Goal: Task Accomplishment & Management: Use online tool/utility

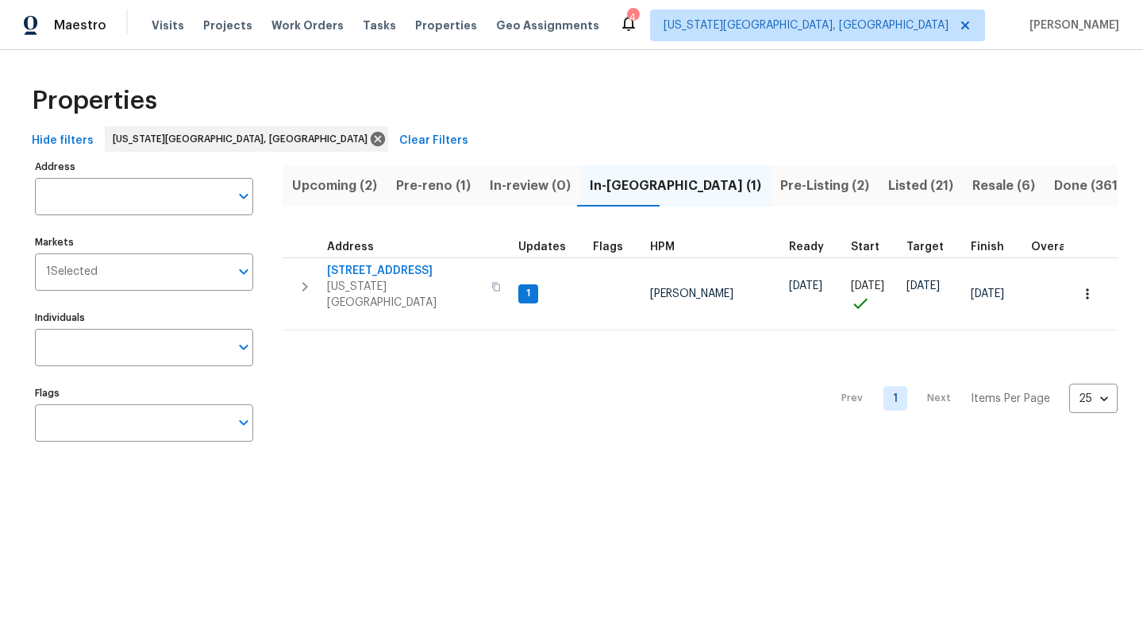
click at [166, 27] on span "Visits" at bounding box center [168, 25] width 33 height 16
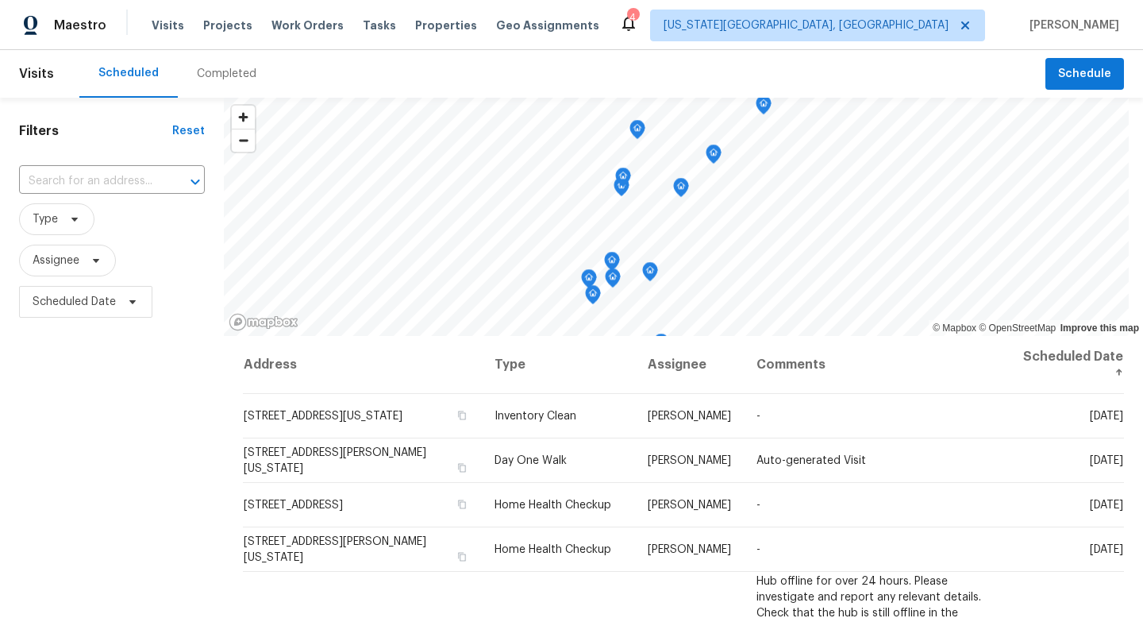
click at [230, 75] on div "Completed" at bounding box center [227, 74] width 60 height 16
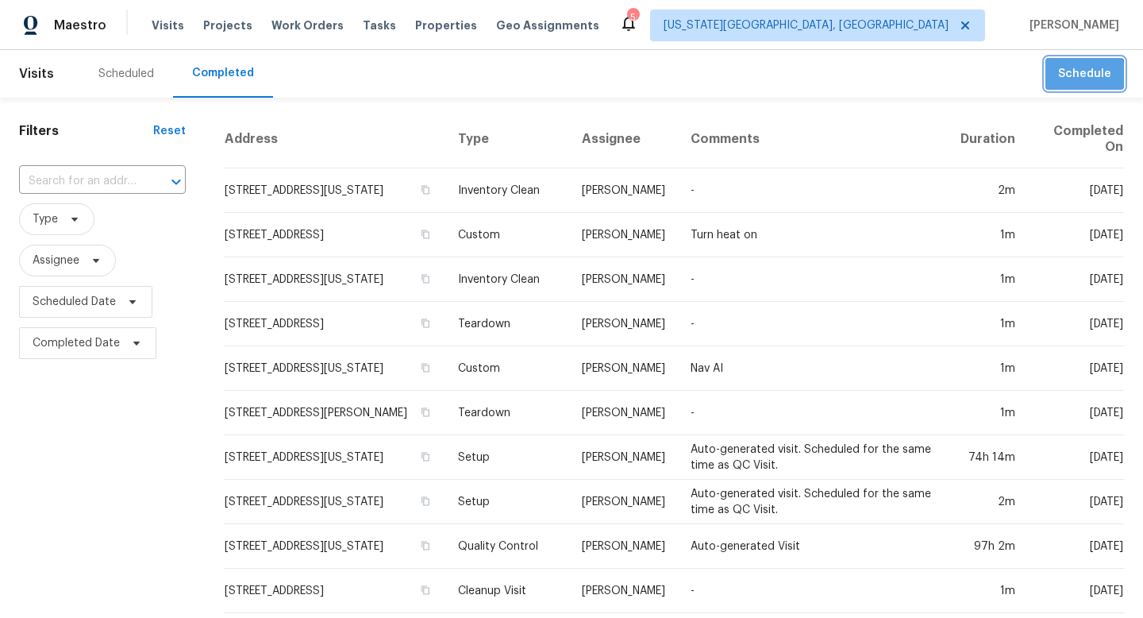
click at [1081, 75] on span "Schedule" at bounding box center [1084, 74] width 53 height 20
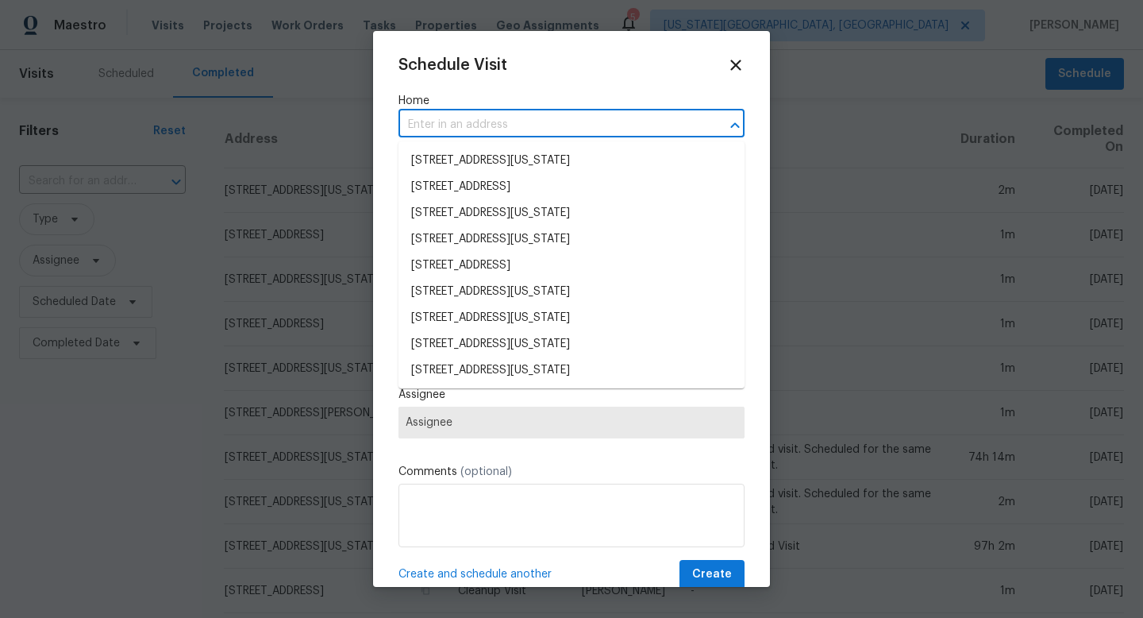
click at [464, 115] on input "text" at bounding box center [550, 125] width 302 height 25
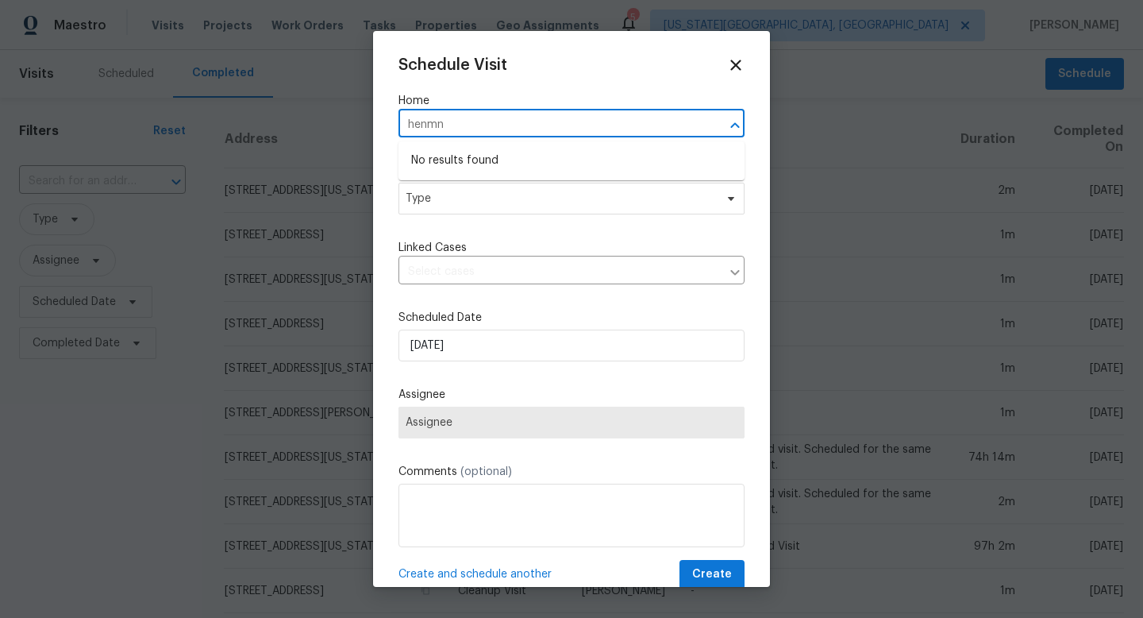
type input "henm"
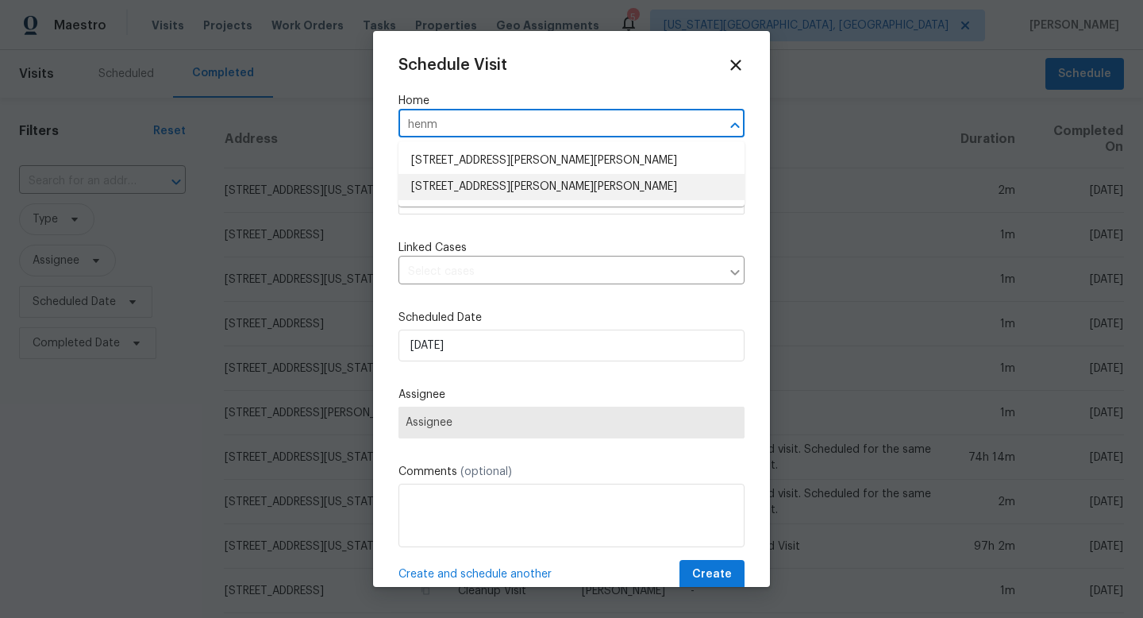
click at [468, 185] on li "[STREET_ADDRESS][PERSON_NAME][PERSON_NAME]" at bounding box center [572, 187] width 346 height 26
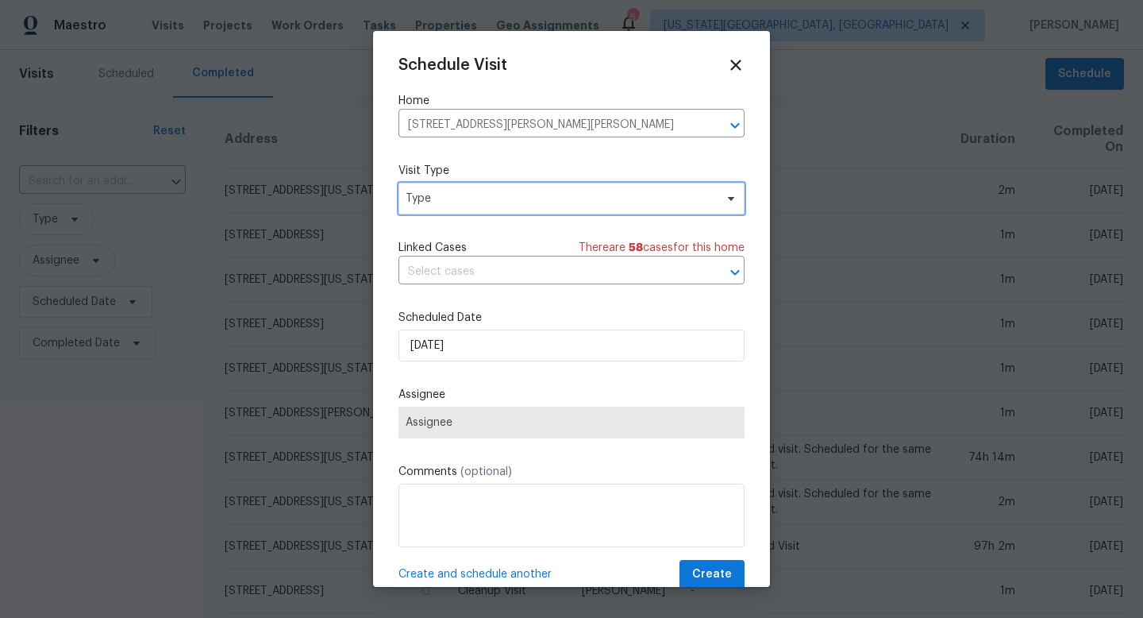
click at [461, 206] on span "Type" at bounding box center [560, 199] width 309 height 16
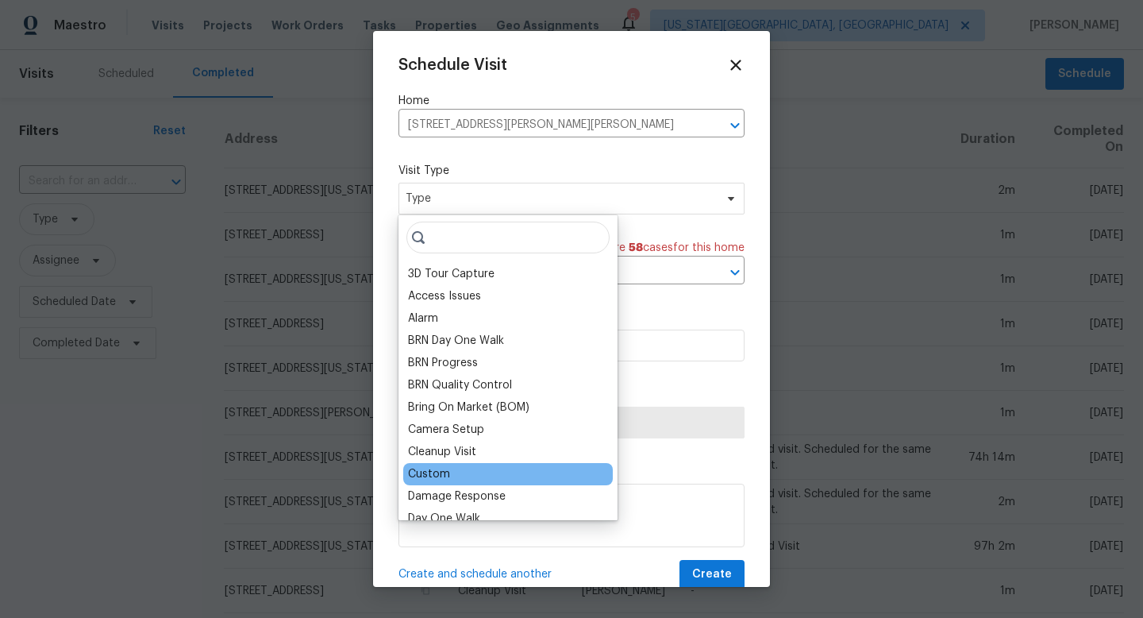
click at [422, 468] on div "Custom" at bounding box center [429, 474] width 42 height 16
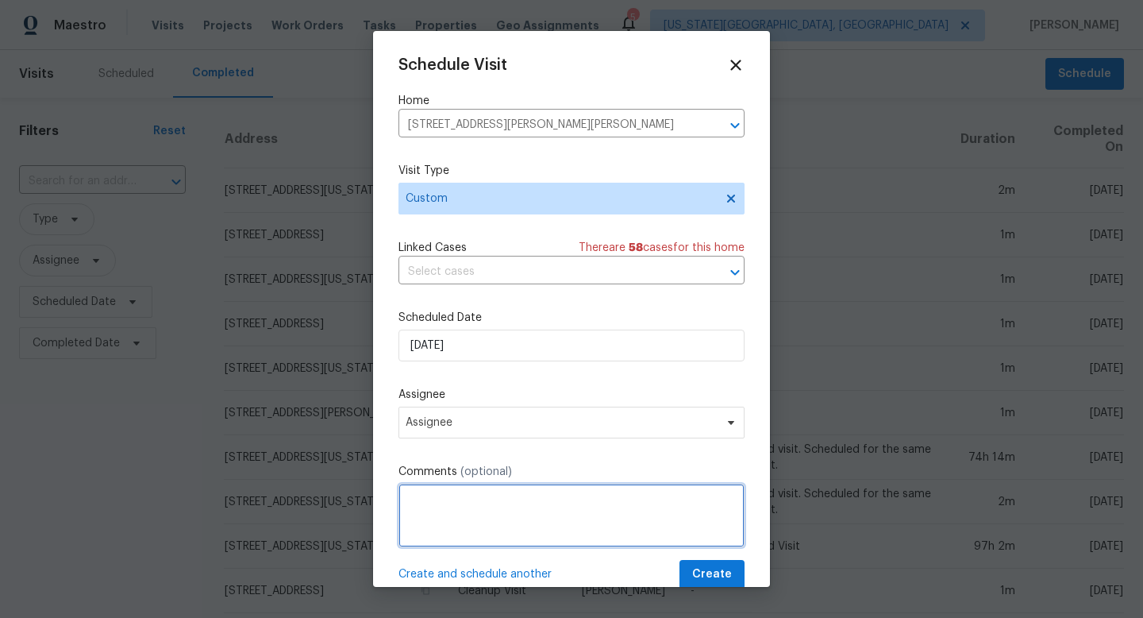
click at [436, 506] on textarea at bounding box center [572, 516] width 346 height 64
type textarea "check on roofer status."
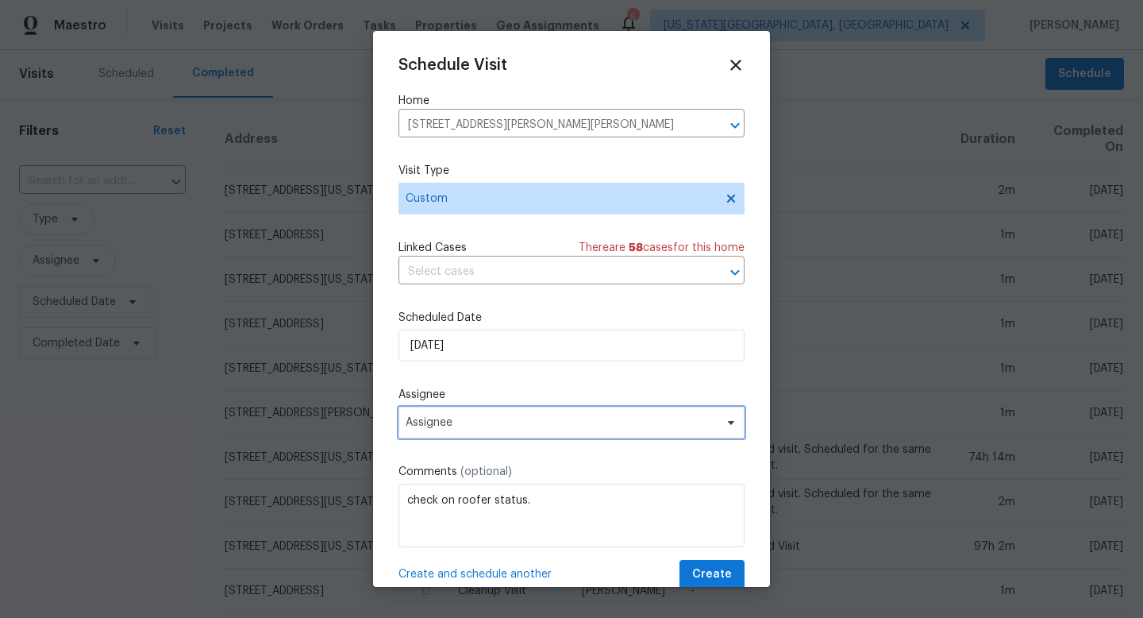
click at [442, 423] on span "Assignee" at bounding box center [561, 422] width 311 height 13
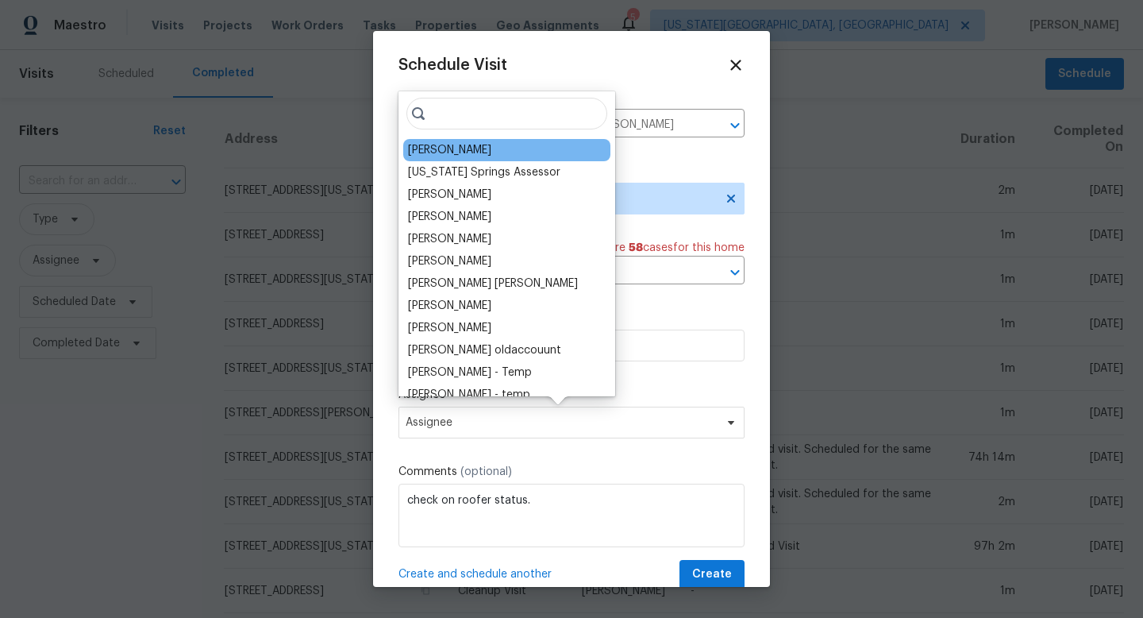
click at [434, 153] on div "[PERSON_NAME]" at bounding box center [449, 150] width 83 height 16
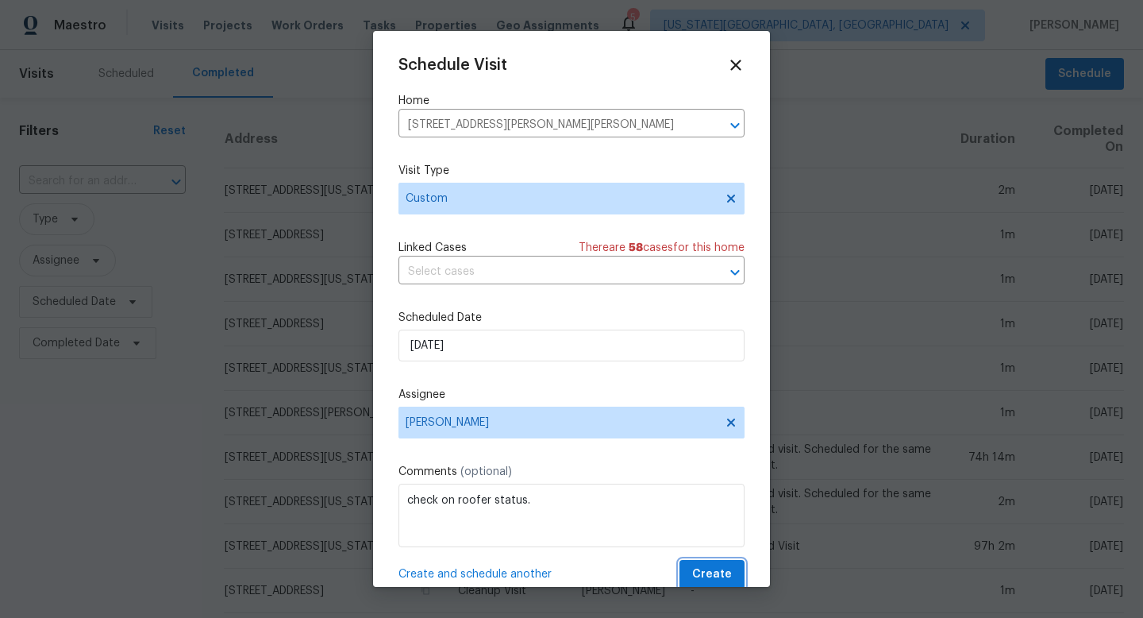
click at [704, 580] on span "Create" at bounding box center [712, 574] width 40 height 20
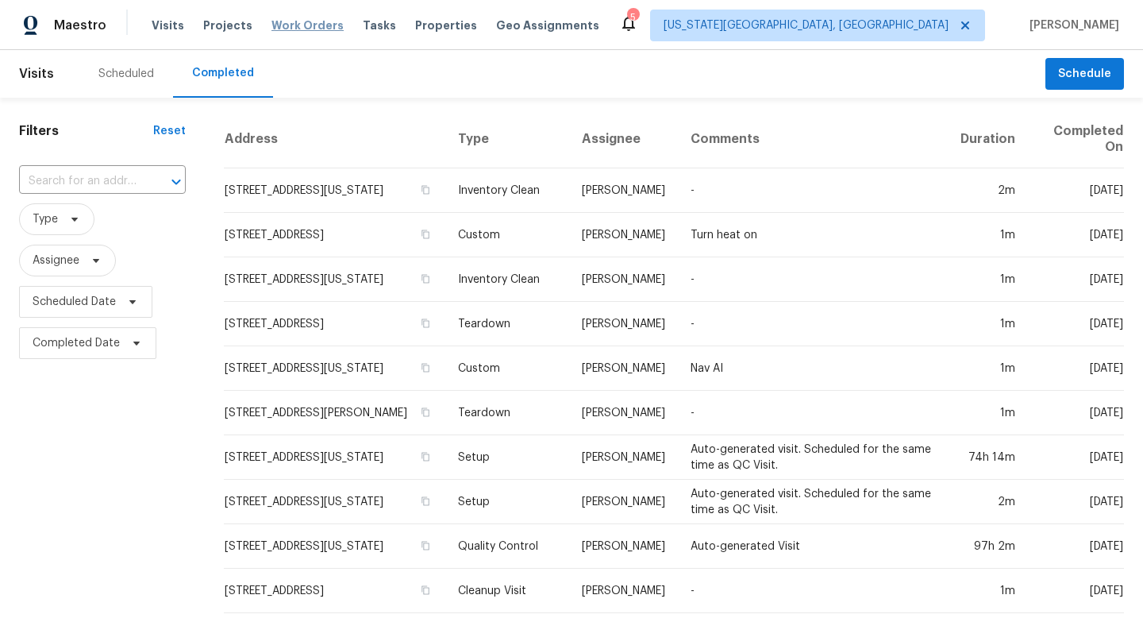
click at [306, 25] on span "Work Orders" at bounding box center [308, 25] width 72 height 16
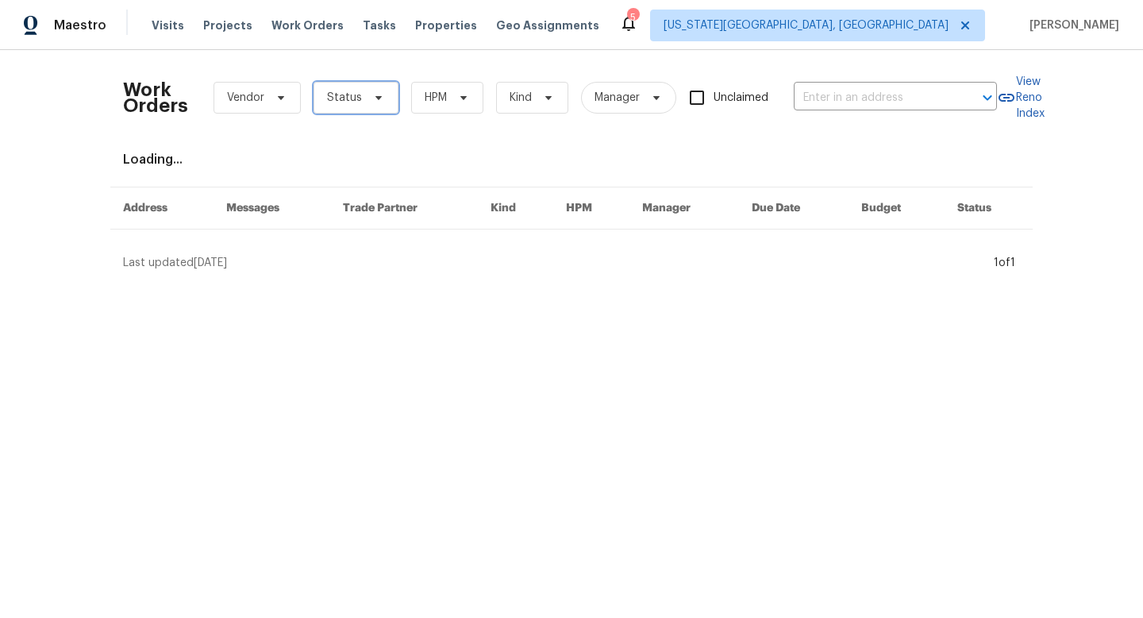
click at [390, 103] on span "Status" at bounding box center [356, 98] width 85 height 32
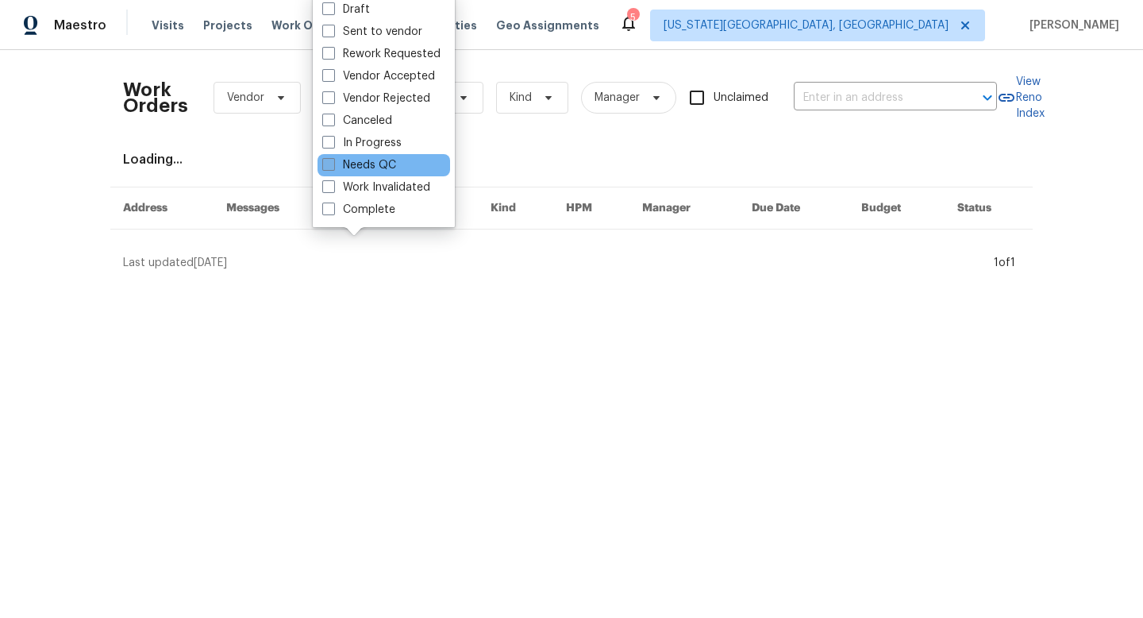
click at [351, 168] on label "Needs QC" at bounding box center [359, 165] width 74 height 16
click at [333, 168] on input "Needs QC" at bounding box center [327, 162] width 10 height 10
checkbox input "true"
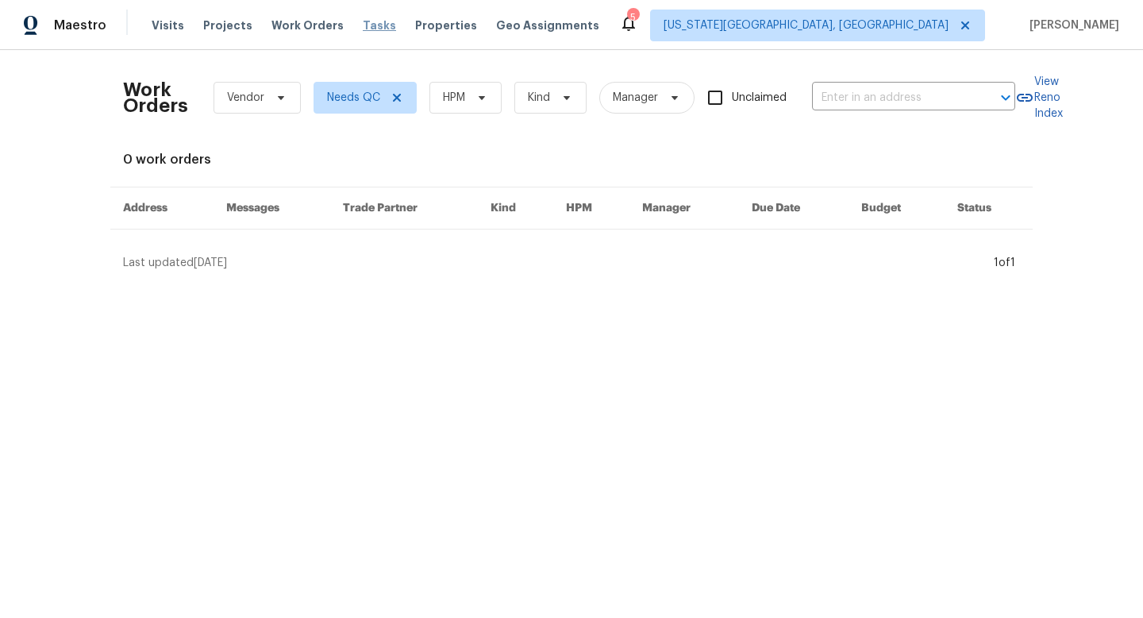
click at [363, 24] on span "Tasks" at bounding box center [379, 25] width 33 height 11
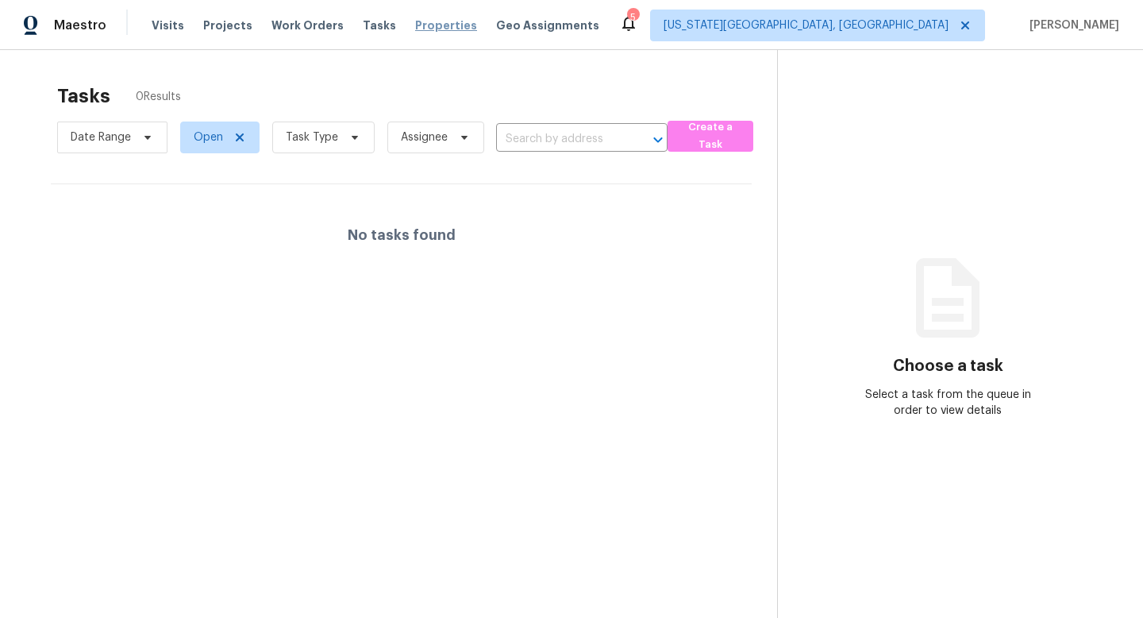
click at [415, 24] on span "Properties" at bounding box center [446, 25] width 62 height 16
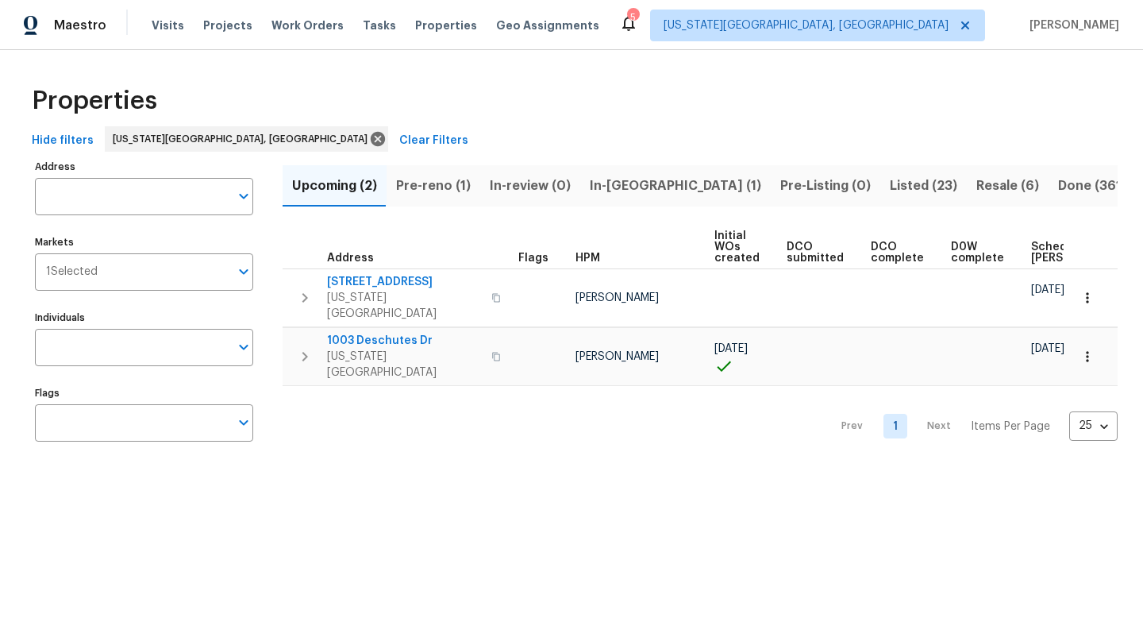
click at [434, 187] on span "Pre-reno (1)" at bounding box center [433, 186] width 75 height 22
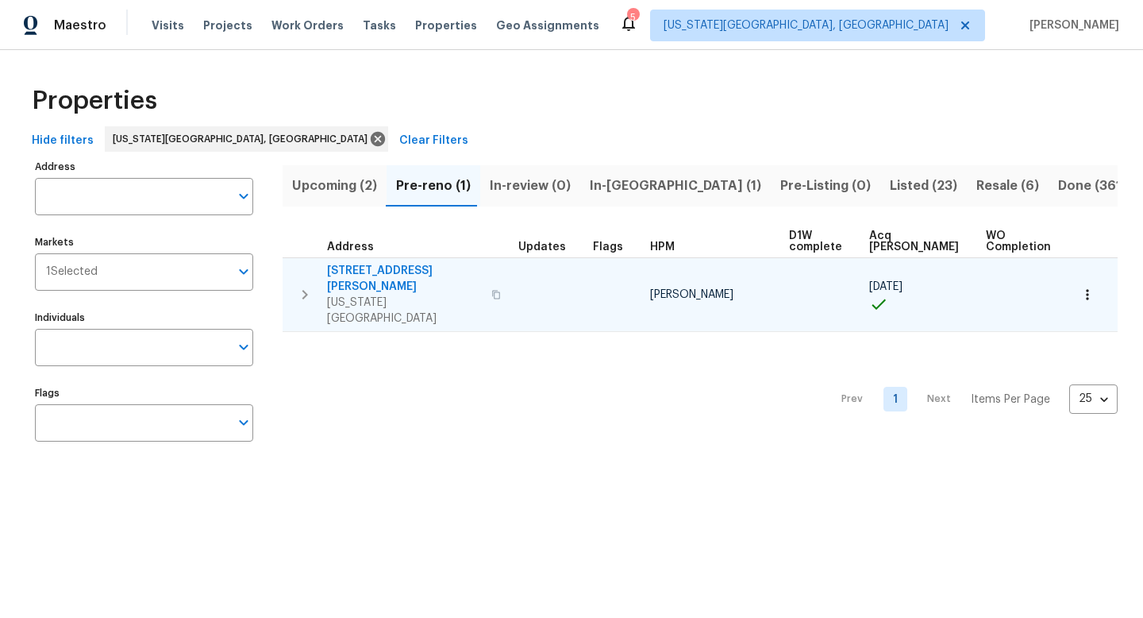
click at [364, 269] on span "6812 Galpin Dr" at bounding box center [404, 279] width 155 height 32
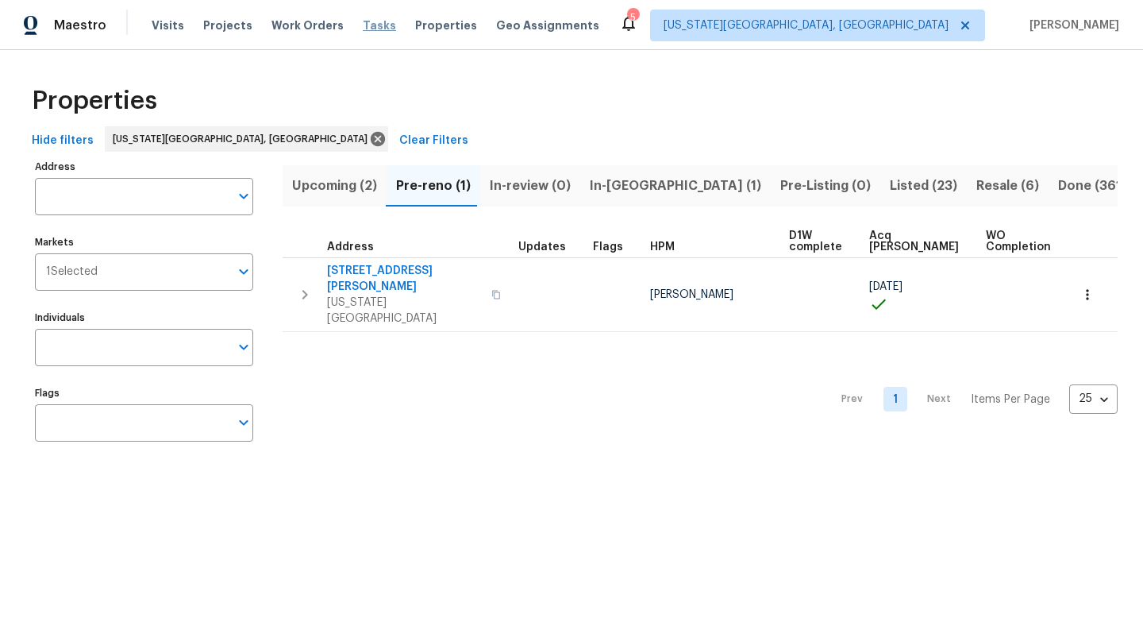
click at [363, 29] on span "Tasks" at bounding box center [379, 25] width 33 height 11
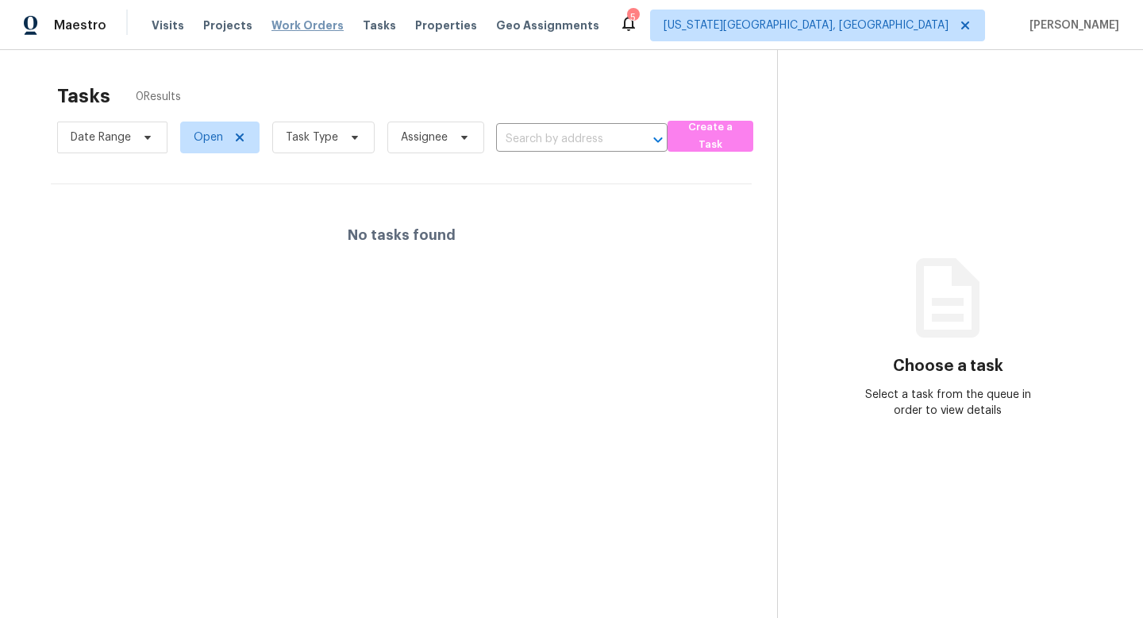
click at [302, 17] on span "Work Orders" at bounding box center [308, 25] width 72 height 16
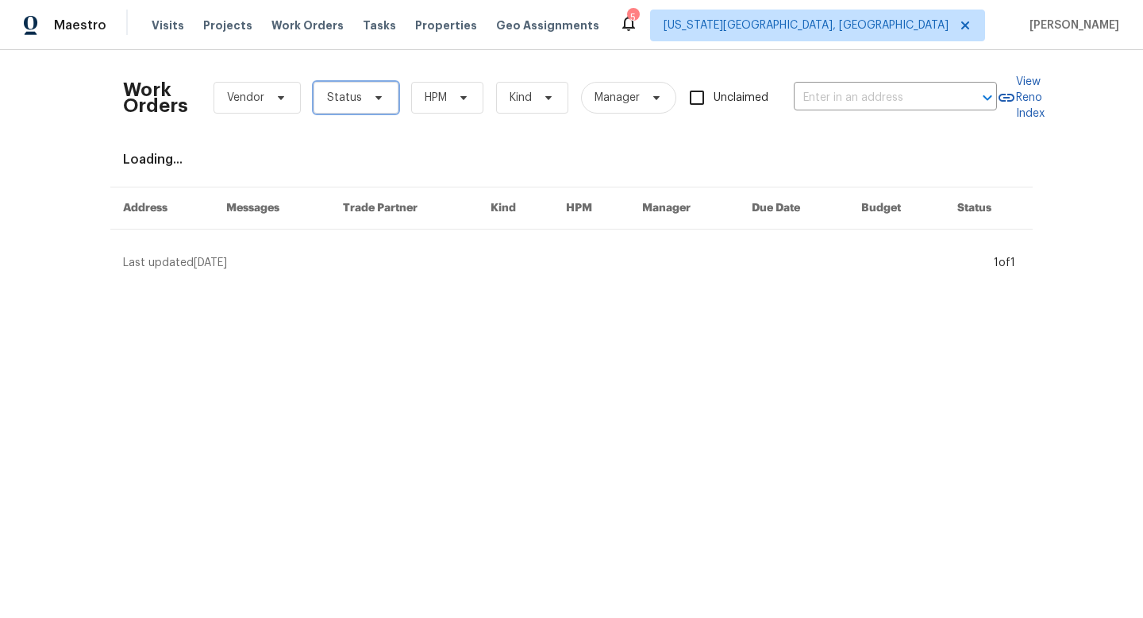
click at [345, 102] on span "Status" at bounding box center [344, 98] width 35 height 16
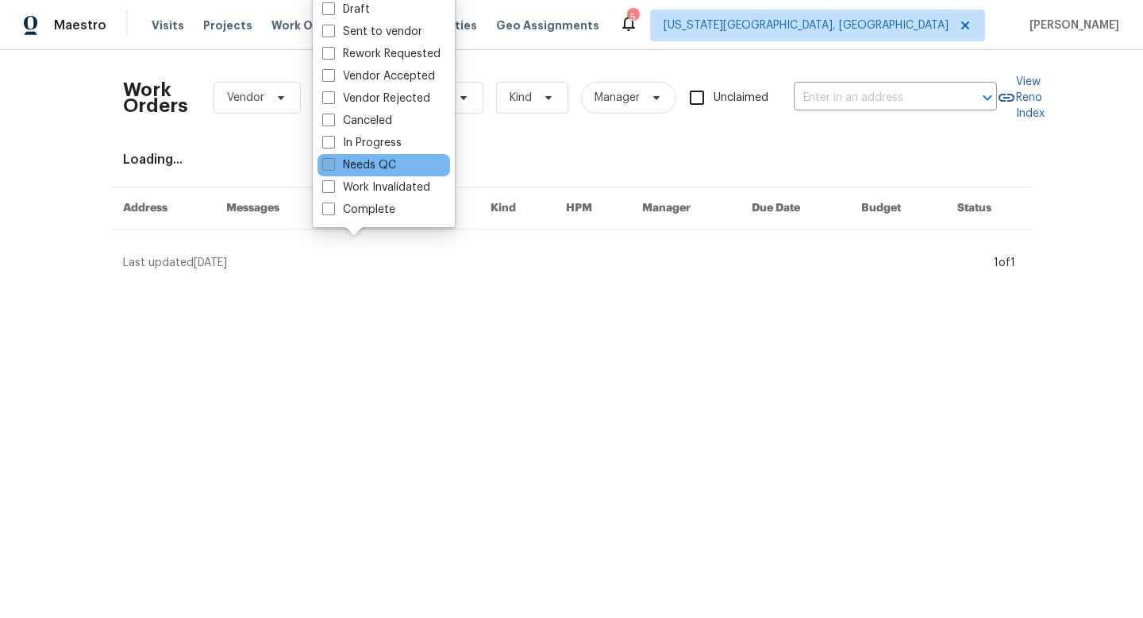
click at [329, 165] on span at bounding box center [328, 164] width 13 height 13
click at [329, 165] on input "Needs QC" at bounding box center [327, 162] width 10 height 10
checkbox input "true"
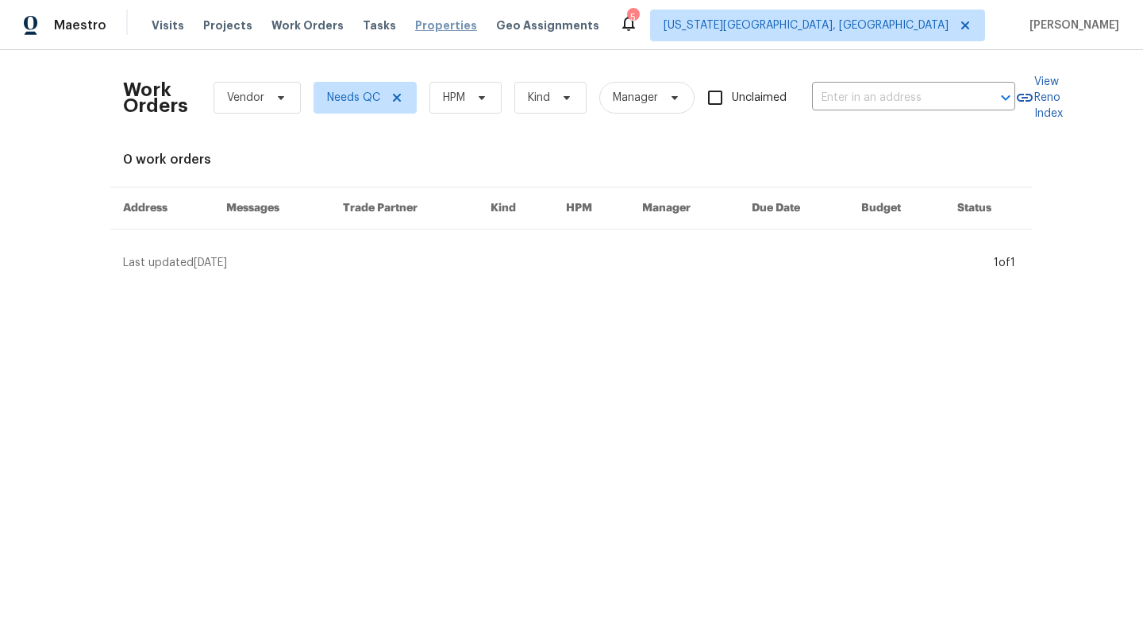
click at [435, 26] on span "Properties" at bounding box center [446, 25] width 62 height 16
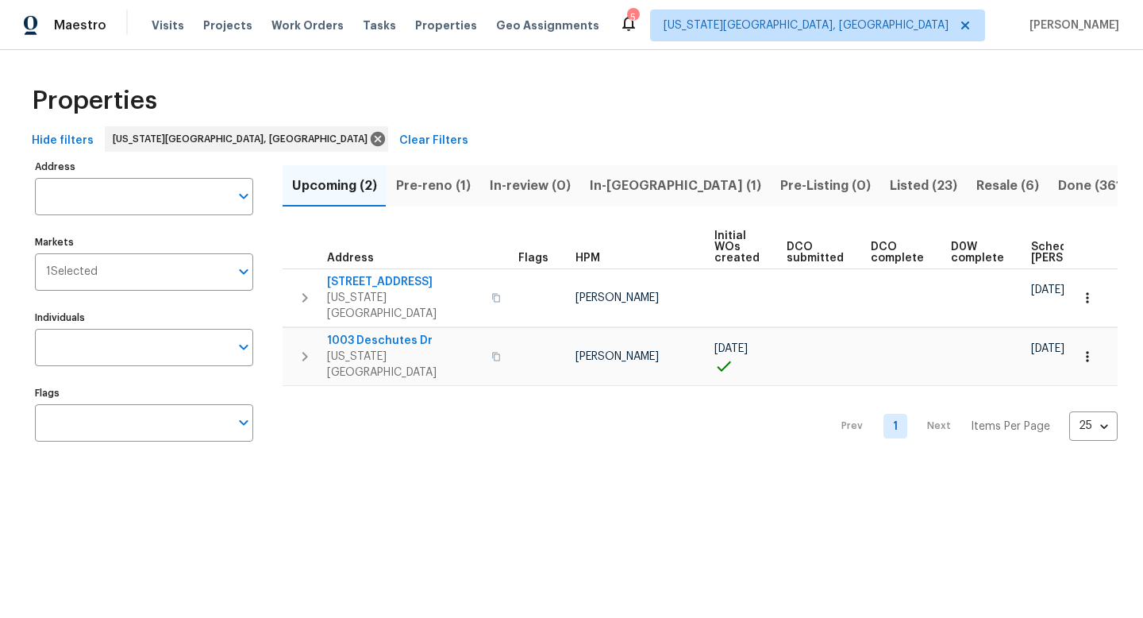
click at [890, 179] on span "Listed (23)" at bounding box center [923, 186] width 67 height 22
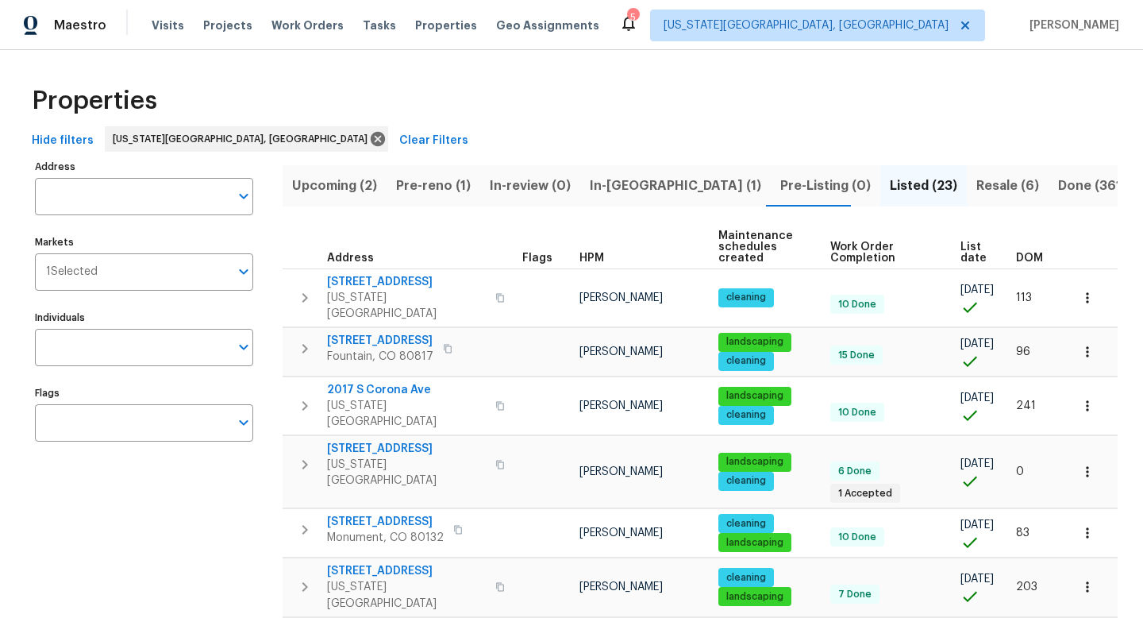
click at [969, 247] on span "List date" at bounding box center [975, 252] width 29 height 22
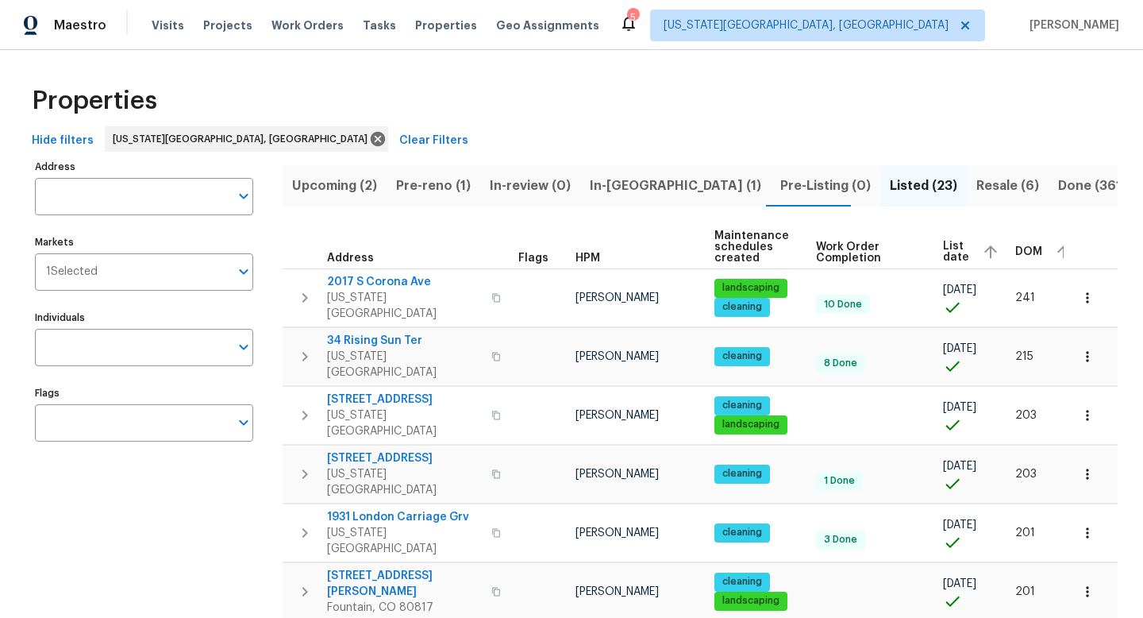
scroll to position [0, 7]
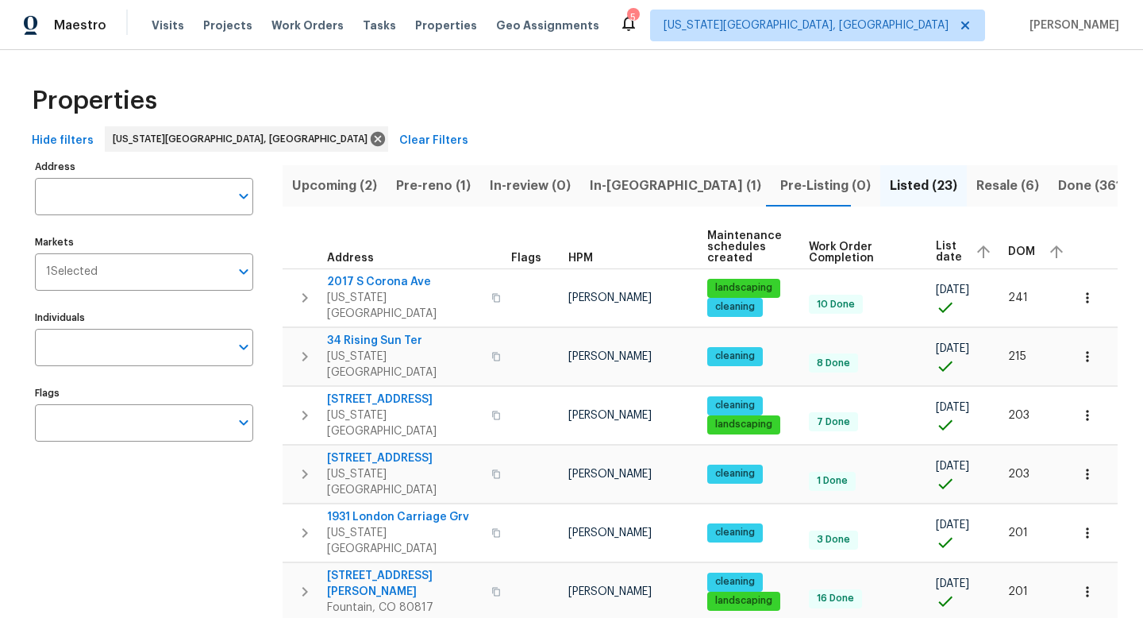
click at [945, 244] on span "List date" at bounding box center [949, 252] width 26 height 22
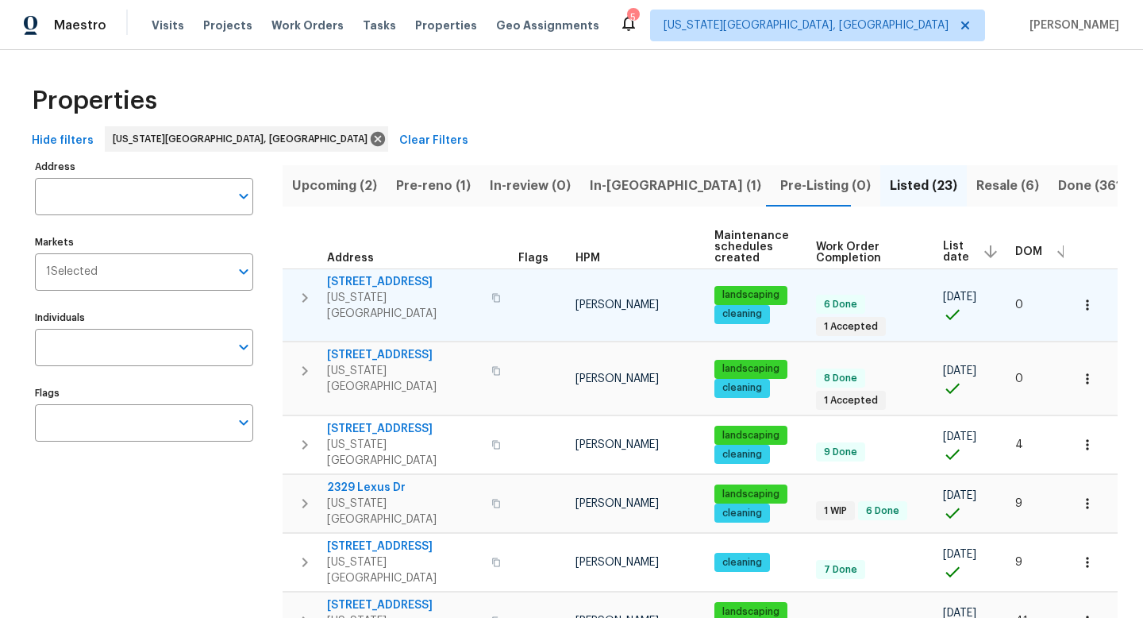
click at [355, 279] on span "4150 Shining Way" at bounding box center [404, 282] width 155 height 16
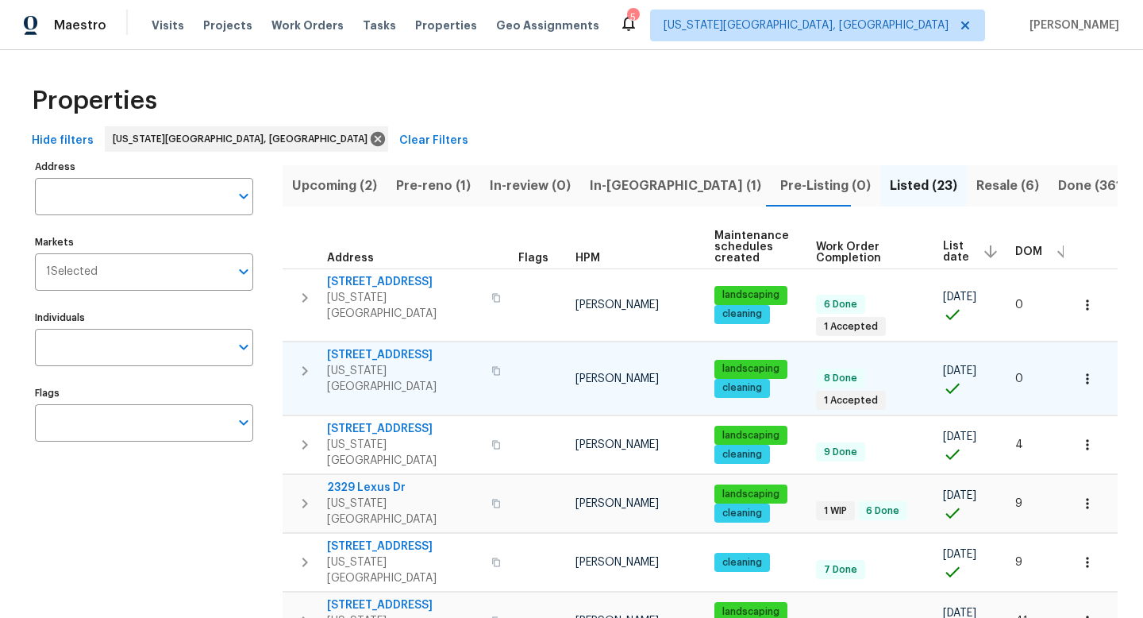
click at [357, 347] on span "6815 Woodgate Ct" at bounding box center [404, 355] width 155 height 16
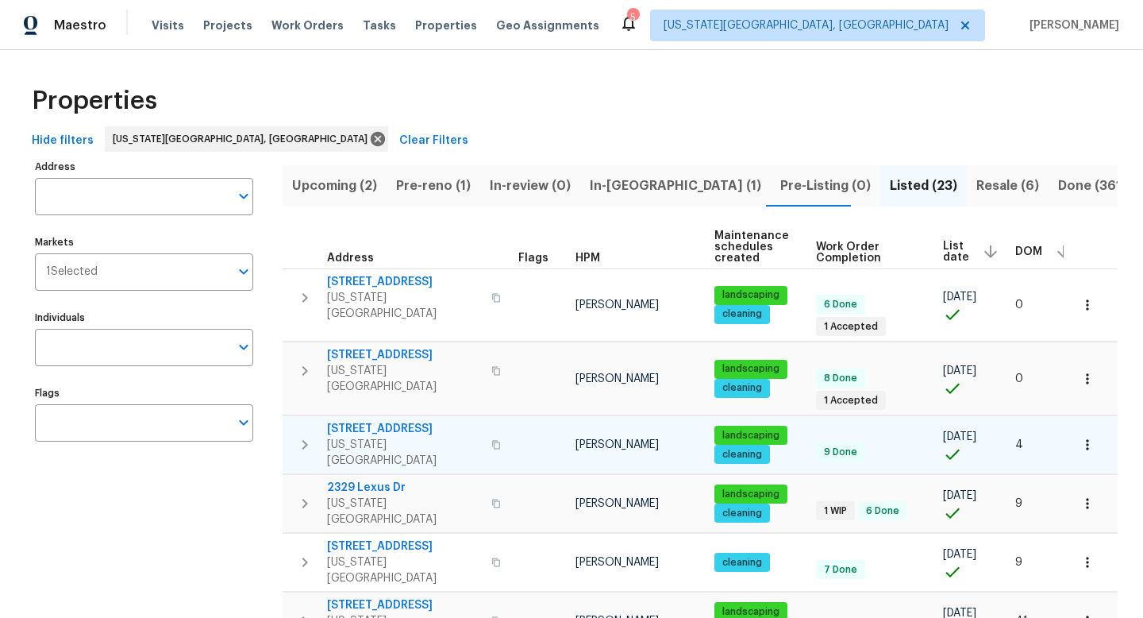
click at [376, 421] on span "3211 Poughkeepsie Dr" at bounding box center [404, 429] width 155 height 16
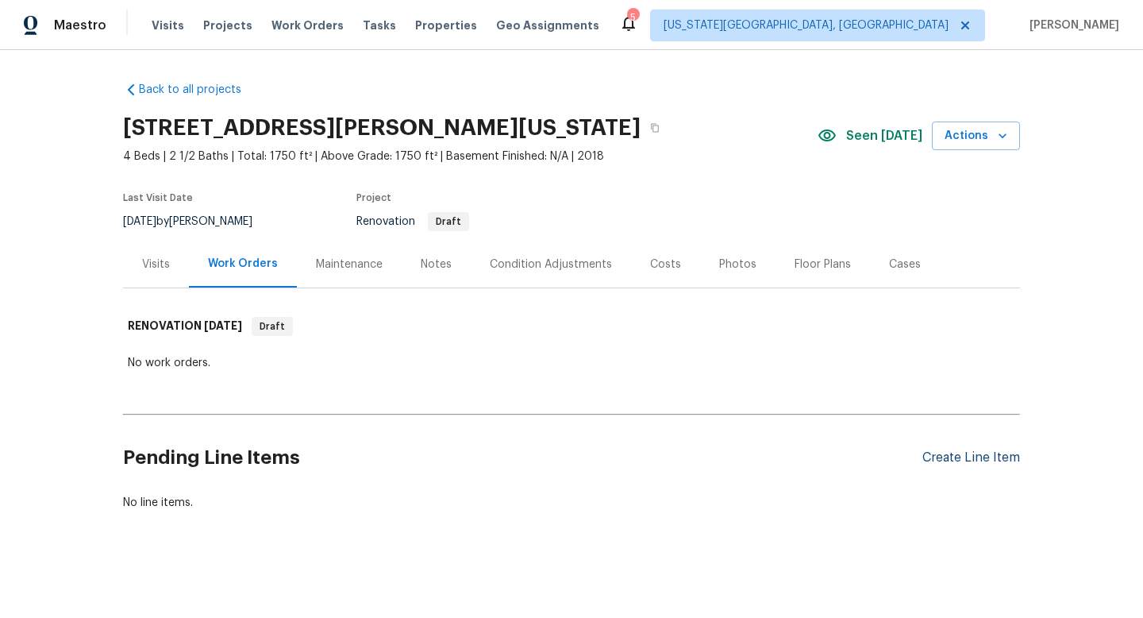
click at [950, 460] on div "Create Line Item" at bounding box center [972, 457] width 98 height 15
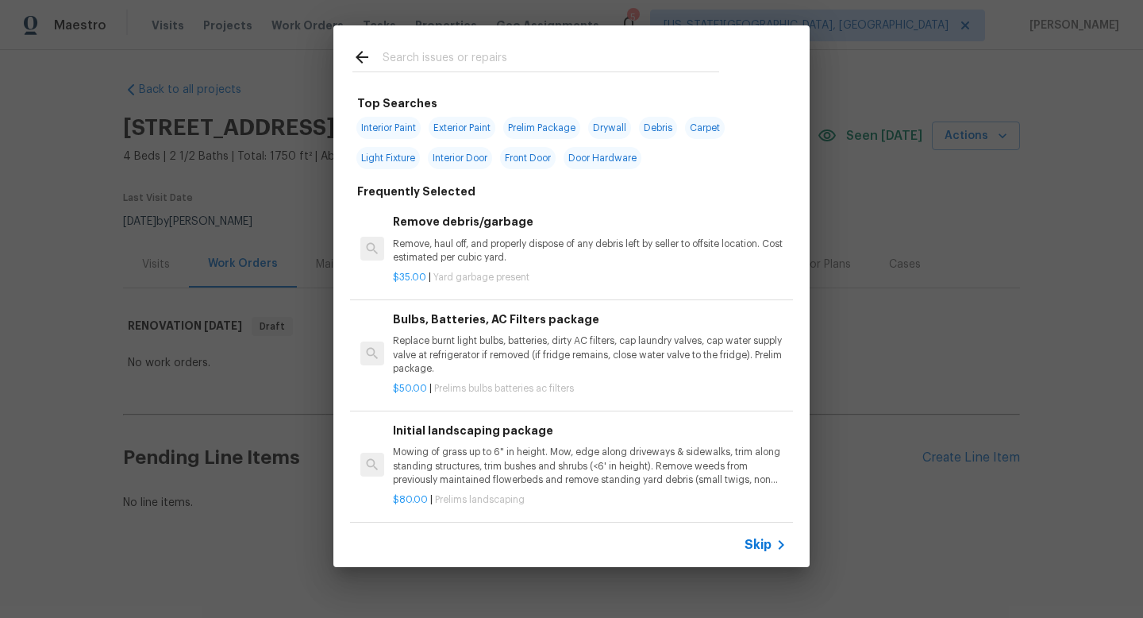
click at [408, 69] on input "text" at bounding box center [551, 60] width 337 height 24
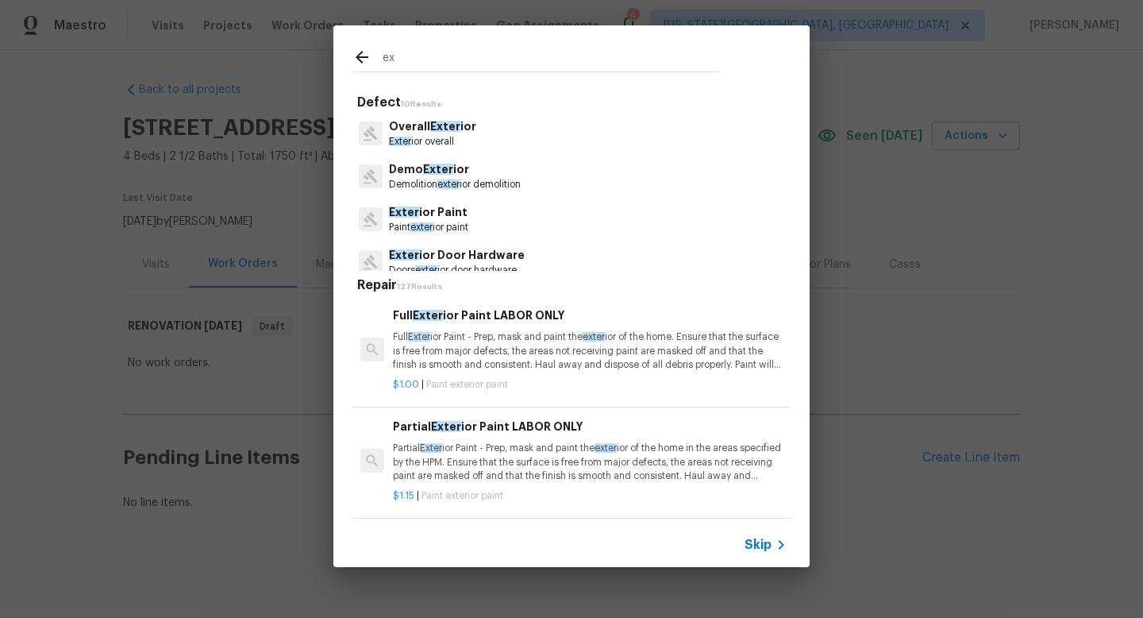
type input "e"
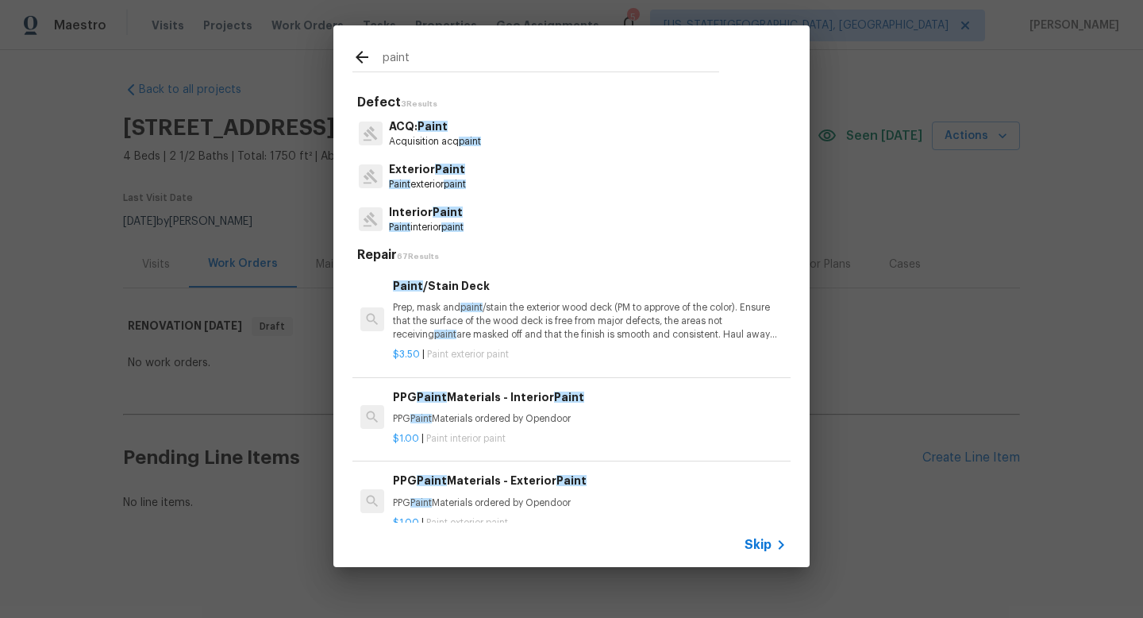
type input "paint"
click at [417, 180] on p "Paint exterior paint" at bounding box center [427, 184] width 77 height 13
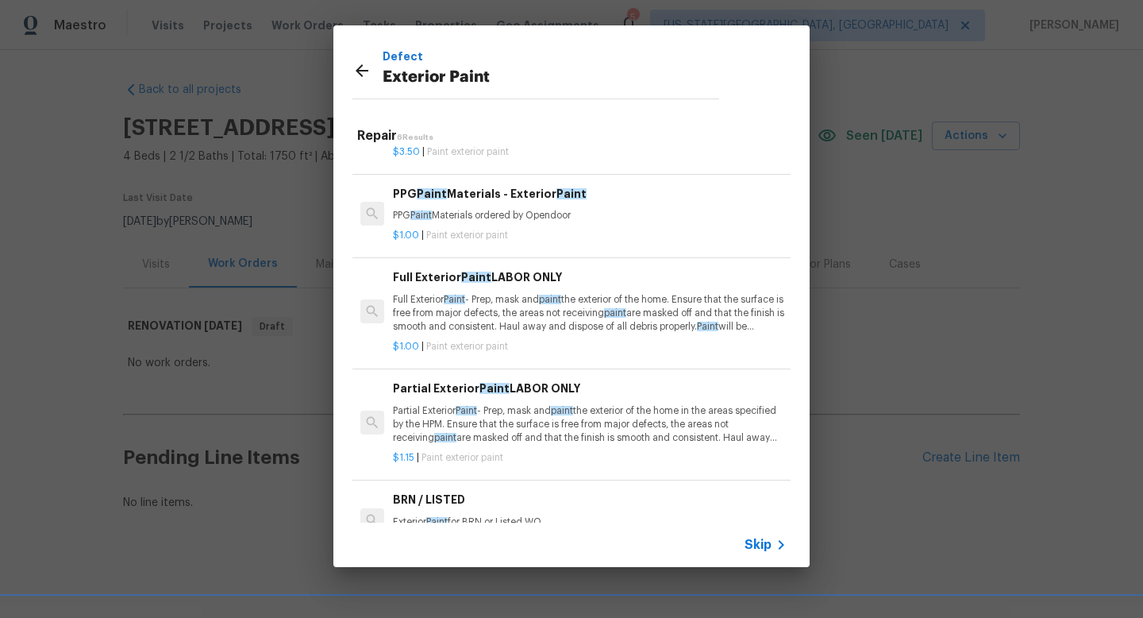
scroll to position [66, 0]
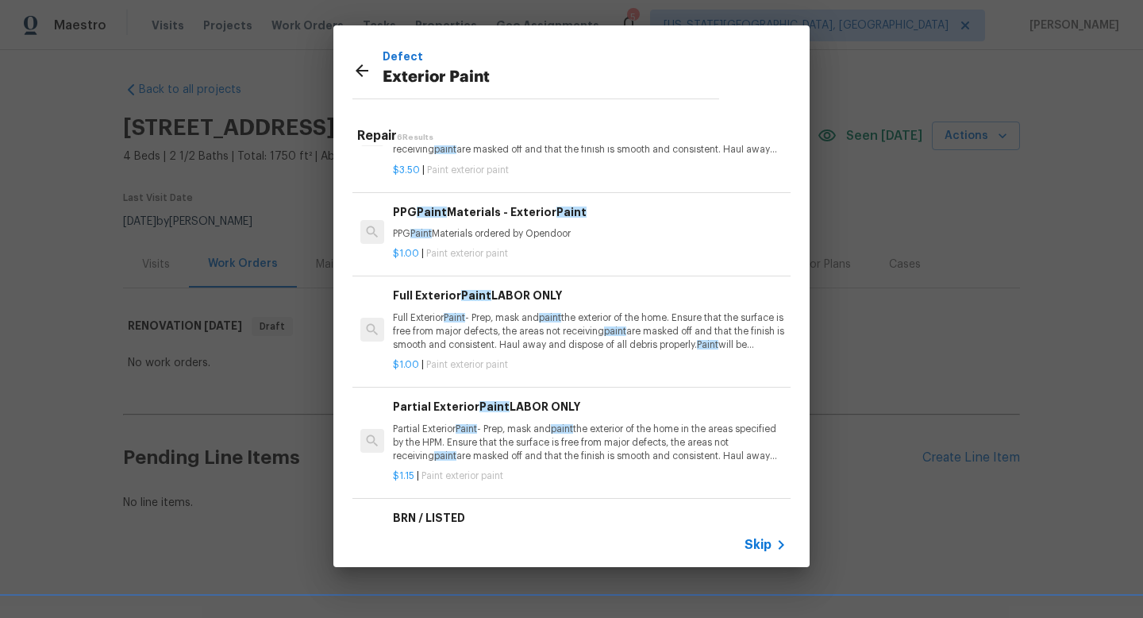
click at [549, 437] on p "Partial Exterior Paint - Prep, mask and paint the exterior of the home in the a…" at bounding box center [590, 442] width 394 height 40
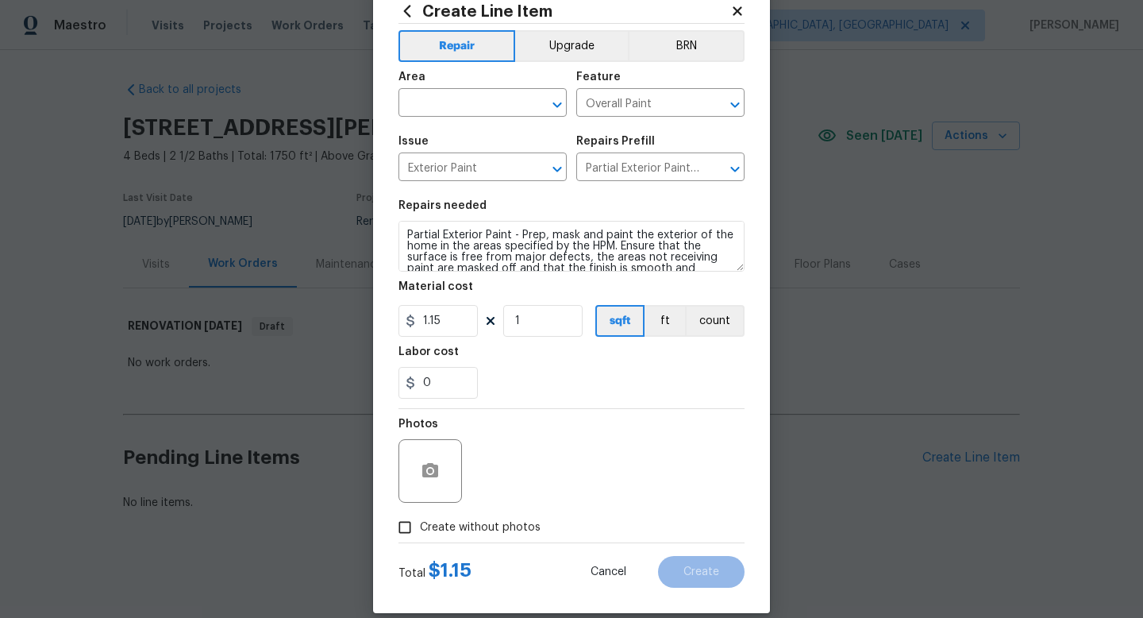
scroll to position [67, 0]
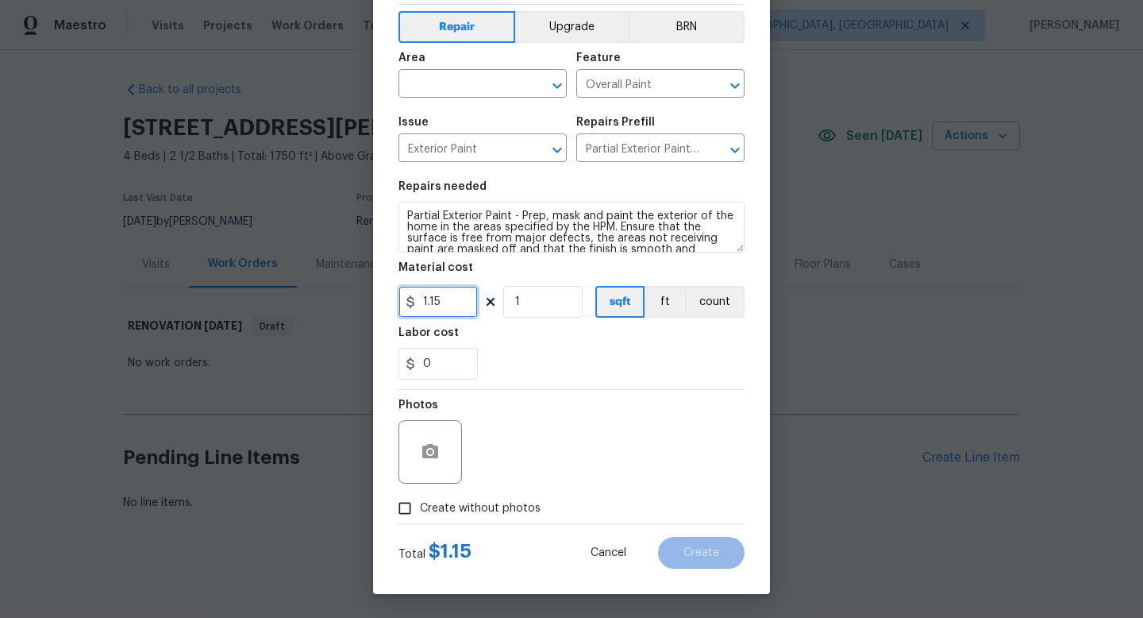
click at [451, 302] on input "1.15" at bounding box center [438, 302] width 79 height 32
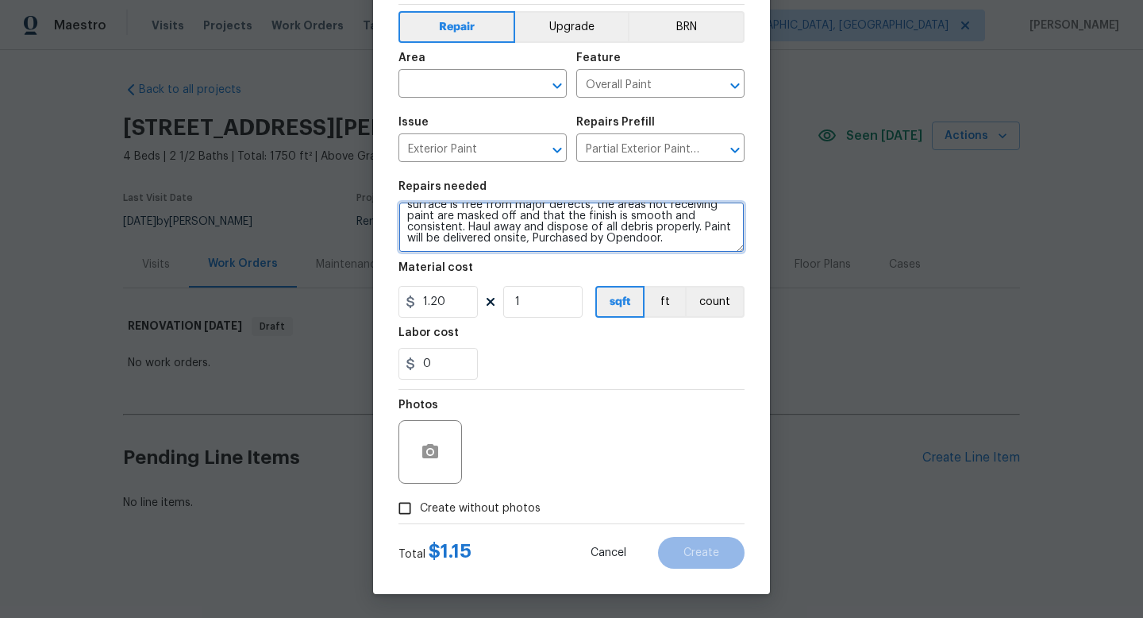
type input "1.2"
drag, startPoint x: 671, startPoint y: 241, endPoint x: 535, endPoint y: 239, distance: 135.8
click at [535, 239] on textarea "Partial Exterior Paint - Prep, mask and paint the exterior of the home in the a…" at bounding box center [572, 227] width 346 height 51
type textarea "Partial Exterior Paint - Prep, mask and paint the exterior of the home in the a…"
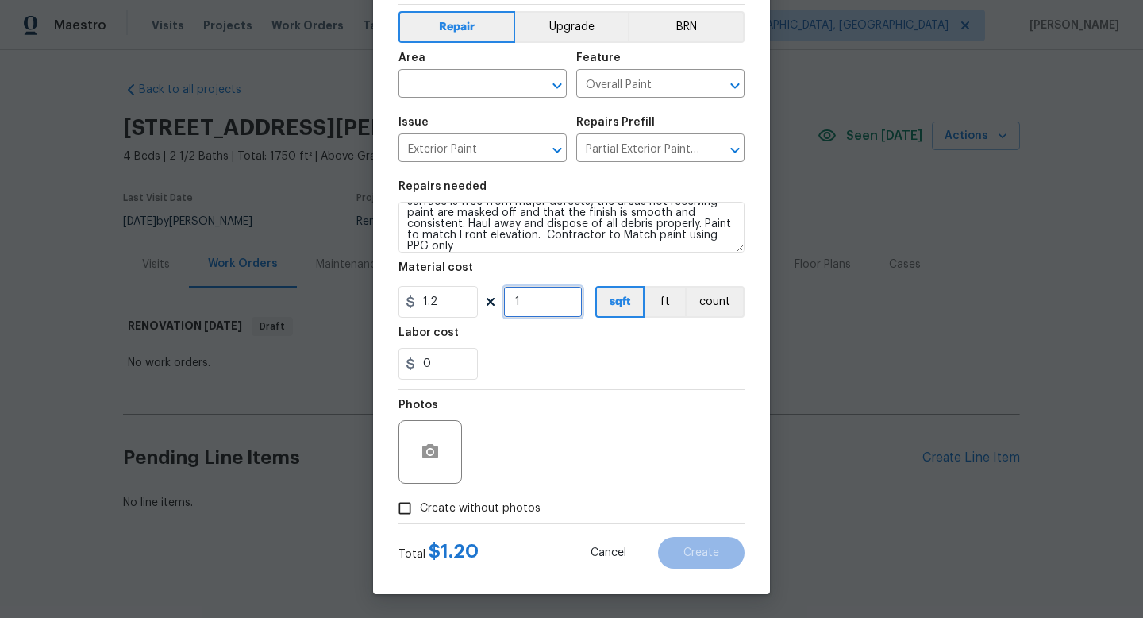
click at [539, 302] on input "1" at bounding box center [542, 302] width 79 height 32
type input "1200"
click at [437, 89] on input "text" at bounding box center [461, 85] width 124 height 25
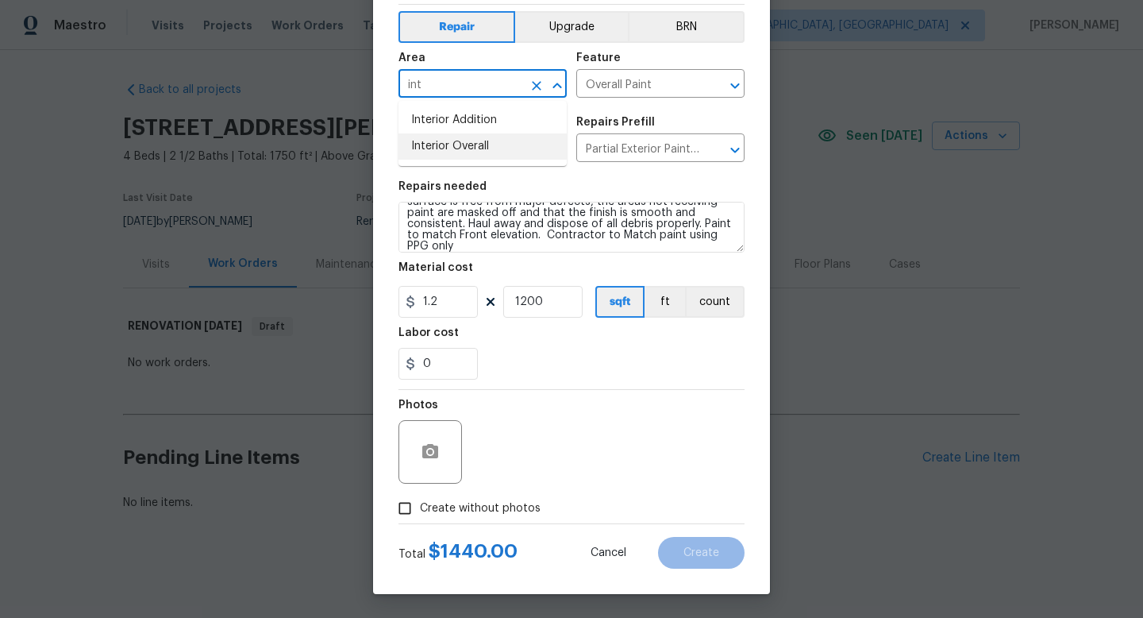
click at [434, 147] on li "Interior Overall" at bounding box center [483, 146] width 168 height 26
type input "Interior Overall"
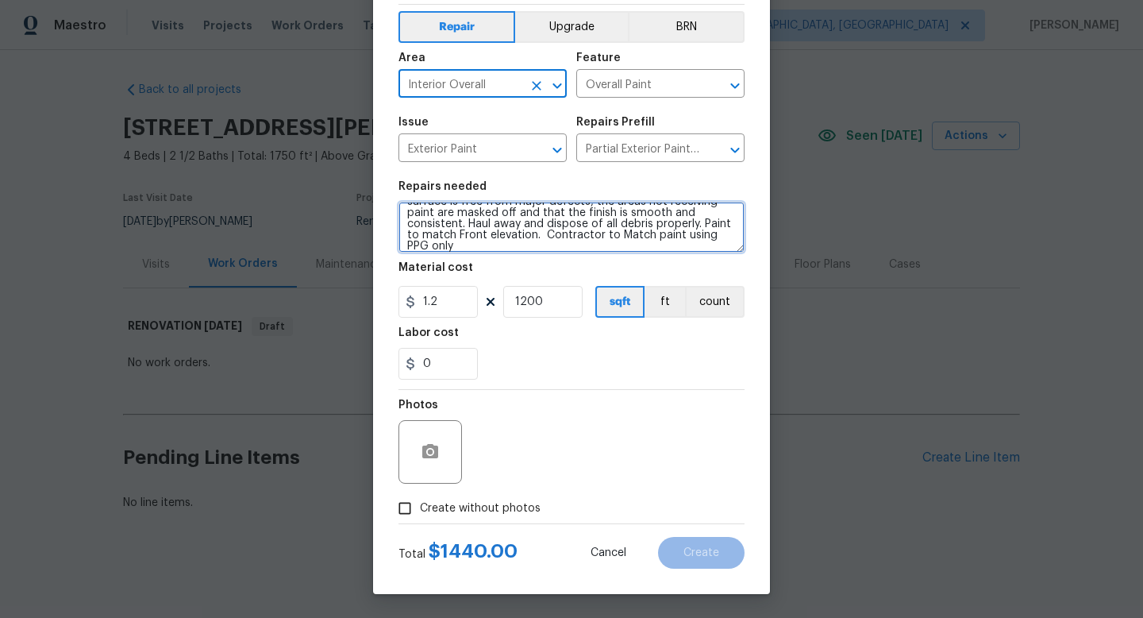
click at [512, 242] on textarea "Partial Exterior Paint - Prep, mask and paint the exterior of the home in the a…" at bounding box center [572, 227] width 346 height 51
type textarea "Partial Exterior Paint - Prep, mask and paint the exterior of the home in the a…"
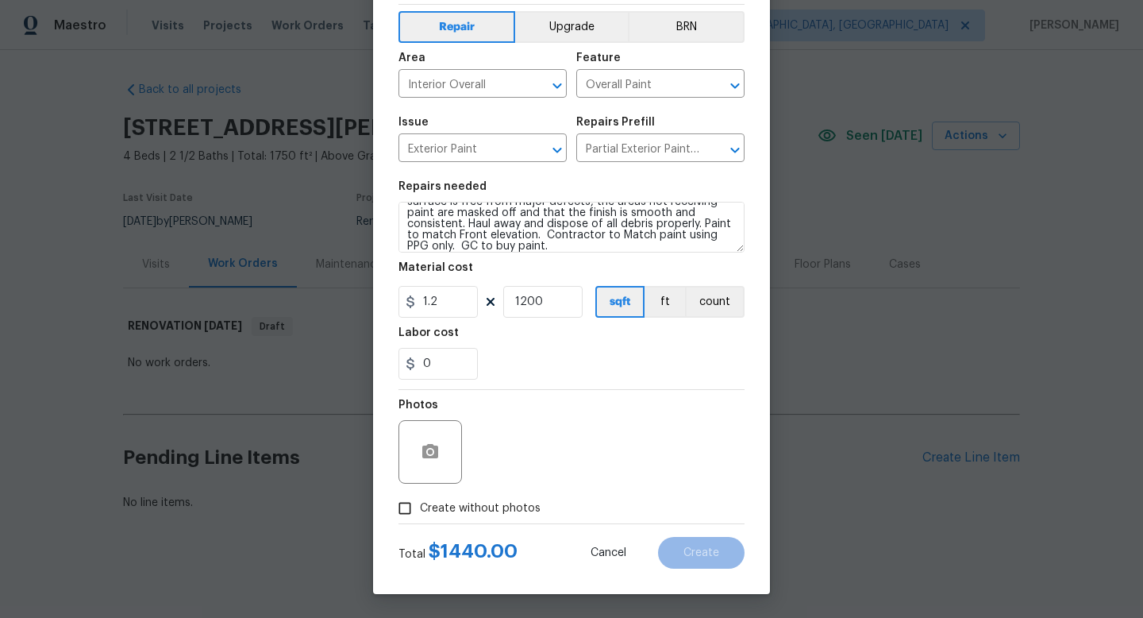
click at [504, 496] on label "Create without photos" at bounding box center [465, 508] width 151 height 30
click at [420, 496] on input "Create without photos" at bounding box center [405, 508] width 30 height 30
checkbox input "true"
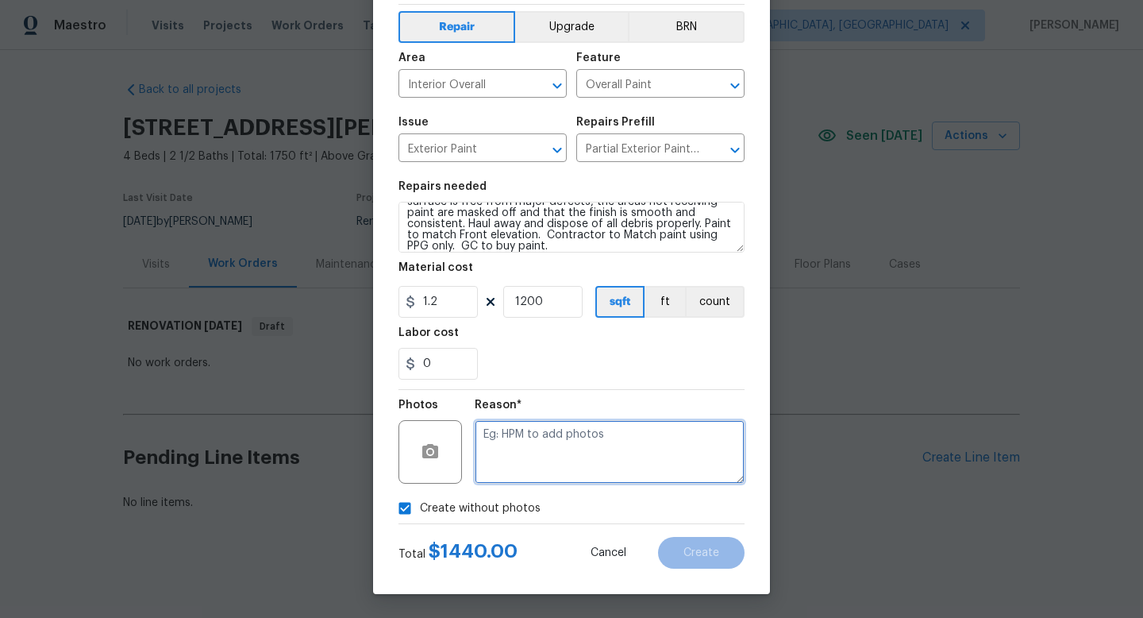
click at [507, 445] on textarea at bounding box center [610, 452] width 270 height 64
type textarea "na"
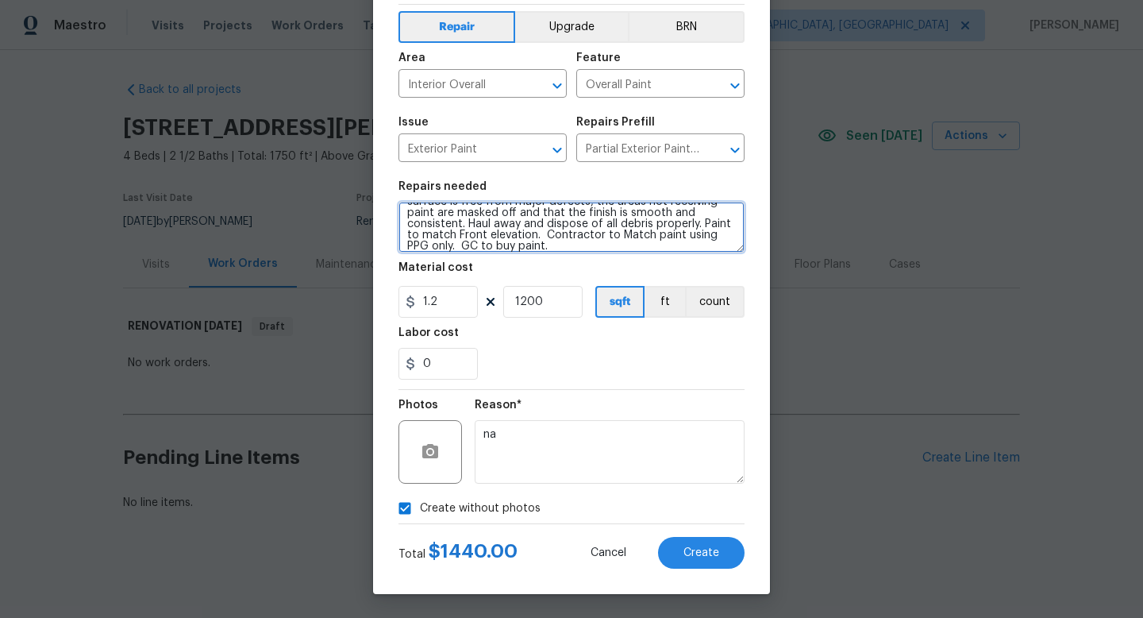
click at [491, 243] on textarea "Partial Exterior Paint - Prep, mask and paint the exterior of the home in the a…" at bounding box center [572, 227] width 346 height 51
type textarea "Partial Exterior Paint - Prep, mask and paint the exterior of the home in the a…"
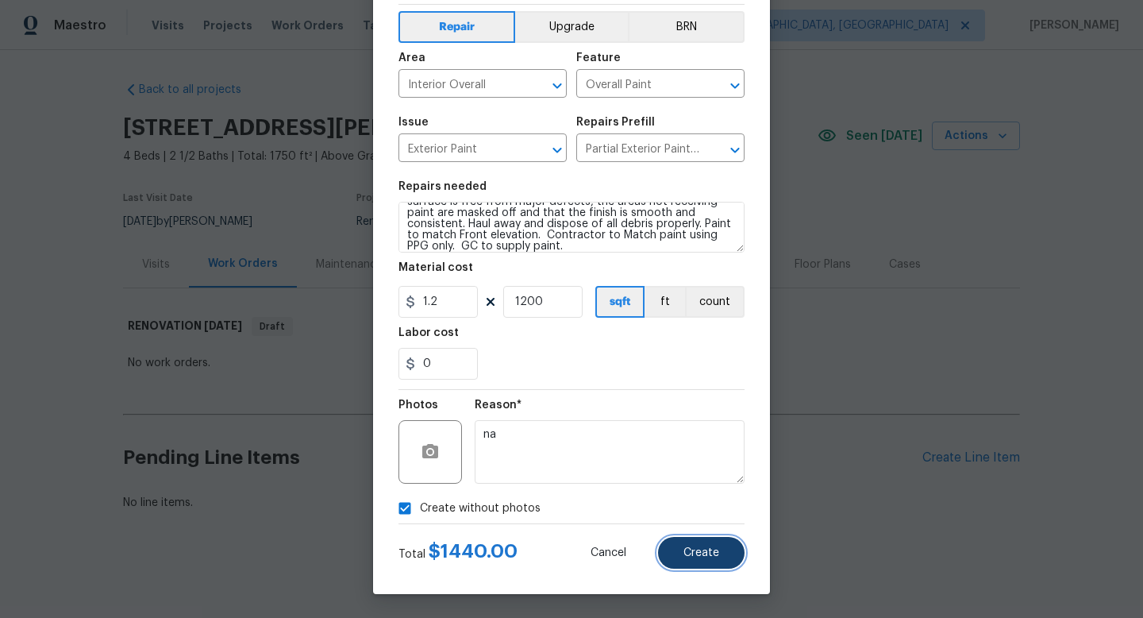
click at [688, 562] on button "Create" at bounding box center [701, 553] width 87 height 32
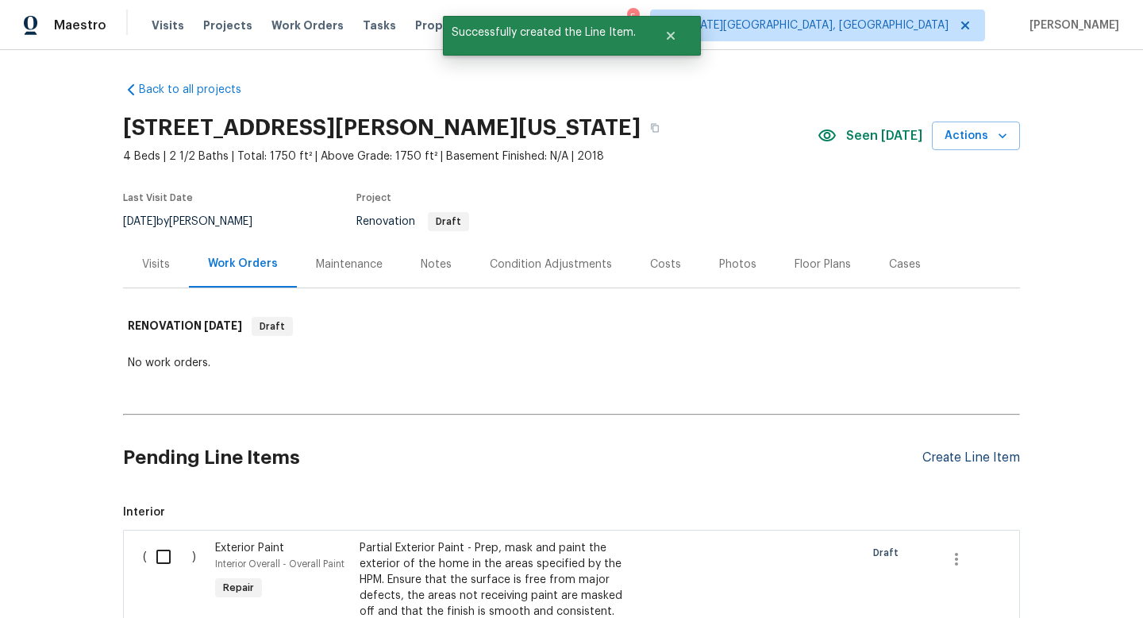
click at [968, 455] on div "Create Line Item" at bounding box center [972, 457] width 98 height 15
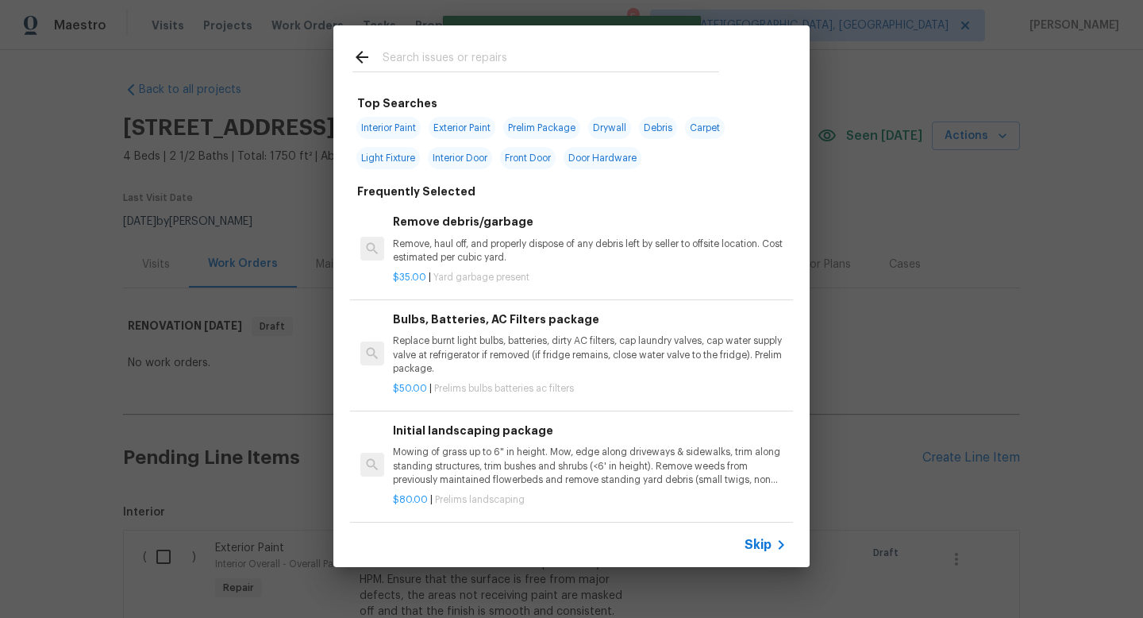
click at [425, 57] on input "text" at bounding box center [551, 60] width 337 height 24
type input "i"
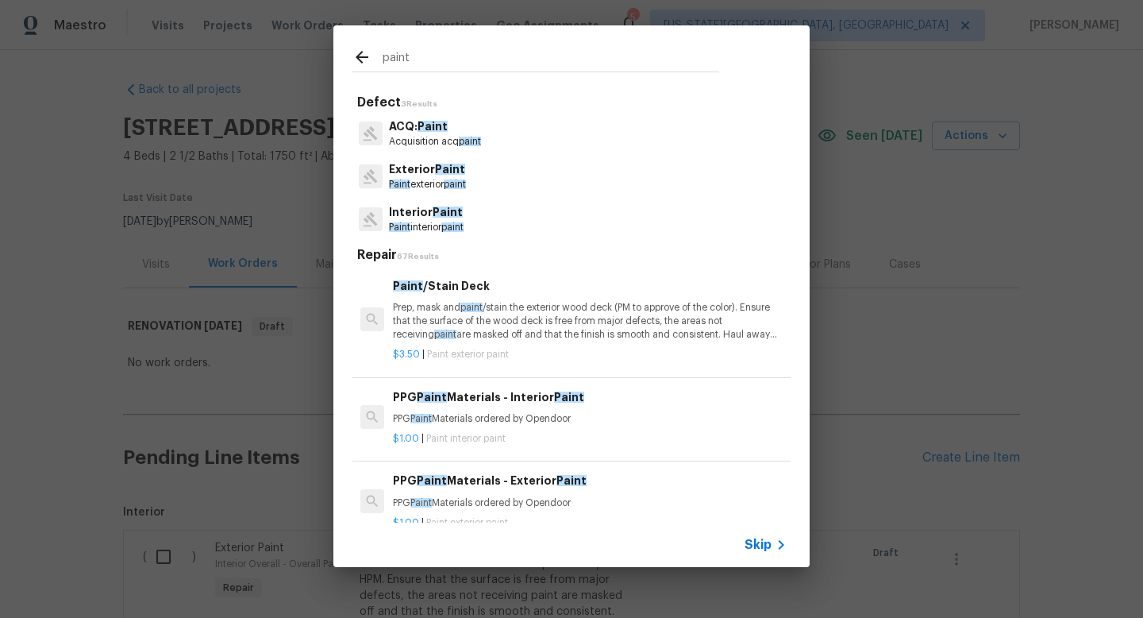
type input "paint"
click at [426, 218] on p "Interior Paint" at bounding box center [426, 212] width 75 height 17
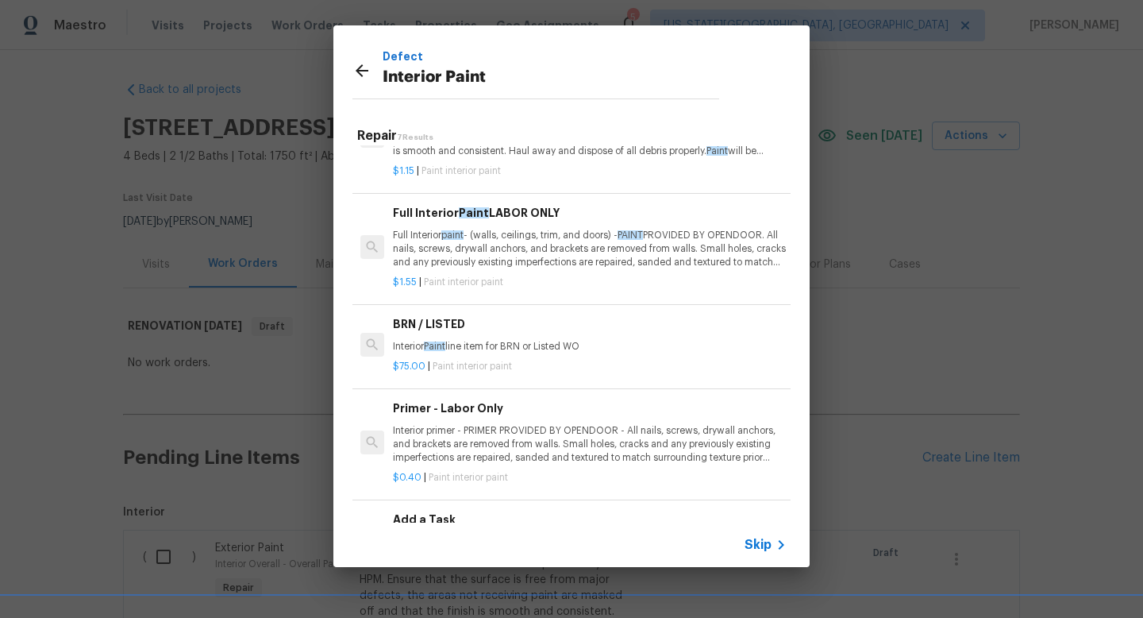
scroll to position [139, 0]
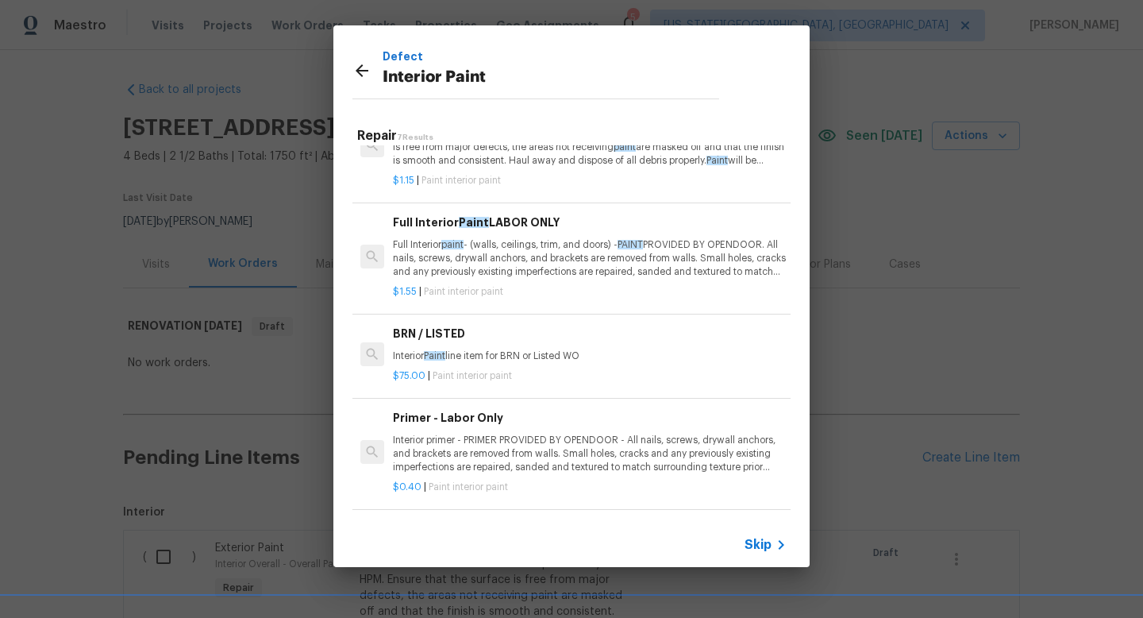
click at [557, 251] on p "Full Interior paint - (walls, ceilings, trim, and doors) - PAINT PROVIDED BY OP…" at bounding box center [590, 258] width 394 height 40
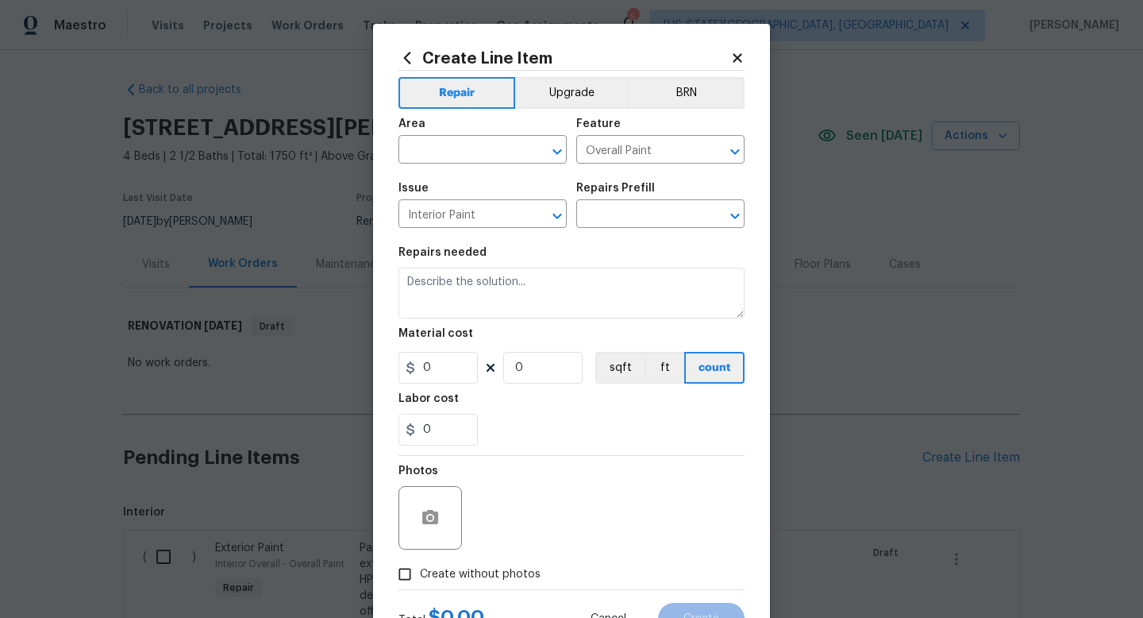
type input "Full Interior Paint LABOR ONLY $1.55"
type textarea "Full Interior paint - (walls, ceilings, trim, and doors) - PAINT PROVIDED BY OP…"
type input "1.55"
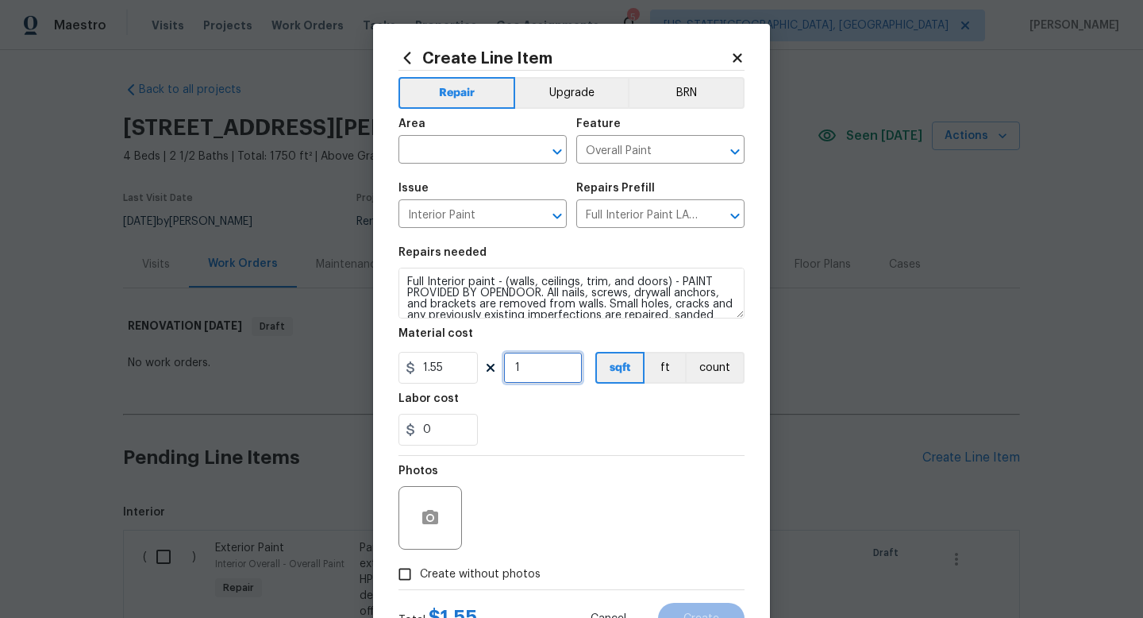
click at [531, 369] on input "1" at bounding box center [542, 368] width 79 height 32
type input "1750"
click at [490, 571] on span "Create without photos" at bounding box center [480, 574] width 121 height 17
click at [420, 571] on input "Create without photos" at bounding box center [405, 574] width 30 height 30
checkbox input "true"
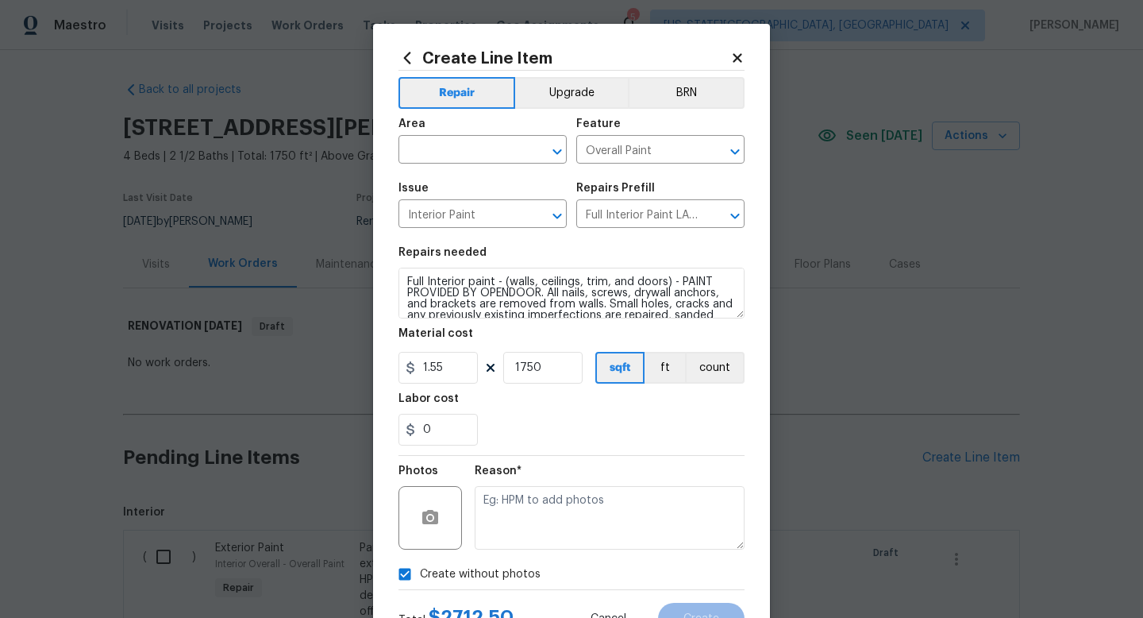
click at [498, 509] on textarea at bounding box center [610, 518] width 270 height 64
type textarea "na"
click at [460, 147] on input "text" at bounding box center [461, 151] width 124 height 25
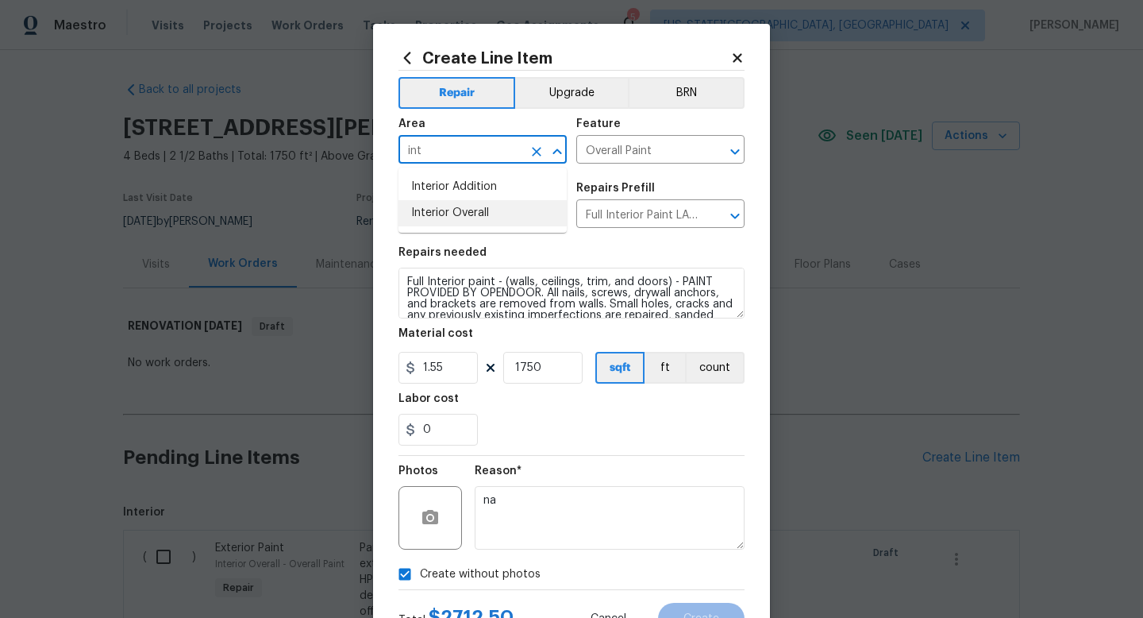
click at [452, 214] on li "Interior Overall" at bounding box center [483, 213] width 168 height 26
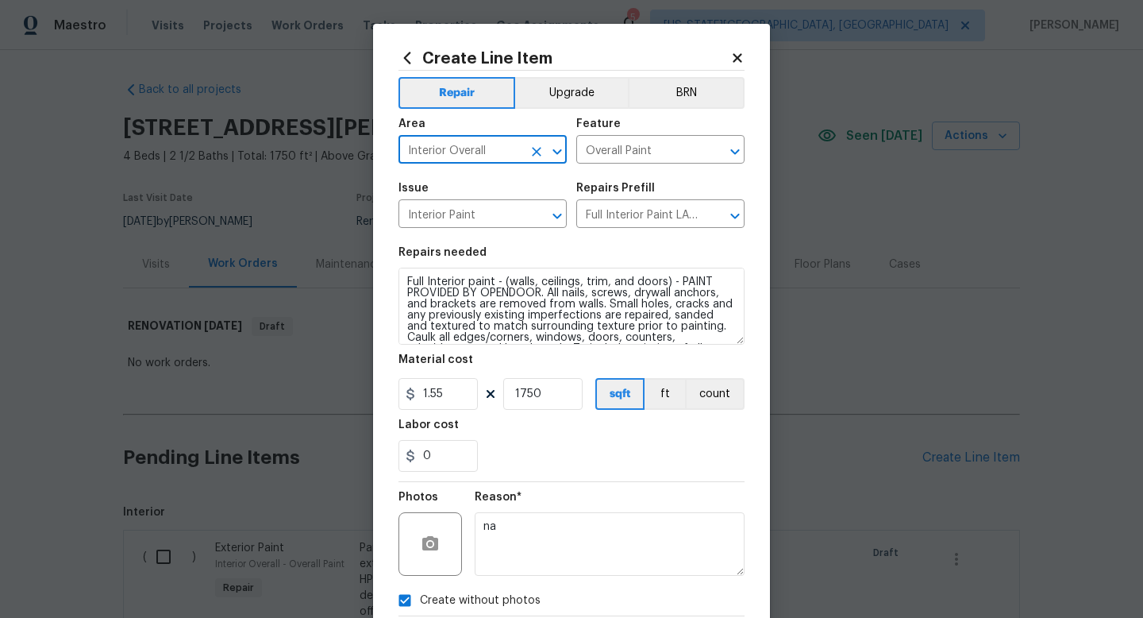
drag, startPoint x: 742, startPoint y: 307, endPoint x: 743, endPoint y: 369, distance: 61.9
click at [743, 345] on textarea "Full Interior paint - (walls, ceilings, trim, and doors) - PAINT PROVIDED BY OP…" at bounding box center [572, 306] width 346 height 77
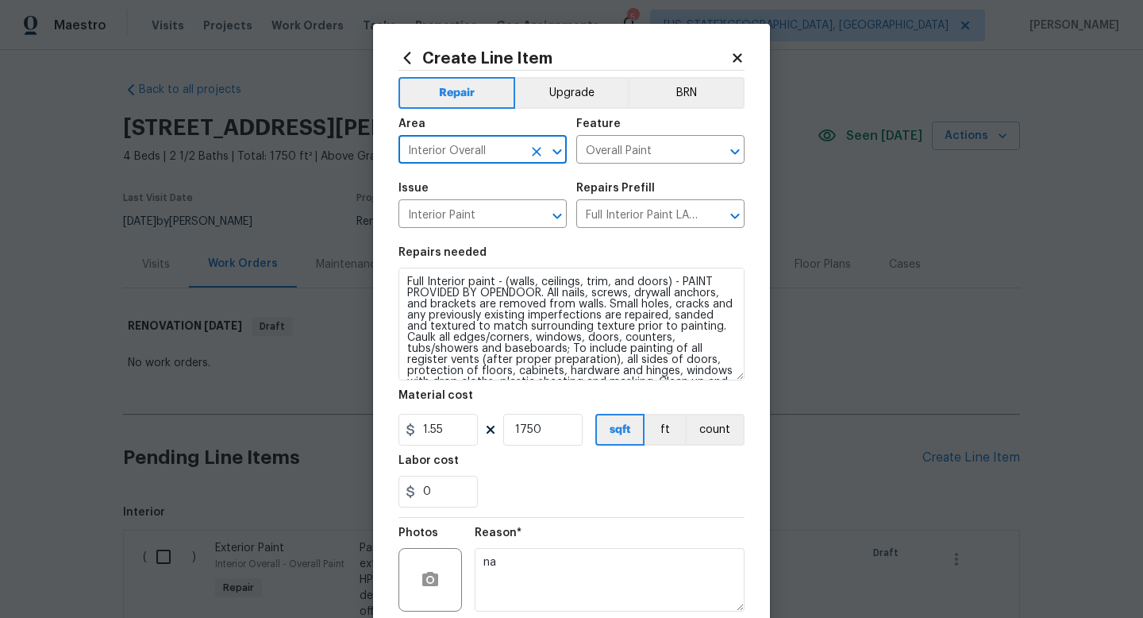
type input "Interior Overall"
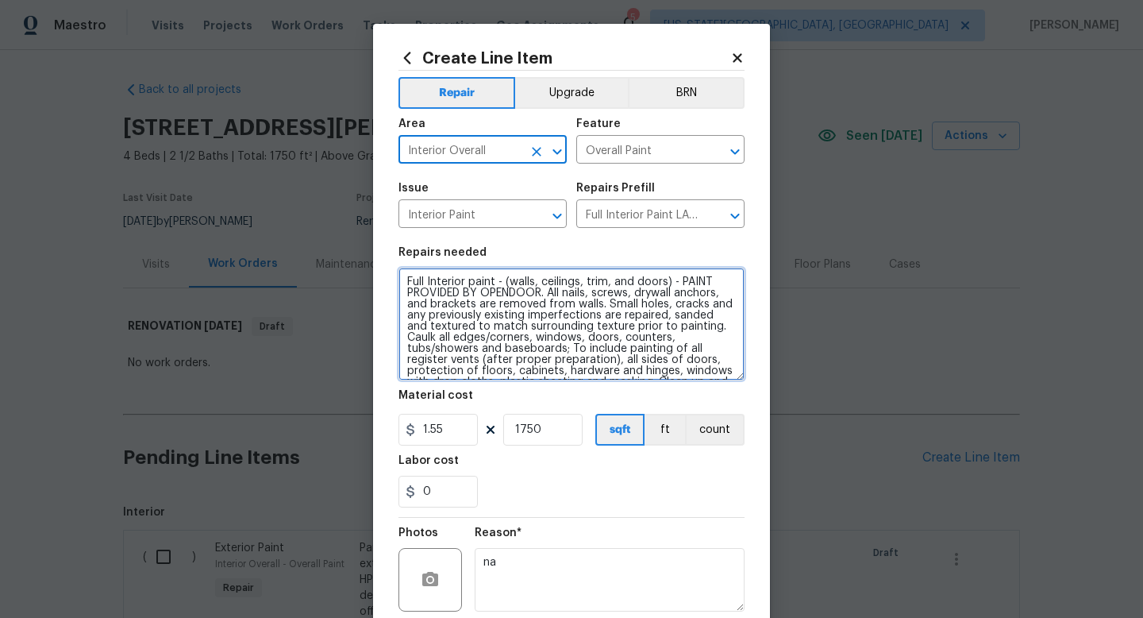
click at [665, 282] on textarea "Full Interior paint - (walls, ceilings, trim, and doors) - PAINT PROVIDED BY OP…" at bounding box center [572, 324] width 346 height 113
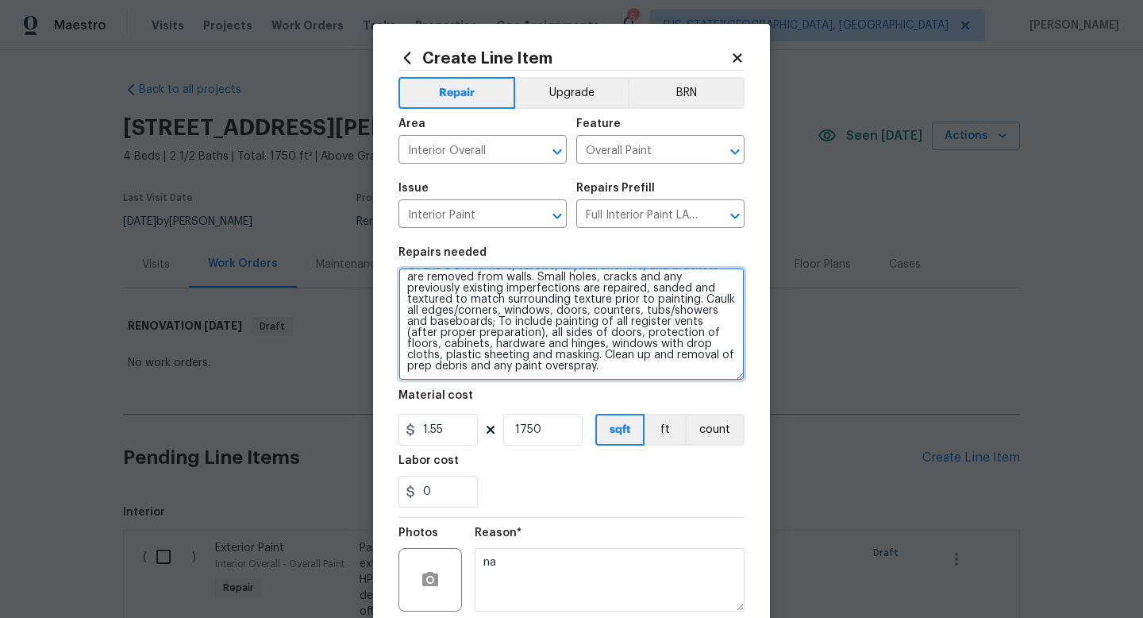
scroll to position [37, 0]
type textarea "Full Interior paint - (walls, ceilings, trim, and doors, handrails, garage, bas…"
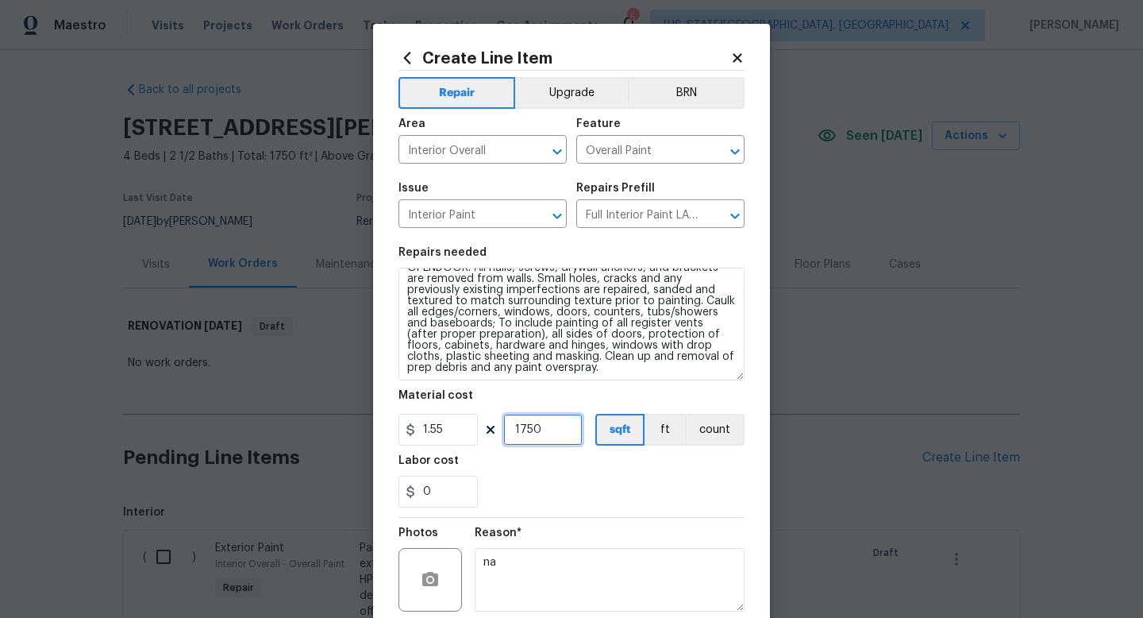
click at [566, 432] on input "1750" at bounding box center [542, 430] width 79 height 32
type input "1900"
click at [551, 464] on div "Labor cost" at bounding box center [572, 465] width 346 height 21
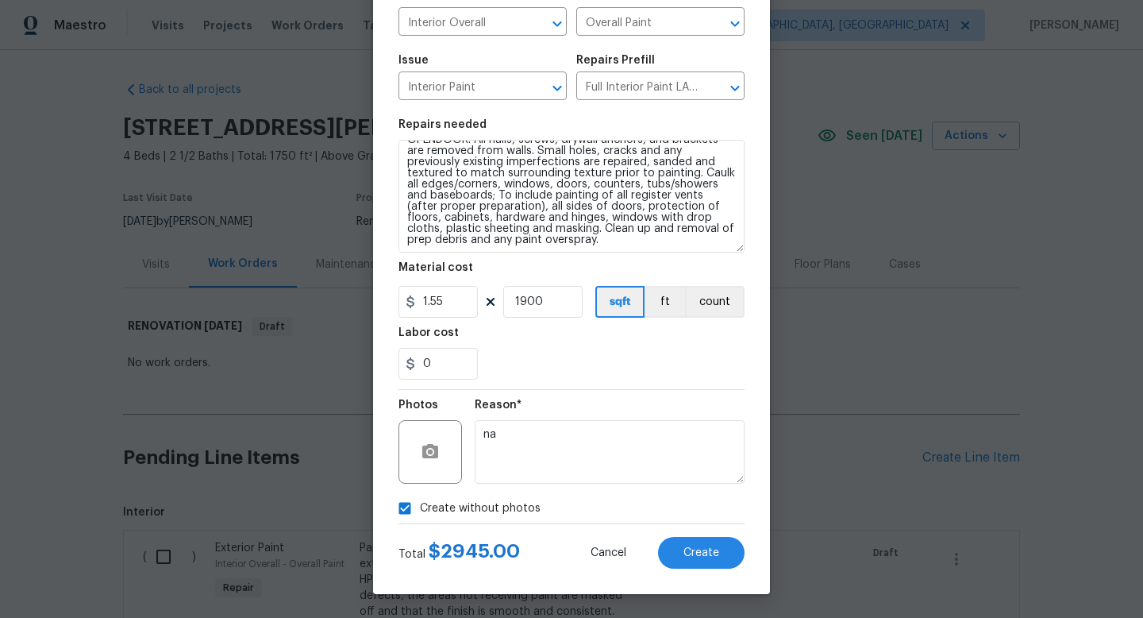
click at [502, 495] on label "Create without photos" at bounding box center [465, 508] width 151 height 30
click at [420, 495] on input "Create without photos" at bounding box center [405, 508] width 30 height 30
checkbox input "false"
click at [710, 547] on span "Create" at bounding box center [702, 553] width 36 height 12
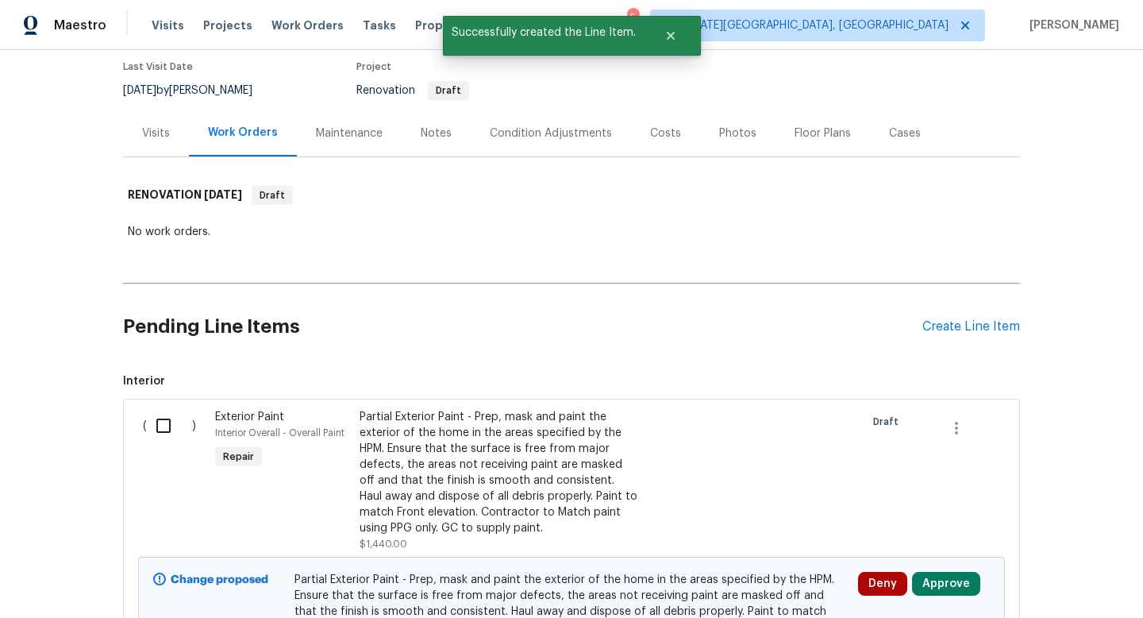
scroll to position [388, 0]
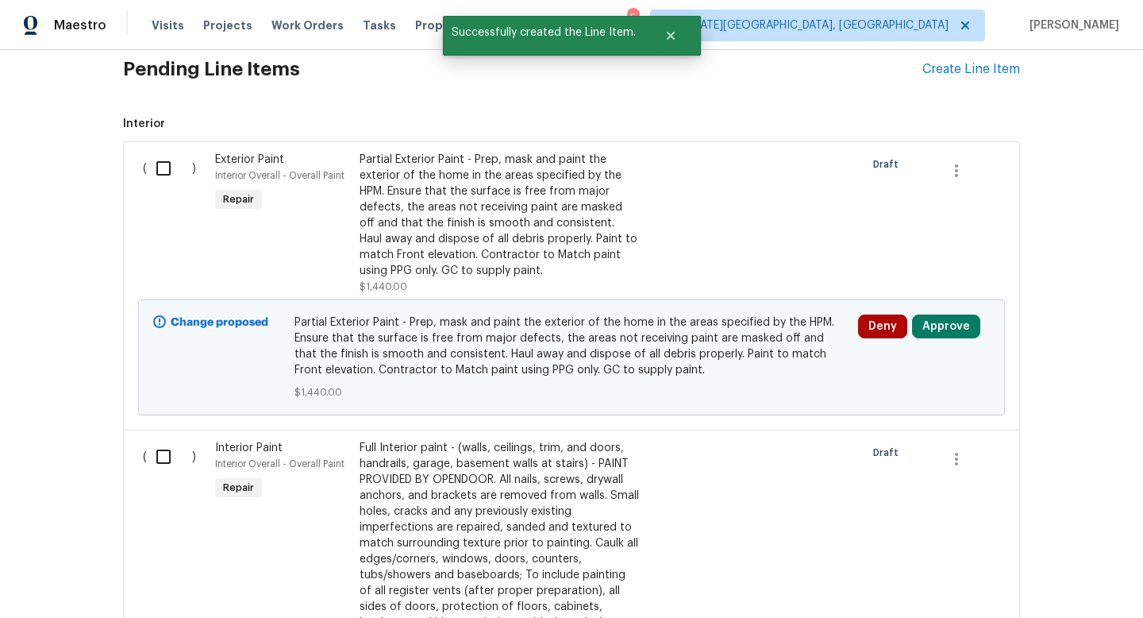
click at [951, 341] on div "Deny Approve" at bounding box center [923, 357] width 141 height 95
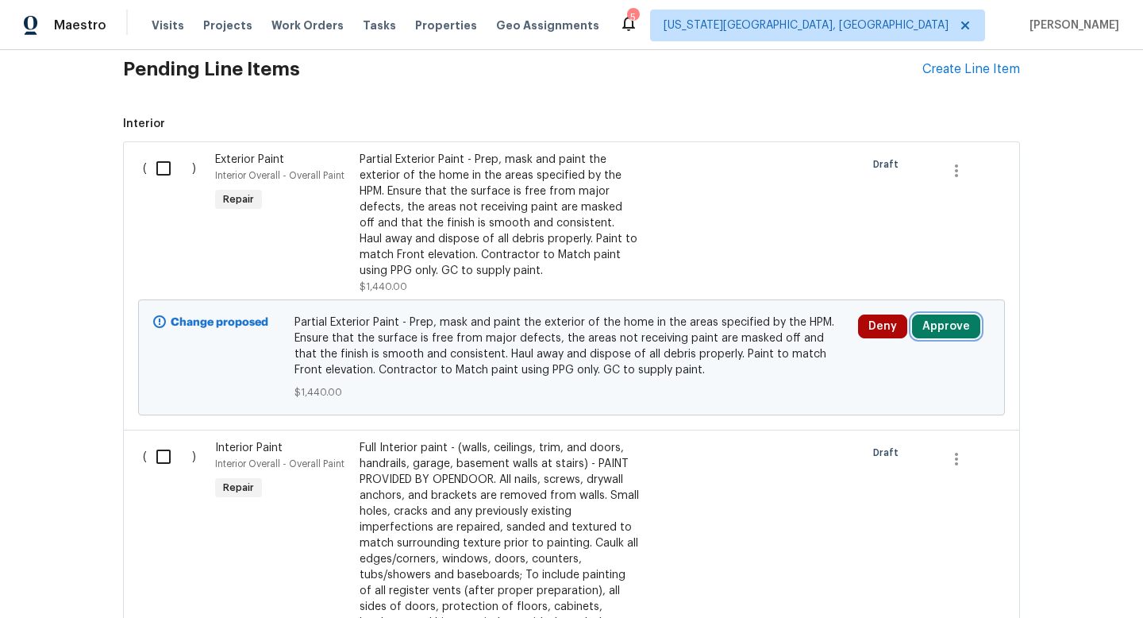
click at [950, 332] on button "Approve" at bounding box center [946, 326] width 68 height 24
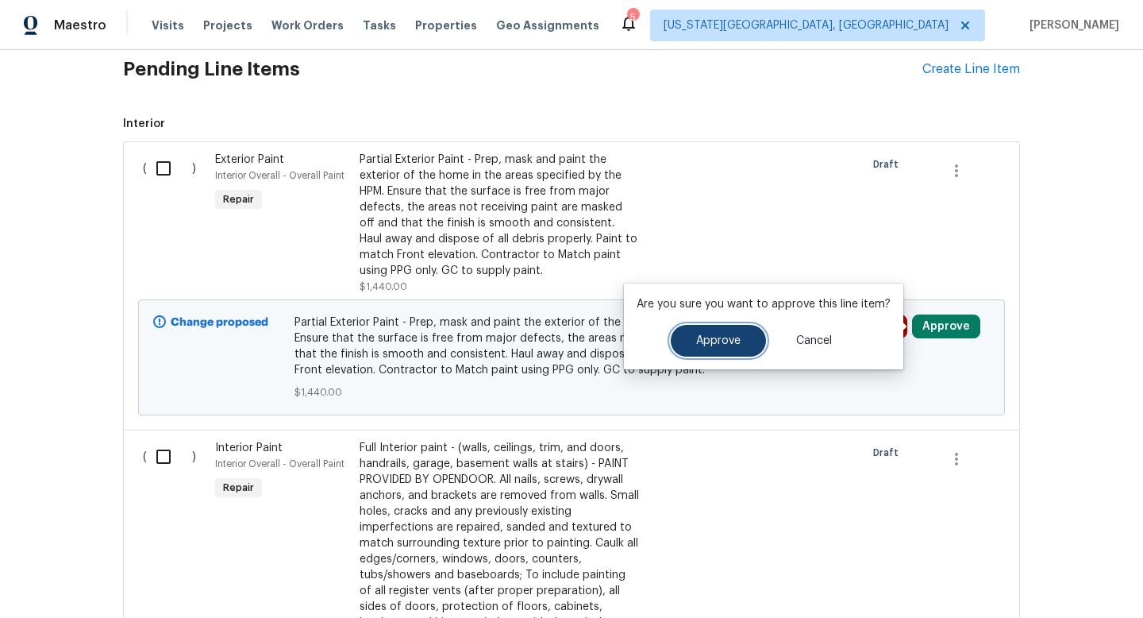
click at [727, 347] on button "Approve" at bounding box center [718, 341] width 95 height 32
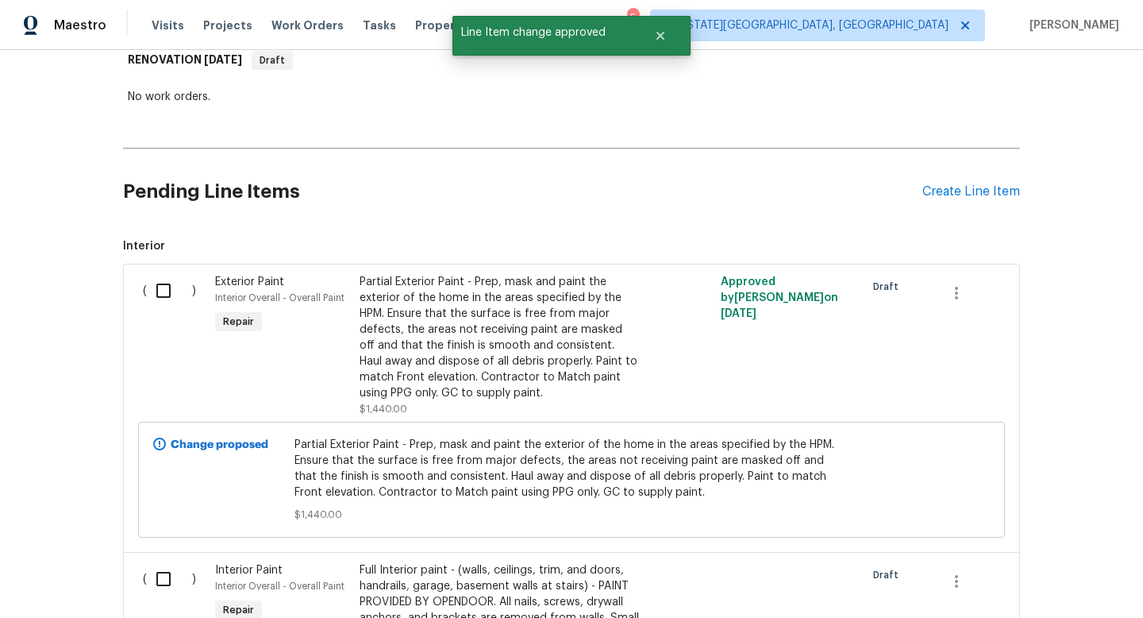
scroll to position [265, 0]
click at [988, 195] on div "Create Line Item" at bounding box center [972, 192] width 98 height 15
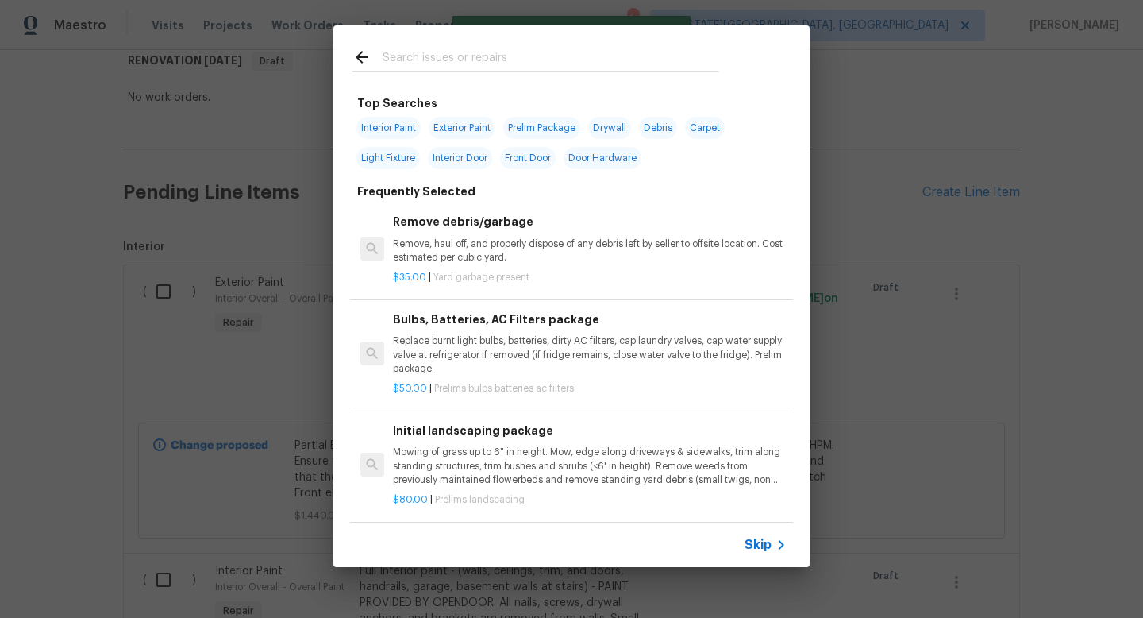
click at [422, 56] on input "text" at bounding box center [551, 60] width 337 height 24
type input "i"
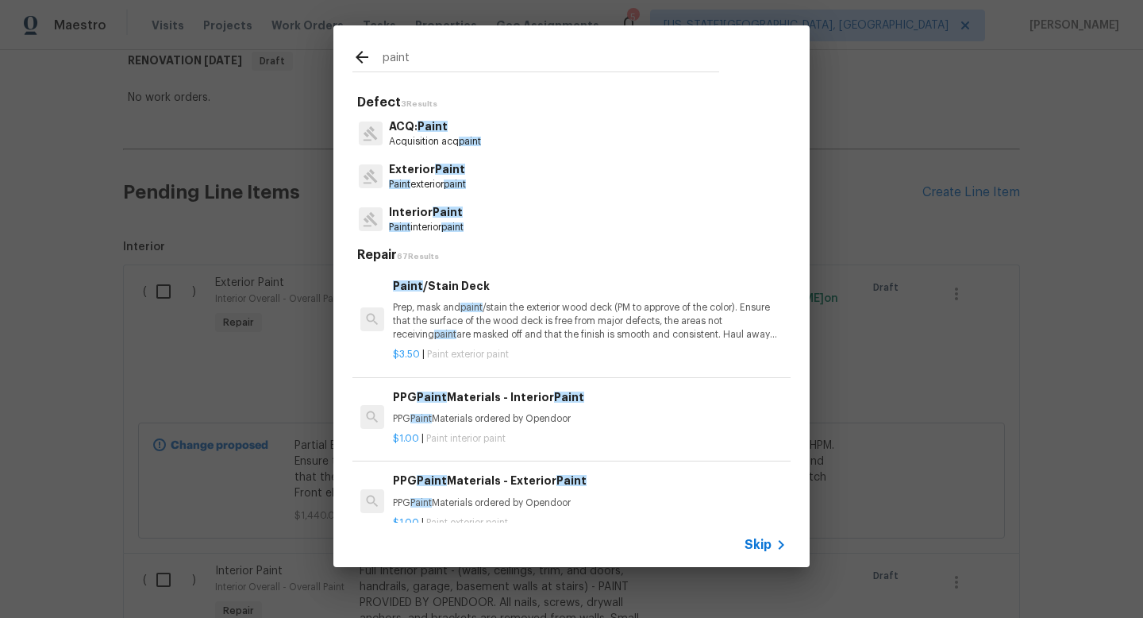
type input "paint"
drag, startPoint x: 428, startPoint y: 170, endPoint x: 419, endPoint y: 210, distance: 41.4
click at [419, 210] on div "ACQ: Paint Acquisition acq paint Exterior Paint Paint exterior paint Interior P…" at bounding box center [572, 176] width 438 height 129
click at [419, 210] on p "Interior Paint" at bounding box center [426, 212] width 75 height 17
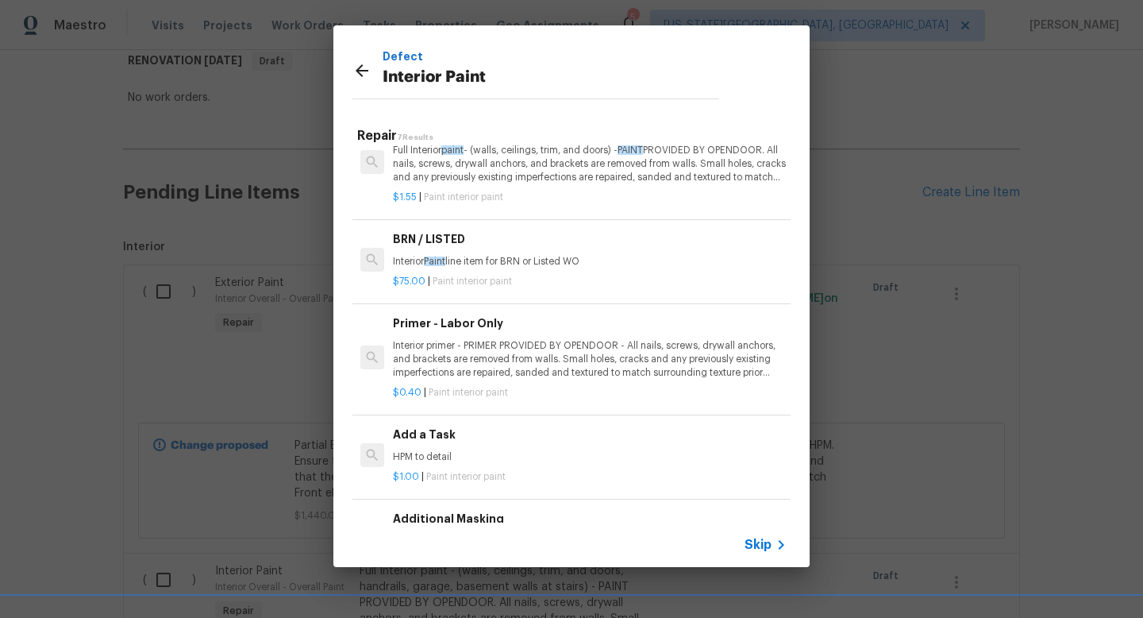
scroll to position [275, 0]
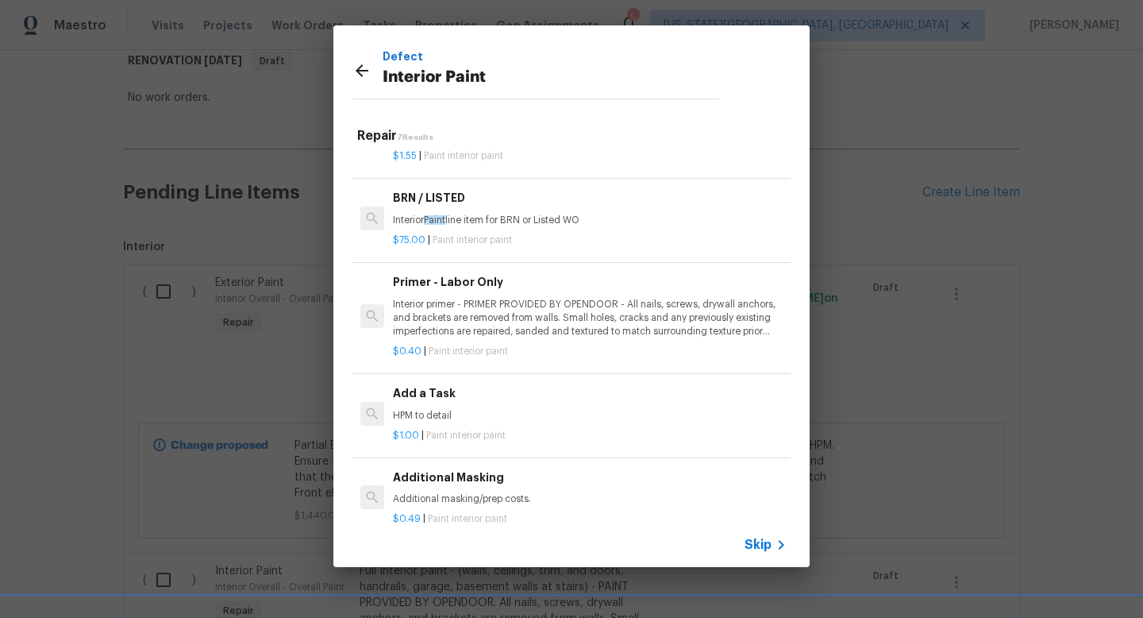
click at [460, 311] on p "Interior primer - PRIMER PROVIDED BY OPENDOOR - All nails, screws, drywall anch…" at bounding box center [590, 318] width 394 height 40
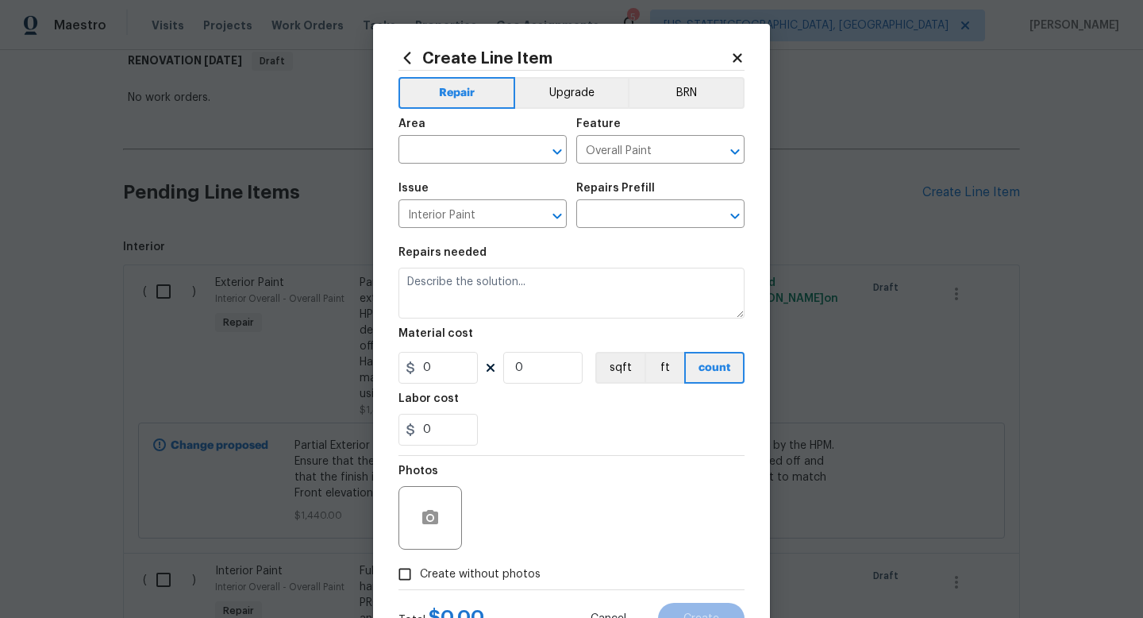
type input "Primer - Labor Only $0.40"
type textarea "Interior primer - PRIMER PROVIDED BY OPENDOOR - All nails, screws, drywall anch…"
type input "0.4"
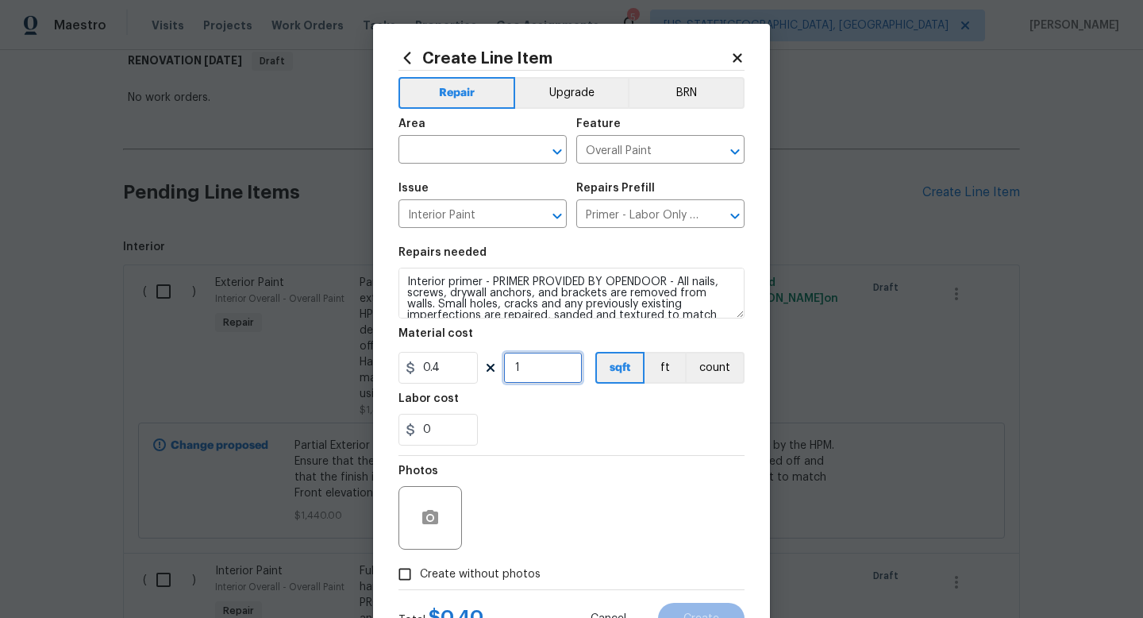
click at [534, 368] on input "1" at bounding box center [542, 368] width 79 height 32
type input "1900"
click at [487, 572] on span "Create without photos" at bounding box center [480, 574] width 121 height 17
click at [420, 572] on input "Create without photos" at bounding box center [405, 574] width 30 height 30
checkbox input "true"
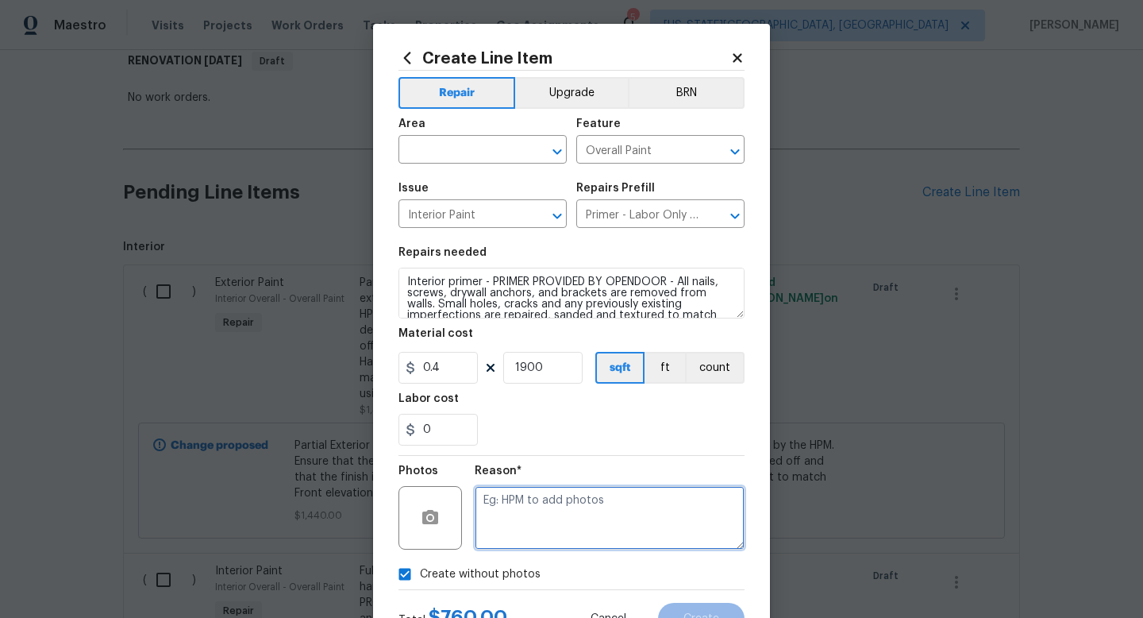
click at [496, 526] on textarea at bounding box center [610, 518] width 270 height 64
type textarea "na"
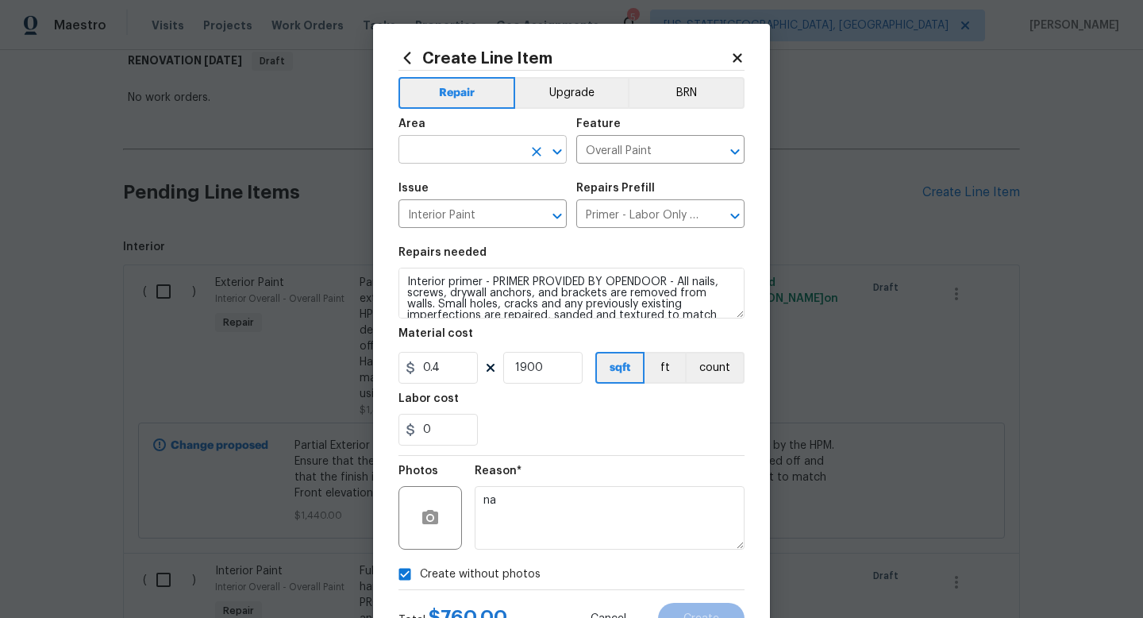
click at [441, 156] on input "text" at bounding box center [461, 151] width 124 height 25
click at [439, 226] on ul "Interior Addition Interior Overall" at bounding box center [483, 200] width 168 height 65
click at [440, 213] on li "Interior Overall" at bounding box center [483, 213] width 168 height 26
type input "Interior Overall"
click at [730, 612] on button "Create" at bounding box center [701, 619] width 87 height 32
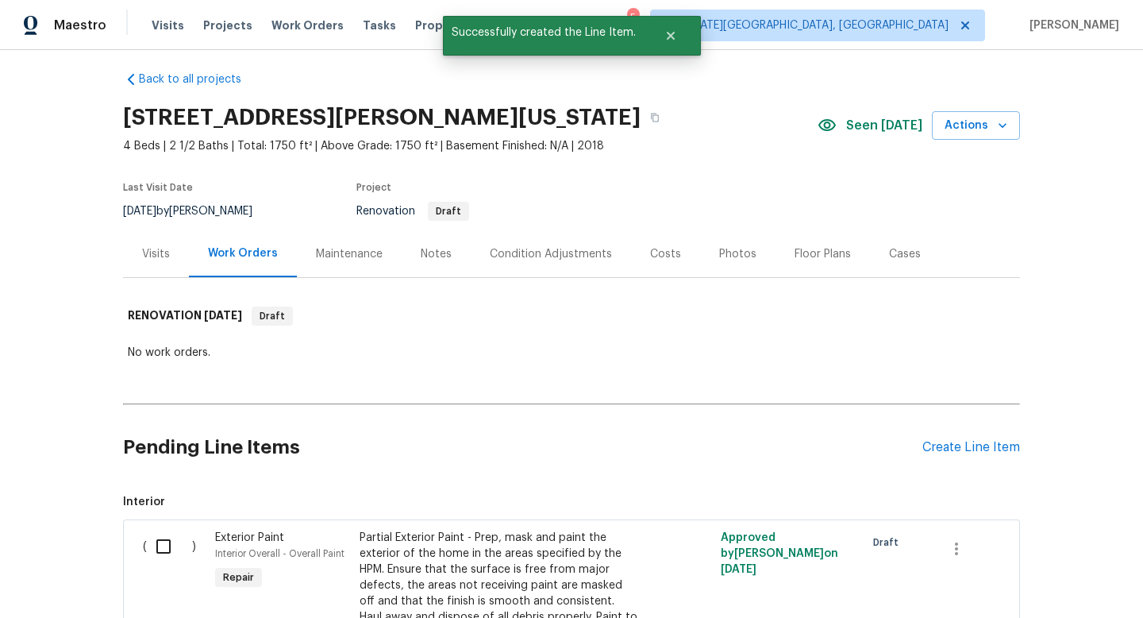
scroll to position [265, 0]
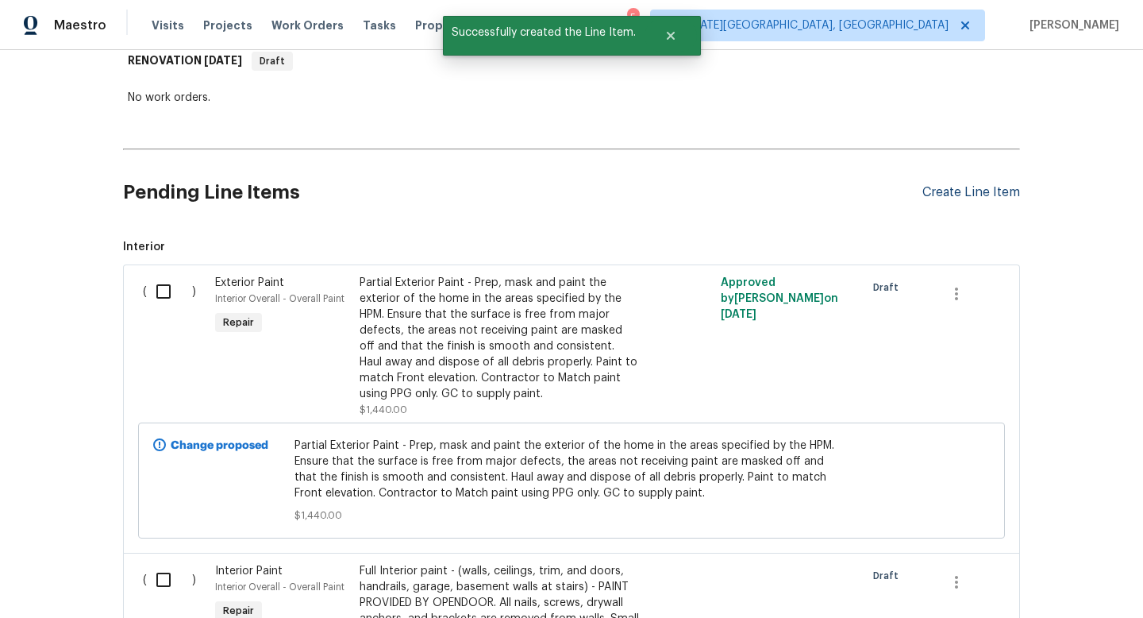
click at [961, 189] on div "Create Line Item" at bounding box center [972, 192] width 98 height 15
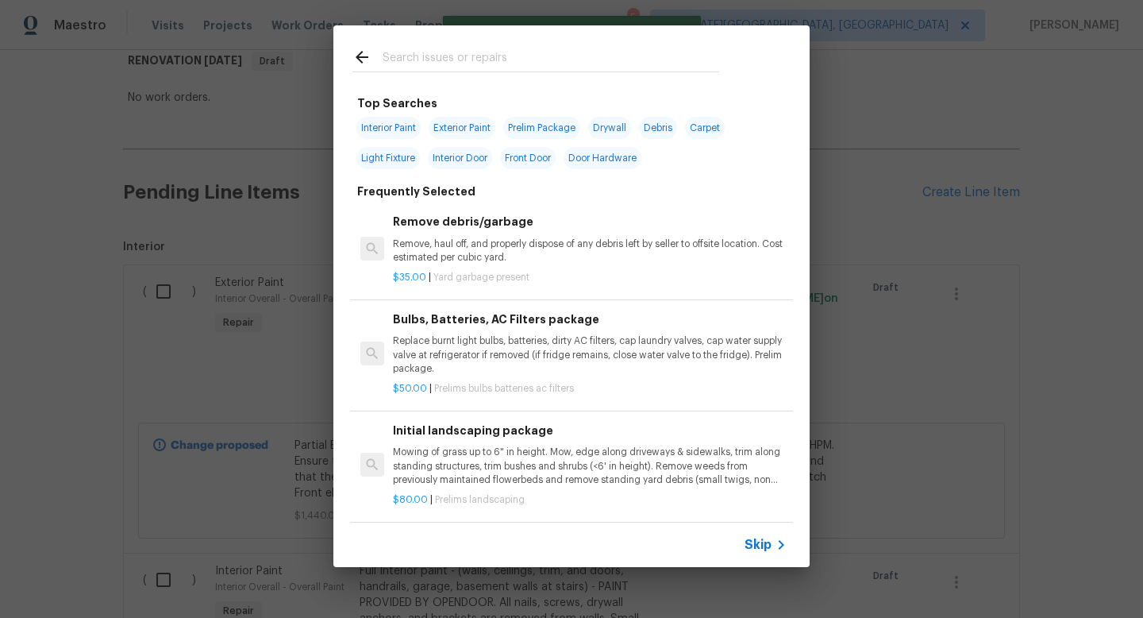
click at [464, 56] on input "text" at bounding box center [551, 60] width 337 height 24
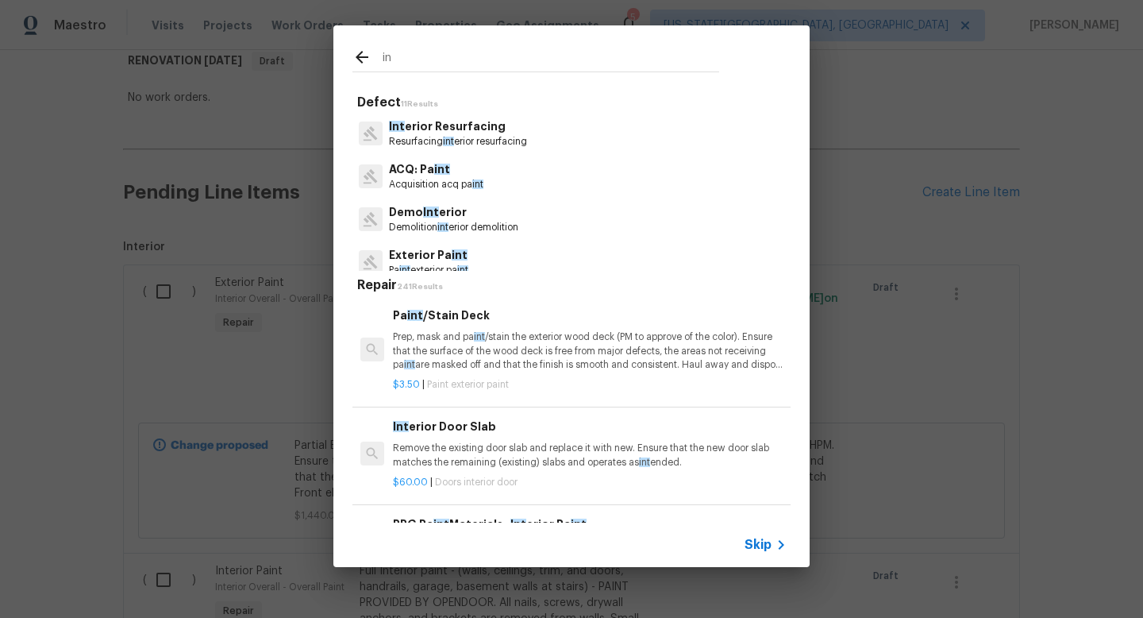
type input "i"
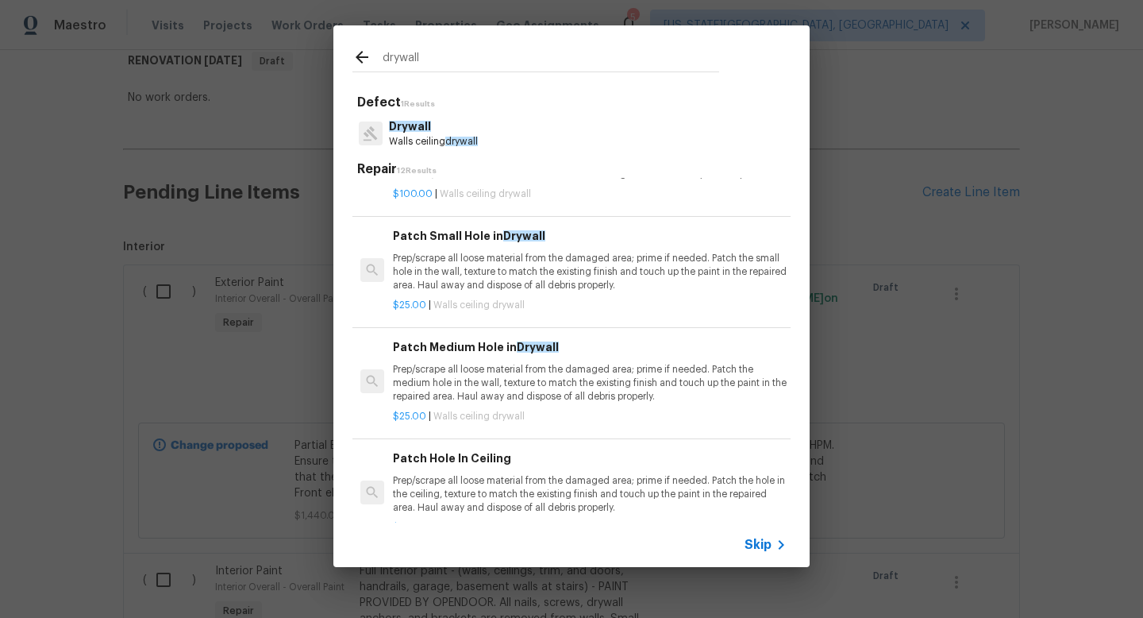
scroll to position [0, 0]
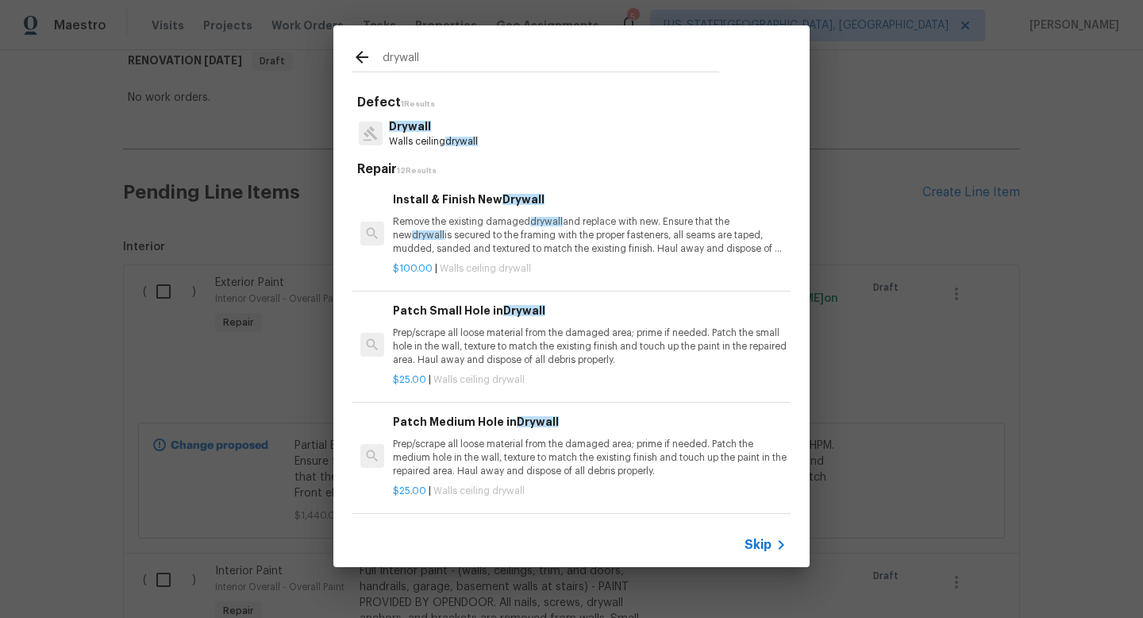
type input "drywall"
click at [495, 329] on p "Prep/scrape all loose material from the damaged area; prime if needed. Patch th…" at bounding box center [590, 346] width 394 height 40
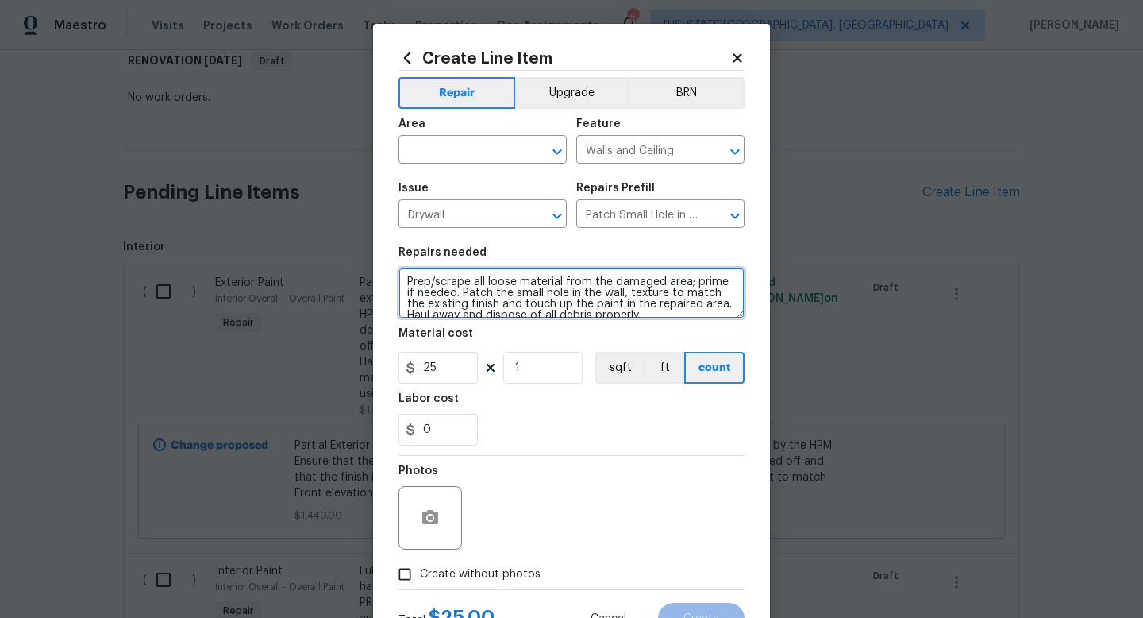
drag, startPoint x: 619, startPoint y: 312, endPoint x: 383, endPoint y: 248, distance: 244.4
click at [383, 248] on div "Create Line Item Repair Upgrade BRN Area ​ Feature Walls and Ceiling ​ Issue Dr…" at bounding box center [571, 342] width 397 height 636
click at [733, 283] on textarea "Patch holes throughout home. Texture to be feathered in so it does not stick out" at bounding box center [572, 293] width 346 height 51
click at [530, 294] on textarea "Patch holes throughout home. Texture to be feathered in so repair does not stic…" at bounding box center [572, 293] width 346 height 51
click at [542, 294] on textarea "Patch holes throughout home. Texture to be feathered in so repair does not stic…" at bounding box center [572, 293] width 346 height 51
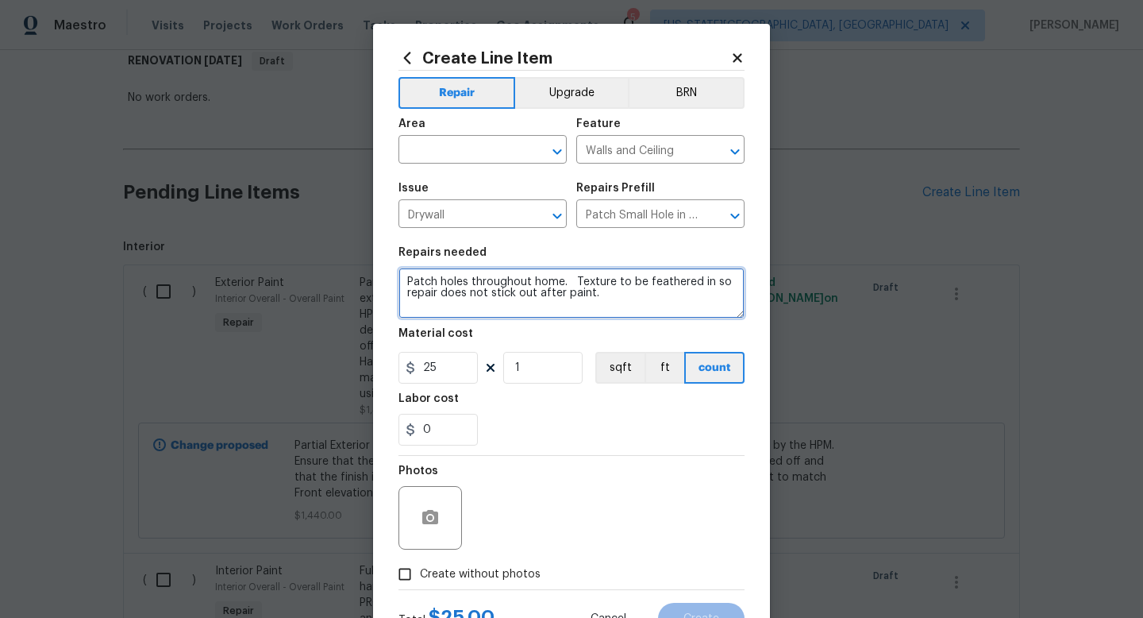
type textarea "Patch holes throughout home. Texture to be feathered in so repair does not stic…"
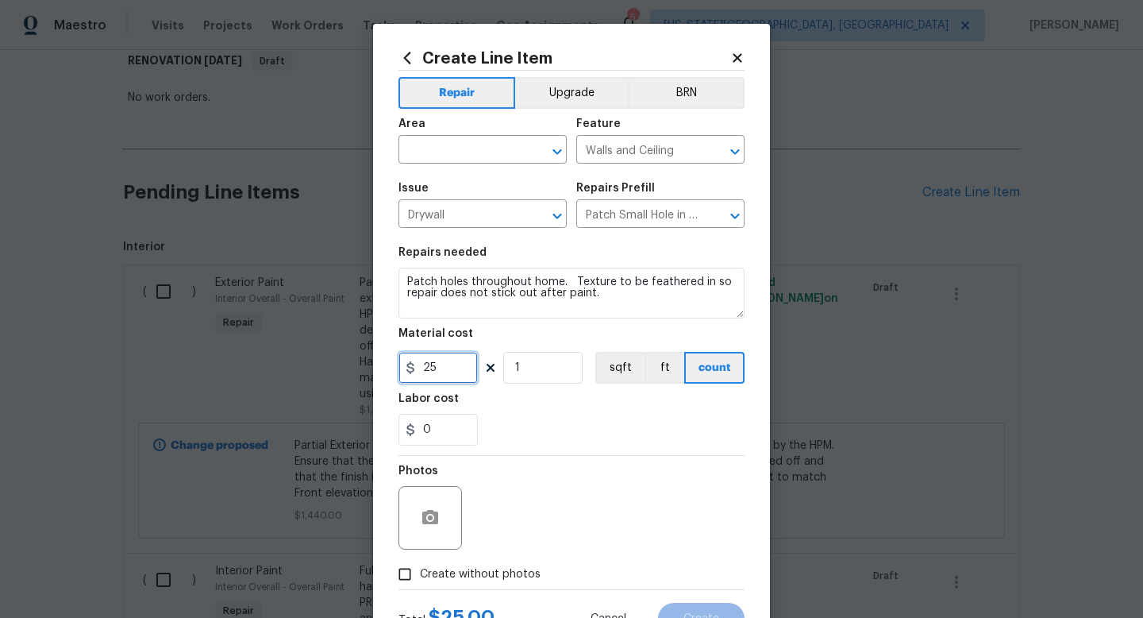
click at [459, 375] on input "25" at bounding box center [438, 368] width 79 height 32
type input "450"
click at [501, 575] on span "Create without photos" at bounding box center [480, 574] width 121 height 17
click at [420, 575] on input "Create without photos" at bounding box center [405, 574] width 30 height 30
checkbox input "true"
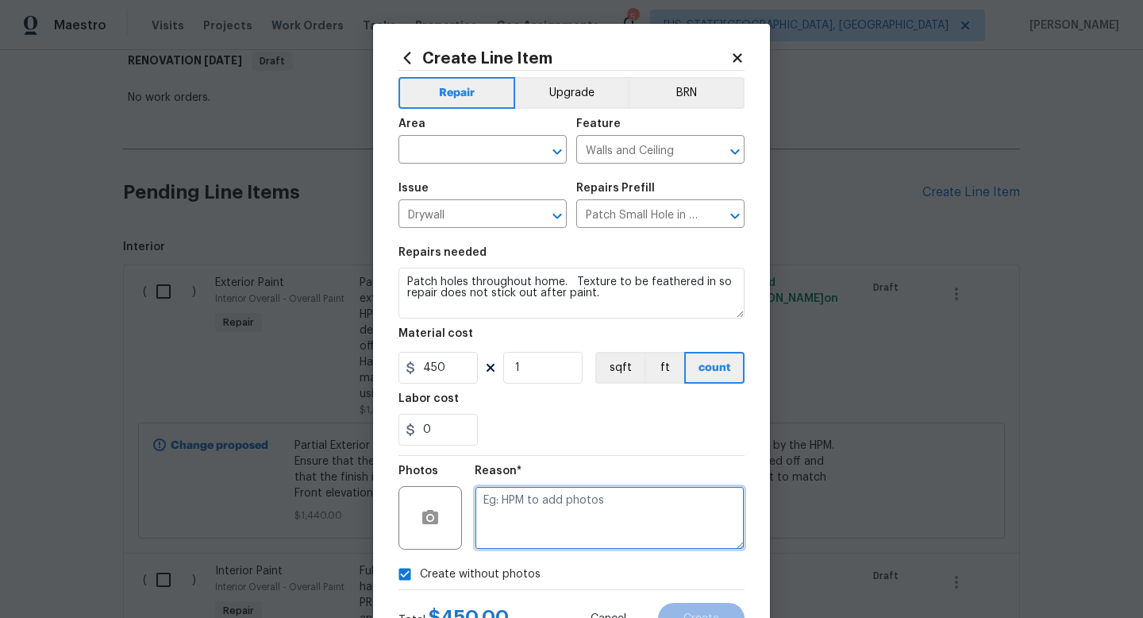
click at [512, 522] on textarea at bounding box center [610, 518] width 270 height 64
type textarea "na"
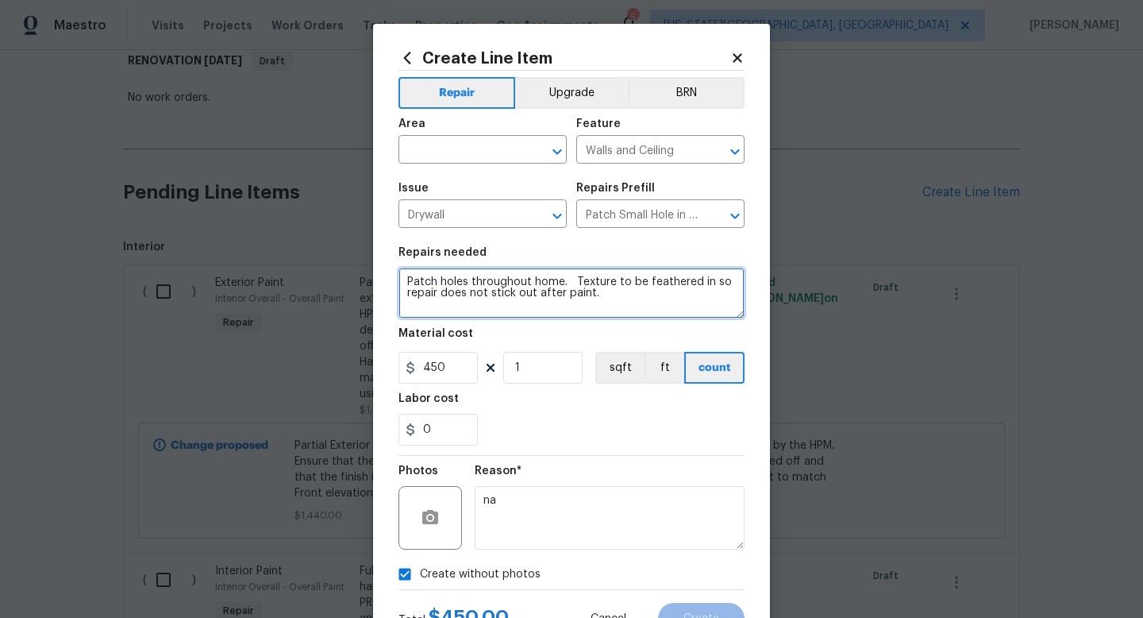
click at [468, 284] on textarea "Patch holes throughout home. Texture to be feathered in so repair does not stic…" at bounding box center [572, 293] width 346 height 51
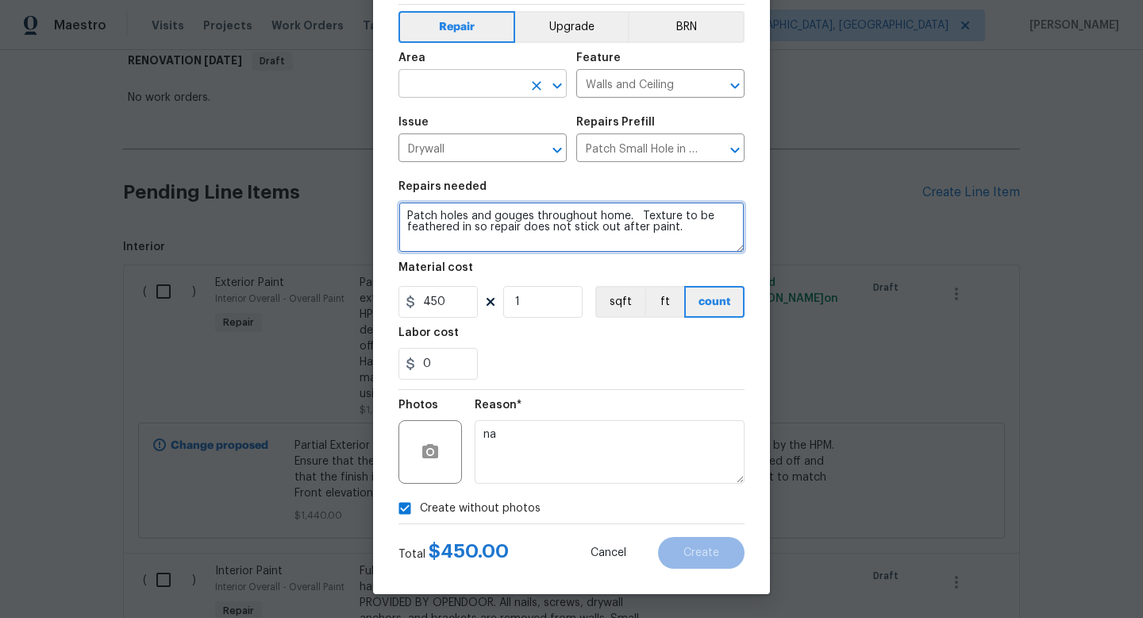
type textarea "Patch holes and gouges throughout home. Texture to be feathered in so repair do…"
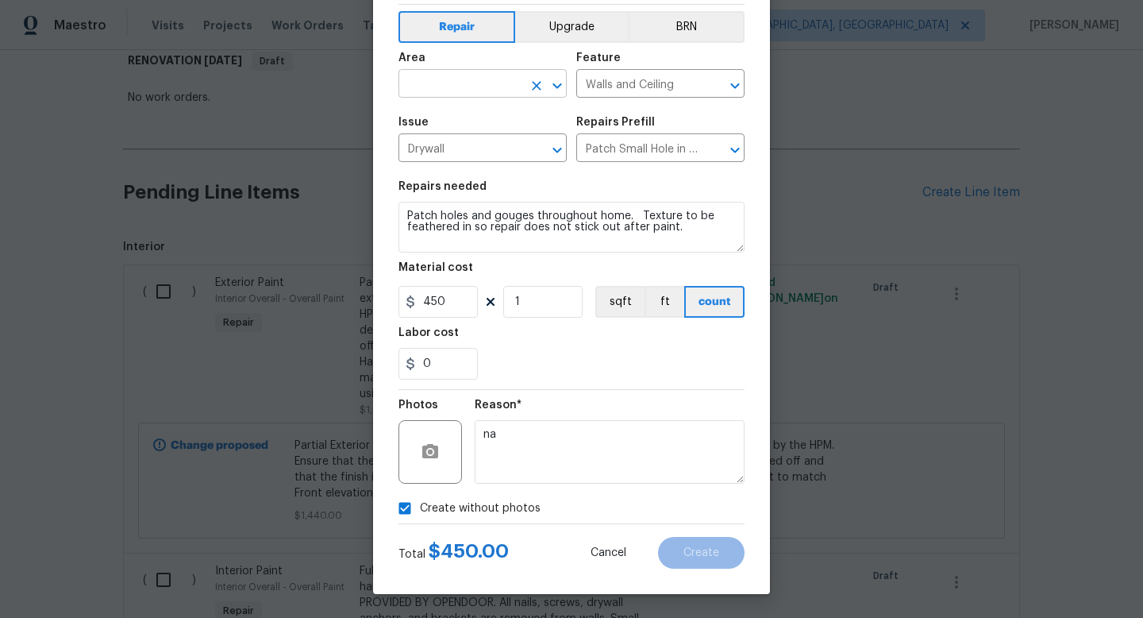
click at [455, 84] on input "text" at bounding box center [461, 85] width 124 height 25
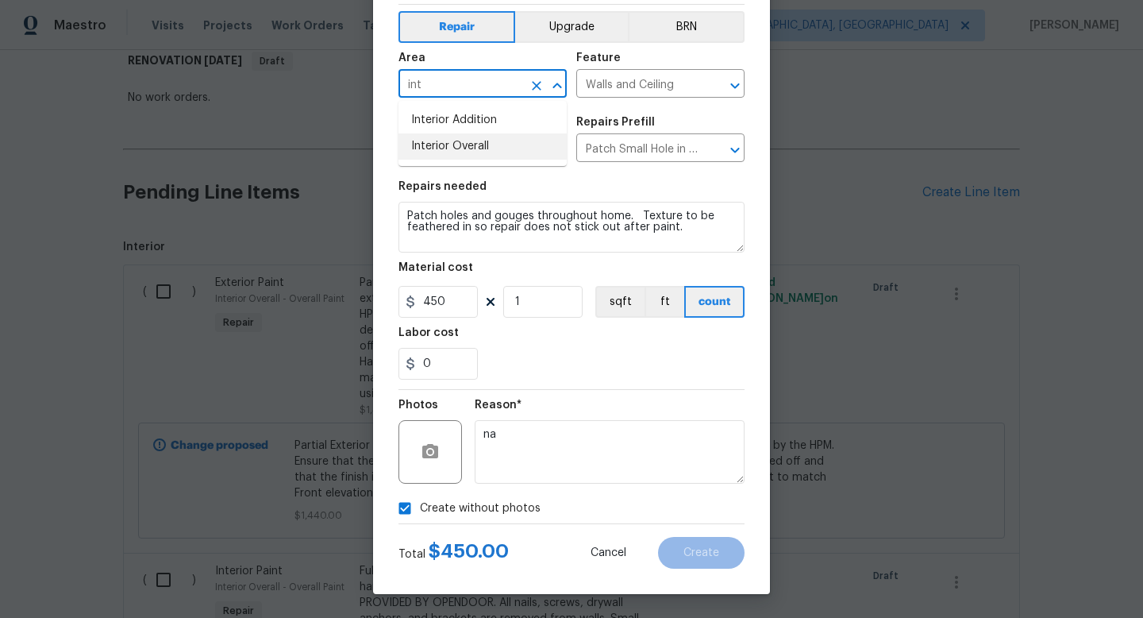
click at [443, 153] on li "Interior Overall" at bounding box center [483, 146] width 168 height 26
type input "Interior Overall"
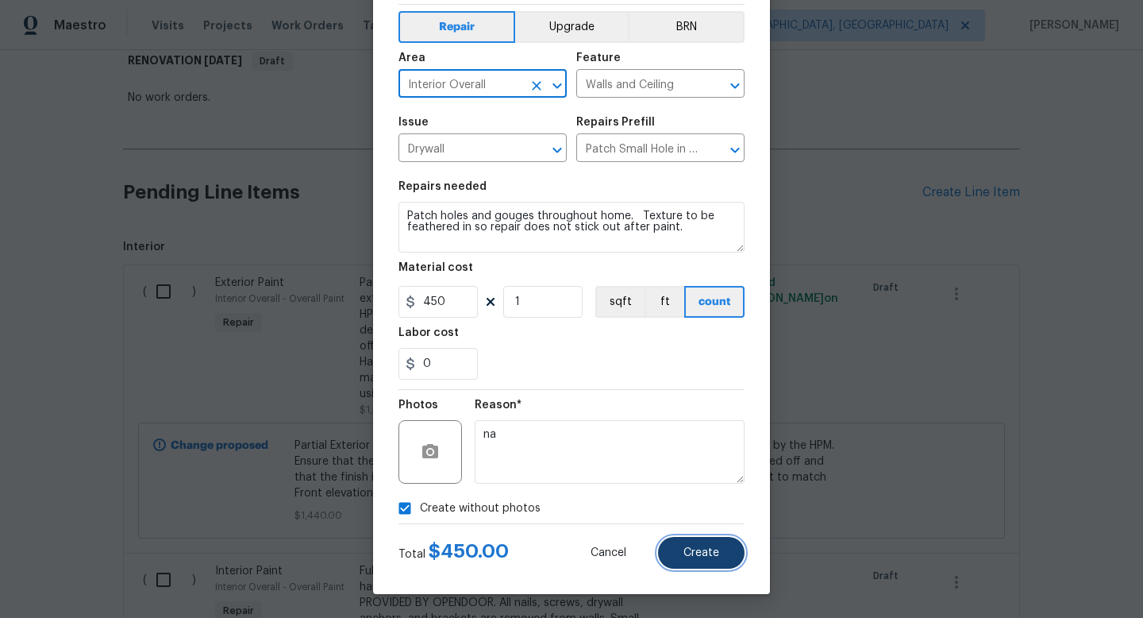
click at [676, 557] on button "Create" at bounding box center [701, 553] width 87 height 32
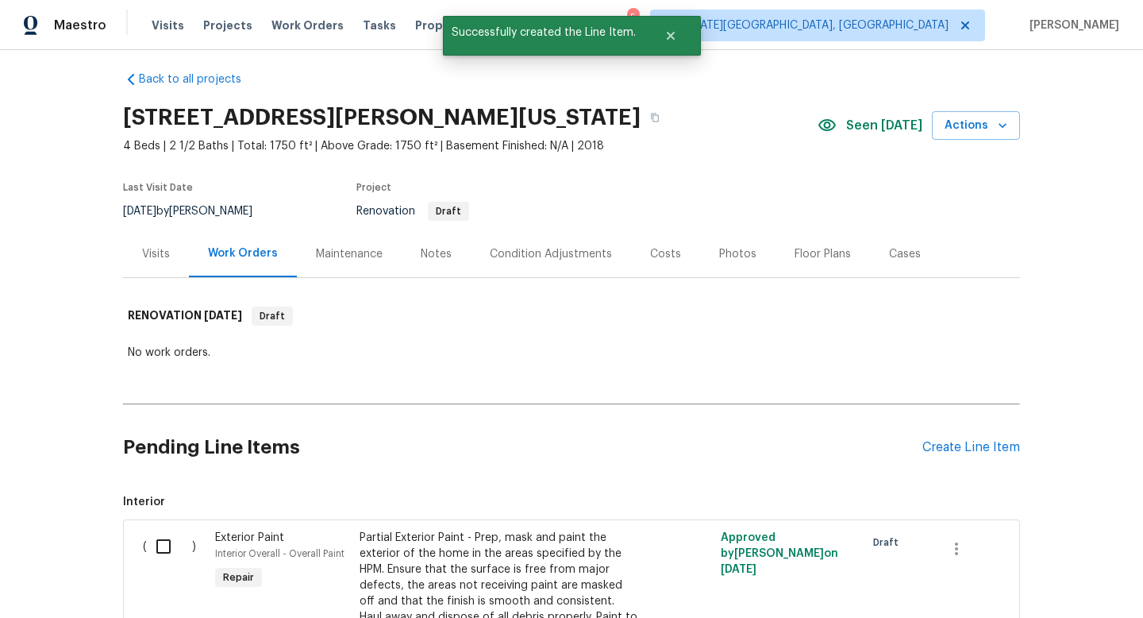
scroll to position [265, 0]
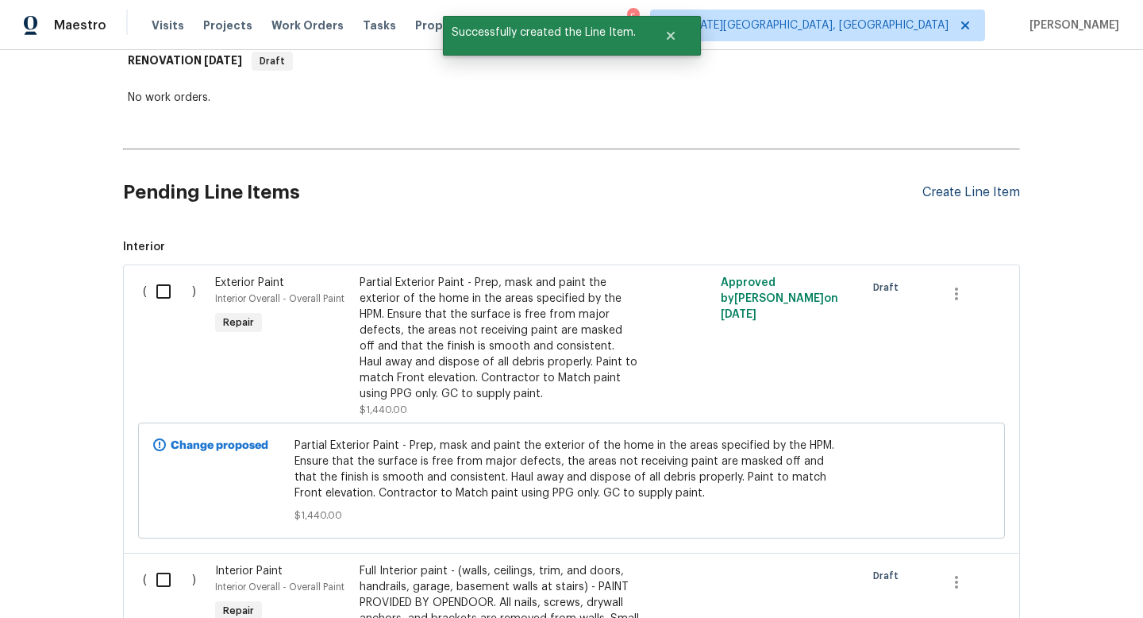
click at [967, 191] on div "Create Line Item" at bounding box center [972, 192] width 98 height 15
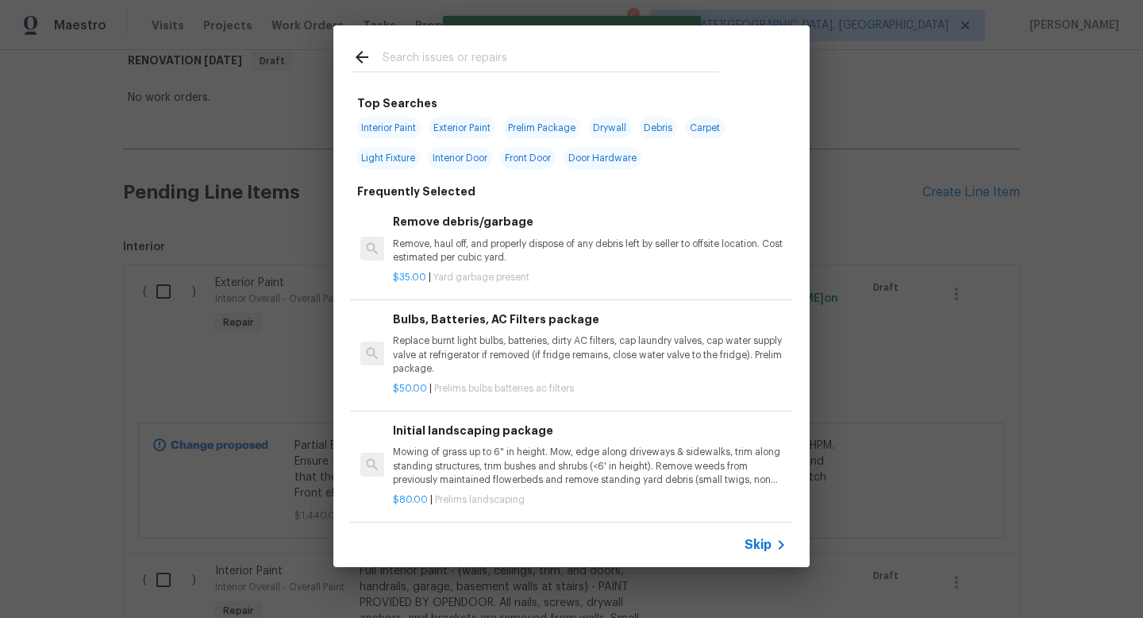
click at [477, 52] on input "text" at bounding box center [551, 60] width 337 height 24
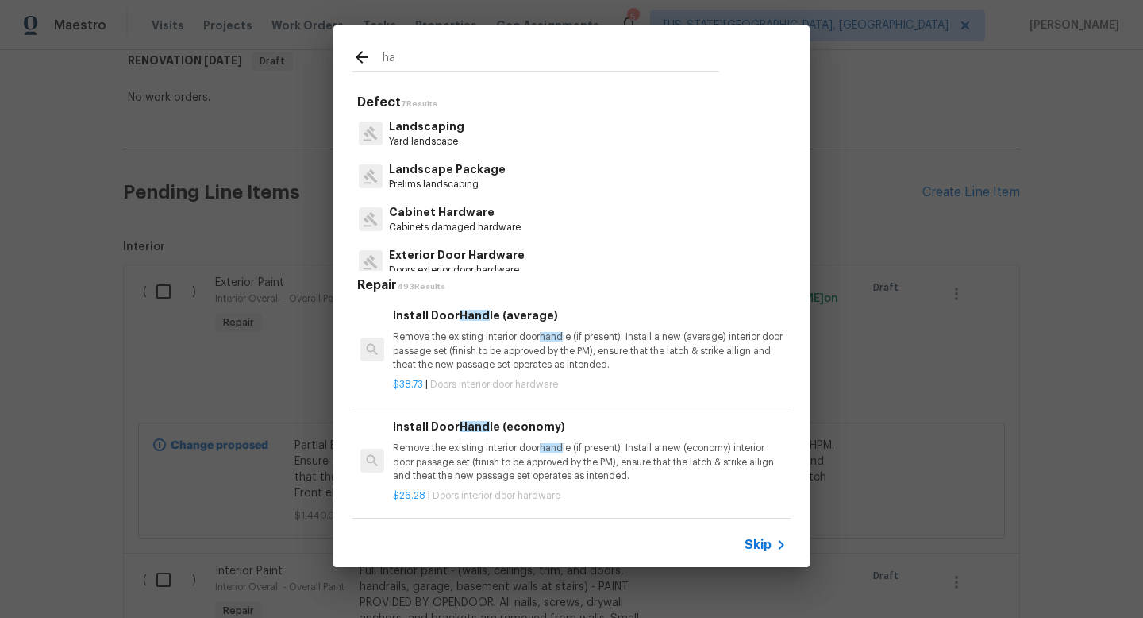
type input "h"
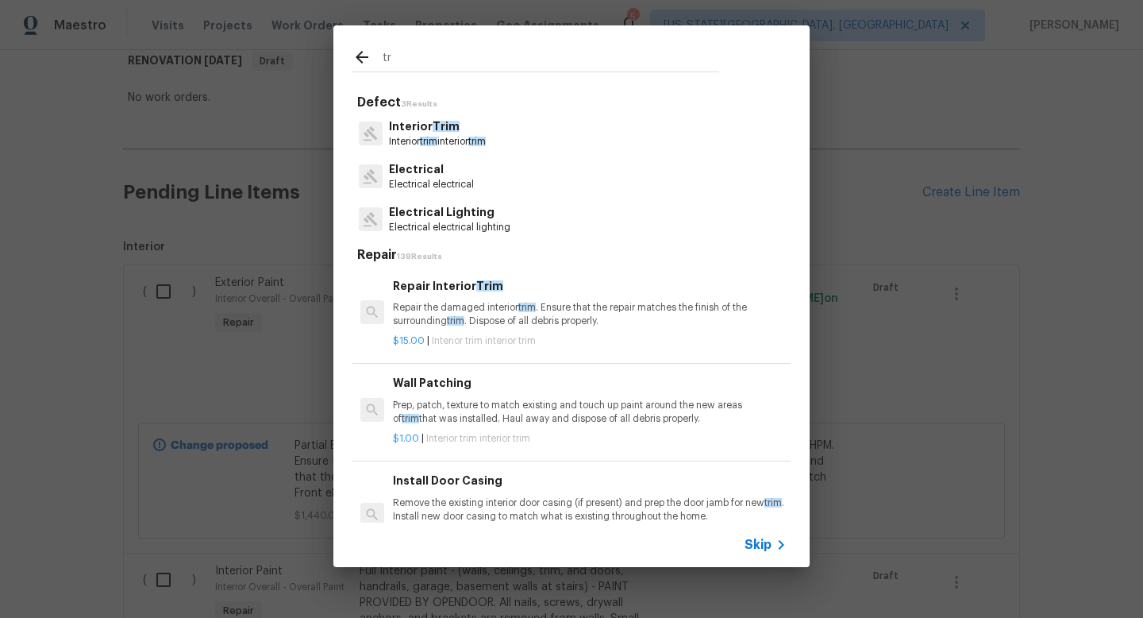
type input "t"
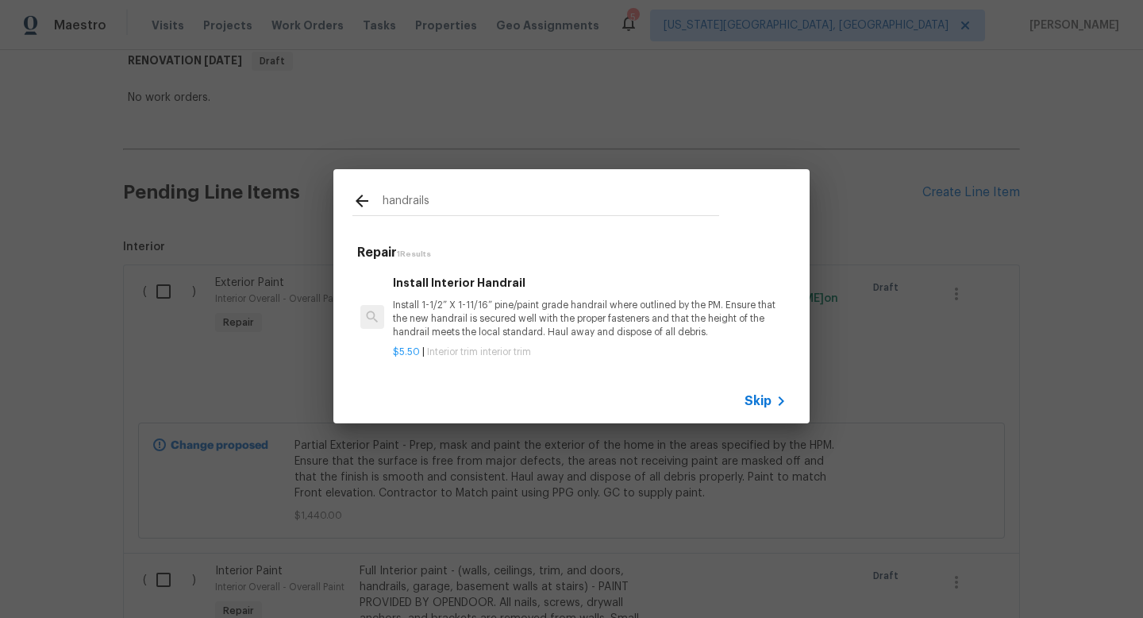
type input "handrails"
click at [480, 311] on p "Install 1-1/2” X 1-11/16” pine/paint grade handrail where outlined by the PM. E…" at bounding box center [590, 319] width 394 height 40
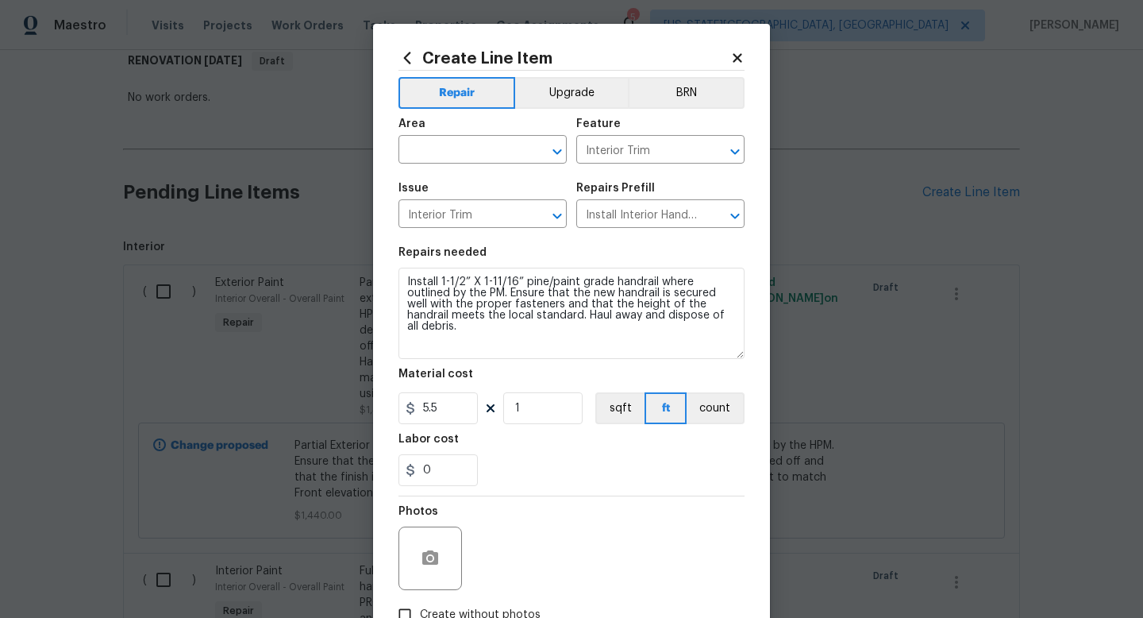
drag, startPoint x: 738, startPoint y: 310, endPoint x: 740, endPoint y: 352, distance: 41.3
click at [740, 352] on textarea "Install 1-1/2” X 1-11/16” pine/paint grade handrail where outlined by the PM. E…" at bounding box center [572, 313] width 346 height 91
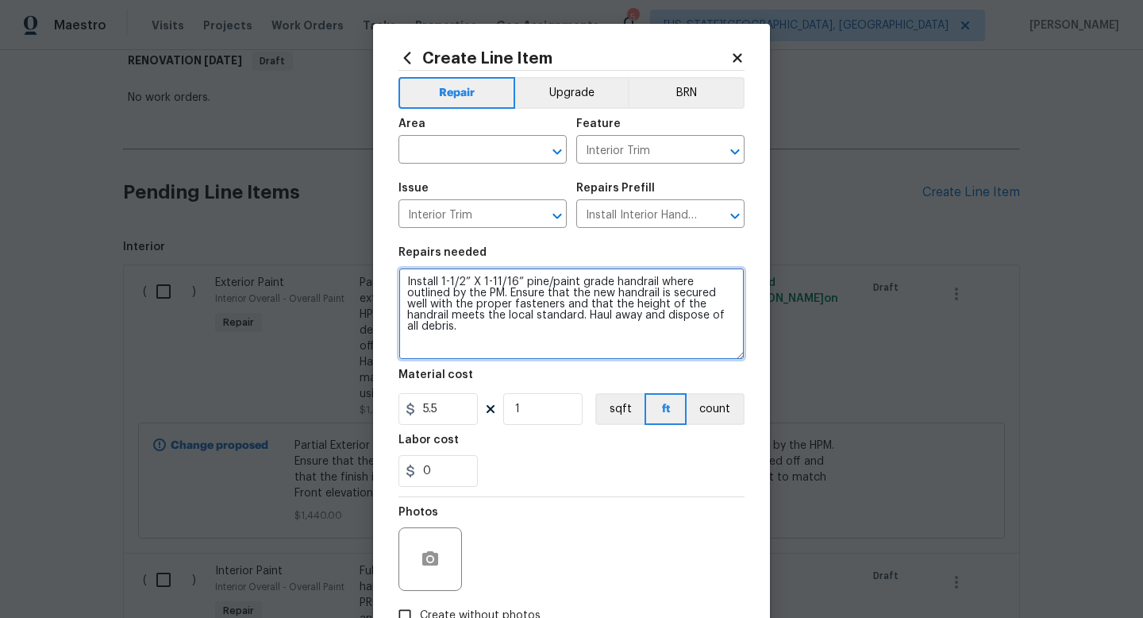
drag, startPoint x: 712, startPoint y: 321, endPoint x: 284, endPoint y: 244, distance: 434.8
click at [284, 244] on div "Create Line Item Repair Upgrade BRN Area ​ Feature Interior Trim ​ Issue Interi…" at bounding box center [571, 309] width 1143 height 618
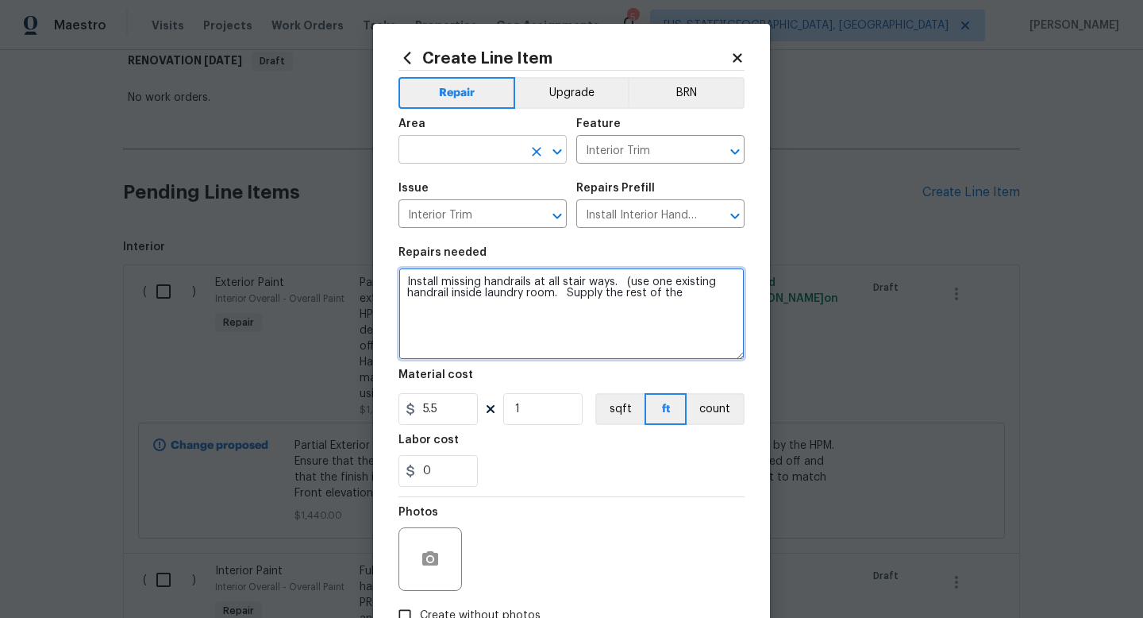
type textarea "Install missing handrails at all stair ways. (use one existing handrail inside …"
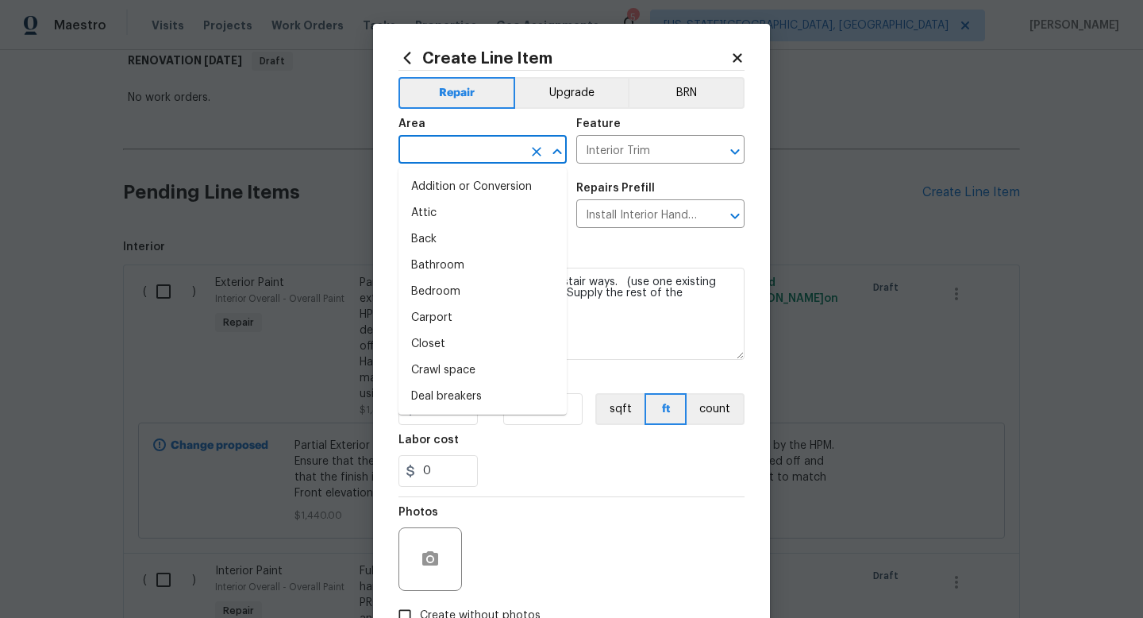
click at [422, 145] on input "text" at bounding box center [461, 151] width 124 height 25
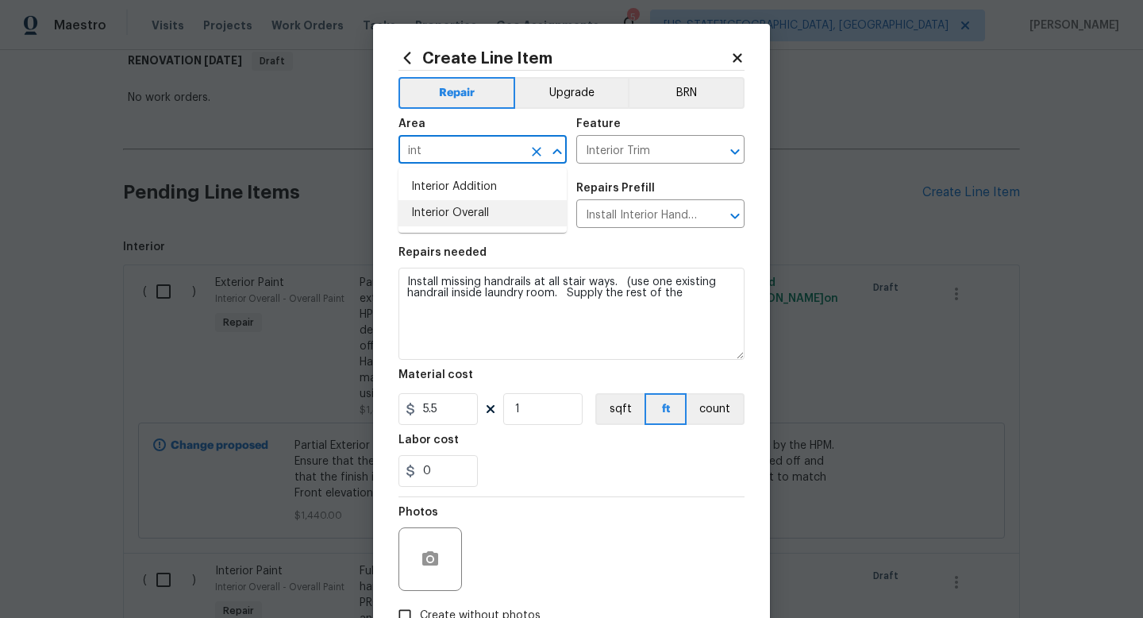
click at [423, 209] on li "Interior Overall" at bounding box center [483, 213] width 168 height 26
type input "Interior Overall"
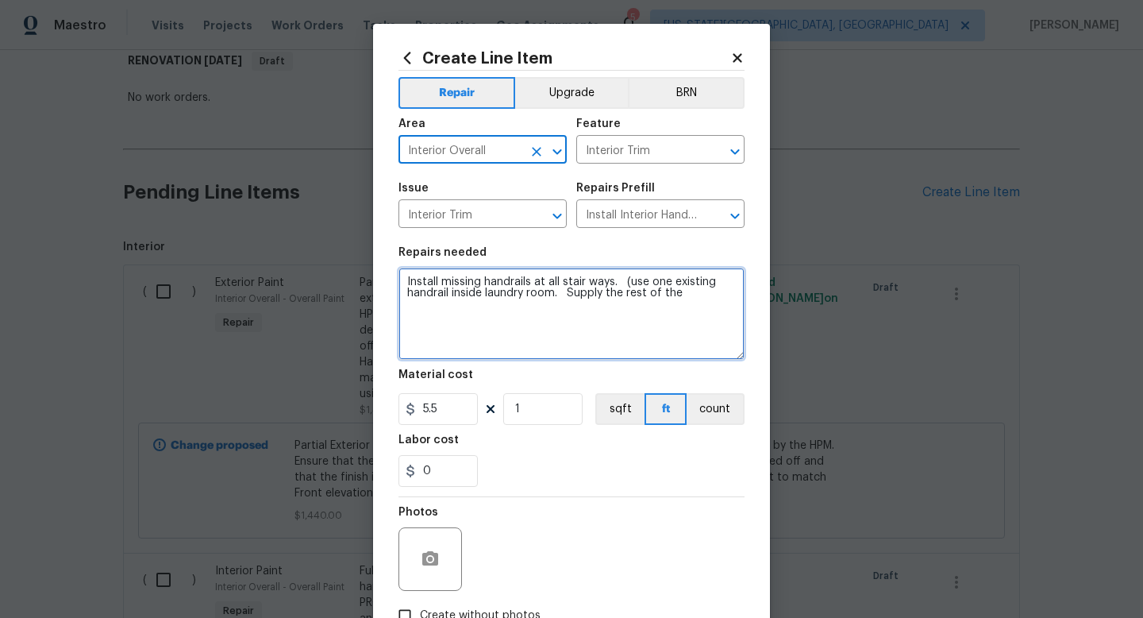
click at [689, 298] on textarea "Install missing handrails at all stair ways. (use one existing handrail inside …" at bounding box center [572, 314] width 346 height 92
type textarea "Install missing handrails at all stair ways. (use one existing handrail inside …"
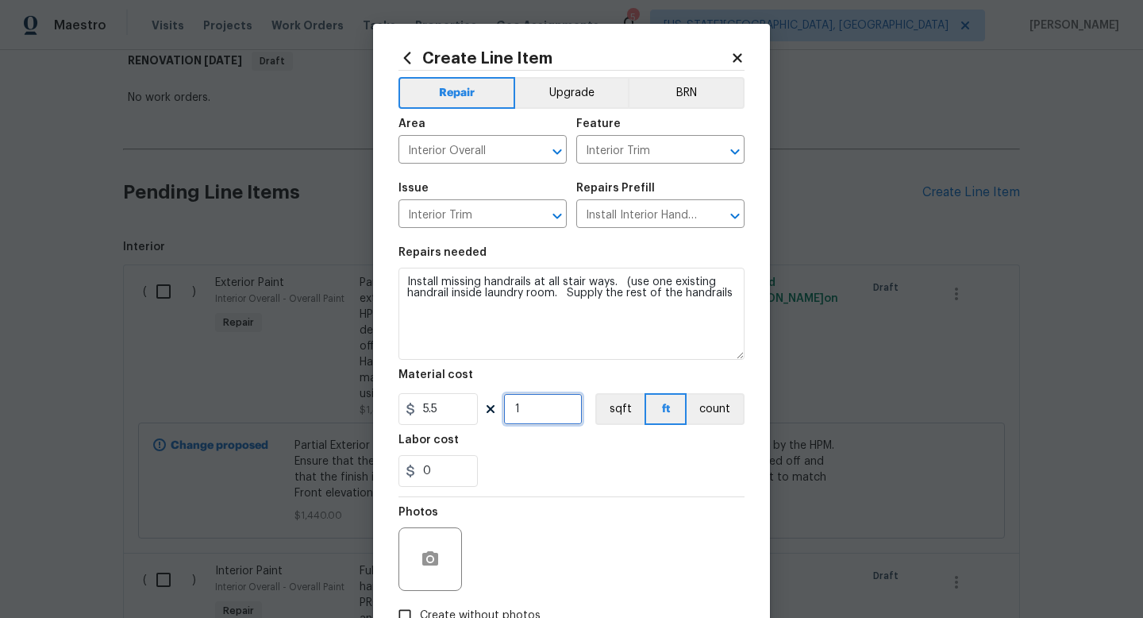
click at [537, 418] on input "1" at bounding box center [542, 409] width 79 height 32
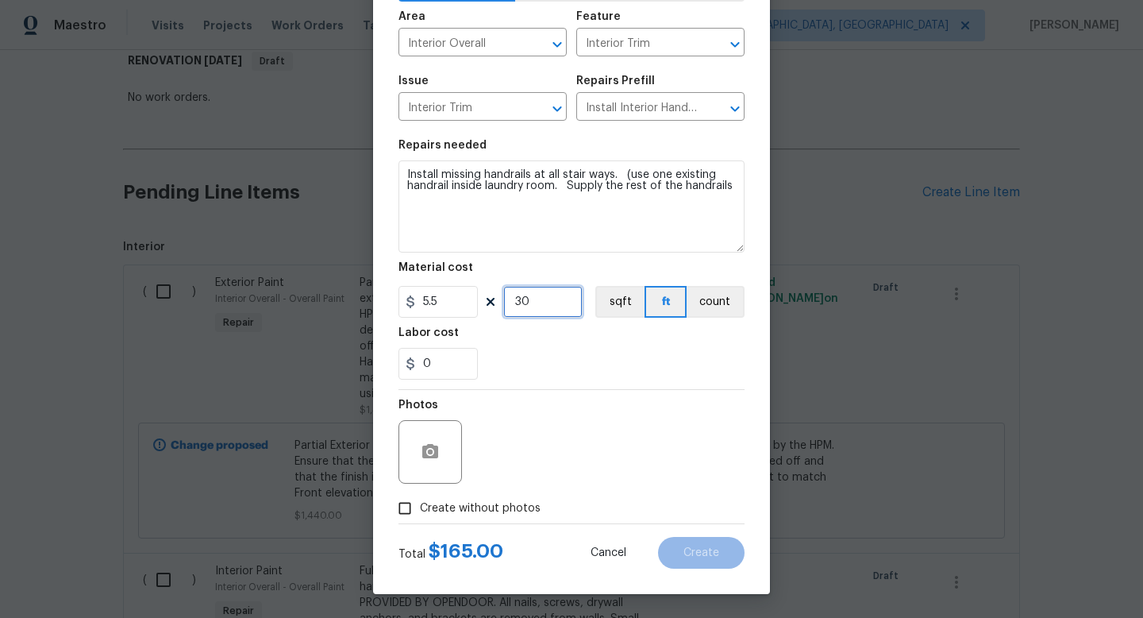
drag, startPoint x: 538, startPoint y: 301, endPoint x: 466, endPoint y: 300, distance: 72.3
click at [466, 300] on div "5.5 30 sqft ft count" at bounding box center [572, 302] width 346 height 32
type input "50"
click at [484, 502] on span "Create without photos" at bounding box center [480, 508] width 121 height 17
click at [420, 502] on input "Create without photos" at bounding box center [405, 508] width 30 height 30
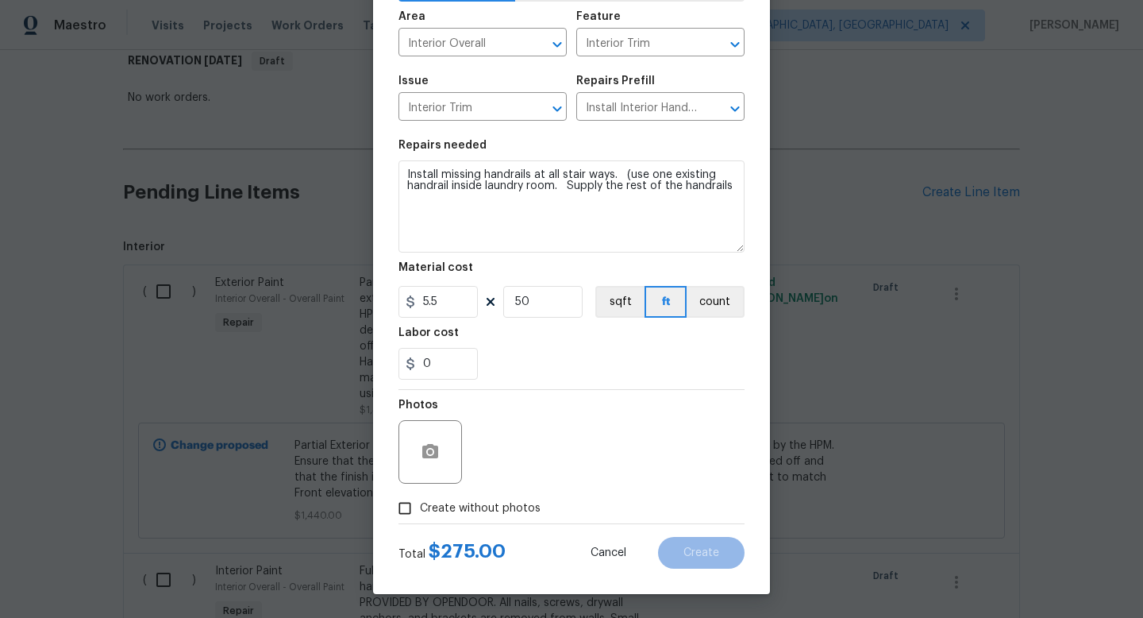
checkbox input "true"
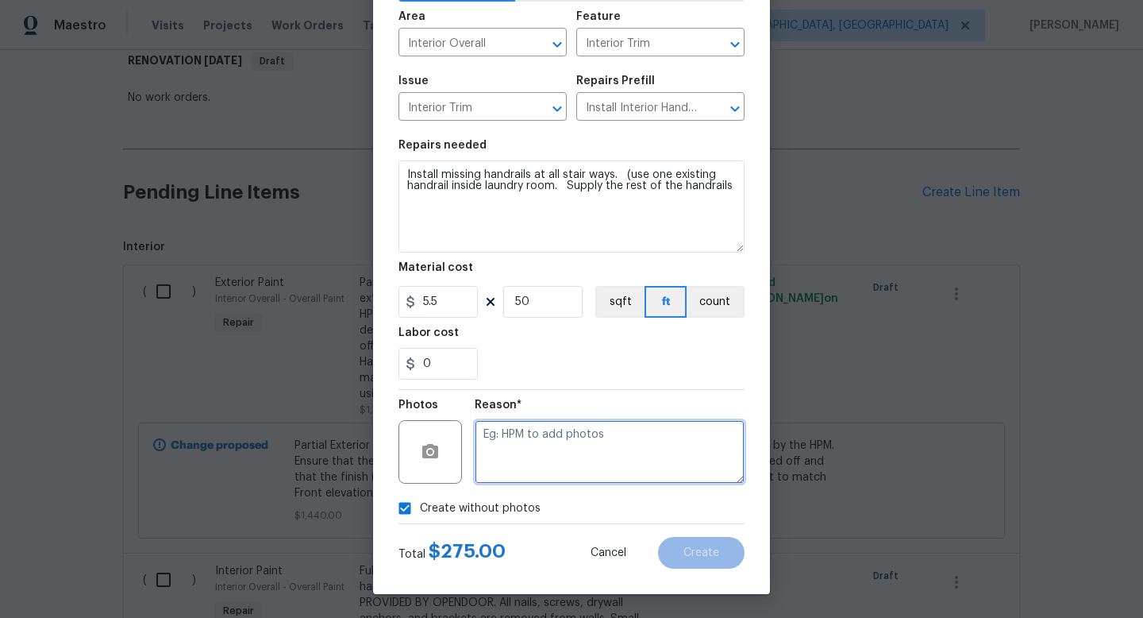
click at [518, 426] on textarea at bounding box center [610, 452] width 270 height 64
type textarea "na"
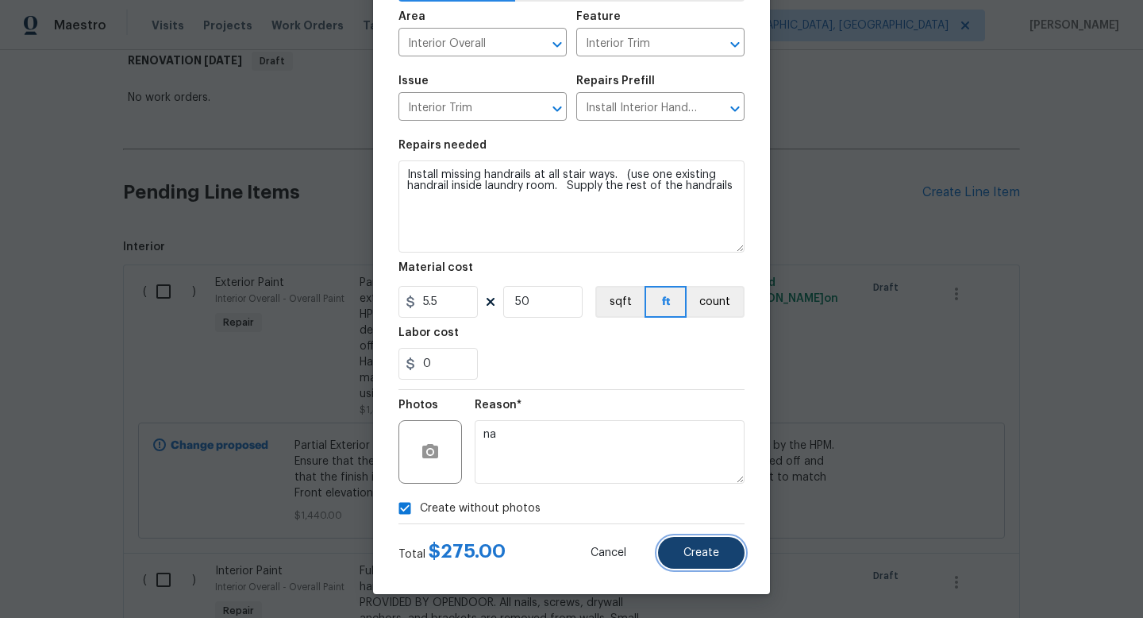
click at [672, 547] on button "Create" at bounding box center [701, 553] width 87 height 32
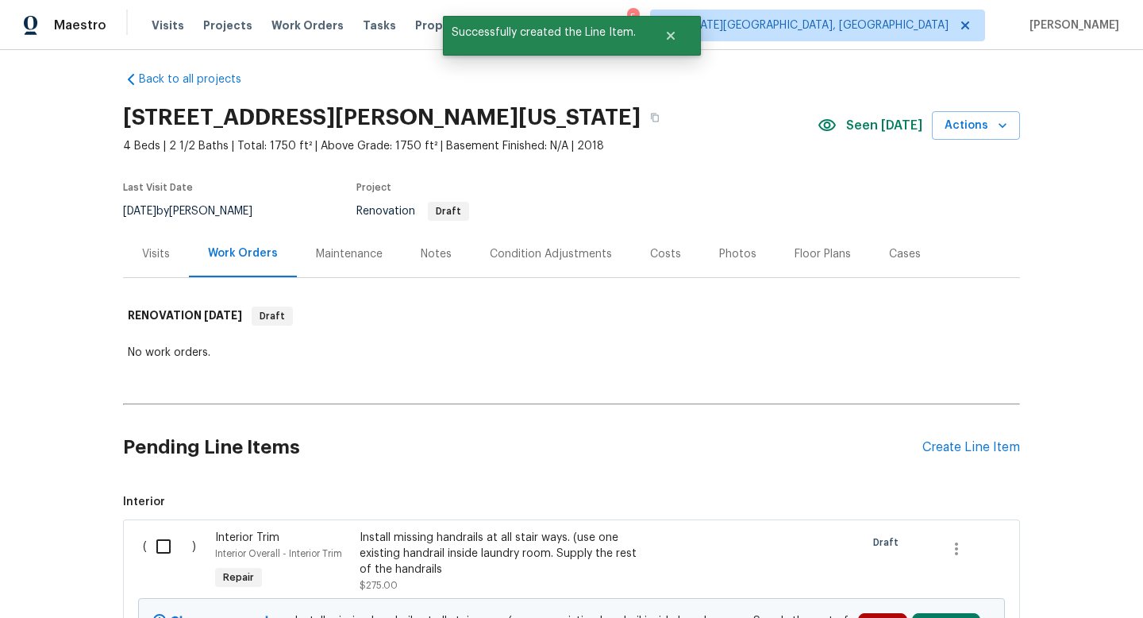
scroll to position [265, 0]
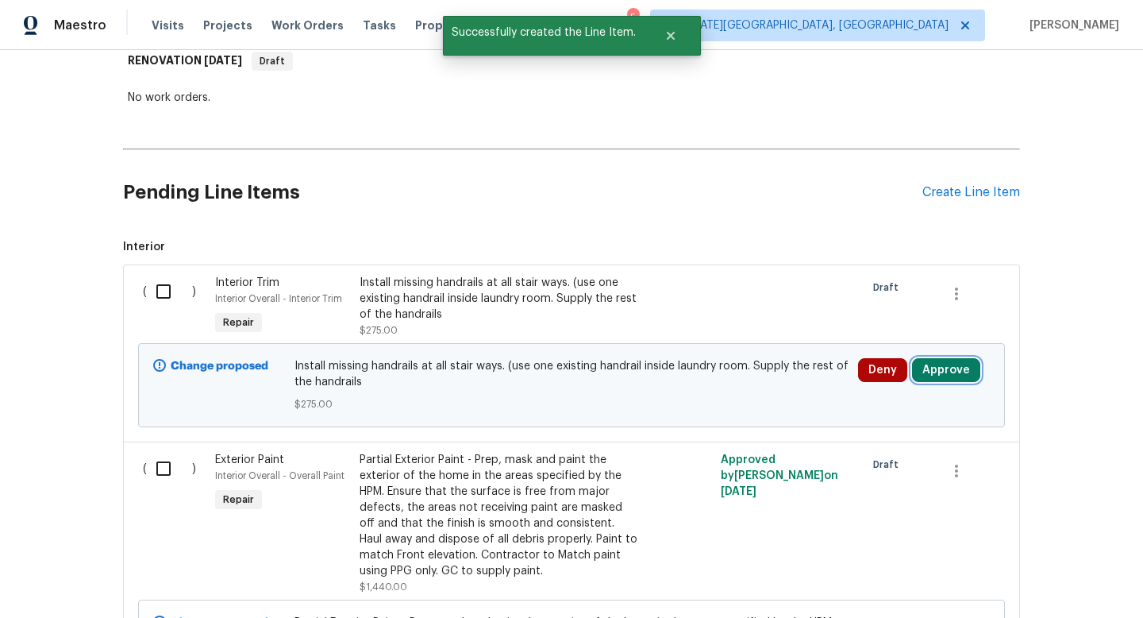
click at [961, 372] on button "Approve" at bounding box center [946, 370] width 68 height 24
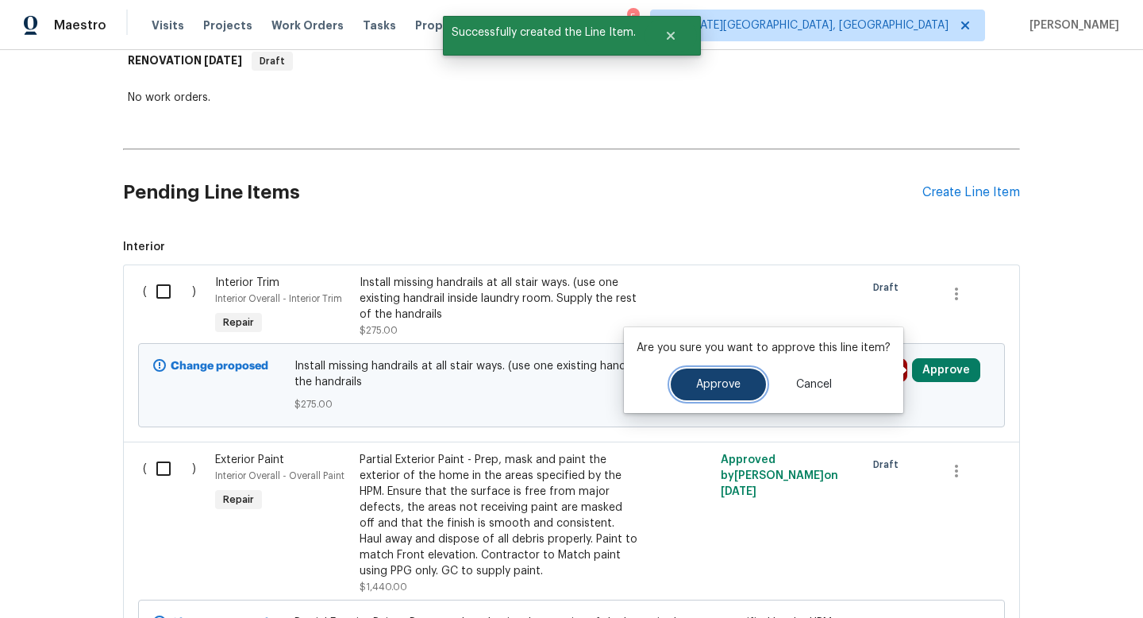
click at [736, 399] on button "Approve" at bounding box center [718, 384] width 95 height 32
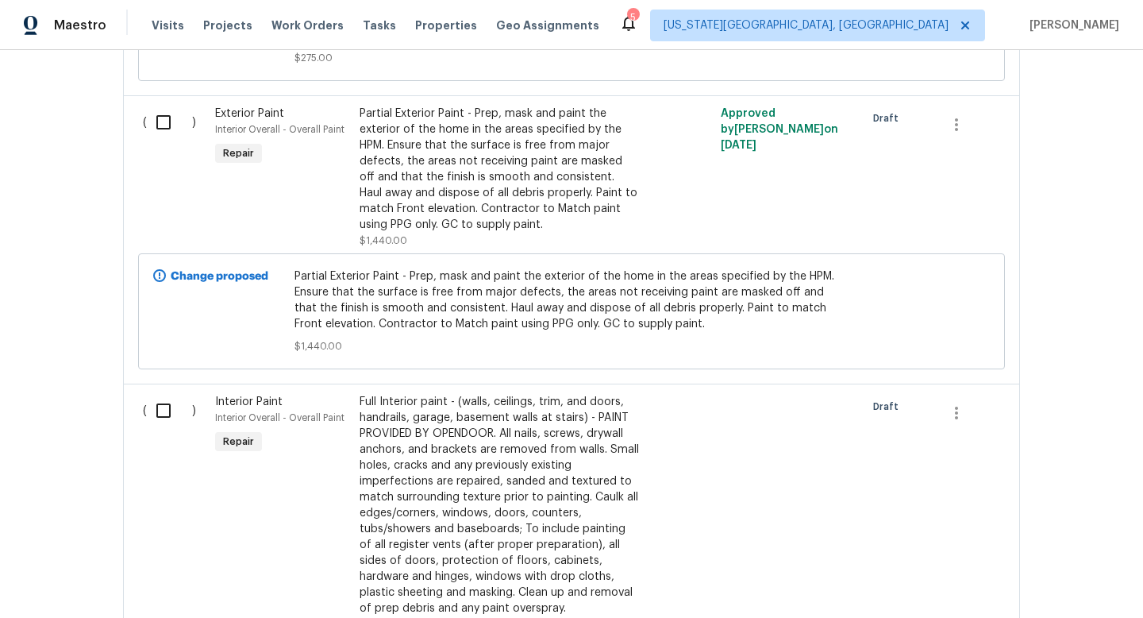
scroll to position [0, 0]
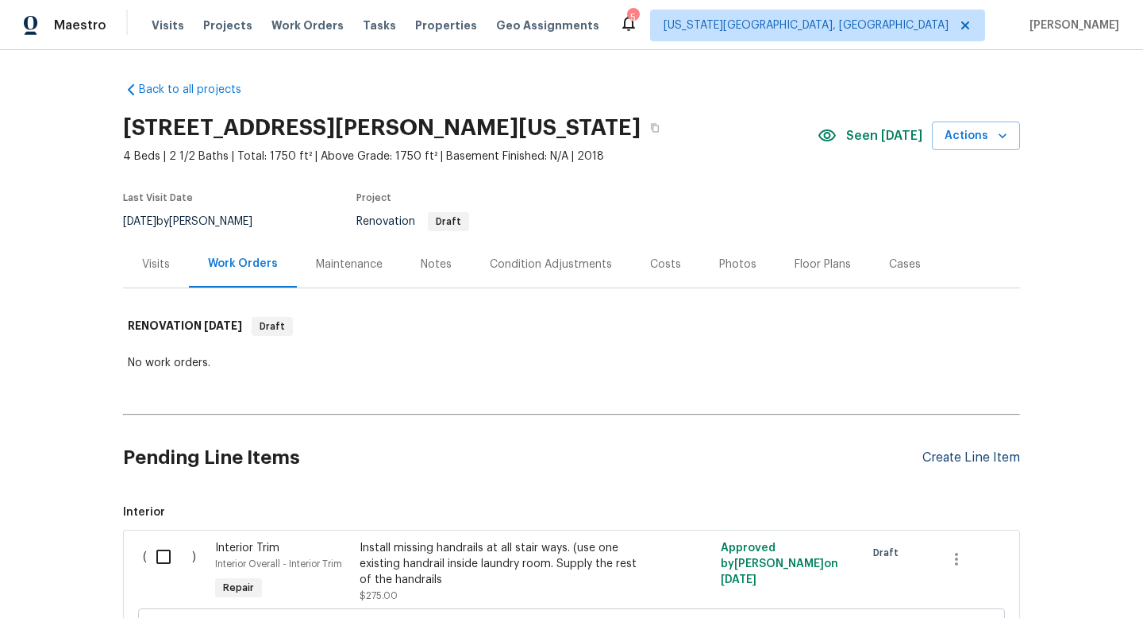
click at [939, 460] on div "Create Line Item" at bounding box center [972, 457] width 98 height 15
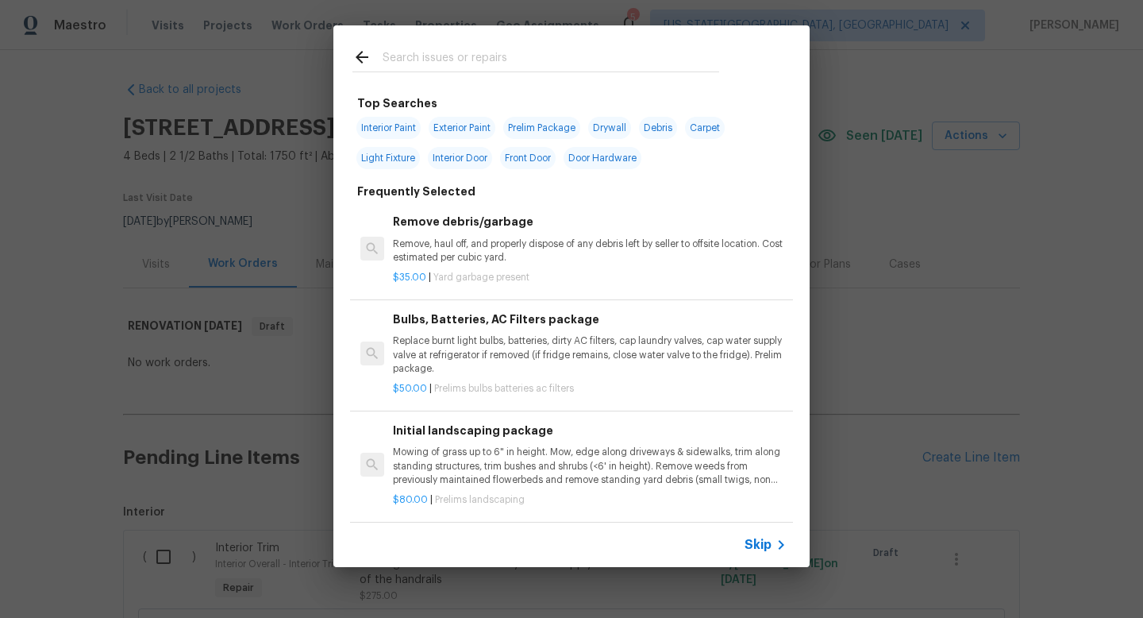
click at [402, 61] on input "text" at bounding box center [551, 60] width 337 height 24
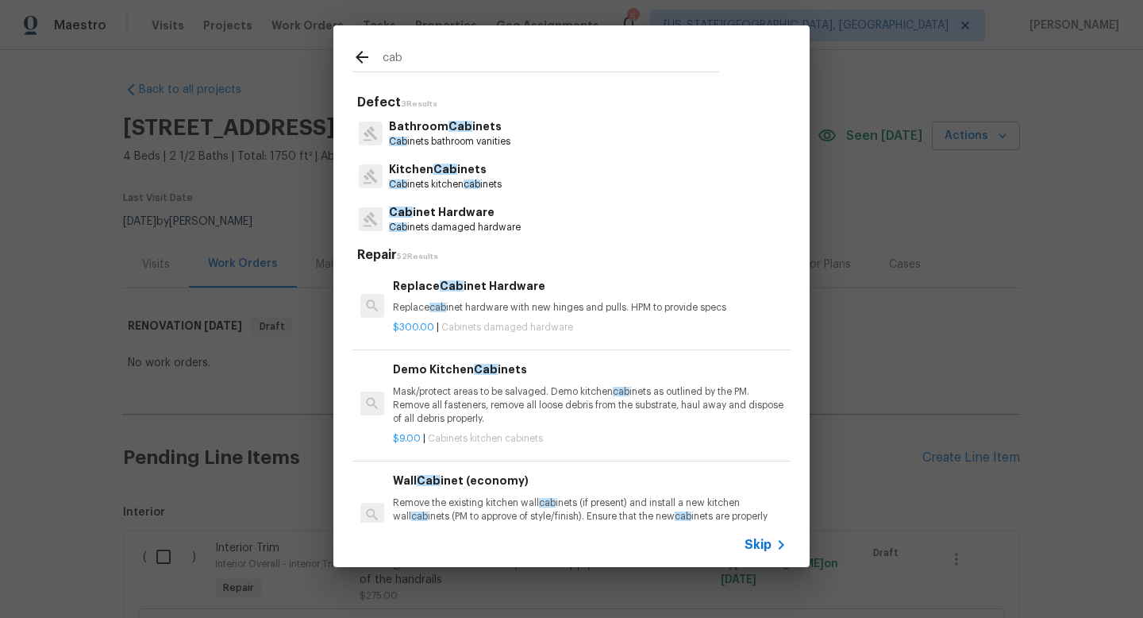
type input "cab"
click at [439, 173] on span "Cab" at bounding box center [445, 169] width 24 height 11
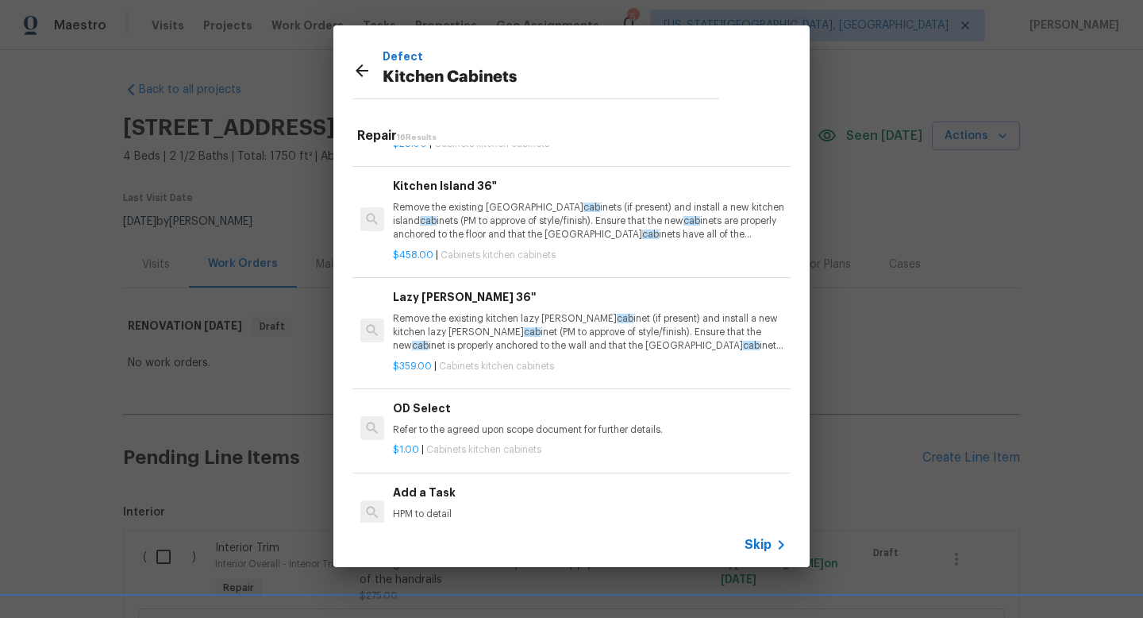
scroll to position [1316, 0]
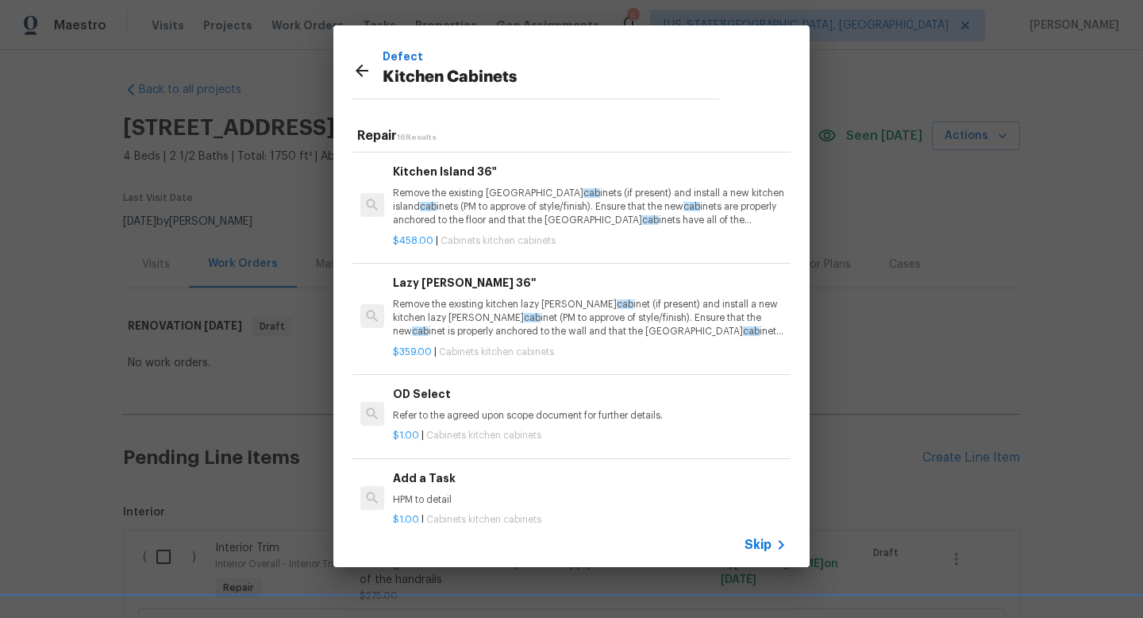
click at [472, 480] on h6 "Add a Task" at bounding box center [590, 477] width 394 height 17
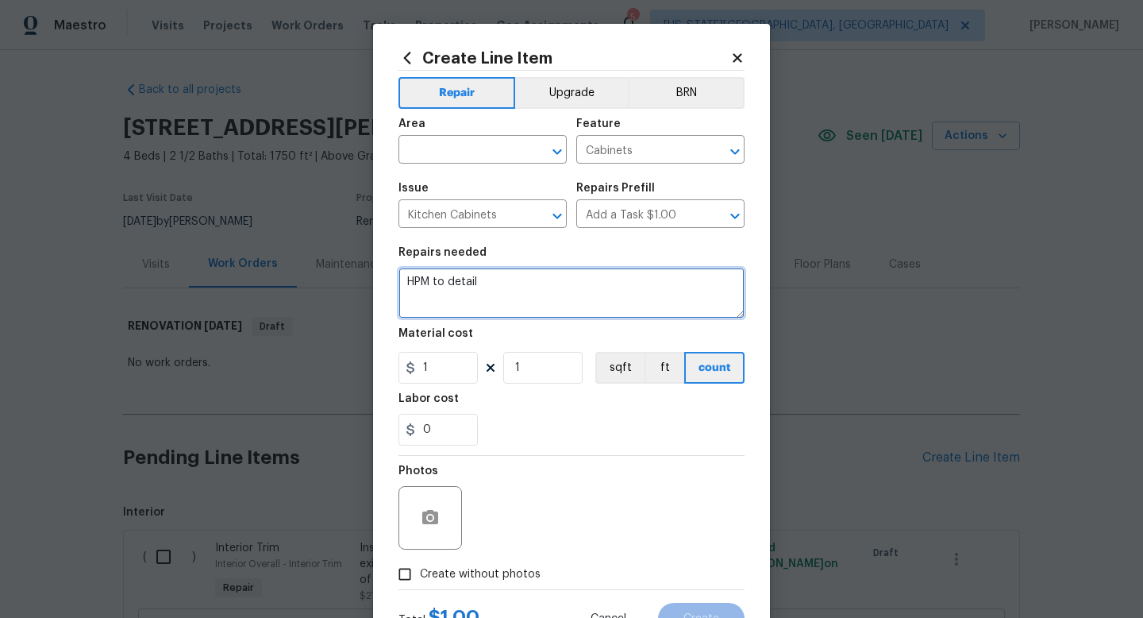
drag, startPoint x: 505, startPoint y: 290, endPoint x: 294, endPoint y: 257, distance: 213.7
click at [294, 260] on div "Create Line Item Repair Upgrade BRN Area ​ Feature Cabinets ​ Issue Kitchen Cab…" at bounding box center [571, 309] width 1143 height 618
drag, startPoint x: 569, startPoint y: 285, endPoint x: 380, endPoint y: 277, distance: 189.1
click at [380, 278] on div "Create Line Item Repair Upgrade BRN Area ​ Feature Cabinets ​ Issue Kitchen Cab…" at bounding box center [571, 342] width 397 height 636
type textarea "Paint all cabinets. Sand and prime cabinets prior to paint."
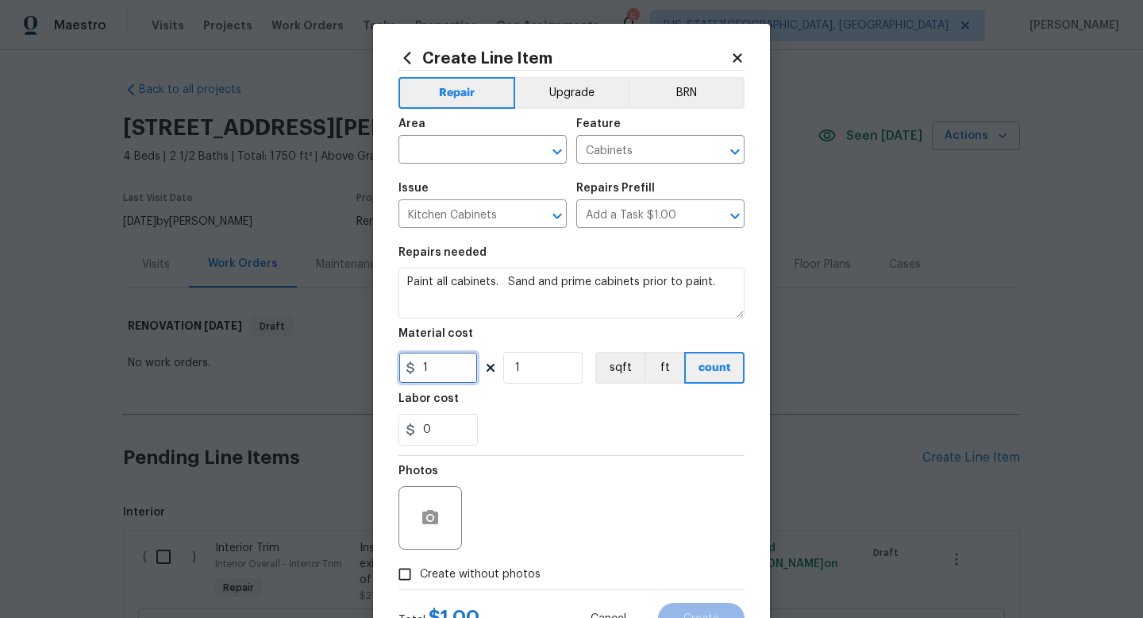
click at [446, 366] on input "1" at bounding box center [438, 368] width 79 height 32
type input "1200"
click at [481, 568] on span "Create without photos" at bounding box center [480, 574] width 121 height 17
click at [420, 568] on input "Create without photos" at bounding box center [405, 574] width 30 height 30
checkbox input "true"
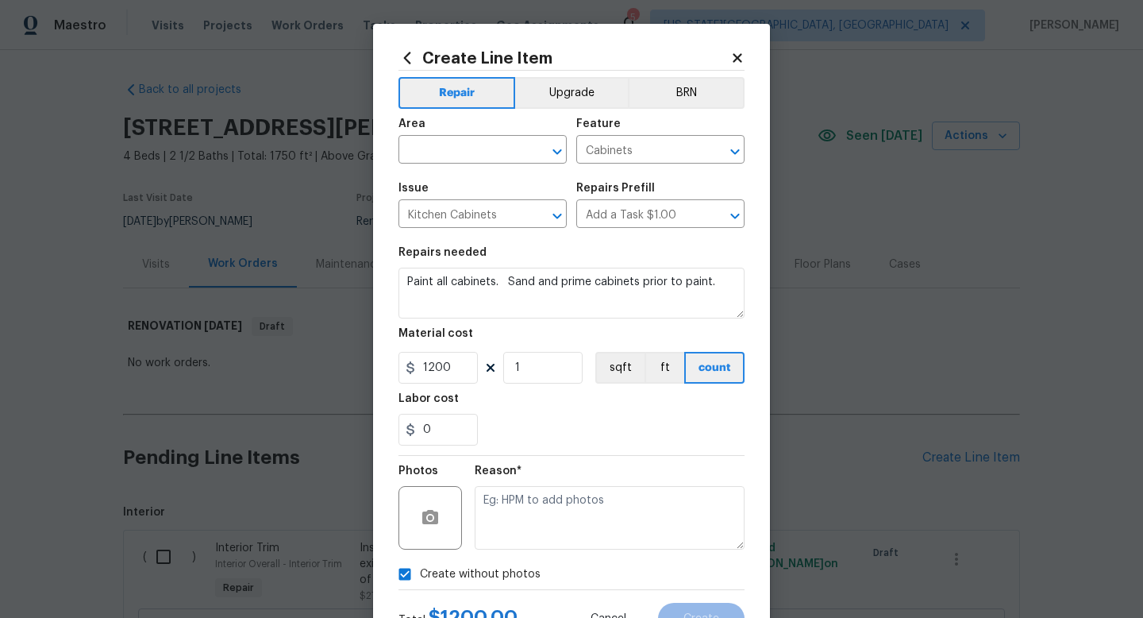
click at [510, 517] on textarea at bounding box center [610, 518] width 270 height 64
type textarea "na"
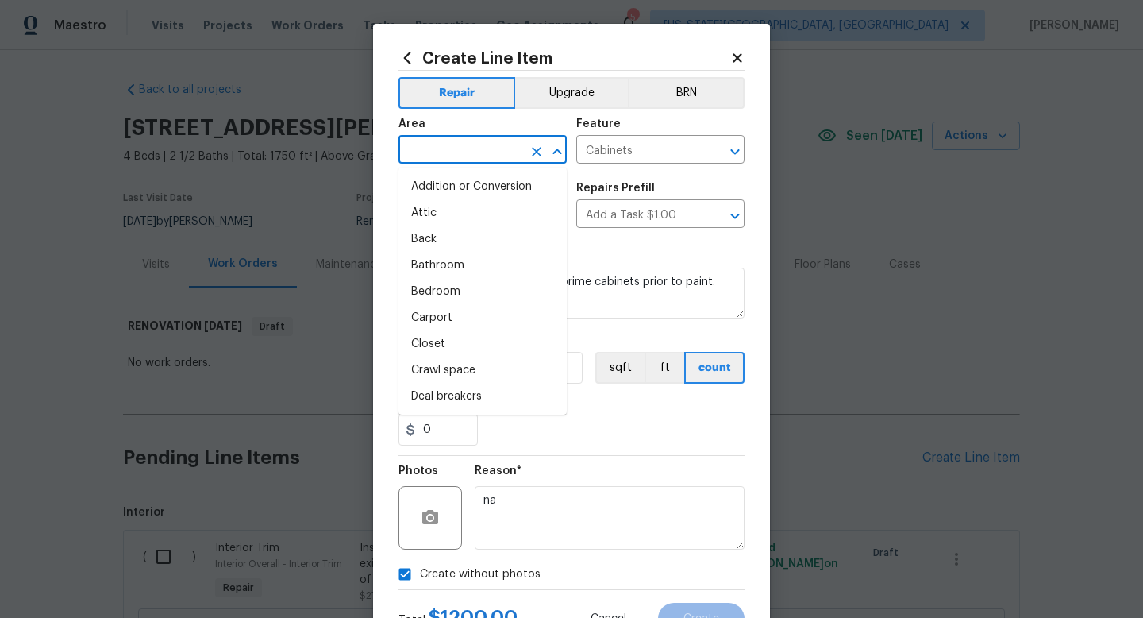
click at [448, 150] on input "text" at bounding box center [461, 151] width 124 height 25
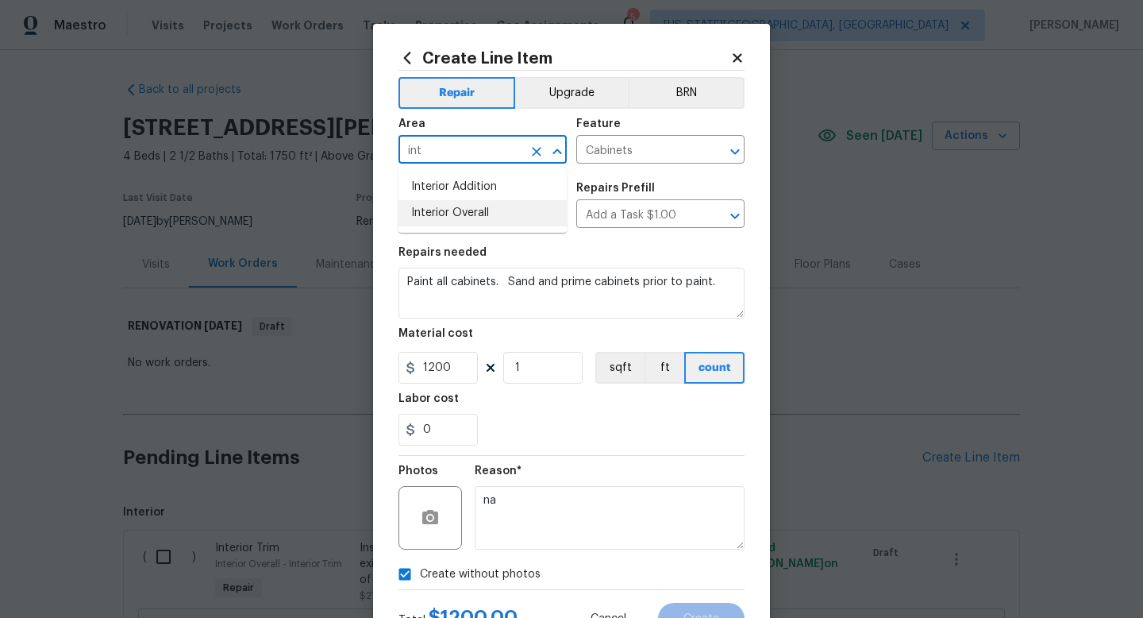
click at [440, 210] on li "Interior Overall" at bounding box center [483, 213] width 168 height 26
type input "Interior Overall"
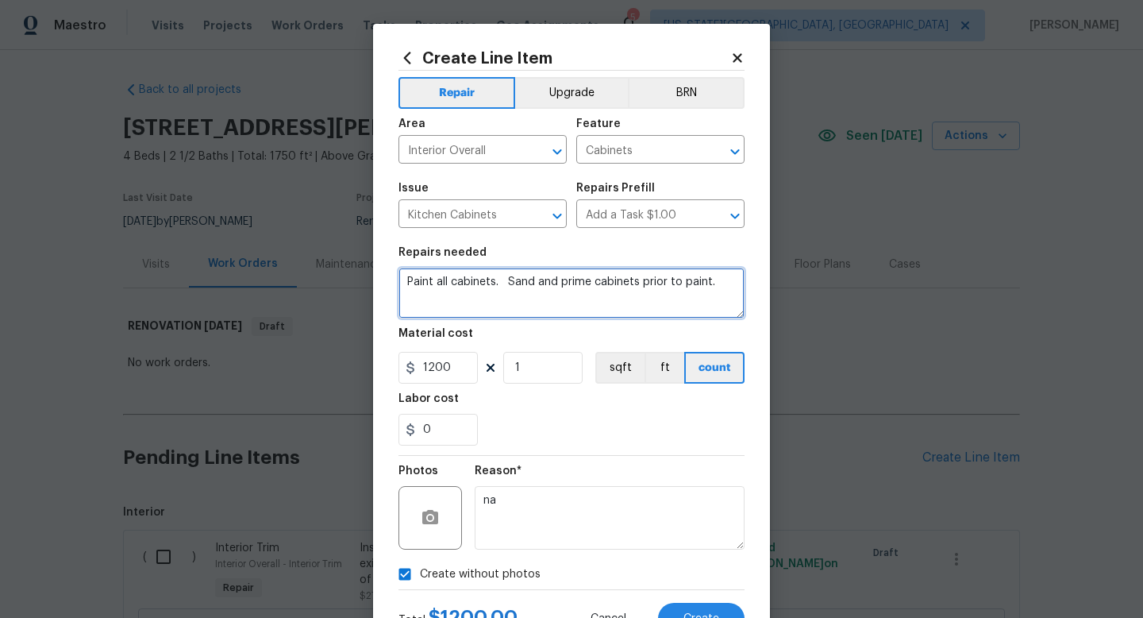
click at [725, 279] on textarea "Paint all cabinets. Sand and prime cabinets prior to paint." at bounding box center [572, 293] width 346 height 51
click at [453, 296] on textarea "Paint all cabinets. Sand and prime cabinets prior to paint. Paint by Opendoor." at bounding box center [572, 293] width 346 height 51
type textarea "Paint all cabinets. Sand and prime cabinets prior to paint. Paint supplied by O…"
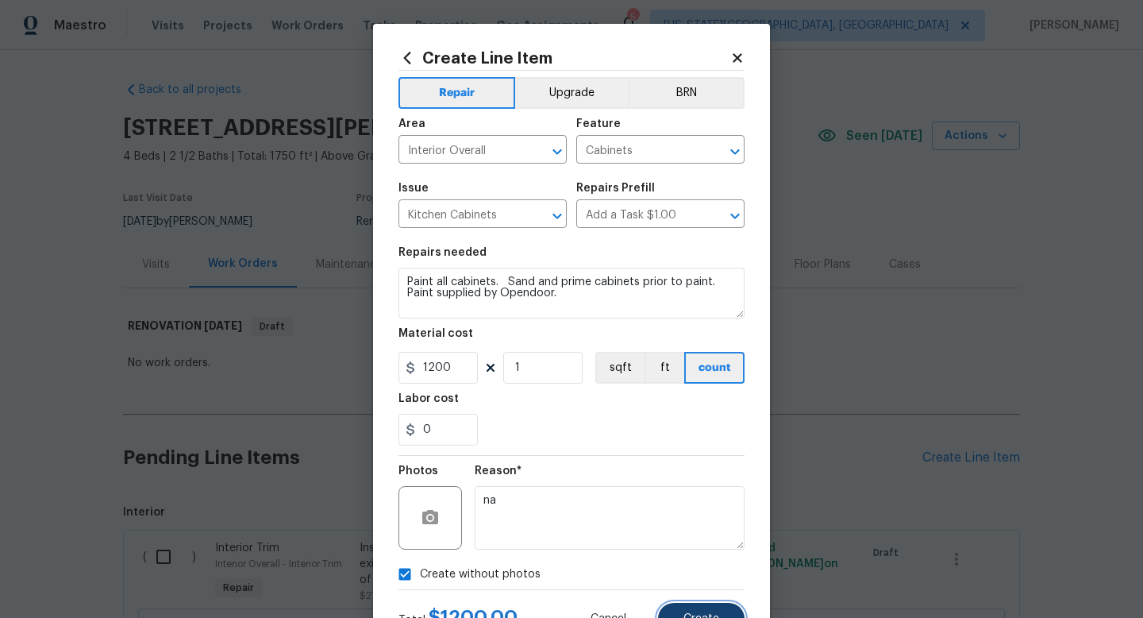
click at [727, 617] on button "Create" at bounding box center [701, 619] width 87 height 32
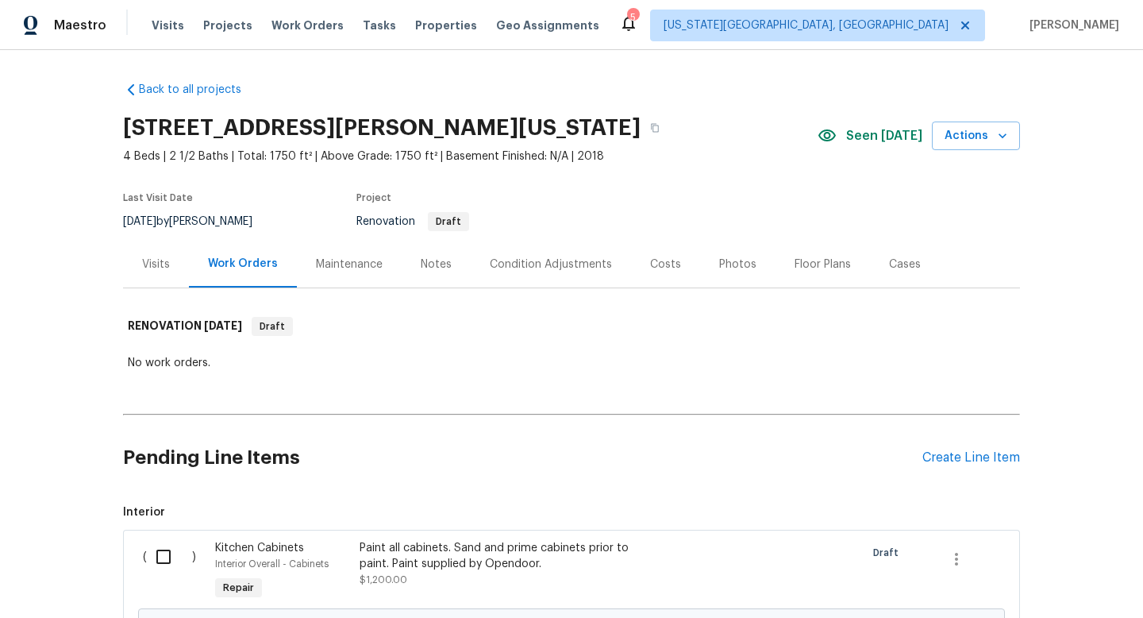
click at [981, 449] on div "Pending Line Items Create Line Item" at bounding box center [571, 458] width 897 height 74
click at [977, 455] on div "Create Line Item" at bounding box center [972, 457] width 98 height 15
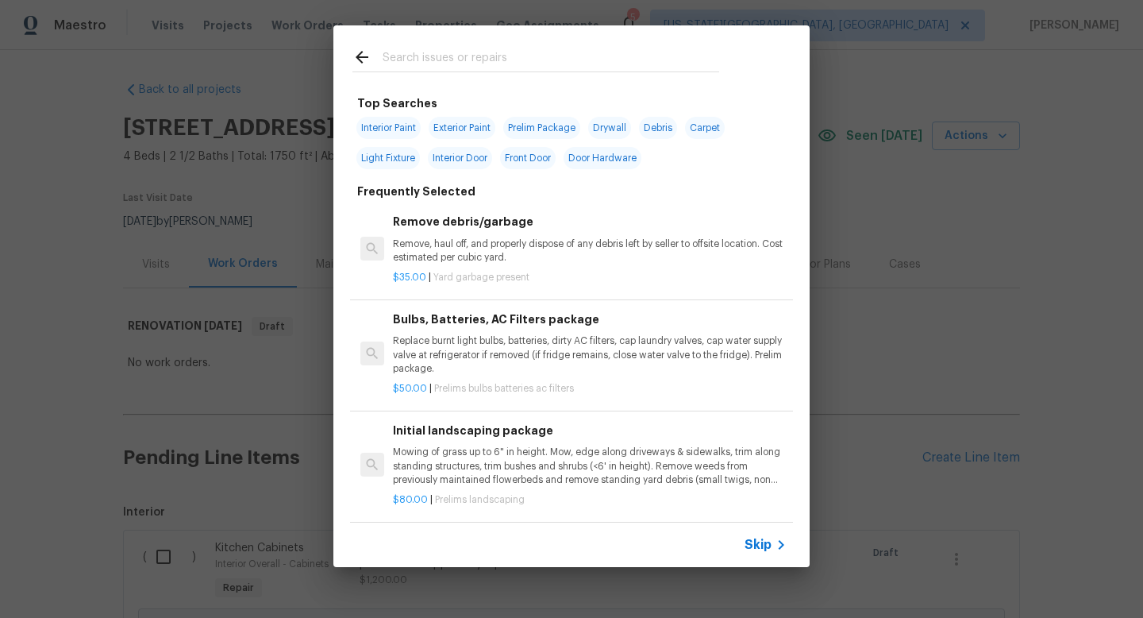
click at [391, 60] on input "text" at bounding box center [551, 60] width 337 height 24
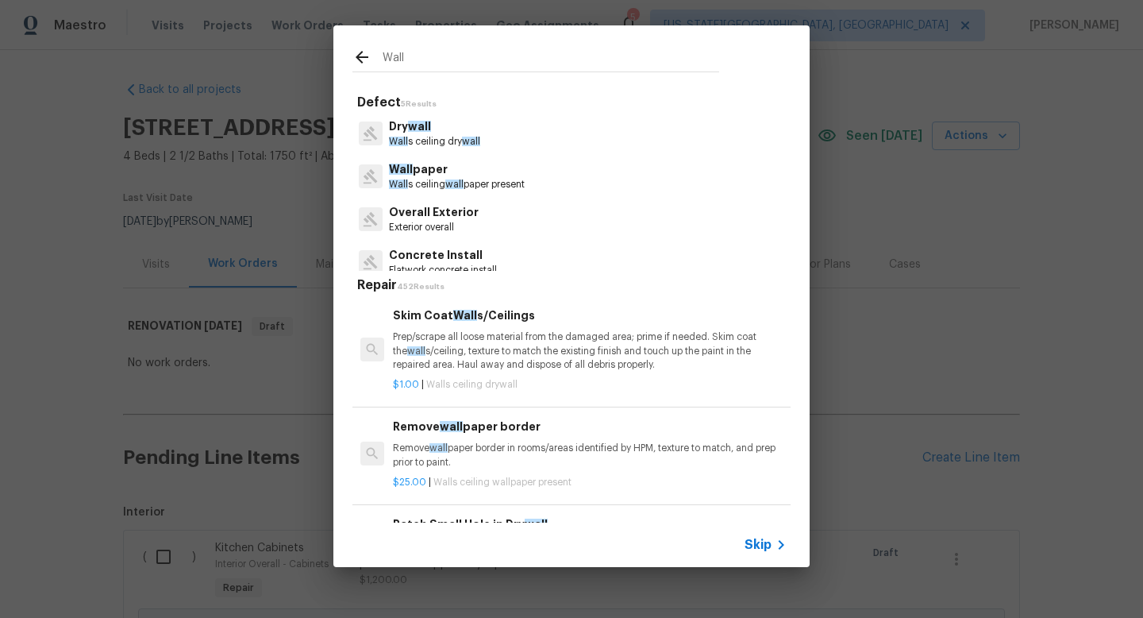
type input "Wall"
click at [416, 175] on p "Wall paper" at bounding box center [457, 169] width 136 height 17
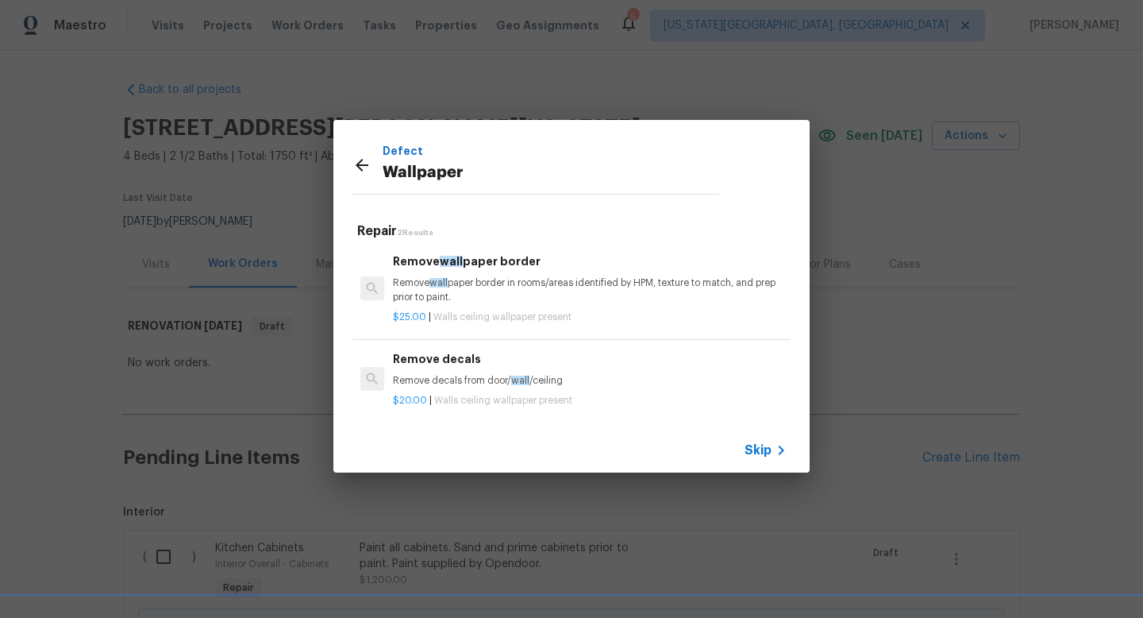
click at [433, 293] on p "Remove wall paper border in rooms/areas identified by HPM, texture to match, an…" at bounding box center [590, 289] width 394 height 27
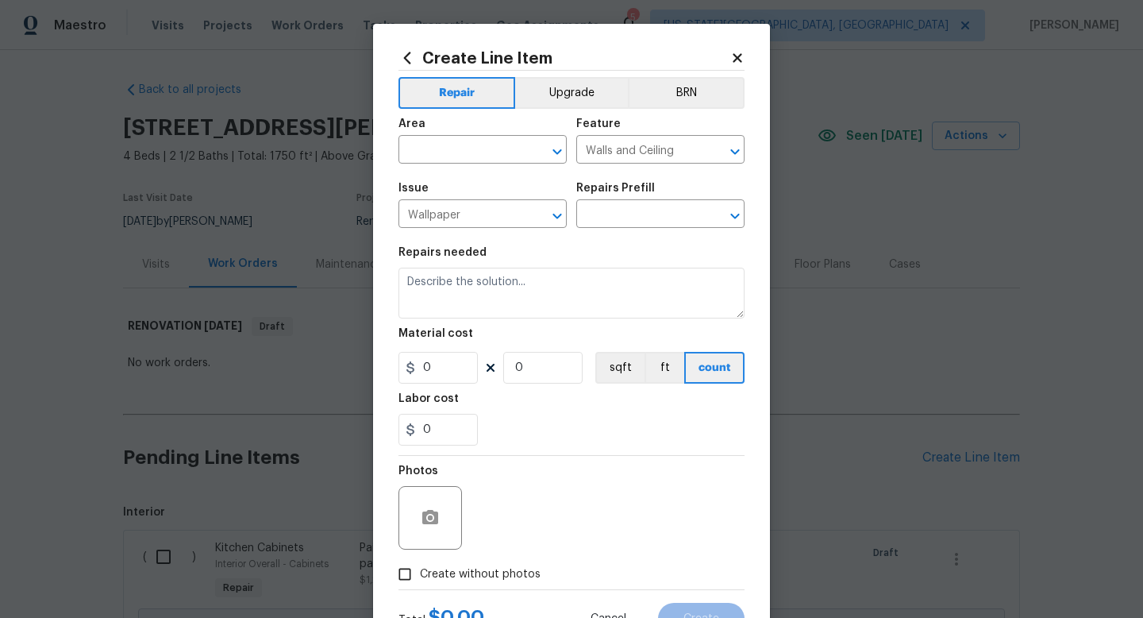
type input "Remove wallpaper border $25.00"
type textarea "Remove wallpaper border in rooms/areas identified by HPM, texture to match, and…"
type input "25"
type input "1"
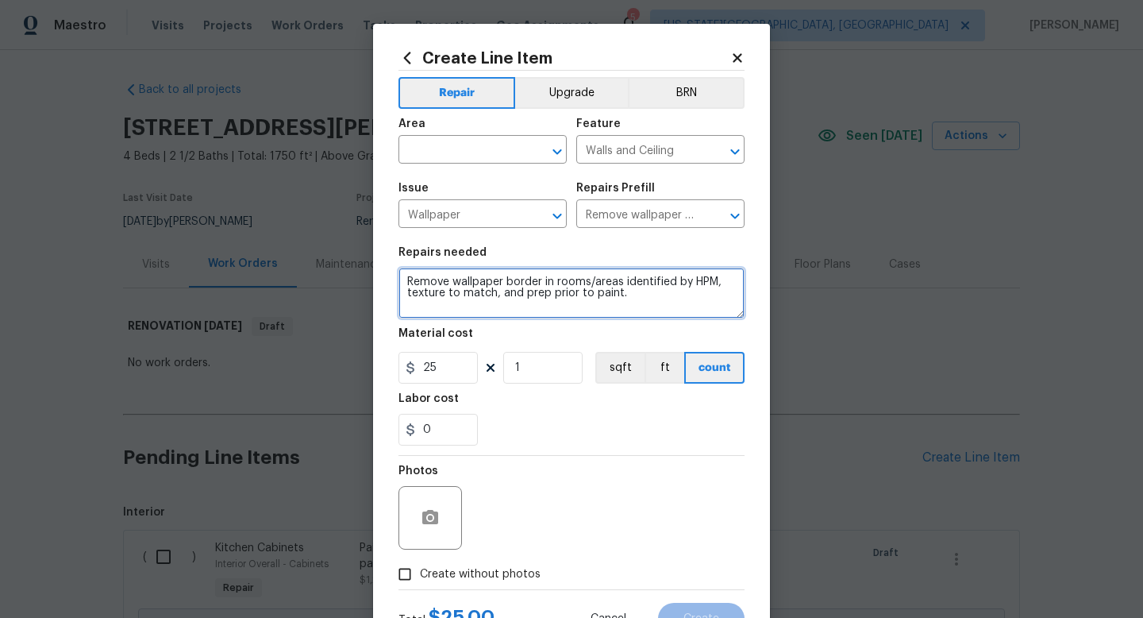
drag, startPoint x: 626, startPoint y: 295, endPoint x: 284, endPoint y: 257, distance: 343.4
click at [284, 257] on div "Create Line Item Repair Upgrade BRN Area ​ Feature Walls and Ceiling ​ Issue Wa…" at bounding box center [571, 309] width 1143 height 618
type textarea "Remove wall paper at kitchen splash and island. Repair drywall as needed prior …"
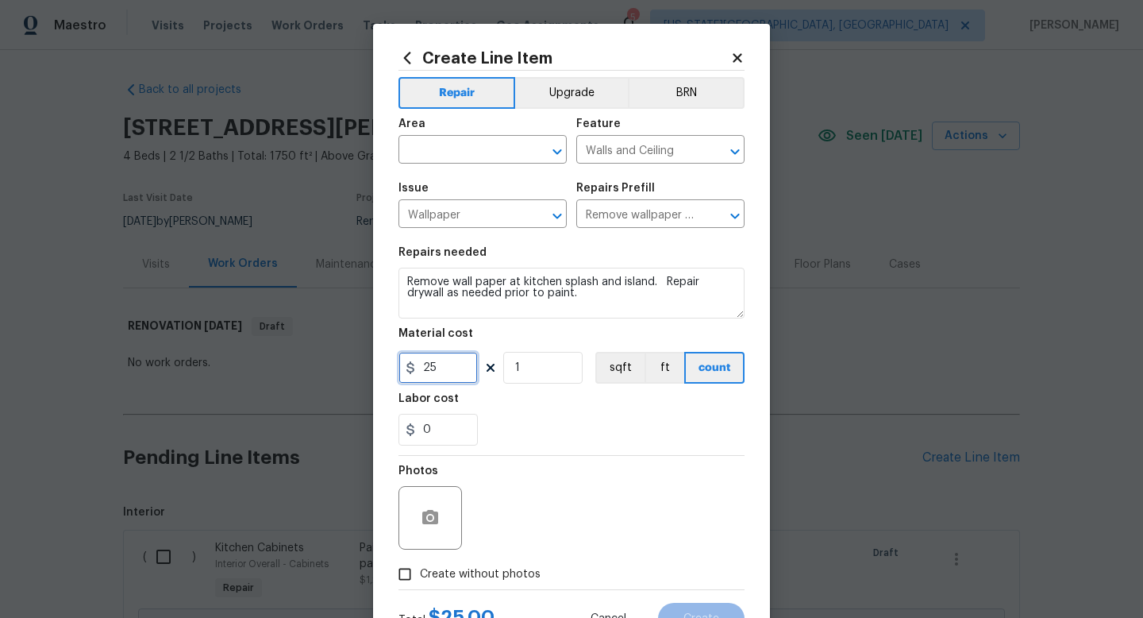
drag, startPoint x: 445, startPoint y: 368, endPoint x: 344, endPoint y: 358, distance: 101.4
click at [349, 363] on div "Create Line Item Repair Upgrade BRN Area ​ Feature Walls and Ceiling ​ Issue Wa…" at bounding box center [571, 309] width 1143 height 618
type input "50"
click at [506, 572] on span "Create without photos" at bounding box center [480, 574] width 121 height 17
click at [420, 572] on input "Create without photos" at bounding box center [405, 574] width 30 height 30
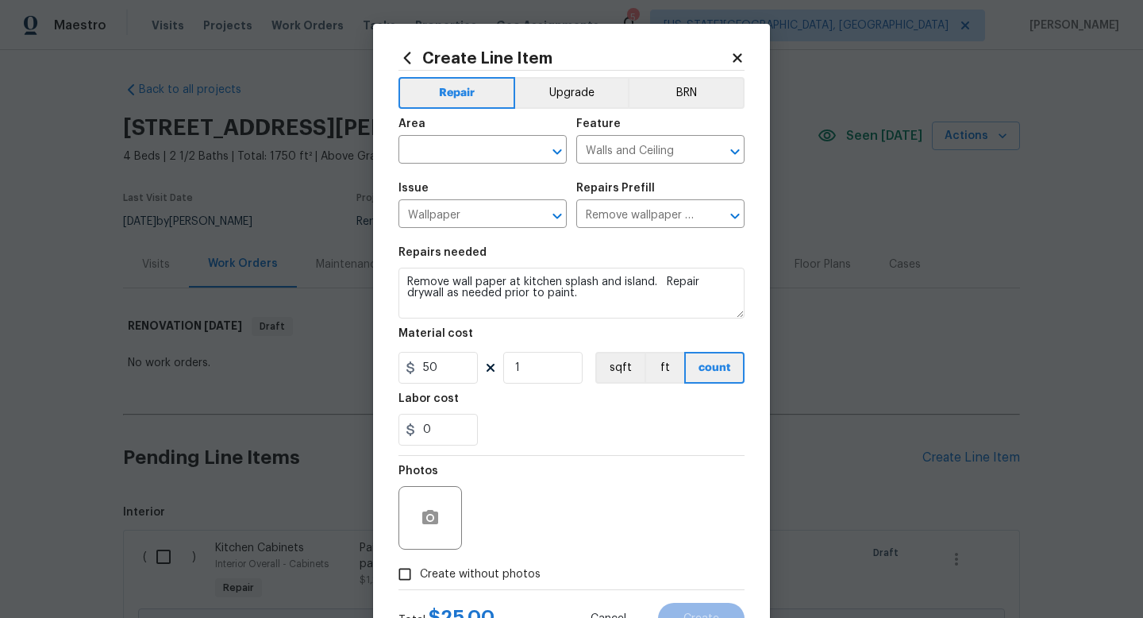
checkbox input "true"
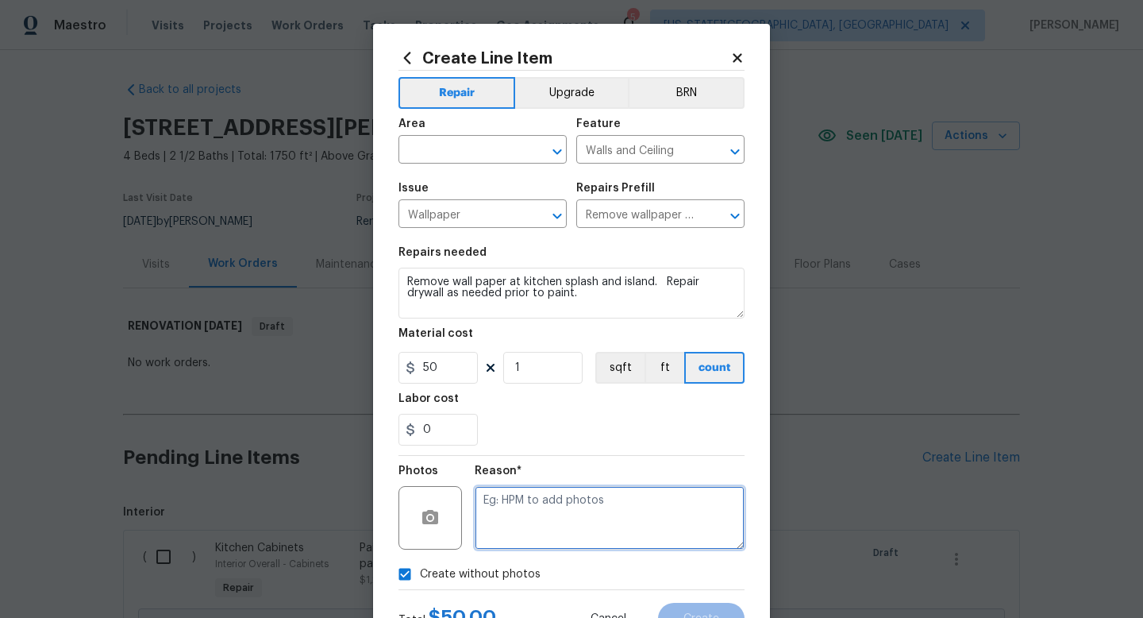
click at [529, 514] on textarea at bounding box center [610, 518] width 270 height 64
type textarea "na"
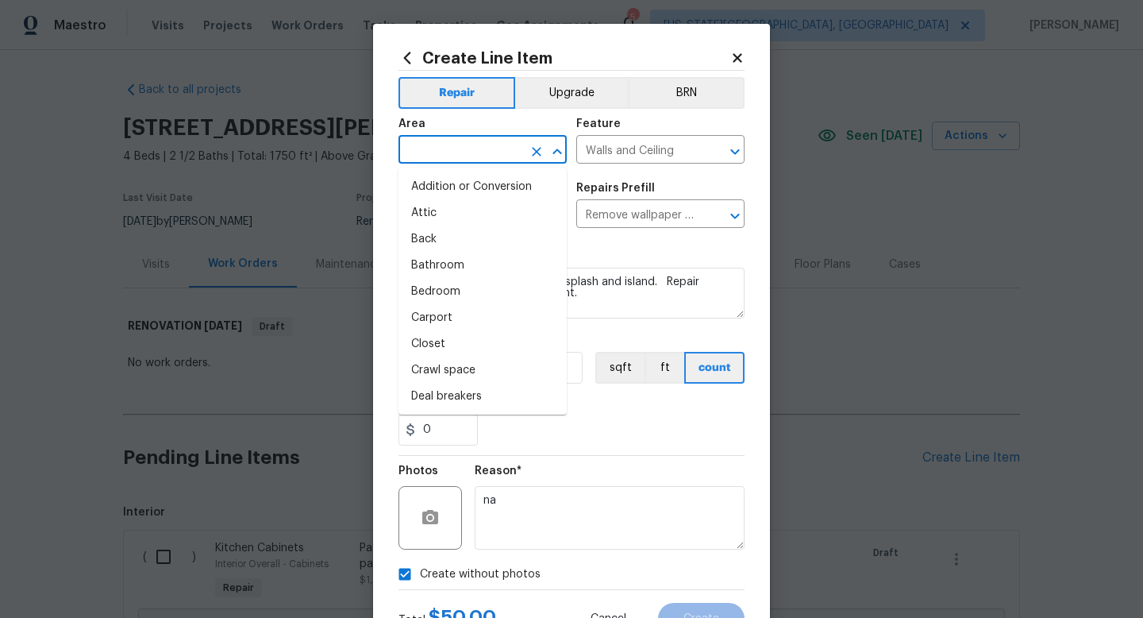
click at [451, 143] on input "text" at bounding box center [461, 151] width 124 height 25
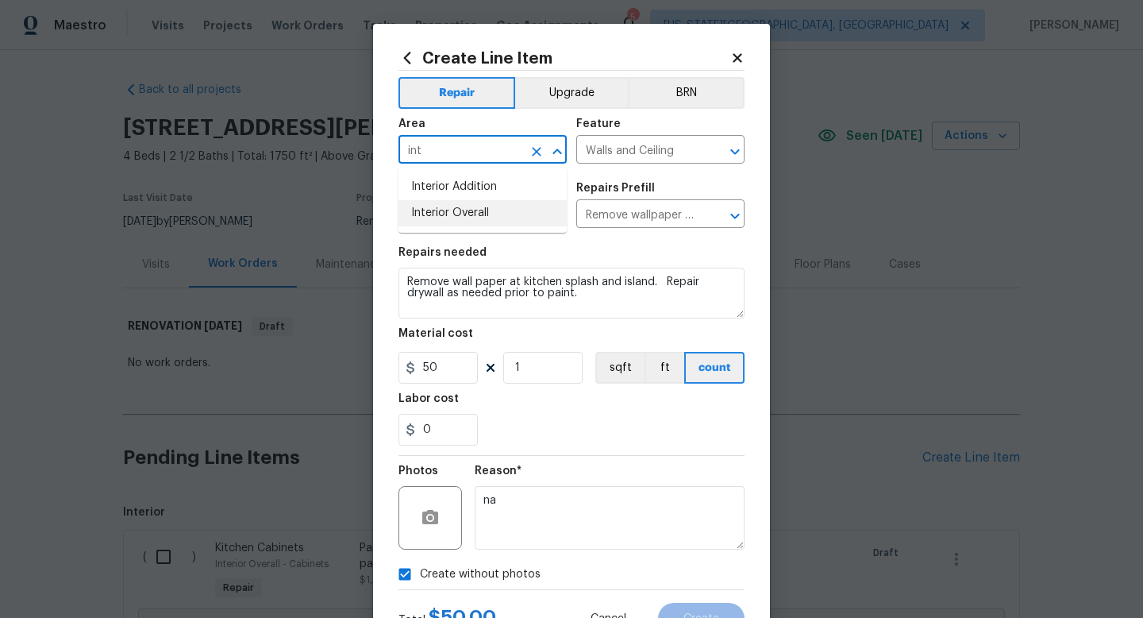
click at [437, 211] on li "Interior Overall" at bounding box center [483, 213] width 168 height 26
type input "Interior Overall"
click at [680, 605] on button "Create" at bounding box center [701, 619] width 87 height 32
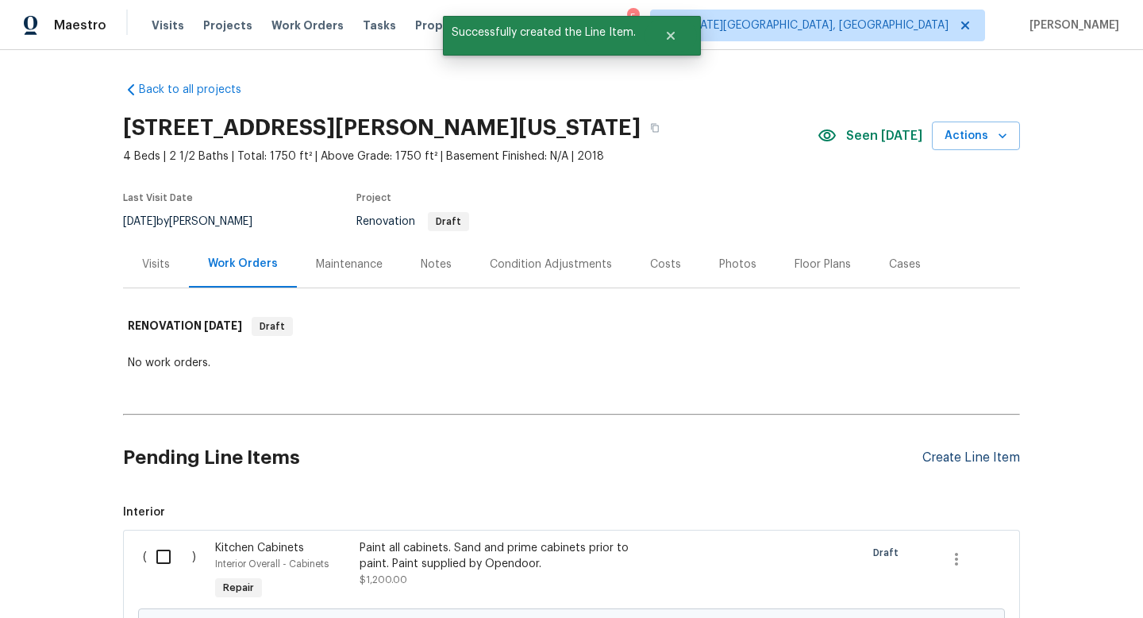
click at [960, 452] on div "Create Line Item" at bounding box center [972, 457] width 98 height 15
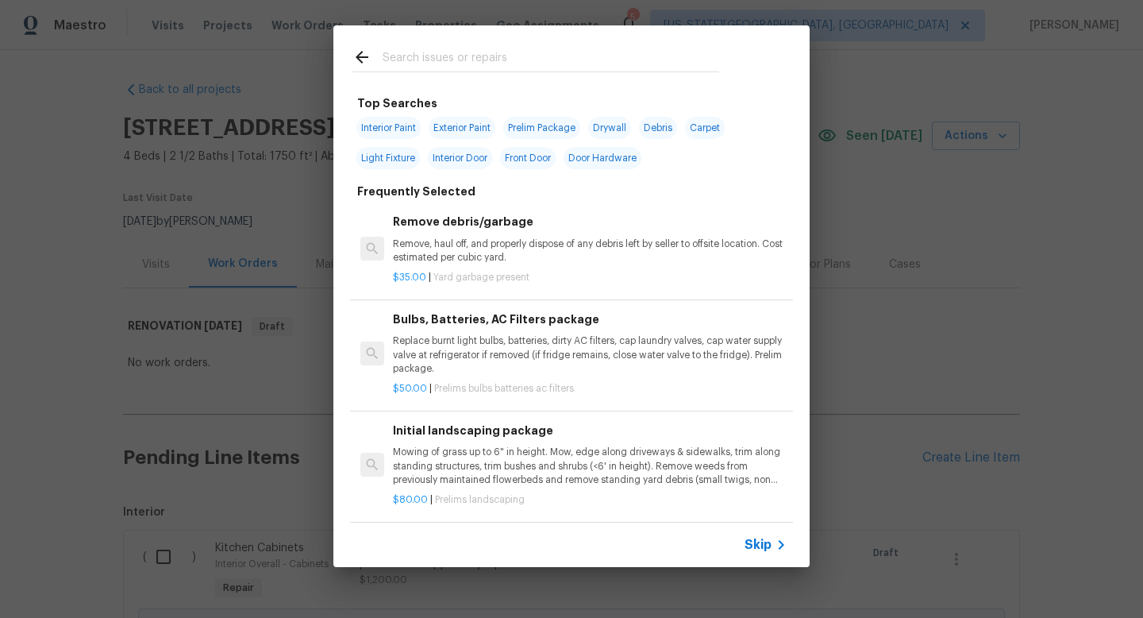
click at [455, 64] on input "text" at bounding box center [551, 60] width 337 height 24
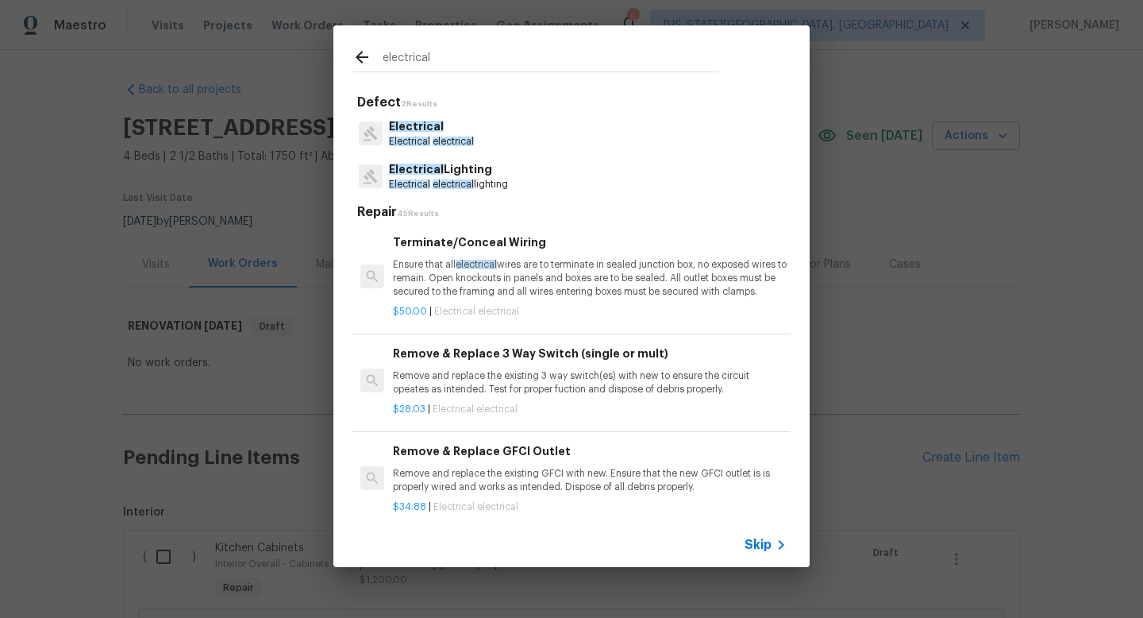
type input "electrical"
click at [444, 133] on p "Electrical" at bounding box center [431, 126] width 85 height 17
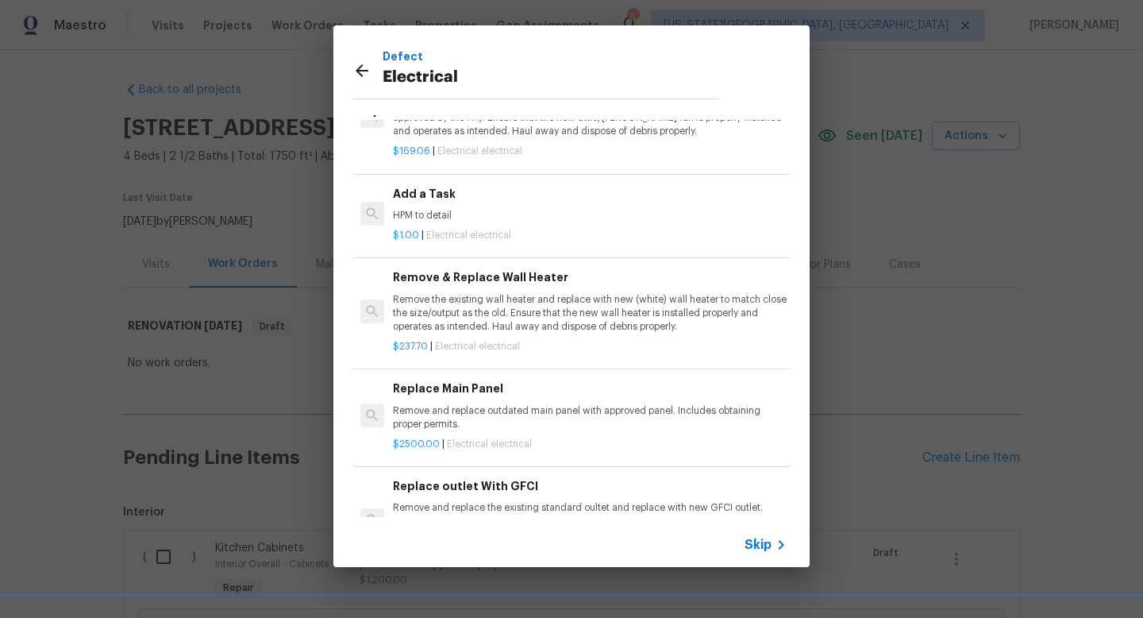
scroll to position [1021, 0]
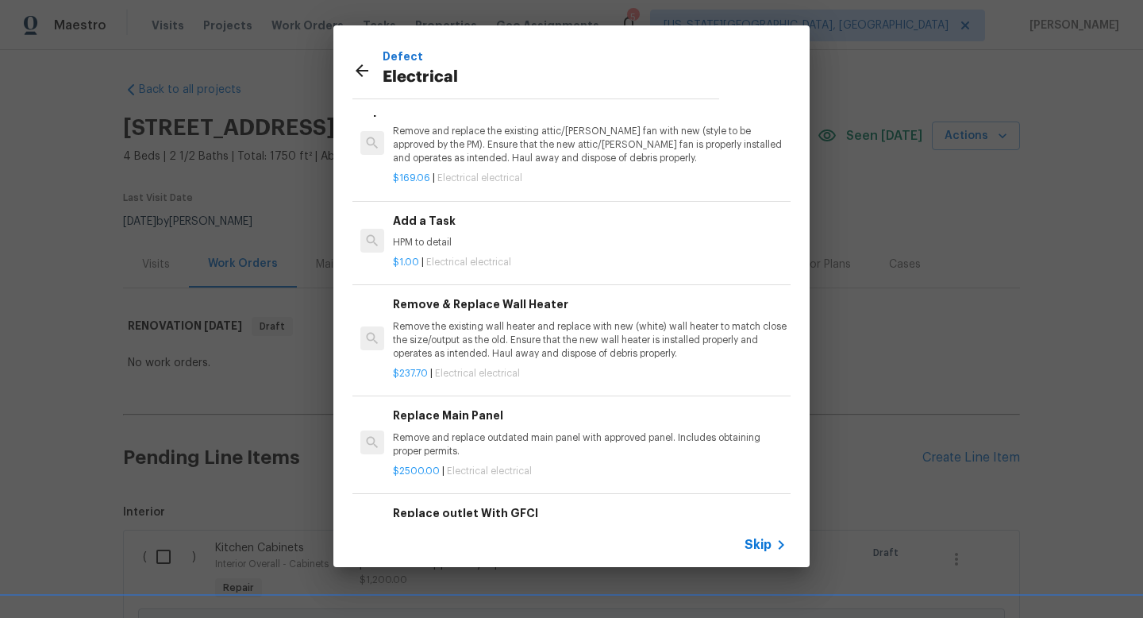
click at [480, 224] on h6 "Add a Task" at bounding box center [590, 220] width 394 height 17
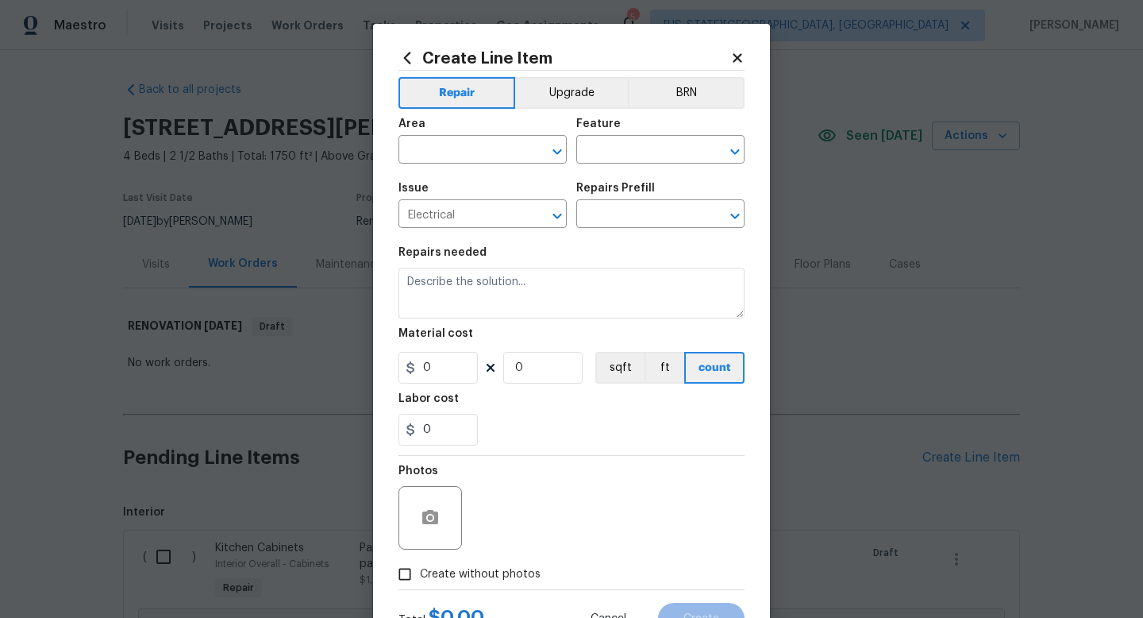
type input "Add a Task $1.00"
type textarea "HPM to detail"
type input "1"
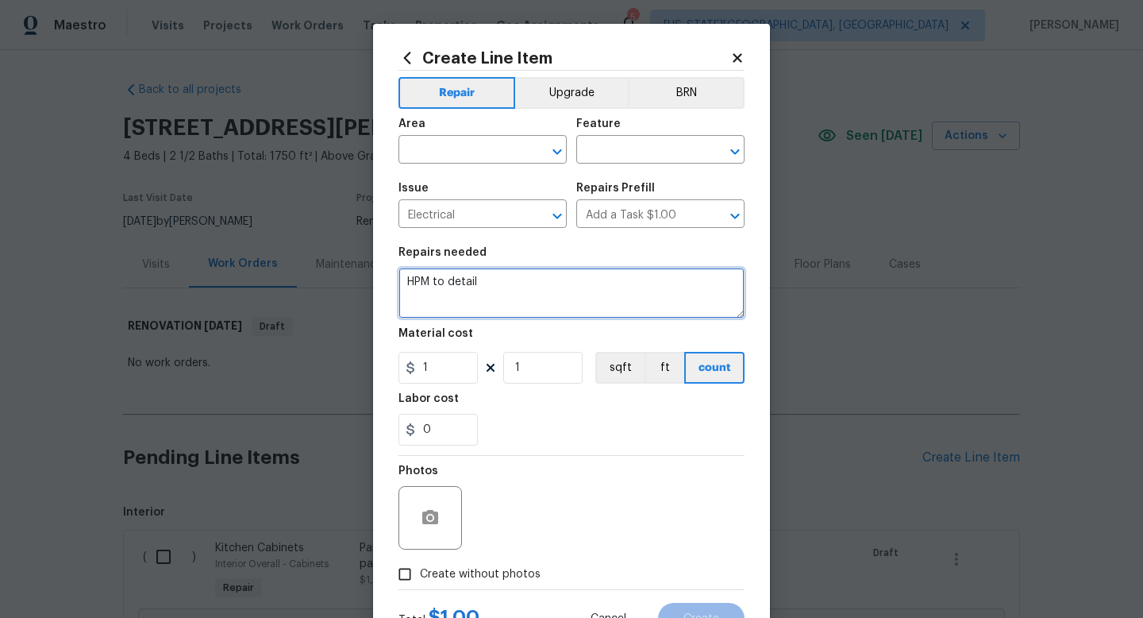
drag, startPoint x: 506, startPoint y: 281, endPoint x: 305, endPoint y: 253, distance: 202.8
click at [305, 253] on div "Create Line Item Repair Upgrade BRN Area ​ Feature ​ Issue Electrical ​ Repairs…" at bounding box center [571, 309] width 1143 height 618
type textarea "Replace all outlet and switch covers."
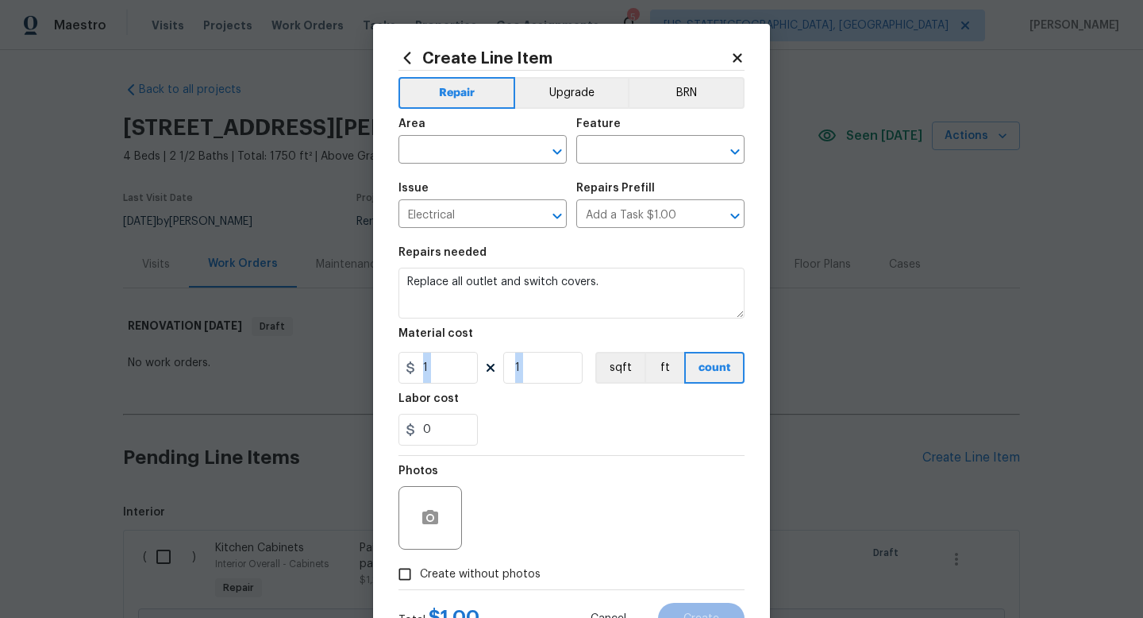
click at [440, 383] on section "Repairs needed Replace all outlet and switch covers. Material cost 1 1 sqft ft …" at bounding box center [572, 346] width 346 height 218
click at [441, 371] on input "1" at bounding box center [438, 368] width 79 height 32
type input "45"
click at [462, 580] on span "Create without photos" at bounding box center [480, 574] width 121 height 17
click at [420, 580] on input "Create without photos" at bounding box center [405, 574] width 30 height 30
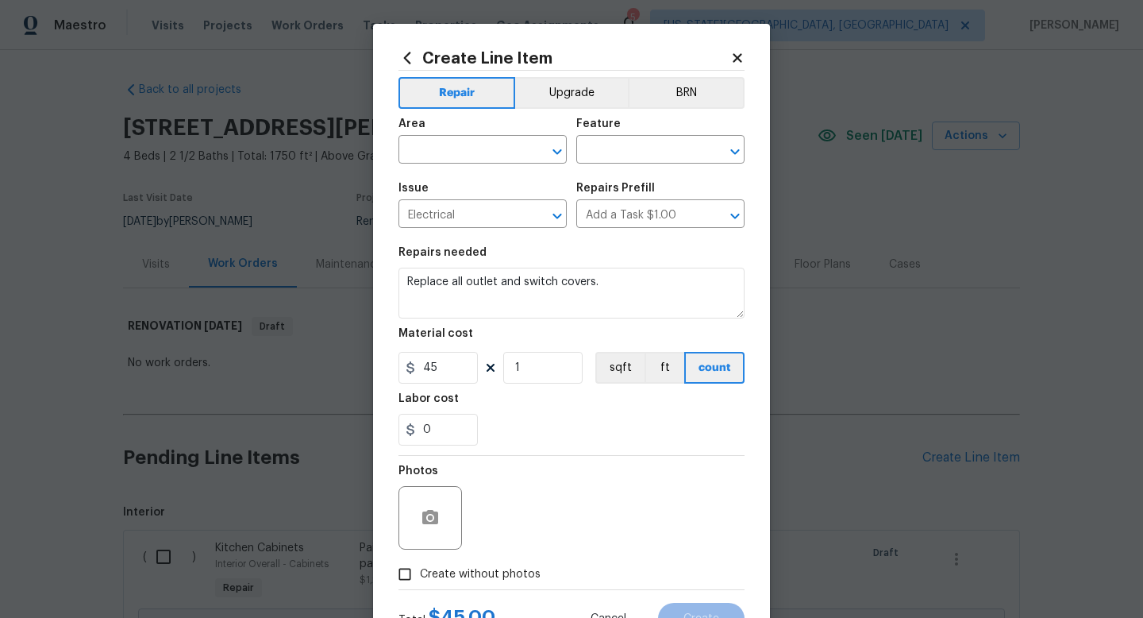
checkbox input "true"
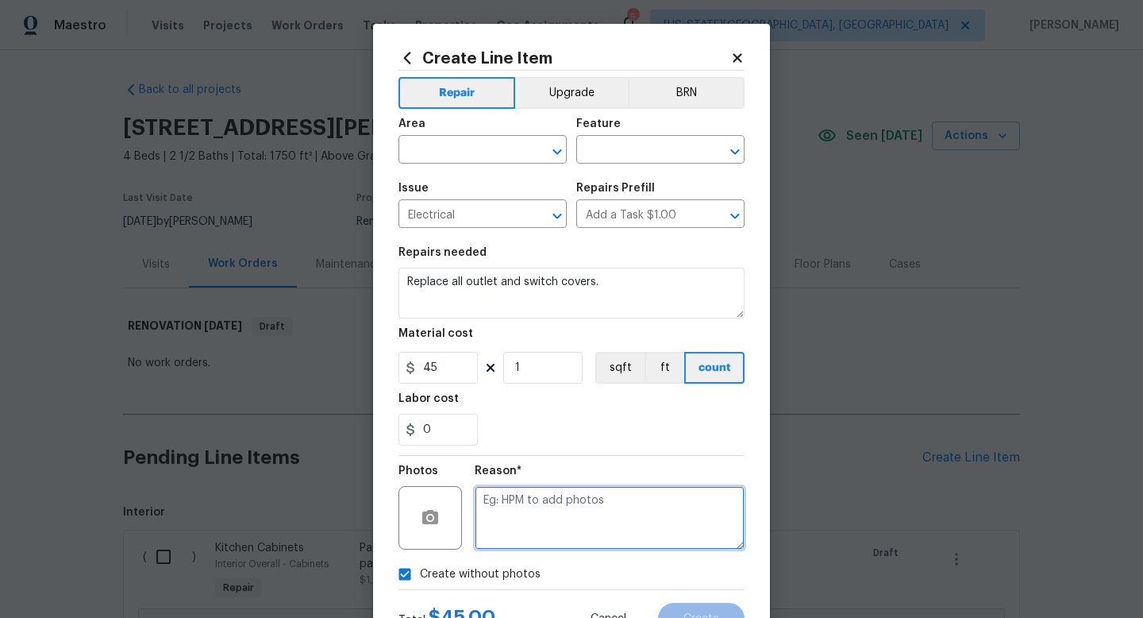
click at [511, 506] on textarea at bounding box center [610, 518] width 270 height 64
type textarea "na"
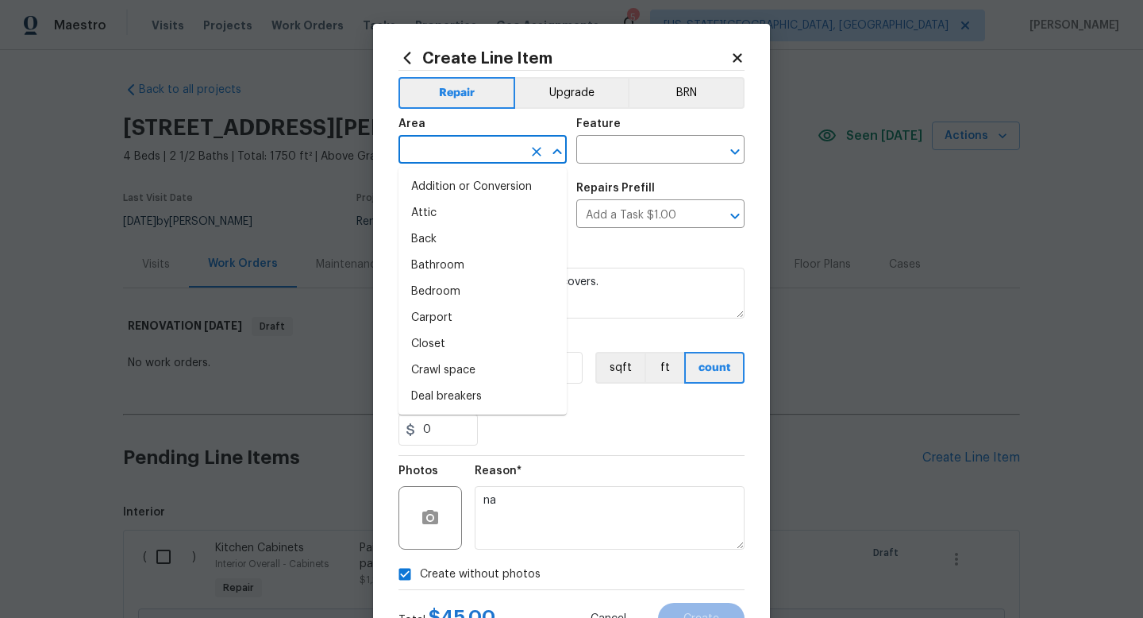
click at [438, 143] on input "text" at bounding box center [461, 151] width 124 height 25
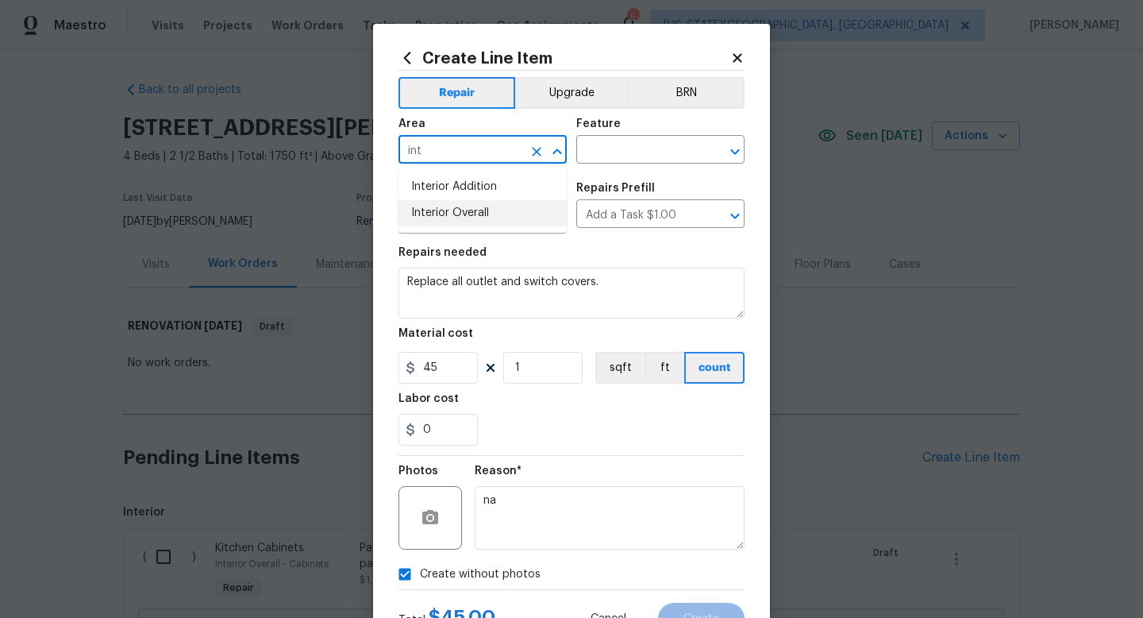
click at [431, 215] on li "Interior Overall" at bounding box center [483, 213] width 168 height 26
type input "Interior Overall"
click at [594, 144] on input "text" at bounding box center [638, 151] width 124 height 25
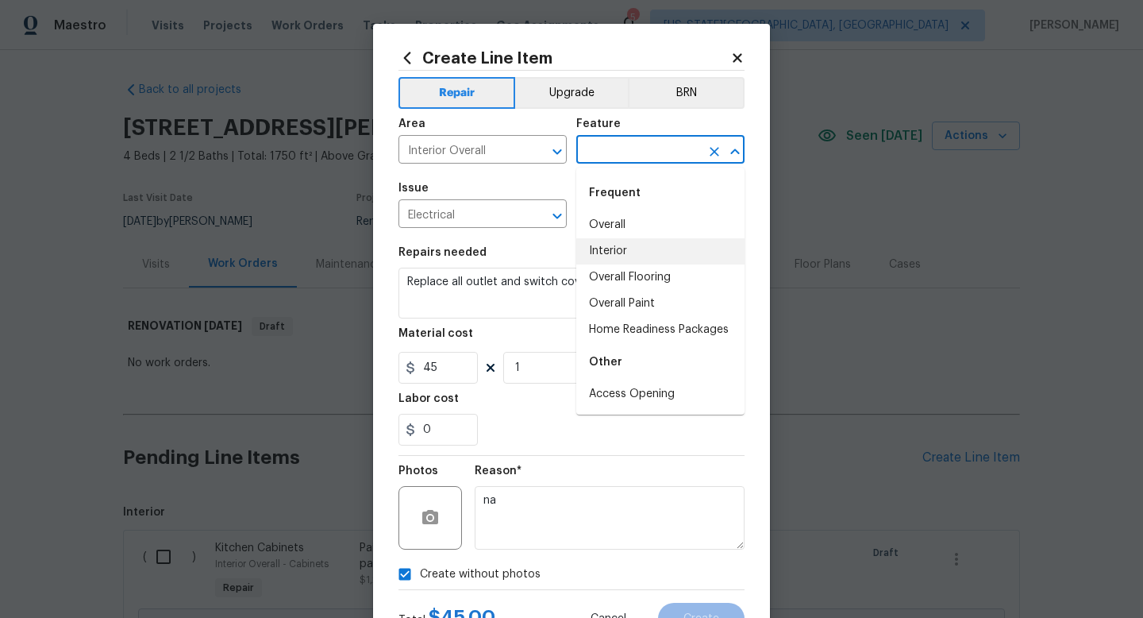
click at [594, 259] on li "Interior" at bounding box center [660, 251] width 168 height 26
type input "Interior"
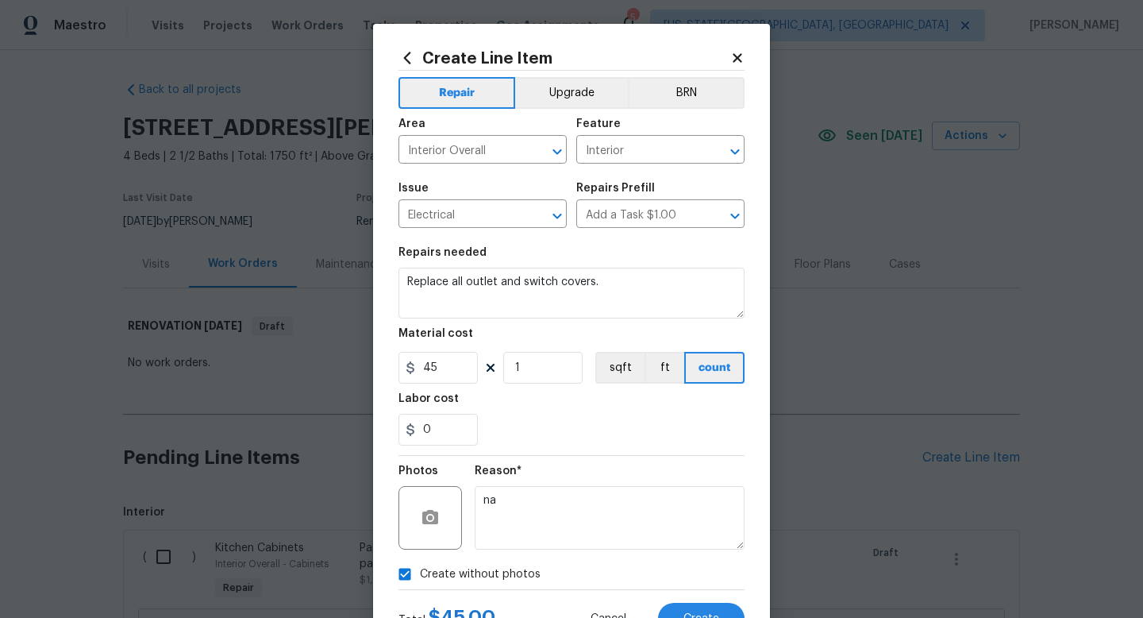
click at [698, 597] on div "Total $ 45.00 Cancel Create" at bounding box center [572, 612] width 346 height 44
click at [697, 615] on span "Create" at bounding box center [702, 619] width 36 height 12
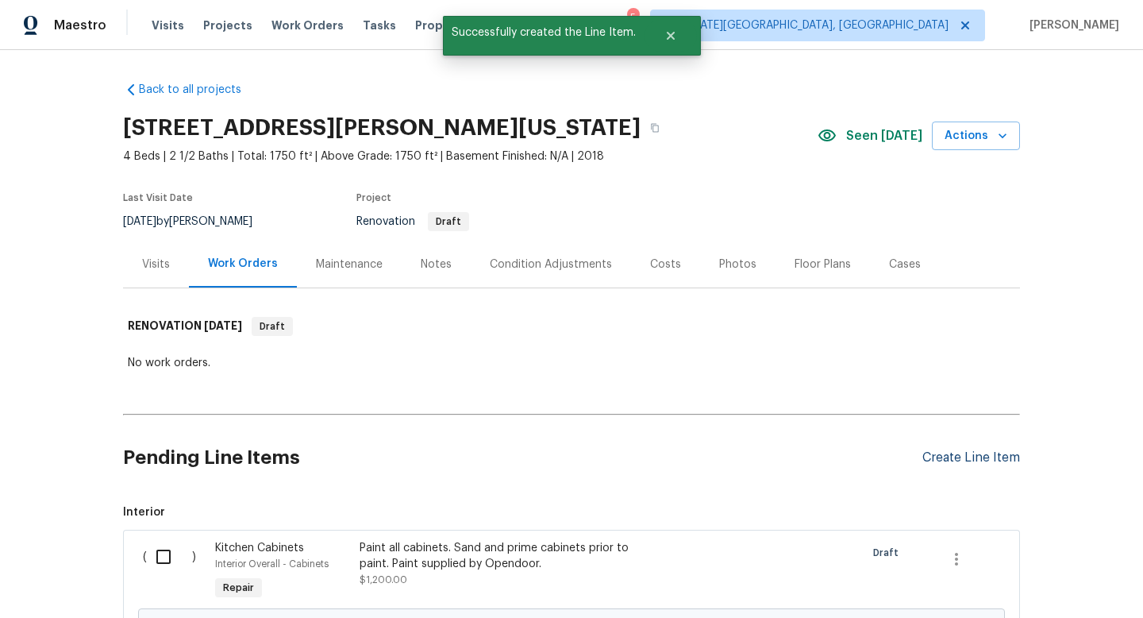
click at [972, 453] on div "Create Line Item" at bounding box center [972, 457] width 98 height 15
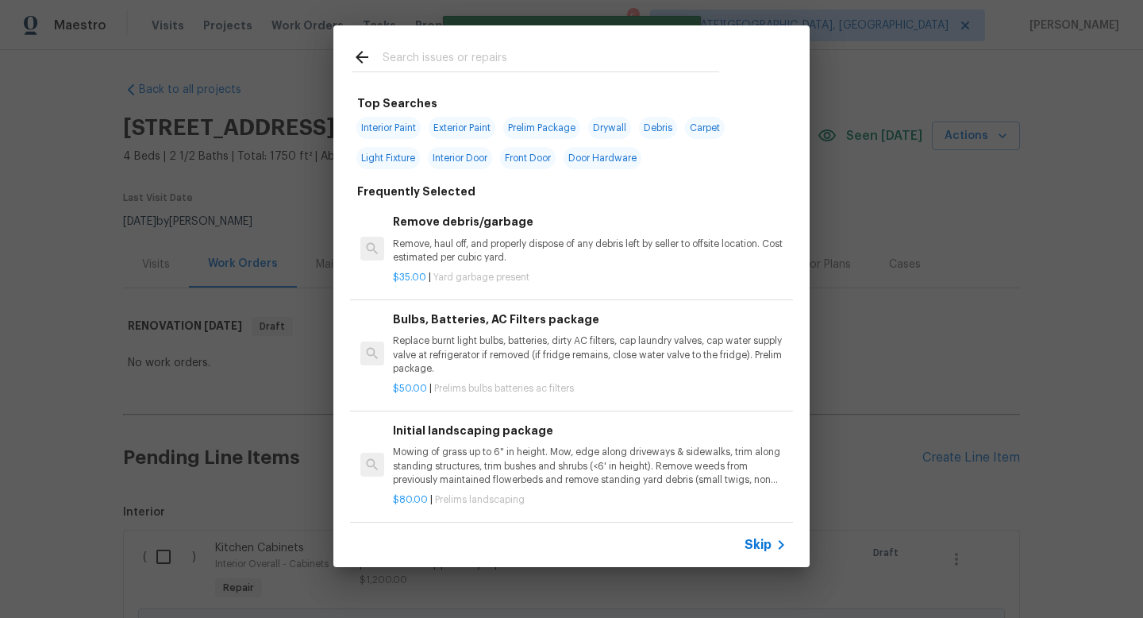
click at [445, 63] on input "text" at bounding box center [551, 60] width 337 height 24
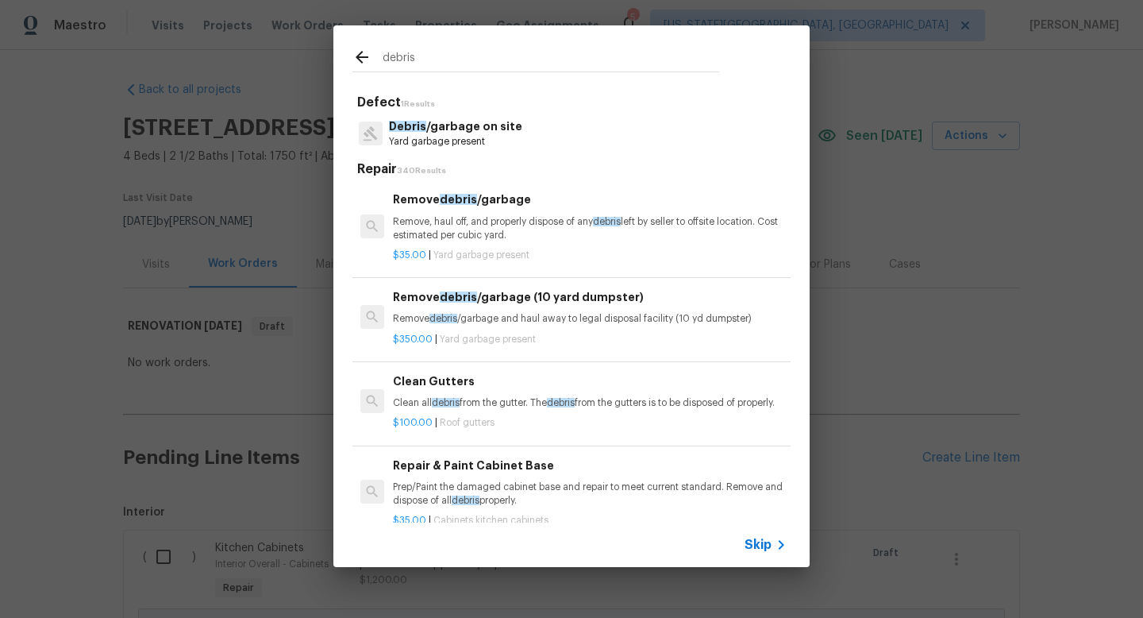
type input "debris"
click at [434, 129] on p "Debris /garbage on site" at bounding box center [455, 126] width 133 height 17
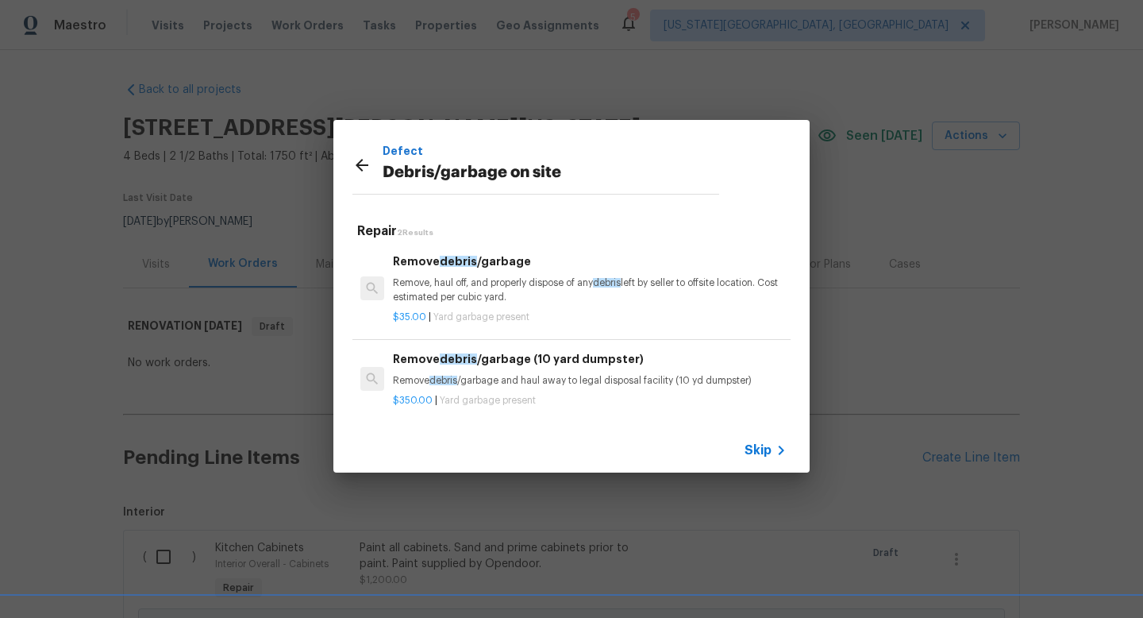
click at [457, 299] on p "Remove, haul off, and properly dispose of any debris left by seller to offsite …" at bounding box center [590, 289] width 394 height 27
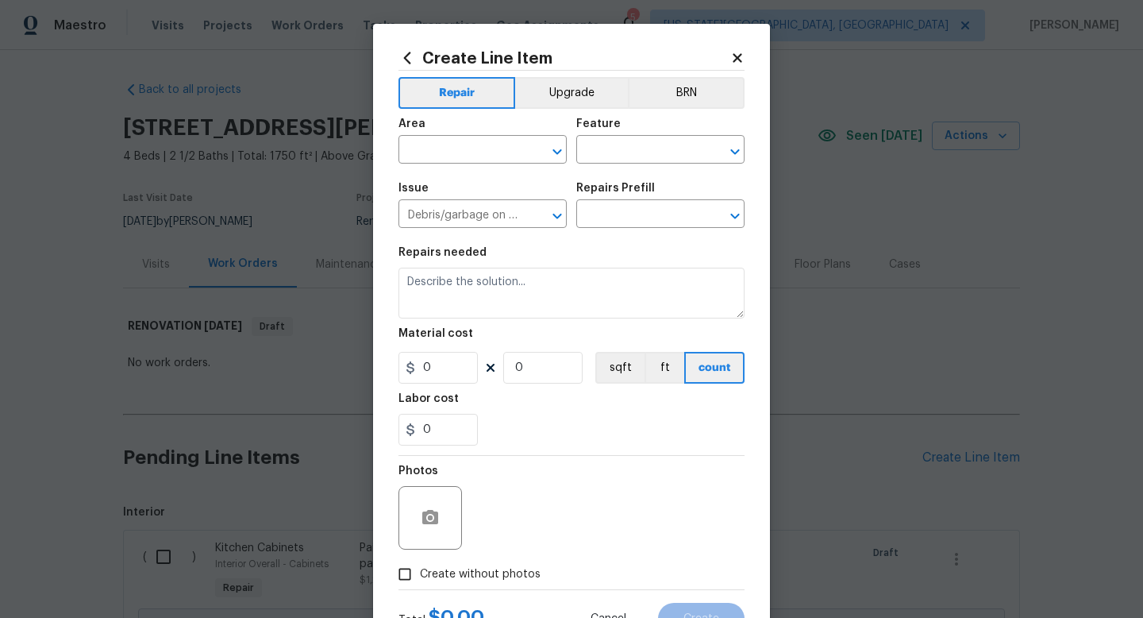
type input "Remove debris/garbage $35.00"
type textarea "Remove, haul off, and properly dispose of any debris left by seller to offsite …"
type input "35"
type input "1"
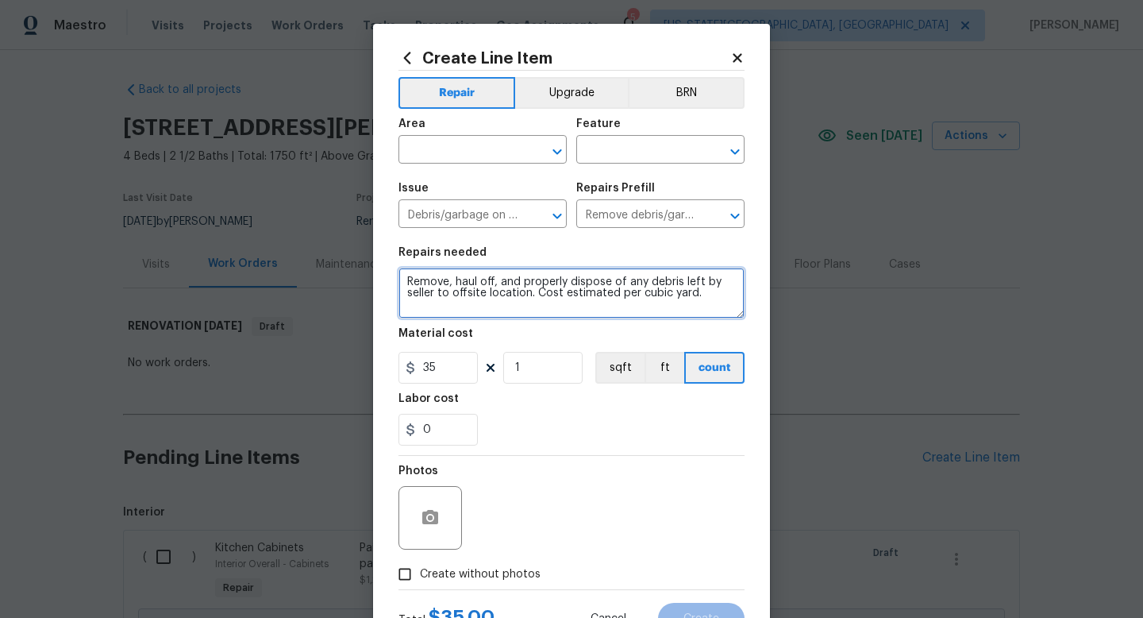
drag, startPoint x: 708, startPoint y: 304, endPoint x: 264, endPoint y: 223, distance: 451.1
click at [262, 228] on div "Create Line Item Repair Upgrade BRN Area ​ Feature ​ Issue Debris/garbage on si…" at bounding box center [571, 309] width 1143 height 618
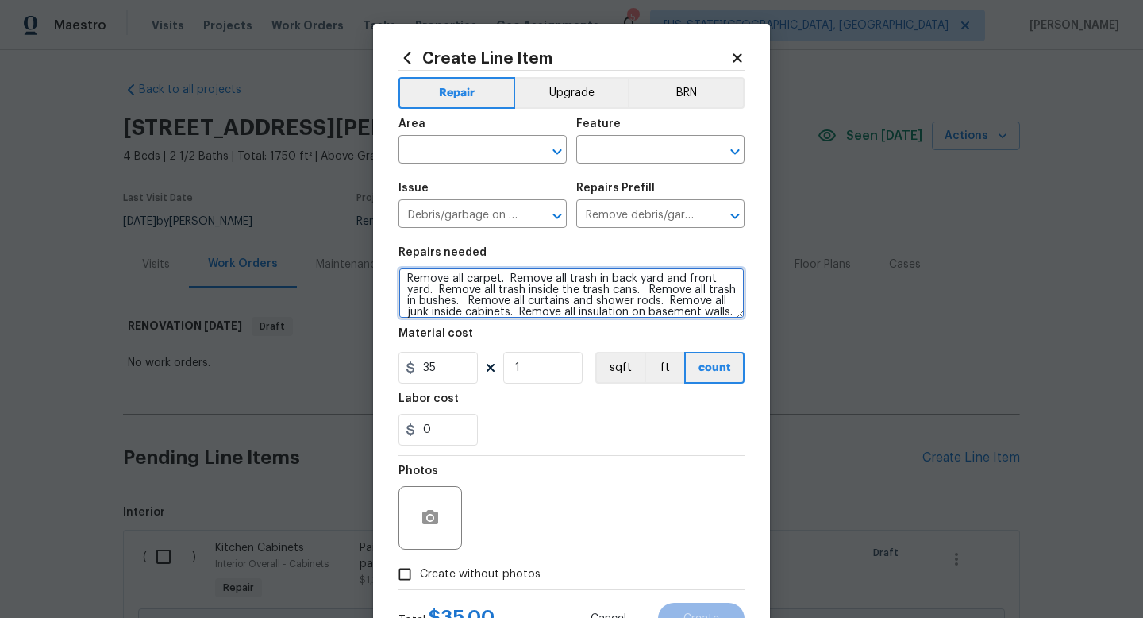
scroll to position [11, 0]
drag, startPoint x: 520, startPoint y: 314, endPoint x: 853, endPoint y: 298, distance: 333.8
click at [853, 298] on div "Create Line Item Repair Upgrade BRN Area ​ Feature ​ Issue Debris/garbage on si…" at bounding box center [571, 309] width 1143 height 618
click at [725, 314] on textarea "Remove all carpet. Remove all trash in back yard and front yard. Remove all tra…" at bounding box center [572, 293] width 346 height 51
drag, startPoint x: 520, startPoint y: 307, endPoint x: 765, endPoint y: 321, distance: 245.7
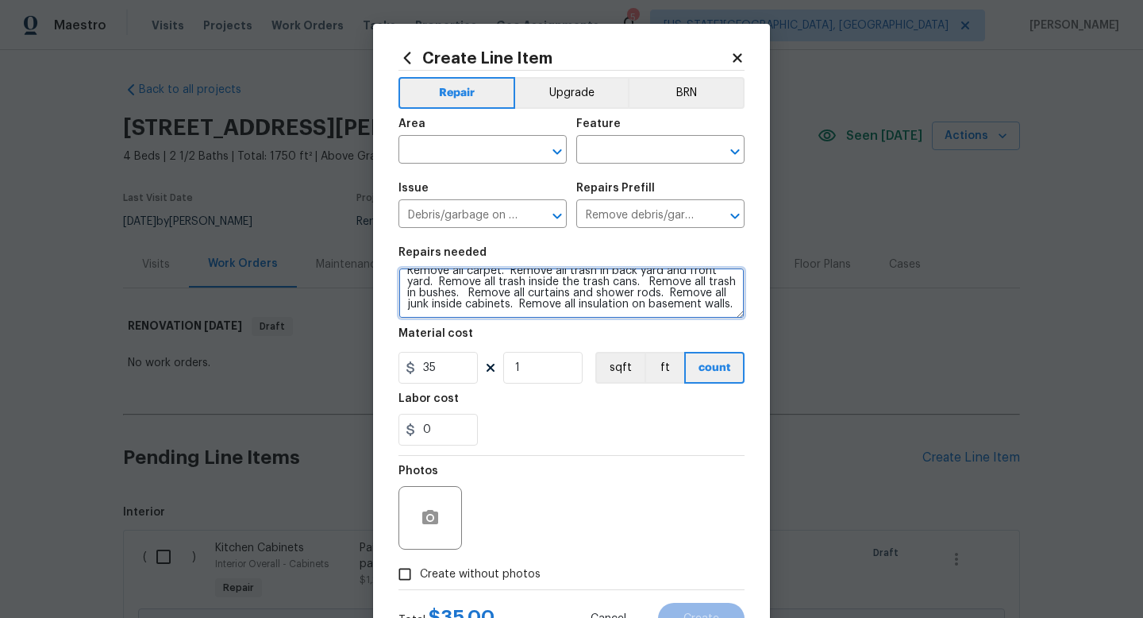
click at [765, 321] on div "Create Line Item Repair Upgrade BRN Area ​ Feature ​ Issue Debris/garbage on si…" at bounding box center [571, 342] width 397 height 636
type textarea "Remove all carpet. Remove all trash in back yard and front yard. Remove all tra…"
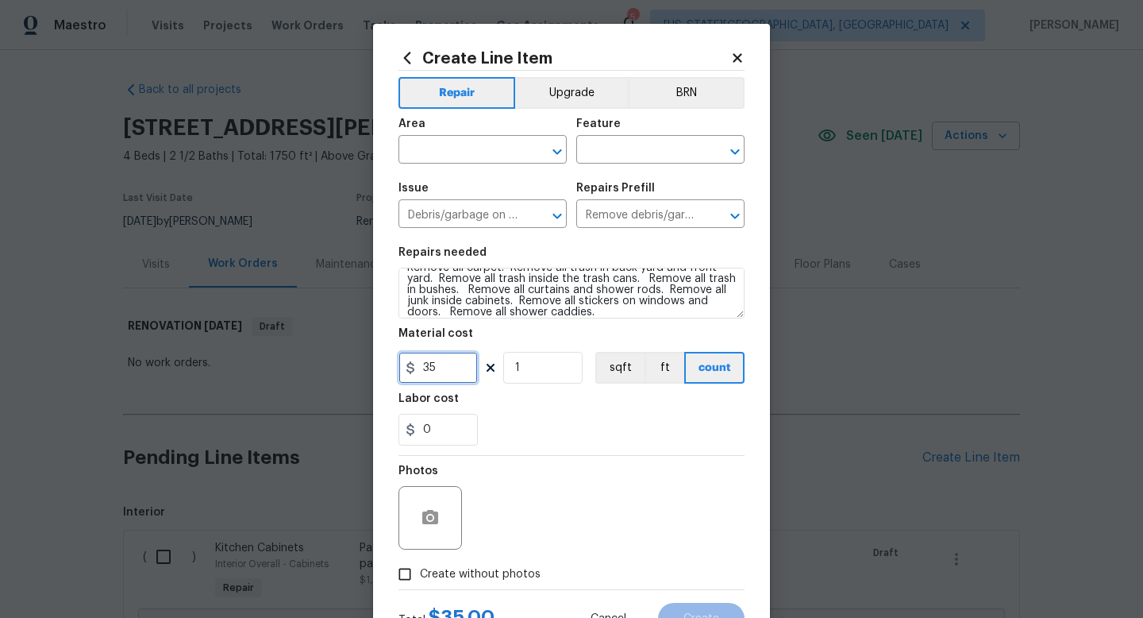
click at [454, 368] on input "35" at bounding box center [438, 368] width 79 height 32
type input "300"
click at [487, 576] on span "Create without photos" at bounding box center [480, 574] width 121 height 17
click at [420, 576] on input "Create without photos" at bounding box center [405, 574] width 30 height 30
checkbox input "true"
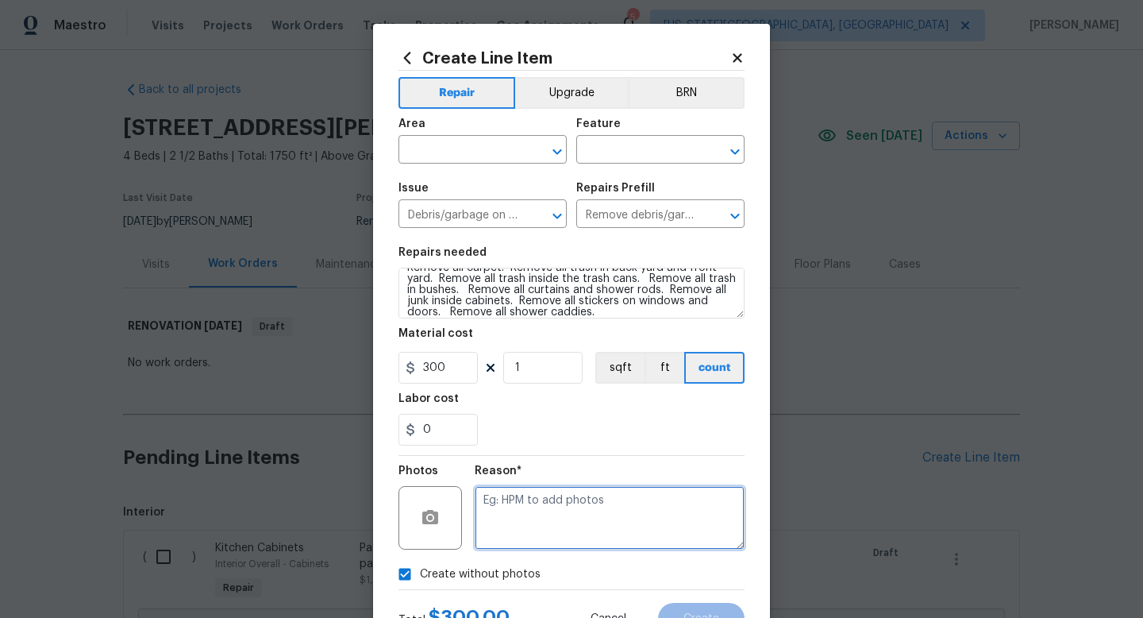
click at [519, 494] on textarea at bounding box center [610, 518] width 270 height 64
type textarea "na"
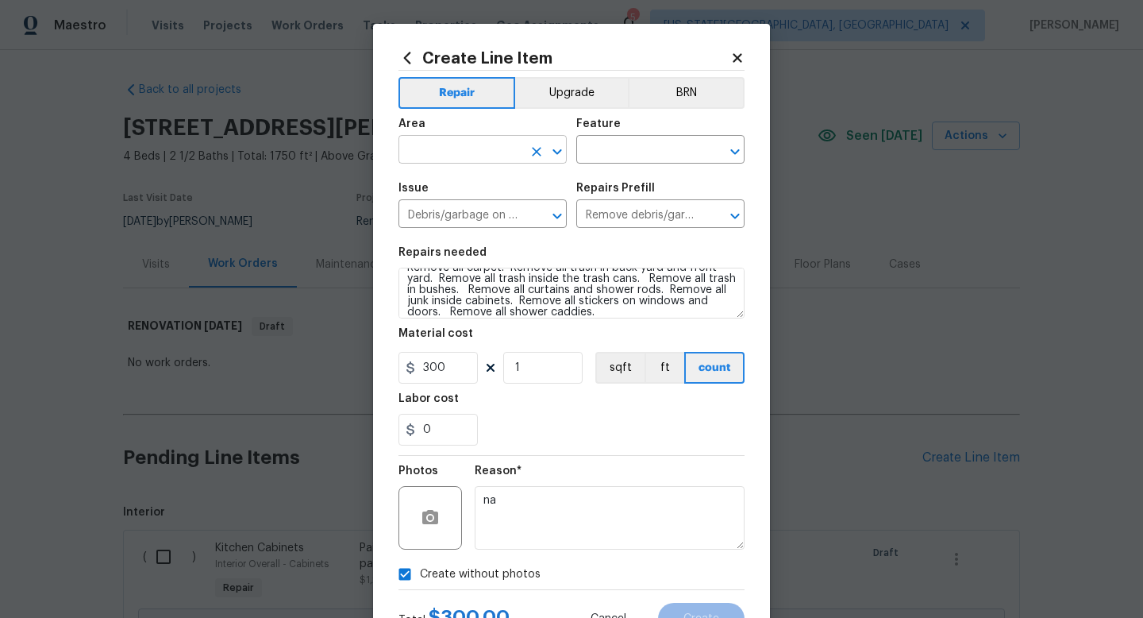
click at [449, 153] on input "text" at bounding box center [461, 151] width 124 height 25
click at [434, 222] on li "Interior Overall" at bounding box center [483, 213] width 168 height 26
type input "Interior Overall"
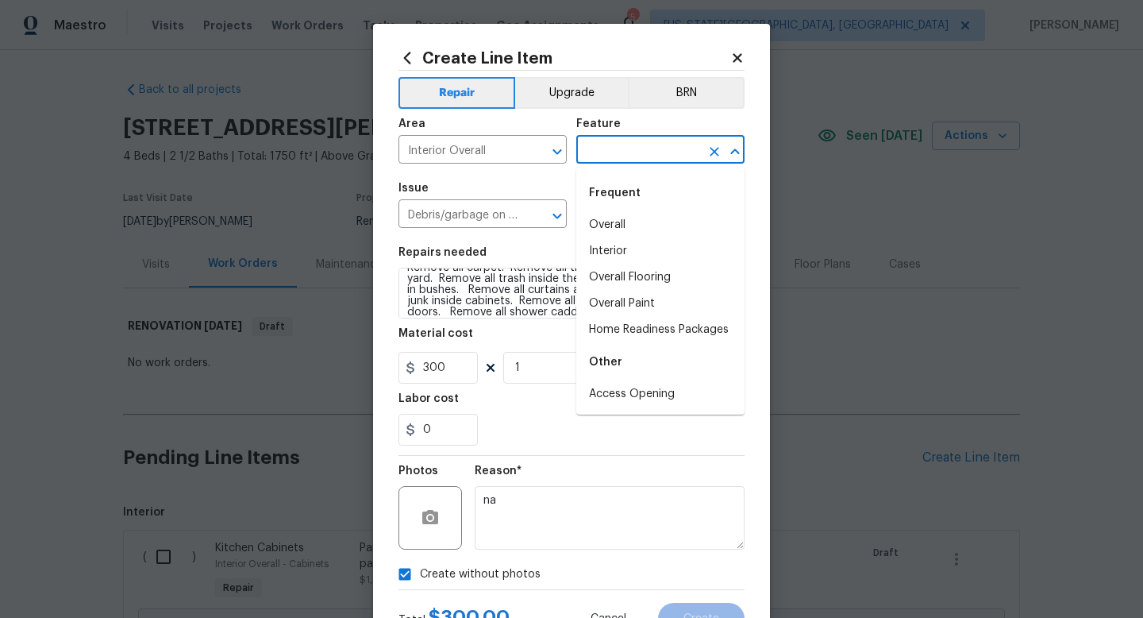
click at [607, 156] on input "text" at bounding box center [638, 151] width 124 height 25
click at [609, 252] on li "Interior" at bounding box center [660, 251] width 168 height 26
type input "Interior"
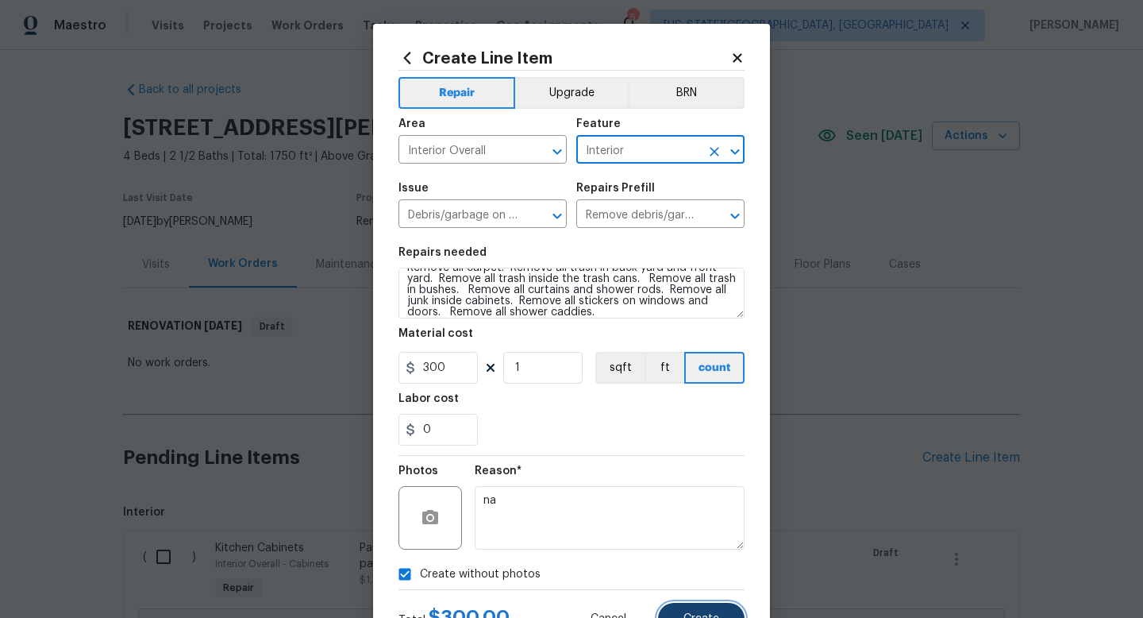
click at [686, 611] on button "Create" at bounding box center [701, 619] width 87 height 32
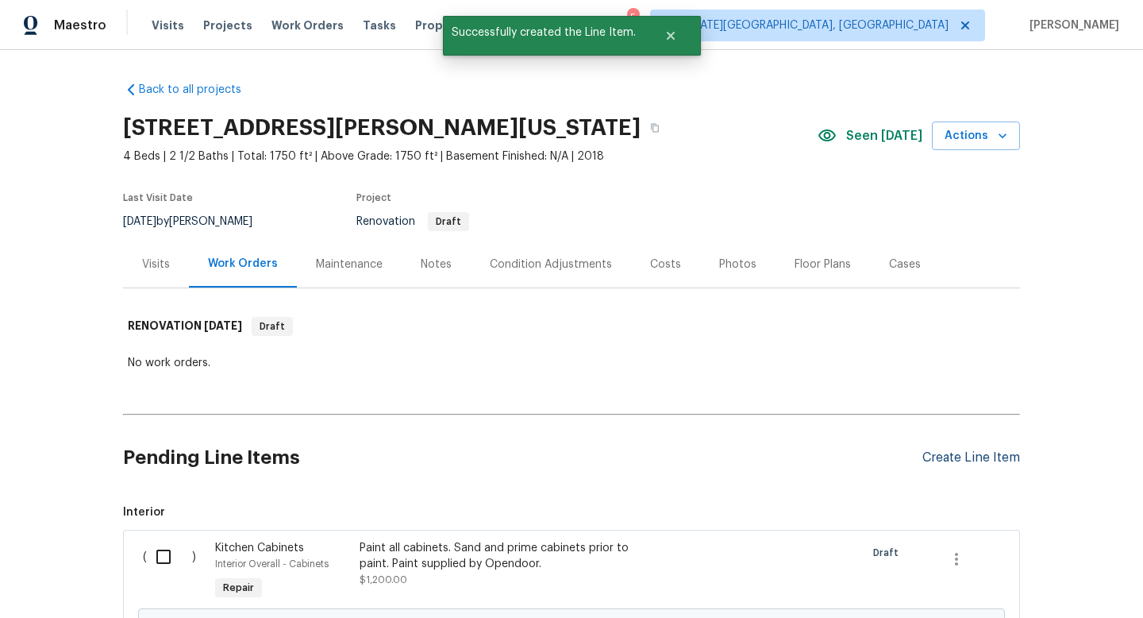
click at [959, 460] on div "Create Line Item" at bounding box center [972, 457] width 98 height 15
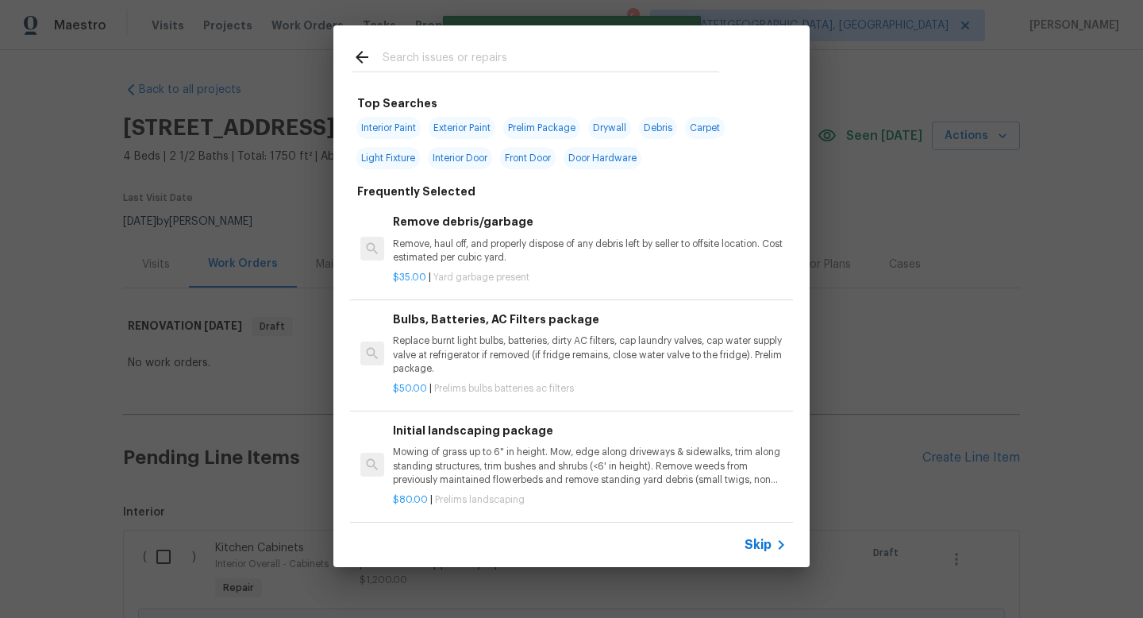
click at [392, 62] on input "text" at bounding box center [551, 60] width 337 height 24
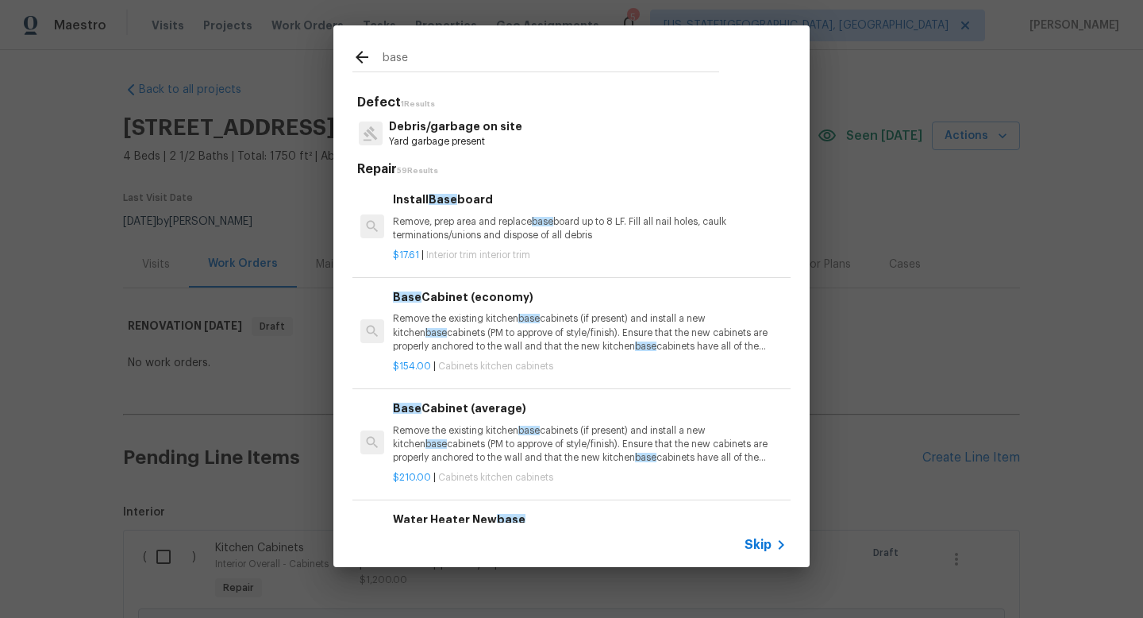
type input "base"
click at [435, 222] on p "Remove, prep area and replace base board up to 8 LF. Fill all nail holes, caulk…" at bounding box center [590, 228] width 394 height 27
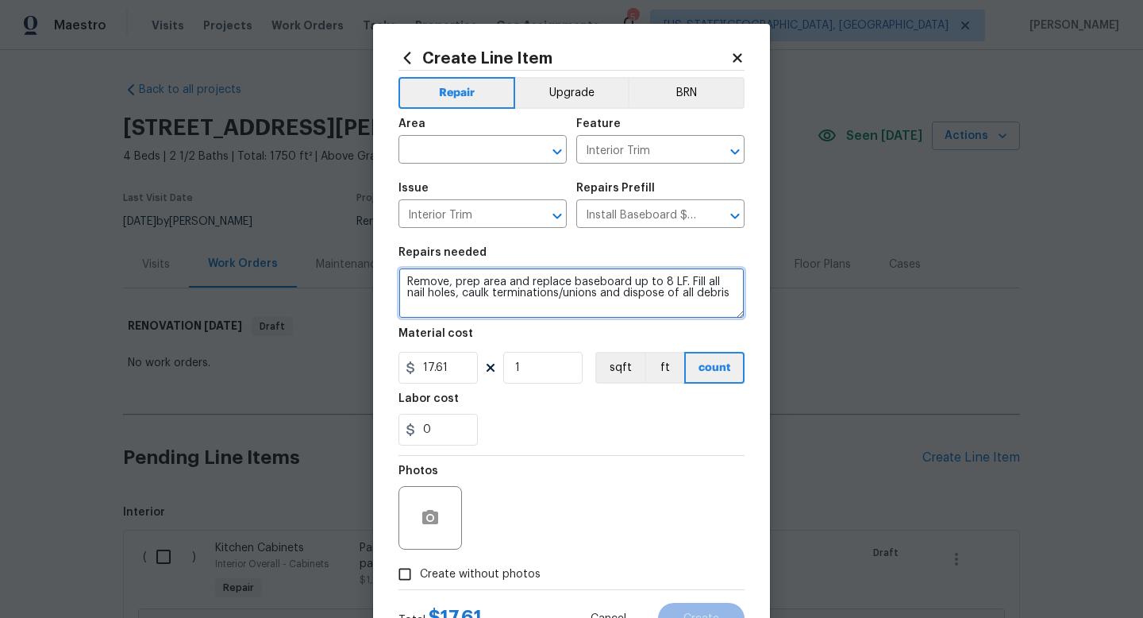
drag, startPoint x: 730, startPoint y: 298, endPoint x: 388, endPoint y: 268, distance: 343.5
click at [388, 268] on div "Create Line Item Repair Upgrade BRN Area ​ Feature Interior Trim ​ Issue Interi…" at bounding box center [571, 342] width 397 height 636
type textarea "Install new base at upstairs bathroom."
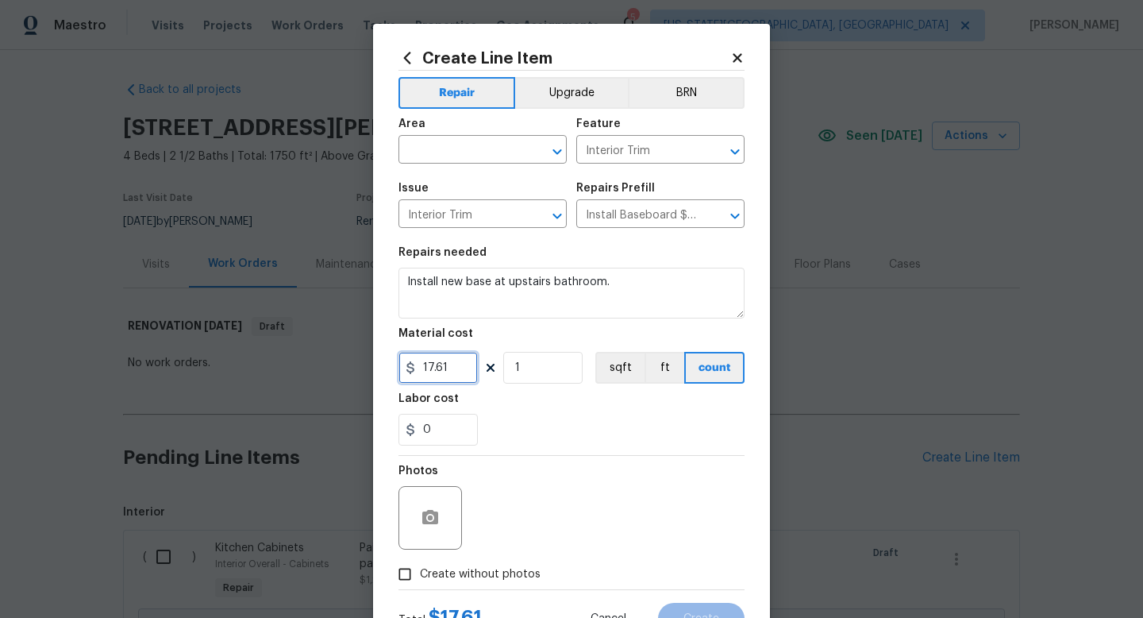
drag, startPoint x: 462, startPoint y: 372, endPoint x: 343, endPoint y: 360, distance: 119.7
click at [348, 362] on div "Create Line Item Repair Upgrade BRN Area ​ Feature Interior Trim ​ Issue Interi…" at bounding box center [571, 309] width 1143 height 618
type input "65"
click at [505, 580] on span "Create without photos" at bounding box center [480, 574] width 121 height 17
click at [420, 580] on input "Create without photos" at bounding box center [405, 574] width 30 height 30
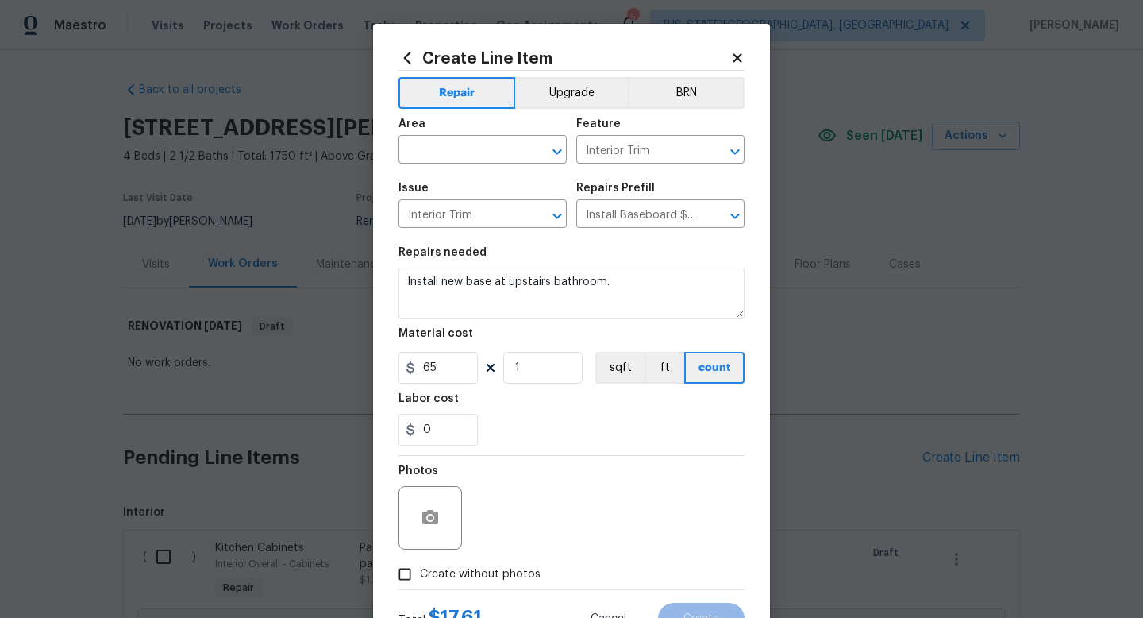
checkbox input "true"
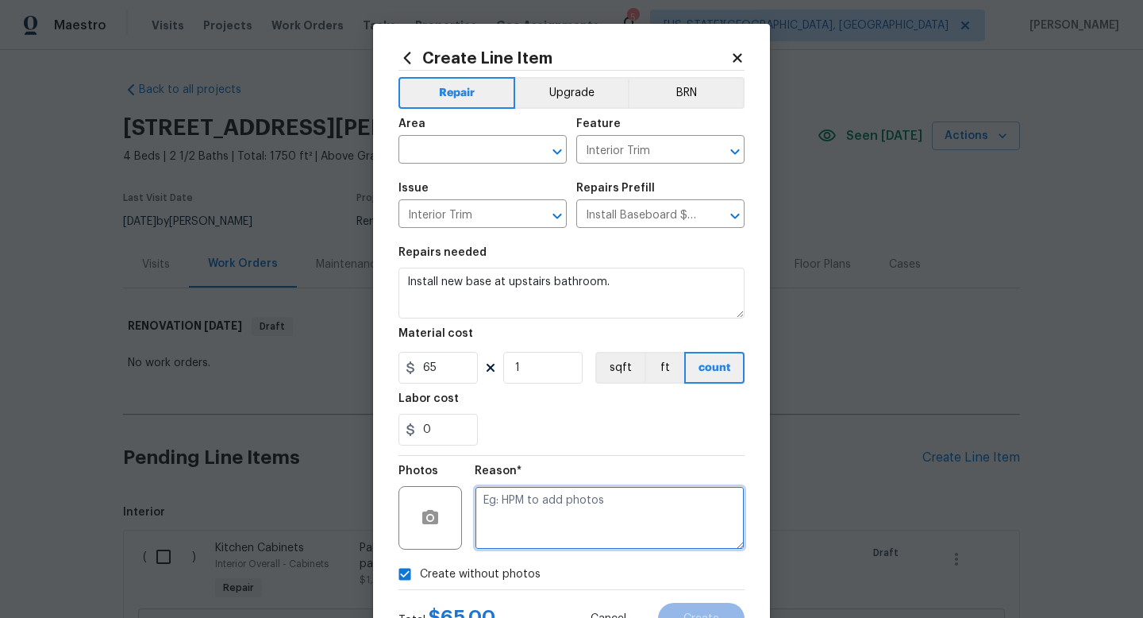
click at [515, 527] on textarea at bounding box center [610, 518] width 270 height 64
type textarea "na"
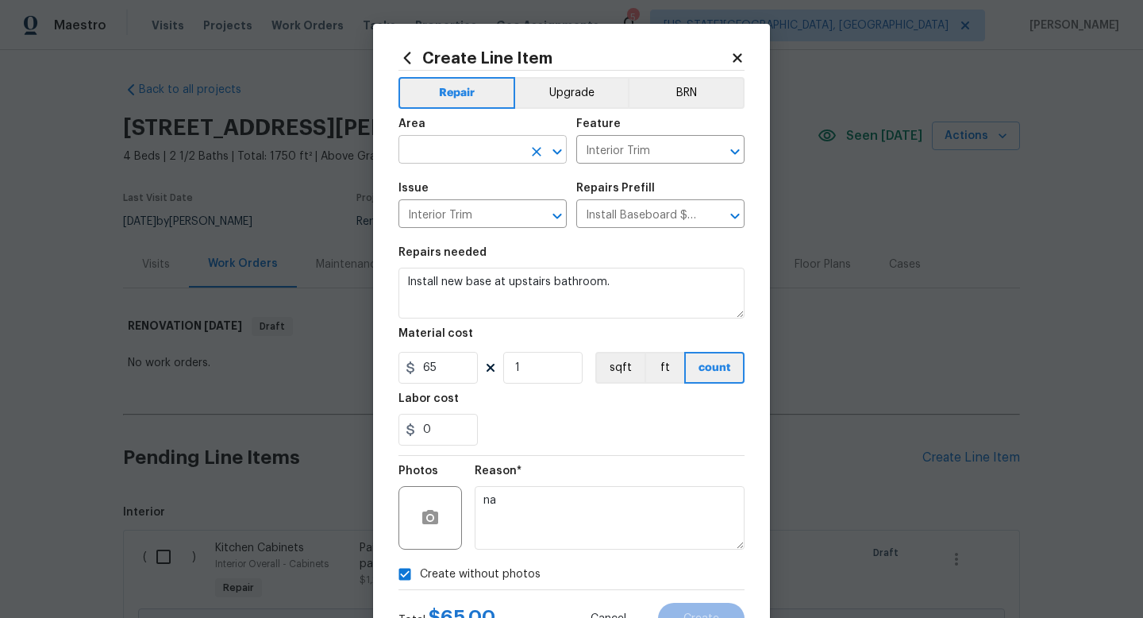
click at [448, 154] on input "text" at bounding box center [461, 151] width 124 height 25
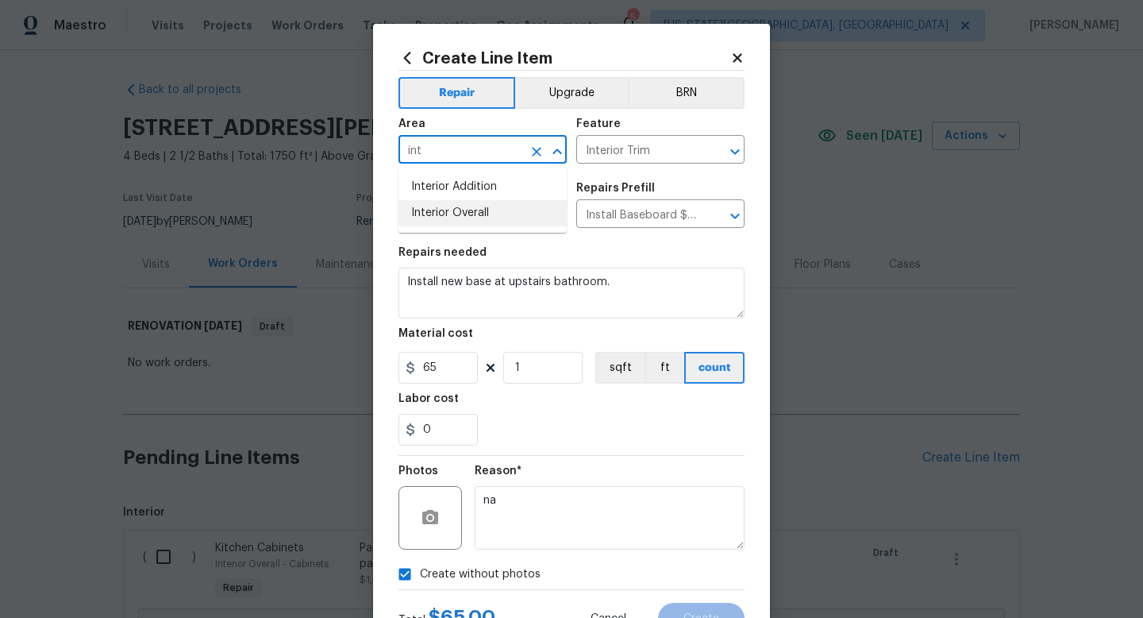
click at [448, 209] on li "Interior Overall" at bounding box center [483, 213] width 168 height 26
type input "Interior Overall"
click at [701, 607] on button "Create" at bounding box center [701, 619] width 87 height 32
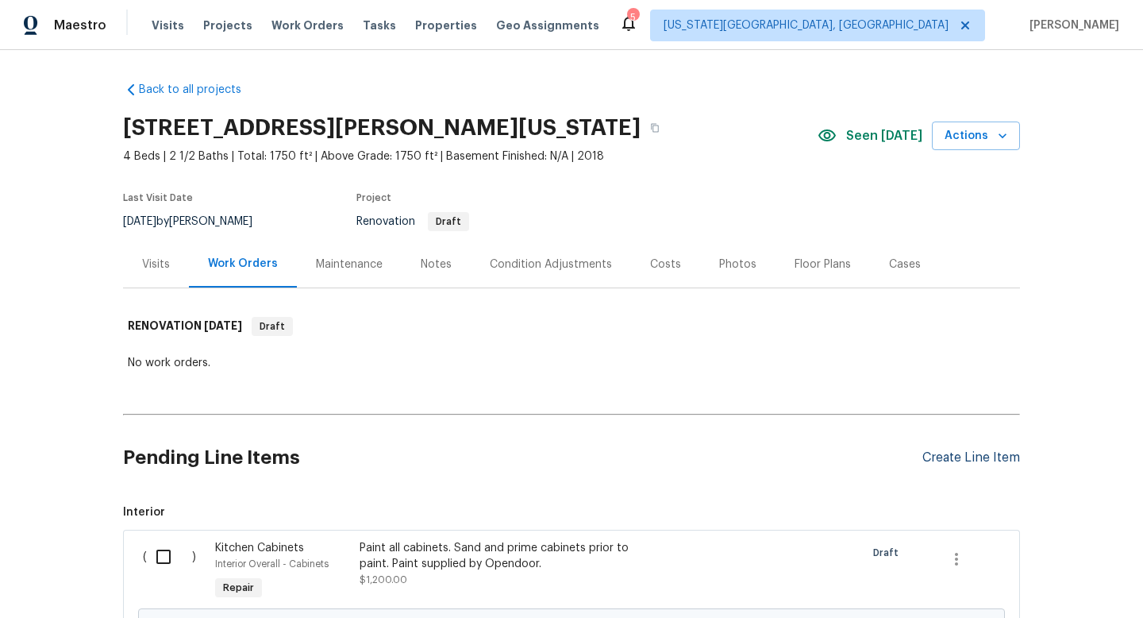
click at [957, 455] on div "Create Line Item" at bounding box center [972, 457] width 98 height 15
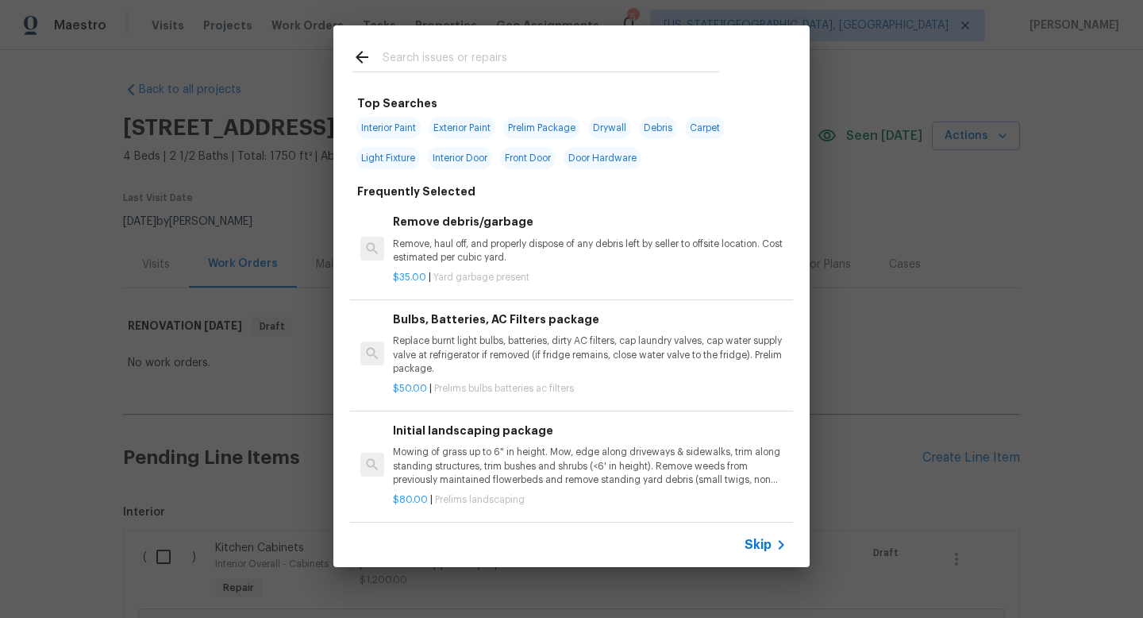
click at [466, 56] on input "text" at bounding box center [551, 60] width 337 height 24
type input "i"
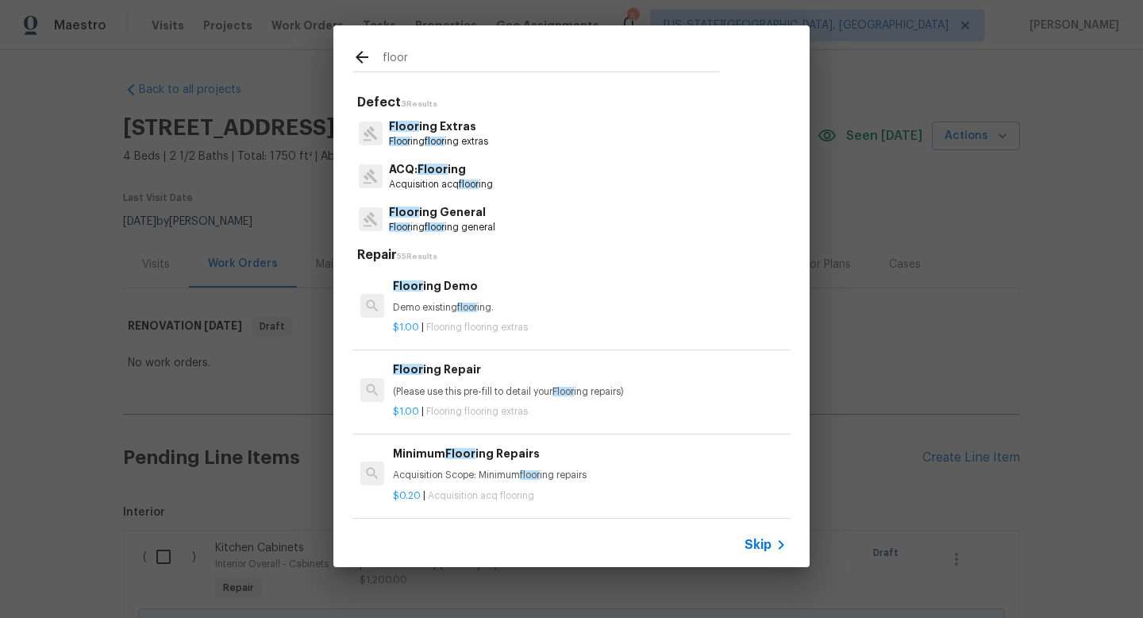
type input "floor"
click at [459, 172] on p "ACQ: Floor ing" at bounding box center [441, 169] width 104 height 17
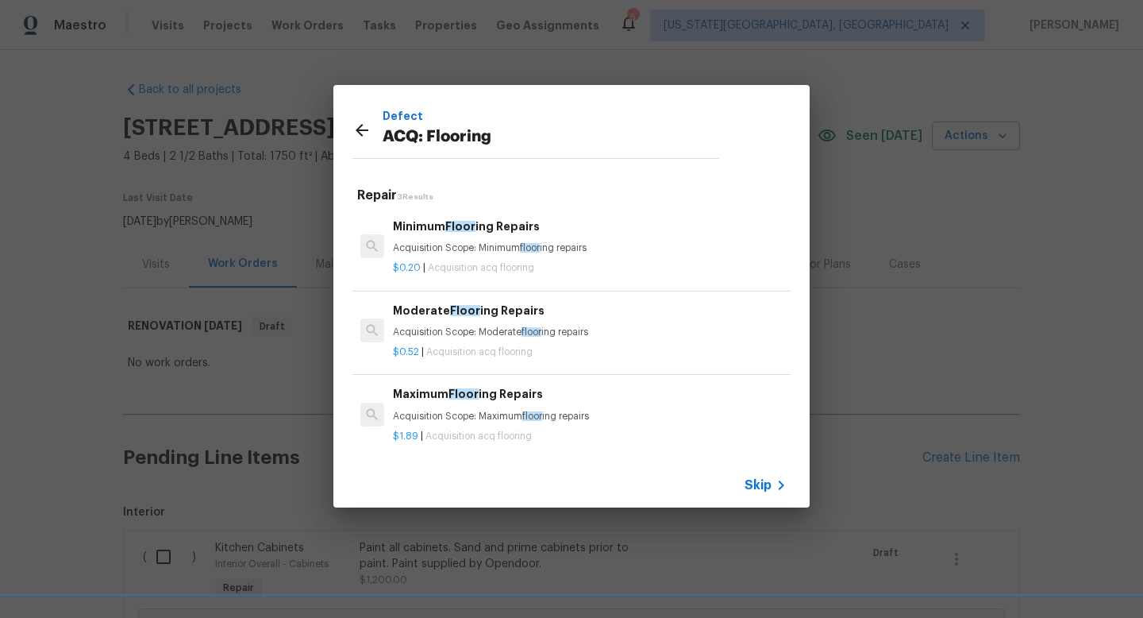
click at [358, 124] on icon at bounding box center [362, 130] width 19 height 19
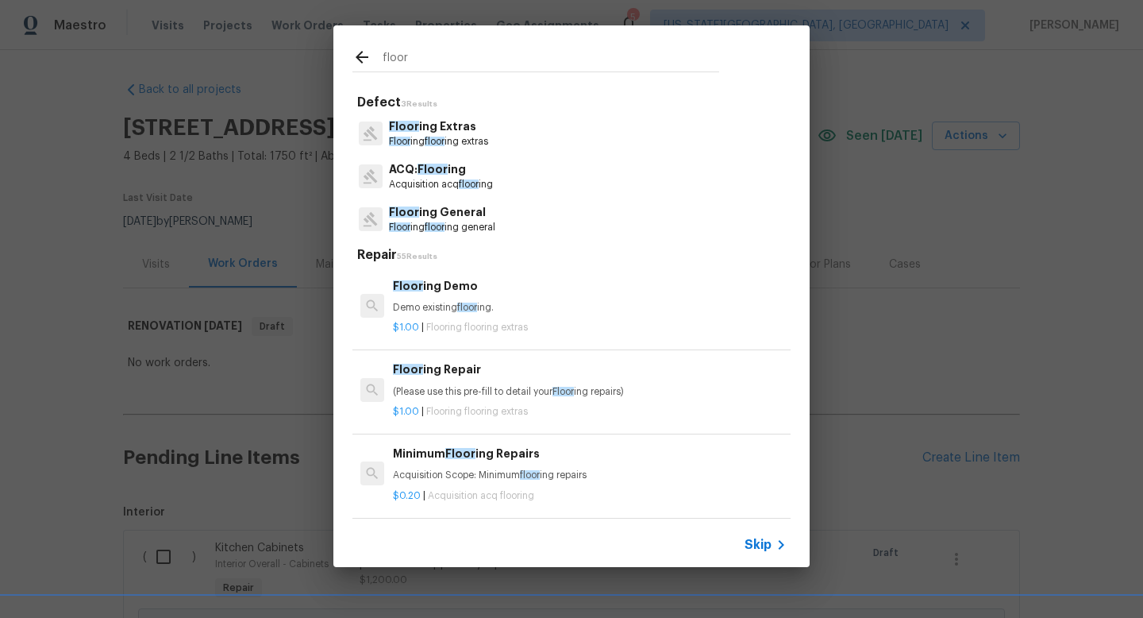
click at [449, 210] on p "Floor ing General" at bounding box center [442, 212] width 106 height 17
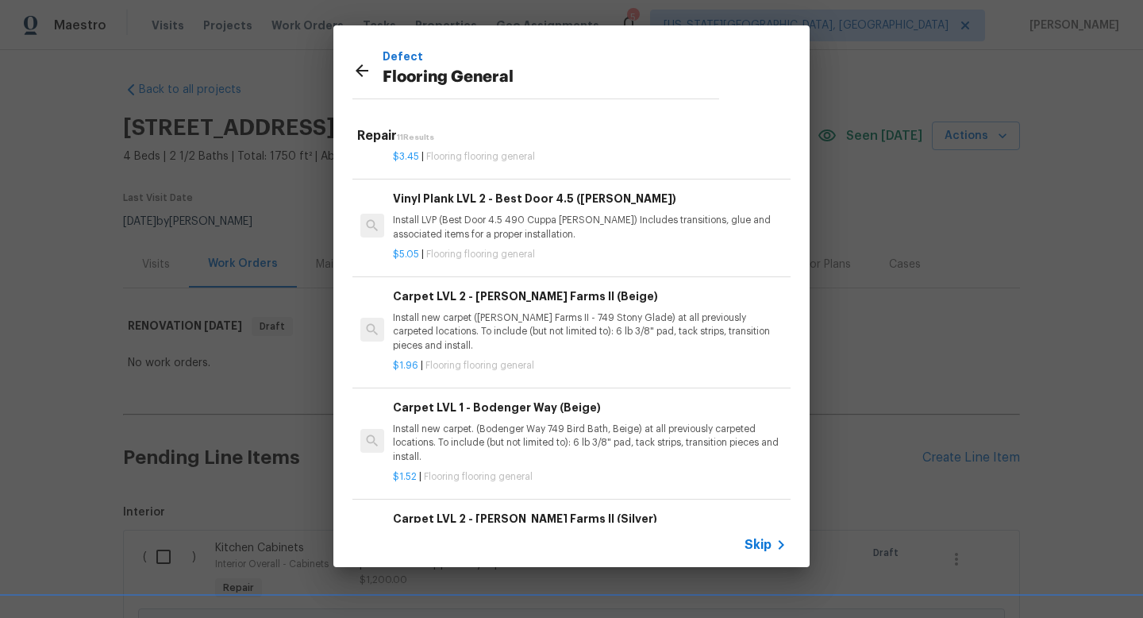
scroll to position [455, 0]
click at [544, 213] on div "Vinyl Plank LVL 2 - Best Door 4.5 (Brown) Install LVP (Best Door 4.5 490 Cuppa …" at bounding box center [590, 217] width 394 height 52
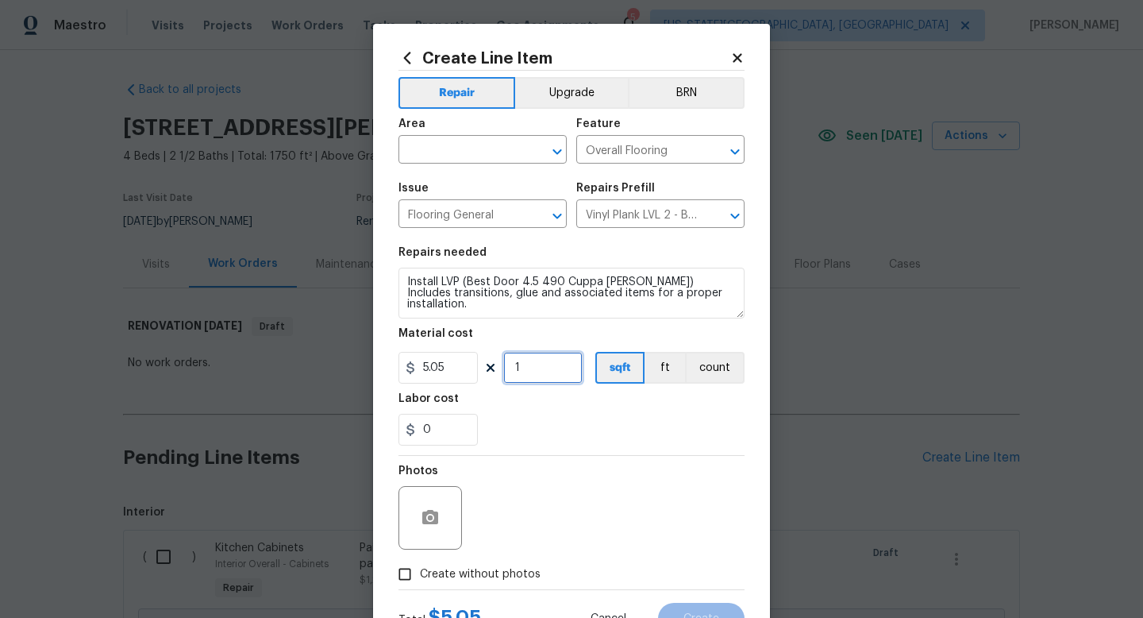
click at [541, 372] on input "1" at bounding box center [542, 368] width 79 height 32
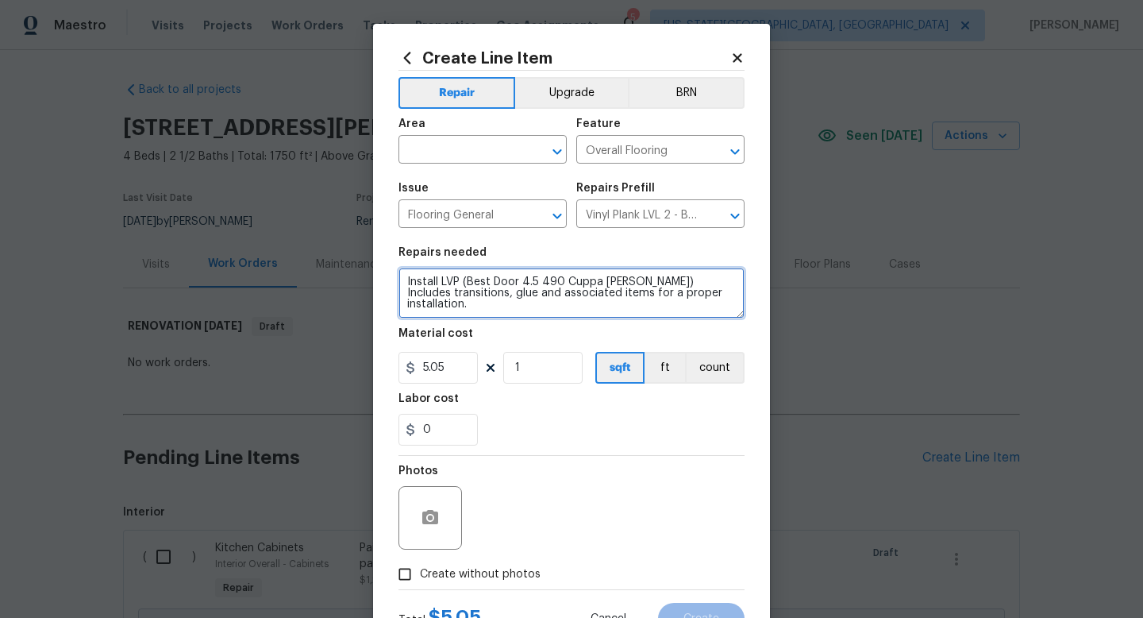
click at [704, 296] on textarea "Install LVP (Best Door 4.5 490 Cuppa Joe) Includes transitions, glue and associ…" at bounding box center [572, 293] width 346 height 51
type textarea "Install LVP (Best Door 4.5 490 Cuppa Joe) Includes transitions, glue and associ…"
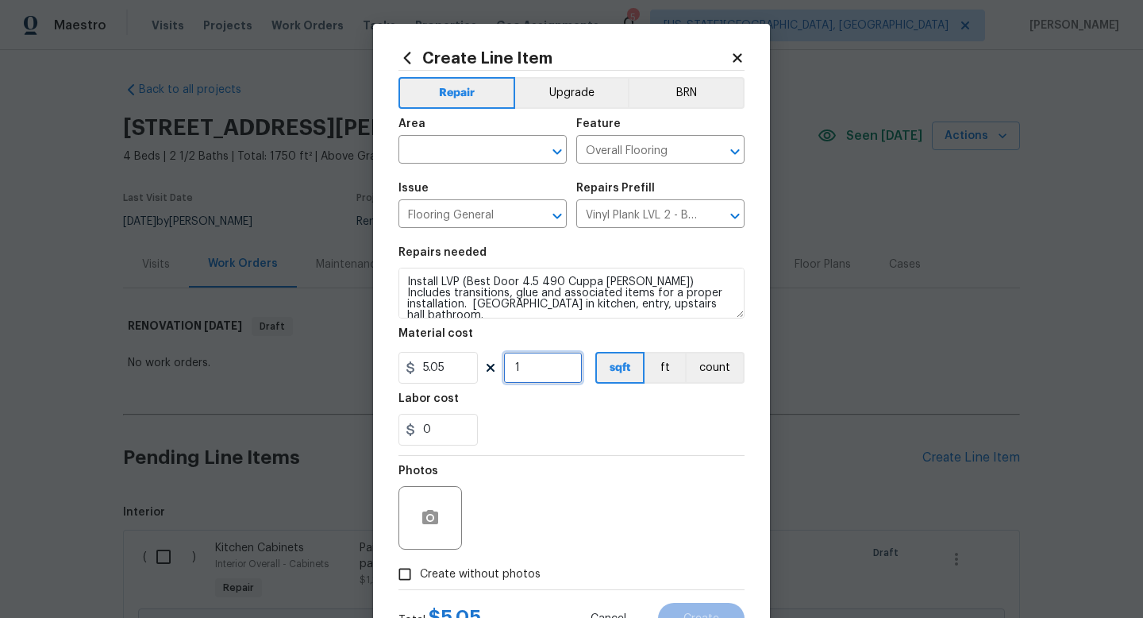
click at [551, 377] on input "1" at bounding box center [542, 368] width 79 height 32
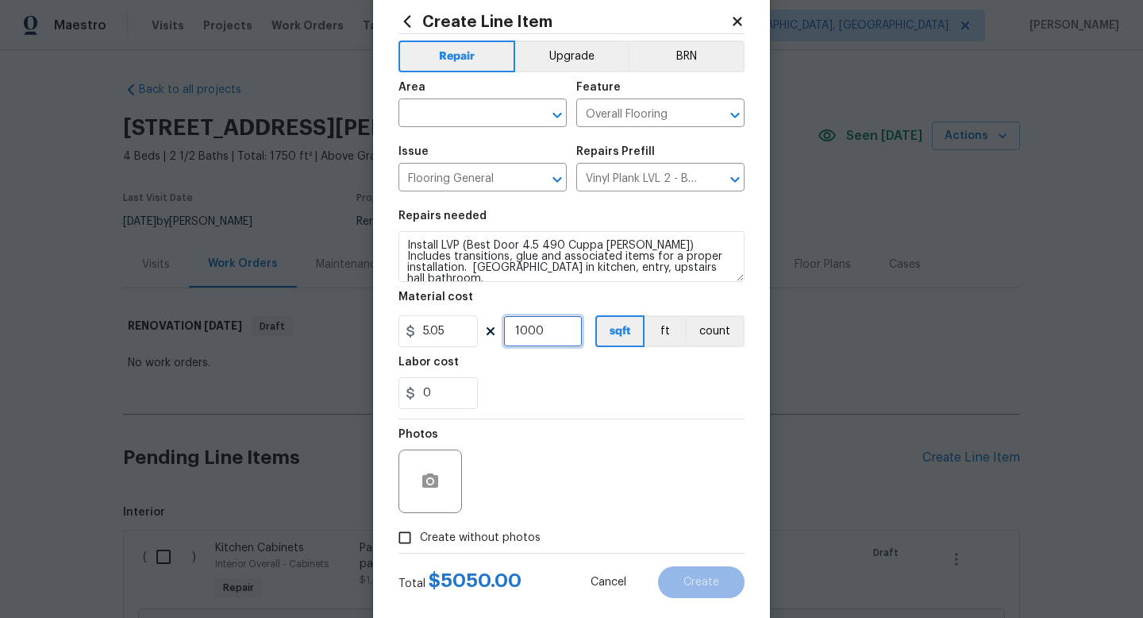
drag, startPoint x: 564, startPoint y: 333, endPoint x: 440, endPoint y: 326, distance: 124.0
click at [440, 328] on div "5.05 1000 sqft ft count" at bounding box center [572, 331] width 346 height 32
type input "450"
click at [466, 540] on span "Create without photos" at bounding box center [480, 538] width 121 height 17
click at [420, 540] on input "Create without photos" at bounding box center [405, 537] width 30 height 30
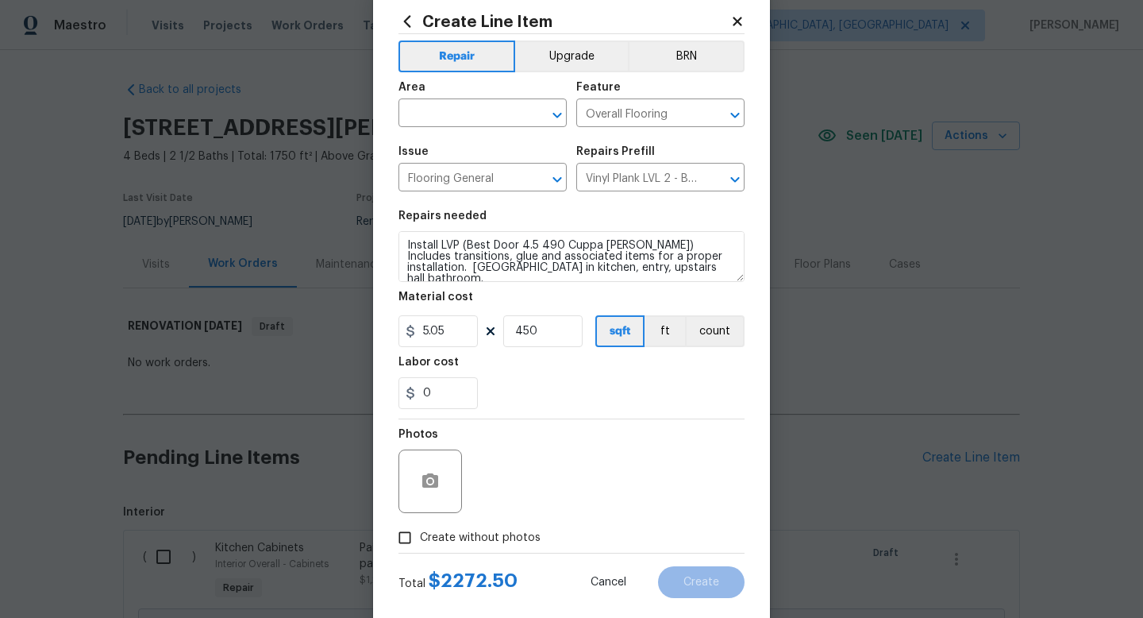
checkbox input "true"
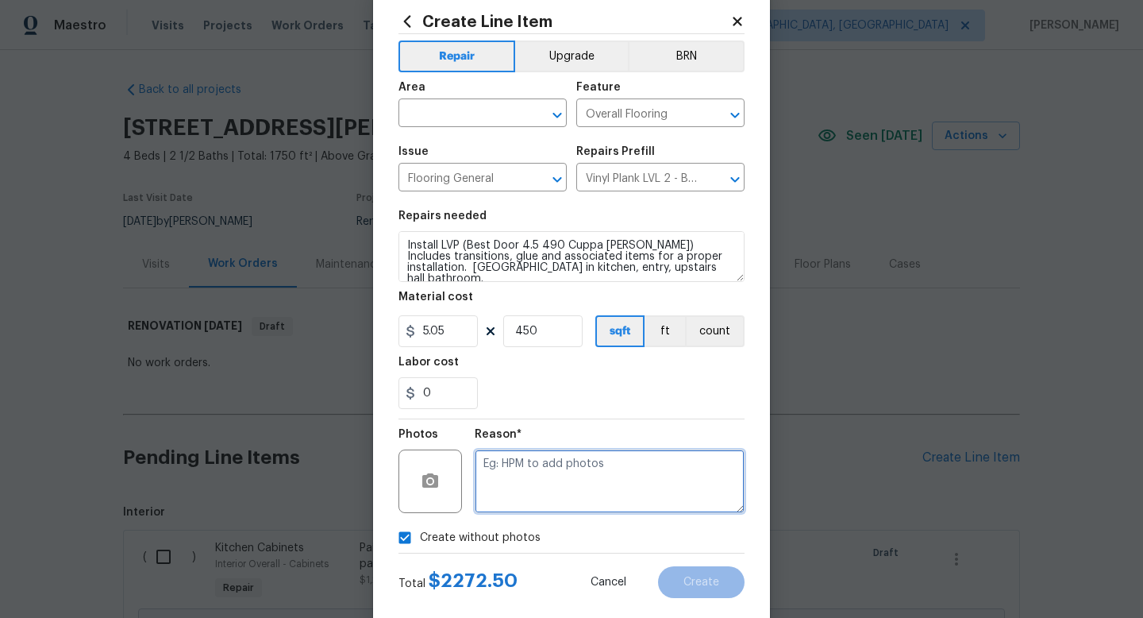
click at [493, 485] on textarea at bounding box center [610, 481] width 270 height 64
type textarea "na"
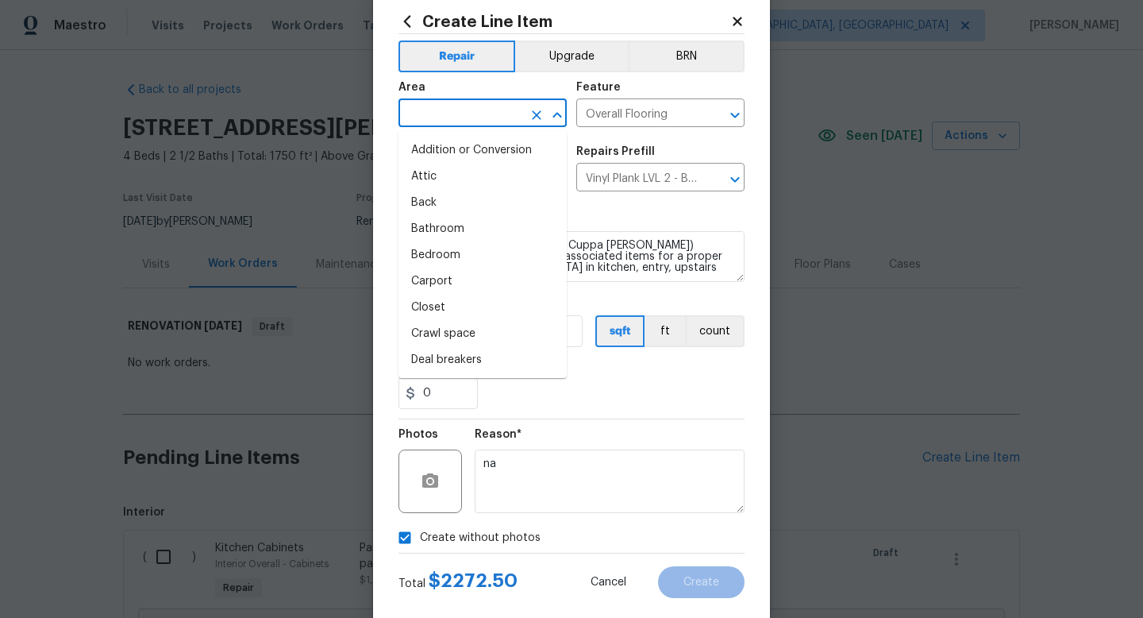
click at [442, 110] on input "text" at bounding box center [461, 114] width 124 height 25
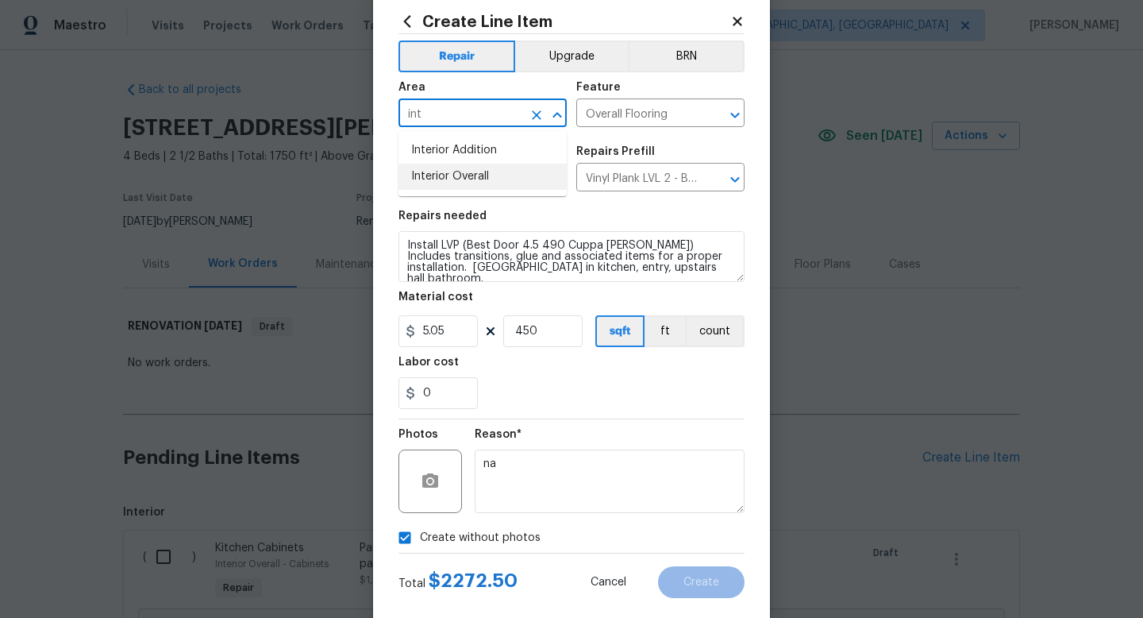
click at [442, 174] on li "Interior Overall" at bounding box center [483, 177] width 168 height 26
type input "Interior Overall"
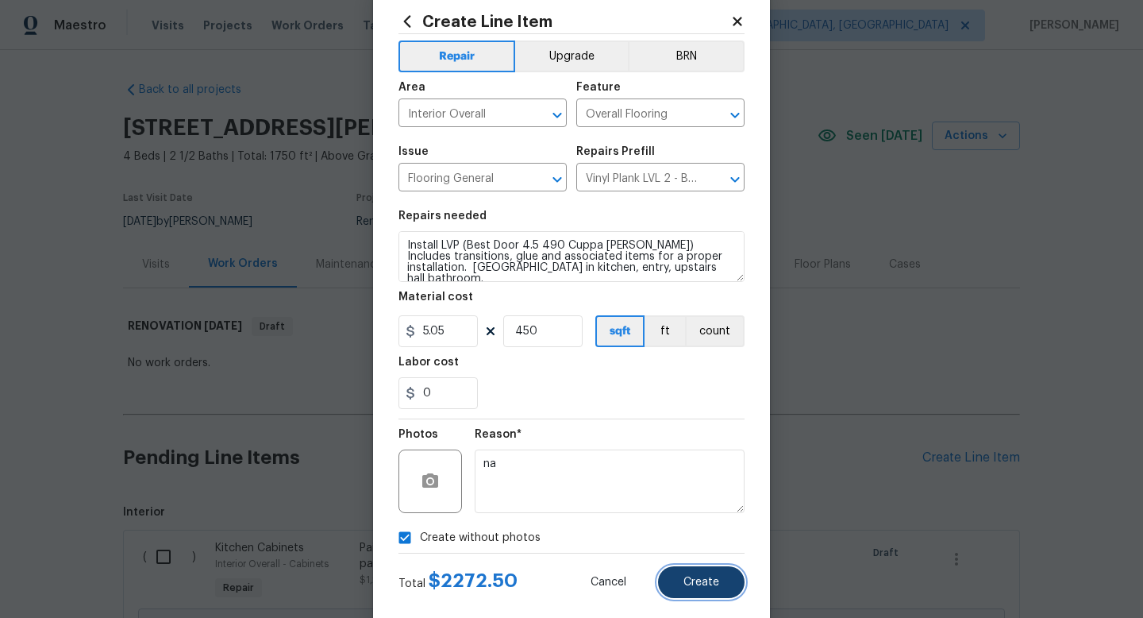
click at [708, 589] on button "Create" at bounding box center [701, 582] width 87 height 32
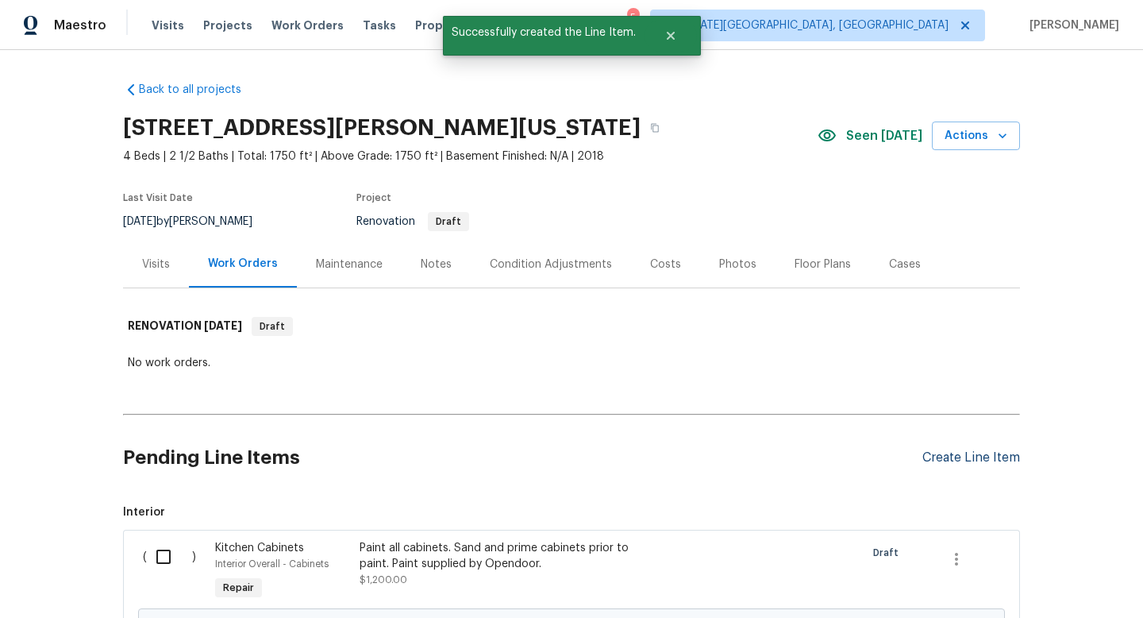
click at [961, 459] on div "Create Line Item" at bounding box center [972, 457] width 98 height 15
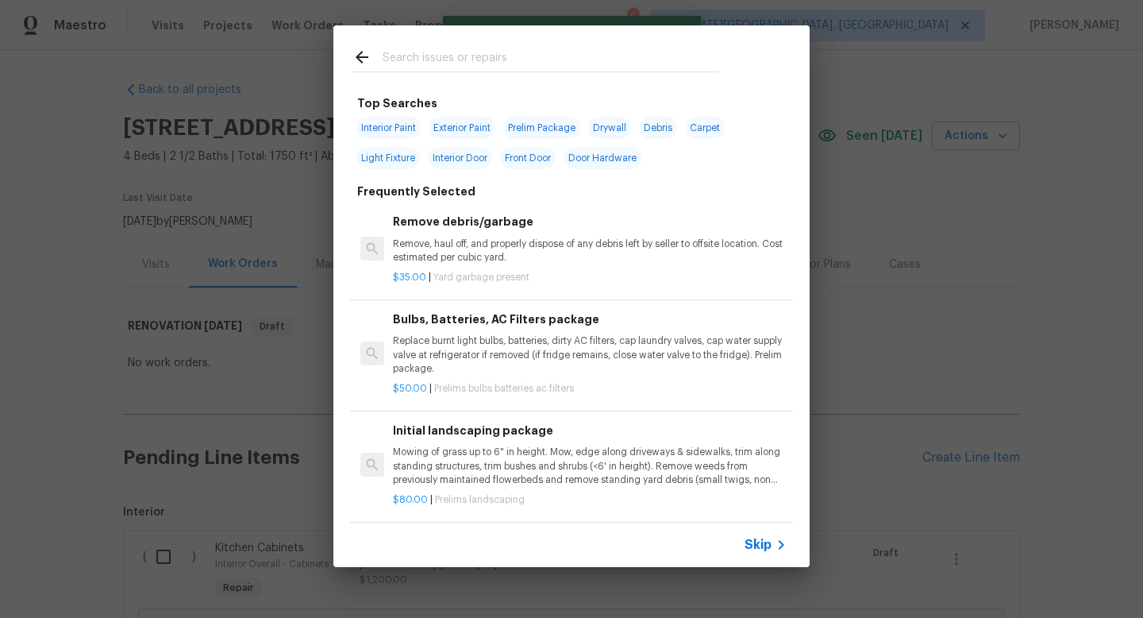
click at [455, 58] on input "text" at bounding box center [551, 60] width 337 height 24
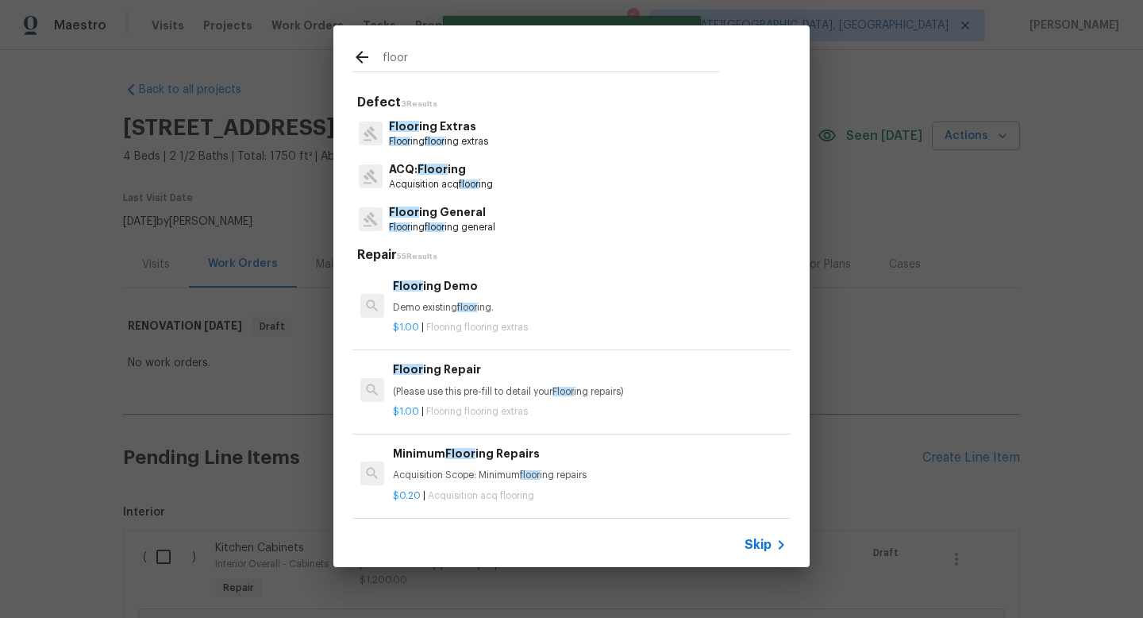
type input "floor"
click at [450, 211] on p "Floor ing General" at bounding box center [442, 212] width 106 height 17
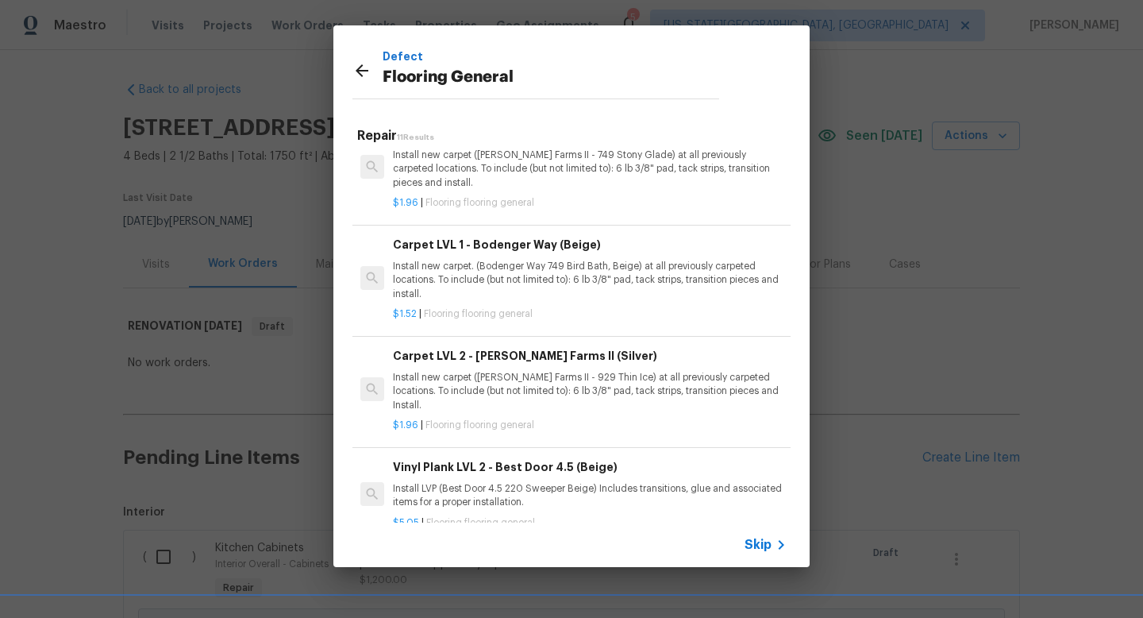
scroll to position [588, 0]
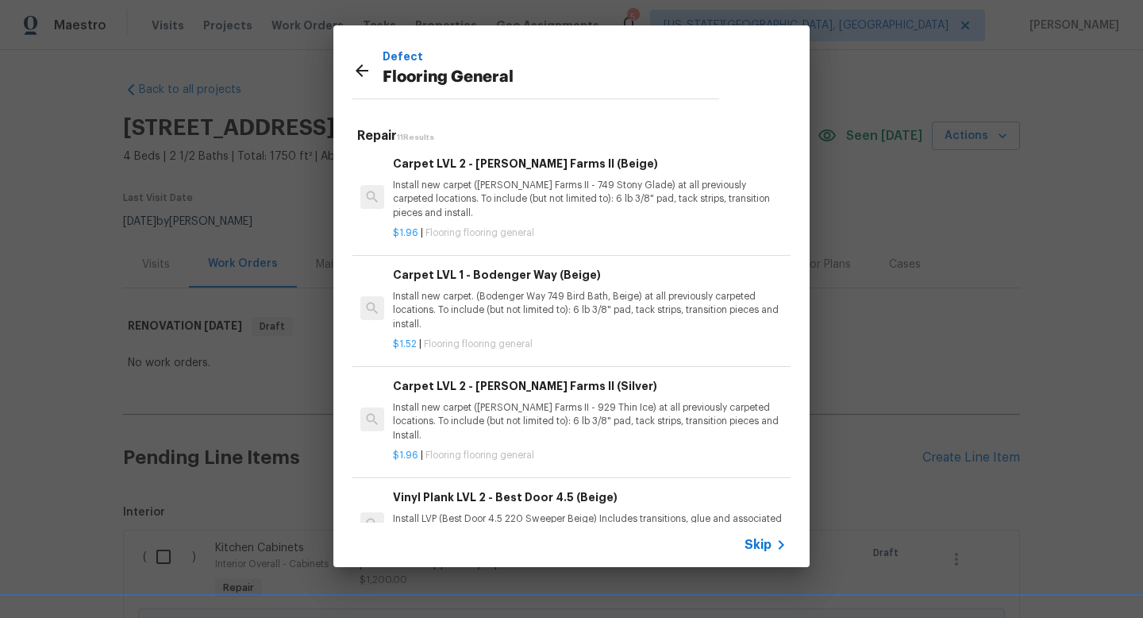
click at [487, 299] on p "Install new carpet. (Bodenger Way 749 Bird Bath, Beige) at all previously carpe…" at bounding box center [590, 310] width 394 height 40
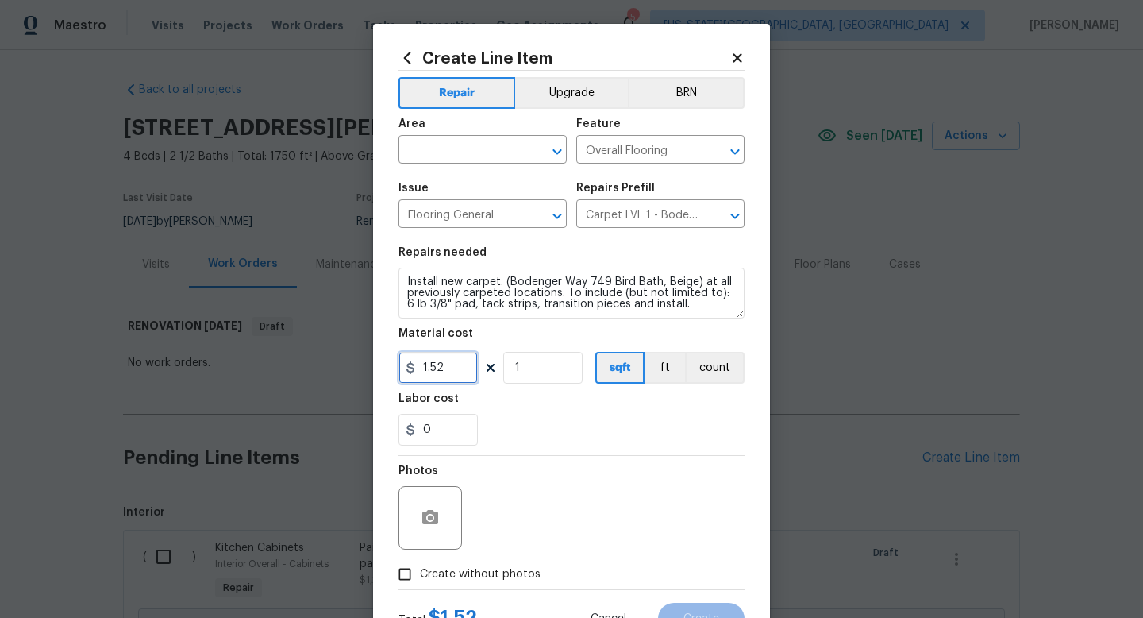
click at [449, 374] on input "1.52" at bounding box center [438, 368] width 79 height 32
type input "1.89"
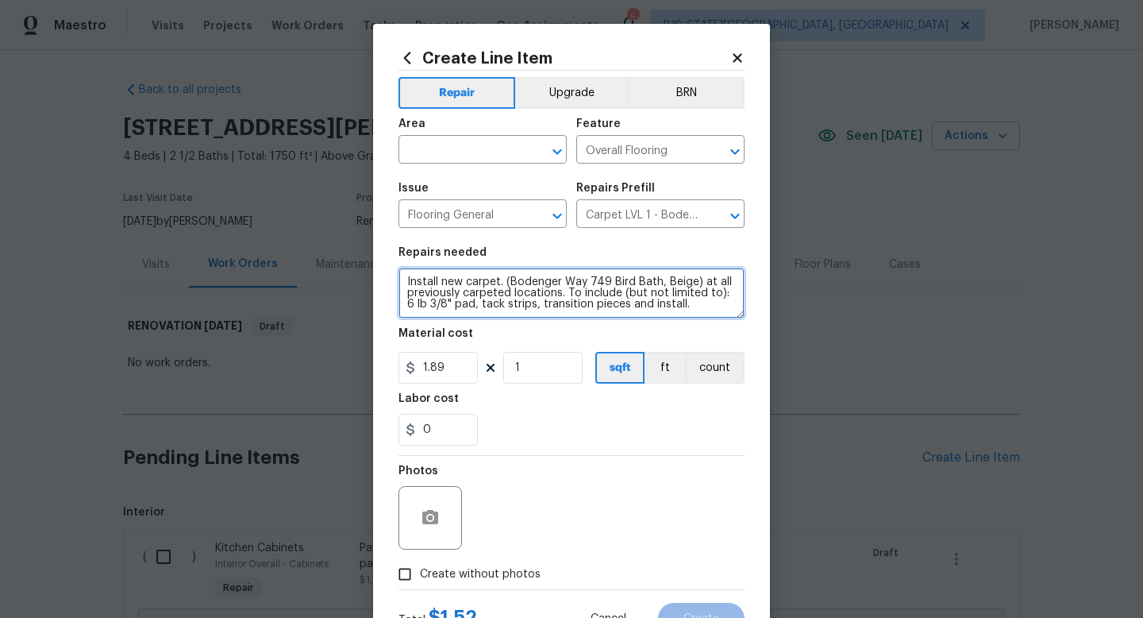
click at [697, 302] on textarea "Install new carpet. (Bodenger Way 749 Bird Bath, Beige) at all previously carpe…" at bounding box center [572, 293] width 346 height 51
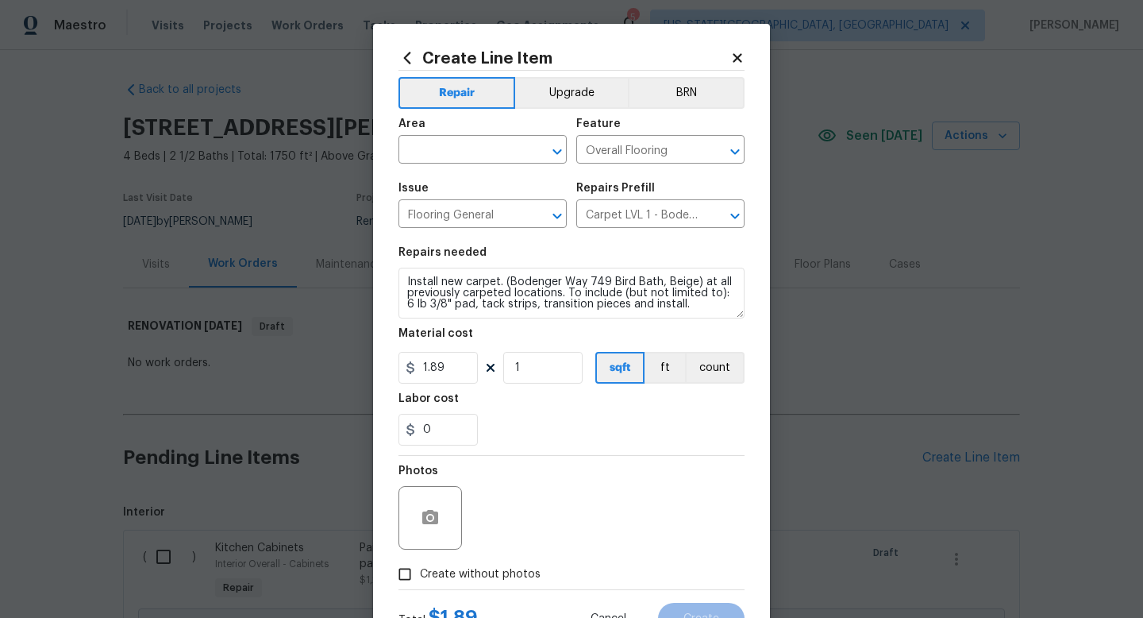
click at [484, 584] on label "Create without photos" at bounding box center [465, 574] width 151 height 30
click at [420, 584] on input "Create without photos" at bounding box center [405, 574] width 30 height 30
checkbox input "true"
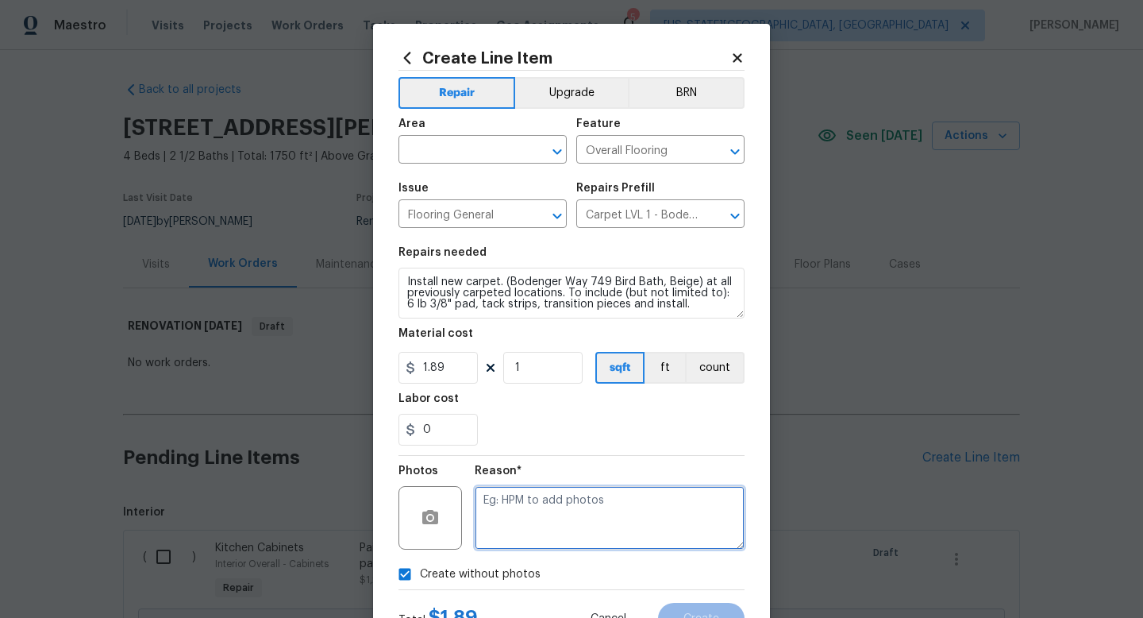
click at [503, 516] on textarea at bounding box center [610, 518] width 270 height 64
type textarea "na"
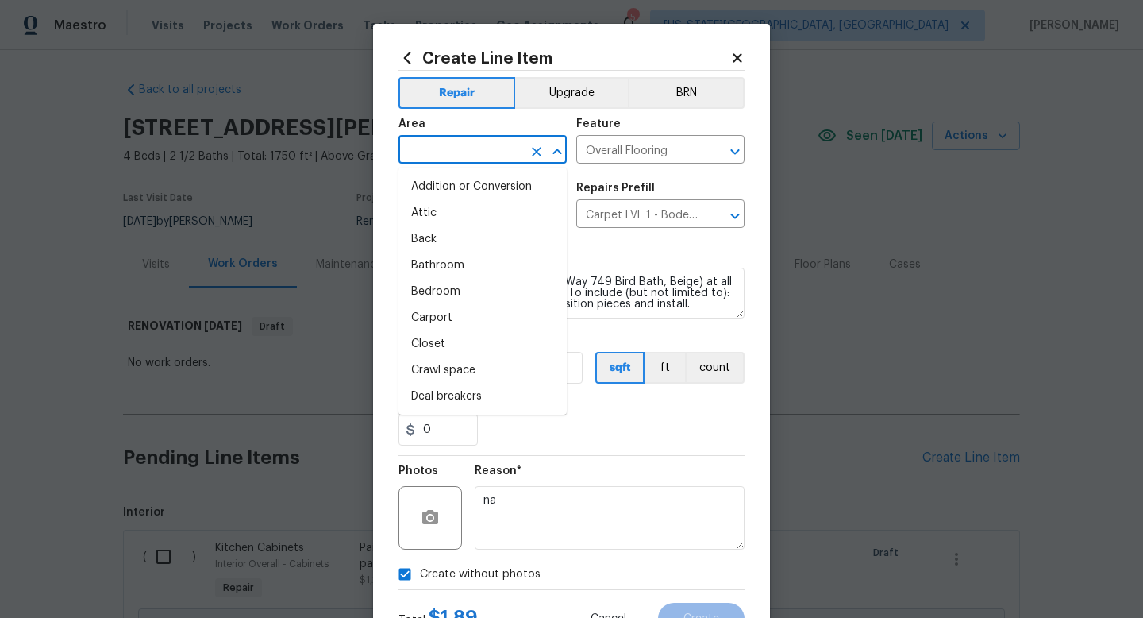
click at [451, 154] on input "text" at bounding box center [461, 151] width 124 height 25
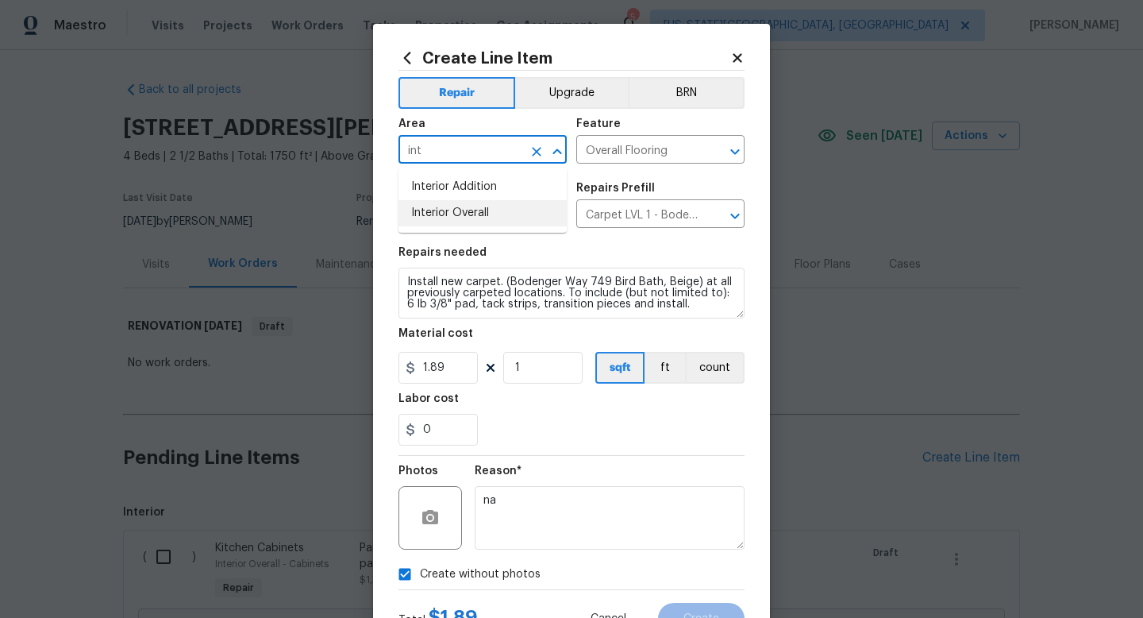
click at [449, 216] on li "Interior Overall" at bounding box center [483, 213] width 168 height 26
type input "Interior Overall"
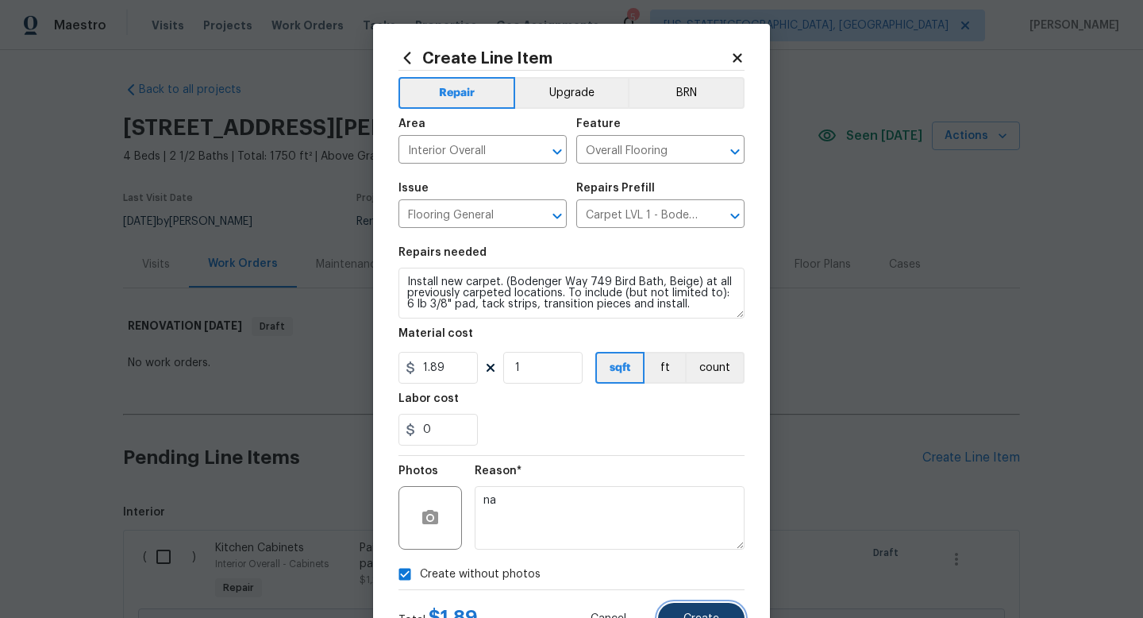
click at [703, 617] on span "Create" at bounding box center [702, 619] width 36 height 12
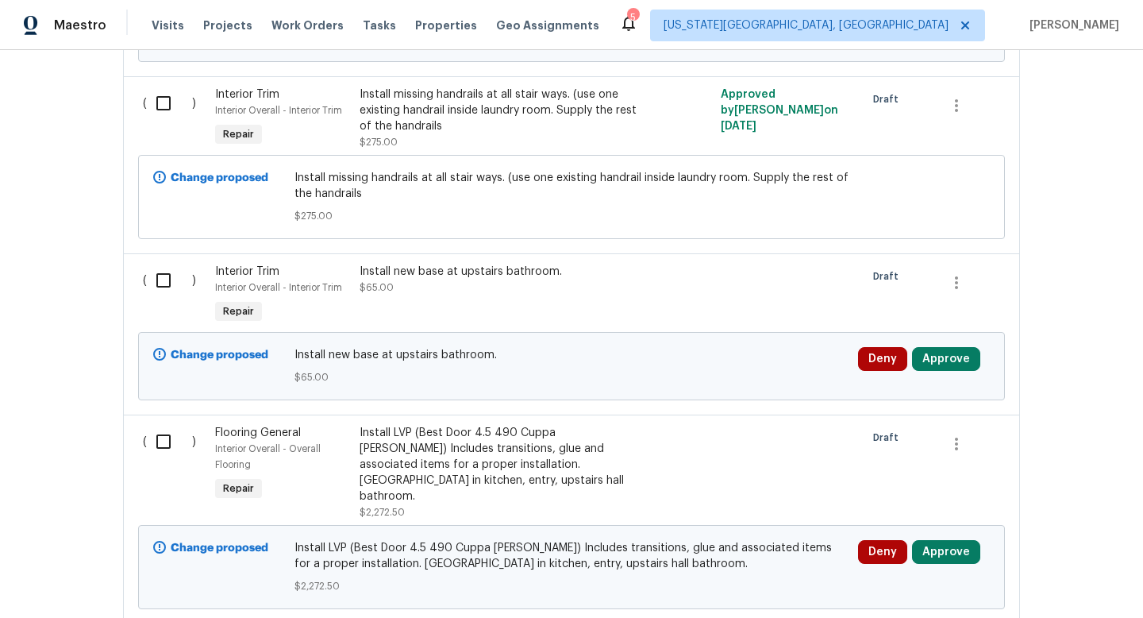
scroll to position [1281, 0]
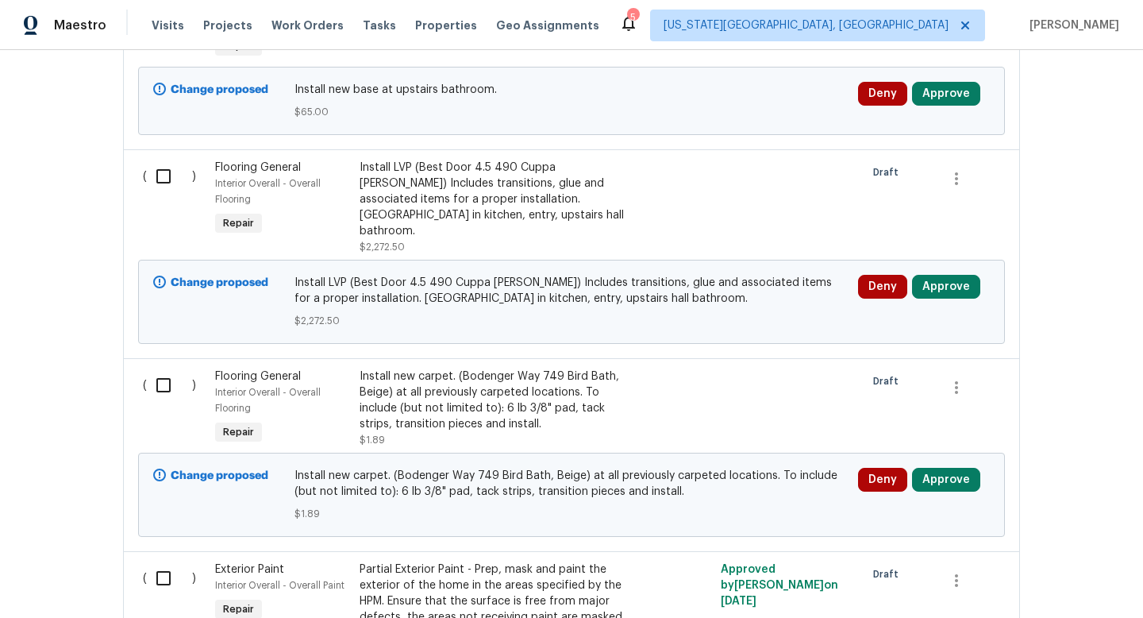
click at [438, 182] on div "Install LVP (Best Door 4.5 490 Cuppa Joe) Includes transitions, glue and associ…" at bounding box center [499, 199] width 279 height 79
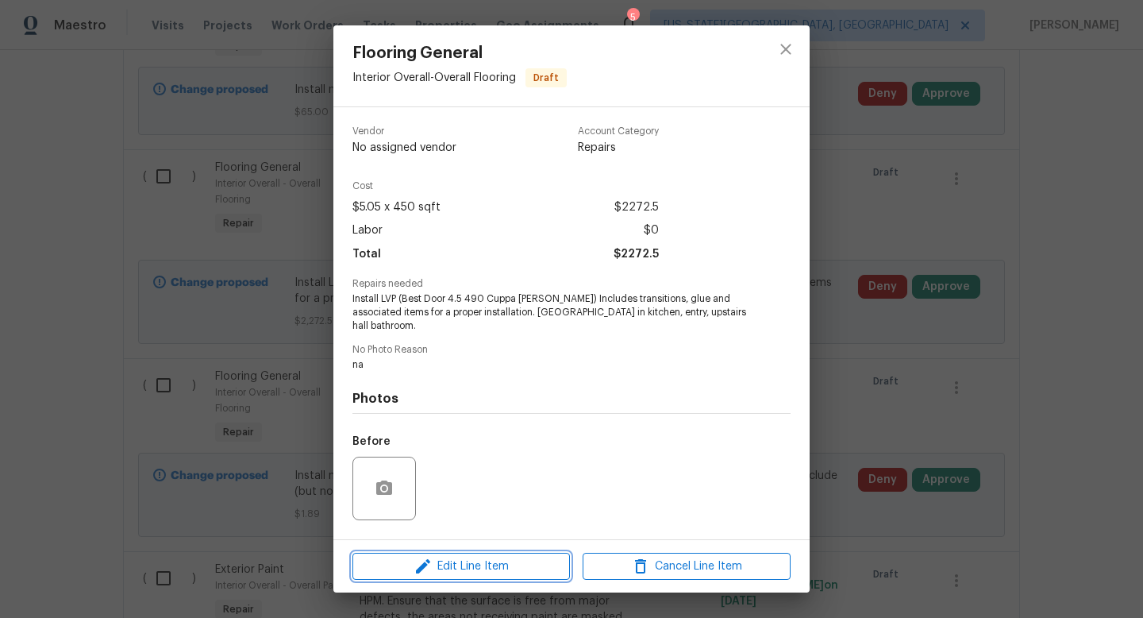
click at [431, 573] on icon "button" at bounding box center [423, 566] width 19 height 19
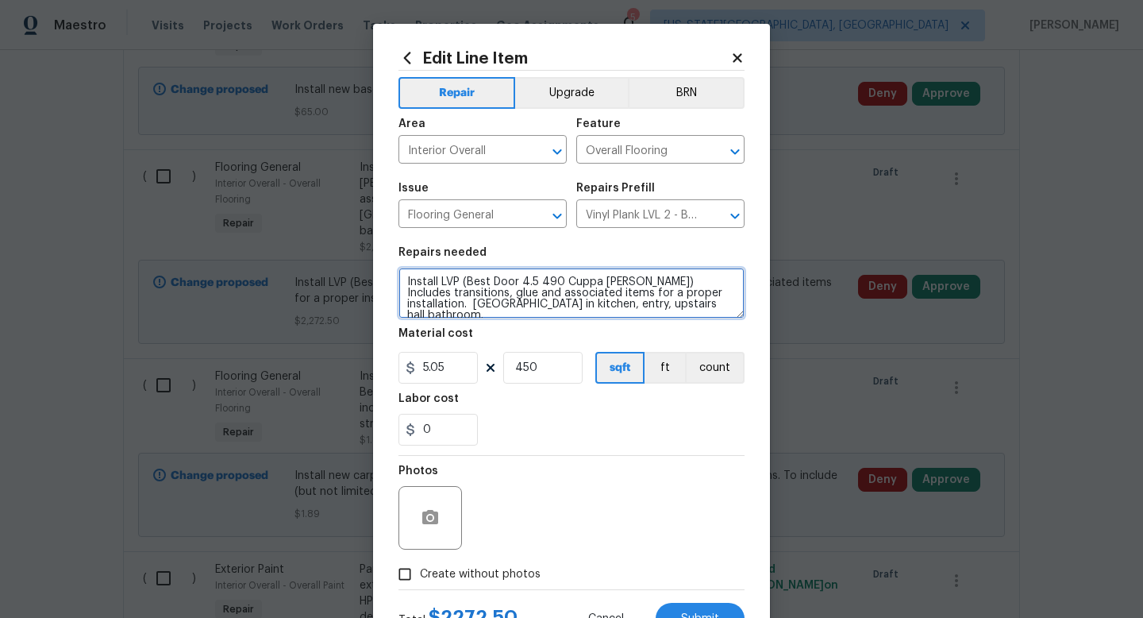
click at [549, 306] on textarea "Install LVP (Best Door 4.5 490 Cuppa Joe) Includes transitions, glue and associ…" at bounding box center [572, 293] width 346 height 51
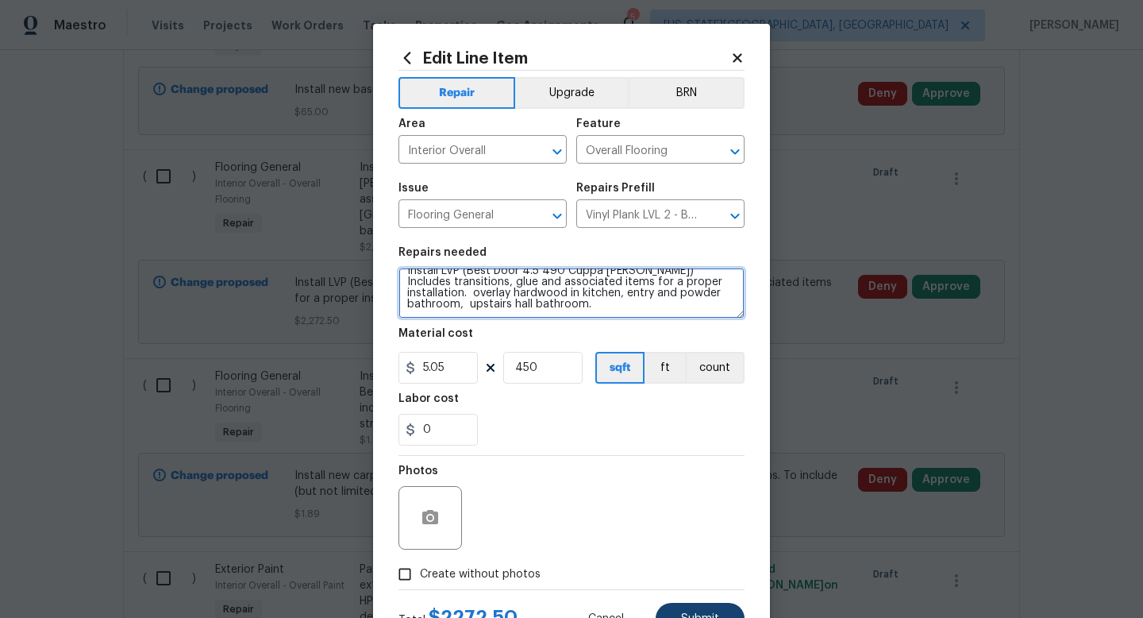
type textarea "Install LVP (Best Door 4.5 490 Cuppa Joe) Includes transitions, glue and associ…"
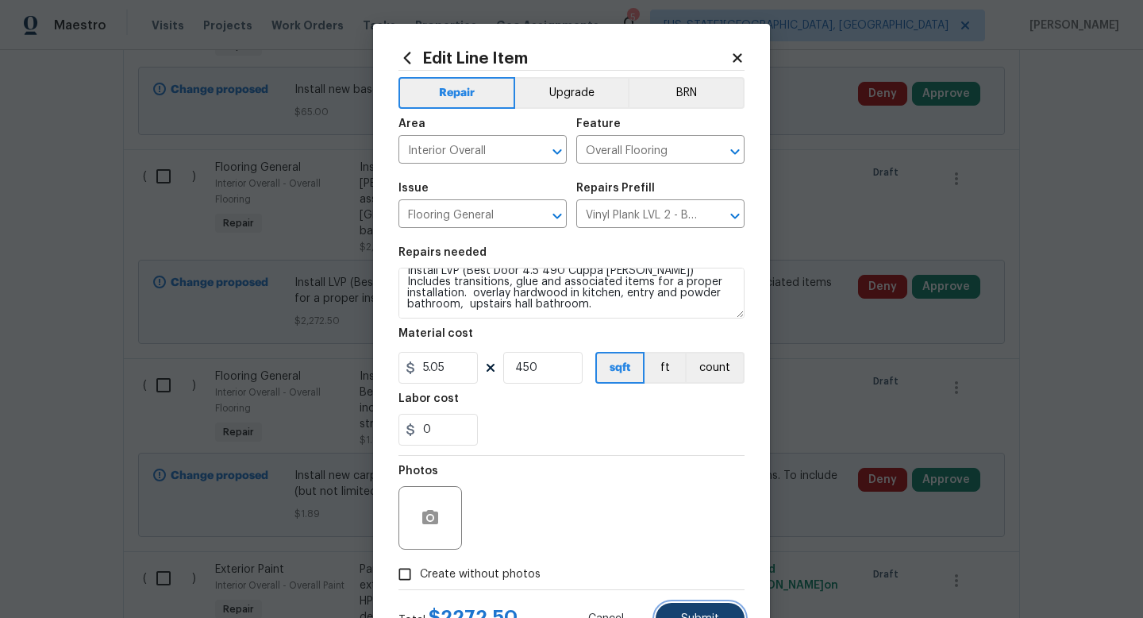
click at [699, 617] on span "Submit" at bounding box center [700, 619] width 38 height 12
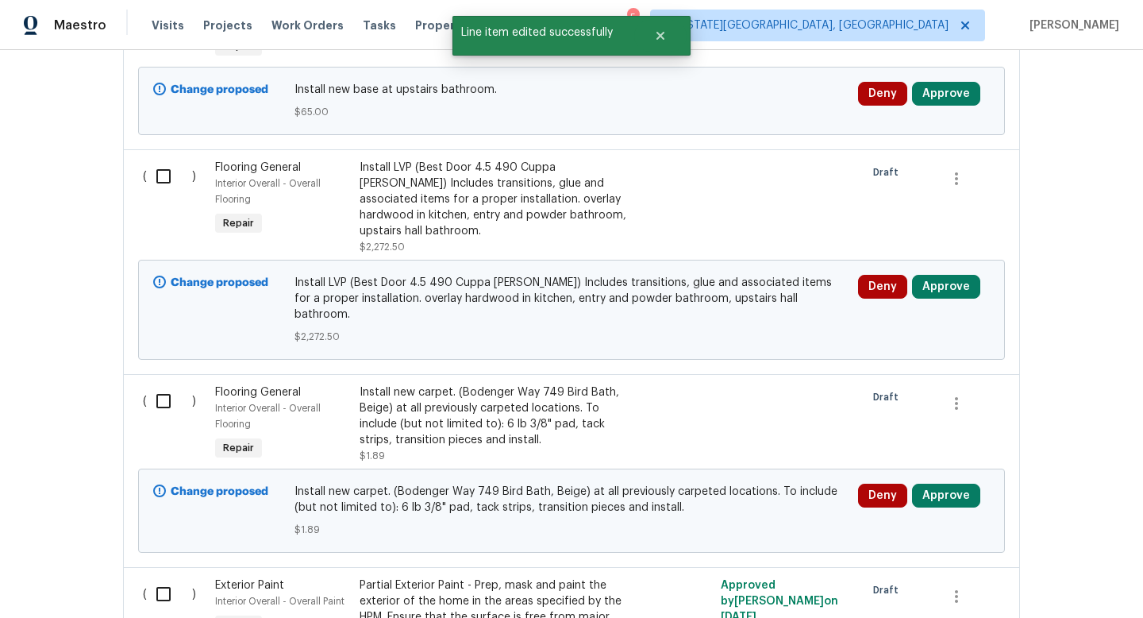
click at [491, 384] on div "Install new carpet. (Bodenger Way 749 Bird Bath, Beige) at all previously carpe…" at bounding box center [499, 416] width 279 height 64
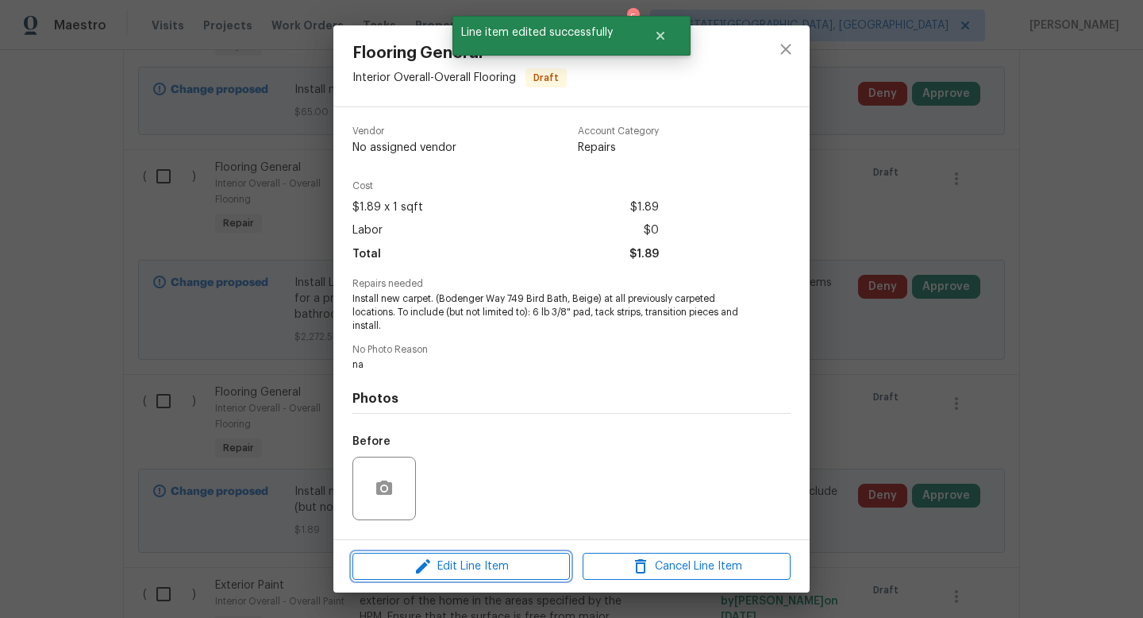
click at [499, 566] on span "Edit Line Item" at bounding box center [461, 567] width 208 height 20
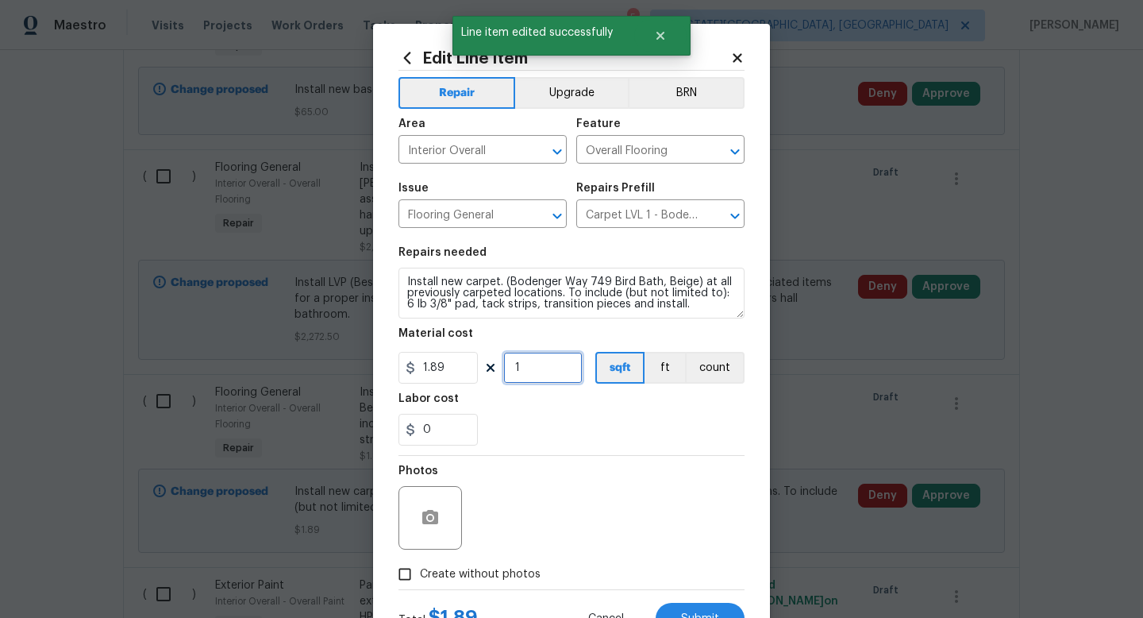
click at [537, 373] on input "1" at bounding box center [542, 368] width 79 height 32
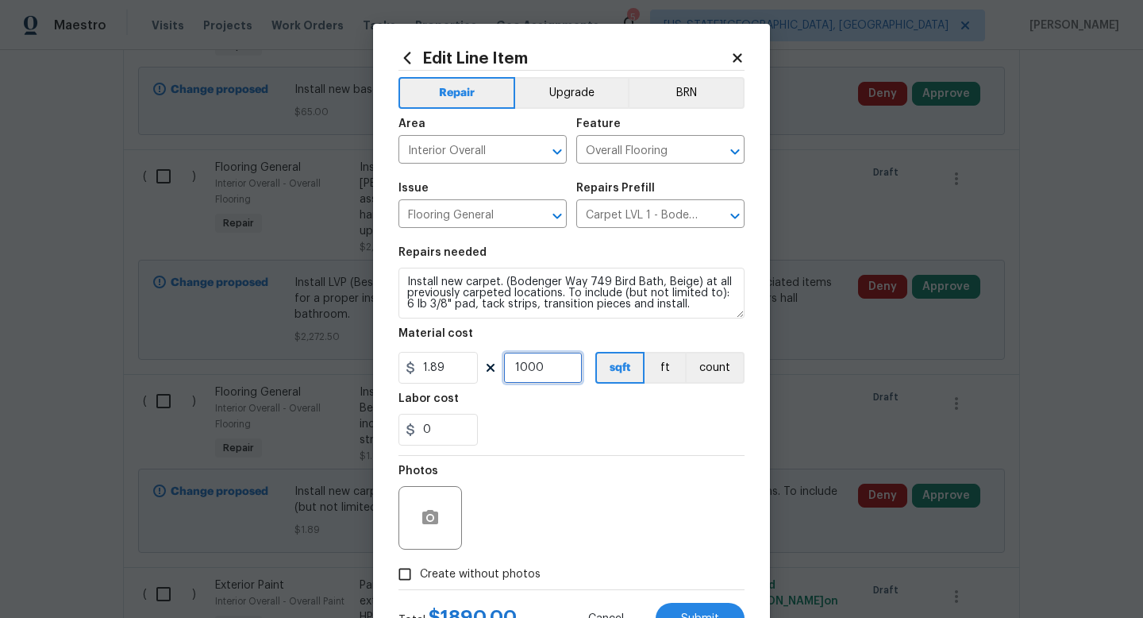
scroll to position [67, 0]
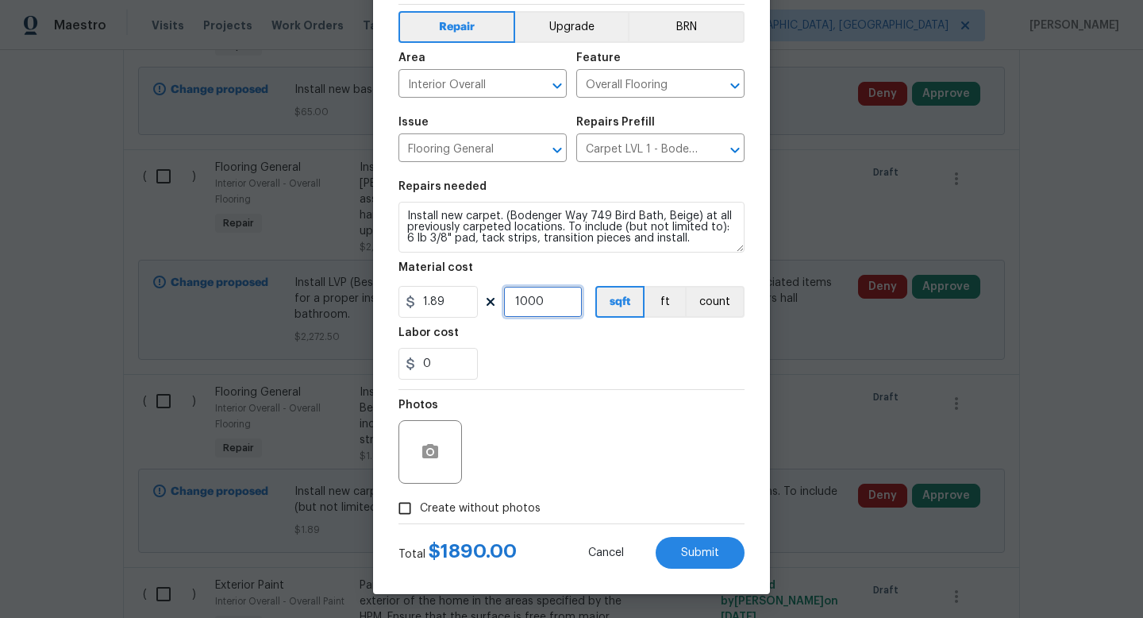
type input "1000"
click at [479, 506] on span "Create without photos" at bounding box center [480, 508] width 121 height 17
click at [420, 506] on input "Create without photos" at bounding box center [405, 508] width 30 height 30
checkbox input "true"
click at [714, 556] on span "Submit" at bounding box center [700, 553] width 38 height 12
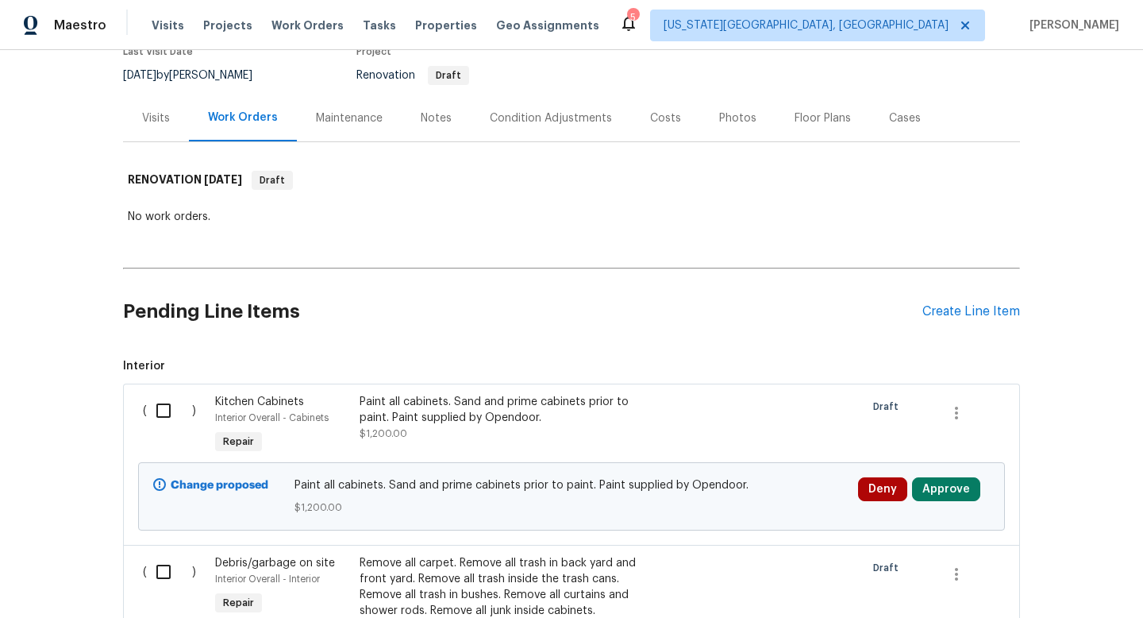
scroll to position [0, 0]
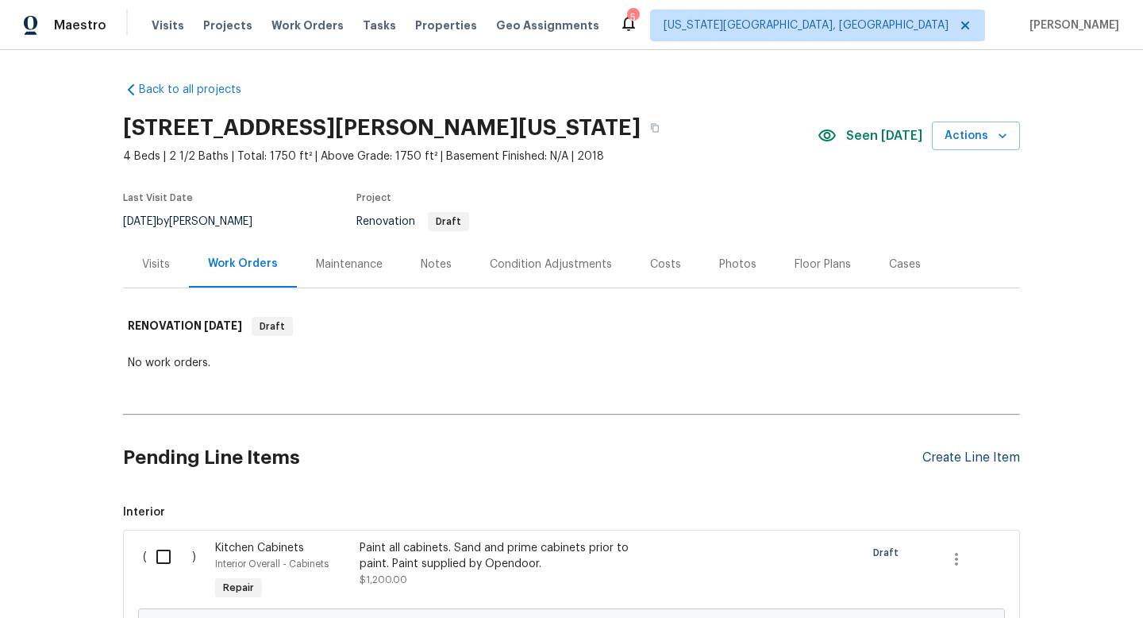
click at [983, 457] on div "Create Line Item" at bounding box center [972, 457] width 98 height 15
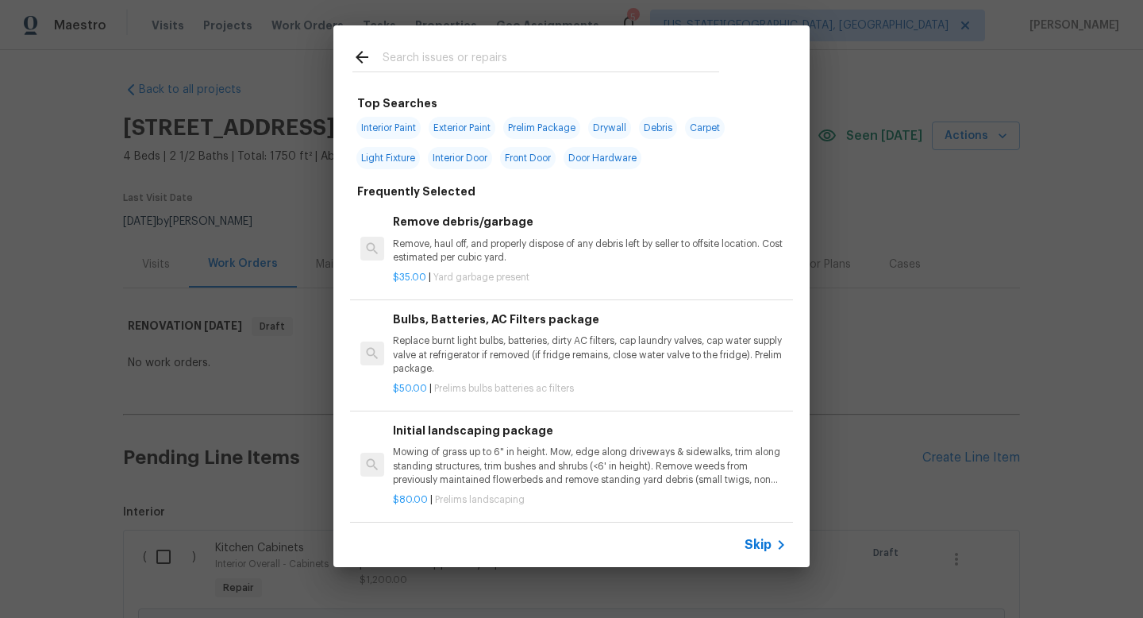
click at [470, 52] on input "text" at bounding box center [551, 60] width 337 height 24
type input "s"
type input "e"
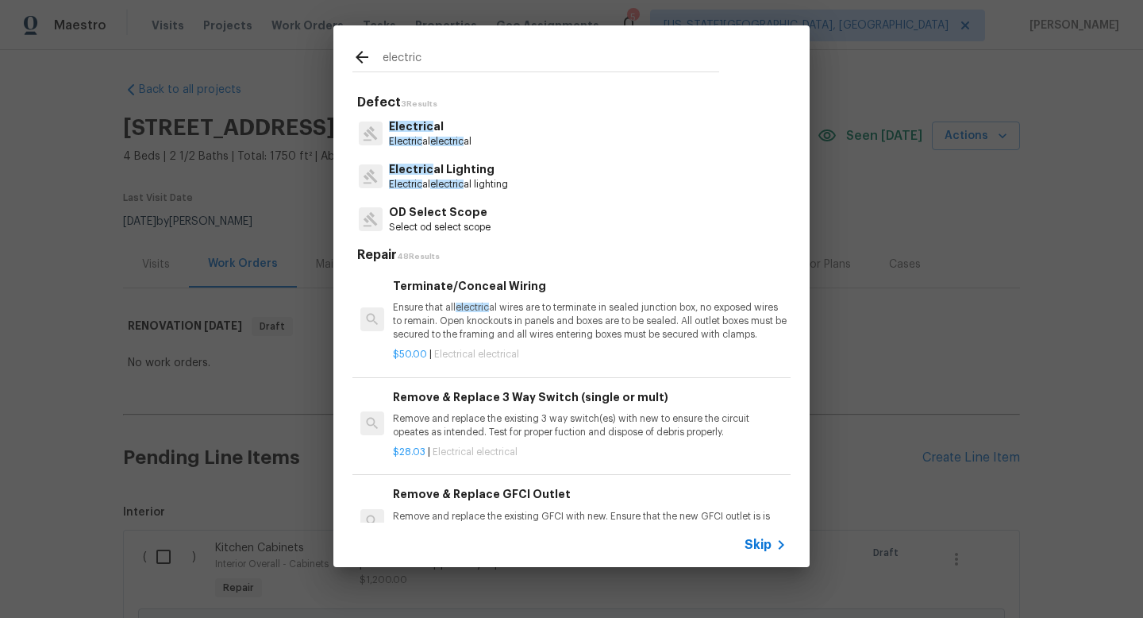
type input "electric"
click at [446, 147] on p "Electric al electric al" at bounding box center [430, 141] width 83 height 13
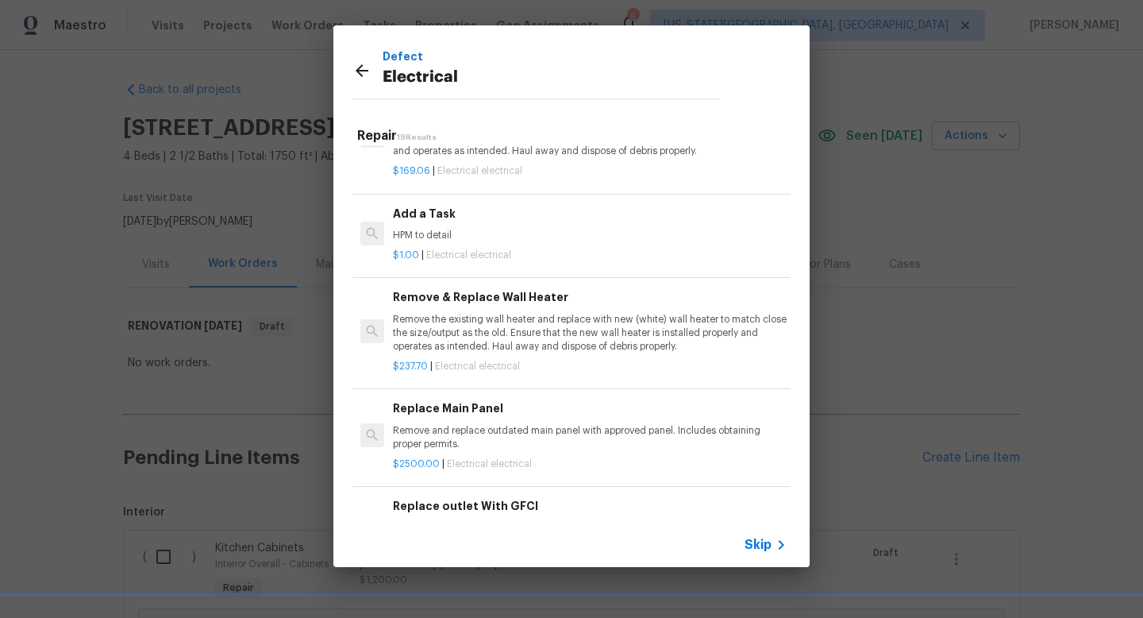
scroll to position [1018, 0]
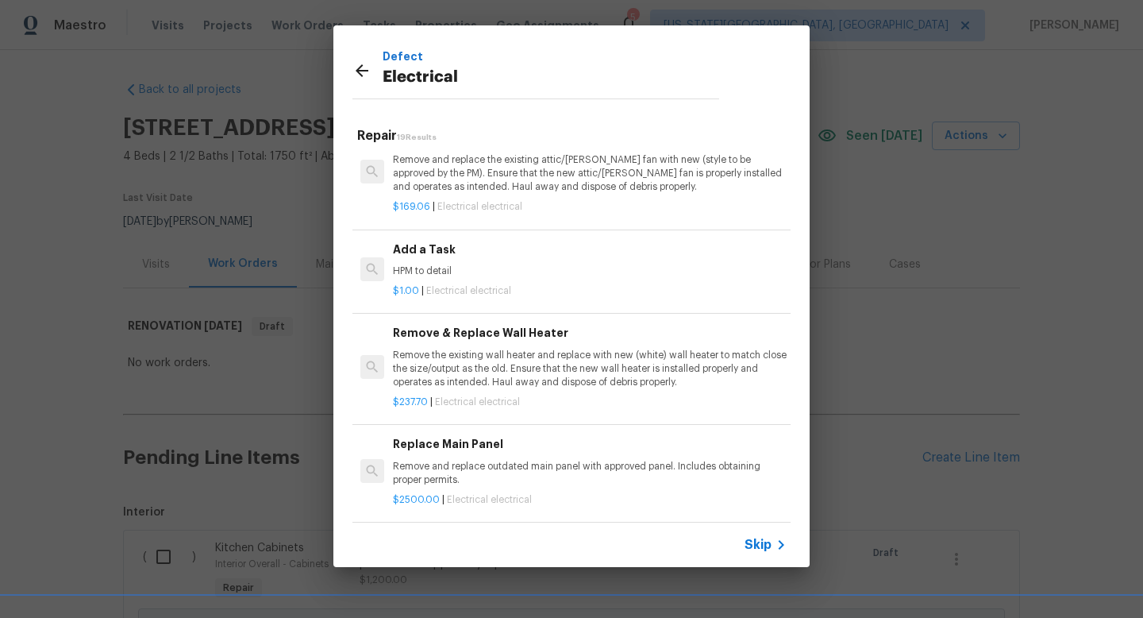
click at [468, 260] on div "Add a Task HPM to detail" at bounding box center [590, 260] width 394 height 38
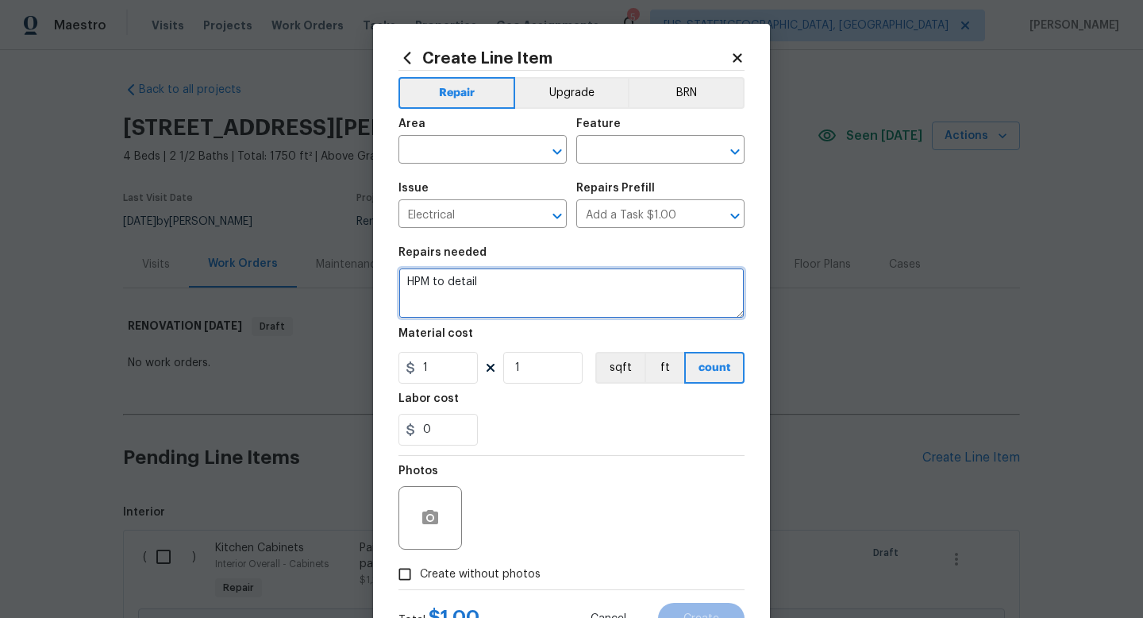
drag, startPoint x: 531, startPoint y: 291, endPoint x: 361, endPoint y: 263, distance: 172.3
click at [364, 264] on div "Create Line Item Repair Upgrade BRN Area ​ Feature ​ Issue Electrical ​ Repairs…" at bounding box center [571, 309] width 1143 height 618
type textarea "Replace all smoke detectors. Install co detectors at all levels."
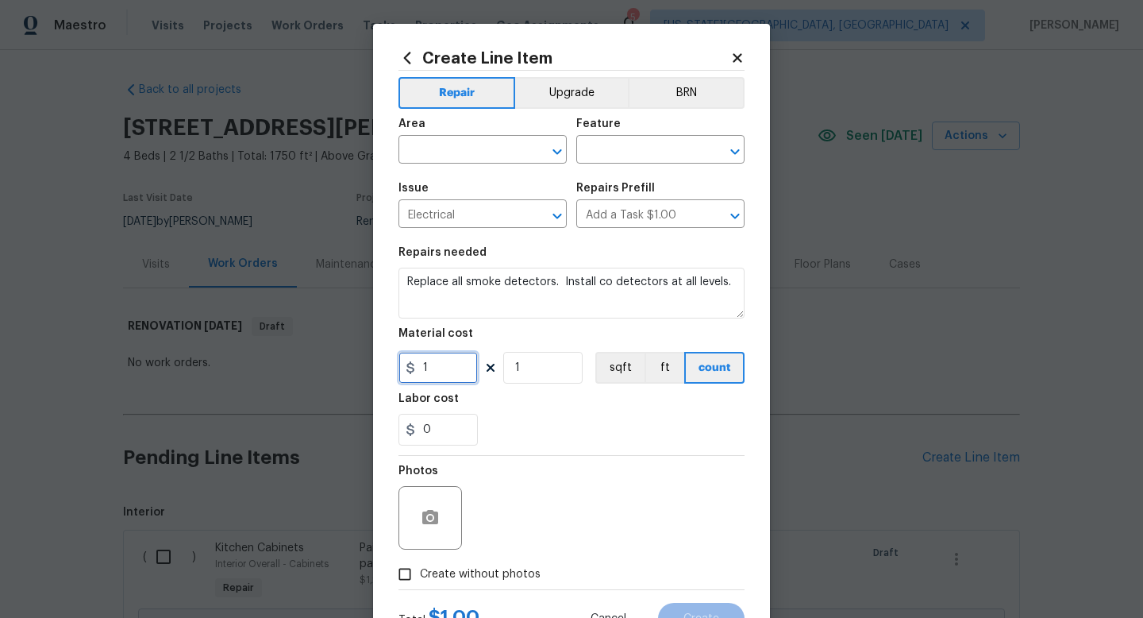
drag, startPoint x: 433, startPoint y: 372, endPoint x: 387, endPoint y: 363, distance: 46.9
click at [387, 366] on div "Create Line Item Repair Upgrade BRN Area ​ Feature ​ Issue Electrical ​ Repairs…" at bounding box center [571, 342] width 397 height 636
type input "210"
click at [469, 573] on span "Create without photos" at bounding box center [480, 574] width 121 height 17
click at [420, 573] on input "Create without photos" at bounding box center [405, 574] width 30 height 30
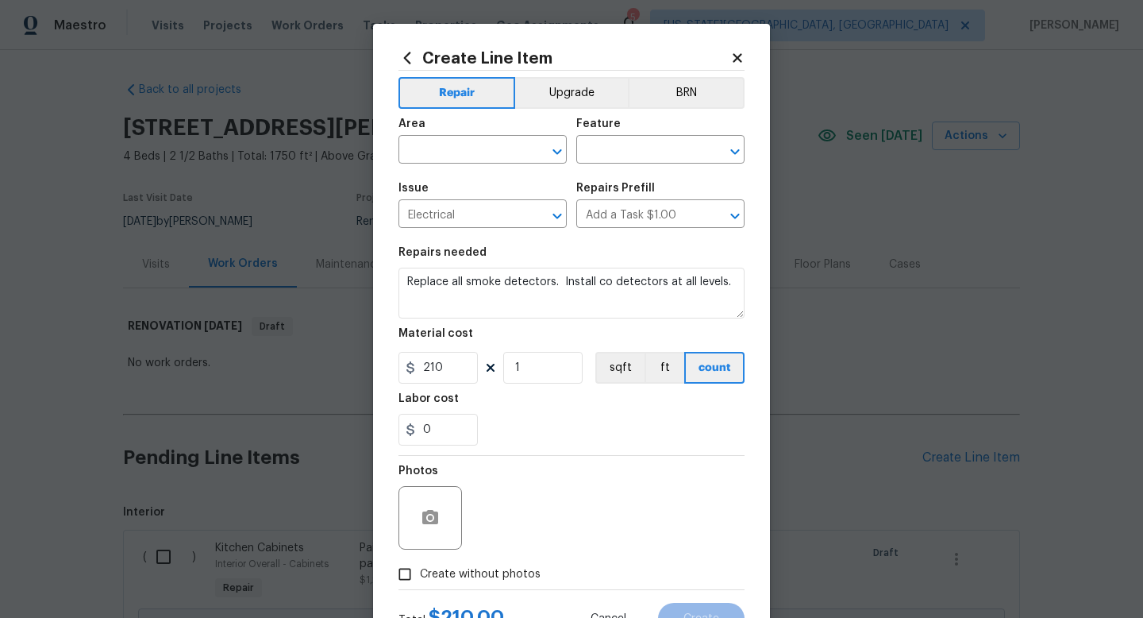
checkbox input "true"
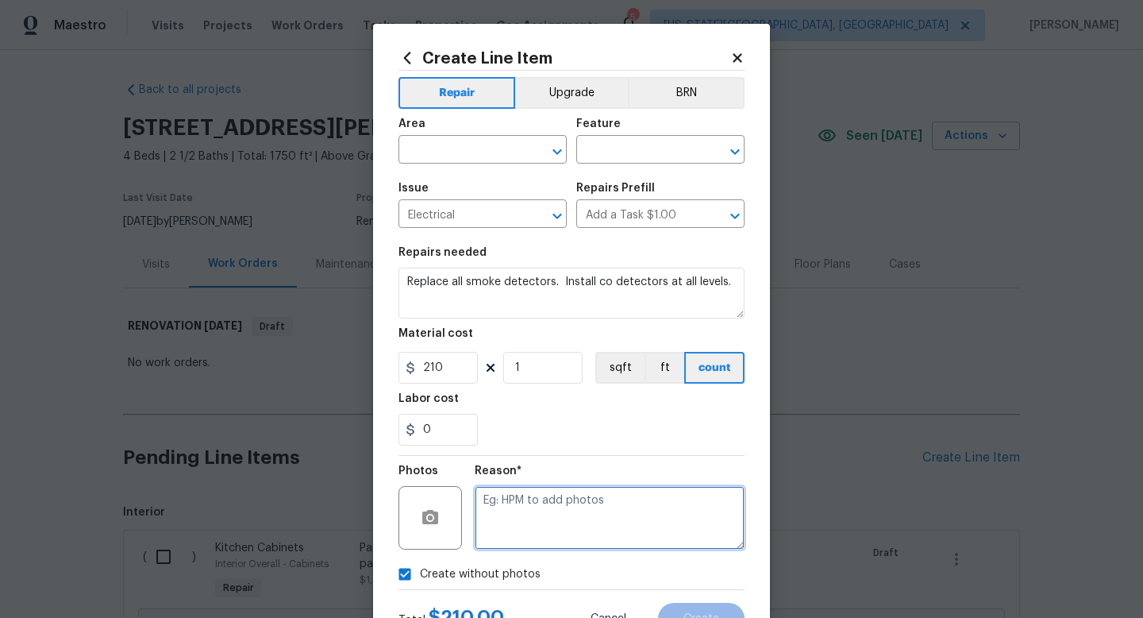
click at [480, 506] on textarea at bounding box center [610, 518] width 270 height 64
type textarea "na"
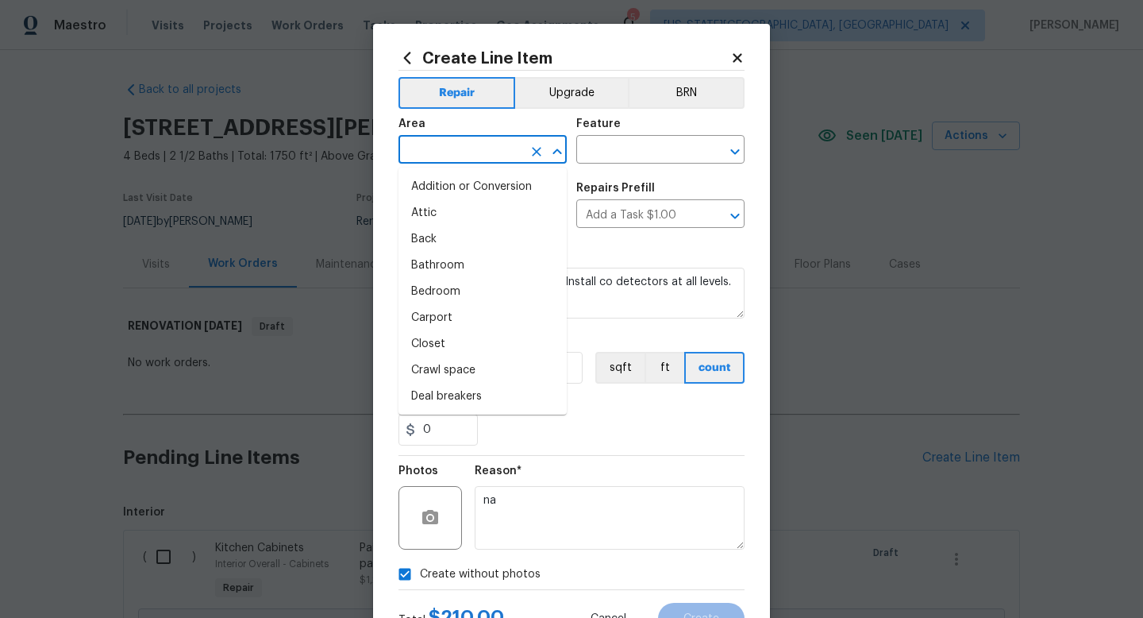
click at [449, 146] on input "text" at bounding box center [461, 151] width 124 height 25
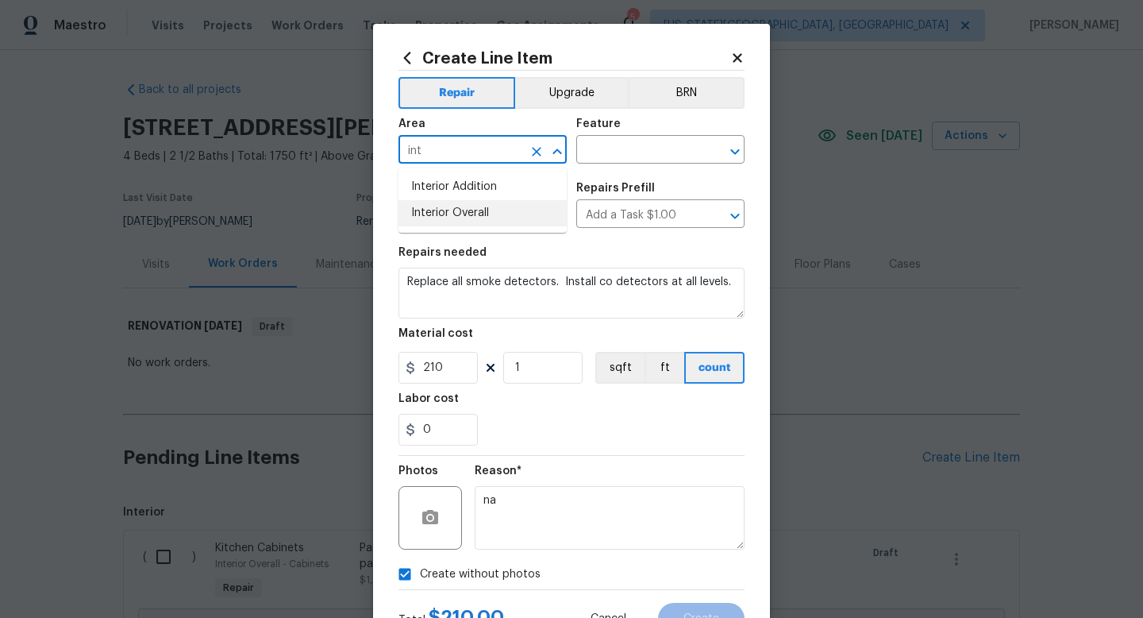
click at [451, 208] on li "Interior Overall" at bounding box center [483, 213] width 168 height 26
type input "Interior Overall"
click at [599, 142] on input "text" at bounding box center [638, 151] width 124 height 25
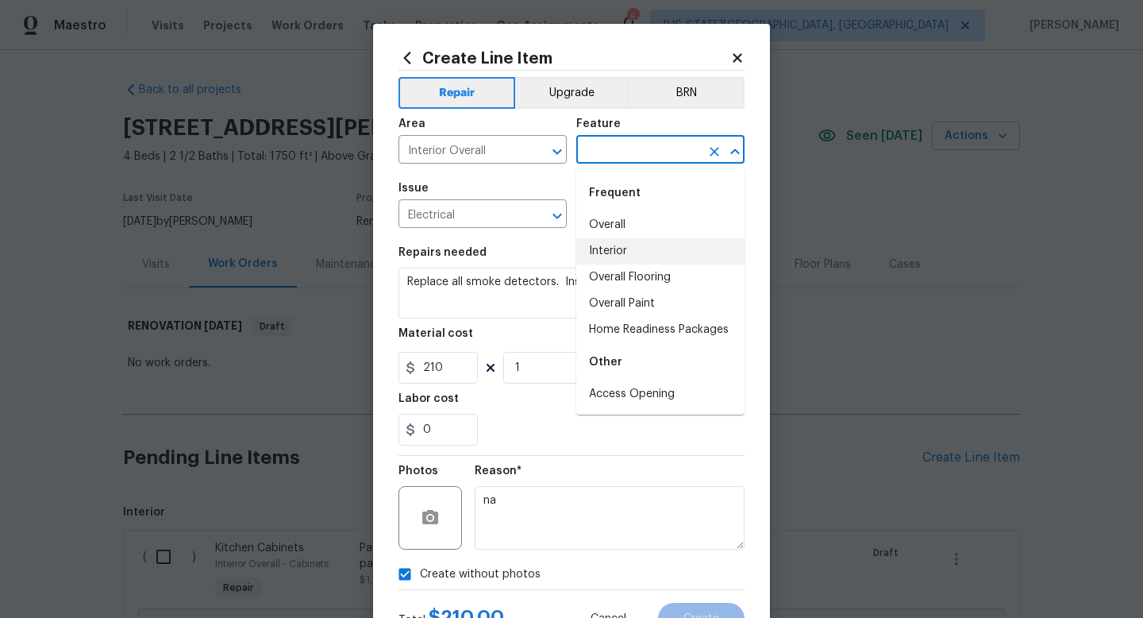
click at [607, 256] on li "Interior" at bounding box center [660, 251] width 168 height 26
type input "Interior"
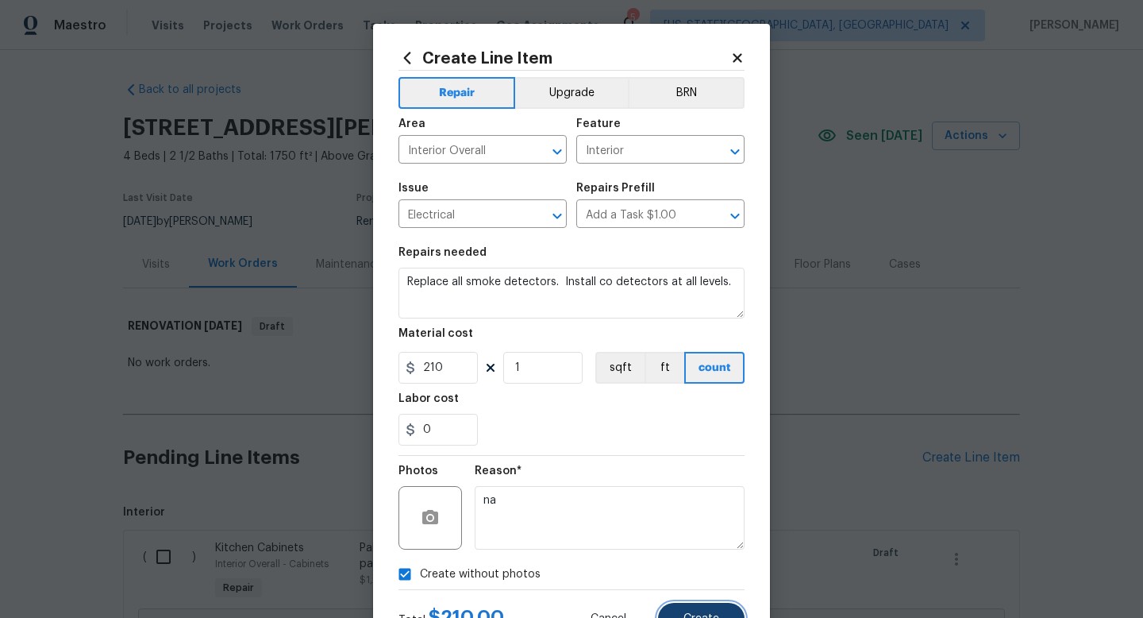
click at [684, 611] on button "Create" at bounding box center [701, 619] width 87 height 32
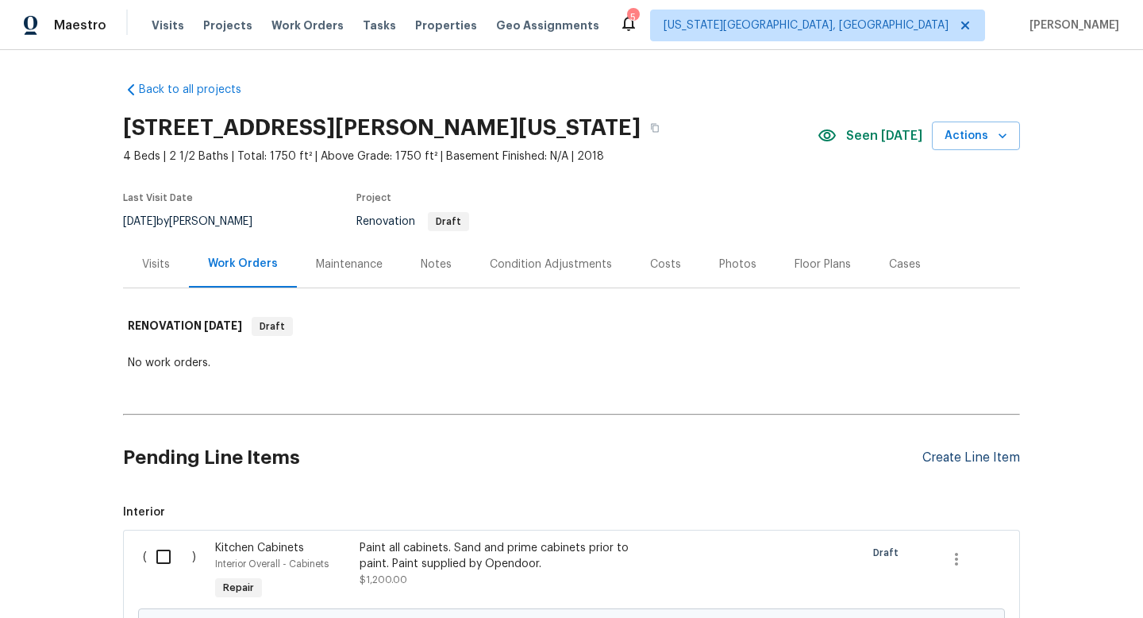
click at [946, 455] on div "Create Line Item" at bounding box center [972, 457] width 98 height 15
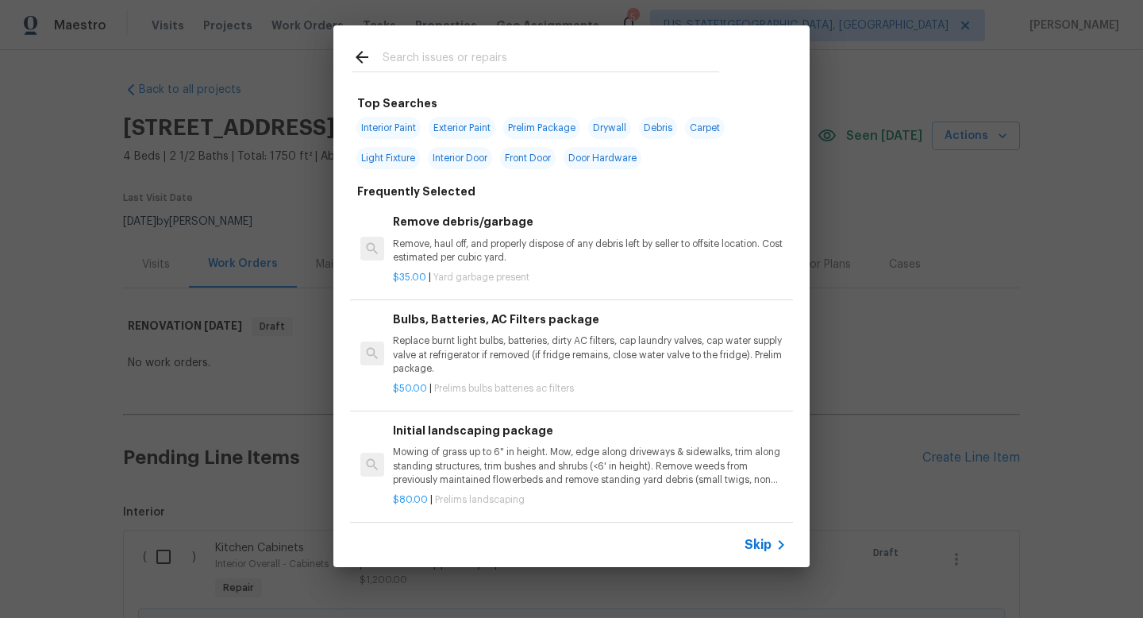
click at [426, 58] on input "text" at bounding box center [551, 60] width 337 height 24
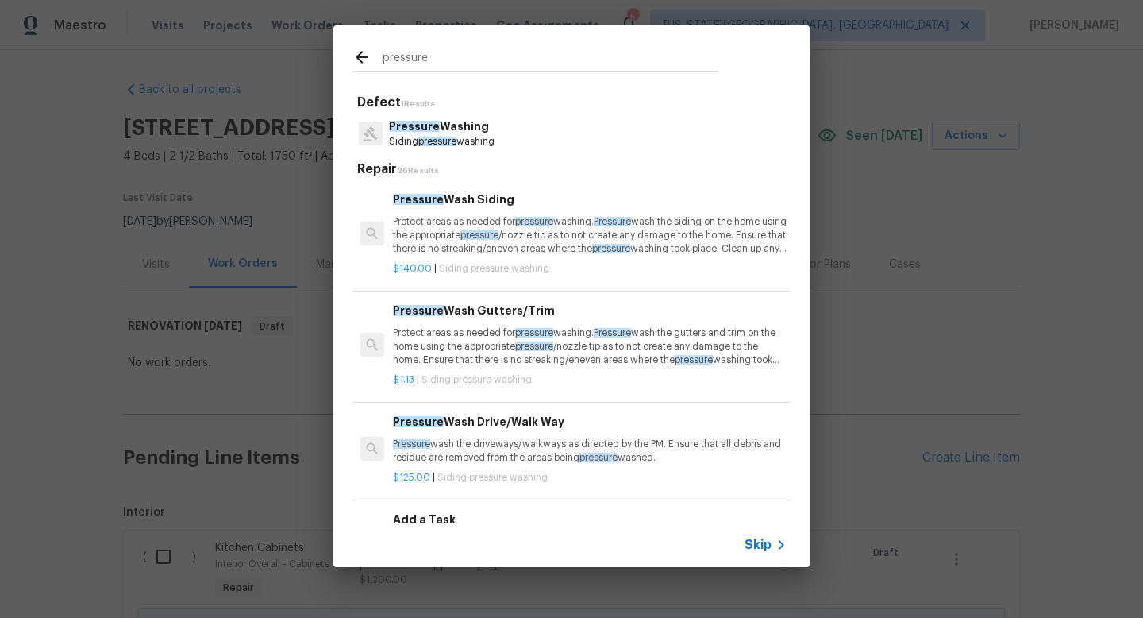
type input "pressure"
click at [445, 134] on p "Pressure Washing" at bounding box center [442, 126] width 106 height 17
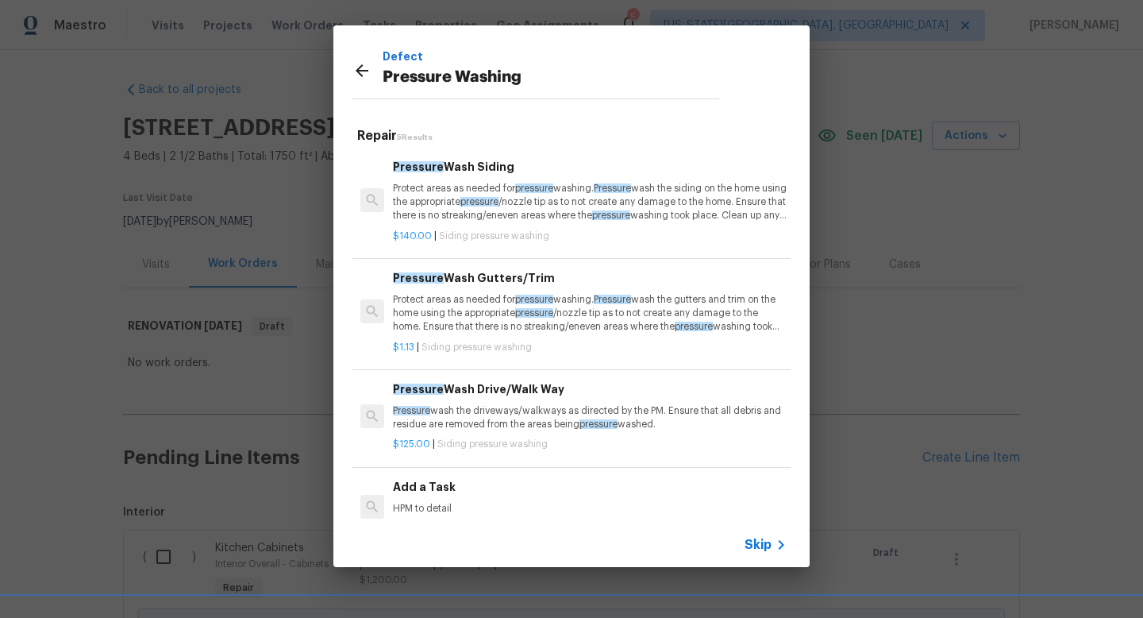
click at [466, 190] on p "Protect areas as needed for pressure washing. Pressure wash the siding on the h…" at bounding box center [590, 202] width 394 height 40
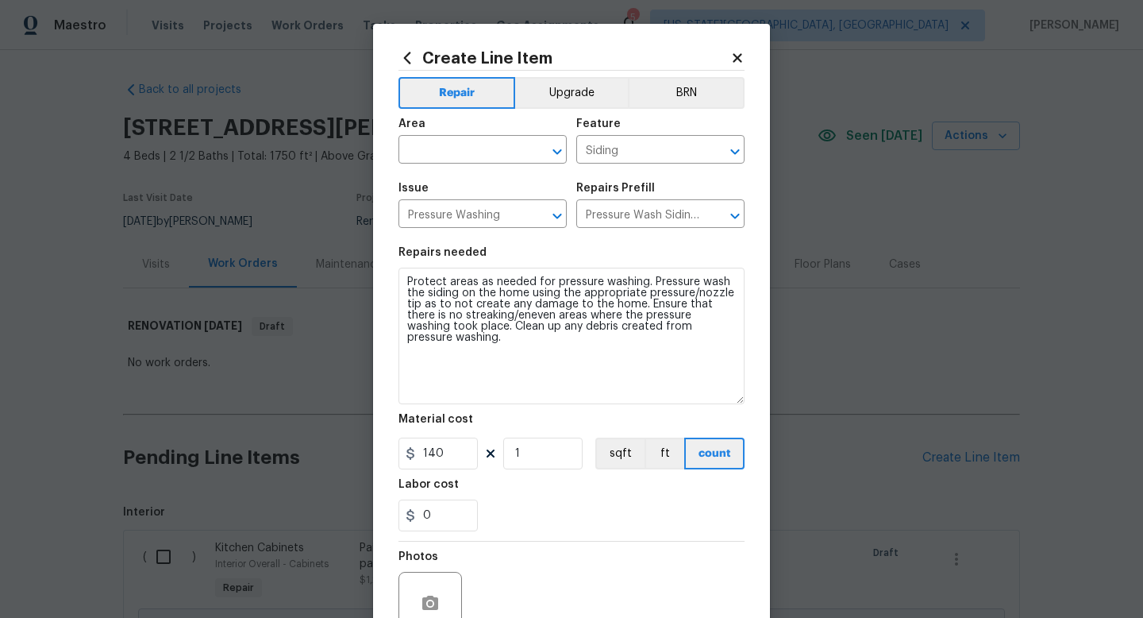
drag, startPoint x: 739, startPoint y: 309, endPoint x: 767, endPoint y: 401, distance: 96.2
click at [767, 401] on div "Create Line Item Repair Upgrade BRN Area ​ Feature Siding ​ Issue Pressure Wash…" at bounding box center [571, 385] width 397 height 722
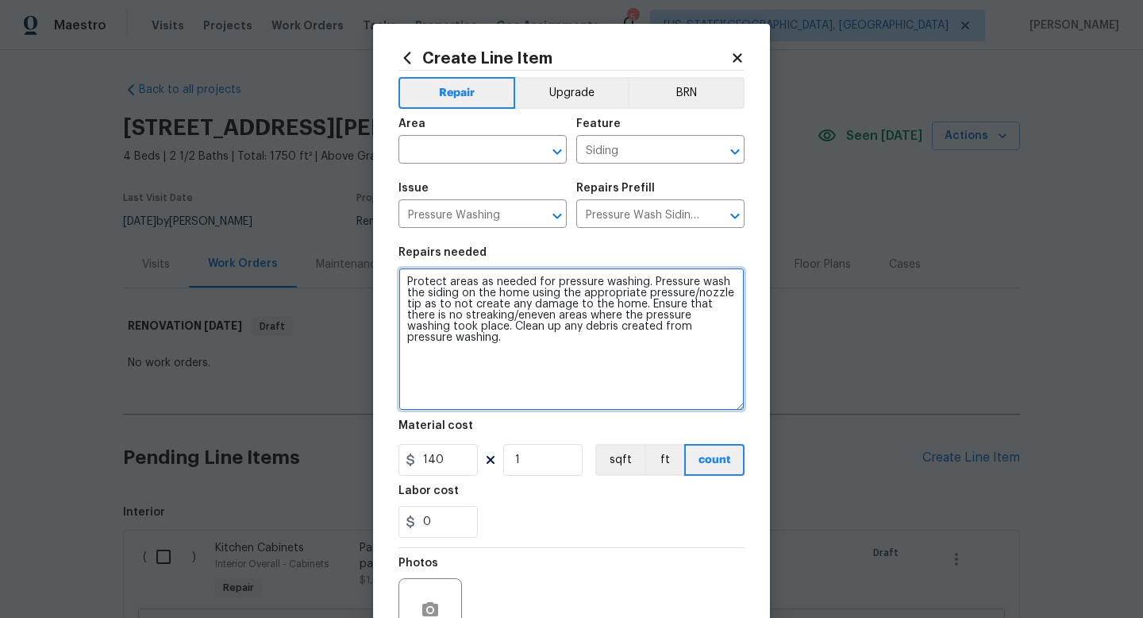
click at [404, 279] on textarea "Protect areas as needed for pressure washing. Pressure wash the siding on the h…" at bounding box center [572, 339] width 346 height 143
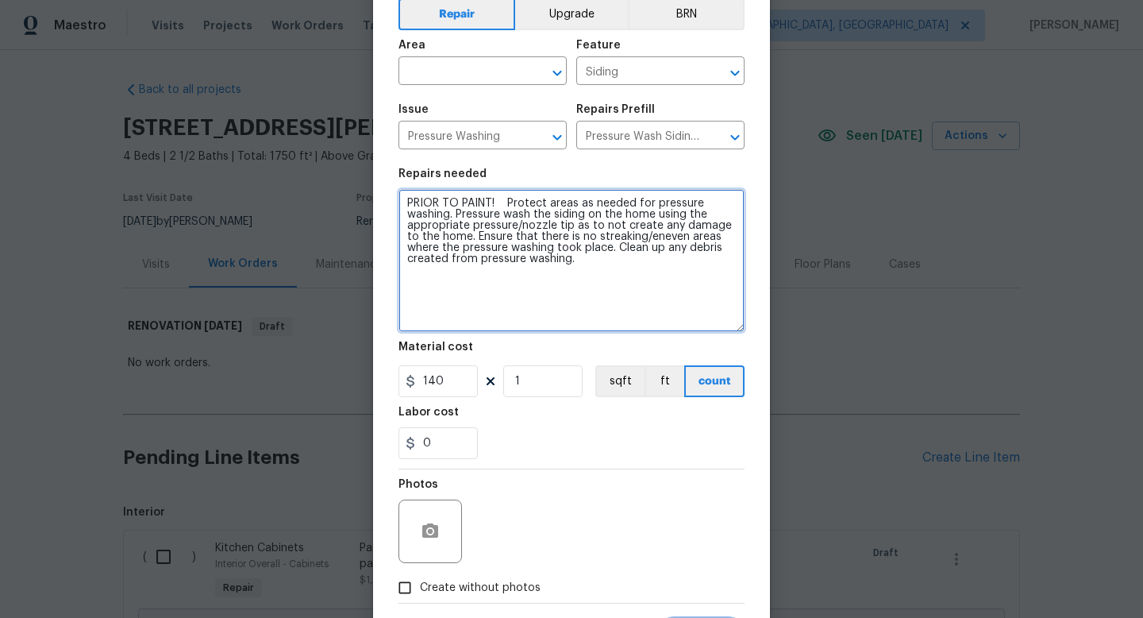
scroll to position [159, 0]
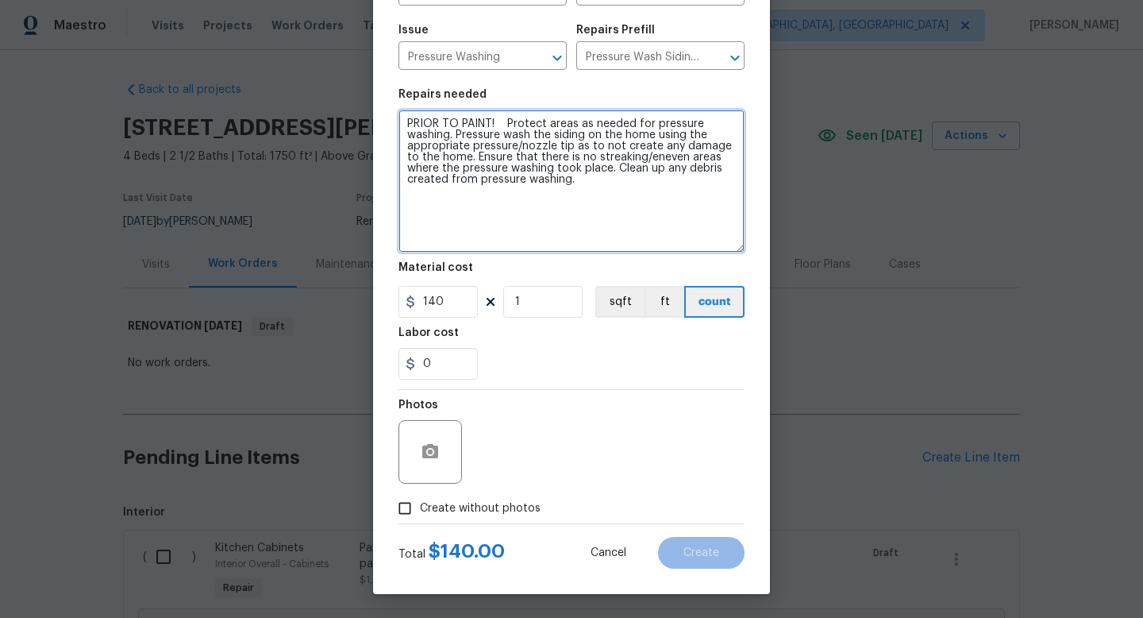
type textarea "PRIOR TO PAINT! Protect areas as needed for pressure washing. Pressure wash the…"
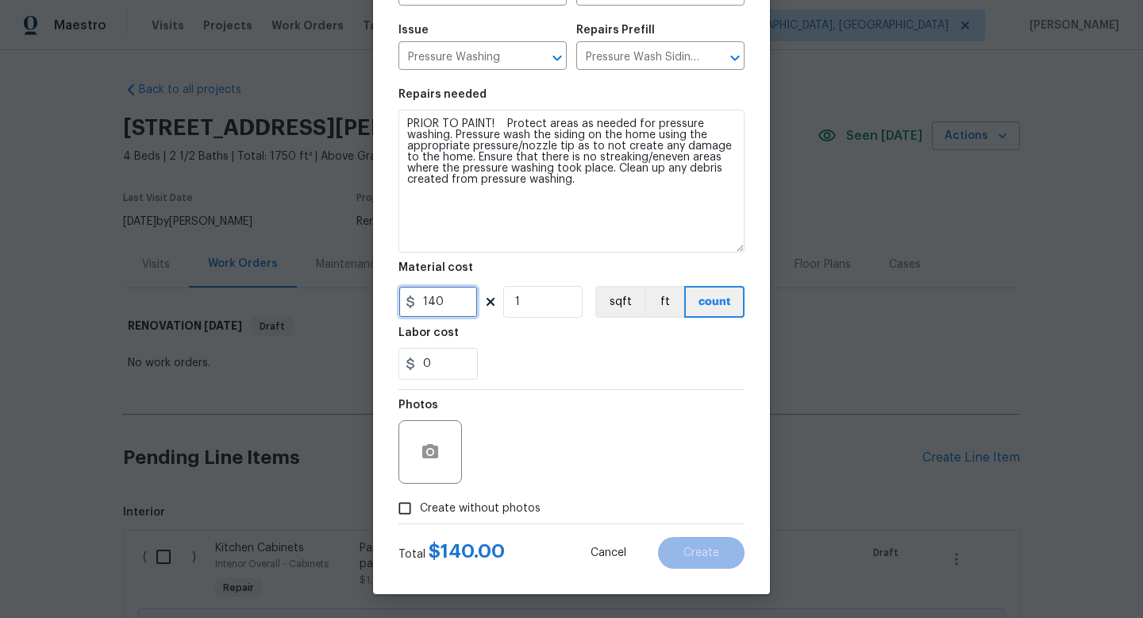
drag, startPoint x: 454, startPoint y: 302, endPoint x: 422, endPoint y: 300, distance: 32.6
click at [420, 301] on input "140" at bounding box center [438, 302] width 79 height 32
type input "125"
click at [500, 499] on label "Create without photos" at bounding box center [465, 508] width 151 height 30
click at [420, 499] on input "Create without photos" at bounding box center [405, 508] width 30 height 30
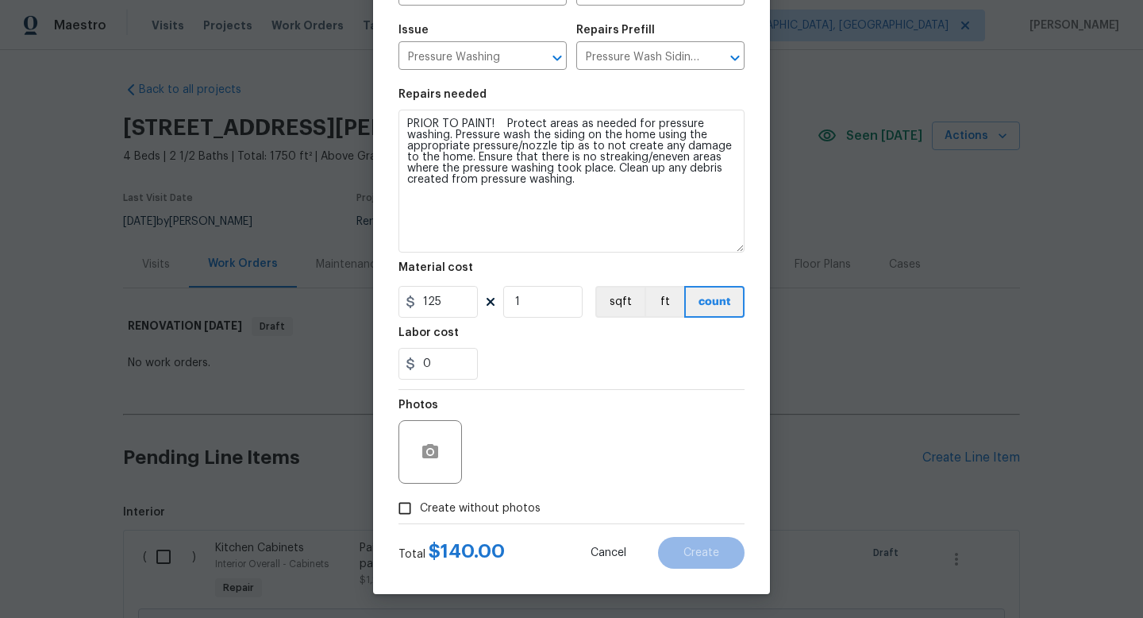
checkbox input "true"
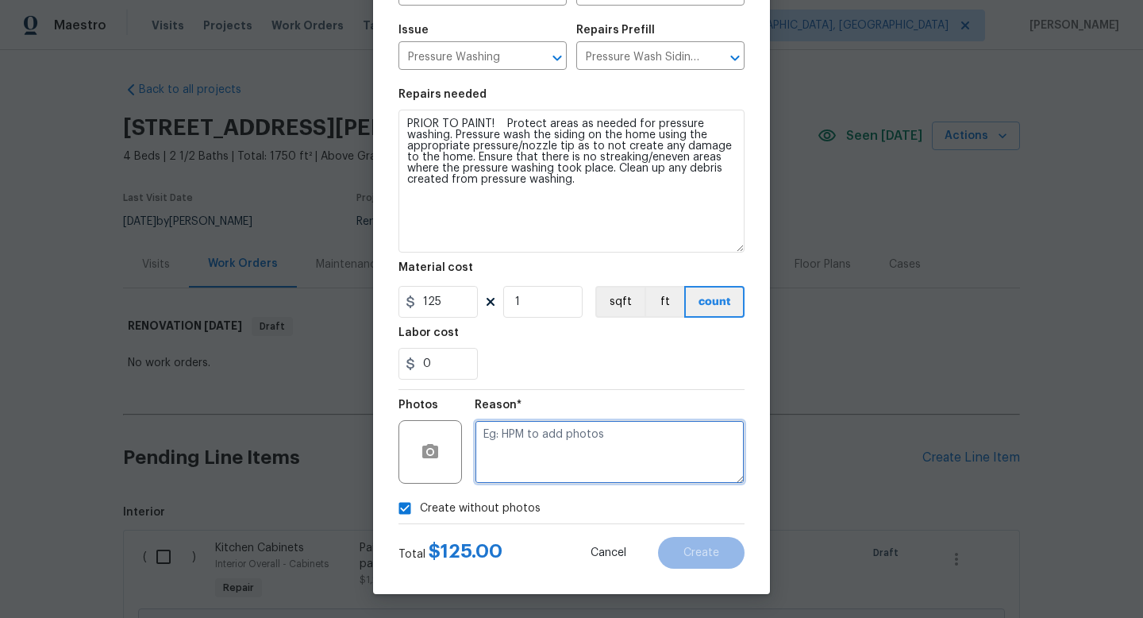
click at [518, 453] on textarea at bounding box center [610, 452] width 270 height 64
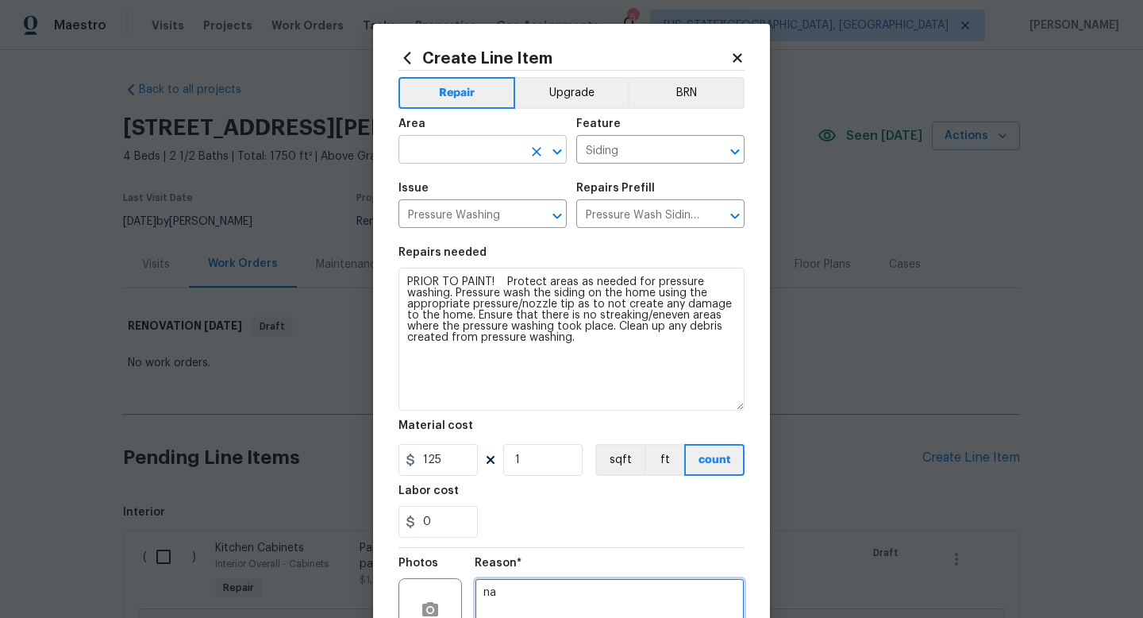
type textarea "na"
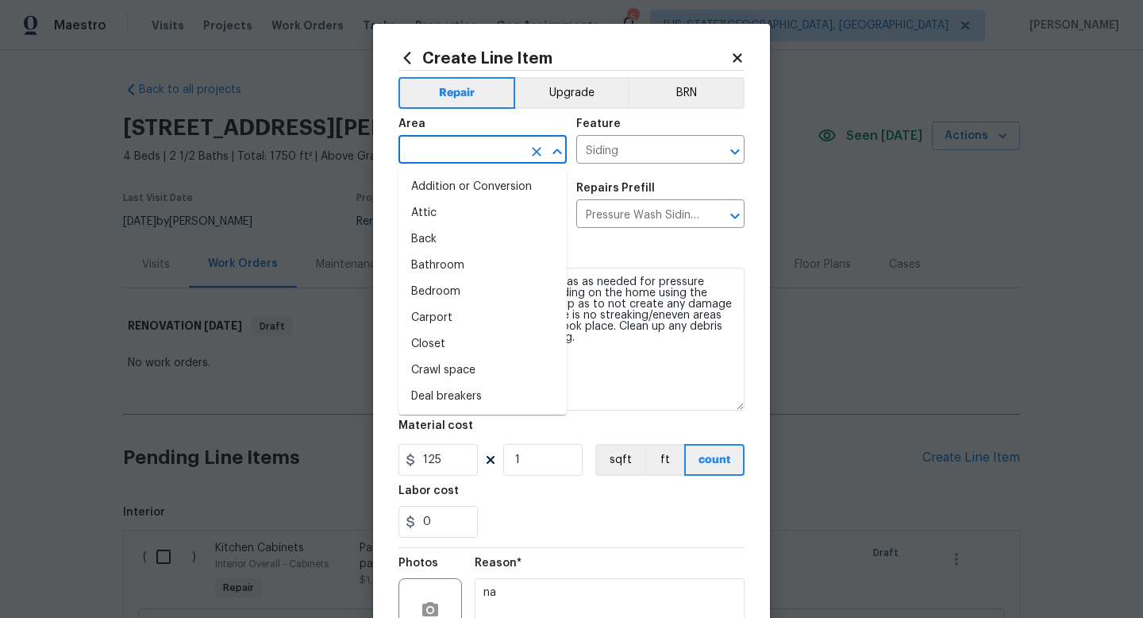
click at [466, 141] on input "text" at bounding box center [461, 151] width 124 height 25
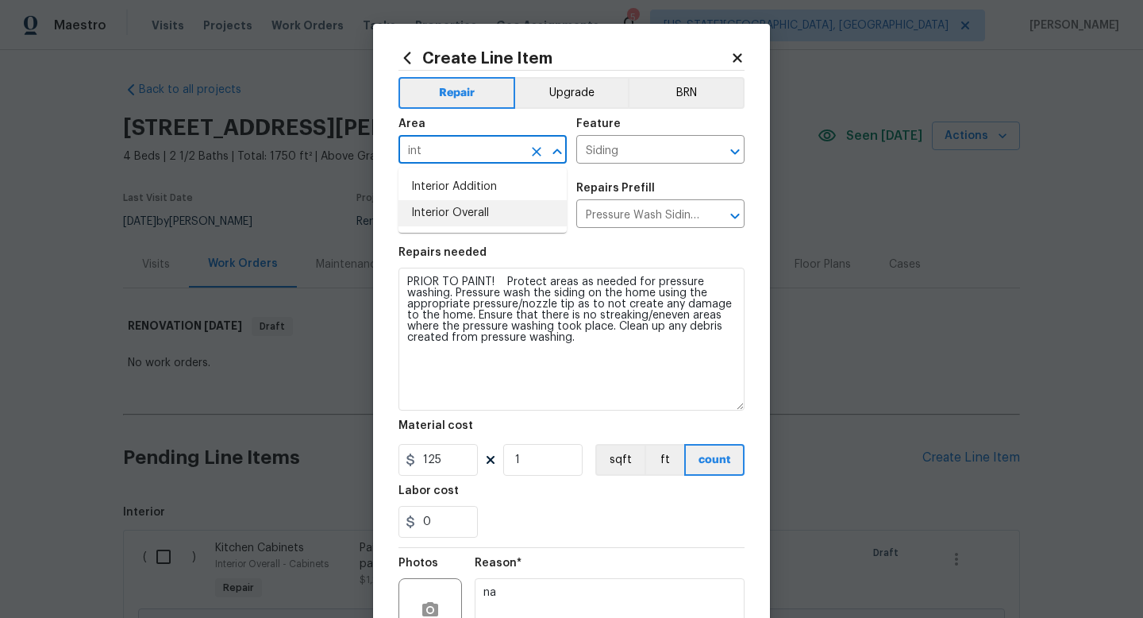
click at [450, 223] on li "Interior Overall" at bounding box center [483, 213] width 168 height 26
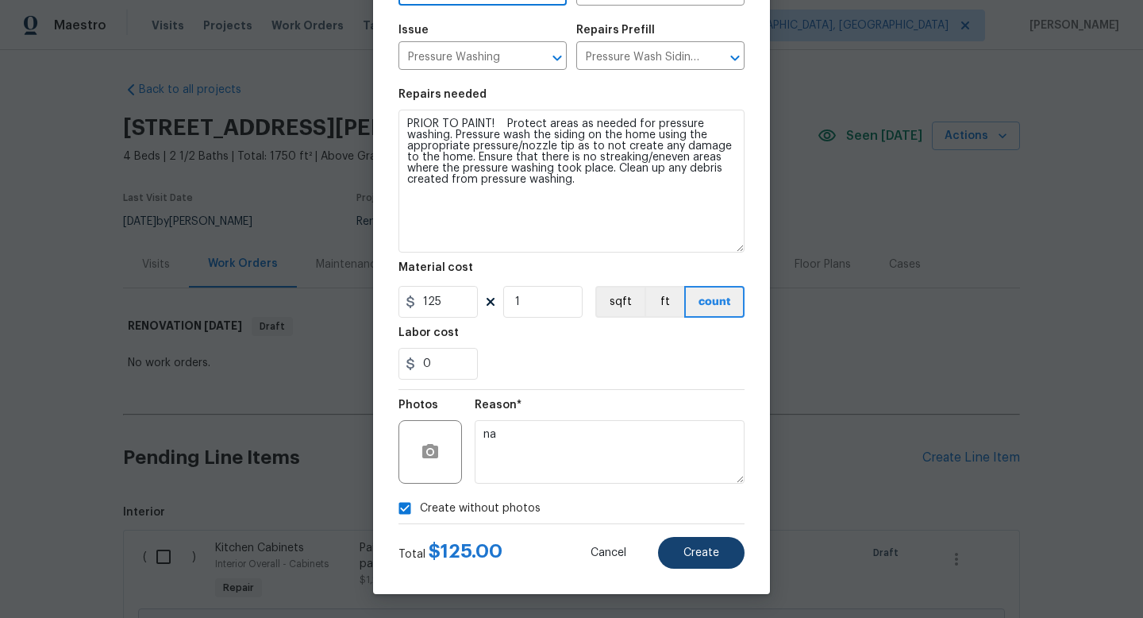
type input "Interior Overall"
click at [699, 550] on span "Create" at bounding box center [702, 553] width 36 height 12
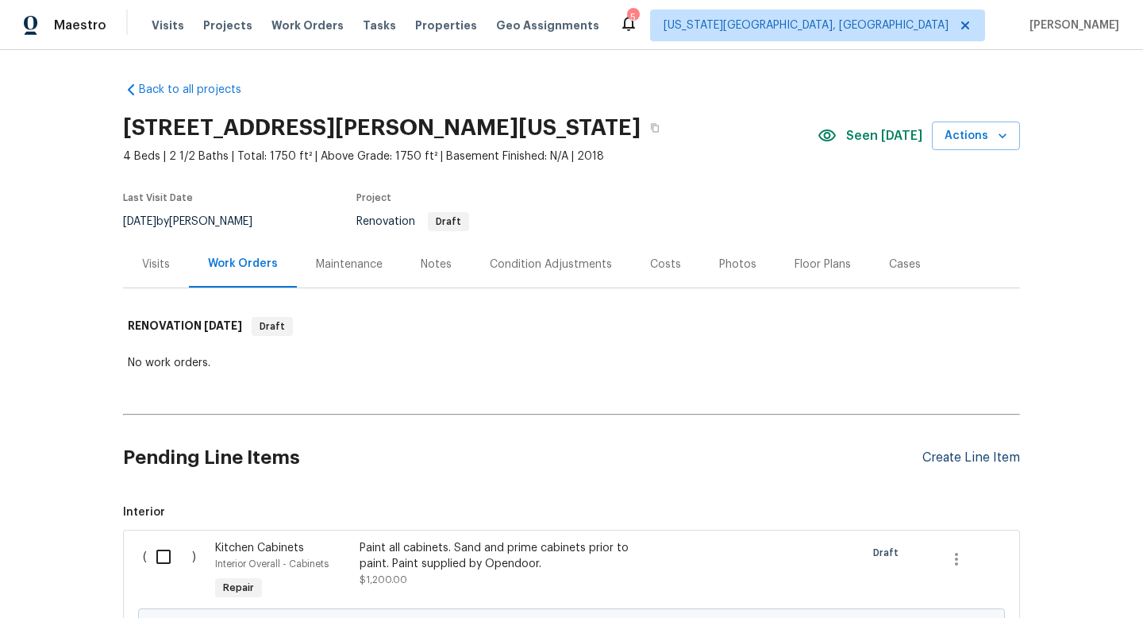
click at [942, 457] on div "Create Line Item" at bounding box center [972, 457] width 98 height 15
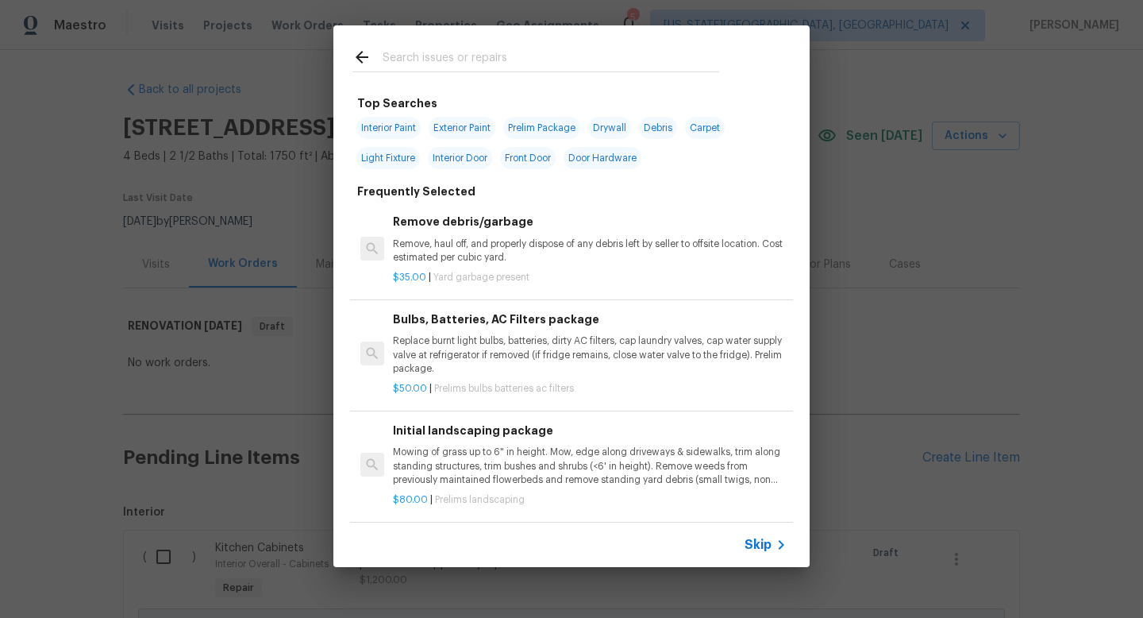
click at [429, 64] on input "text" at bounding box center [551, 60] width 337 height 24
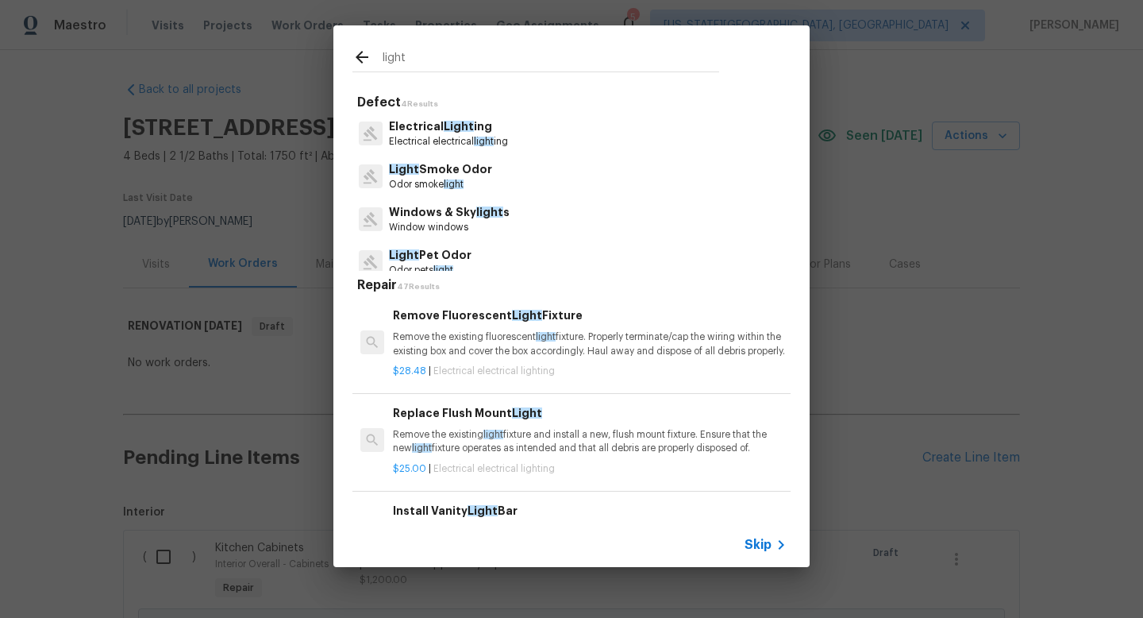
type input "light"
click at [446, 141] on p "Electrical electrical light ing" at bounding box center [448, 141] width 119 height 13
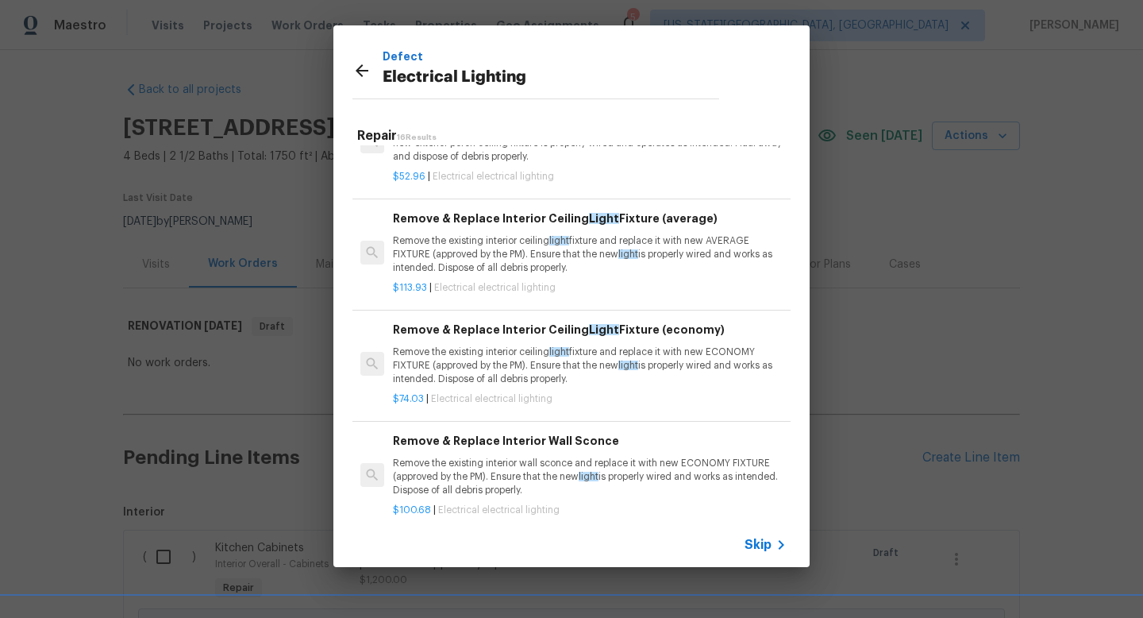
scroll to position [1302, 0]
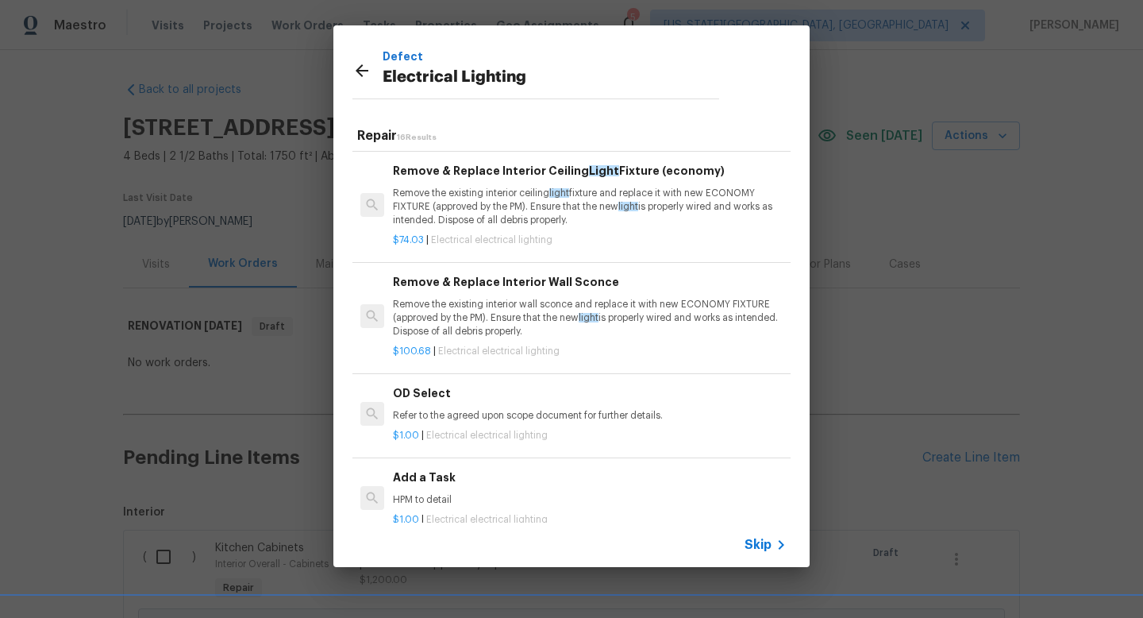
click at [443, 501] on p "HPM to detail" at bounding box center [590, 499] width 394 height 13
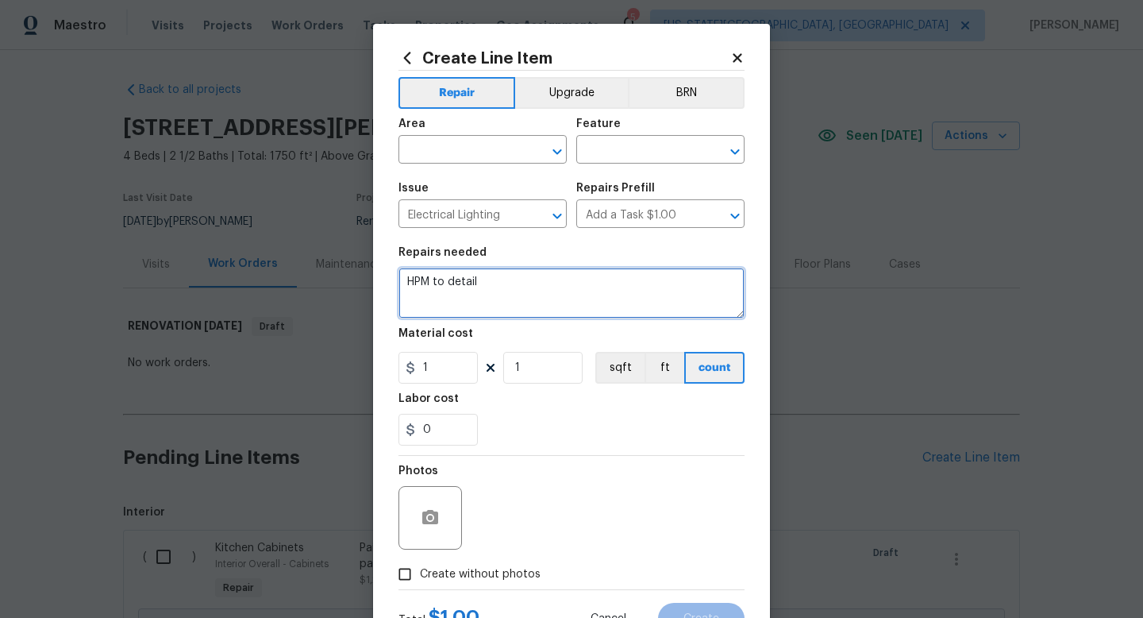
drag, startPoint x: 501, startPoint y: 291, endPoint x: 395, endPoint y: 268, distance: 108.7
click at [395, 268] on div "Create Line Item Repair Upgrade BRN Area ​ Feature ​ Issue Electrical Lighting …" at bounding box center [571, 342] width 397 height 636
type textarea "Add light cover at laundry room."
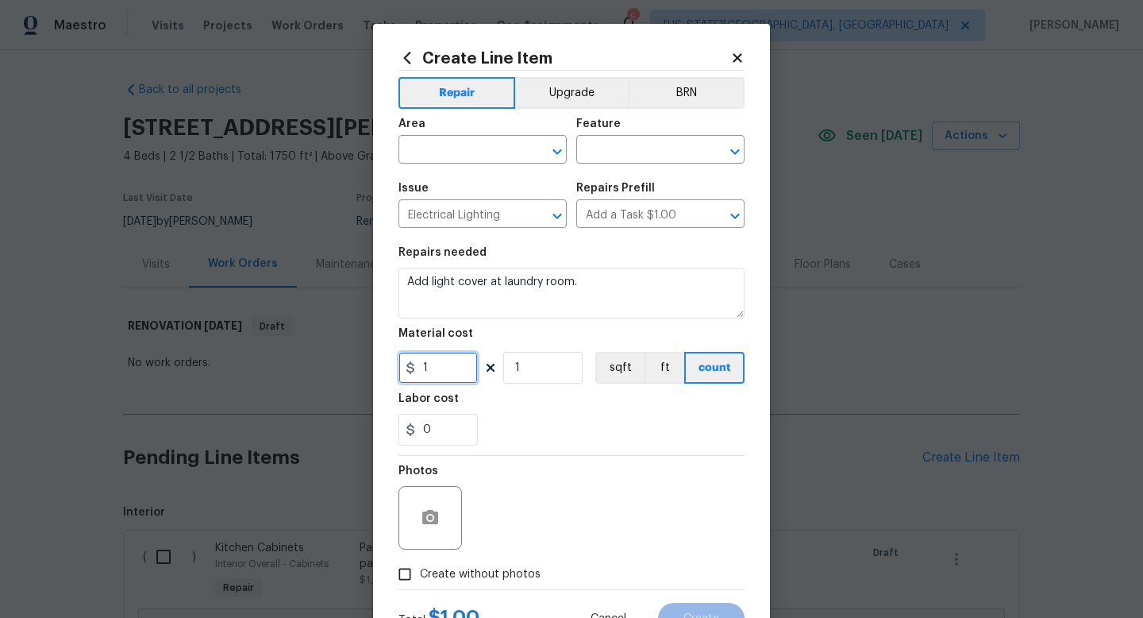
click at [436, 375] on input "1" at bounding box center [438, 368] width 79 height 32
type input "15"
click at [472, 568] on span "Create without photos" at bounding box center [480, 574] width 121 height 17
click at [420, 568] on input "Create without photos" at bounding box center [405, 574] width 30 height 30
checkbox input "true"
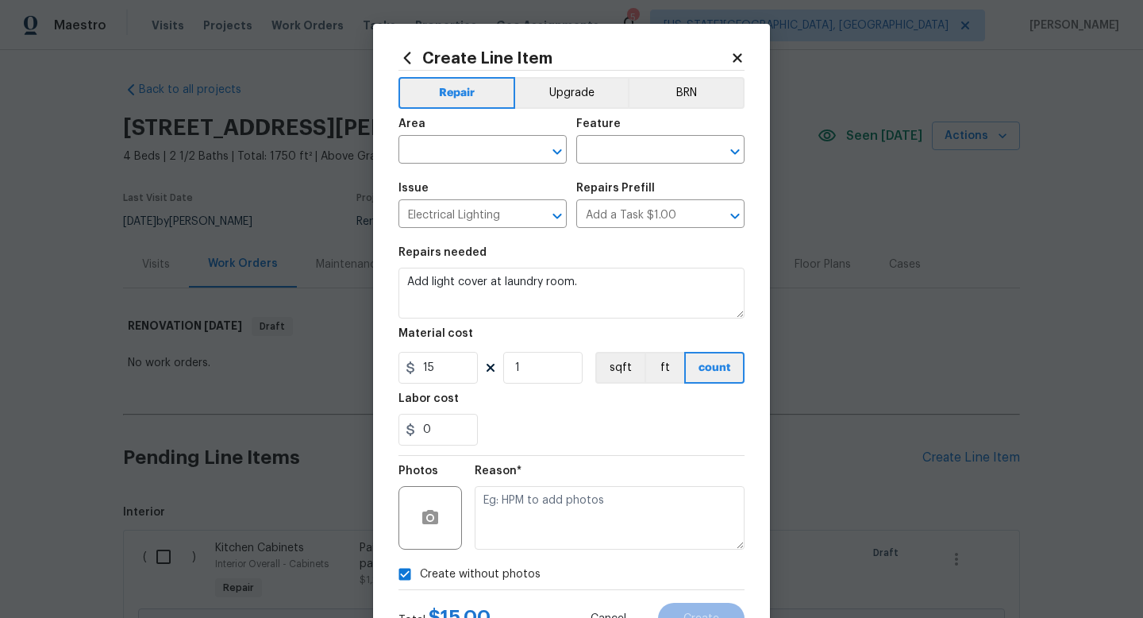
click at [500, 523] on textarea at bounding box center [610, 518] width 270 height 64
type textarea "na"
click at [453, 141] on input "text" at bounding box center [461, 151] width 124 height 25
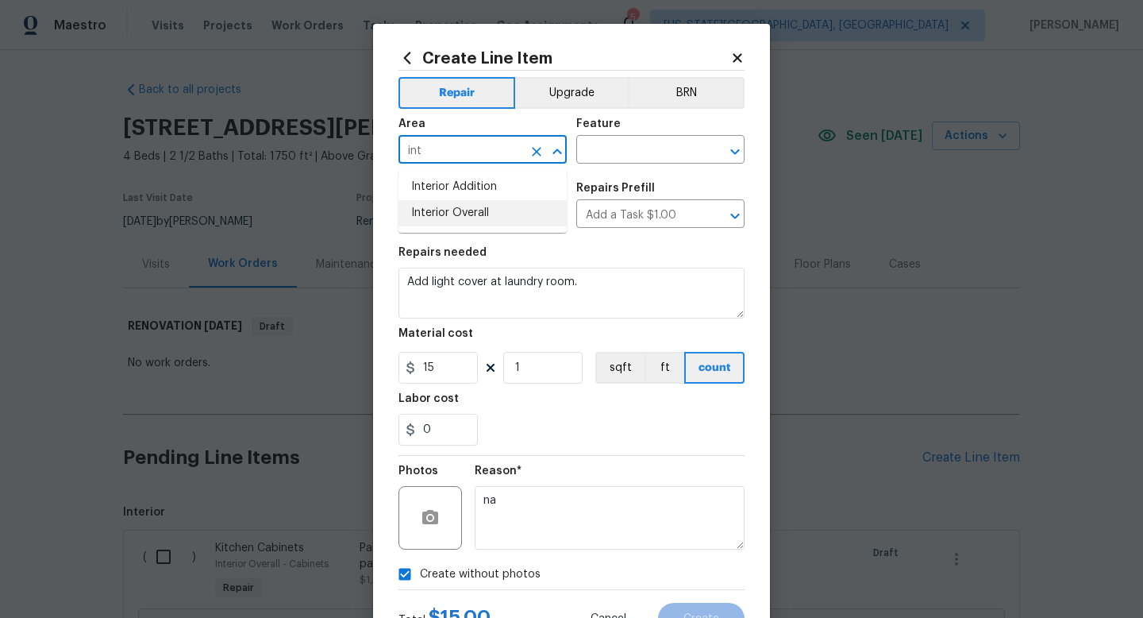
click at [454, 212] on li "Interior Overall" at bounding box center [483, 213] width 168 height 26
type input "Interior Overall"
click at [611, 148] on input "text" at bounding box center [638, 151] width 124 height 25
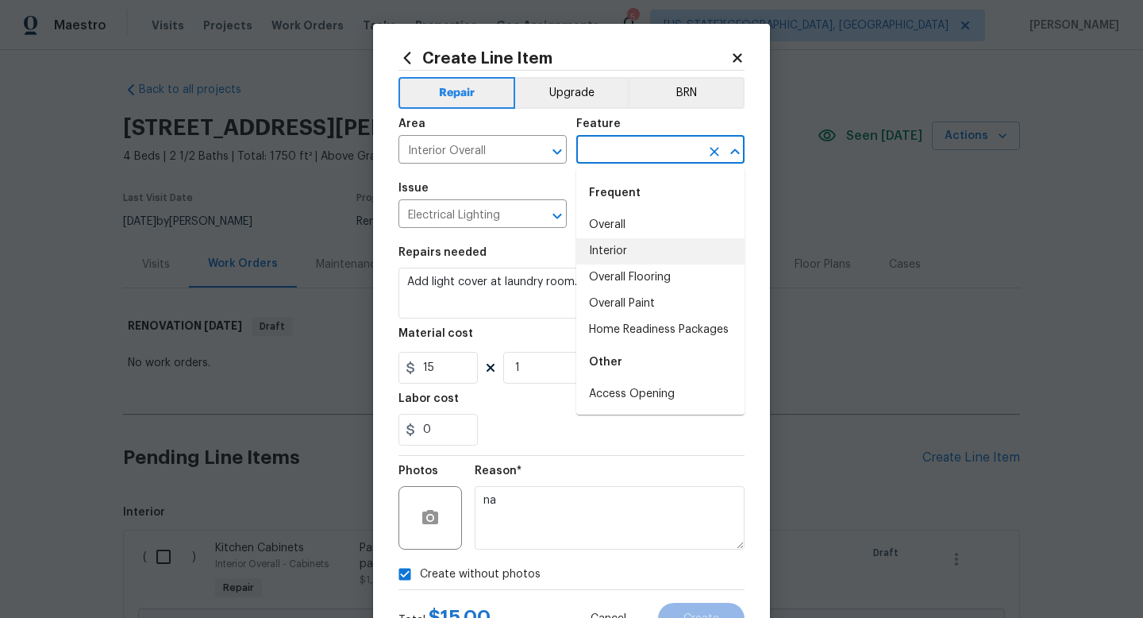
click at [614, 239] on li "Interior" at bounding box center [660, 251] width 168 height 26
type input "Interior"
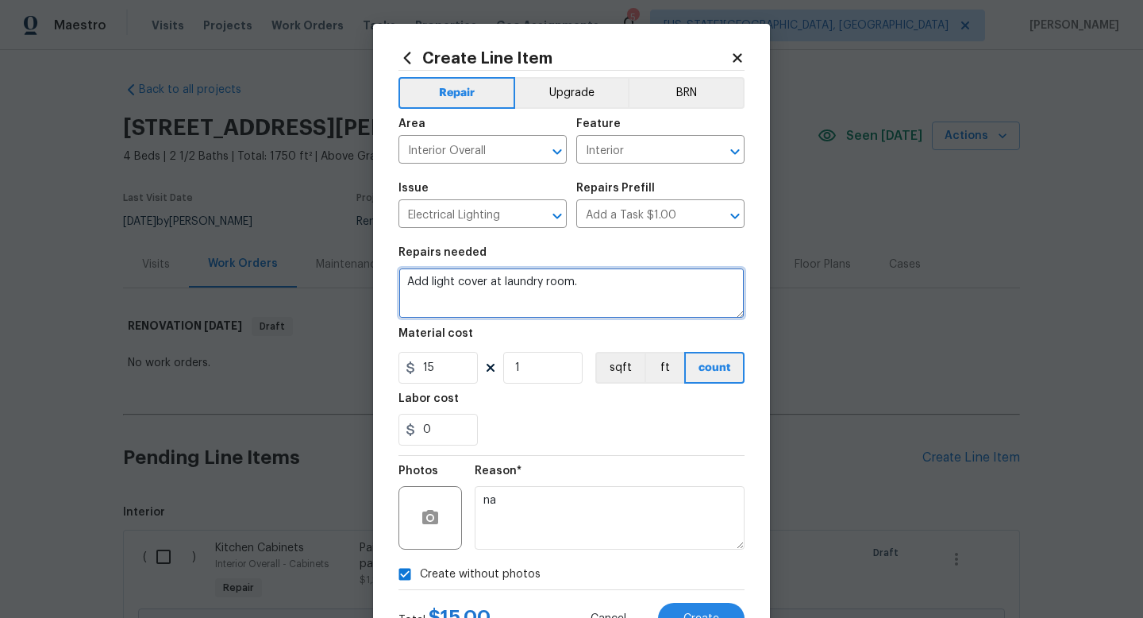
click at [487, 286] on textarea "Add light cover at laundry room." at bounding box center [572, 293] width 346 height 51
type textarea "Add light trim kit at laundry room."
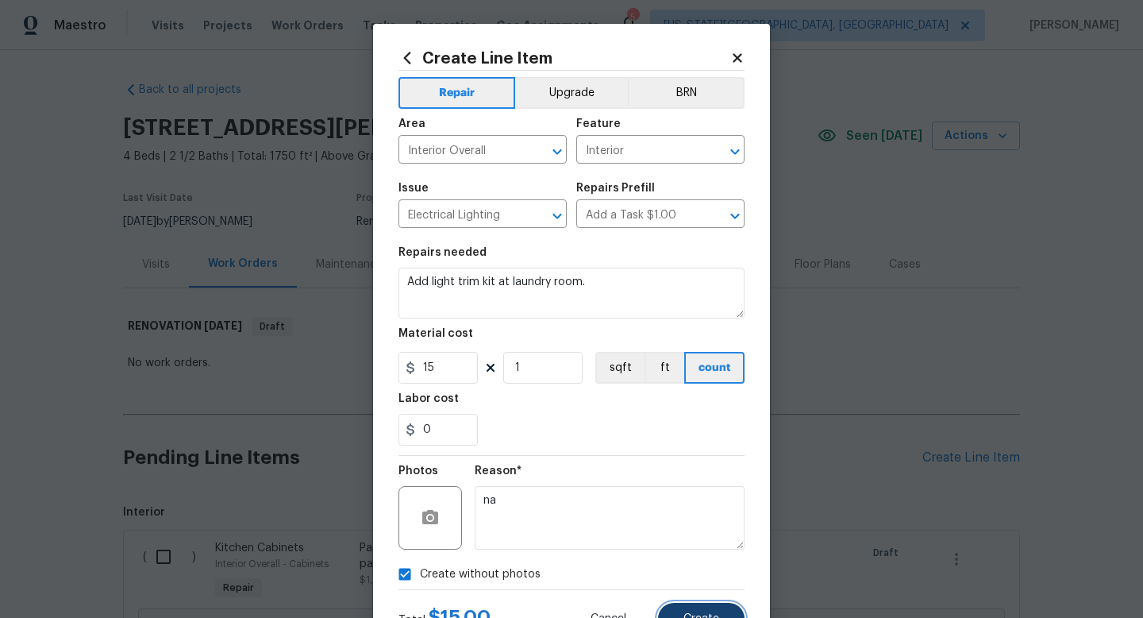
click at [703, 616] on span "Create" at bounding box center [702, 619] width 36 height 12
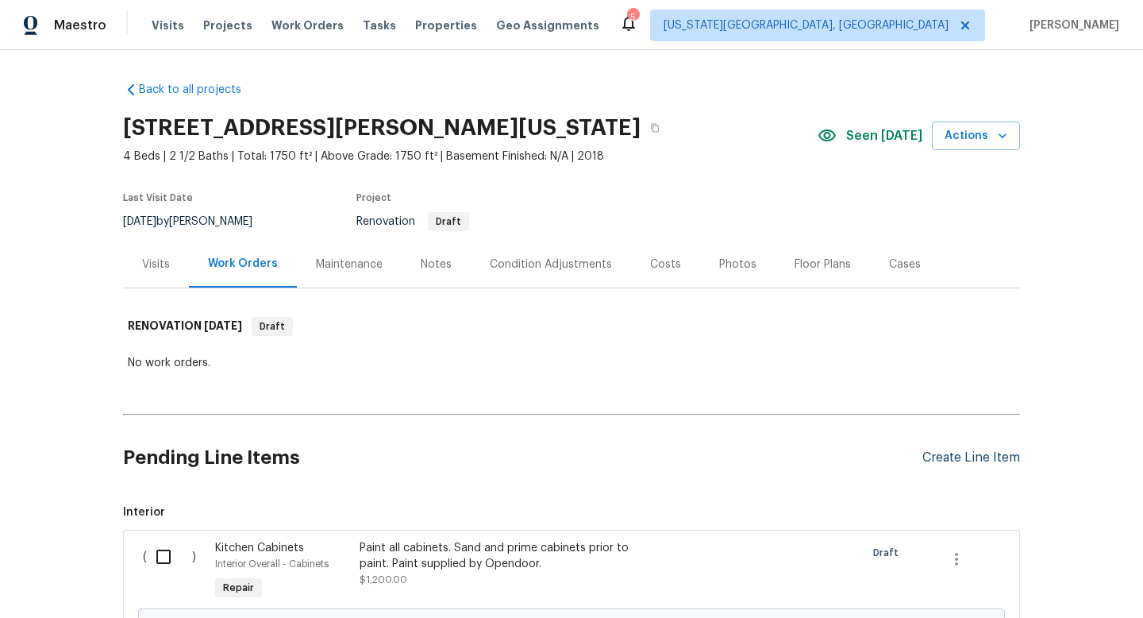
click at [971, 456] on div "Create Line Item" at bounding box center [972, 457] width 98 height 15
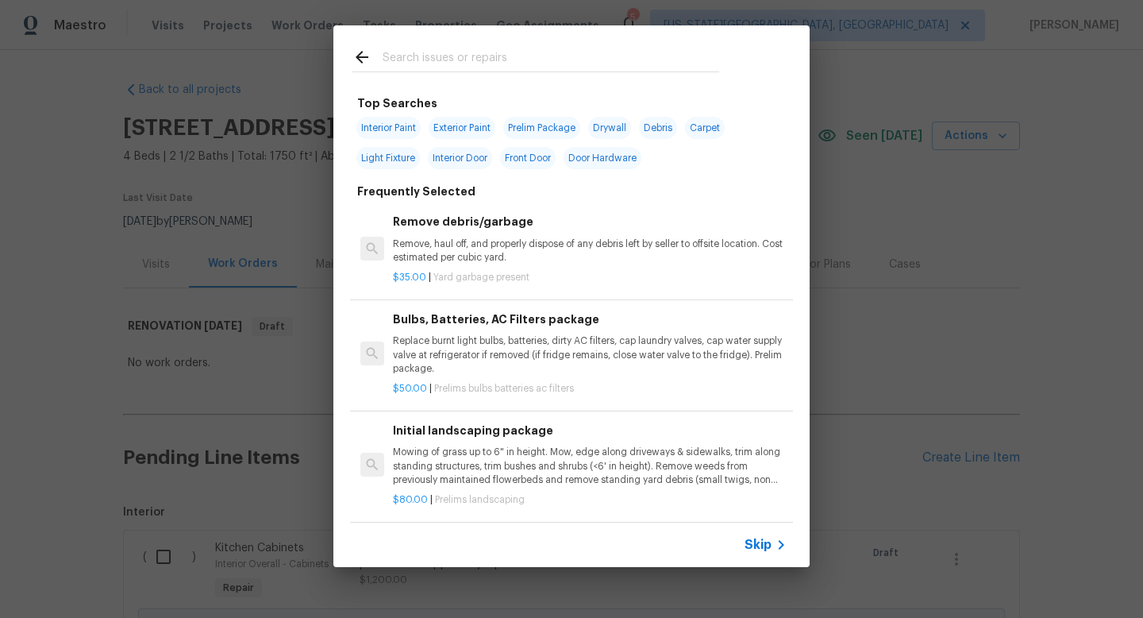
click at [433, 56] on input "text" at bounding box center [551, 60] width 337 height 24
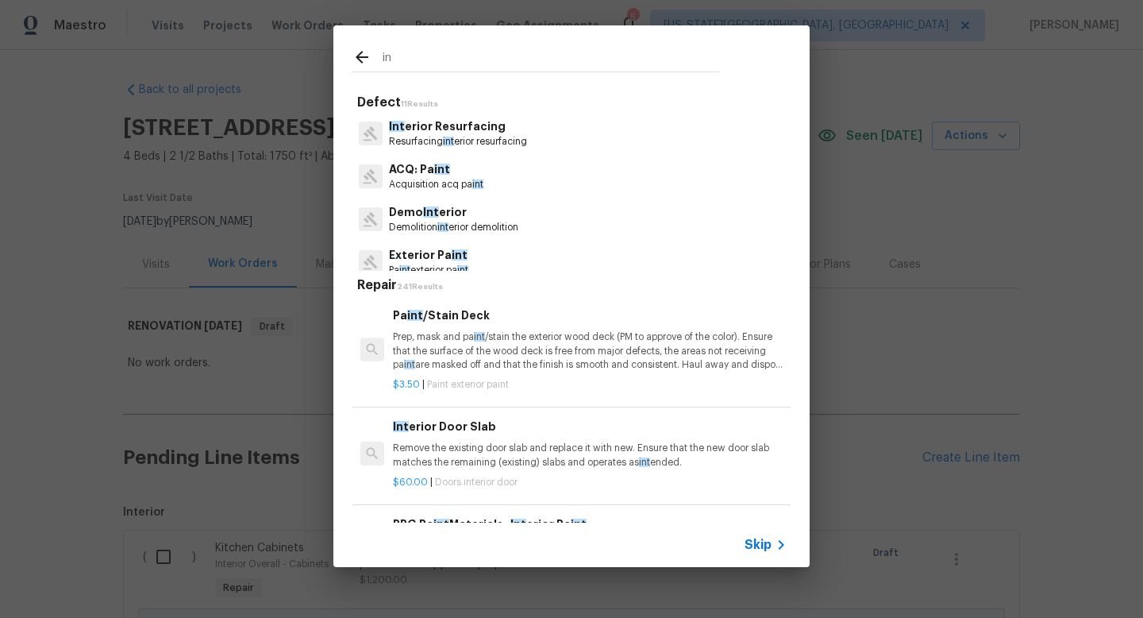
type input "i"
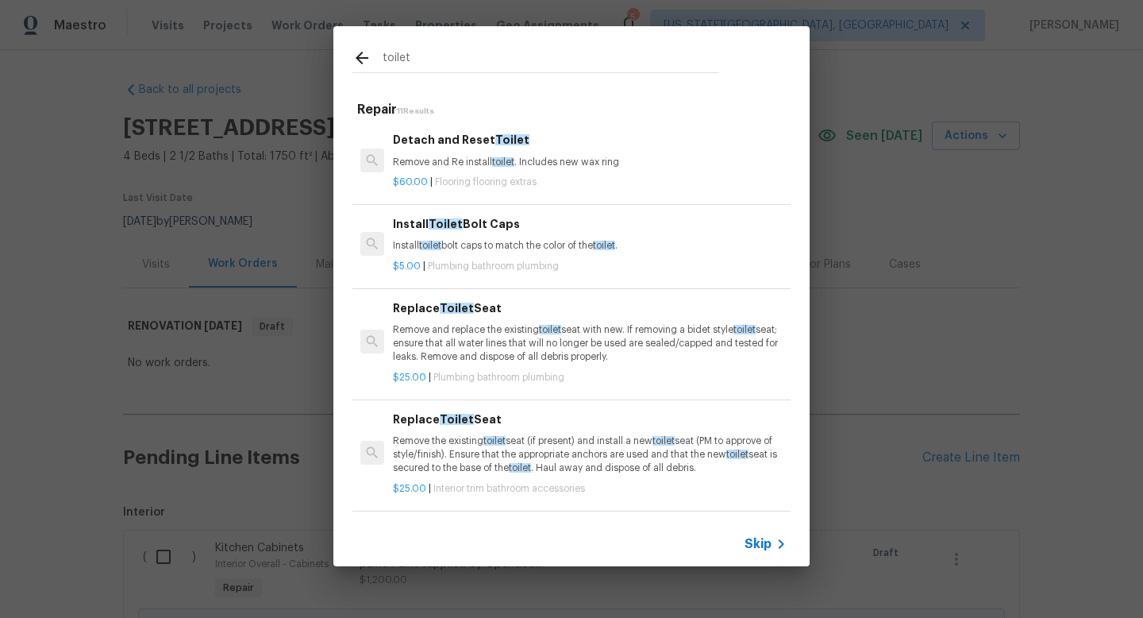
type input "toilet"
click at [470, 162] on p "Remove and Re install toilet . Includes new wax ring" at bounding box center [590, 162] width 394 height 13
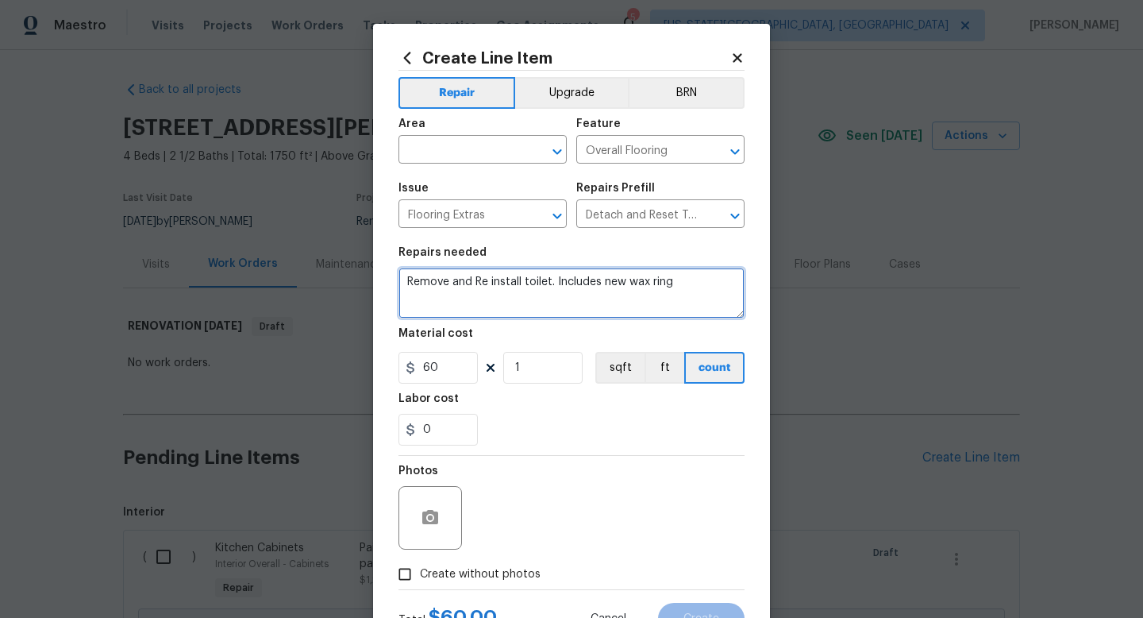
click at [700, 285] on textarea "Remove and Re install toilet. Includes new wax ring" at bounding box center [572, 293] width 346 height 51
type textarea "Remove and Re install toilet. Includes new wax ring. Master toilet. Remove all …"
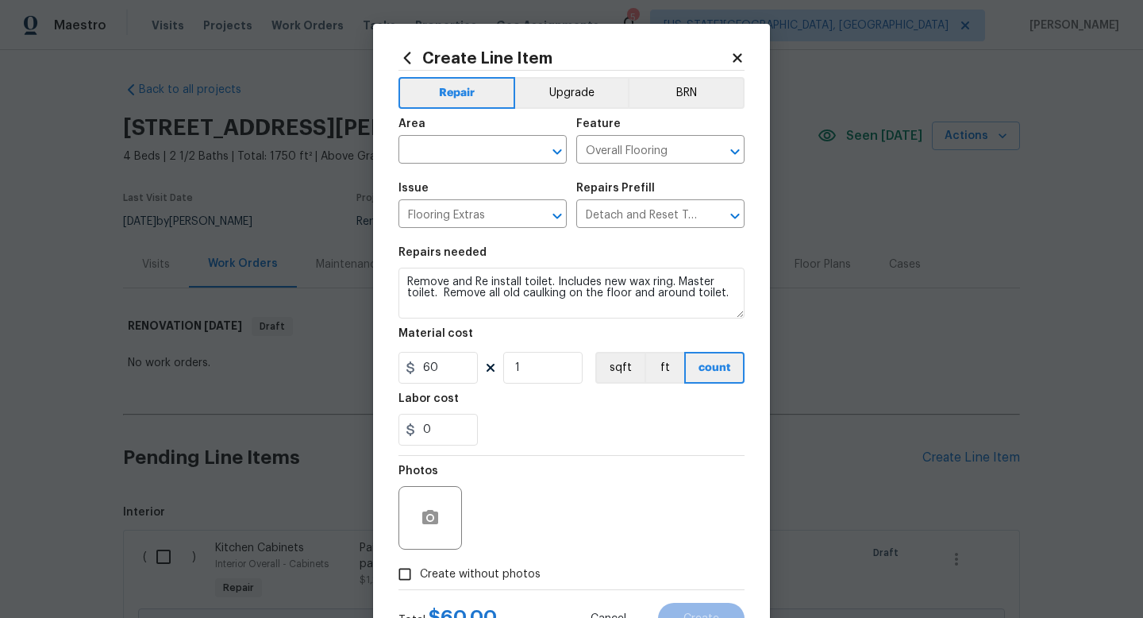
click at [509, 570] on span "Create without photos" at bounding box center [480, 574] width 121 height 17
click at [420, 570] on input "Create without photos" at bounding box center [405, 574] width 30 height 30
checkbox input "true"
click at [523, 518] on textarea at bounding box center [610, 518] width 270 height 64
type textarea "na"
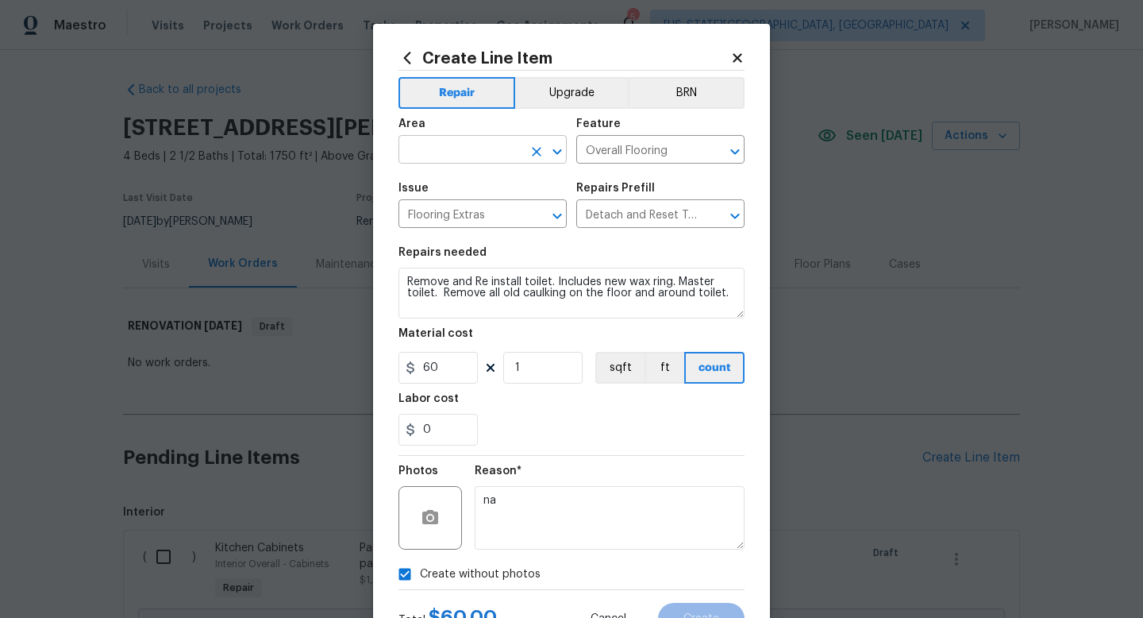
click at [448, 152] on input "text" at bounding box center [461, 151] width 124 height 25
click at [441, 215] on li "Interior Overall" at bounding box center [483, 213] width 168 height 26
type input "Interior Overall"
click at [711, 615] on span "Create" at bounding box center [702, 619] width 36 height 12
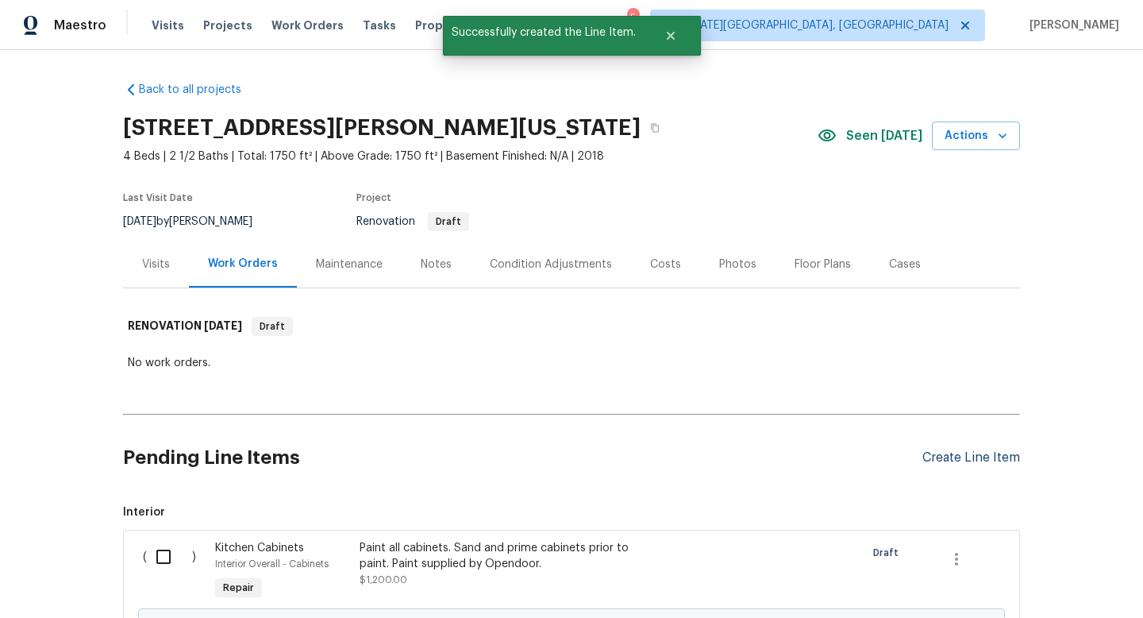
click at [986, 450] on div "Create Line Item" at bounding box center [972, 457] width 98 height 15
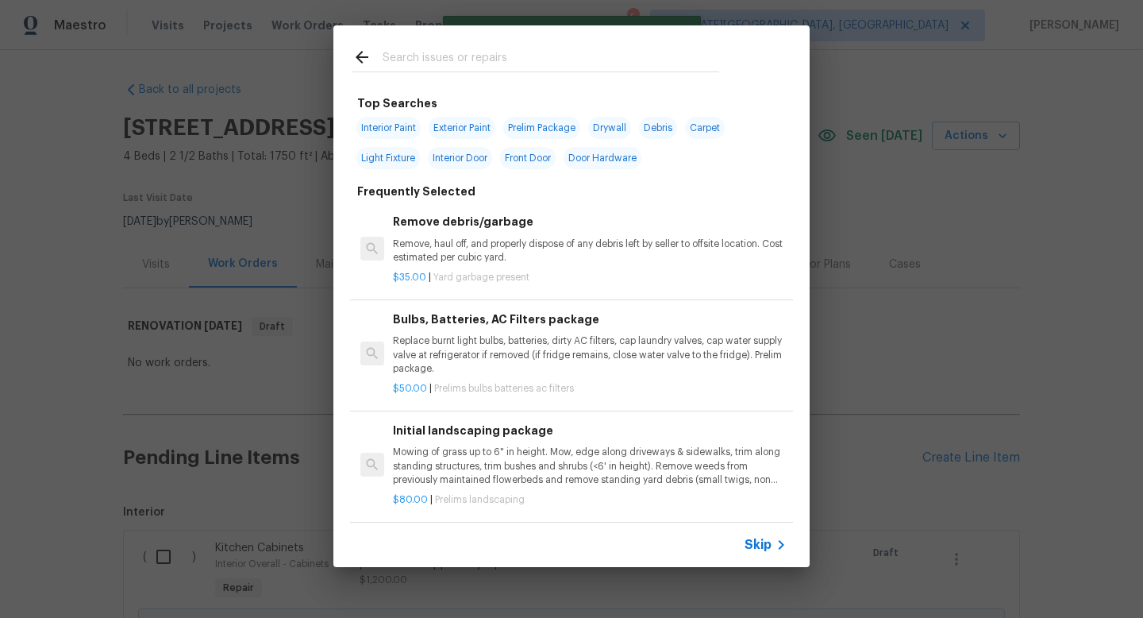
click at [428, 51] on input "text" at bounding box center [551, 60] width 337 height 24
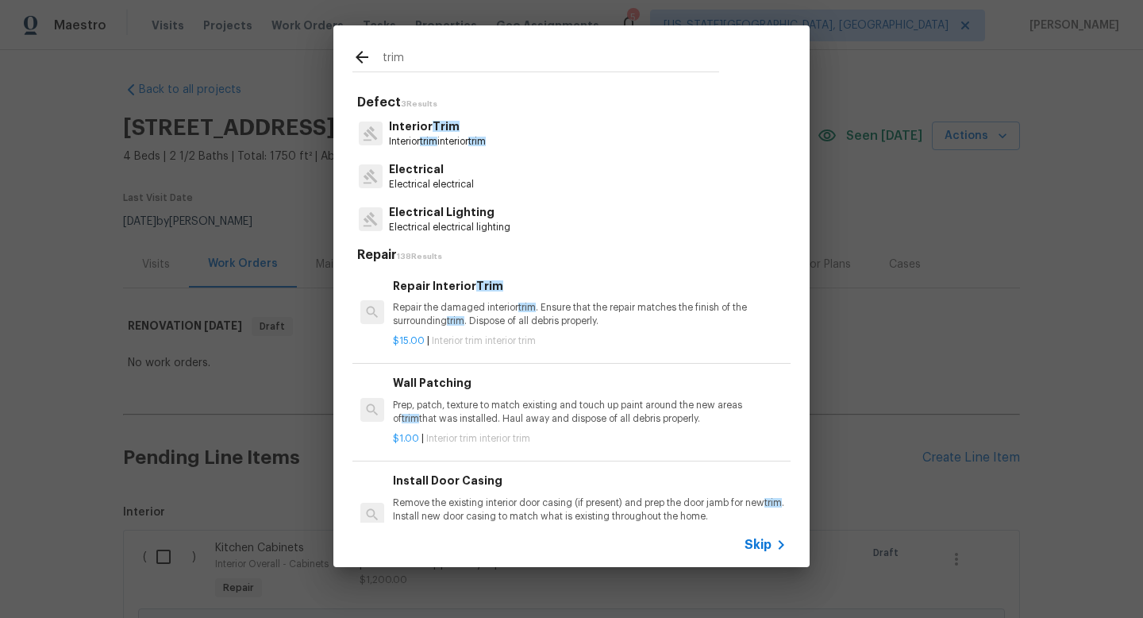
type input "trim"
click at [426, 131] on p "Interior Trim" at bounding box center [437, 126] width 97 height 17
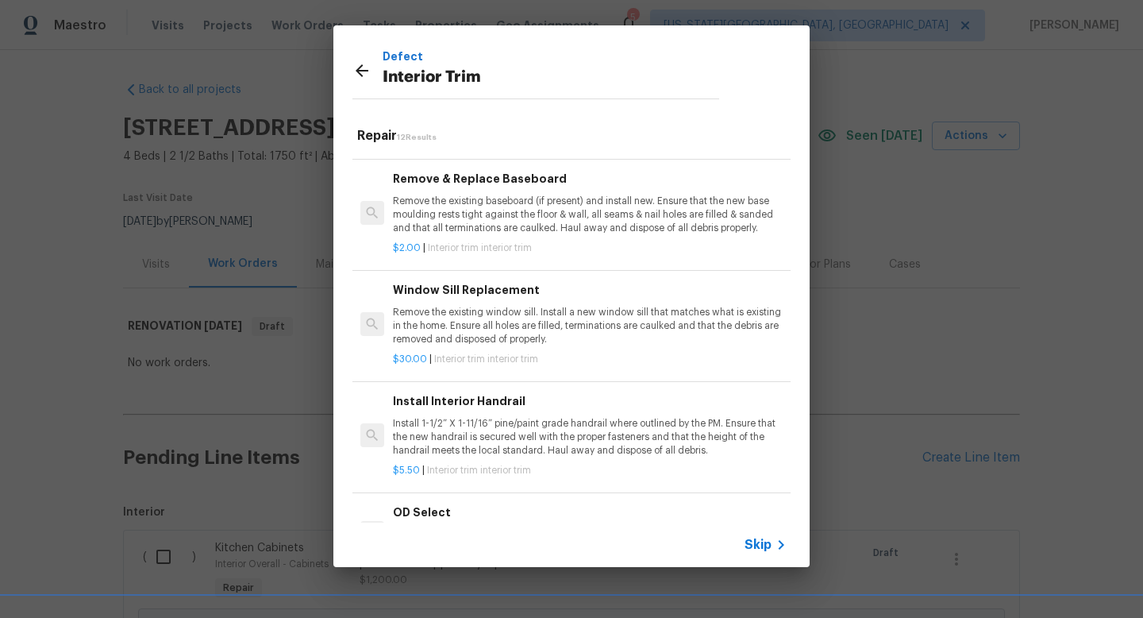
scroll to position [844, 0]
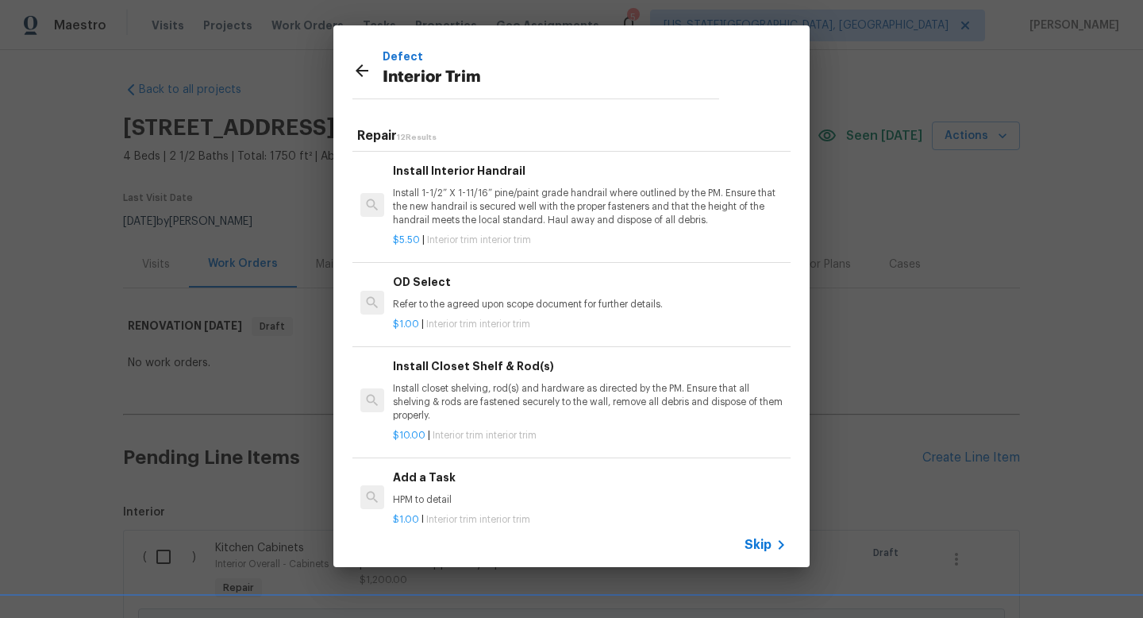
click at [453, 495] on p "HPM to detail" at bounding box center [590, 499] width 394 height 13
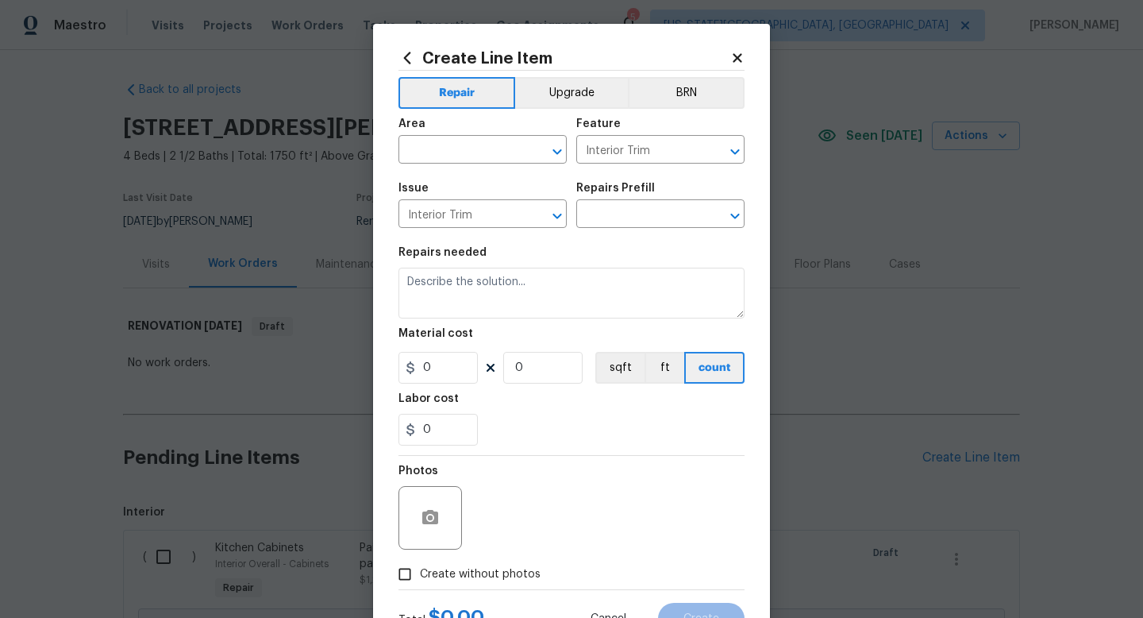
type input "Add a Task $1.00"
type textarea "HPM to detail"
type input "1"
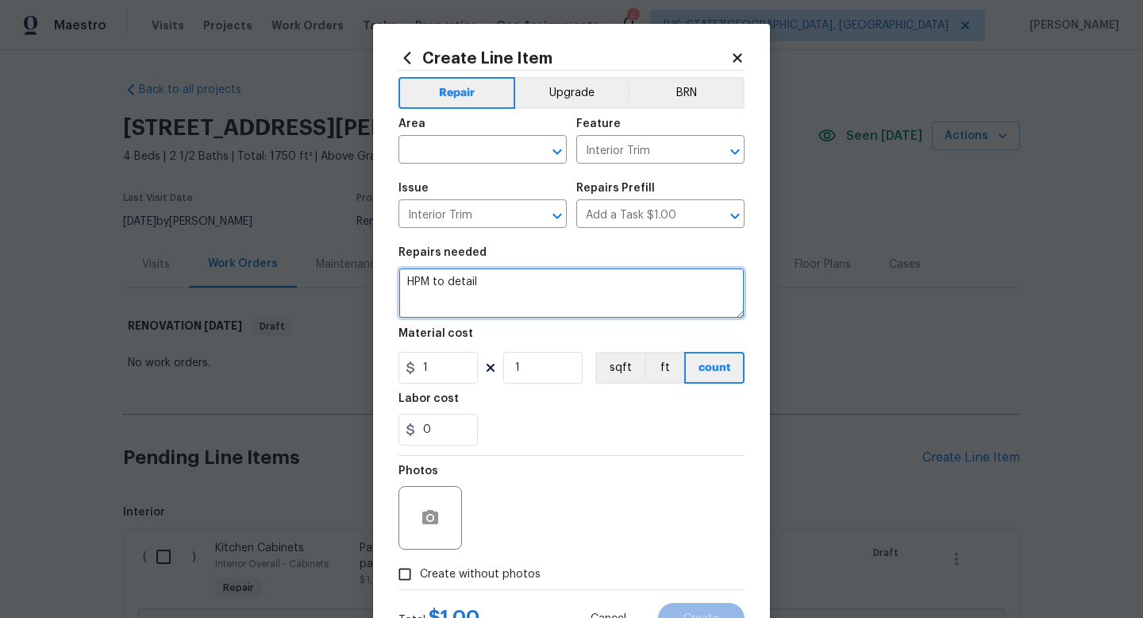
drag, startPoint x: 489, startPoint y: 286, endPoint x: 311, endPoint y: 268, distance: 178.8
click at [314, 273] on div "Create Line Item Repair Upgrade BRN Area ​ Feature Interior Trim ​ Issue Interi…" at bounding box center [571, 309] width 1143 height 618
type textarea "Install new door casing on inside of master bedroom door."
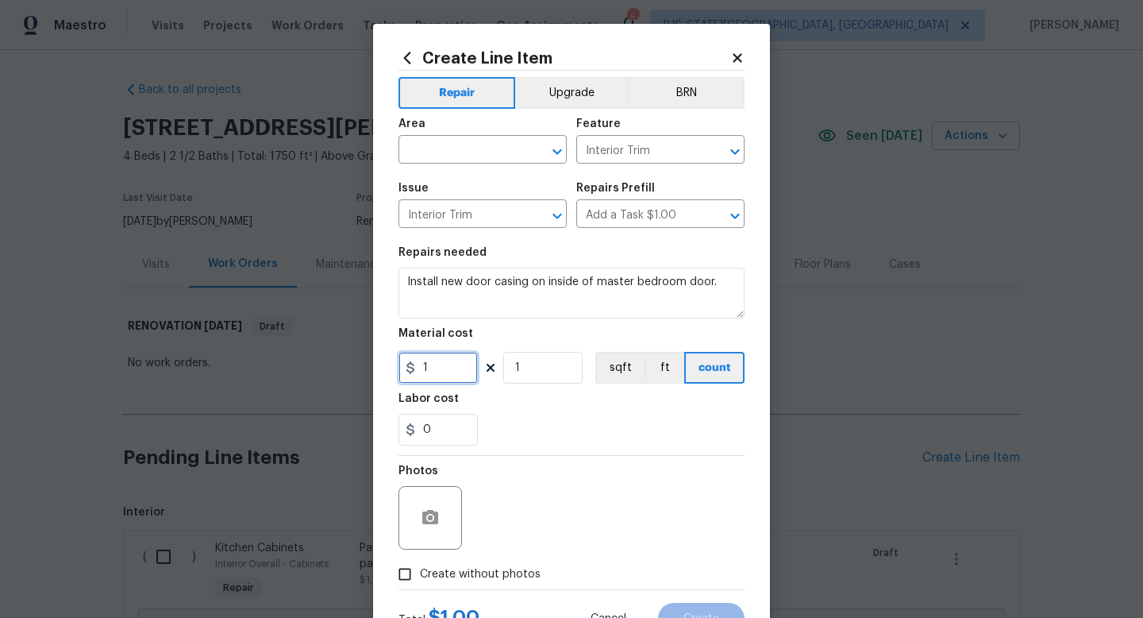
click at [434, 377] on input "1" at bounding box center [438, 368] width 79 height 32
type input "35"
click at [502, 577] on span "Create without photos" at bounding box center [480, 574] width 121 height 17
click at [420, 577] on input "Create without photos" at bounding box center [405, 574] width 30 height 30
checkbox input "true"
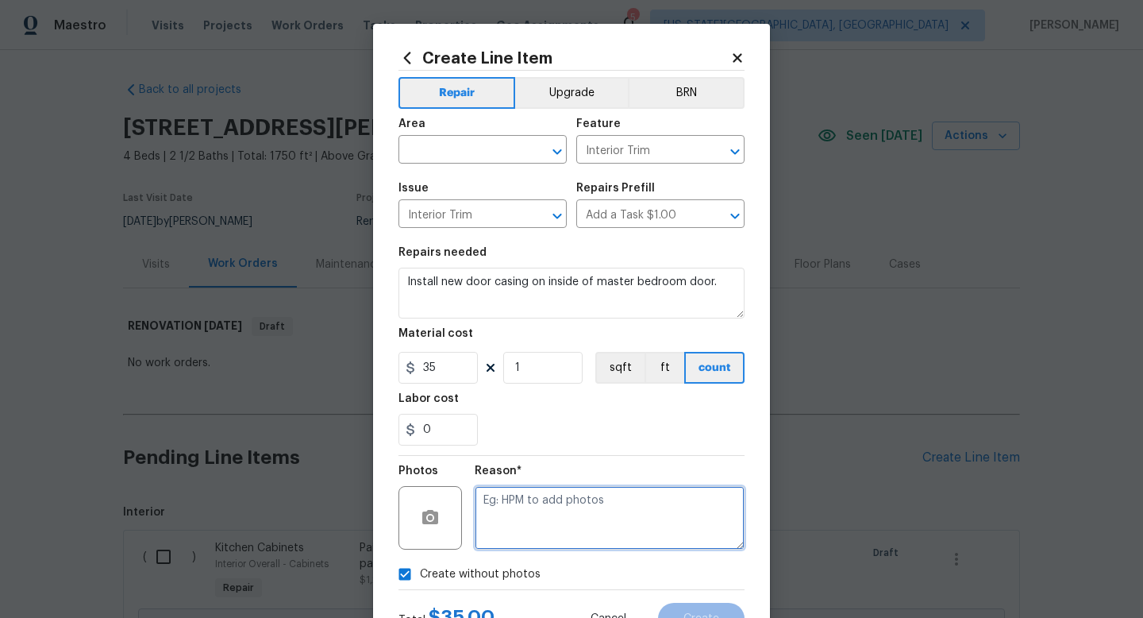
click at [512, 522] on textarea at bounding box center [610, 518] width 270 height 64
type textarea "na"
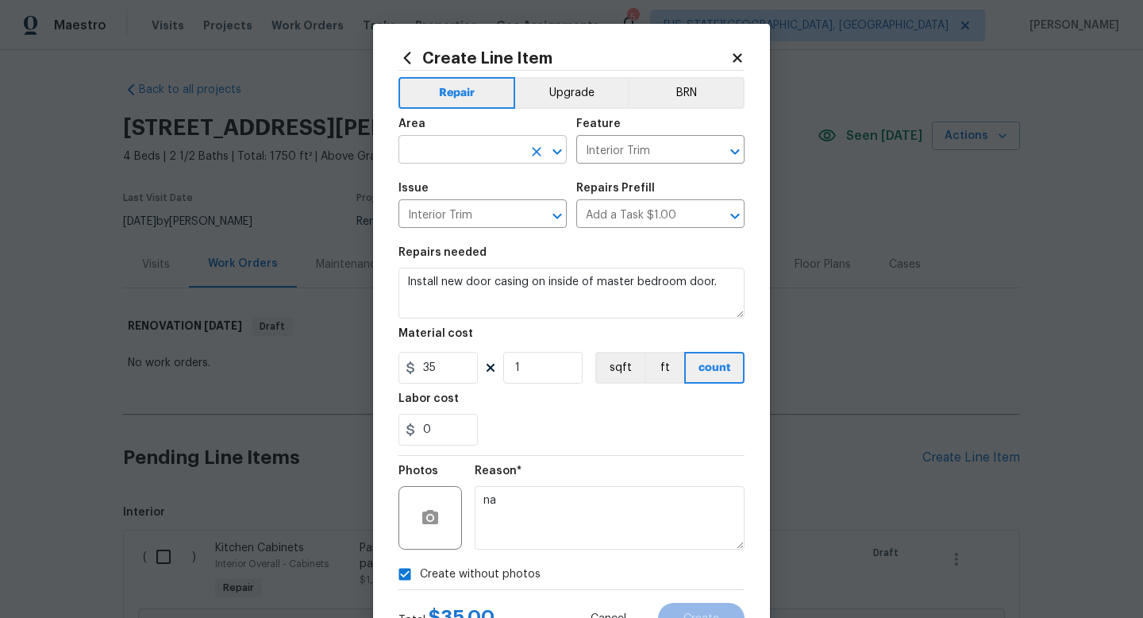
click at [451, 154] on input "text" at bounding box center [461, 151] width 124 height 25
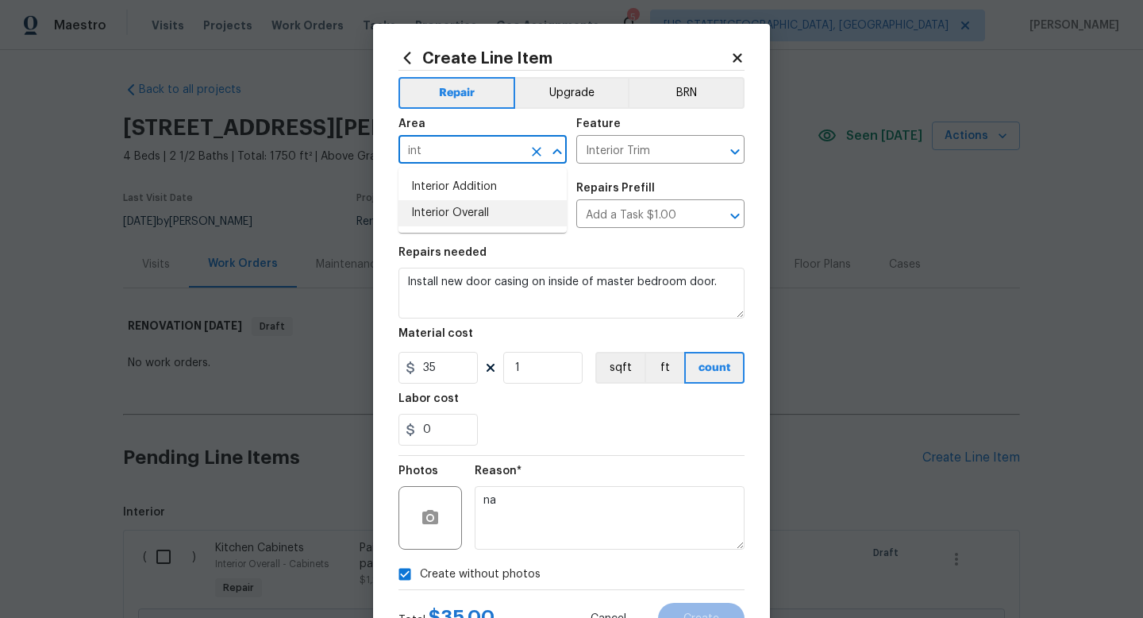
click at [449, 218] on li "Interior Overall" at bounding box center [483, 213] width 168 height 26
type input "Interior Overall"
click at [703, 615] on span "Create" at bounding box center [702, 619] width 36 height 12
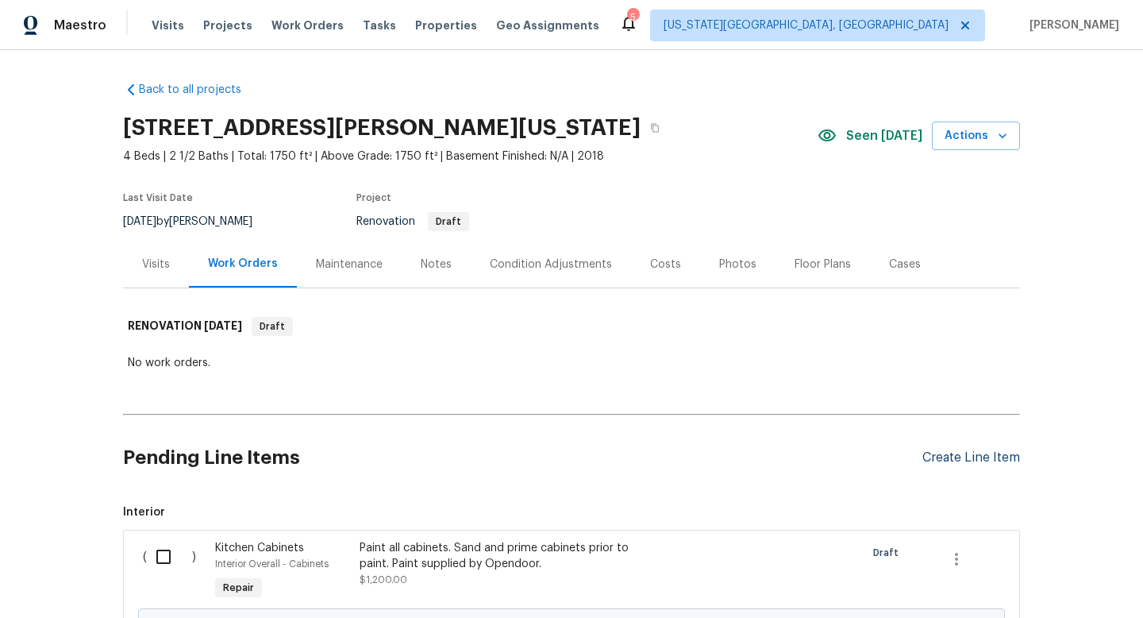
click at [963, 460] on div "Create Line Item" at bounding box center [972, 457] width 98 height 15
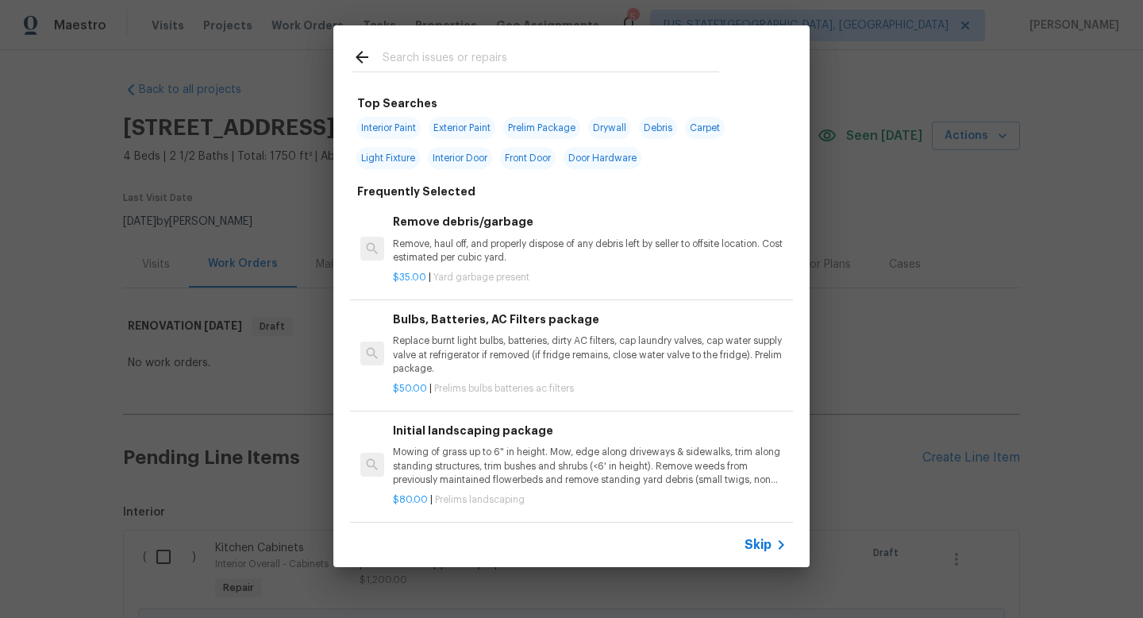
click at [908, 329] on div "Top Searches Interior Paint Exterior Paint Prelim Package Drywall Debris Carpet…" at bounding box center [571, 296] width 1143 height 592
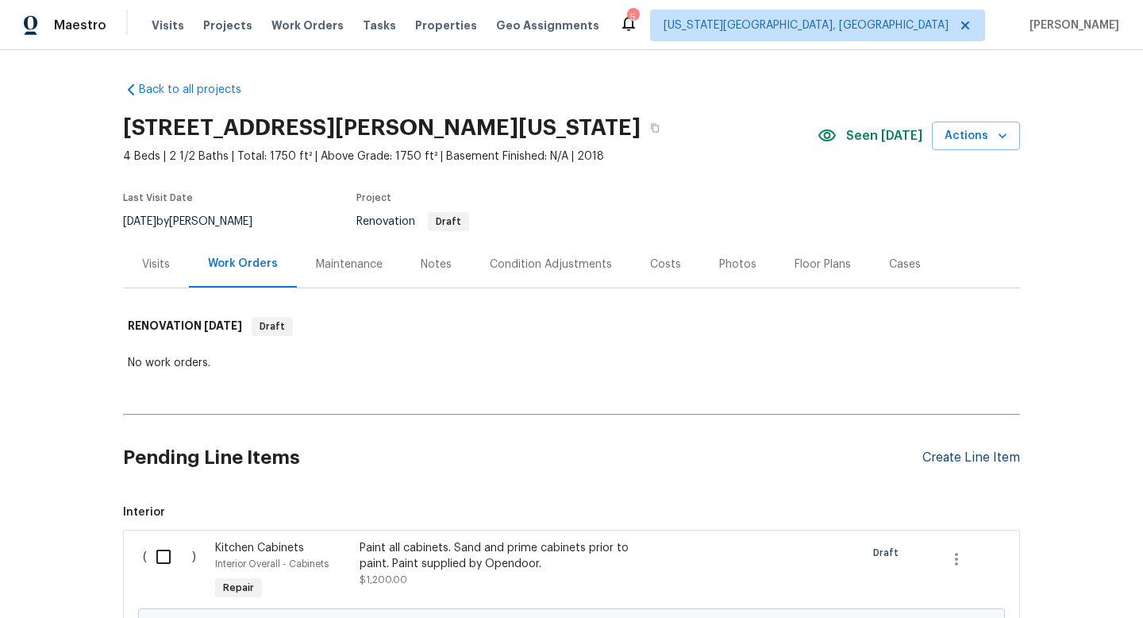
click at [947, 459] on div "Create Line Item" at bounding box center [972, 457] width 98 height 15
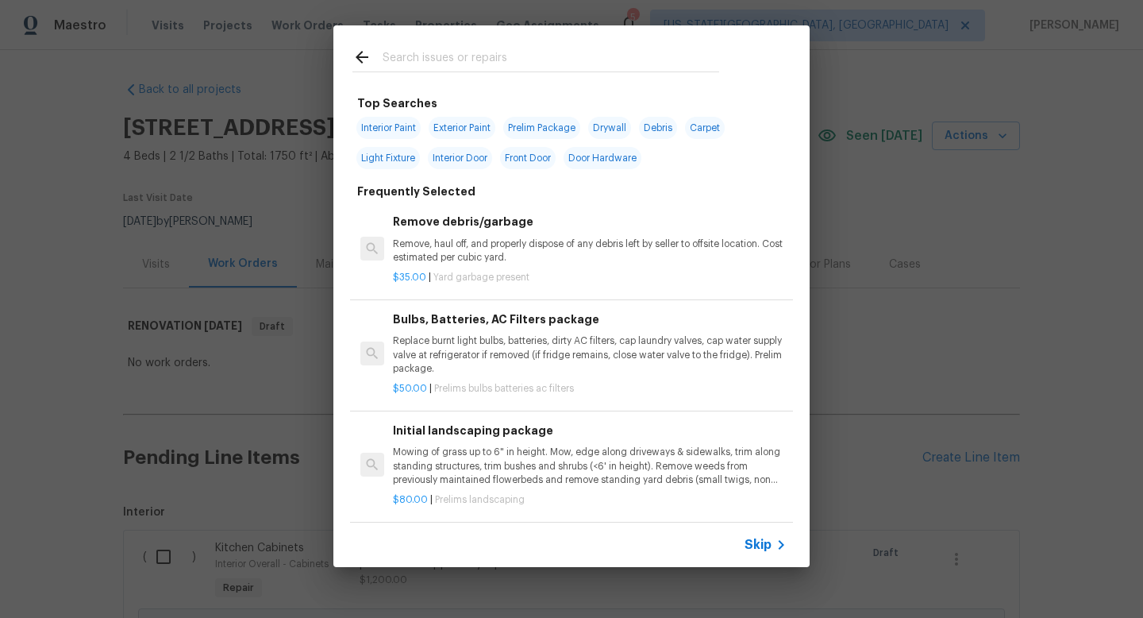
click at [462, 56] on input "text" at bounding box center [551, 60] width 337 height 24
type input "o"
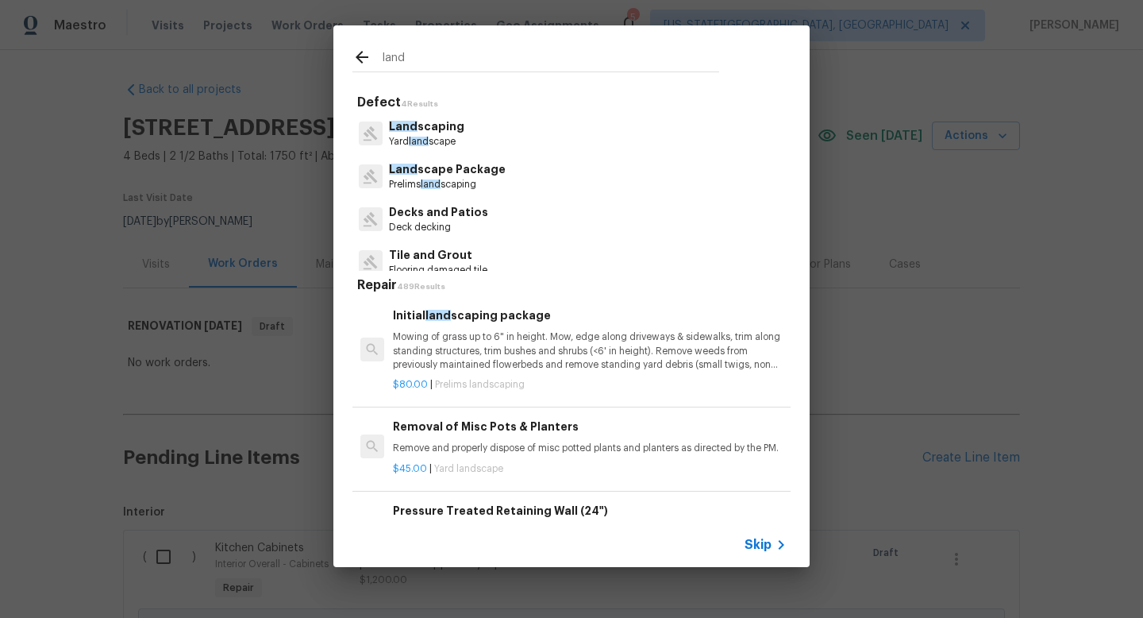
type input "land"
click at [454, 179] on p "Prelims land scaping" at bounding box center [447, 184] width 117 height 13
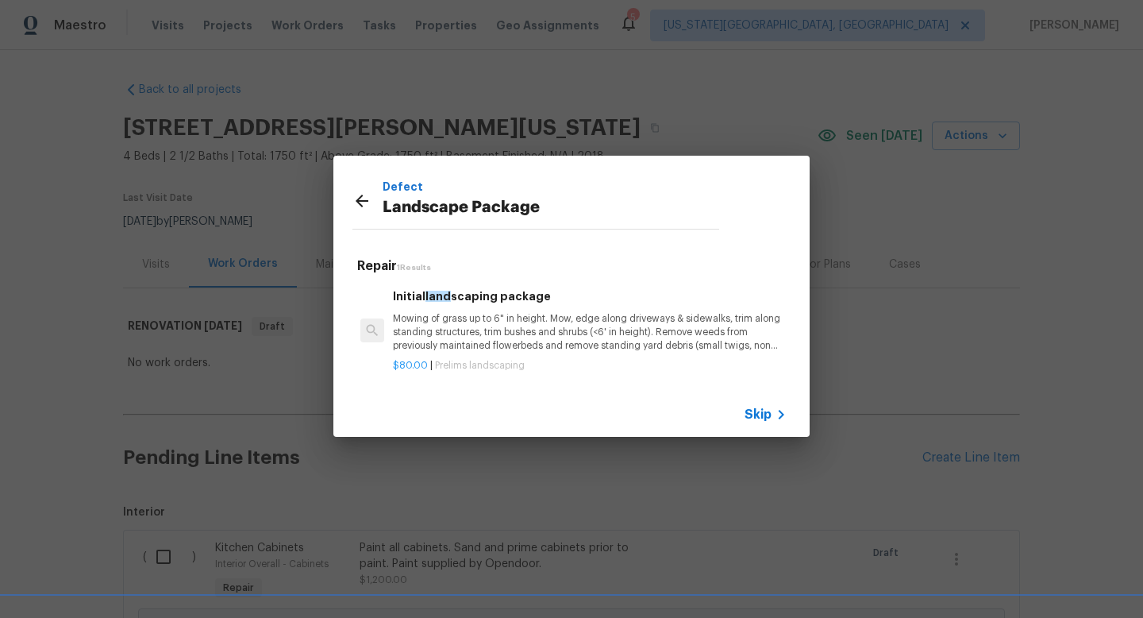
click at [464, 329] on p "Mowing of grass up to 6" in height. Mow, edge along driveways & sidewalks, trim…" at bounding box center [590, 332] width 394 height 40
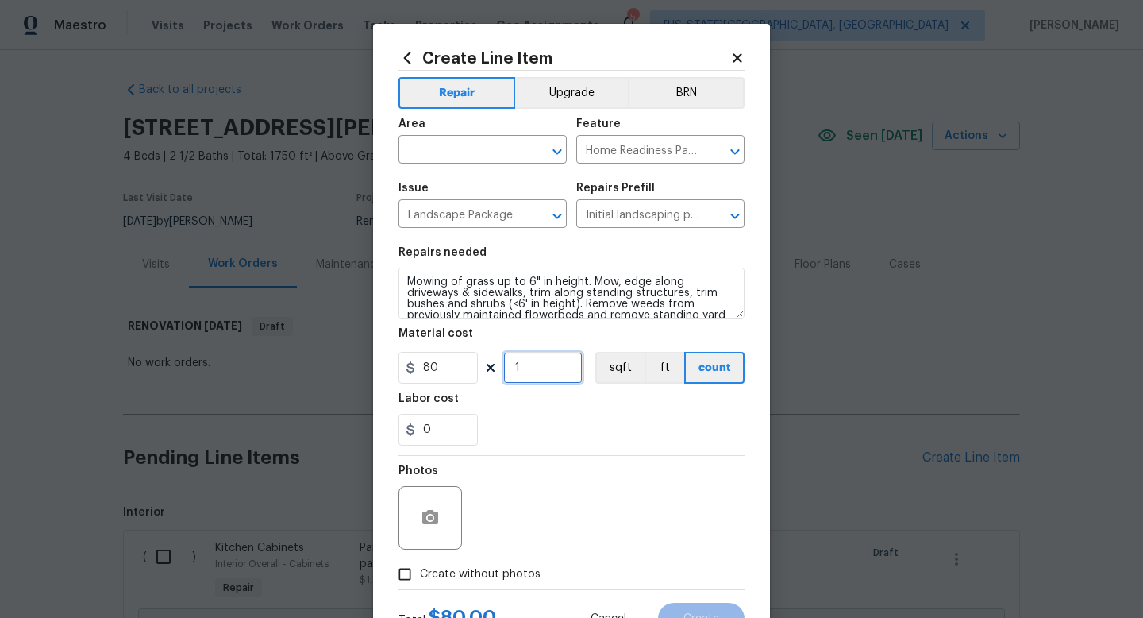
click at [555, 379] on input "1" at bounding box center [542, 368] width 79 height 32
type input "5"
click at [506, 567] on span "Create without photos" at bounding box center [480, 574] width 121 height 17
click at [420, 567] on input "Create without photos" at bounding box center [405, 574] width 30 height 30
checkbox input "true"
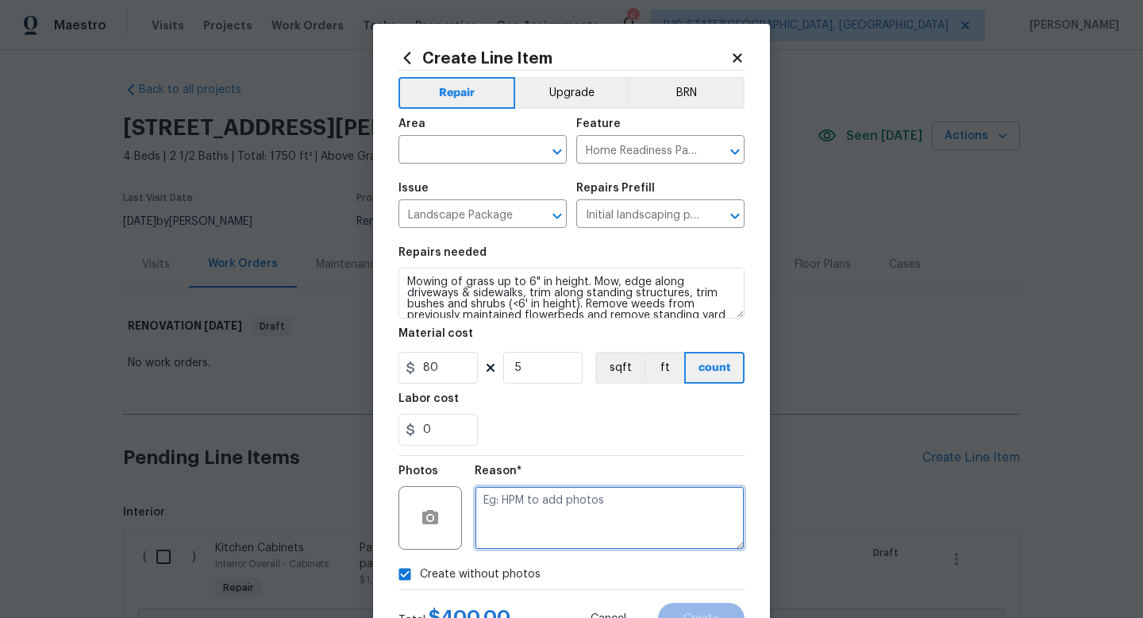
click at [507, 527] on textarea at bounding box center [610, 518] width 270 height 64
type textarea "na"
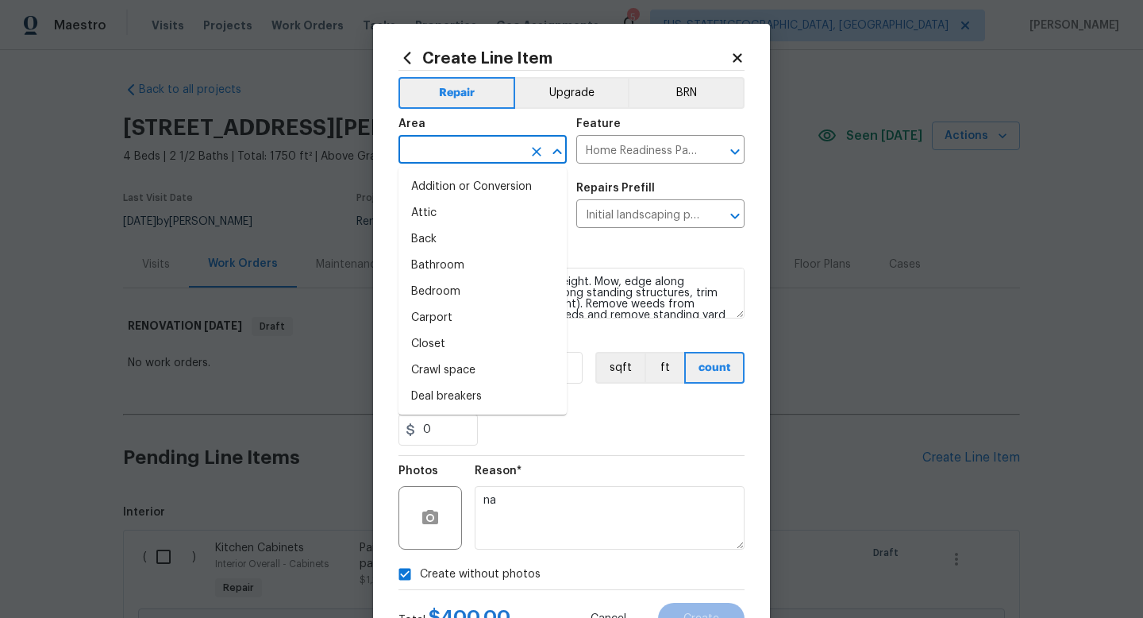
click at [432, 148] on input "text" at bounding box center [461, 151] width 124 height 25
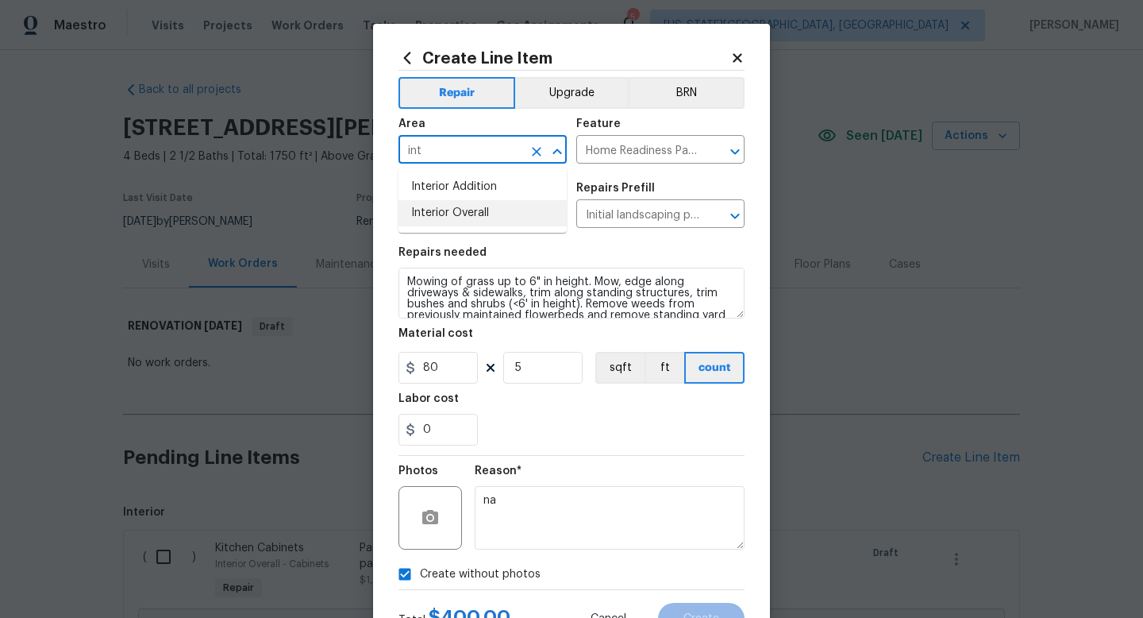
click at [426, 202] on li "Interior Overall" at bounding box center [483, 213] width 168 height 26
type input "Interior Overall"
click at [692, 617] on span "Create" at bounding box center [702, 619] width 36 height 12
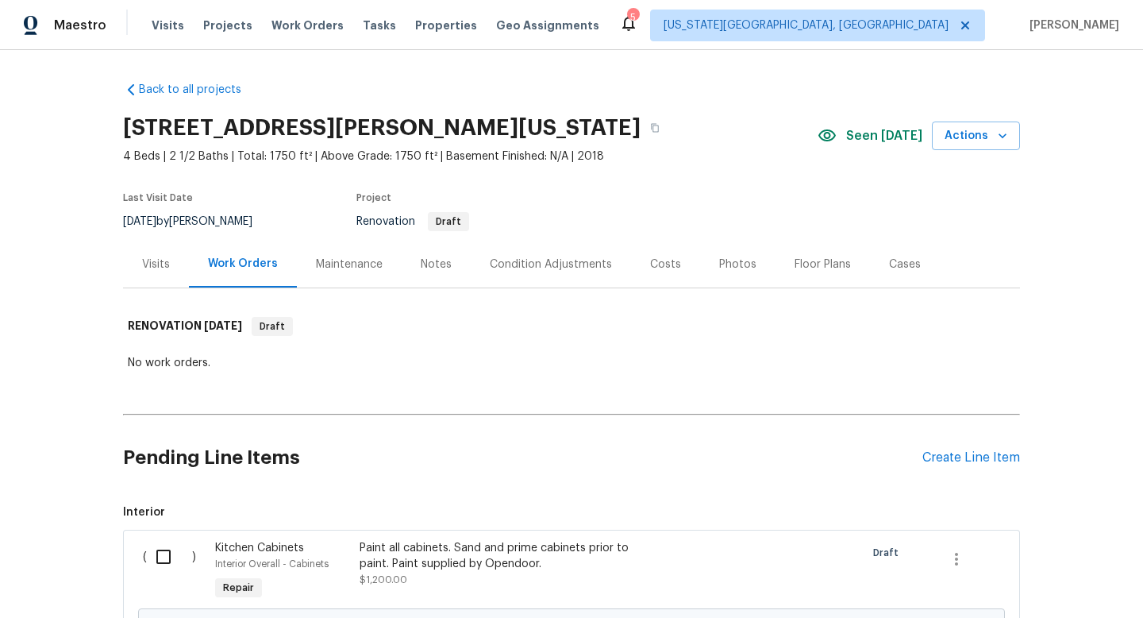
click at [666, 267] on div "Costs" at bounding box center [665, 264] width 31 height 16
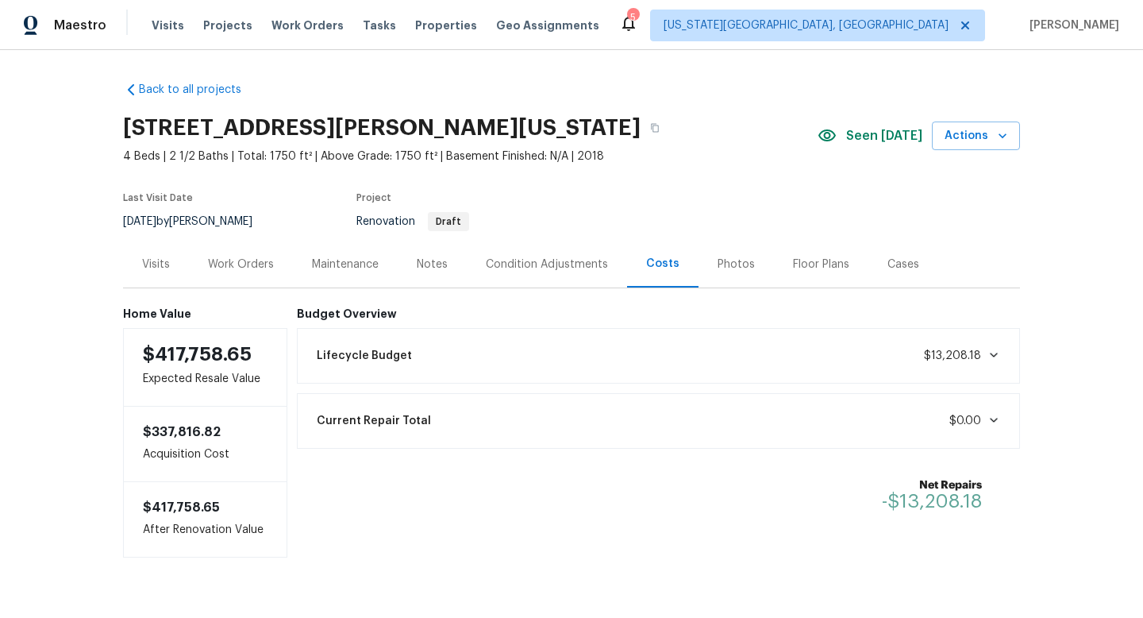
click at [799, 265] on div "Floor Plans" at bounding box center [821, 264] width 56 height 16
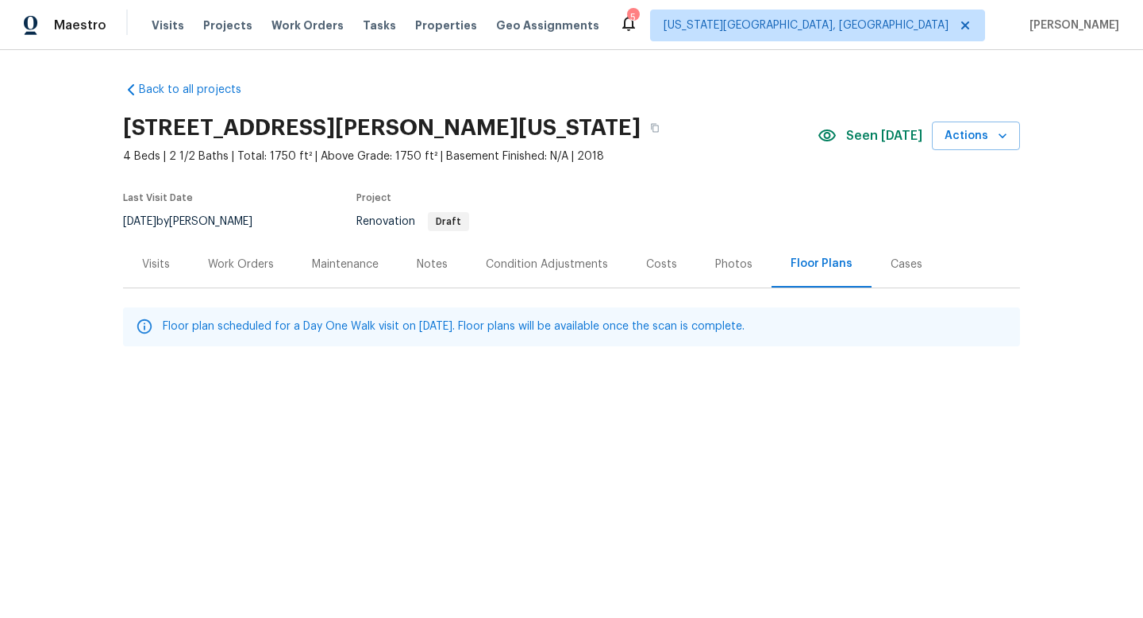
click at [533, 259] on div "Condition Adjustments" at bounding box center [547, 264] width 122 height 16
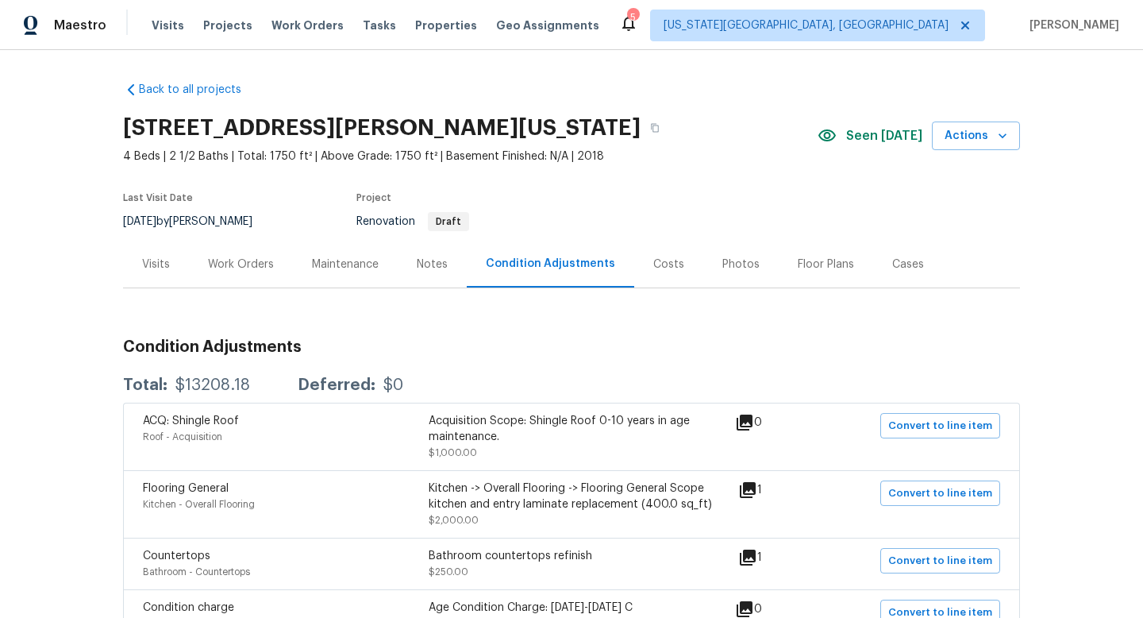
click at [653, 264] on div "Costs" at bounding box center [668, 264] width 31 height 16
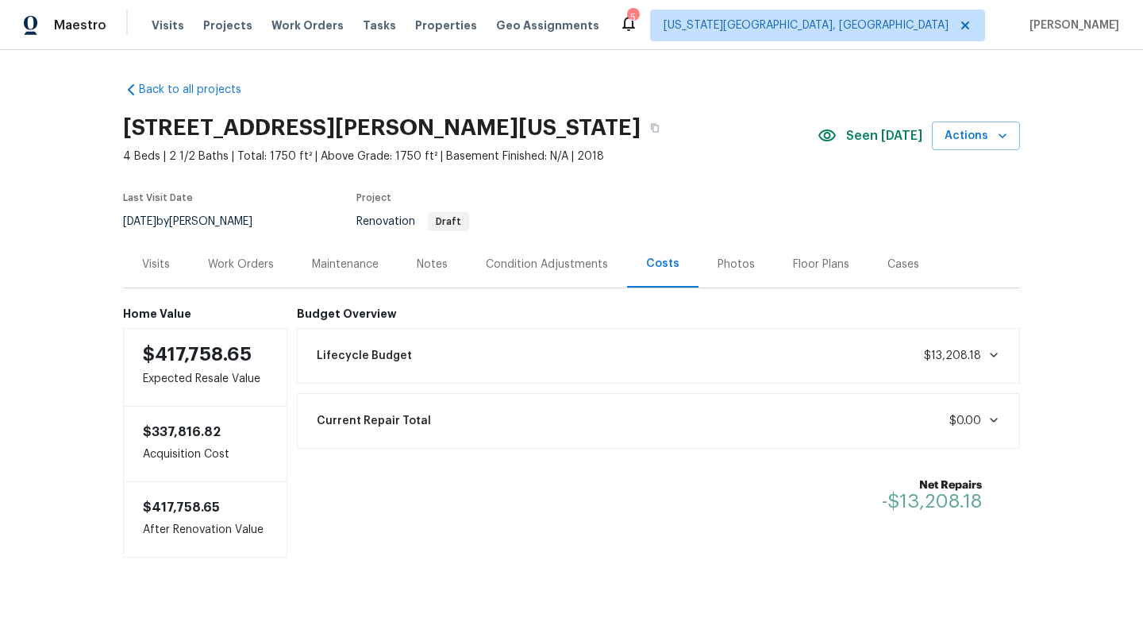
click at [258, 268] on div "Work Orders" at bounding box center [241, 264] width 66 height 16
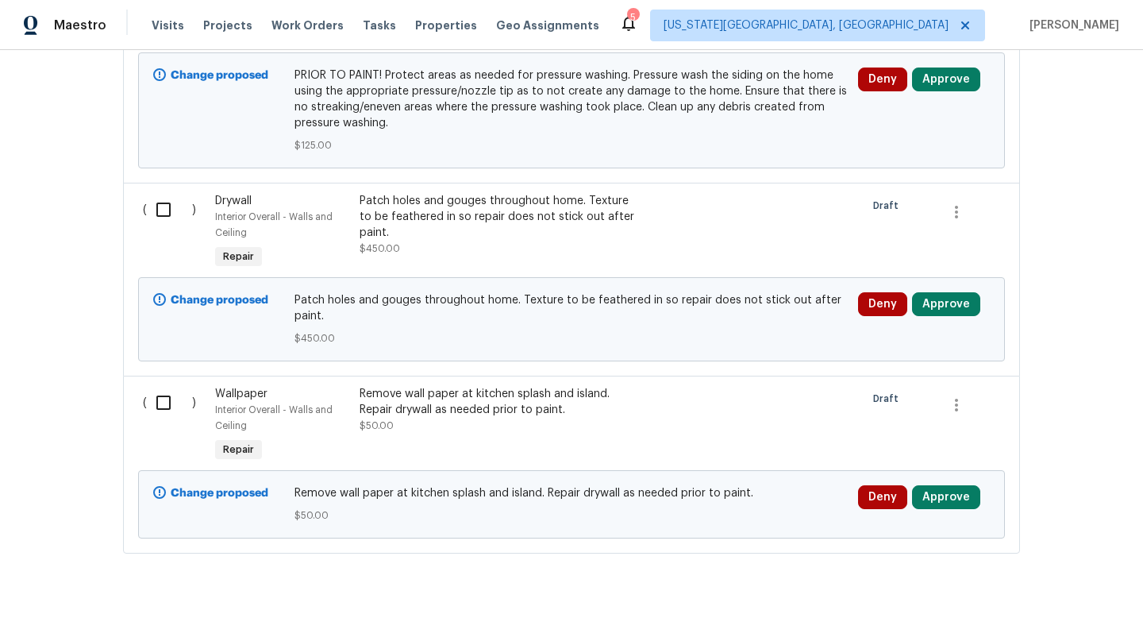
scroll to position [3899, 0]
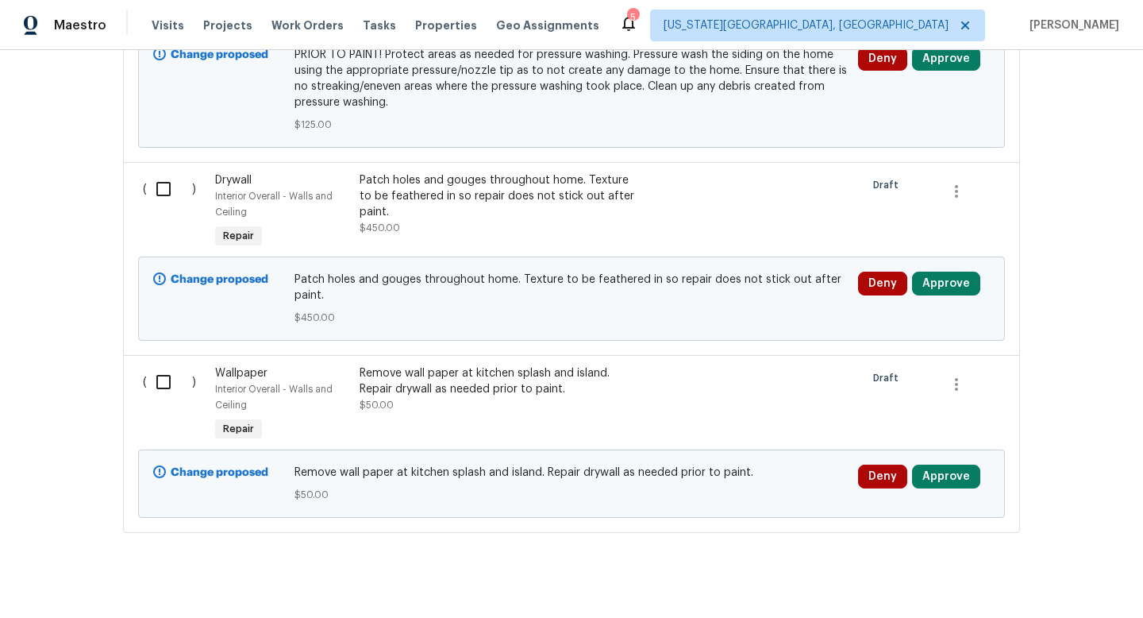
click at [166, 365] on input "checkbox" at bounding box center [169, 381] width 45 height 33
checkbox input "true"
click at [168, 172] on input "checkbox" at bounding box center [169, 188] width 45 height 33
checkbox input "true"
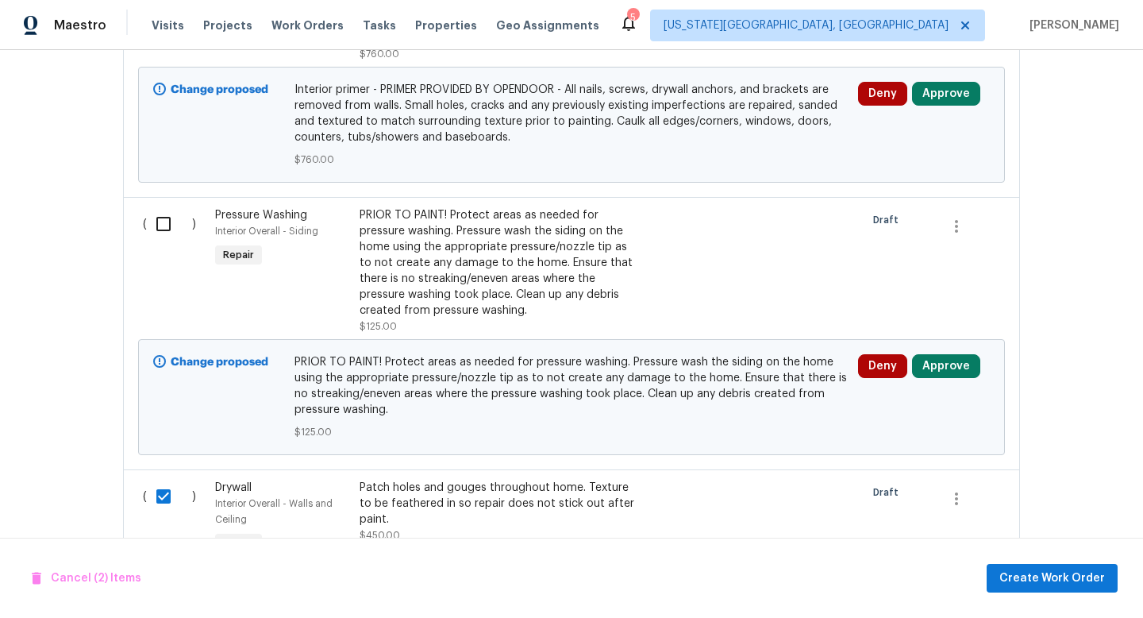
click at [167, 207] on input "checkbox" at bounding box center [169, 223] width 45 height 33
checkbox input "true"
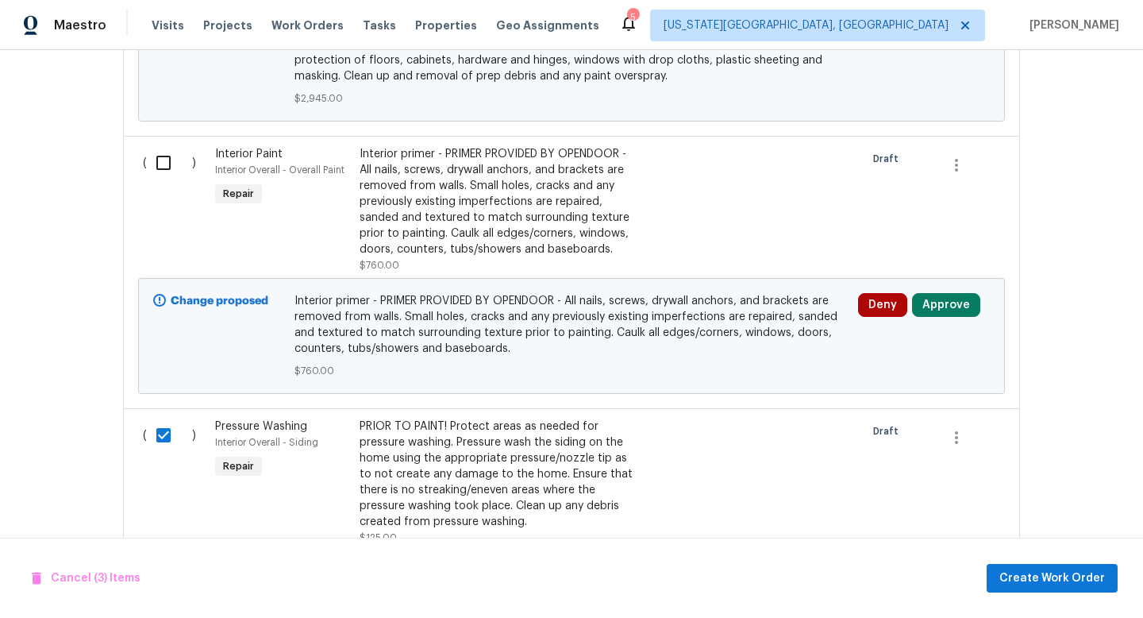
scroll to position [3378, 0]
click at [164, 154] on input "checkbox" at bounding box center [169, 164] width 45 height 33
checkbox input "true"
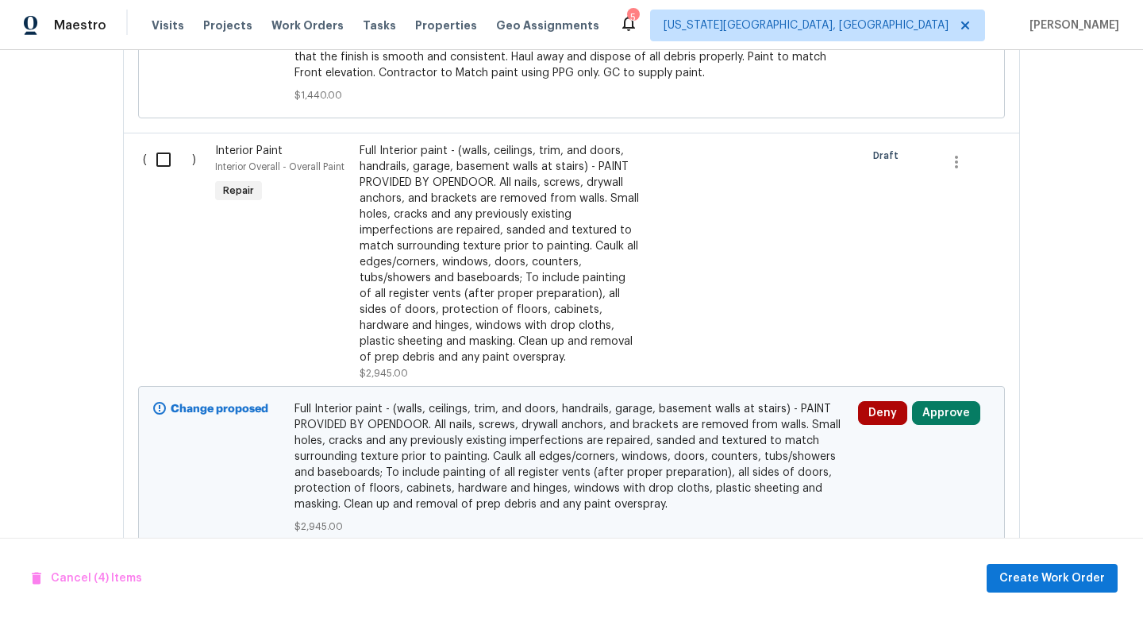
click at [161, 143] on input "checkbox" at bounding box center [169, 159] width 45 height 33
checkbox input "true"
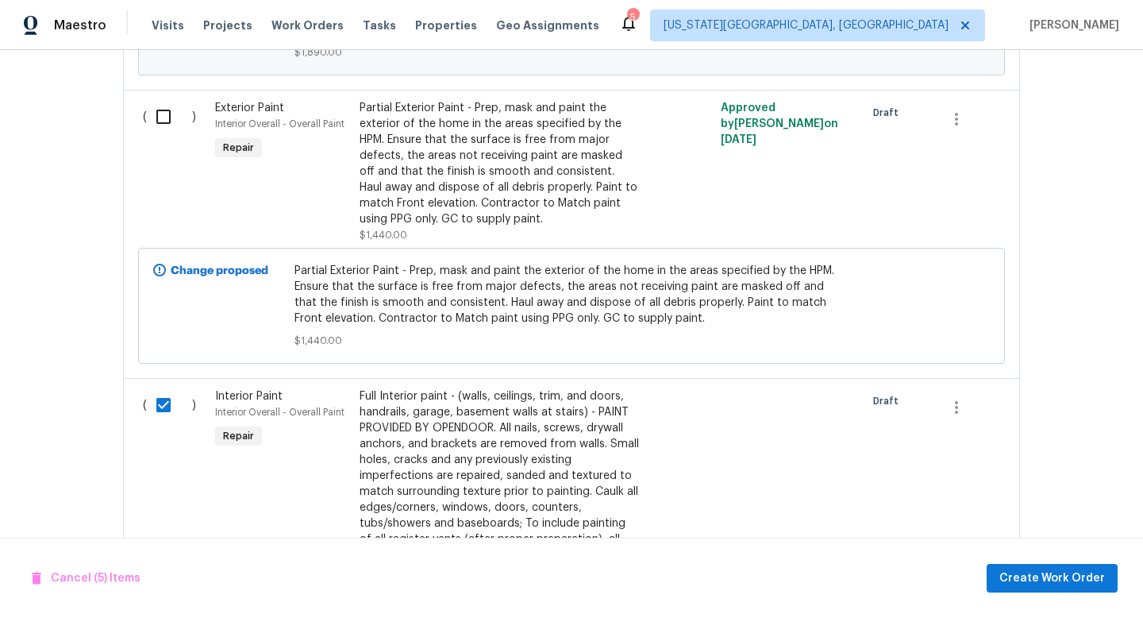
scroll to position [2667, 0]
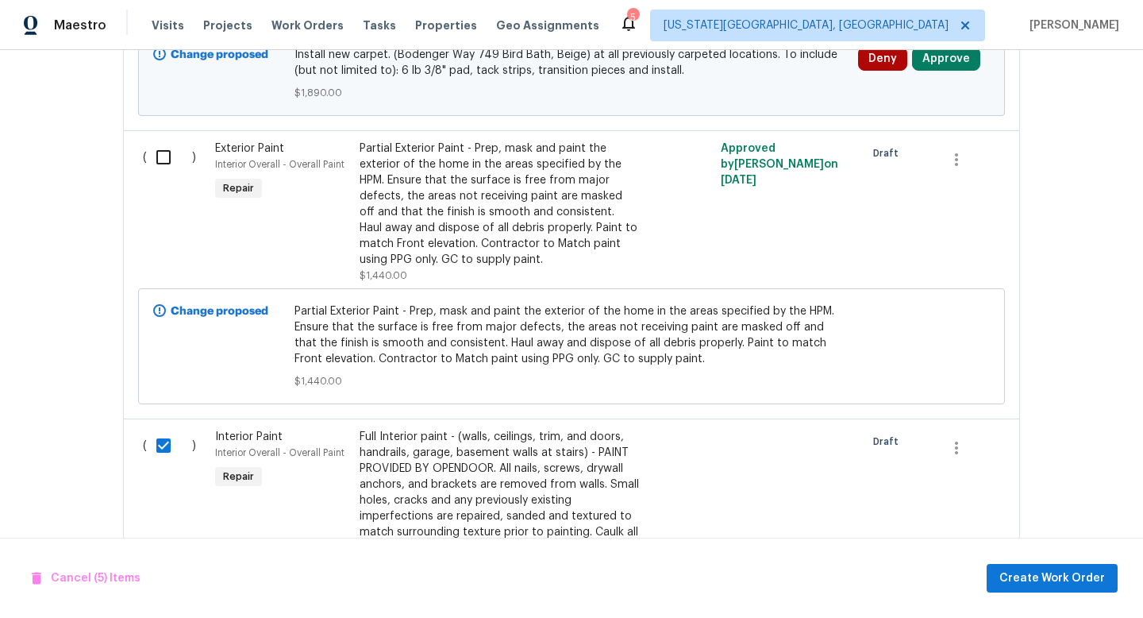
click at [161, 141] on input "checkbox" at bounding box center [169, 157] width 45 height 33
checkbox input "true"
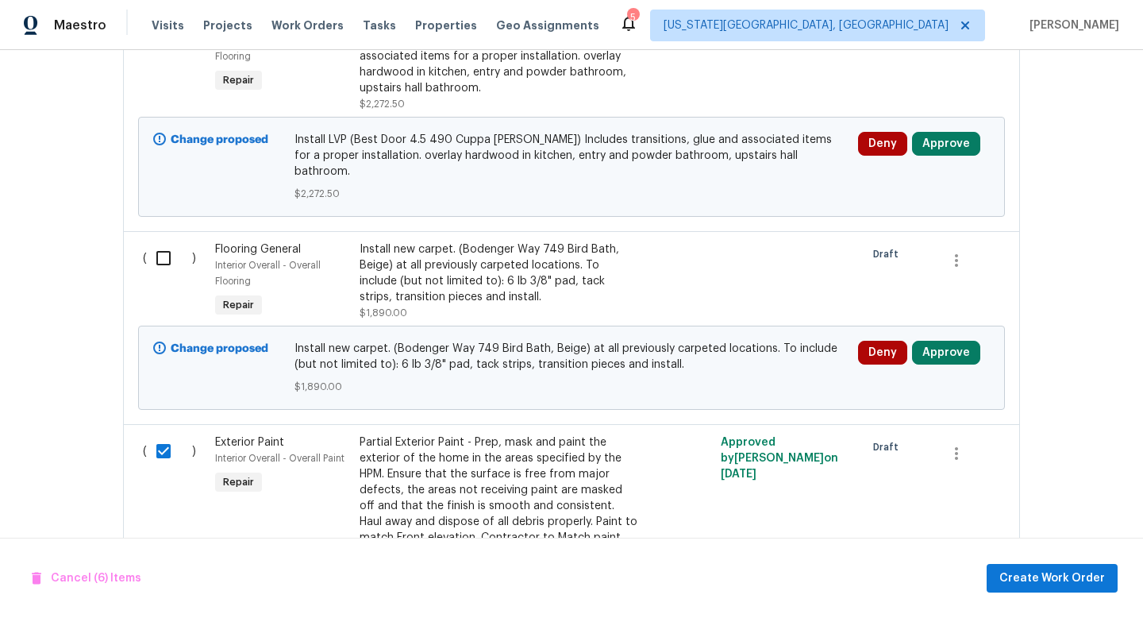
scroll to position [2370, 0]
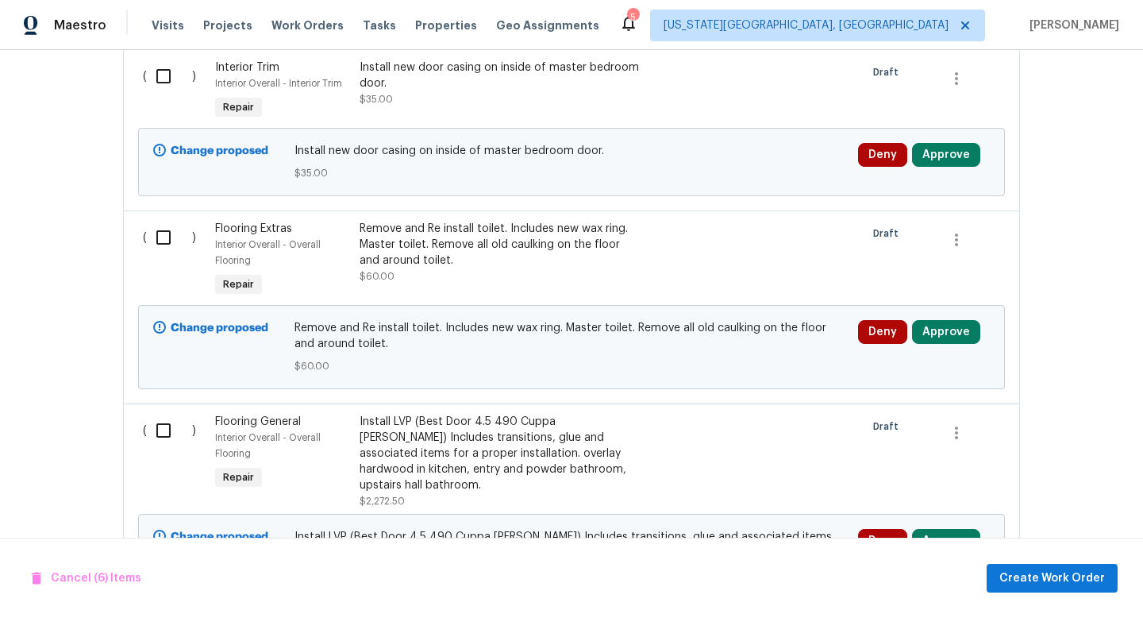
click at [175, 237] on input "checkbox" at bounding box center [169, 237] width 45 height 33
checkbox input "true"
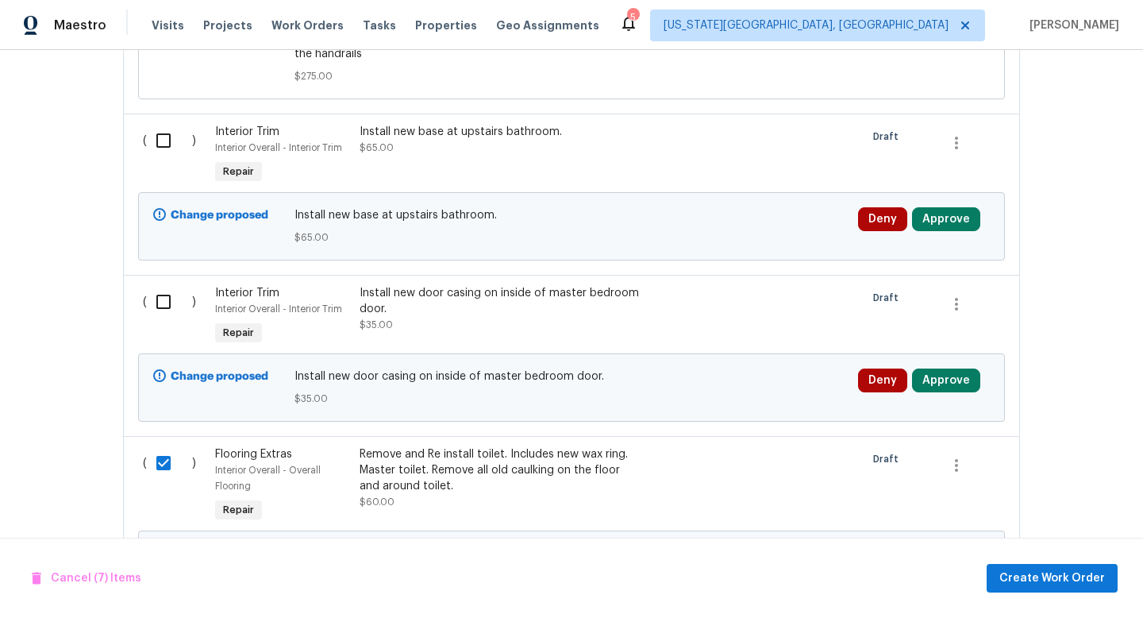
scroll to position [1747, 0]
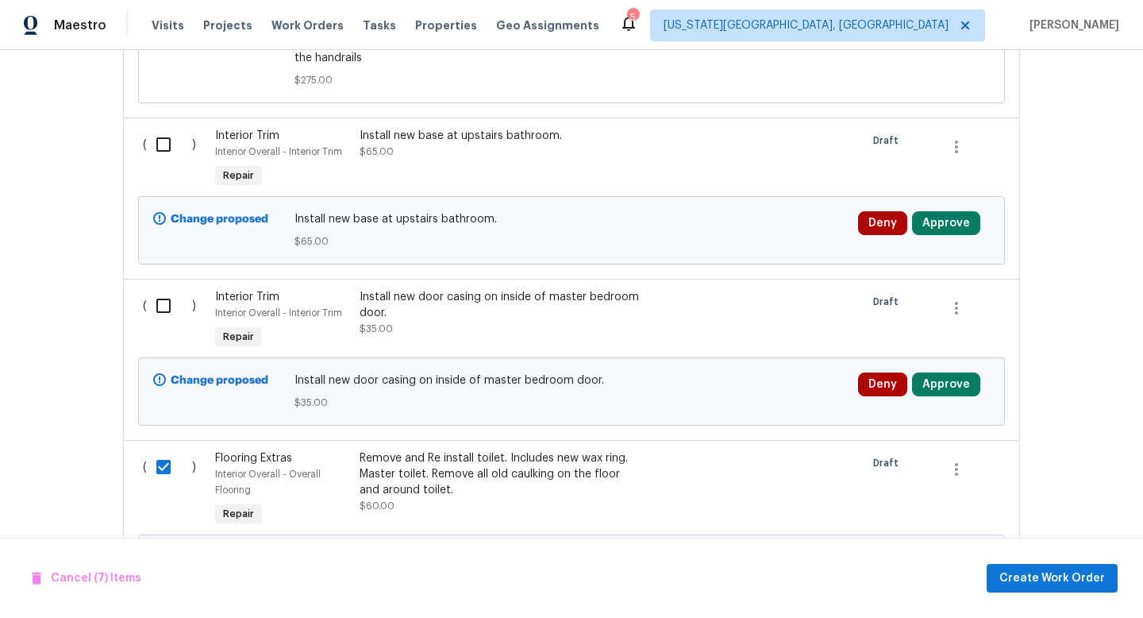
click at [437, 463] on div "Remove and Re install toilet. Includes new wax ring. Master toilet. Remove all …" at bounding box center [499, 474] width 279 height 48
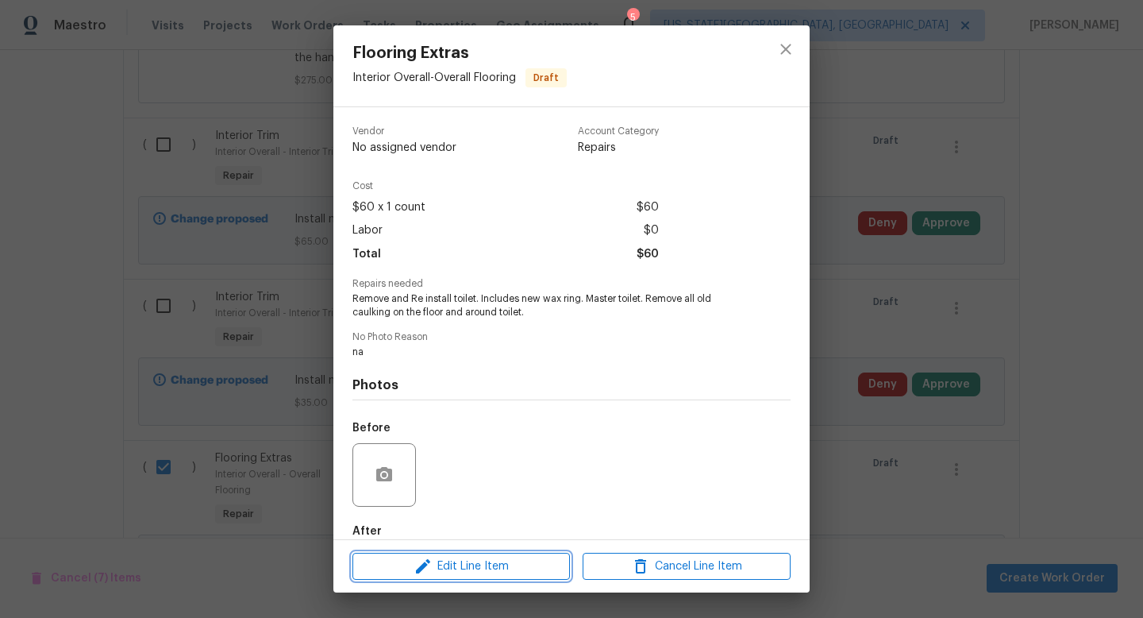
click at [433, 567] on span "Edit Line Item" at bounding box center [461, 567] width 208 height 20
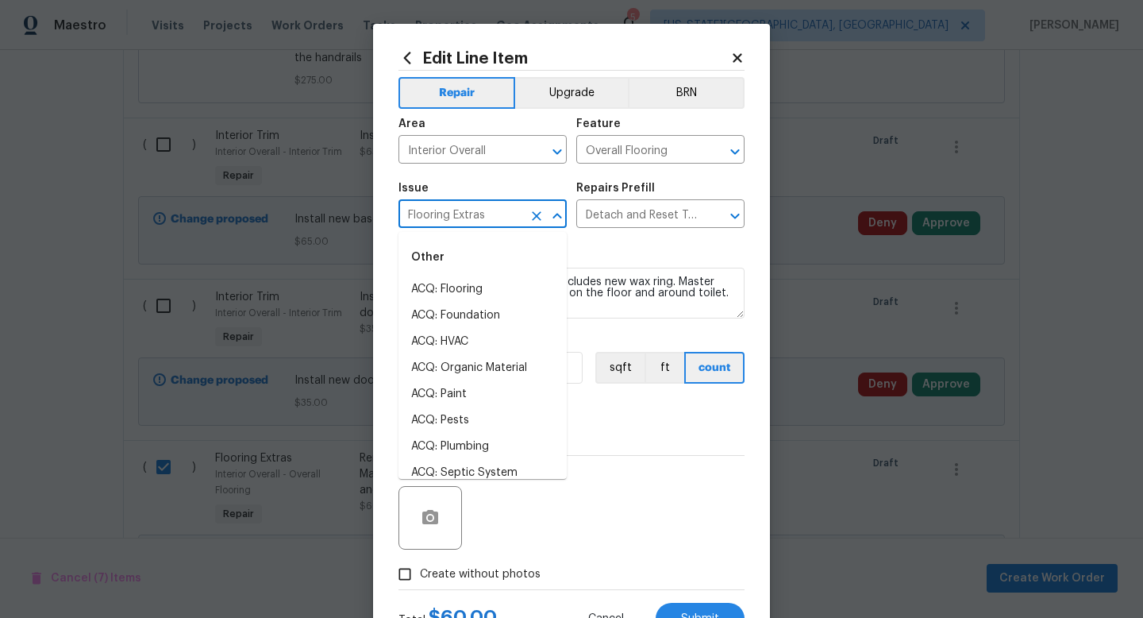
click at [454, 212] on input "Flooring Extras" at bounding box center [461, 215] width 124 height 25
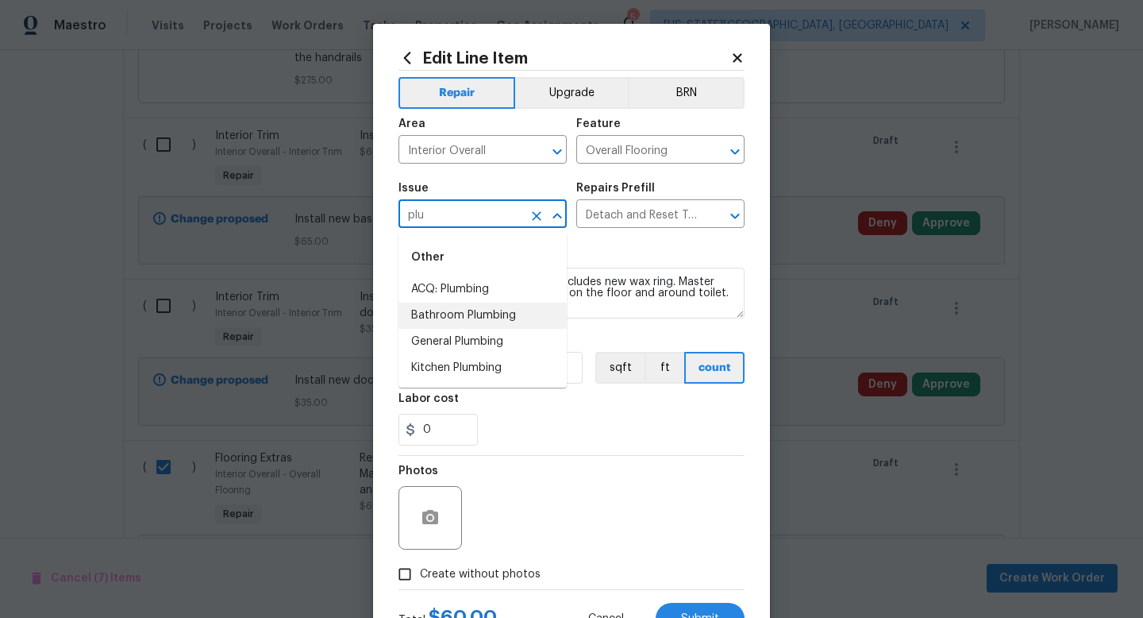
click at [491, 317] on li "Bathroom Plumbing" at bounding box center [483, 315] width 168 height 26
type input "Bathroom Plumbing"
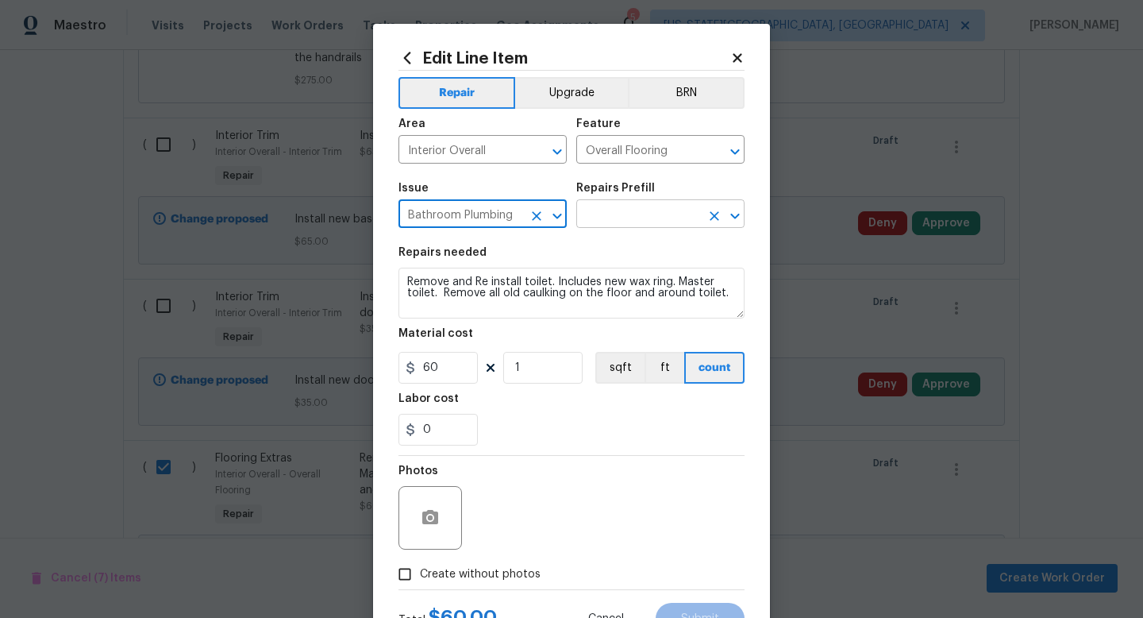
type input "Bathroom Plumbing"
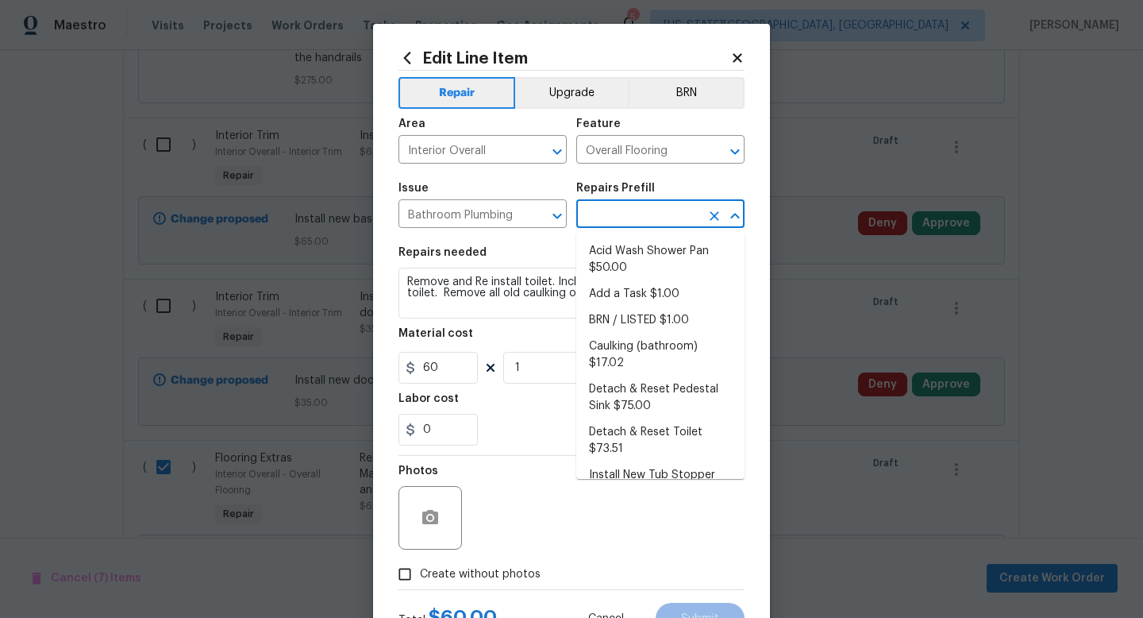
click at [630, 213] on input "text" at bounding box center [638, 215] width 124 height 25
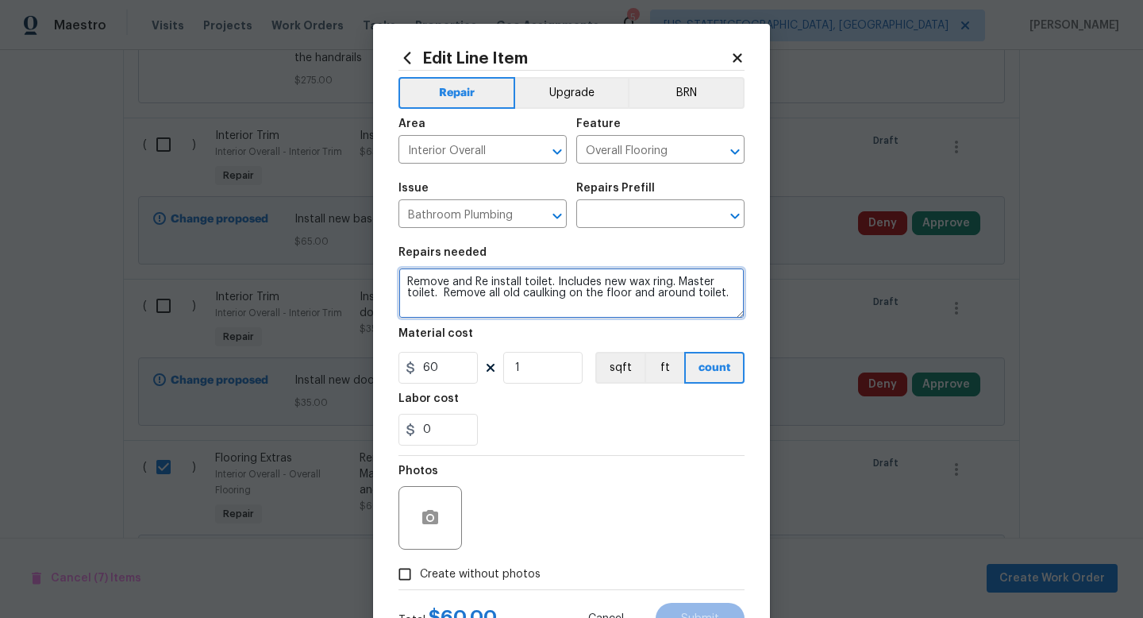
click at [411, 283] on textarea "Remove and Re install toilet. Includes new wax ring. Master toilet. Remove all …" at bounding box center [572, 293] width 346 height 51
drag, startPoint x: 406, startPoint y: 280, endPoint x: 765, endPoint y: 300, distance: 360.2
click at [765, 300] on div "Edit Line Item Repair Upgrade BRN Area Interior Overall ​ Feature Overall Floor…" at bounding box center [571, 342] width 397 height 636
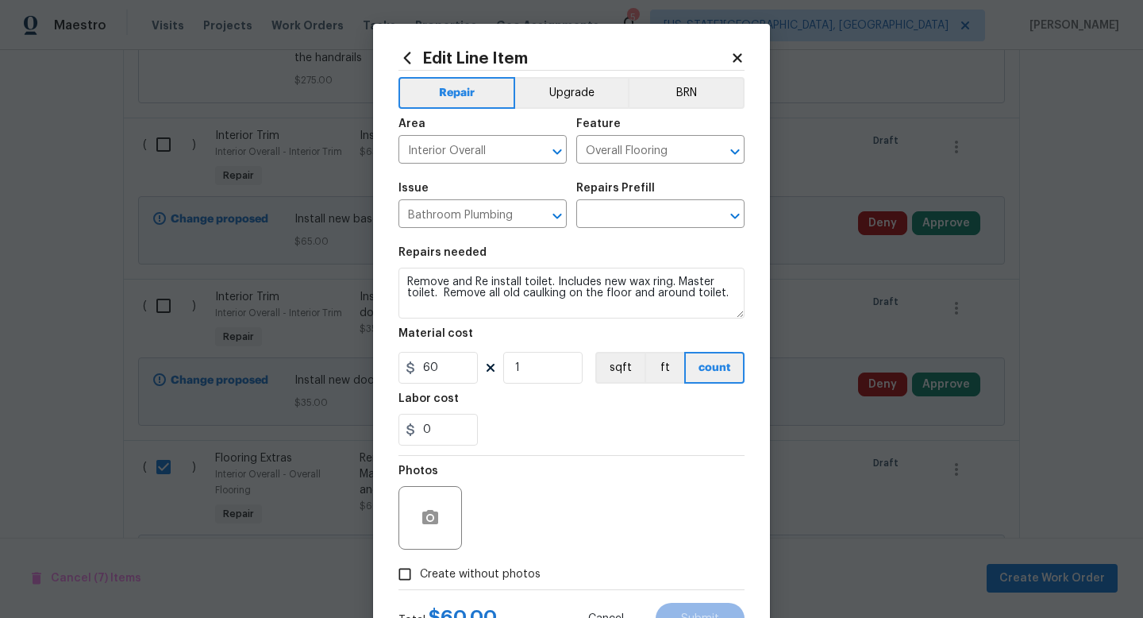
click at [638, 229] on div "Issue Bathroom Plumbing ​ Repairs Prefill ​" at bounding box center [572, 205] width 346 height 64
click at [638, 222] on input "text" at bounding box center [638, 215] width 124 height 25
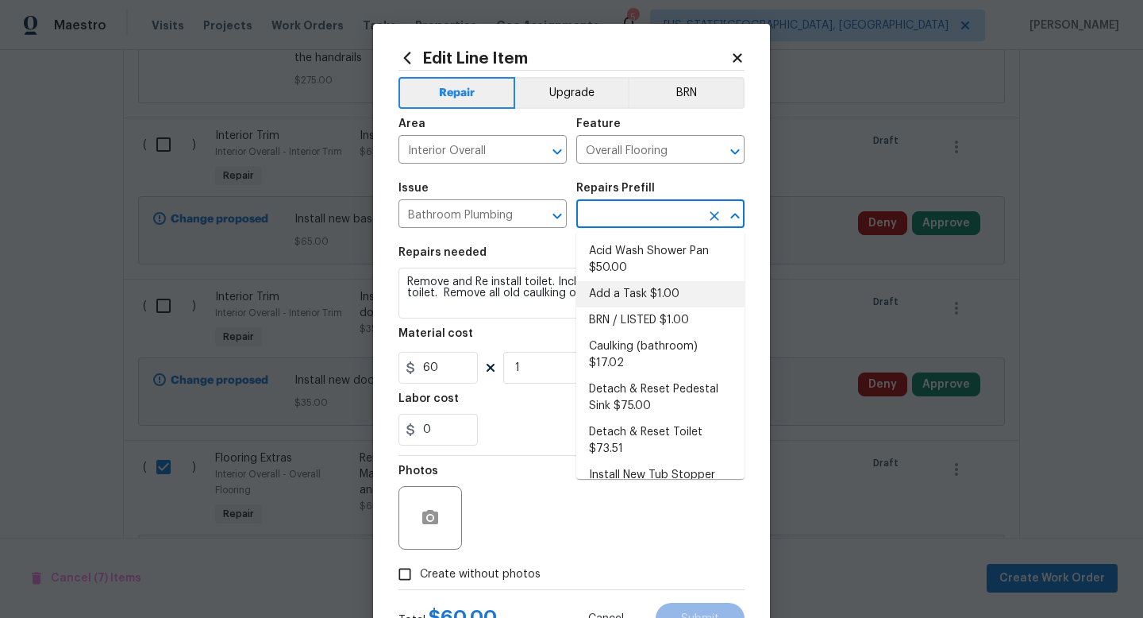
click at [627, 291] on li "Add a Task $1.00" at bounding box center [660, 294] width 168 height 26
type input "Plumbing"
type input "Add a Task $1.00"
type textarea "HPM to detail"
type input "1"
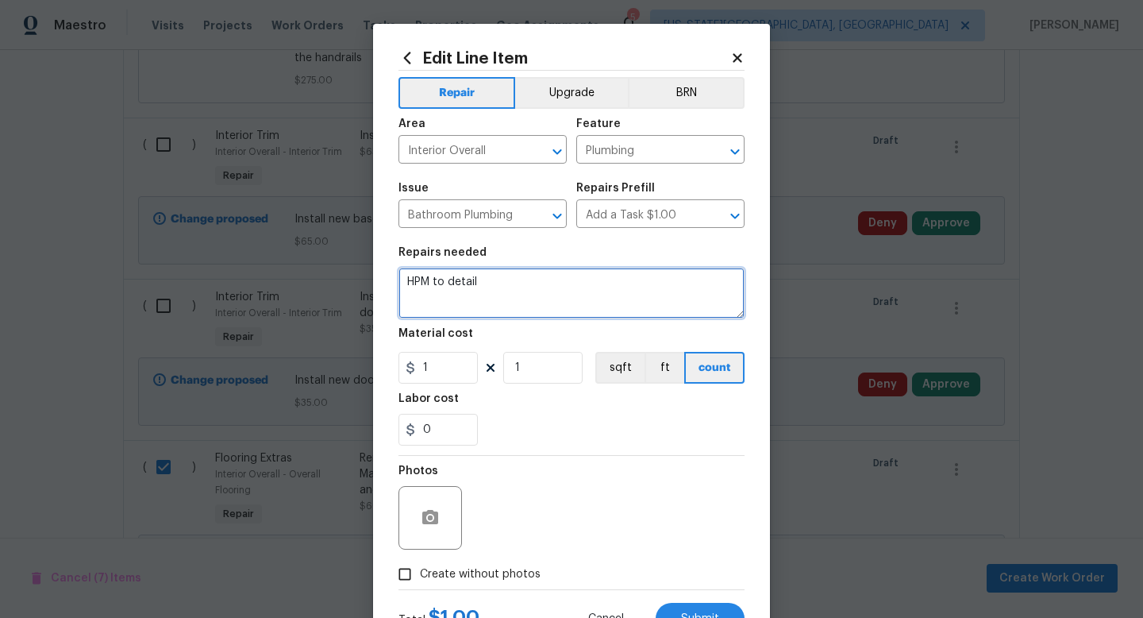
drag, startPoint x: 581, startPoint y: 295, endPoint x: 384, endPoint y: 268, distance: 198.7
click at [380, 272] on div "Edit Line Item Repair Upgrade BRN Area Interior Overall ​ Feature Plumbing ​ Is…" at bounding box center [571, 342] width 397 height 636
paste textarea "Remove and Re install toilet. Includes new wax ring. Master toilet. Remove all …"
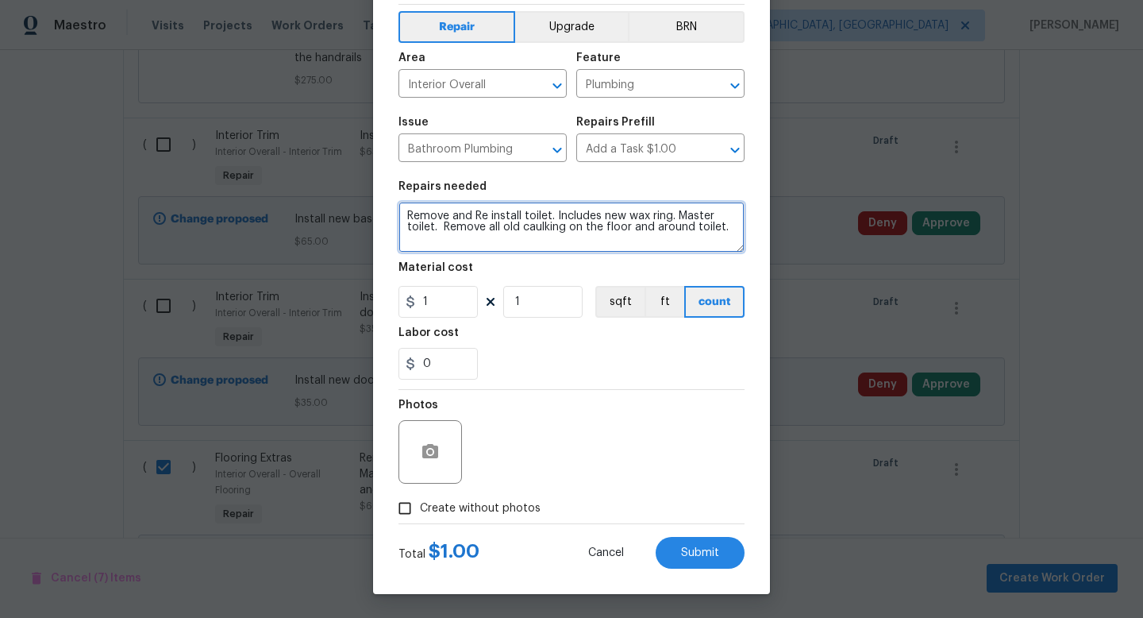
type textarea "Remove and Re install toilet. Includes new wax ring. Master toilet. Remove all …"
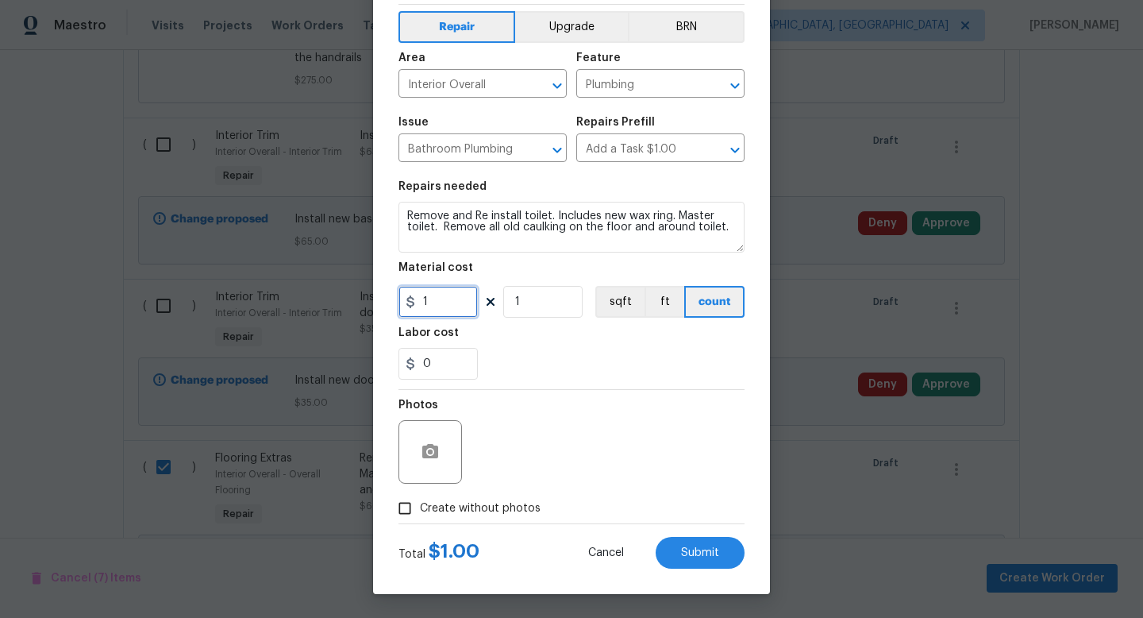
click at [443, 302] on input "1" at bounding box center [438, 302] width 79 height 32
type input "60"
click at [704, 561] on button "Submit" at bounding box center [700, 553] width 89 height 32
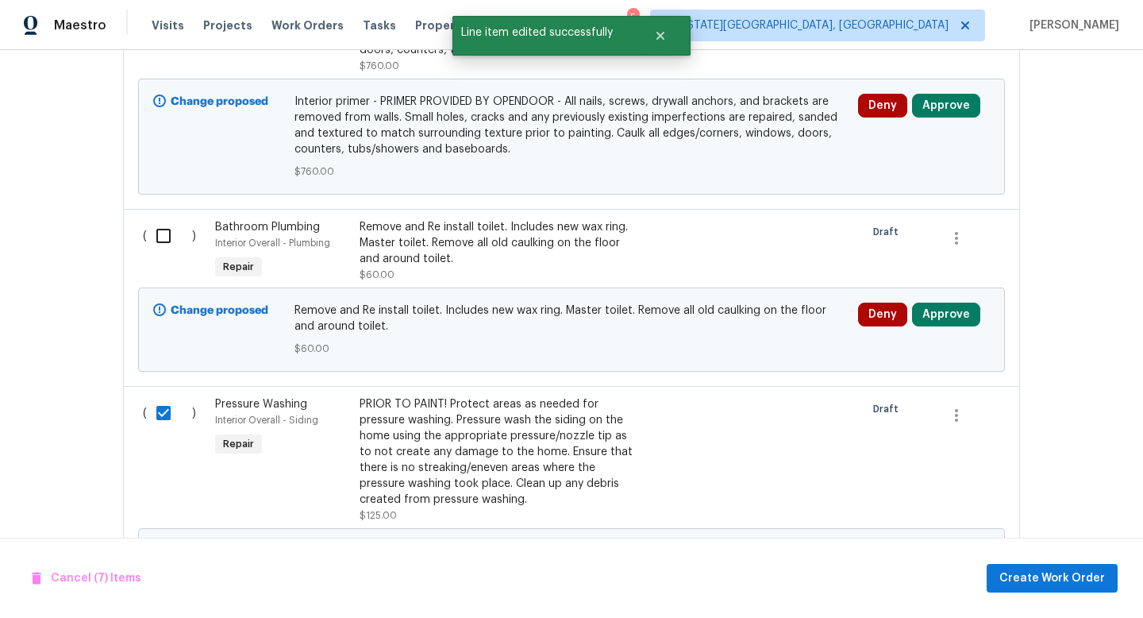
scroll to position [3386, 0]
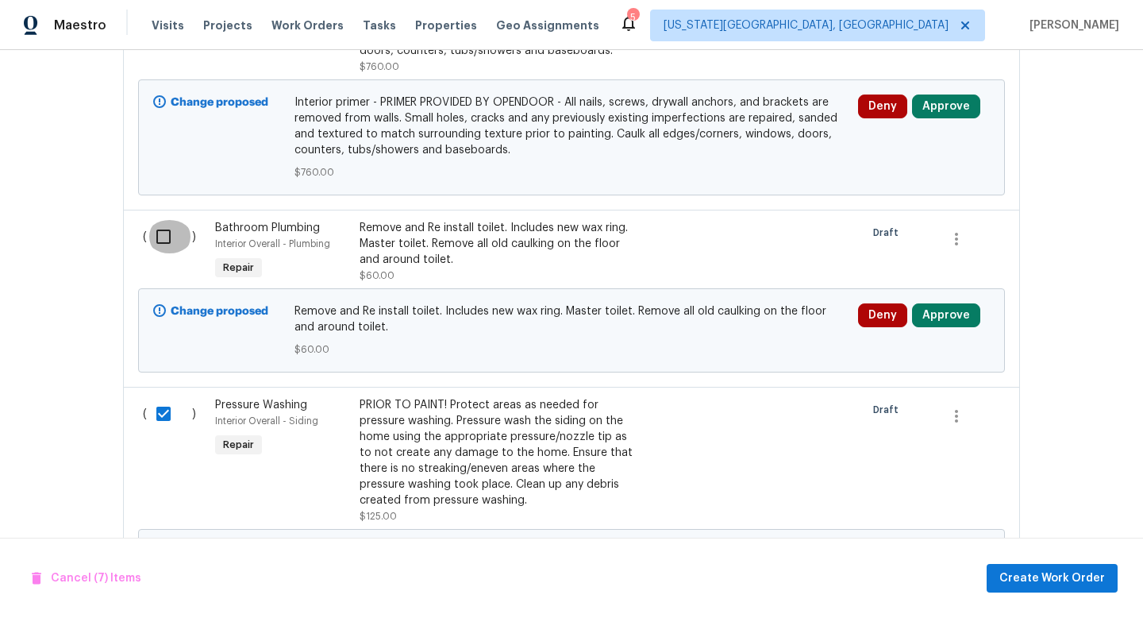
click at [164, 220] on input "checkbox" at bounding box center [169, 236] width 45 height 33
checkbox input "true"
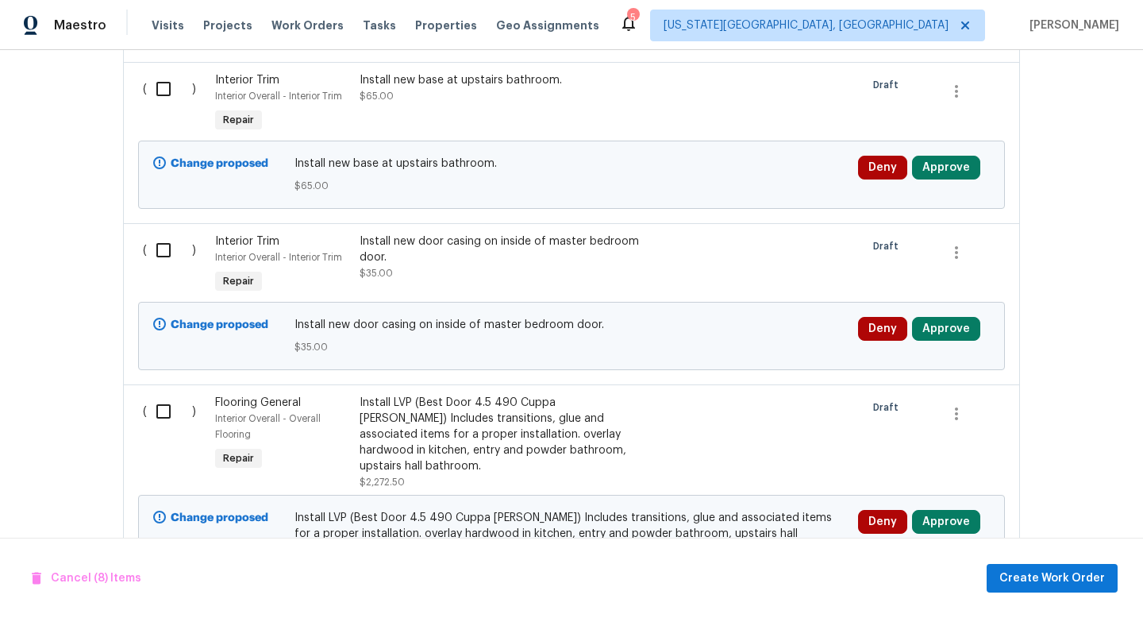
scroll to position [1799, 0]
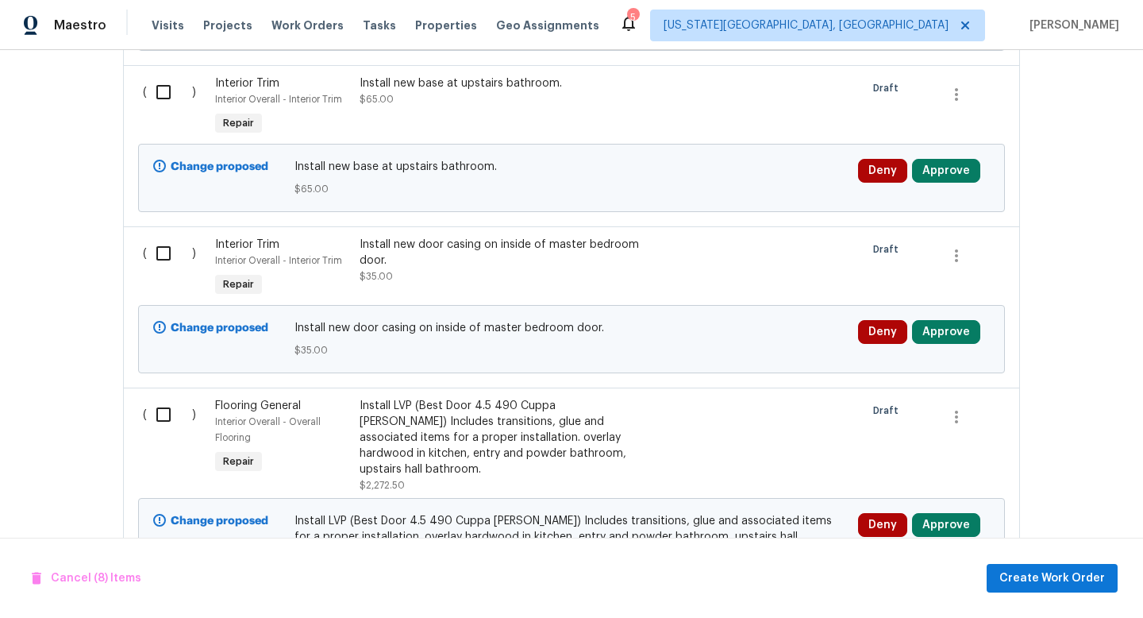
click at [160, 254] on input "checkbox" at bounding box center [169, 253] width 45 height 33
checkbox input "true"
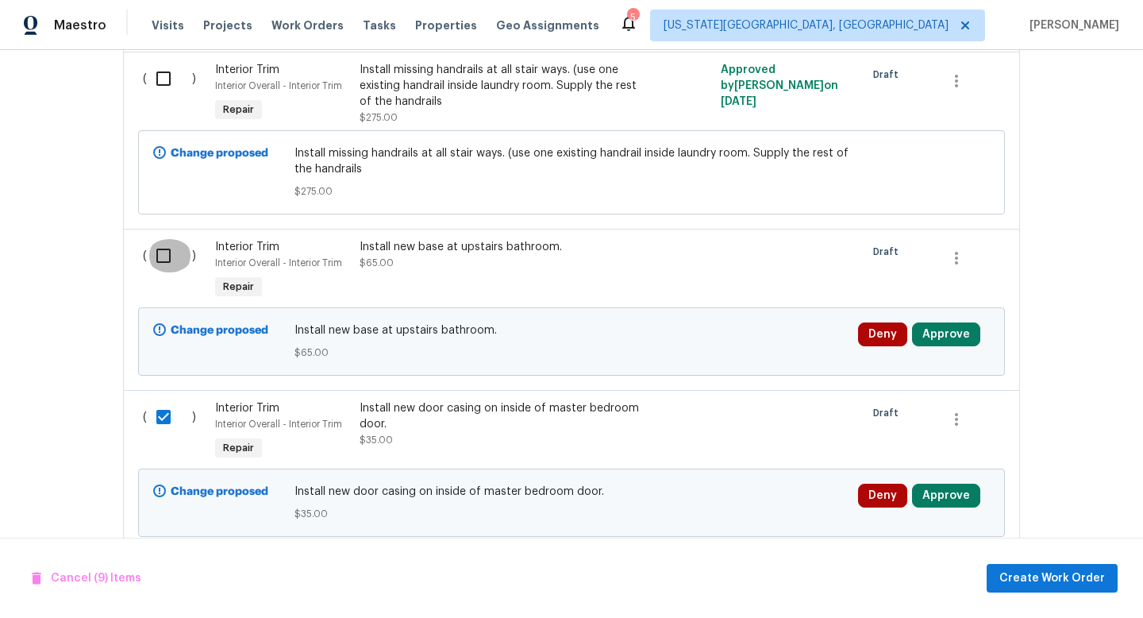
click at [161, 267] on input "checkbox" at bounding box center [169, 255] width 45 height 33
checkbox input "true"
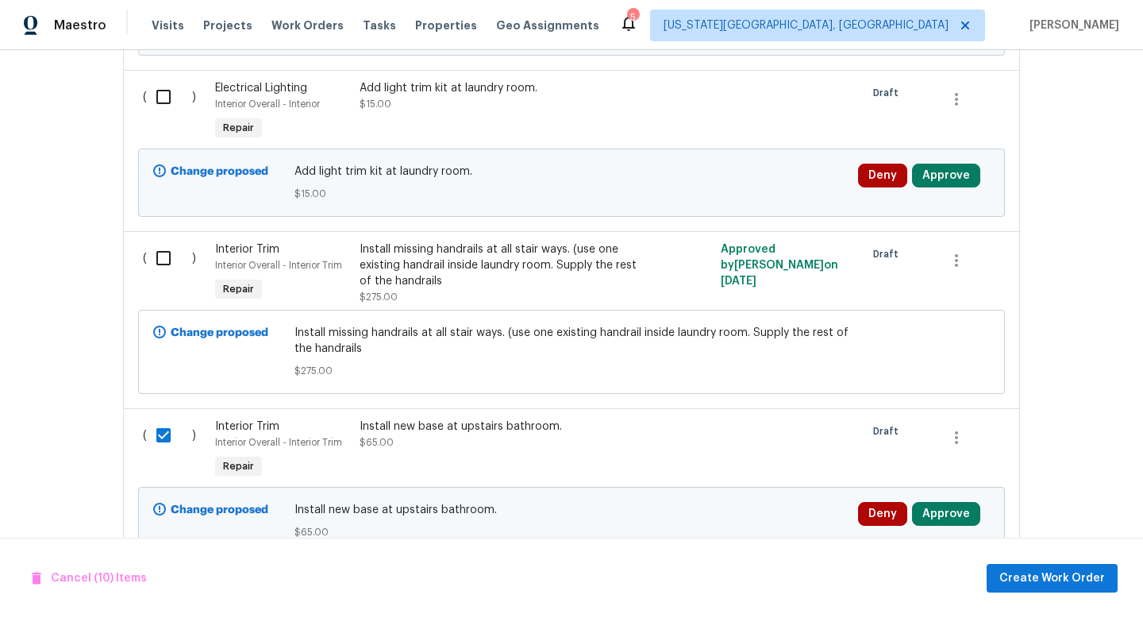
scroll to position [1455, 0]
click at [161, 267] on input "checkbox" at bounding box center [169, 258] width 45 height 33
checkbox input "true"
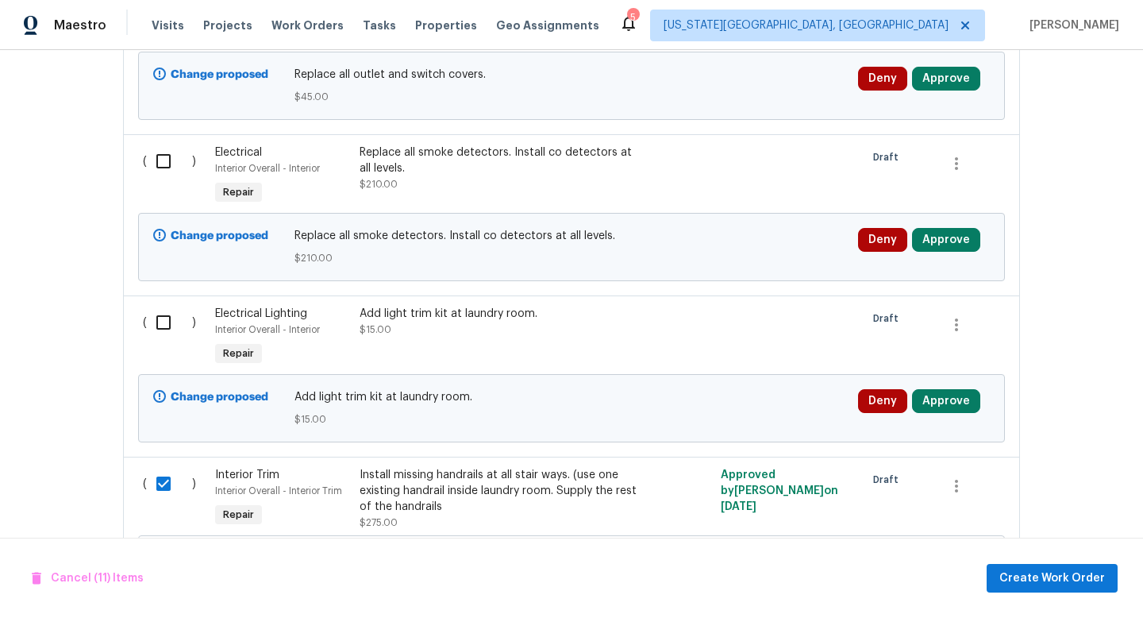
scroll to position [1228, 0]
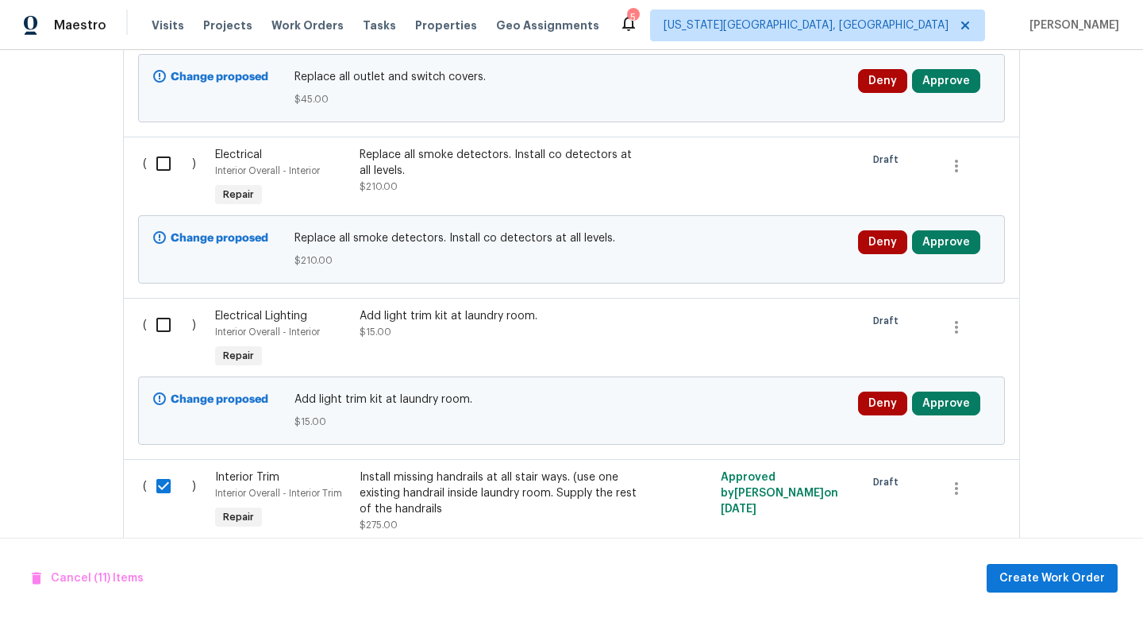
click at [172, 328] on input "checkbox" at bounding box center [169, 324] width 45 height 33
checkbox input "true"
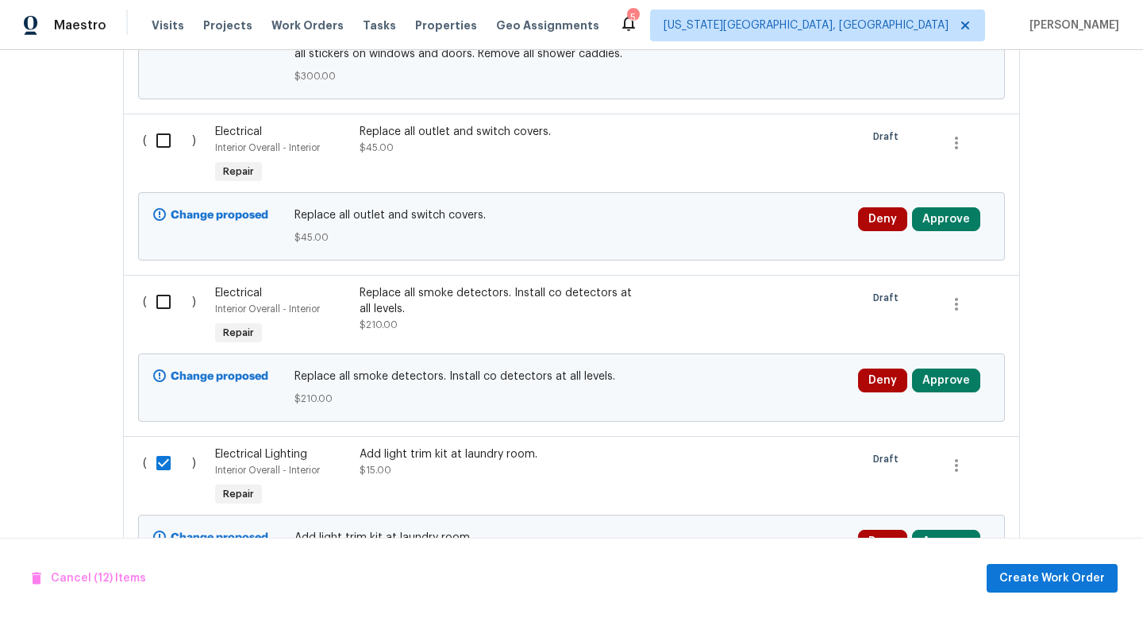
scroll to position [1055, 0]
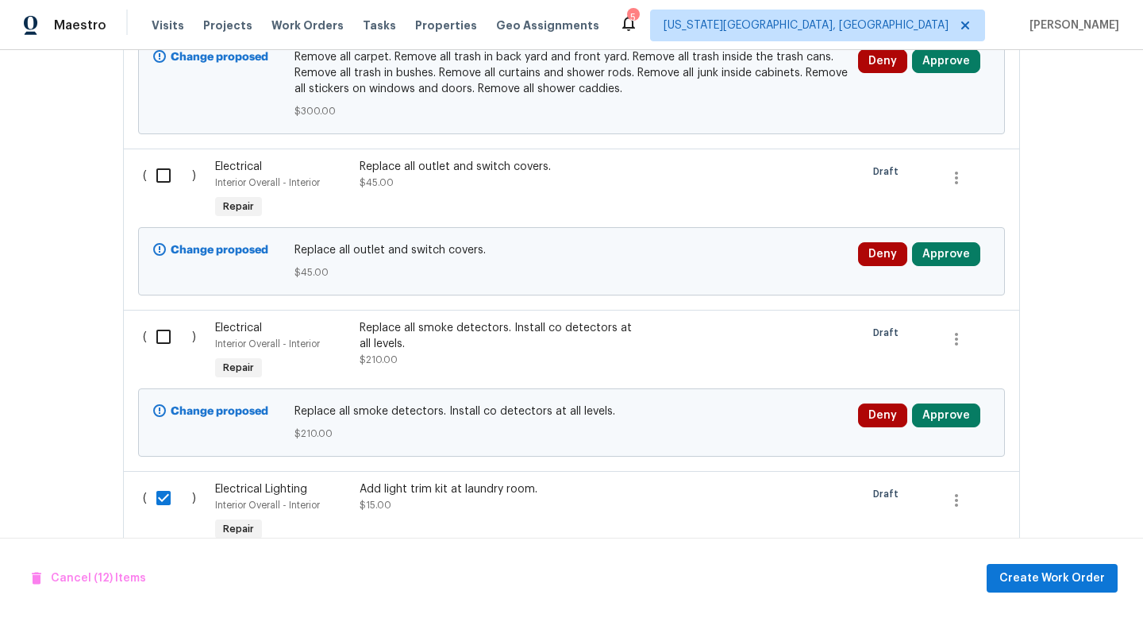
click at [172, 338] on input "checkbox" at bounding box center [169, 336] width 45 height 33
checkbox input "true"
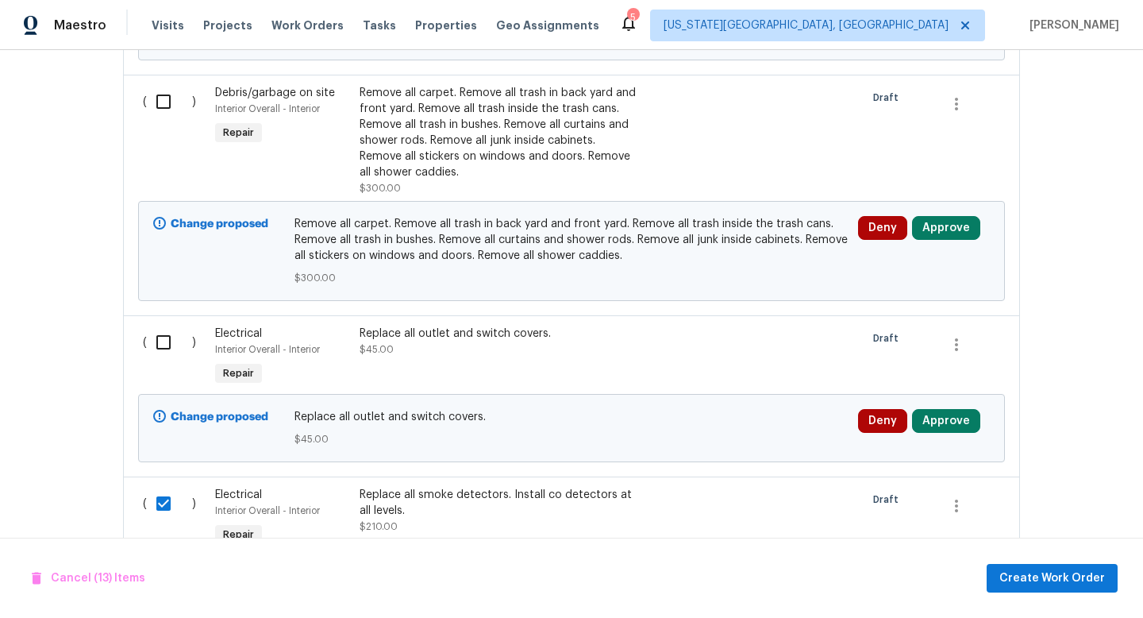
scroll to position [887, 0]
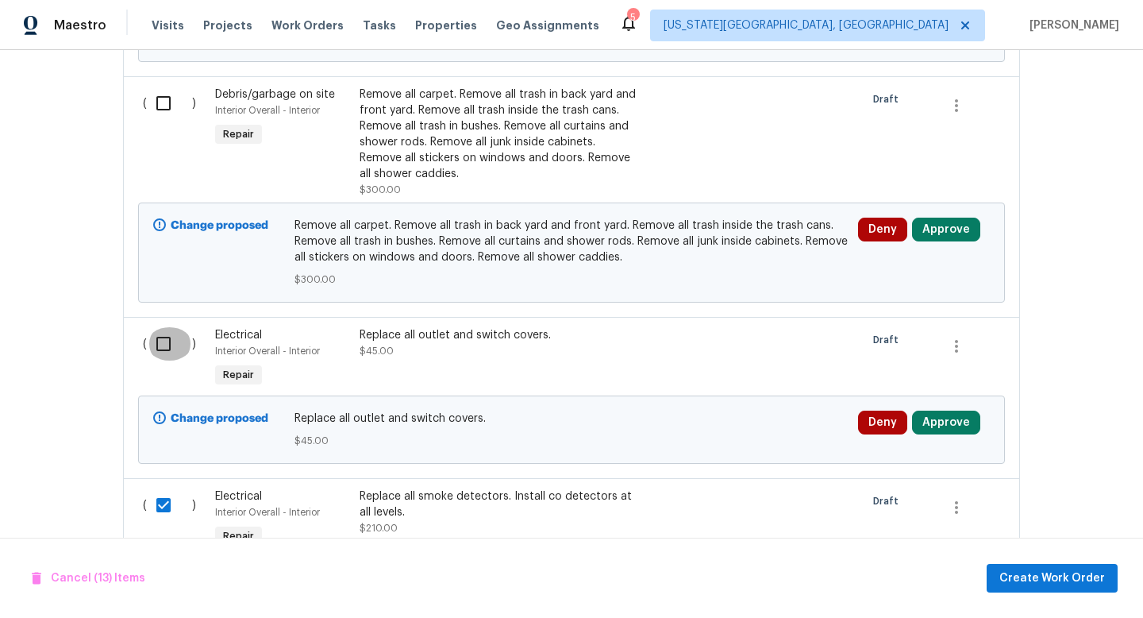
click at [174, 350] on input "checkbox" at bounding box center [169, 343] width 45 height 33
checkbox input "true"
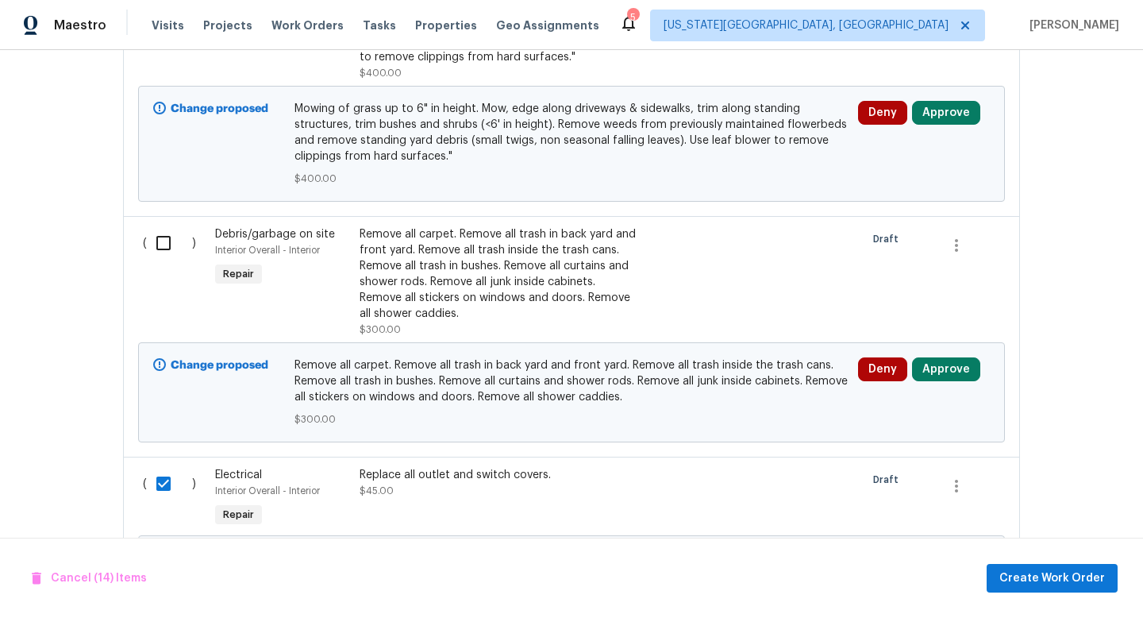
scroll to position [712, 0]
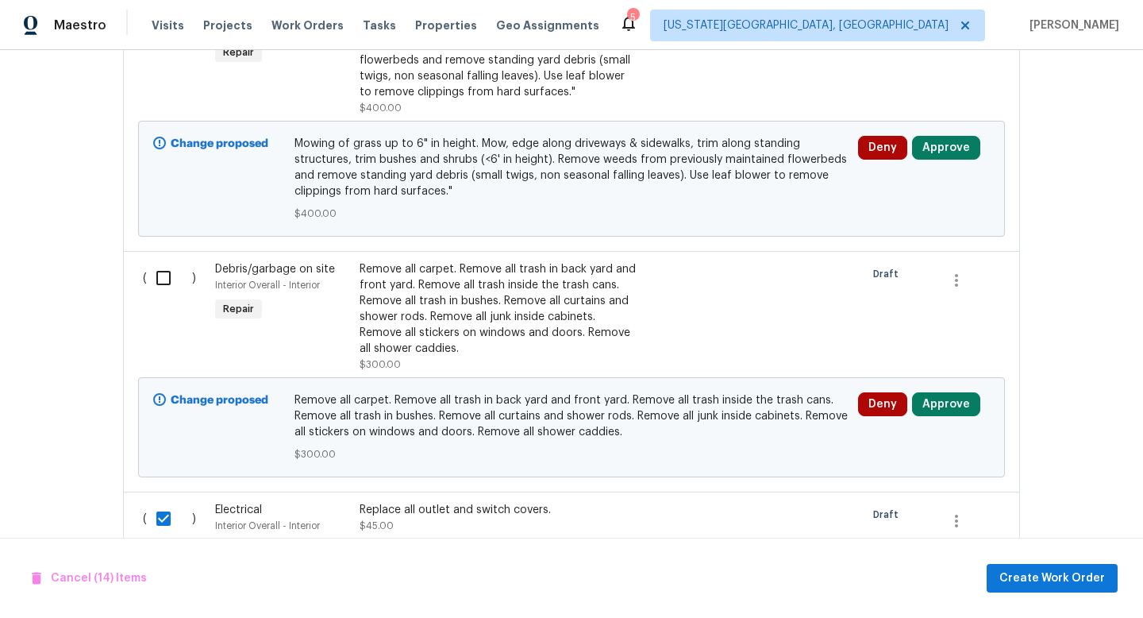
click at [168, 272] on input "checkbox" at bounding box center [169, 277] width 45 height 33
checkbox input "true"
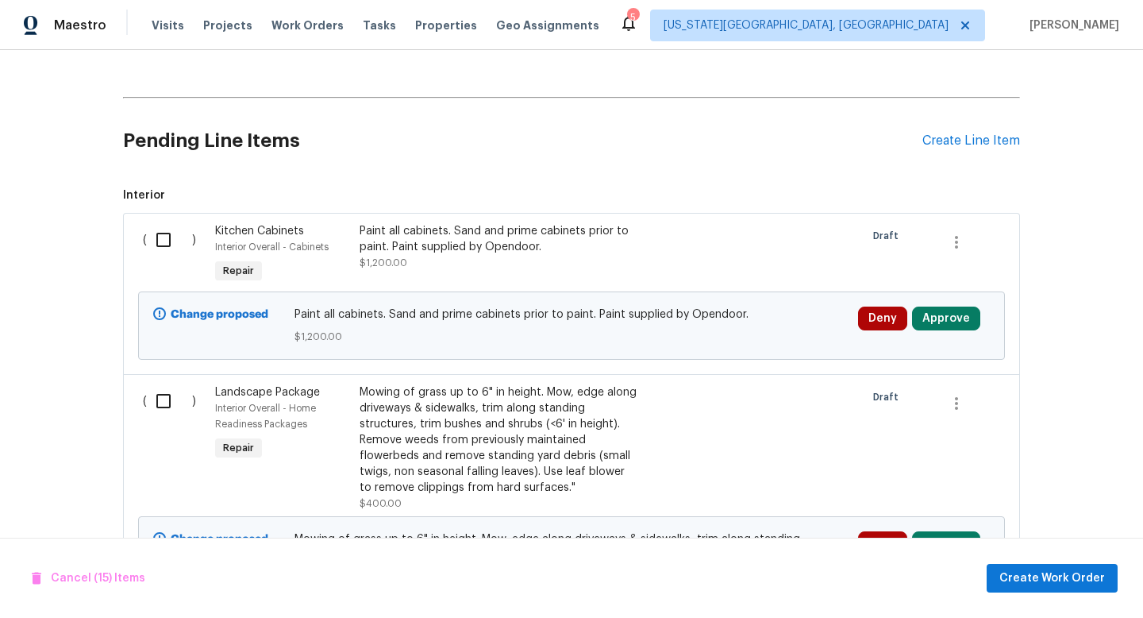
scroll to position [318, 0]
click at [169, 237] on input "checkbox" at bounding box center [169, 238] width 45 height 33
checkbox input "true"
click at [1031, 584] on span "Create Work Order" at bounding box center [1053, 578] width 106 height 20
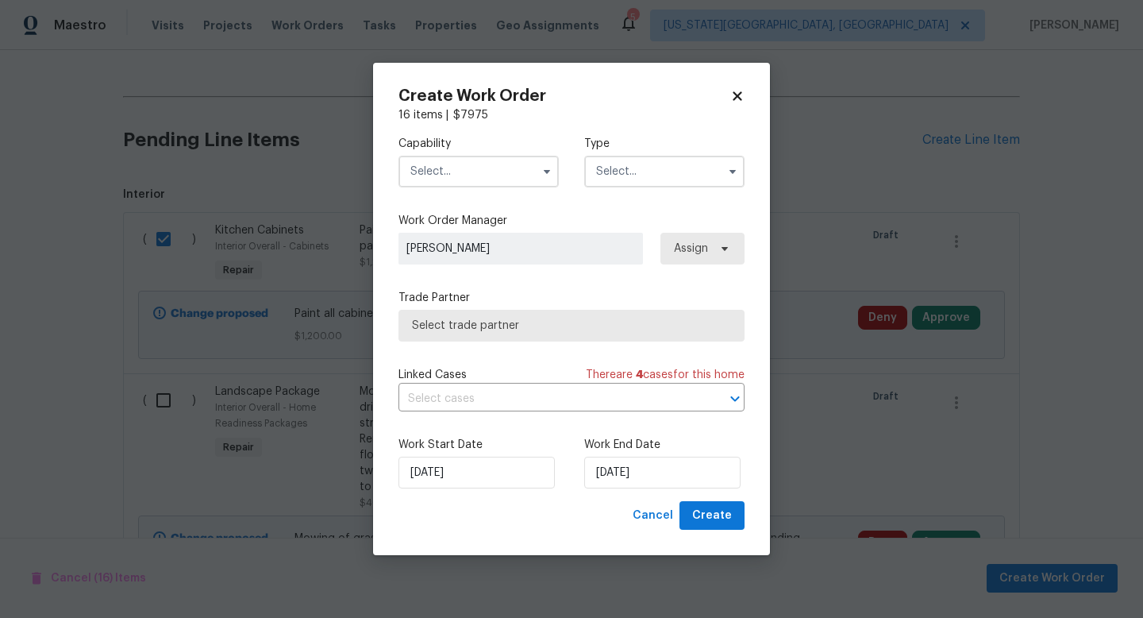
click at [440, 168] on input "text" at bounding box center [479, 172] width 160 height 32
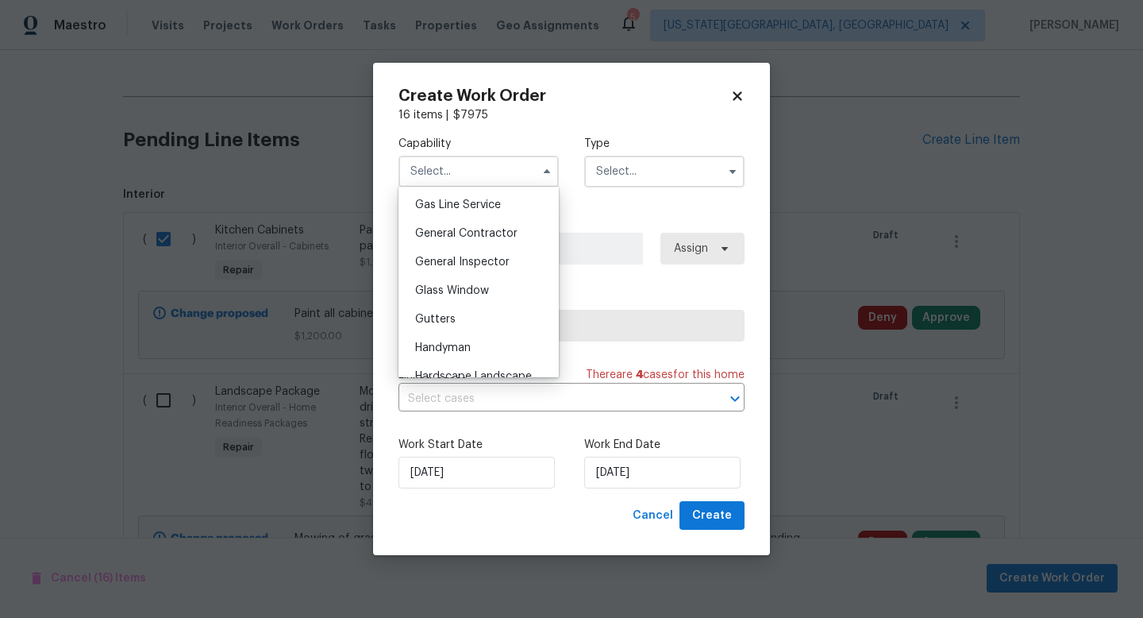
scroll to position [731, 0]
click at [439, 239] on div "General Contractor" at bounding box center [479, 232] width 152 height 29
type input "General Contractor"
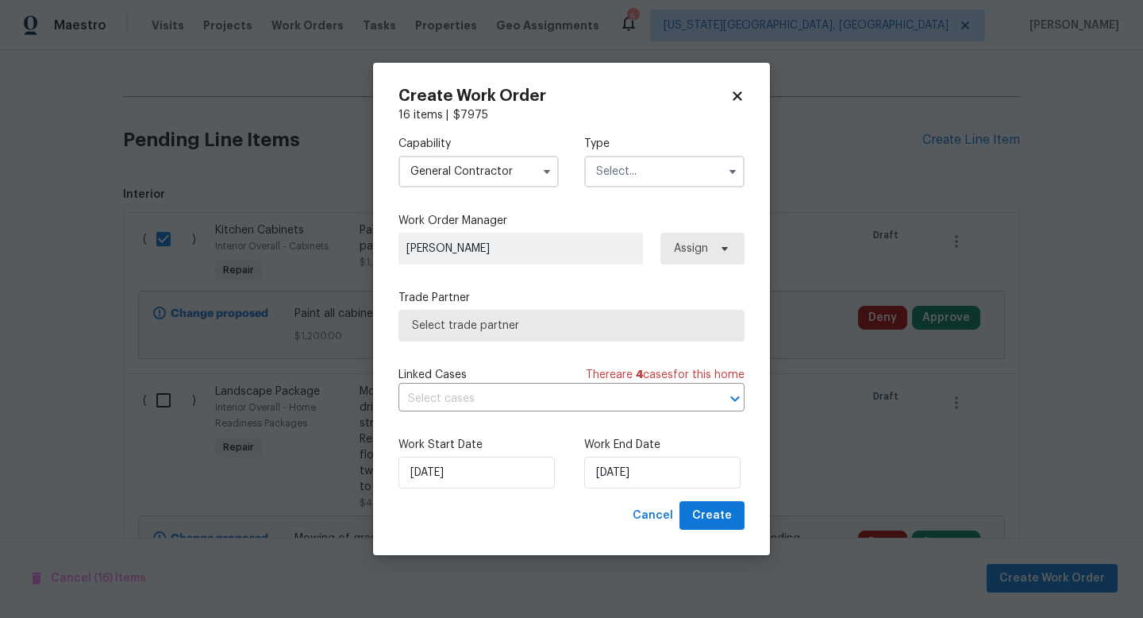
click at [640, 164] on input "text" at bounding box center [664, 172] width 160 height 32
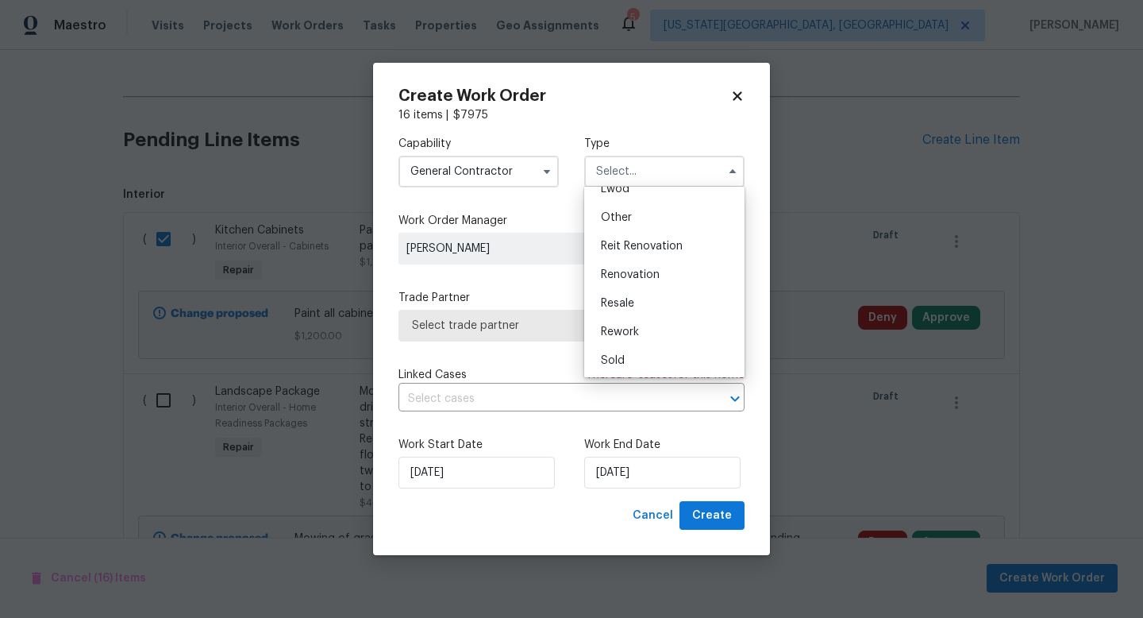
scroll to position [189, 0]
click at [612, 278] on span "Renovation" at bounding box center [630, 273] width 59 height 11
type input "Renovation"
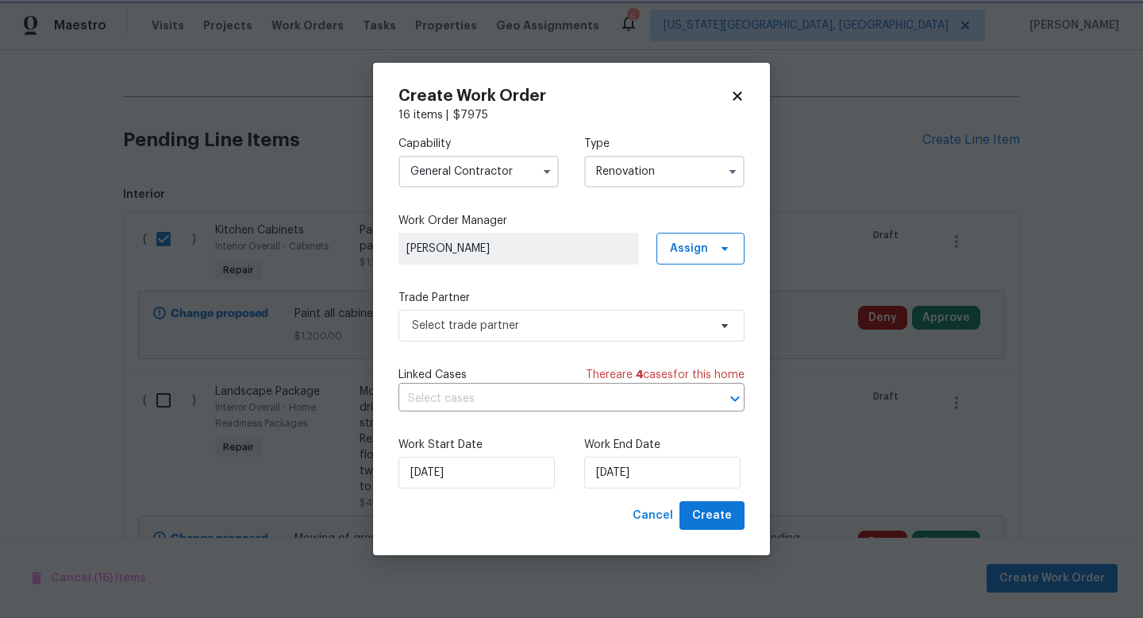
scroll to position [0, 0]
click at [503, 314] on span "Select trade partner" at bounding box center [572, 326] width 346 height 32
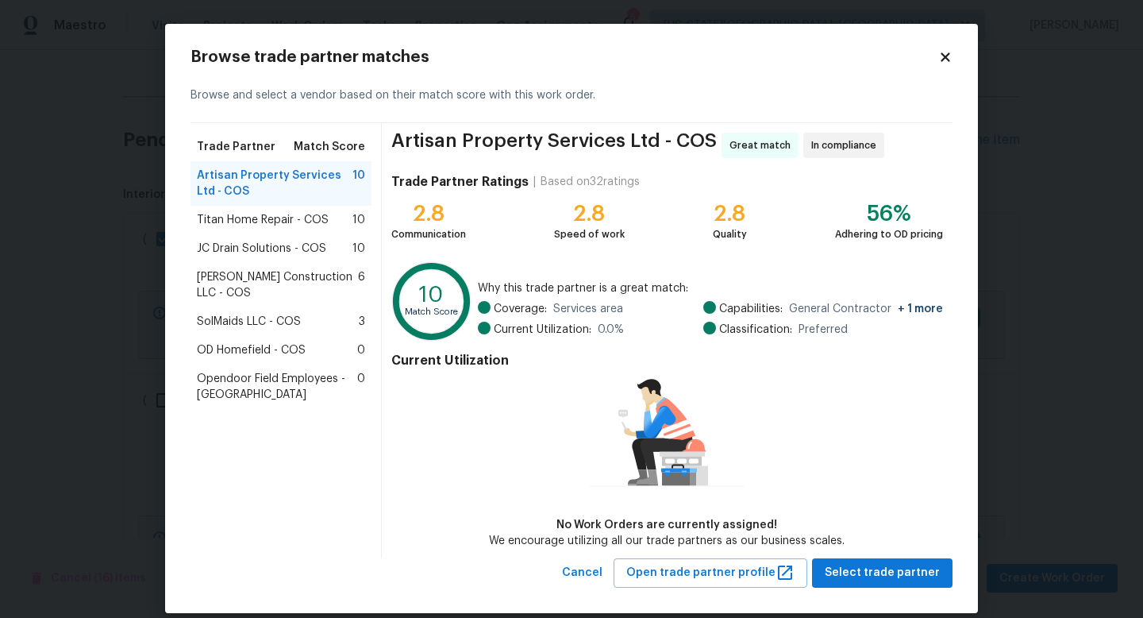
click at [256, 210] on div "Titan Home Repair - COS 10" at bounding box center [281, 220] width 181 height 29
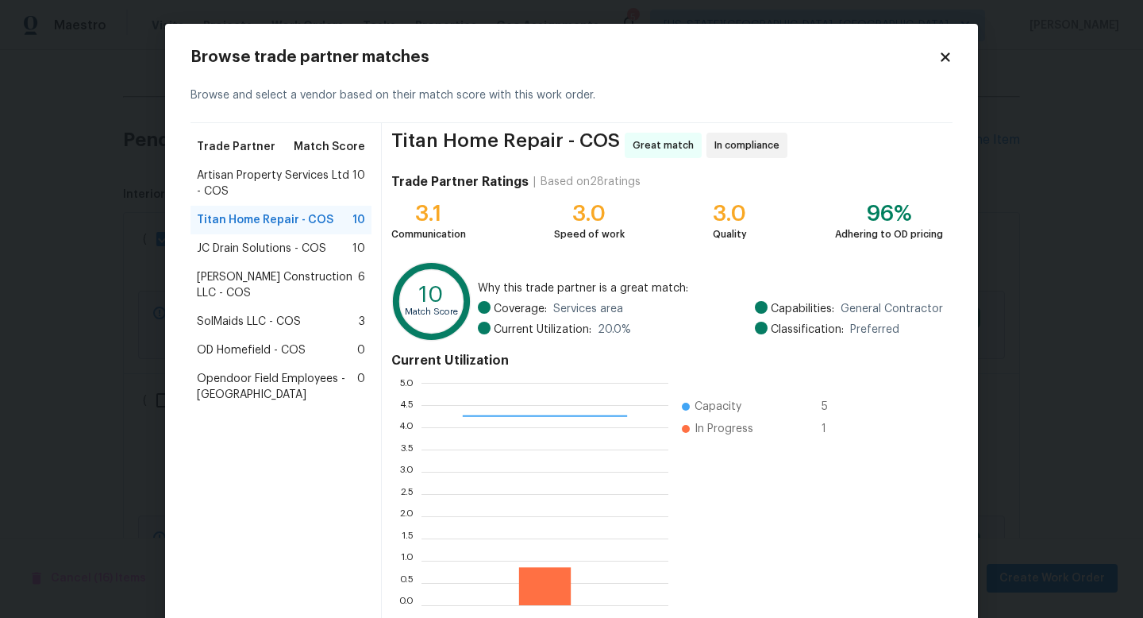
scroll to position [83, 0]
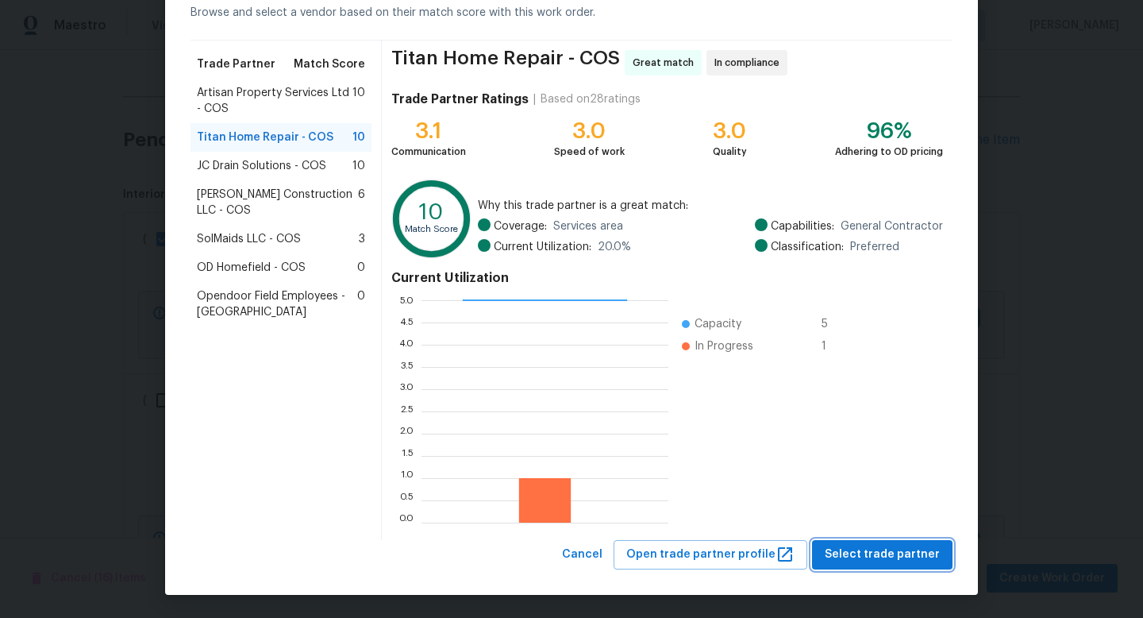
click at [852, 553] on span "Select trade partner" at bounding box center [882, 555] width 115 height 20
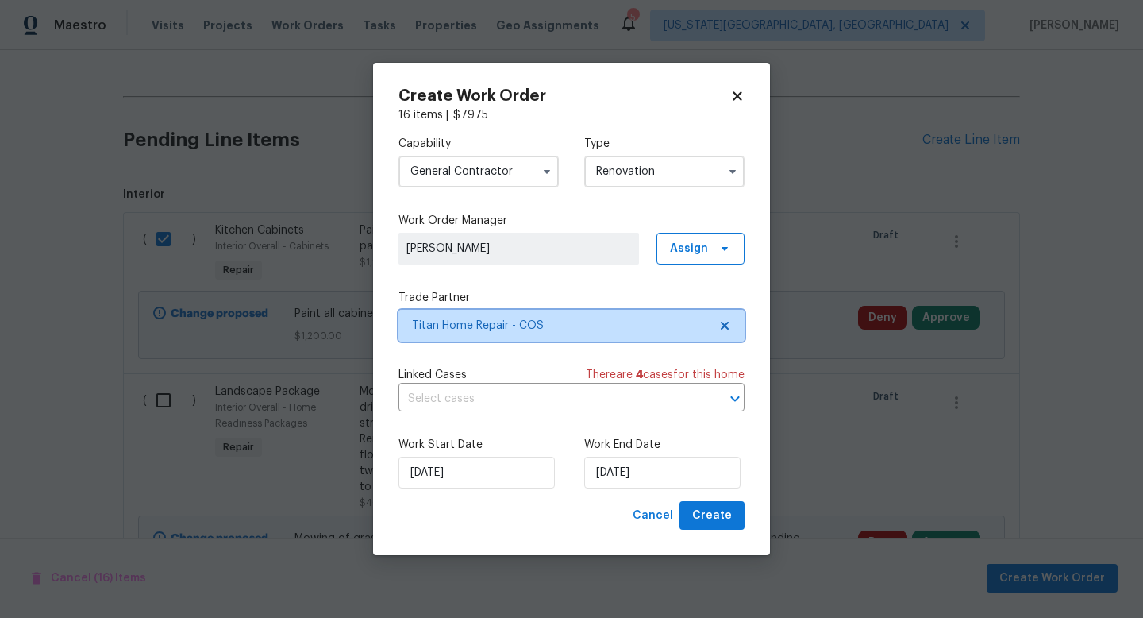
scroll to position [0, 0]
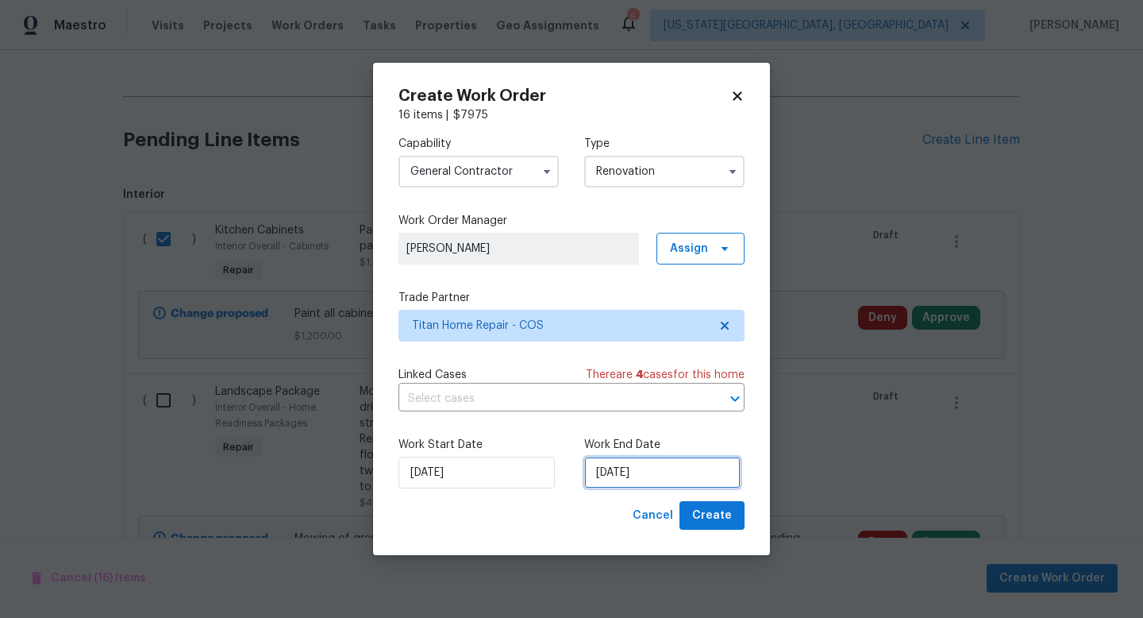
click at [617, 463] on input "[DATE]" at bounding box center [662, 473] width 156 height 32
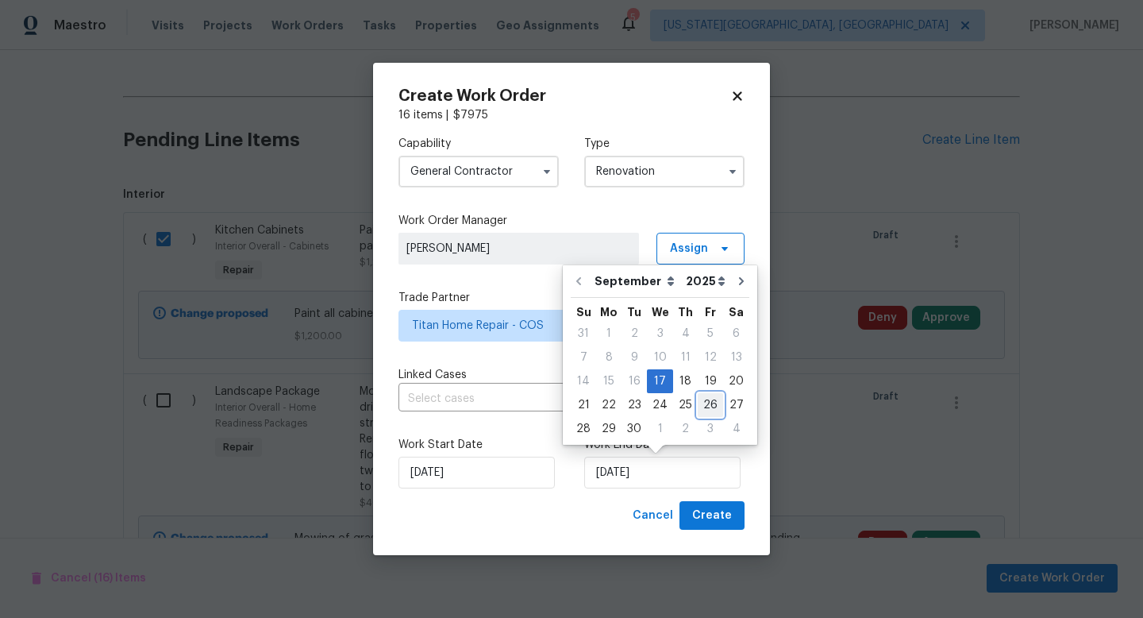
click at [698, 410] on div "26" at bounding box center [710, 405] width 25 height 22
type input "[DATE]"
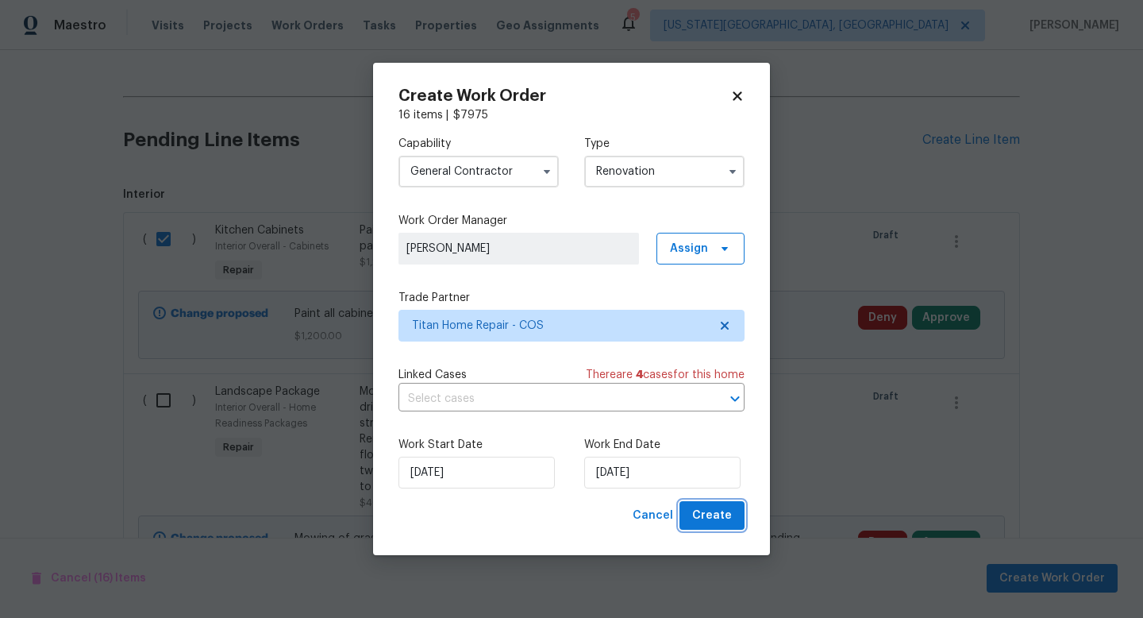
click at [715, 514] on span "Create" at bounding box center [712, 516] width 40 height 20
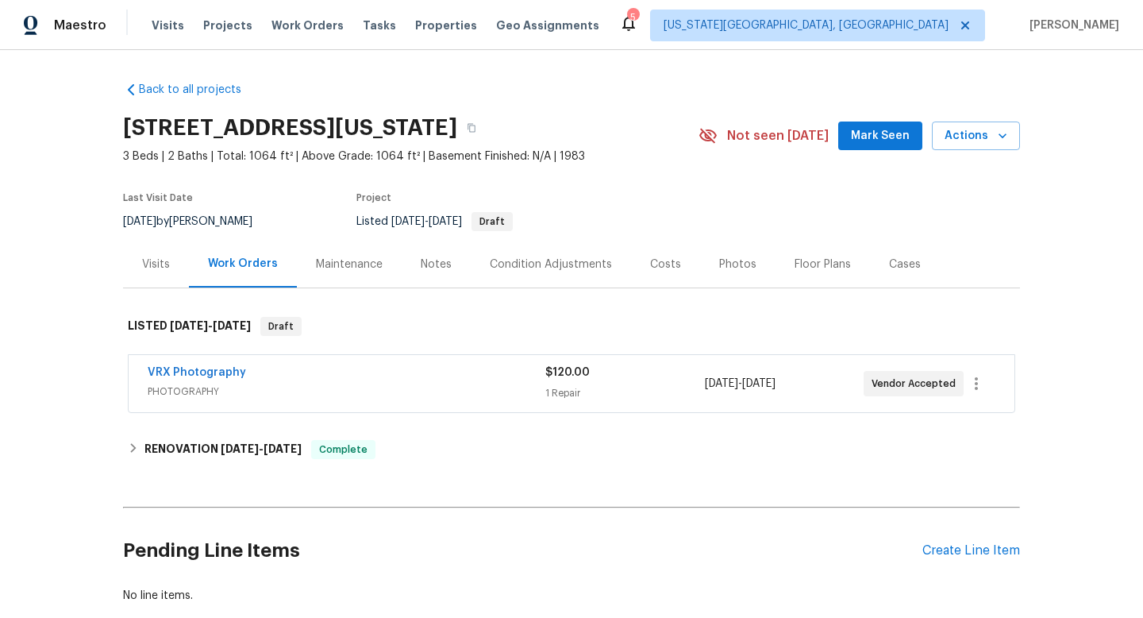
scroll to position [3, 0]
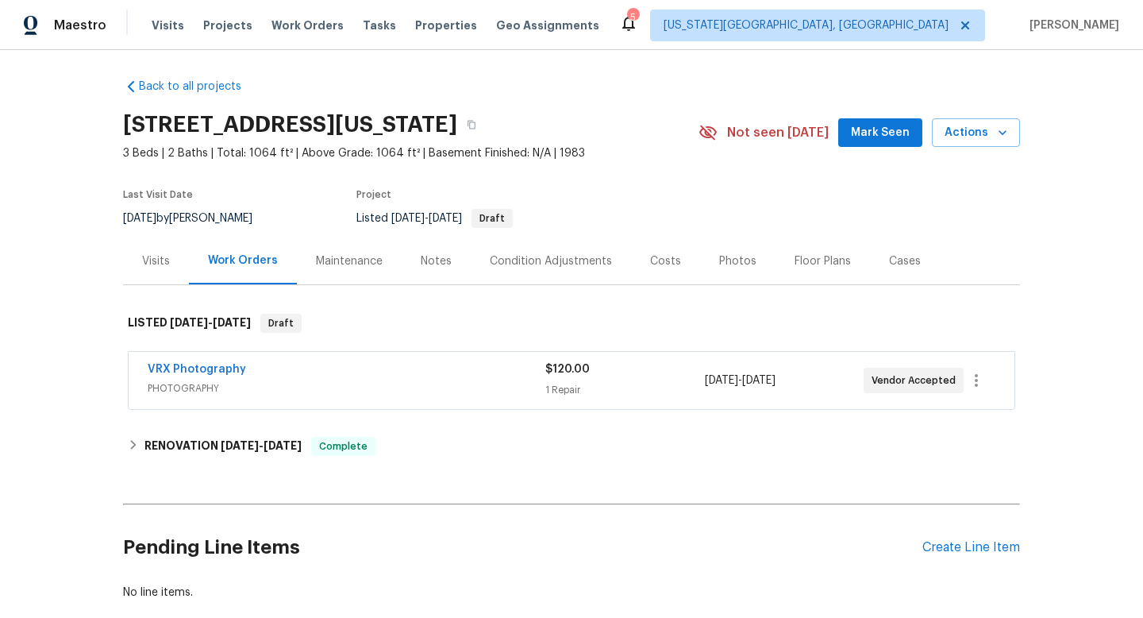
click at [867, 137] on span "Mark Seen" at bounding box center [880, 133] width 59 height 20
click at [730, 264] on div "Photos" at bounding box center [737, 261] width 37 height 16
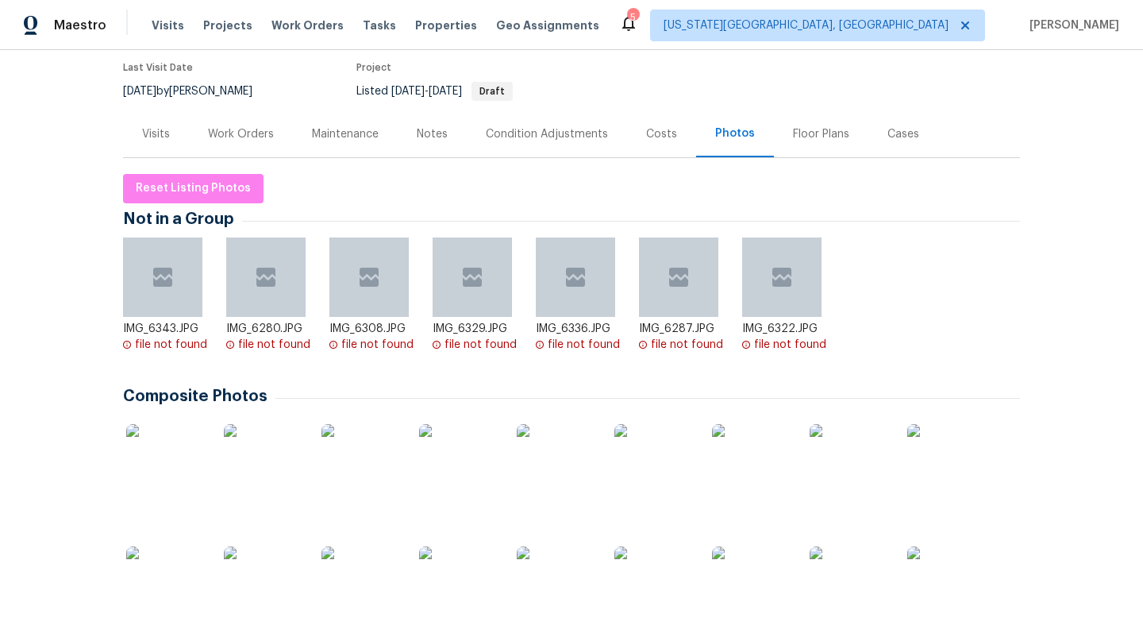
scroll to position [272, 0]
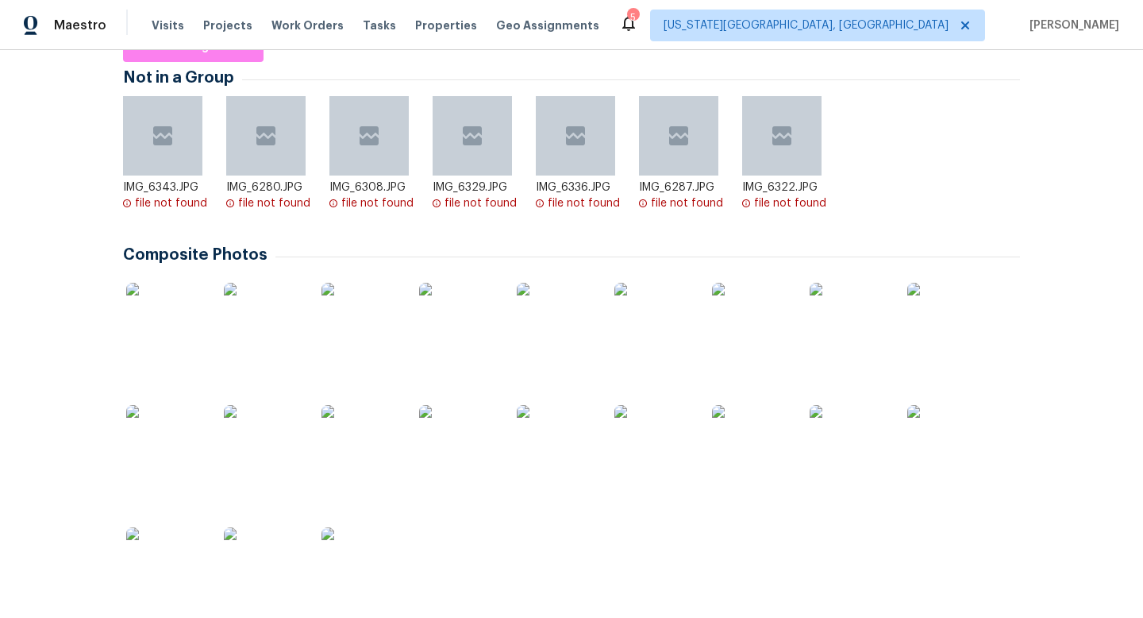
click at [162, 329] on img at bounding box center [165, 322] width 79 height 79
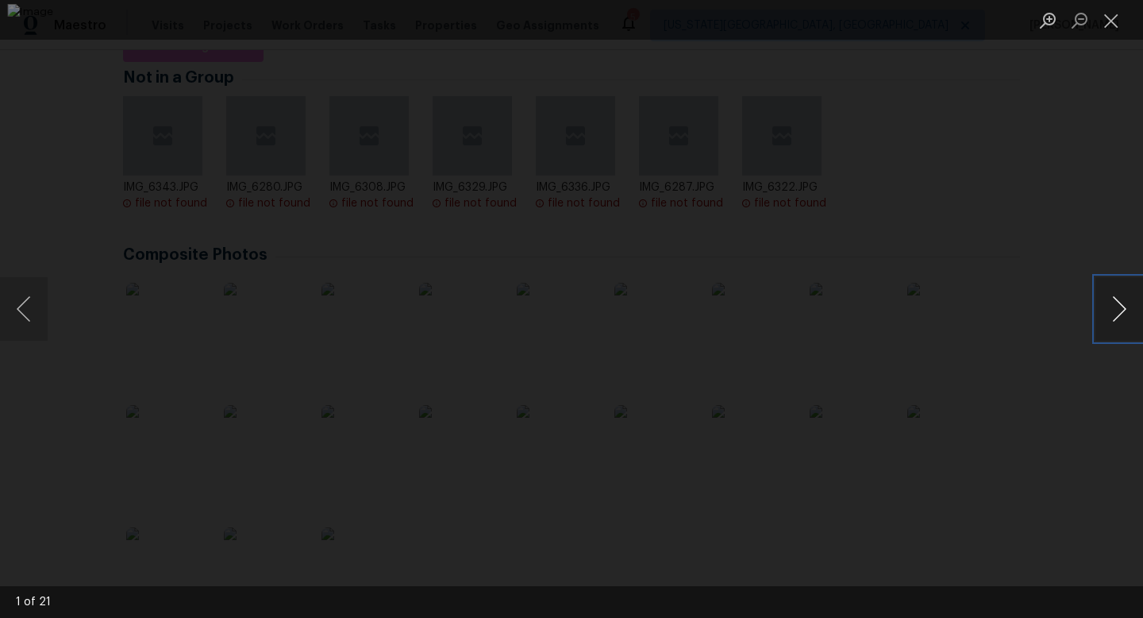
click at [1125, 306] on button "Next image" at bounding box center [1120, 309] width 48 height 64
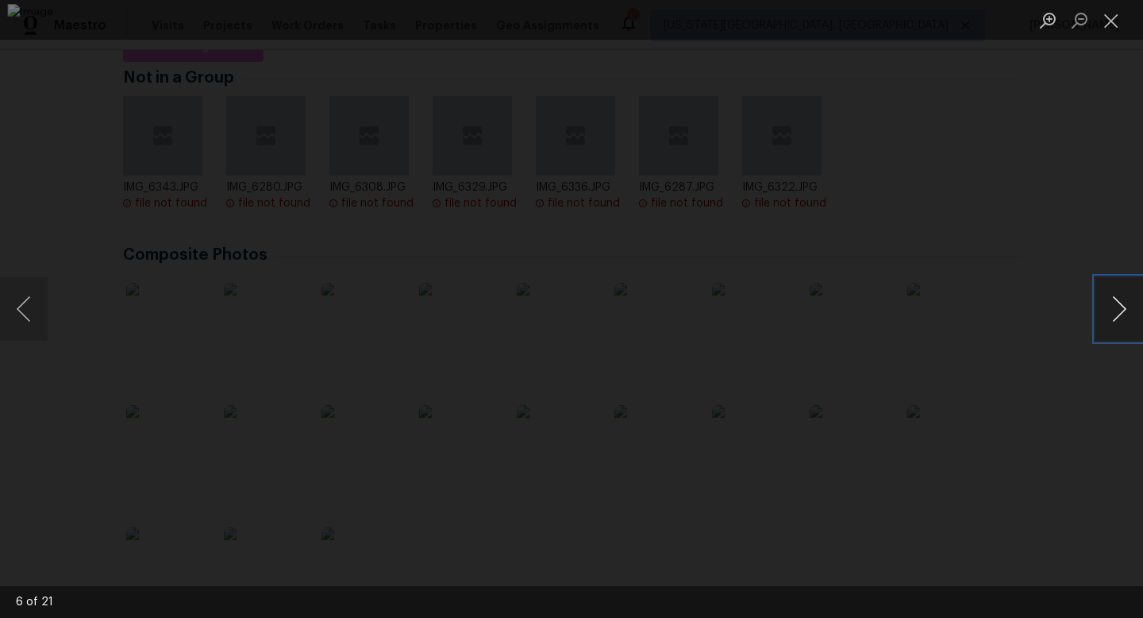
click at [1125, 306] on button "Next image" at bounding box center [1120, 309] width 48 height 64
click at [26, 304] on button "Previous image" at bounding box center [24, 309] width 48 height 64
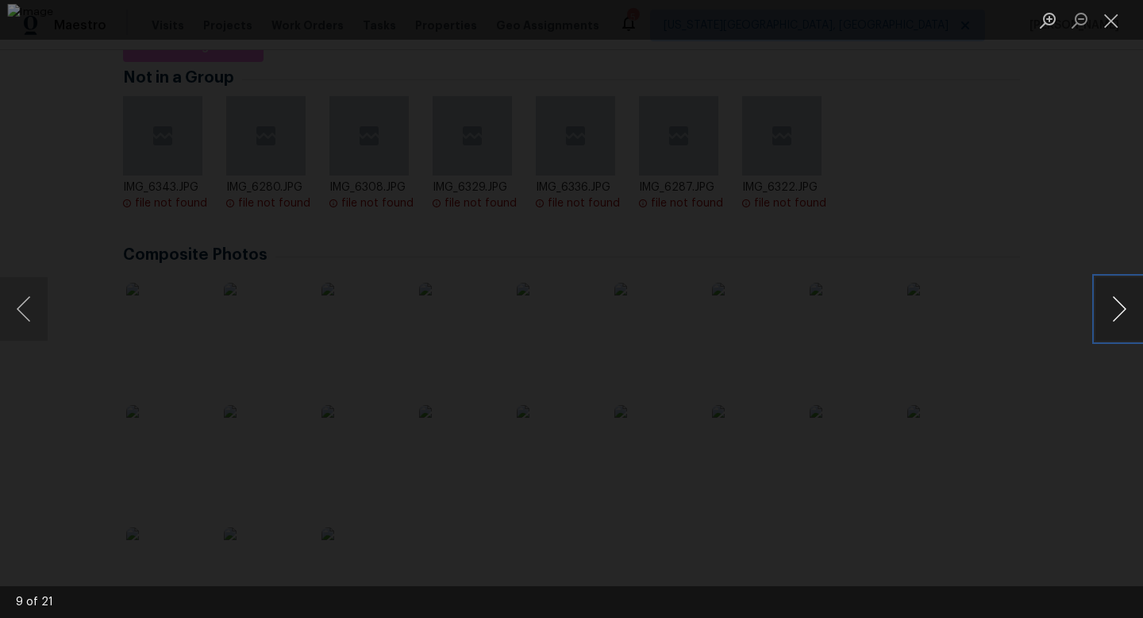
click at [1115, 318] on button "Next image" at bounding box center [1120, 309] width 48 height 64
click at [1115, 319] on button "Next image" at bounding box center [1120, 309] width 48 height 64
click at [1116, 323] on button "Next image" at bounding box center [1120, 309] width 48 height 64
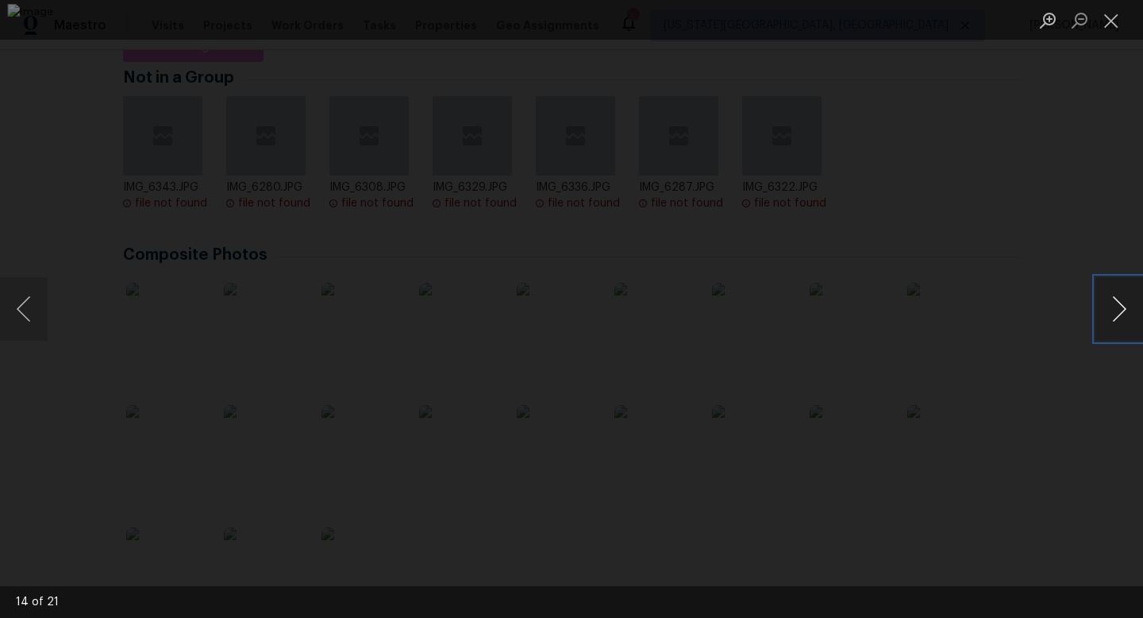
click at [1116, 323] on button "Next image" at bounding box center [1120, 309] width 48 height 64
click at [1119, 17] on button "Close lightbox" at bounding box center [1112, 20] width 32 height 28
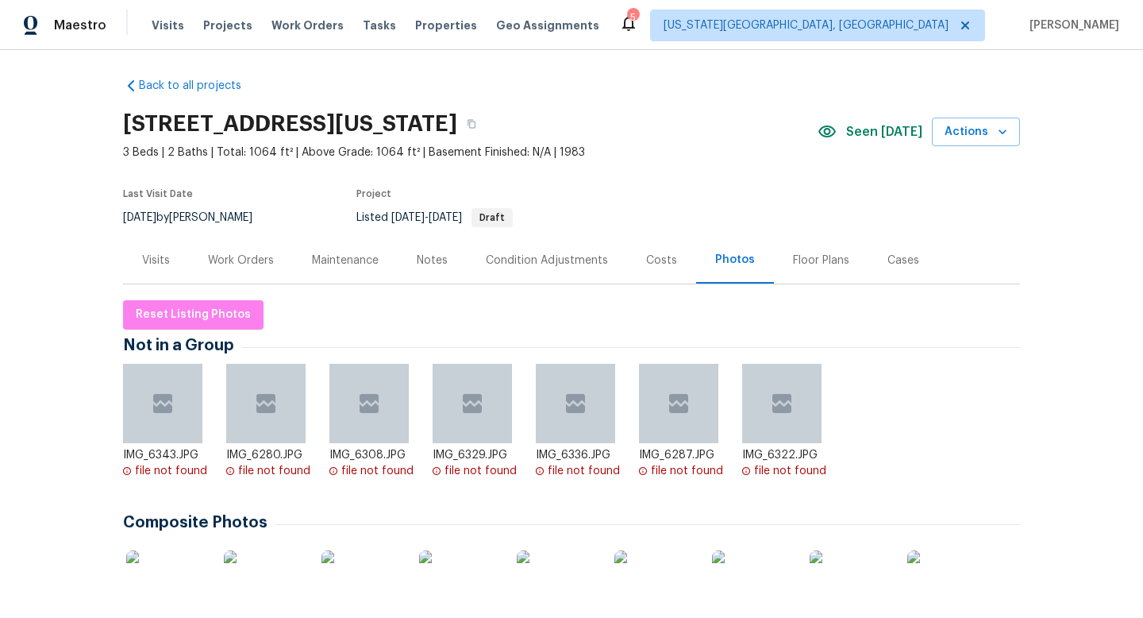
scroll to position [0, 0]
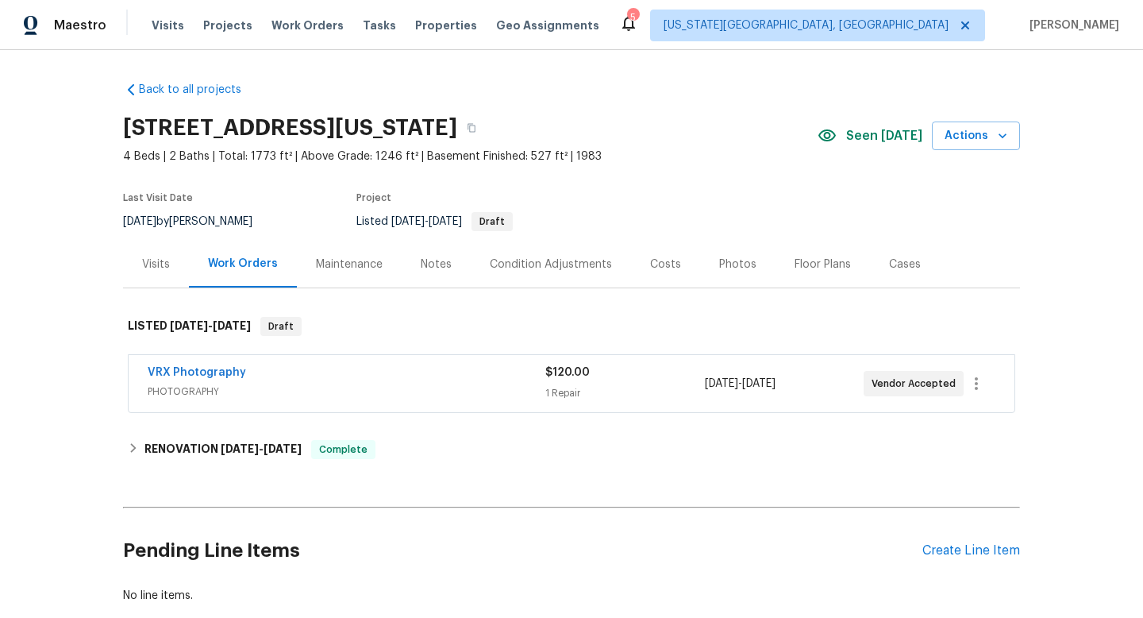
click at [734, 264] on div "Photos" at bounding box center [737, 264] width 37 height 16
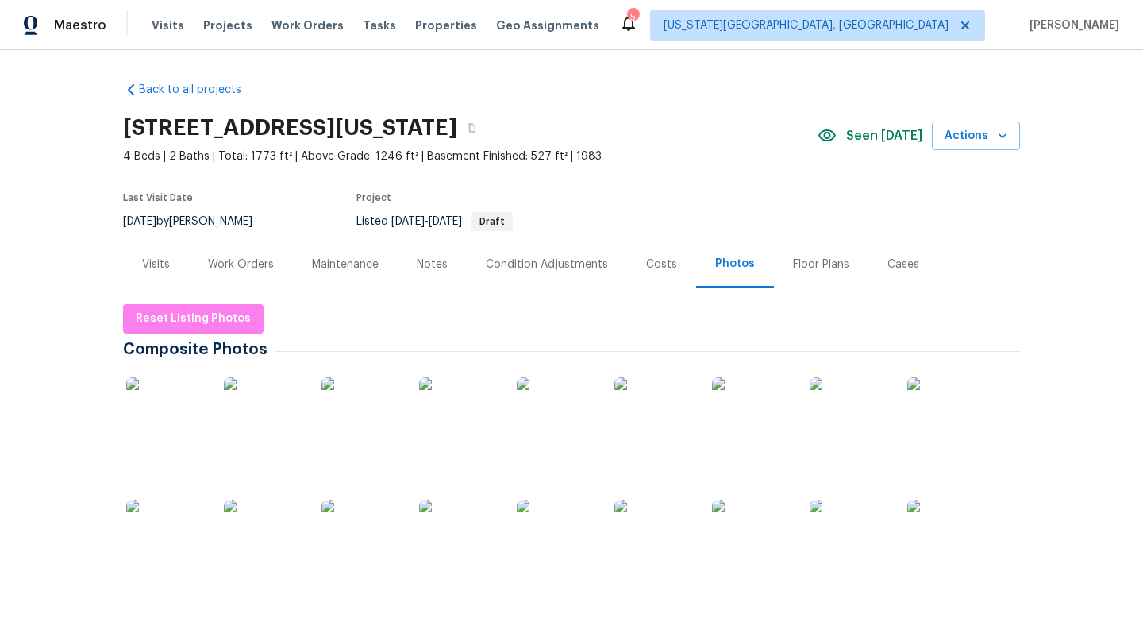
click at [181, 388] on img at bounding box center [165, 416] width 79 height 79
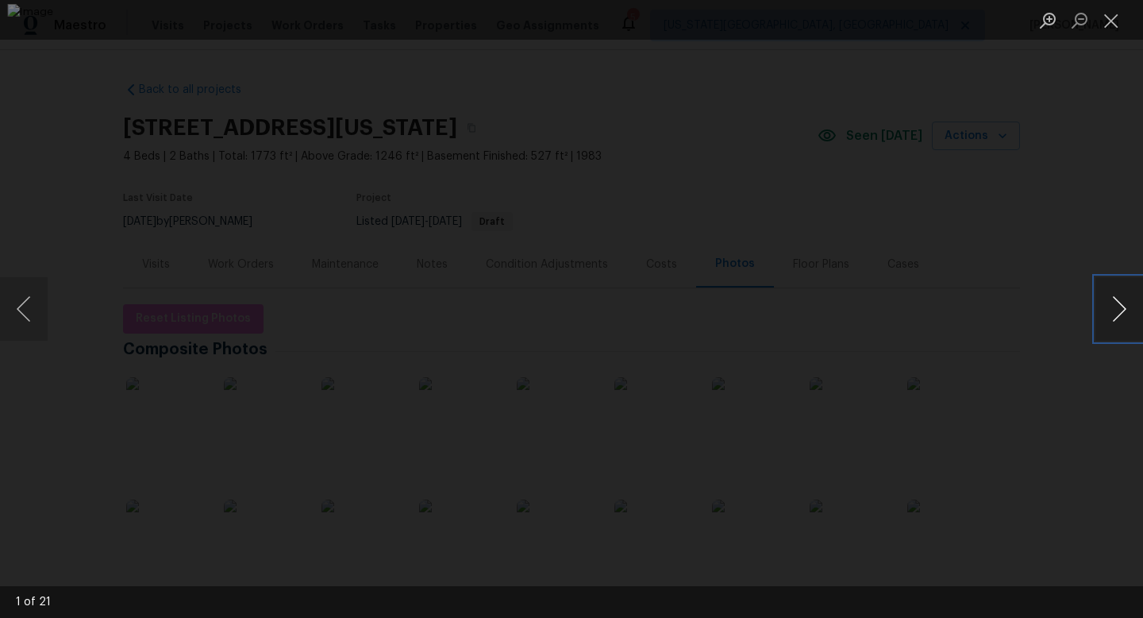
click at [1120, 303] on button "Next image" at bounding box center [1120, 309] width 48 height 64
click at [1118, 304] on button "Next image" at bounding box center [1120, 309] width 48 height 64
click at [1119, 304] on button "Next image" at bounding box center [1120, 309] width 48 height 64
click at [43, 303] on button "Previous image" at bounding box center [24, 309] width 48 height 64
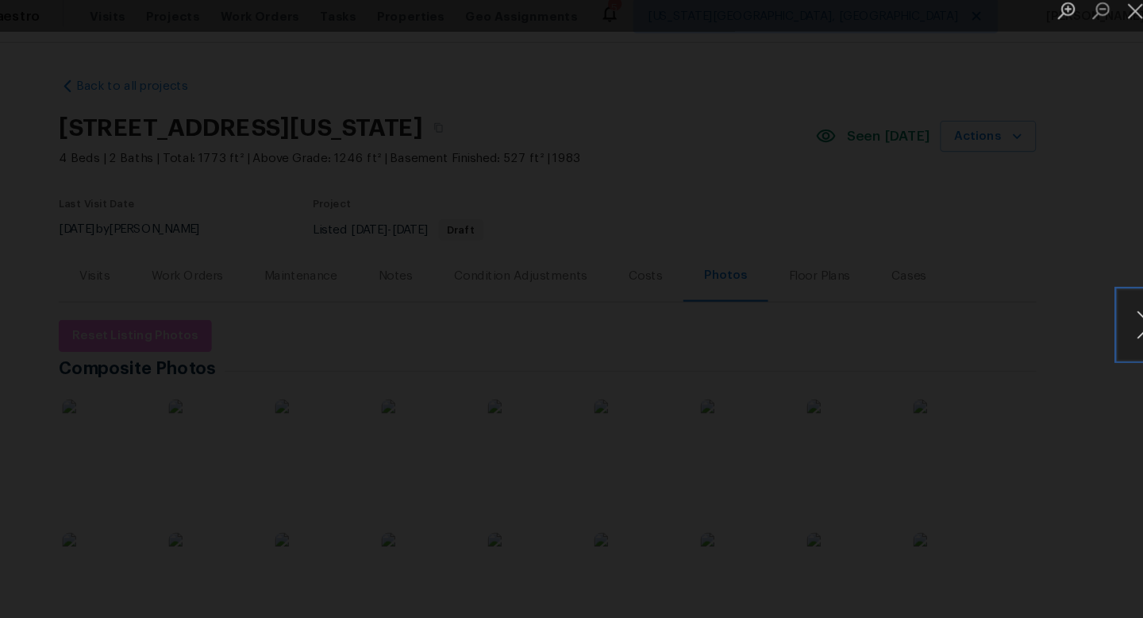
click at [1111, 308] on button "Next image" at bounding box center [1120, 309] width 48 height 64
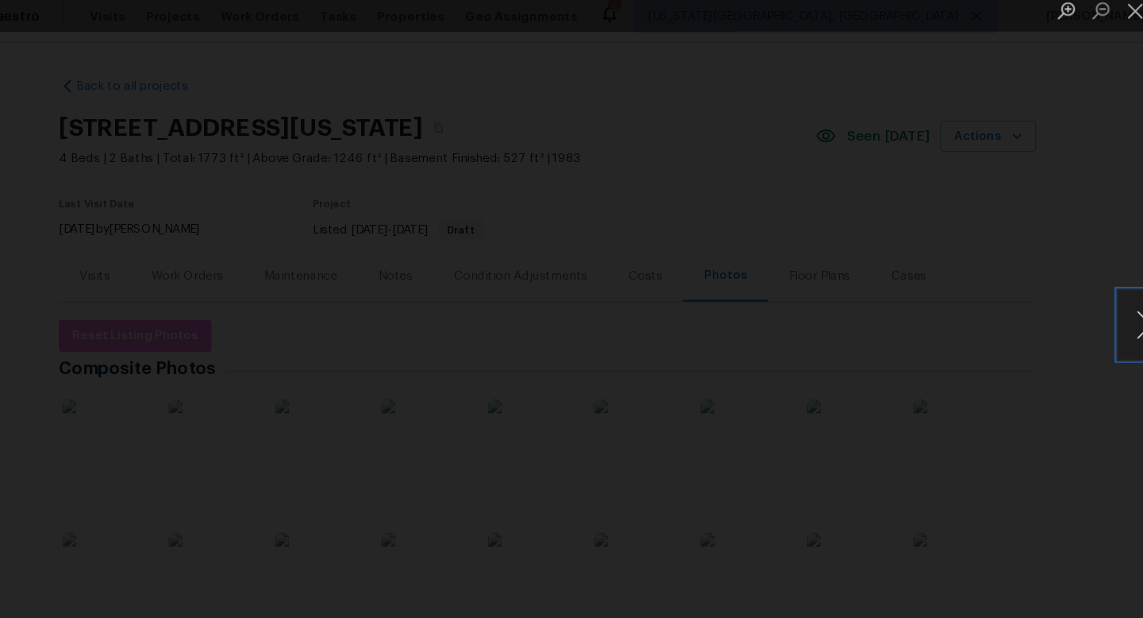
click at [1111, 308] on button "Next image" at bounding box center [1120, 309] width 48 height 64
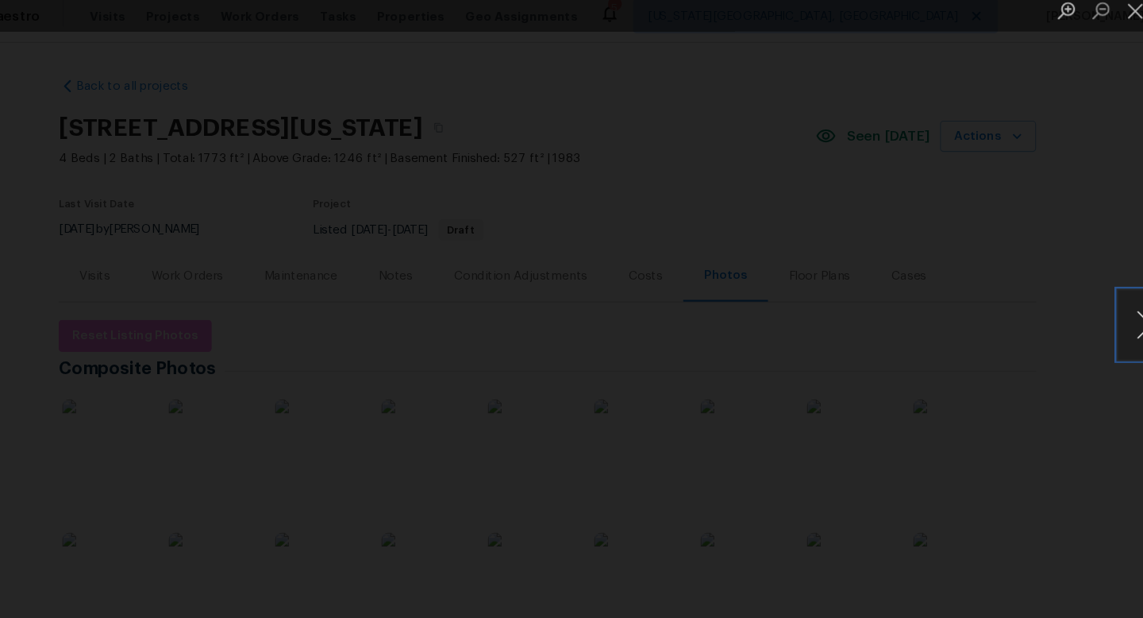
click at [1111, 308] on button "Next image" at bounding box center [1120, 309] width 48 height 64
click at [94, 300] on div "Lightbox" at bounding box center [571, 309] width 1143 height 618
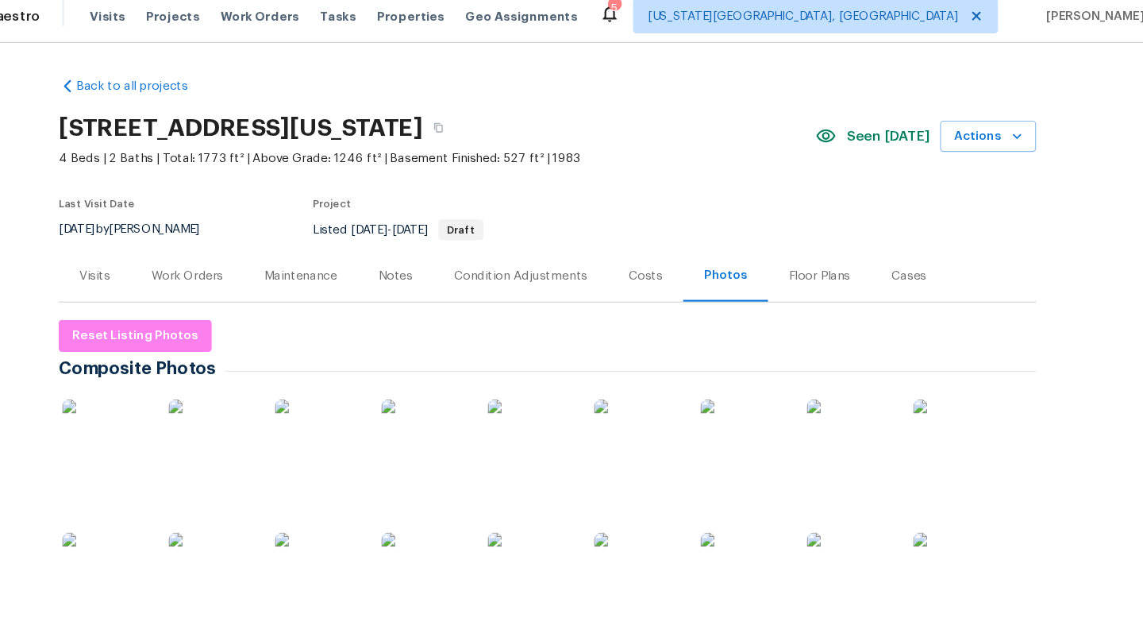
click at [806, 257] on div "Floor Plans" at bounding box center [821, 264] width 56 height 16
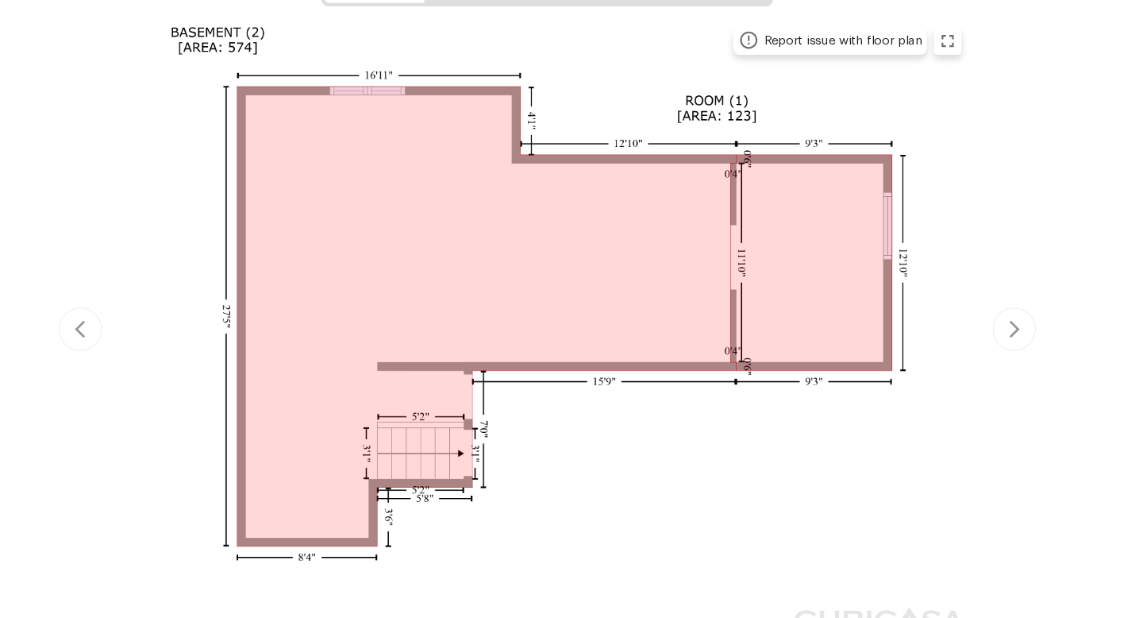
scroll to position [255, 0]
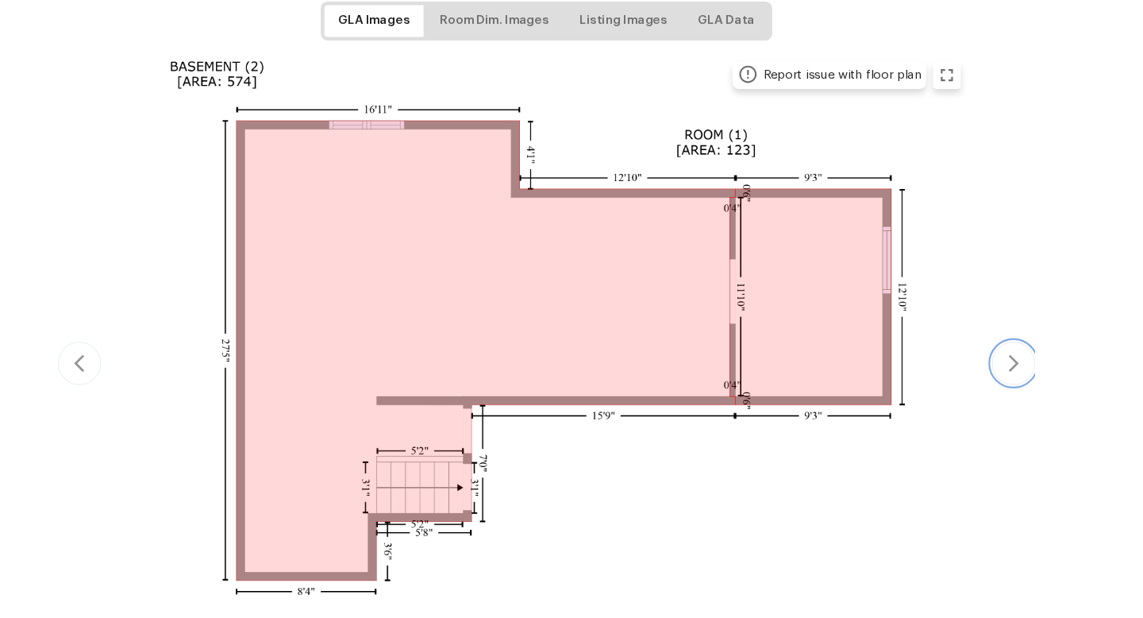
click at [1005, 379] on icon "button" at bounding box center [1000, 384] width 19 height 19
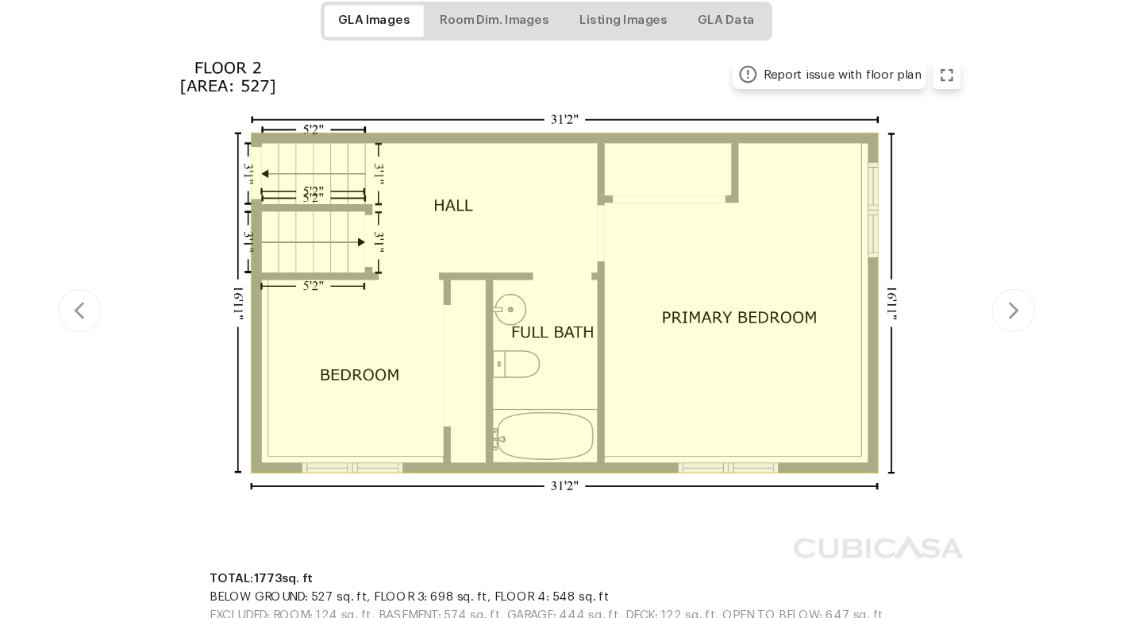
click at [1008, 381] on div "Report issue with floor plan Report issue with floor plan Report issue with flo…" at bounding box center [571, 336] width 897 height 477
click at [1004, 335] on icon "button" at bounding box center [1001, 336] width 10 height 16
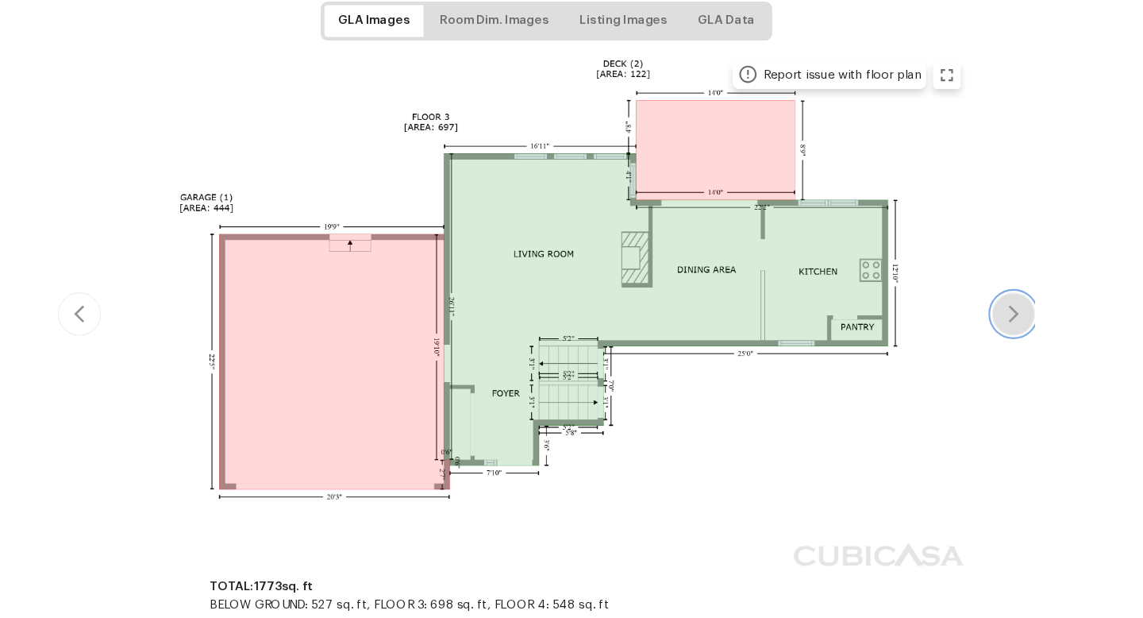
click at [1004, 335] on icon "button" at bounding box center [1000, 338] width 19 height 19
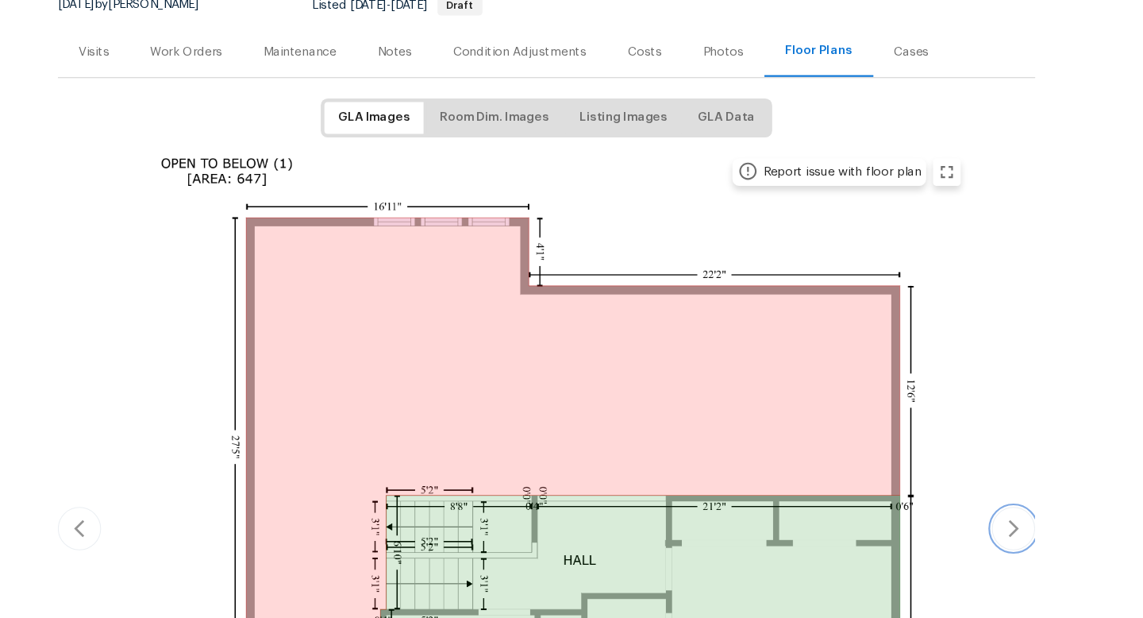
scroll to position [0, 0]
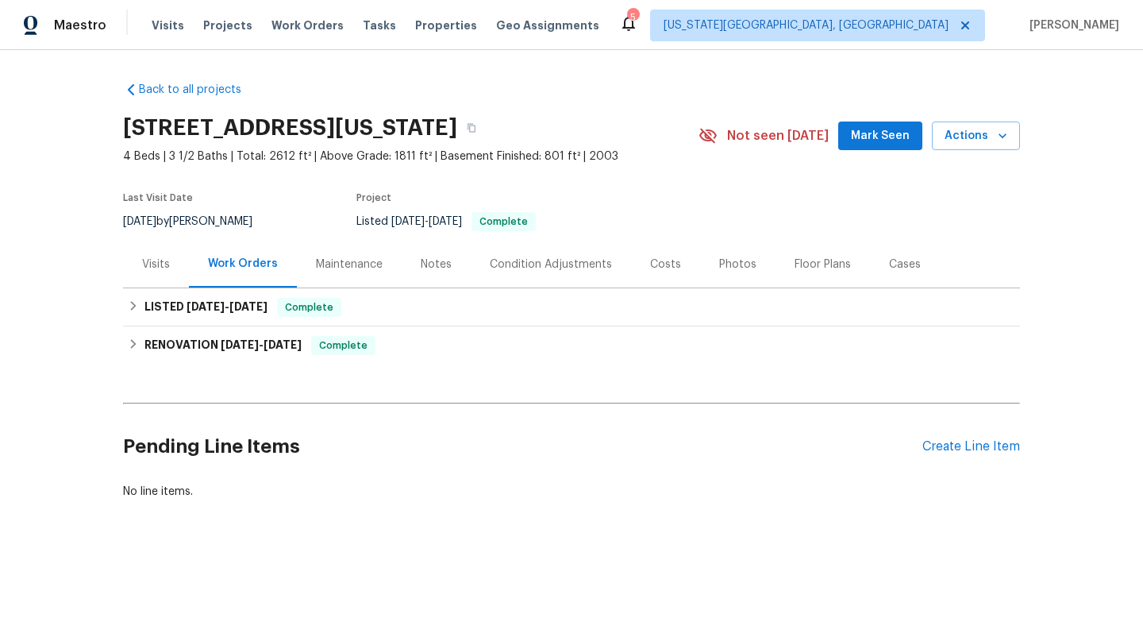
click at [738, 264] on div "Photos" at bounding box center [737, 264] width 37 height 16
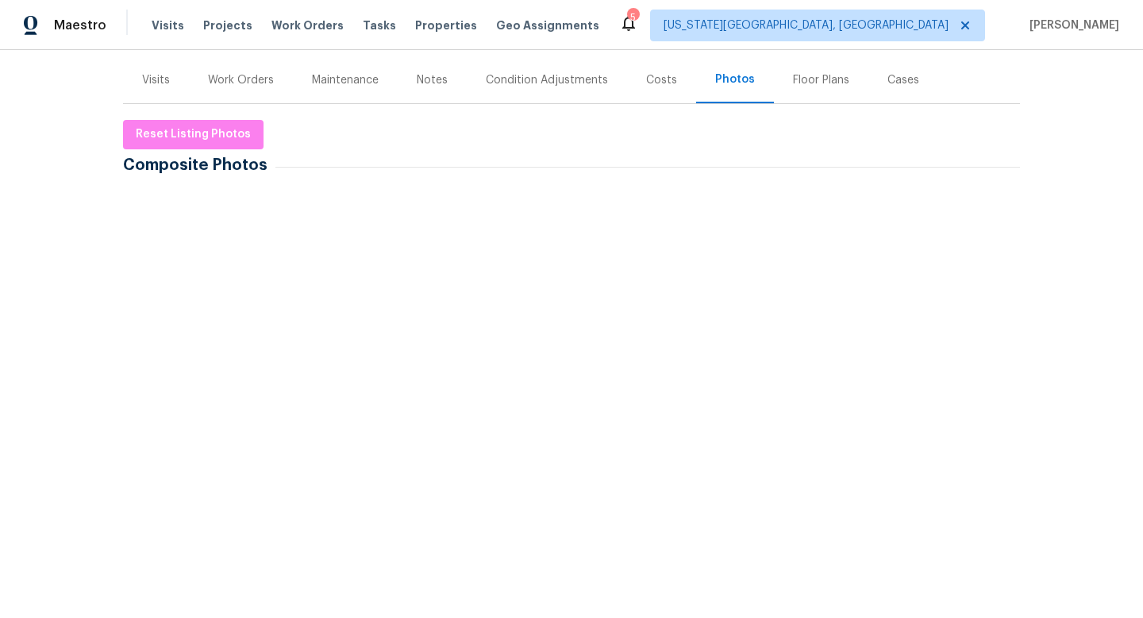
scroll to position [179, 0]
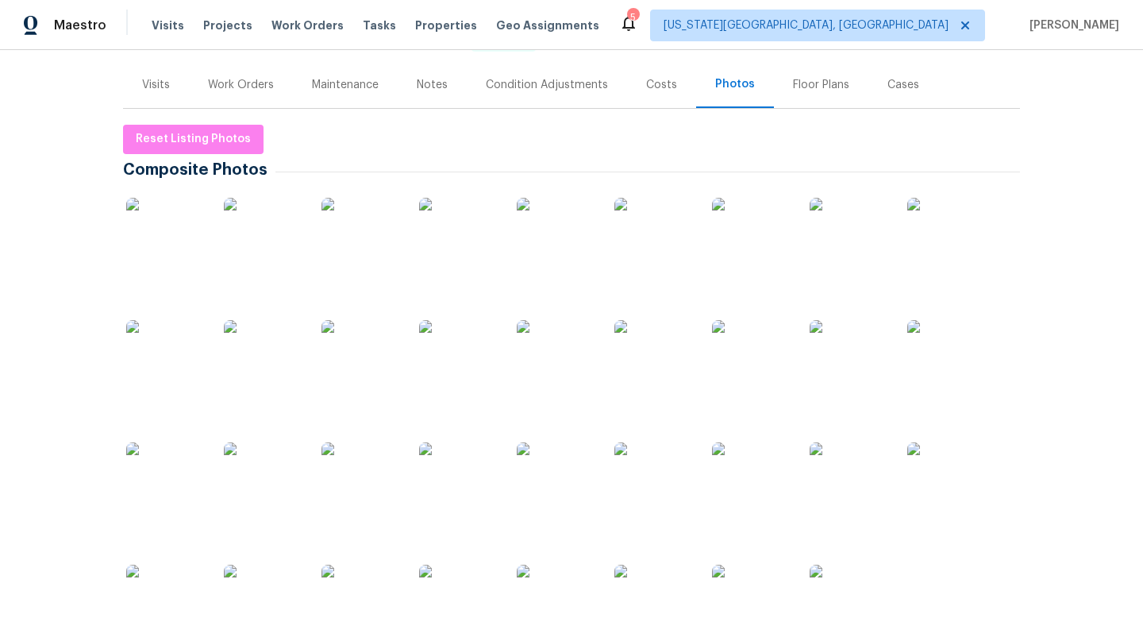
click at [171, 225] on img at bounding box center [165, 237] width 79 height 79
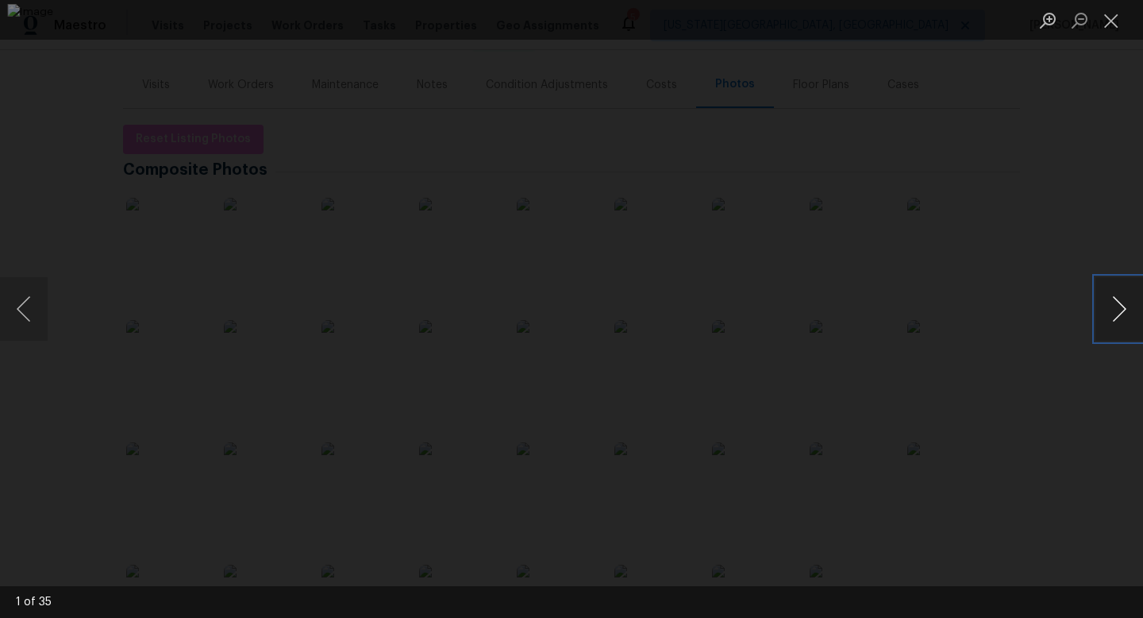
click at [1121, 303] on button "Next image" at bounding box center [1120, 309] width 48 height 64
click at [1121, 305] on button "Next image" at bounding box center [1120, 309] width 48 height 64
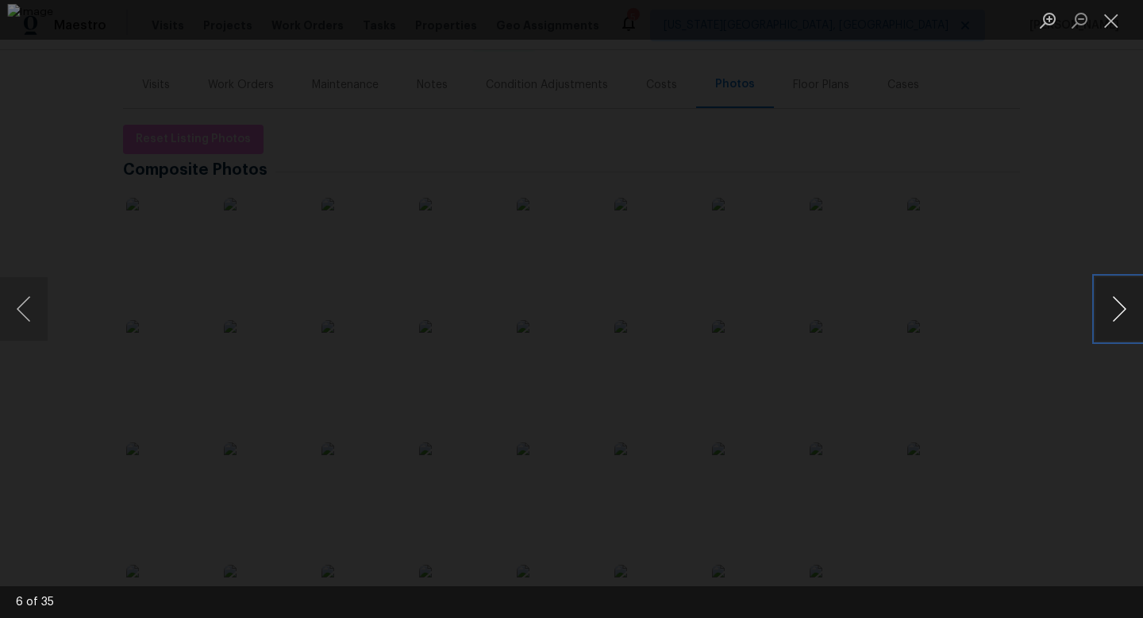
click at [1121, 305] on button "Next image" at bounding box center [1120, 309] width 48 height 64
click at [1117, 305] on button "Next image" at bounding box center [1120, 309] width 48 height 64
click at [1118, 306] on button "Next image" at bounding box center [1120, 309] width 48 height 64
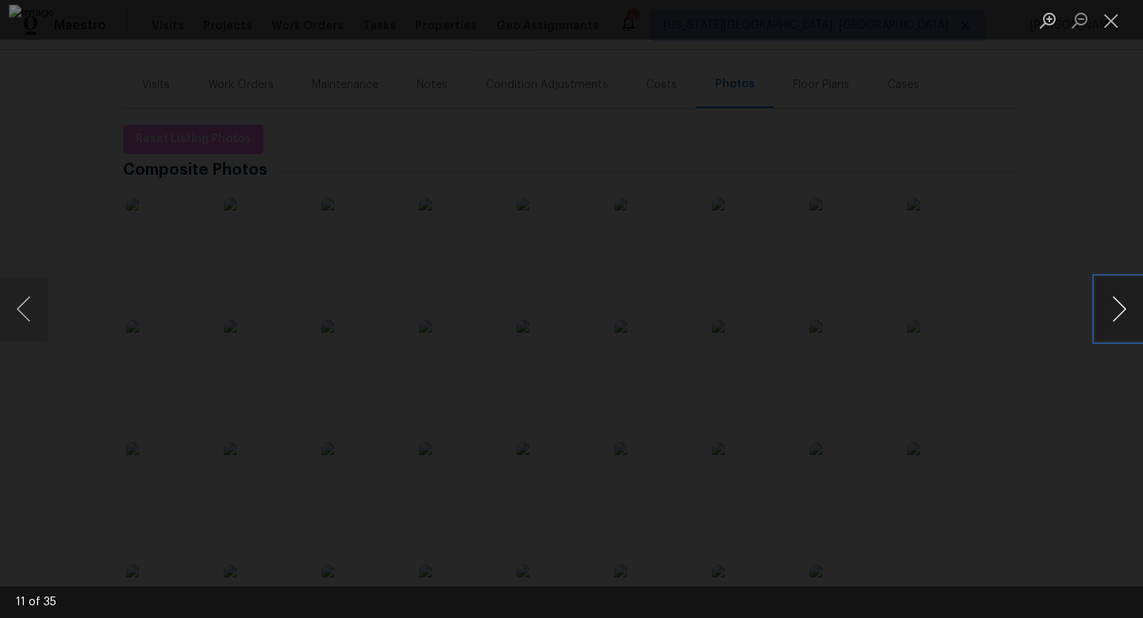
click at [1119, 307] on button "Next image" at bounding box center [1120, 309] width 48 height 64
click at [1119, 306] on button "Next image" at bounding box center [1120, 309] width 48 height 64
click at [1119, 307] on button "Next image" at bounding box center [1120, 309] width 48 height 64
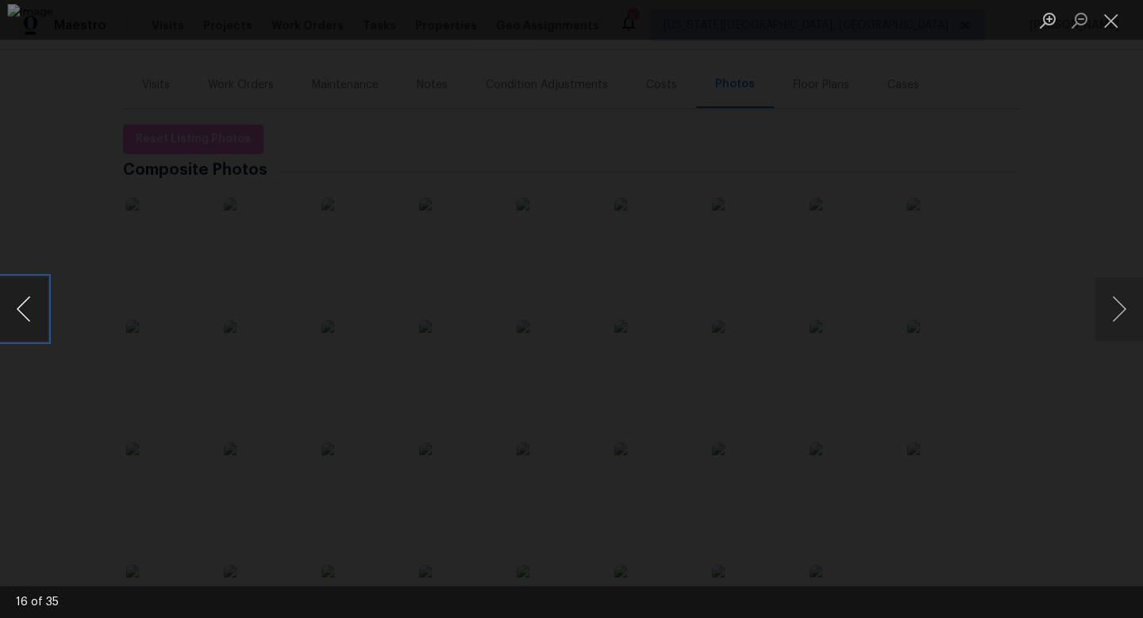
click at [25, 322] on button "Previous image" at bounding box center [24, 309] width 48 height 64
click at [1127, 306] on button "Next image" at bounding box center [1120, 309] width 48 height 64
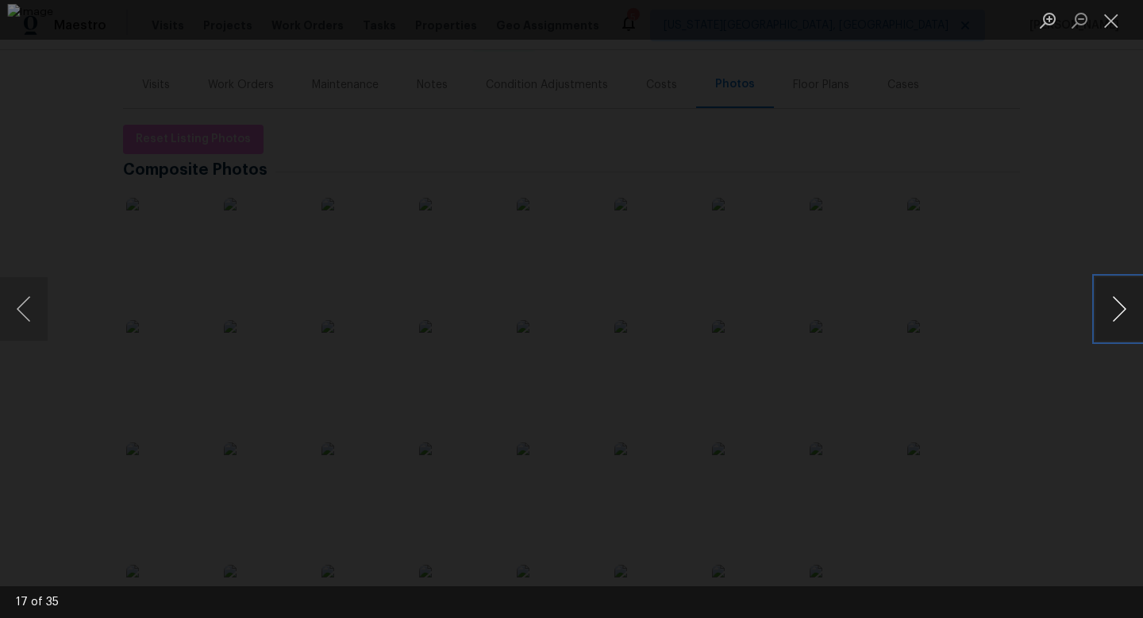
click at [1127, 306] on button "Next image" at bounding box center [1120, 309] width 48 height 64
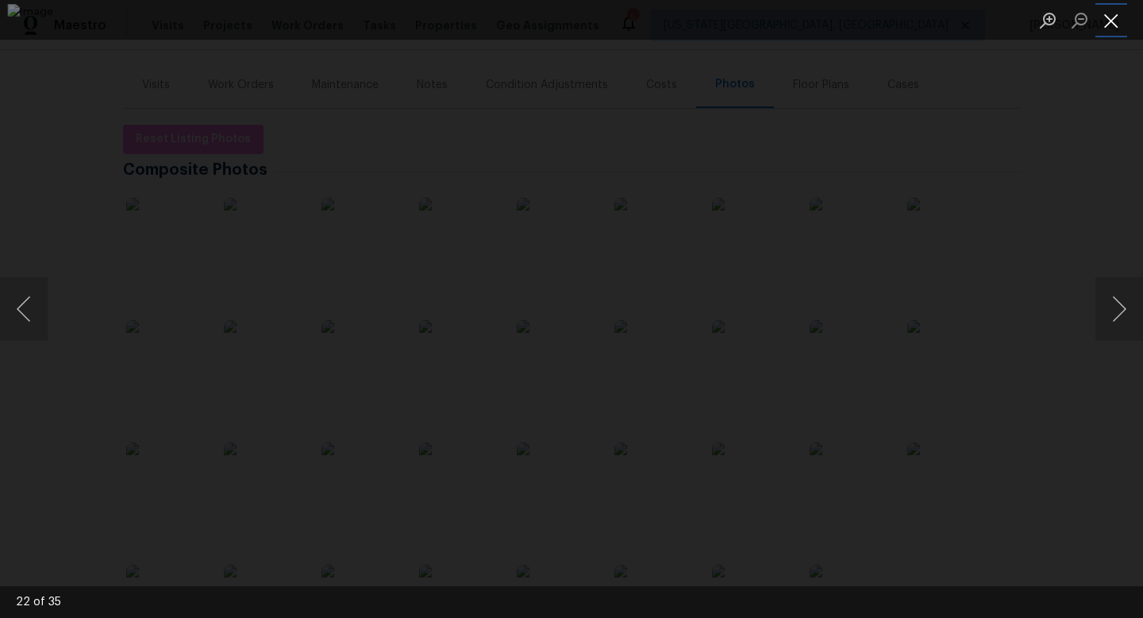
click at [1108, 22] on button "Close lightbox" at bounding box center [1112, 20] width 32 height 28
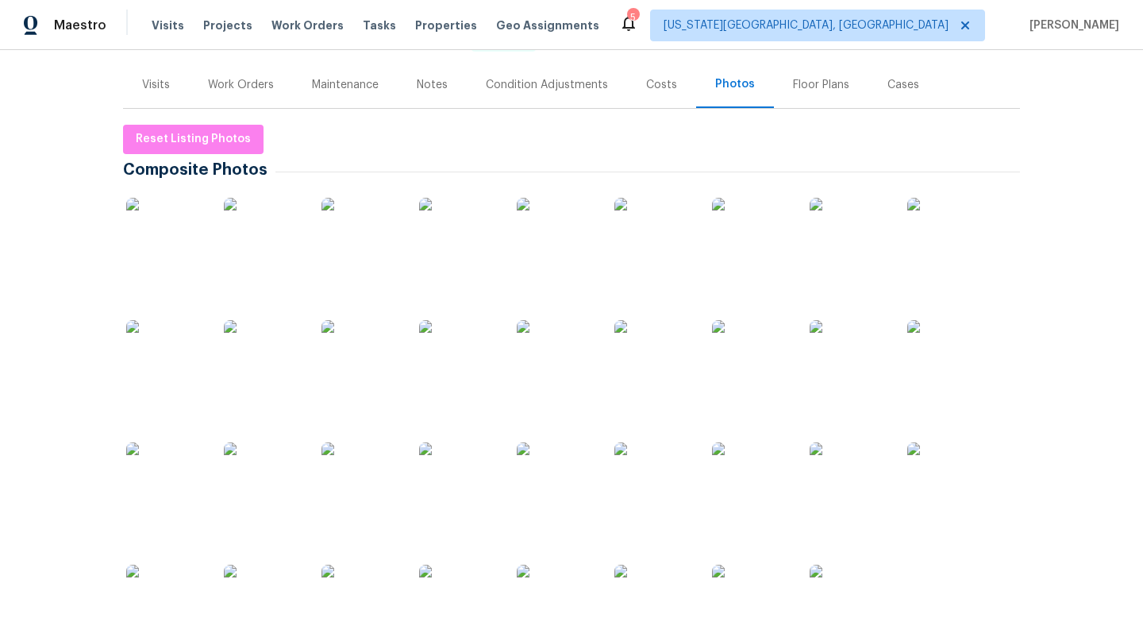
click at [825, 87] on div "Floor Plans" at bounding box center [821, 85] width 56 height 16
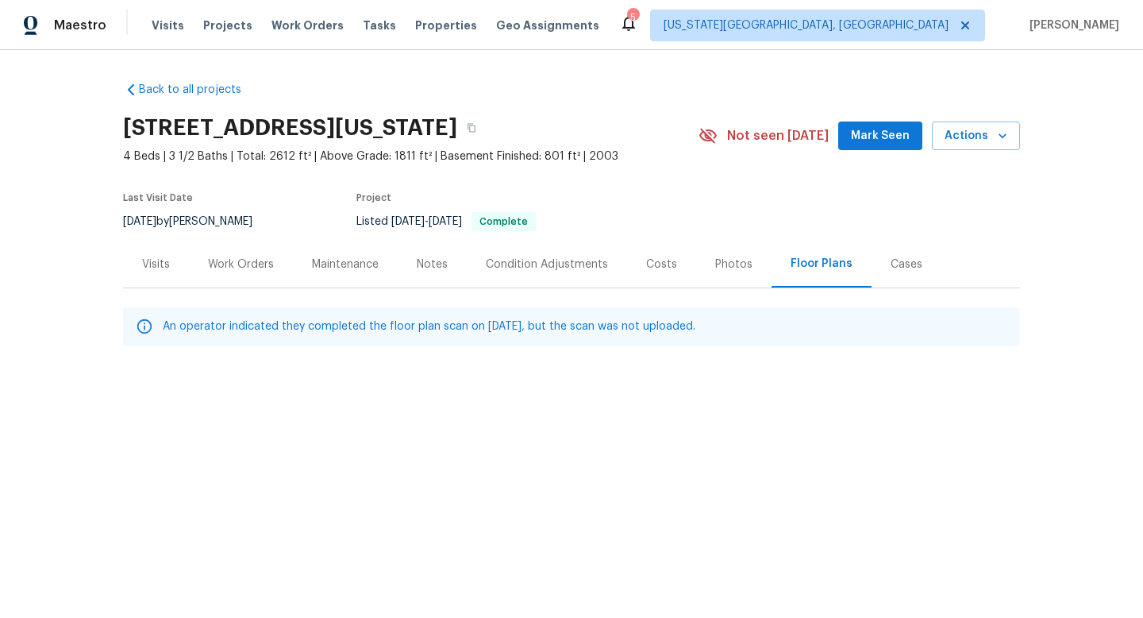
click at [436, 256] on div "Notes" at bounding box center [432, 264] width 31 height 16
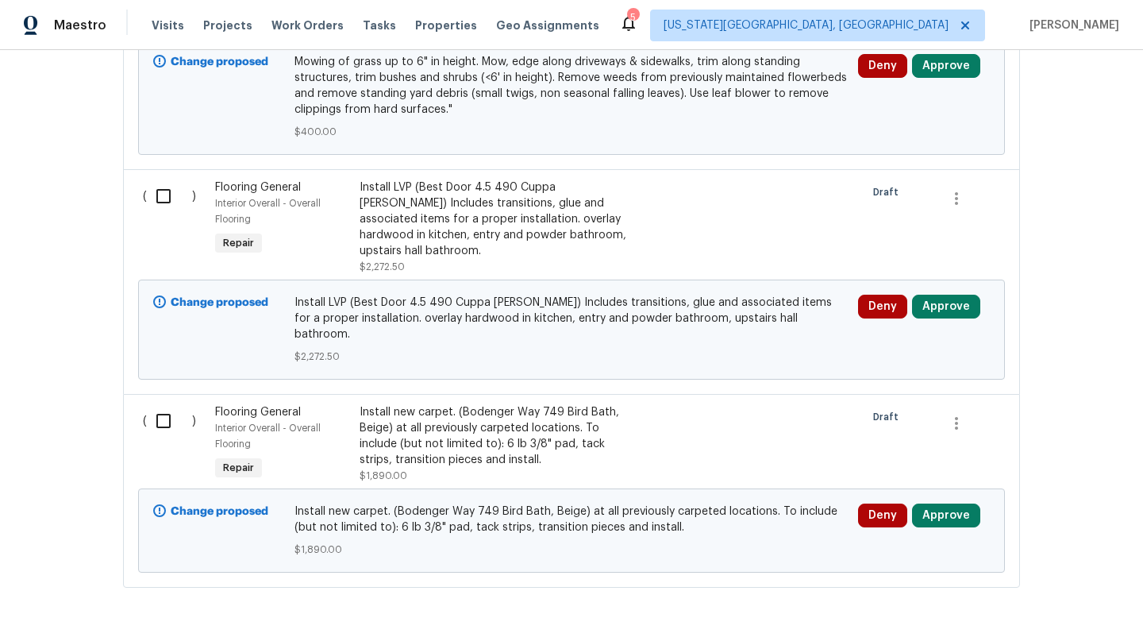
scroll to position [722, 0]
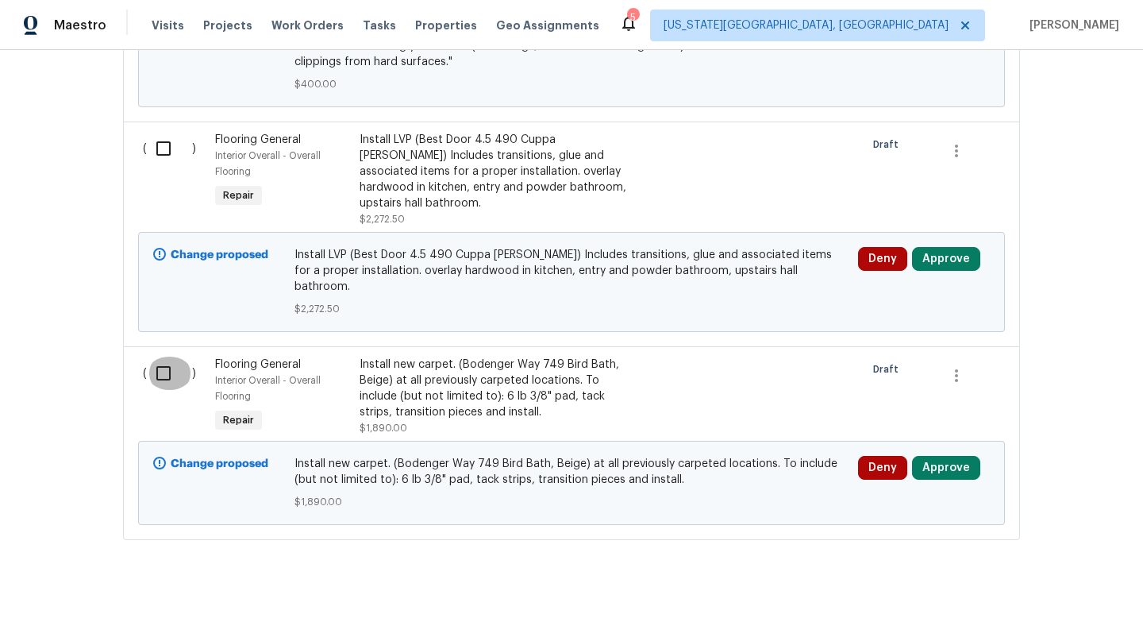
click at [164, 356] on input "checkbox" at bounding box center [169, 372] width 45 height 33
checkbox input "true"
click at [172, 134] on input "checkbox" at bounding box center [169, 148] width 45 height 33
checkbox input "true"
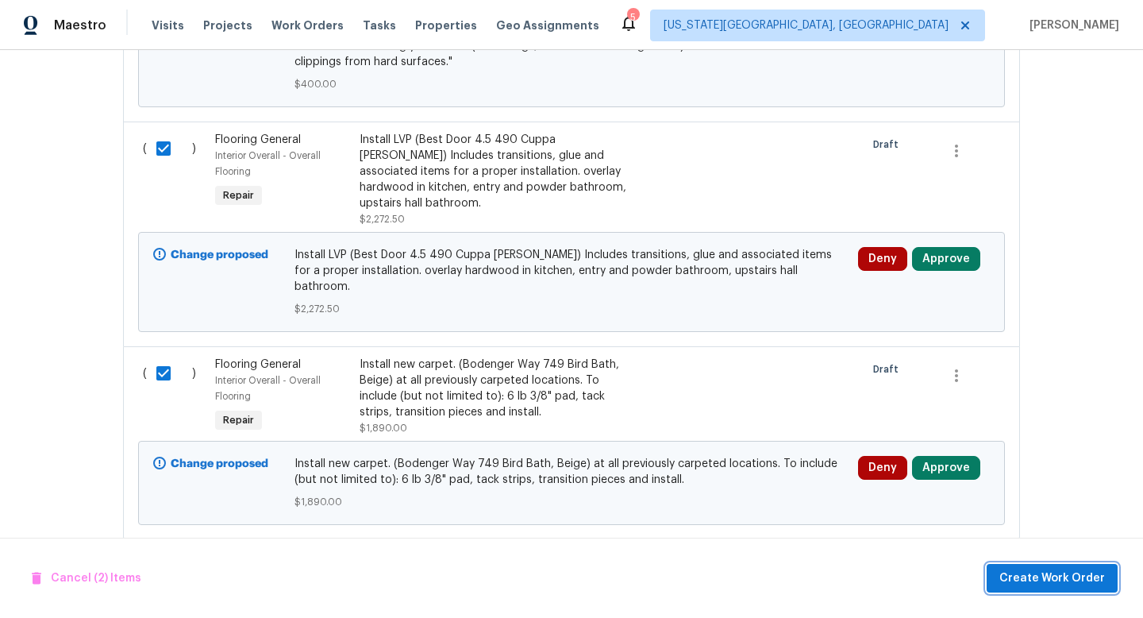
click at [1050, 579] on span "Create Work Order" at bounding box center [1053, 578] width 106 height 20
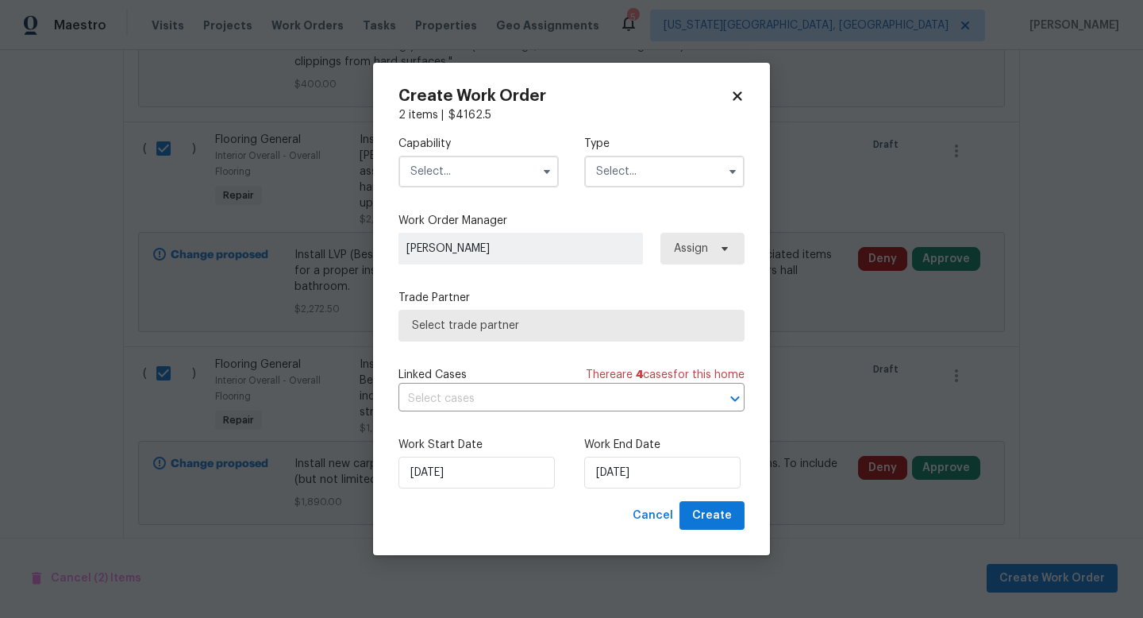
click at [479, 164] on input "text" at bounding box center [479, 172] width 160 height 32
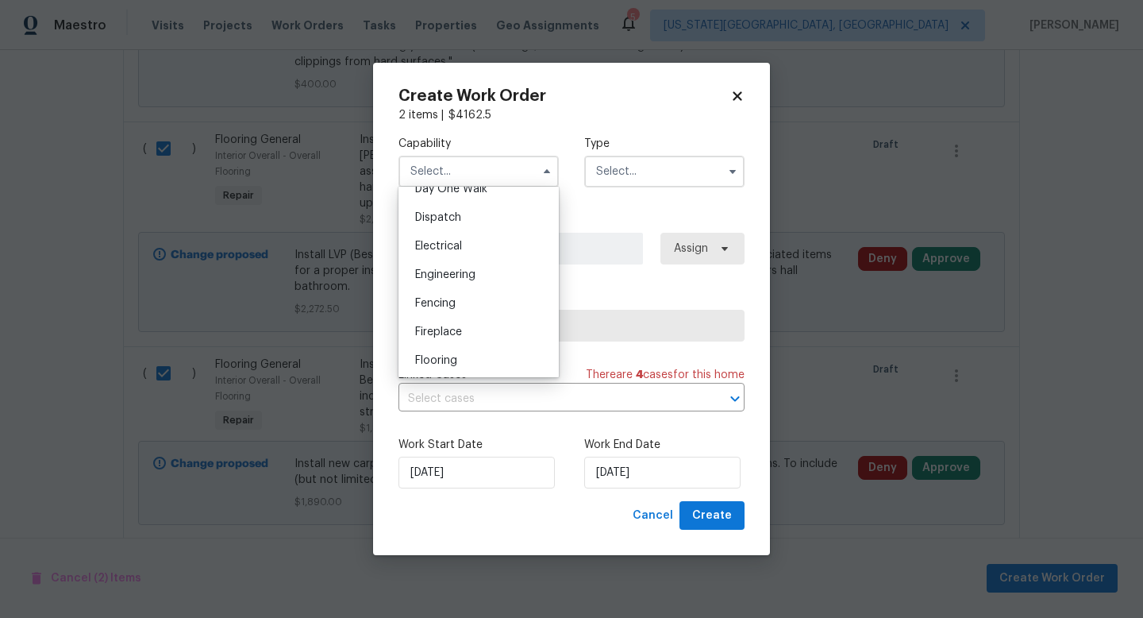
scroll to position [576, 0]
click at [453, 247] on span "Flooring" at bounding box center [436, 245] width 42 height 11
type input "Flooring"
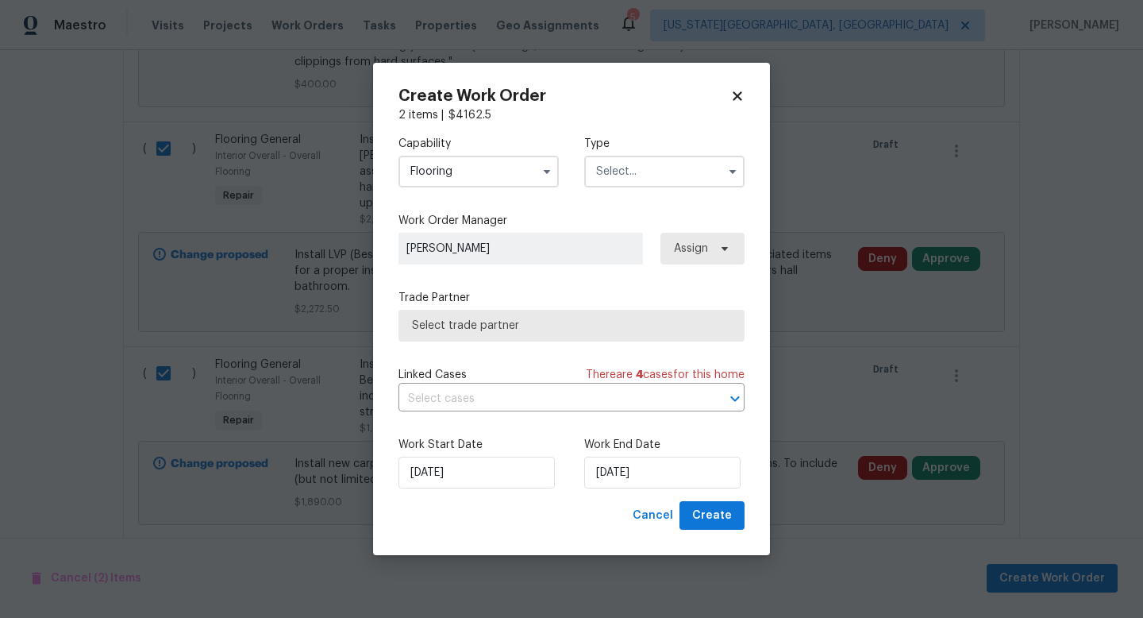
click at [636, 183] on input "text" at bounding box center [664, 172] width 160 height 32
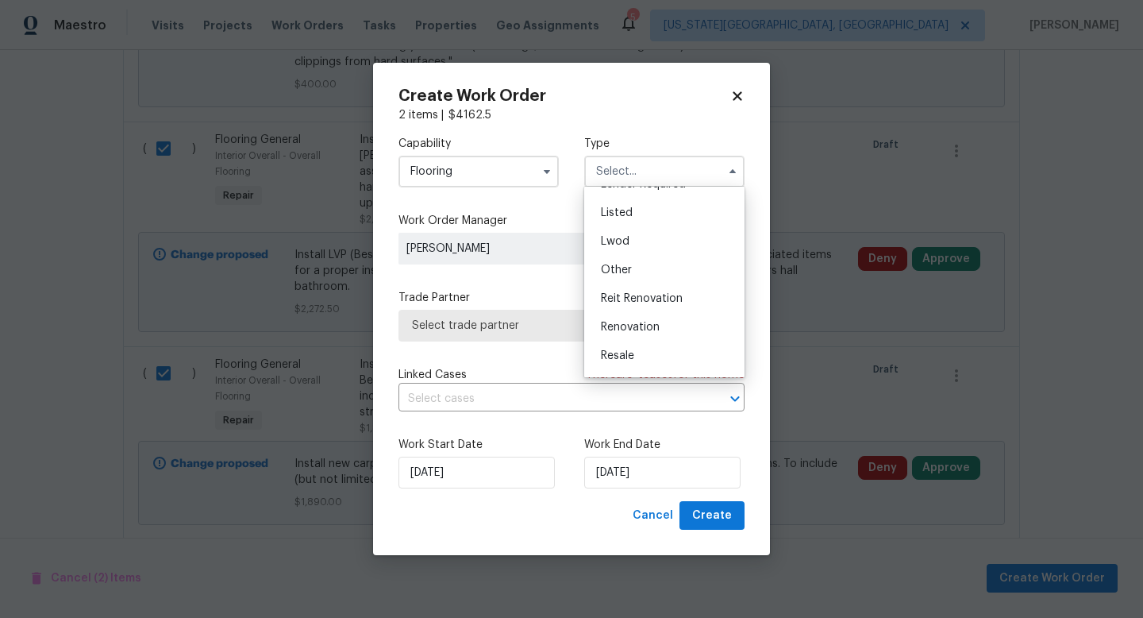
scroll to position [189, 0]
click at [633, 272] on span "Renovation" at bounding box center [630, 273] width 59 height 11
type input "Renovation"
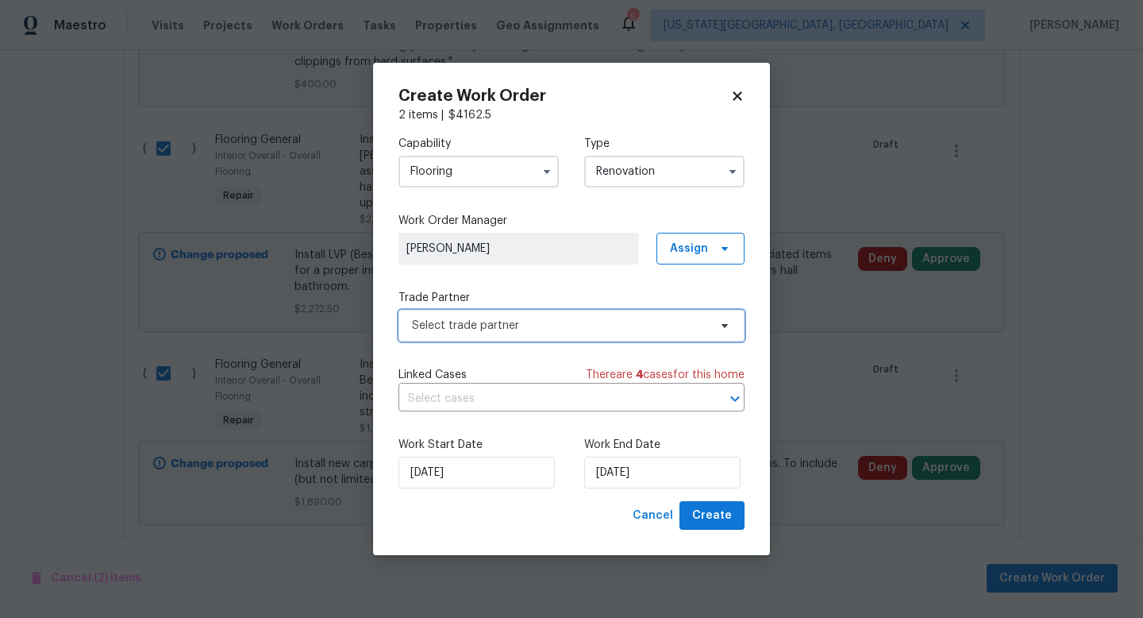
click at [487, 329] on span "Select trade partner" at bounding box center [560, 326] width 296 height 16
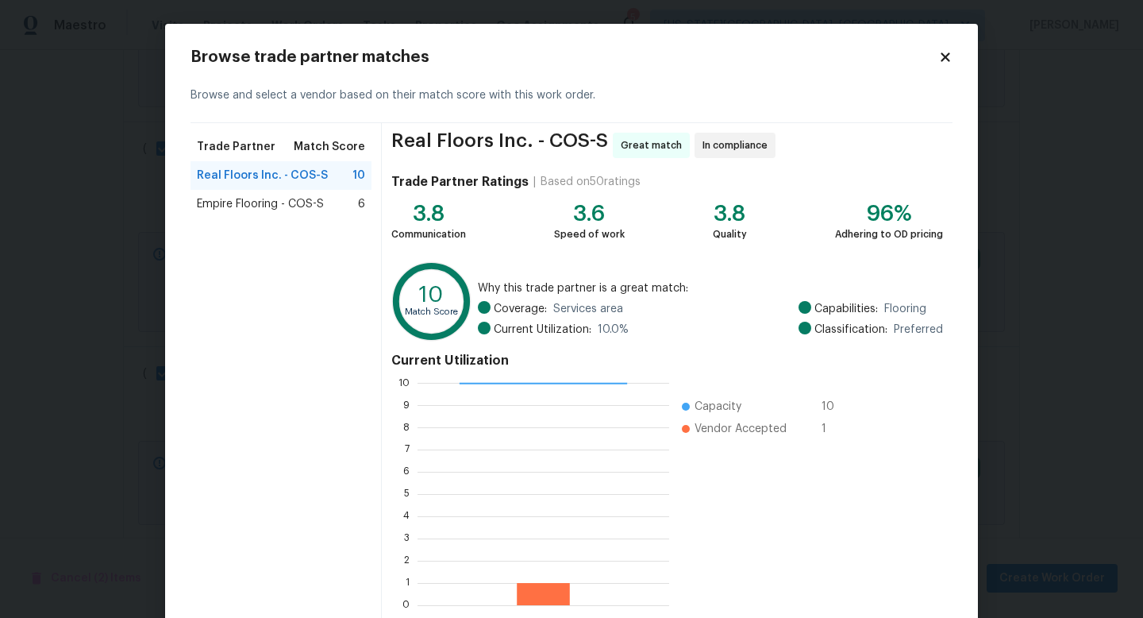
scroll to position [83, 0]
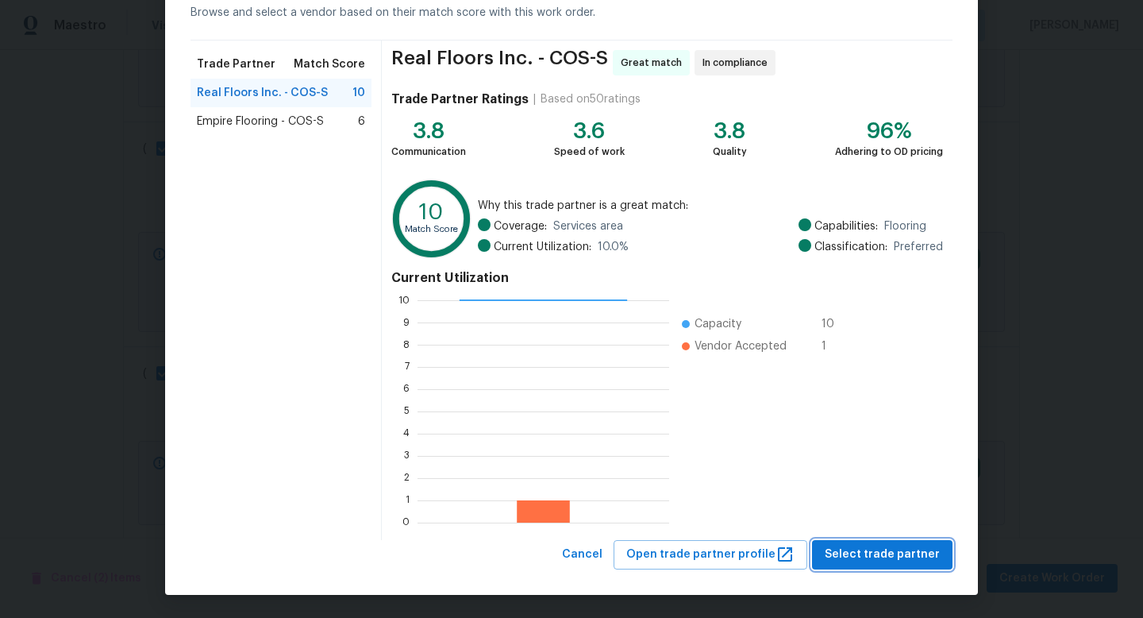
click at [883, 556] on span "Select trade partner" at bounding box center [882, 555] width 115 height 20
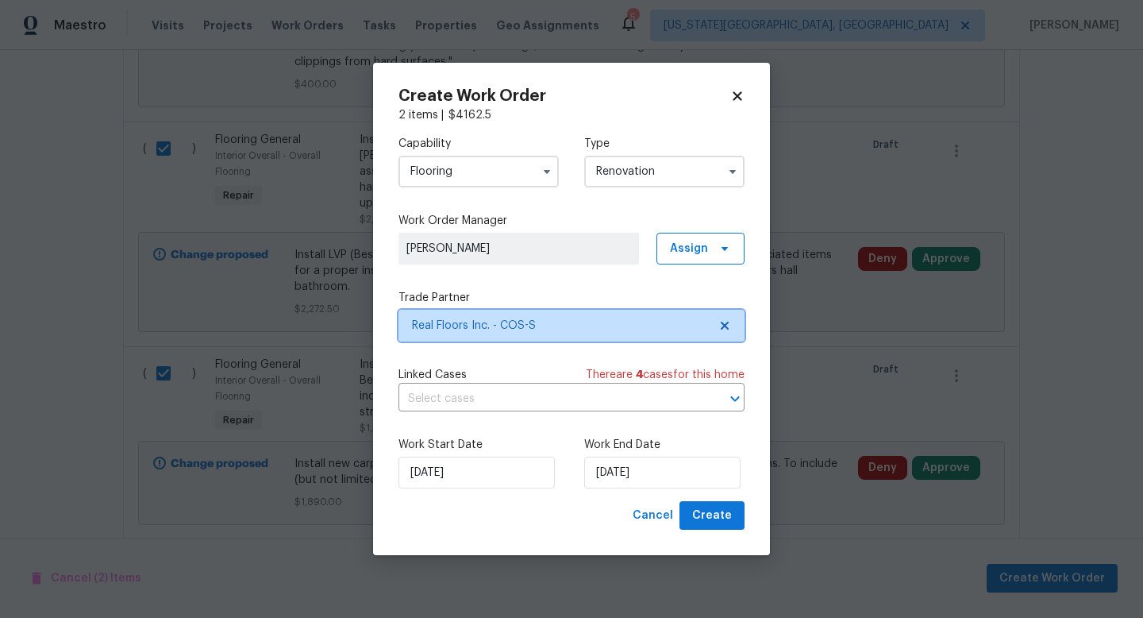
scroll to position [0, 0]
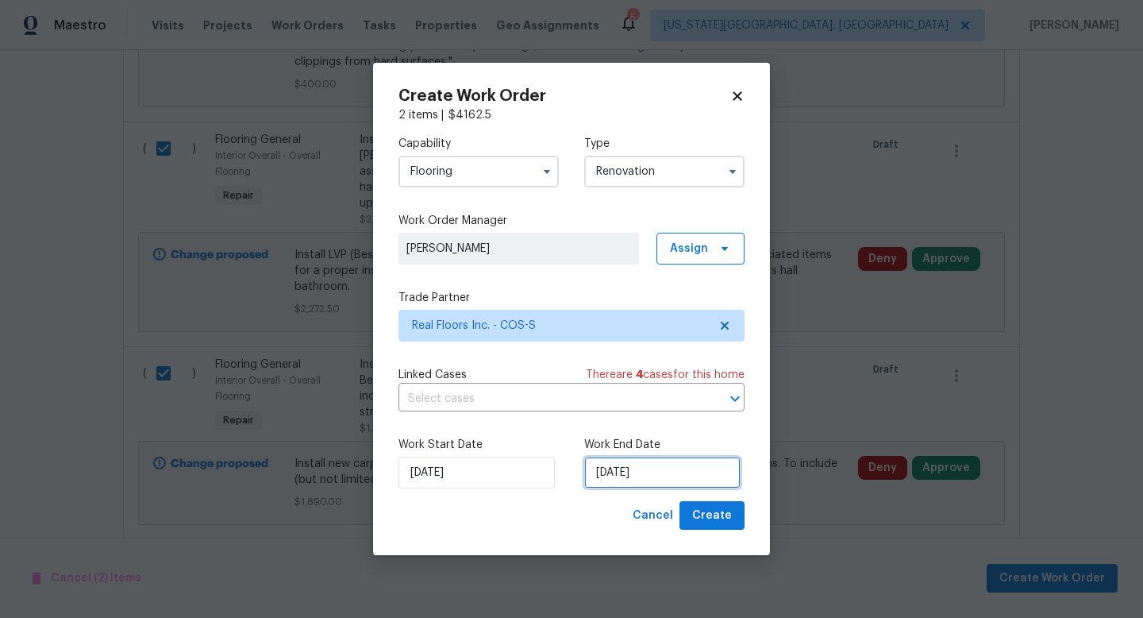
click at [638, 486] on input "[DATE]" at bounding box center [662, 473] width 156 height 32
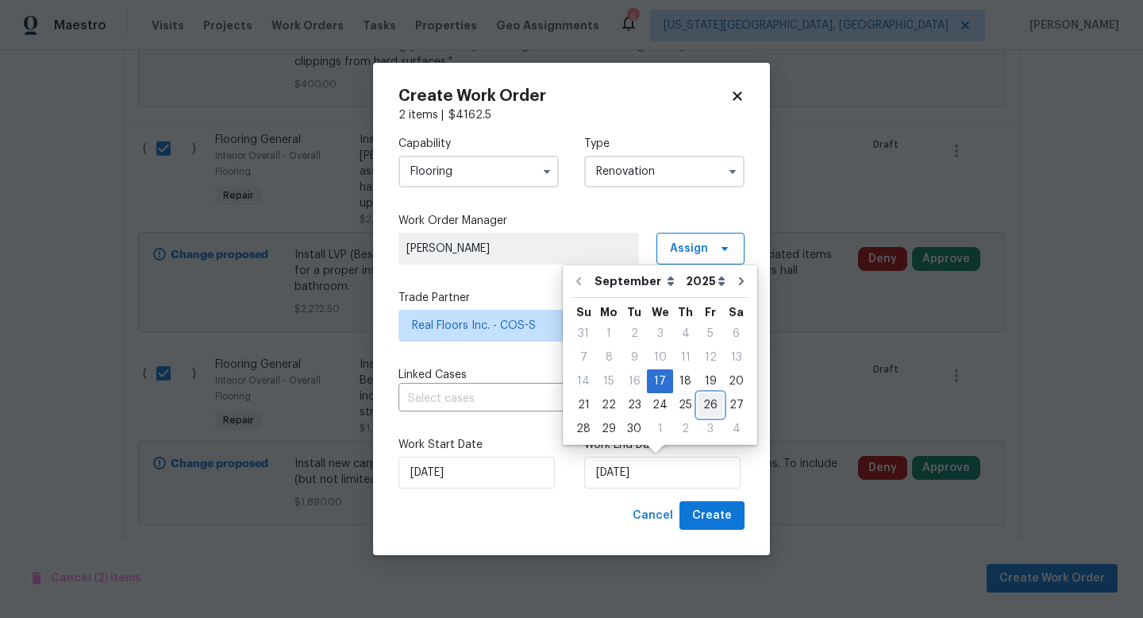
click at [711, 405] on div "26" at bounding box center [710, 405] width 25 height 22
type input "[DATE]"
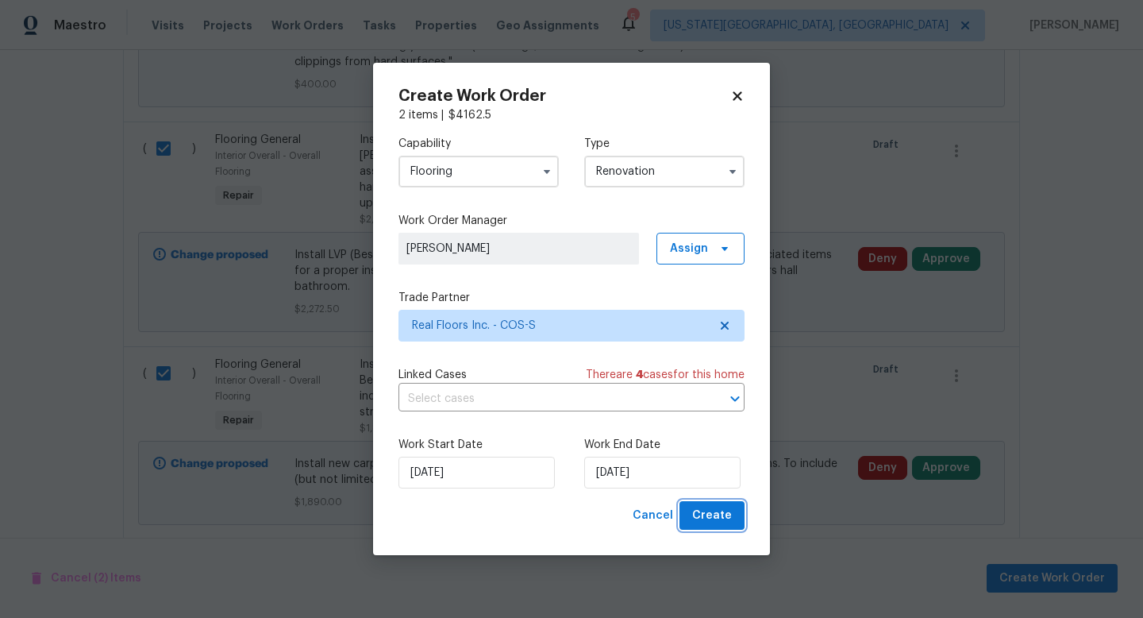
click at [733, 522] on button "Create" at bounding box center [712, 515] width 65 height 29
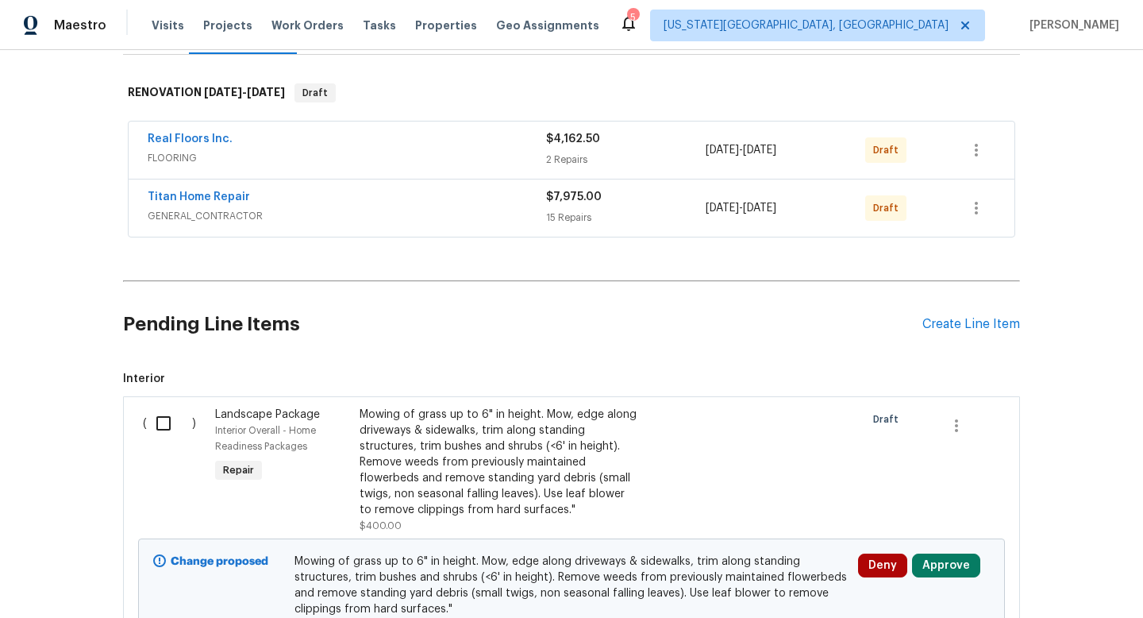
scroll to position [393, 0]
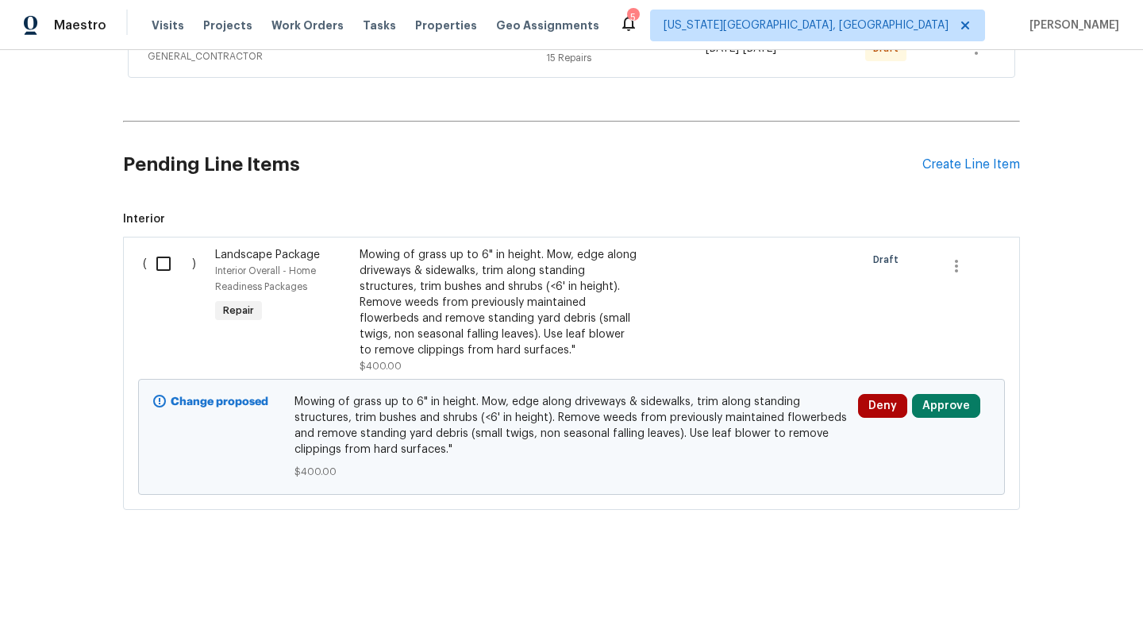
click at [169, 268] on input "checkbox" at bounding box center [169, 263] width 45 height 33
checkbox input "true"
click at [1079, 577] on span "Create Work Order" at bounding box center [1053, 578] width 106 height 20
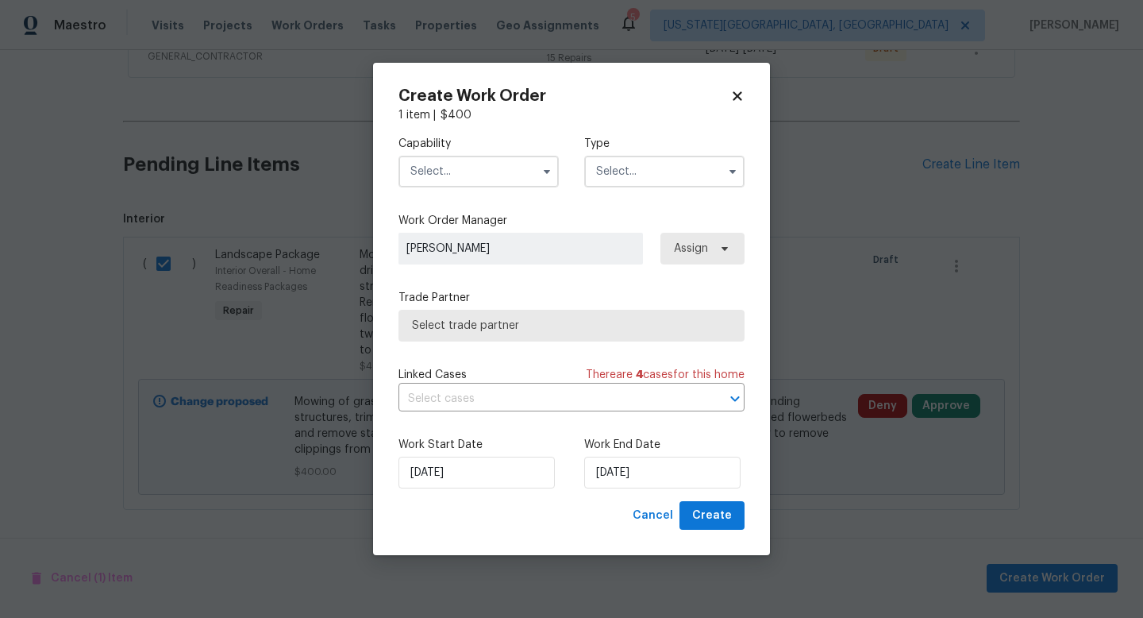
click at [478, 178] on input "text" at bounding box center [479, 172] width 160 height 32
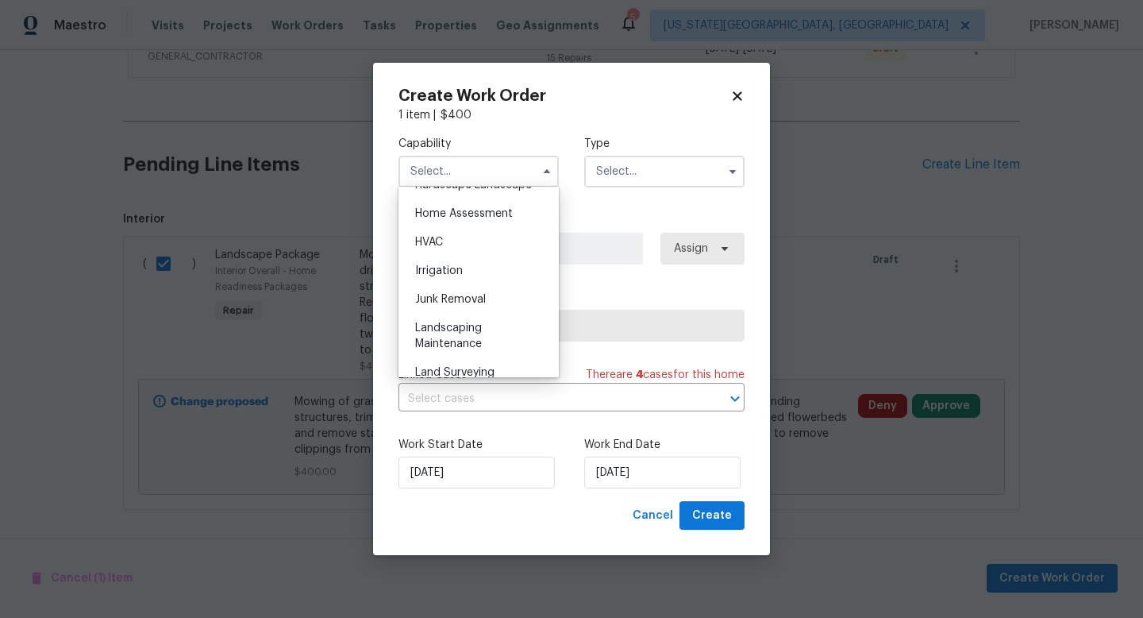
scroll to position [976, 0]
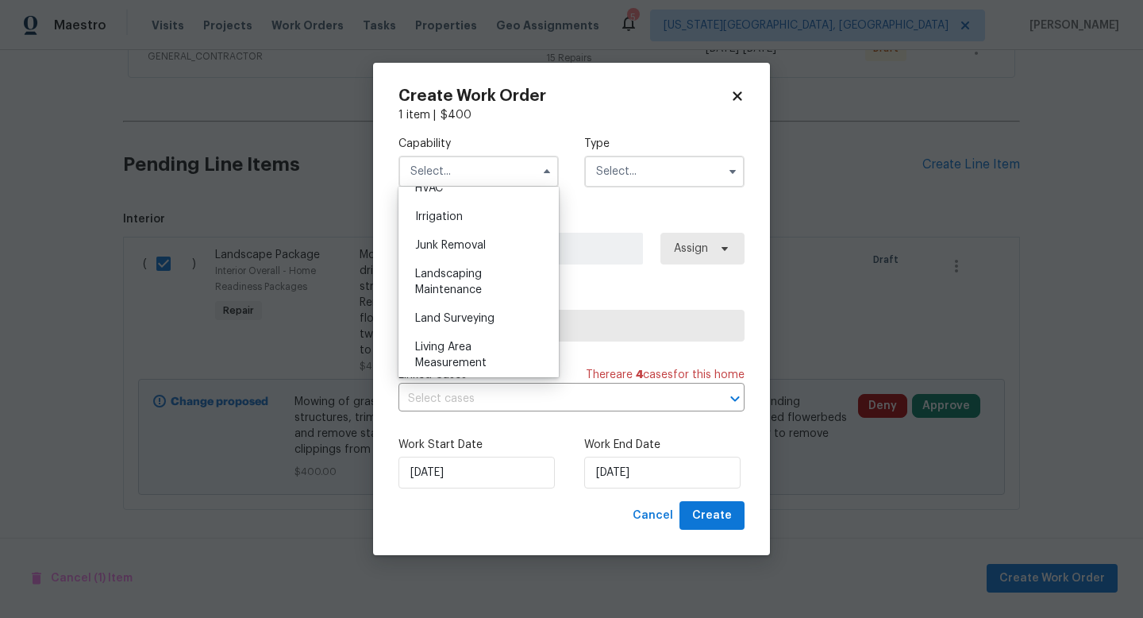
click at [459, 280] on div "Landscaping Maintenance" at bounding box center [479, 282] width 152 height 44
type input "Landscaping Maintenance"
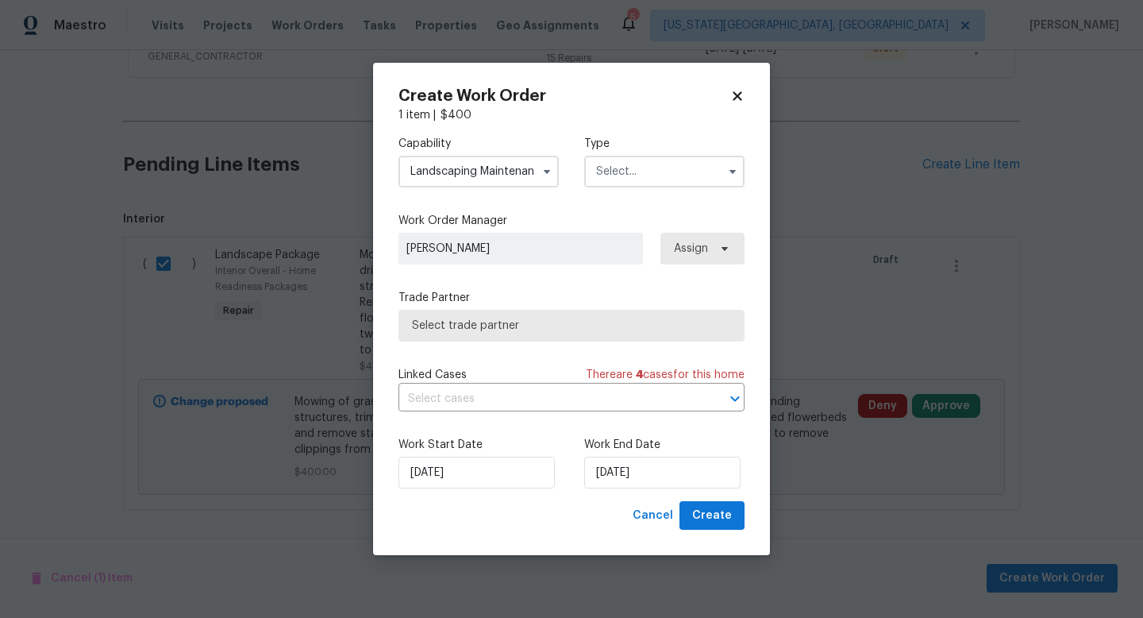
click at [638, 178] on input "text" at bounding box center [664, 172] width 160 height 32
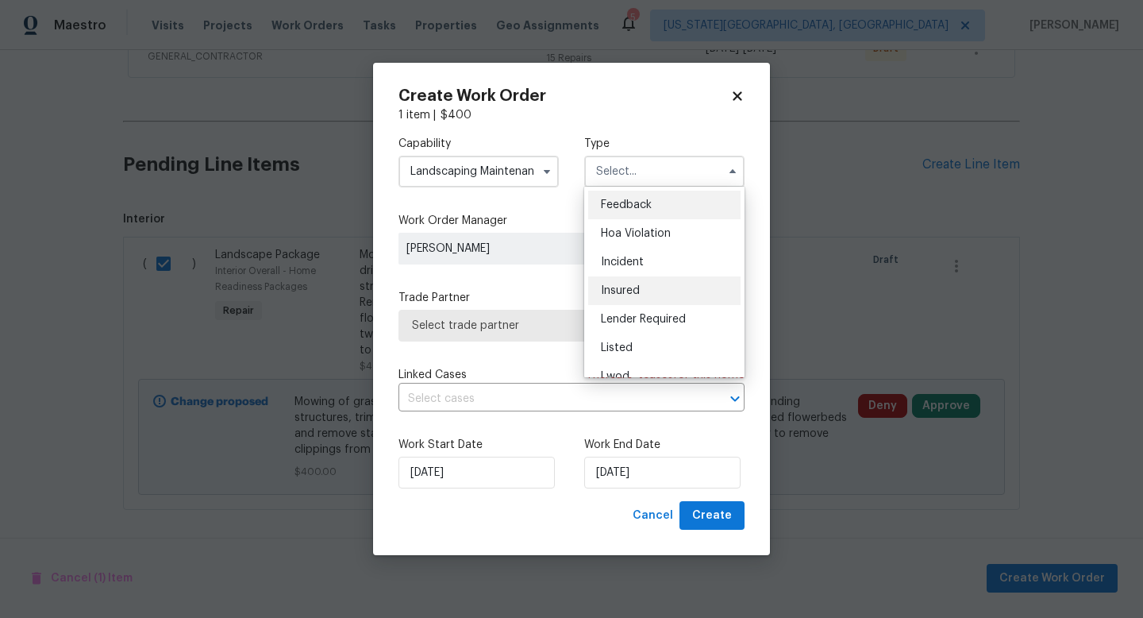
scroll to position [189, 0]
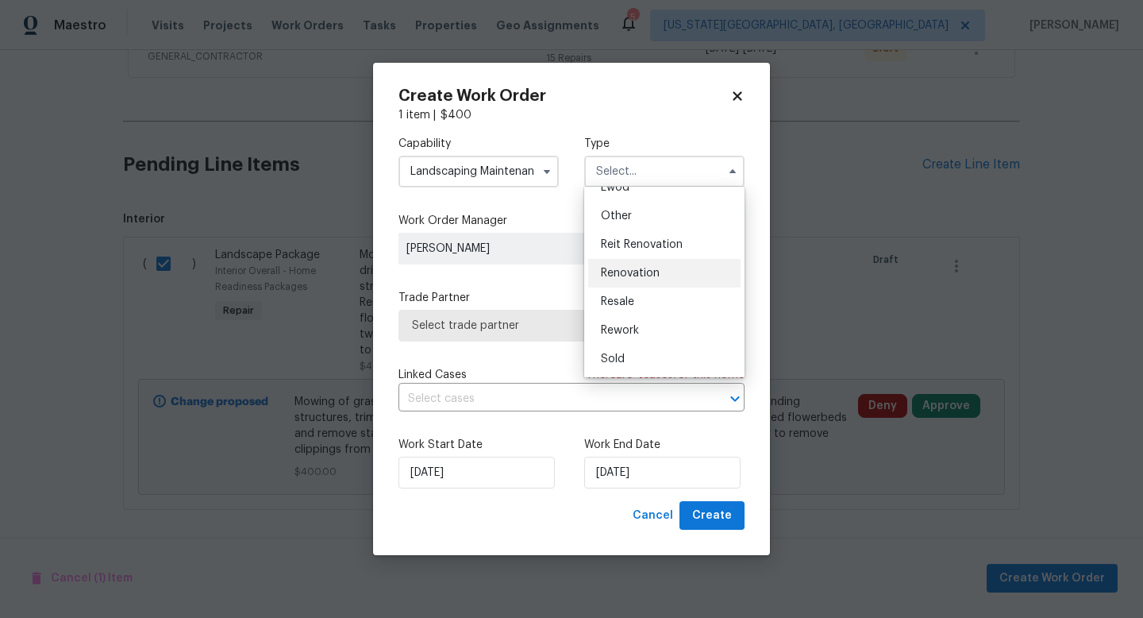
click at [621, 273] on span "Renovation" at bounding box center [630, 273] width 59 height 11
type input "Renovation"
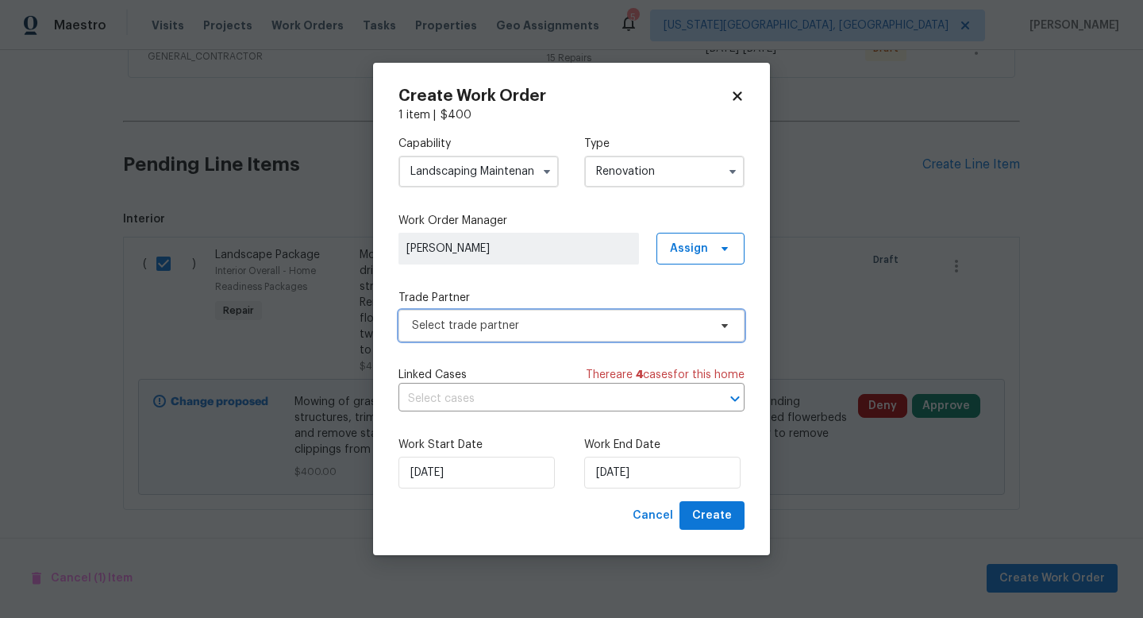
click at [553, 326] on span "Select trade partner" at bounding box center [560, 326] width 296 height 16
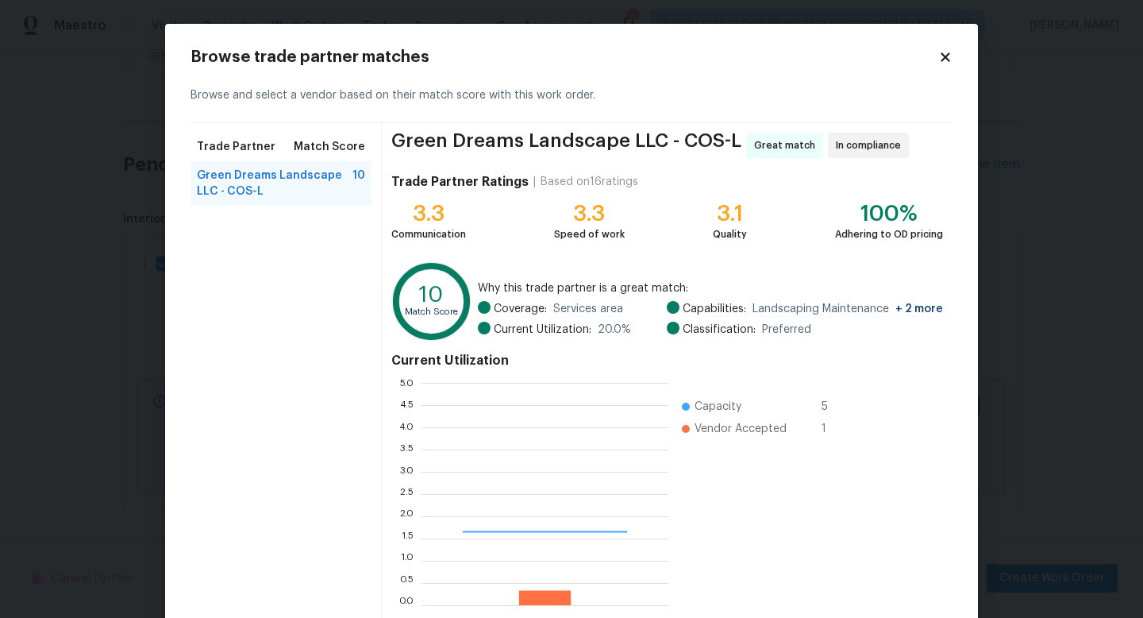
scroll to position [222, 247]
click at [940, 60] on icon at bounding box center [945, 57] width 14 height 14
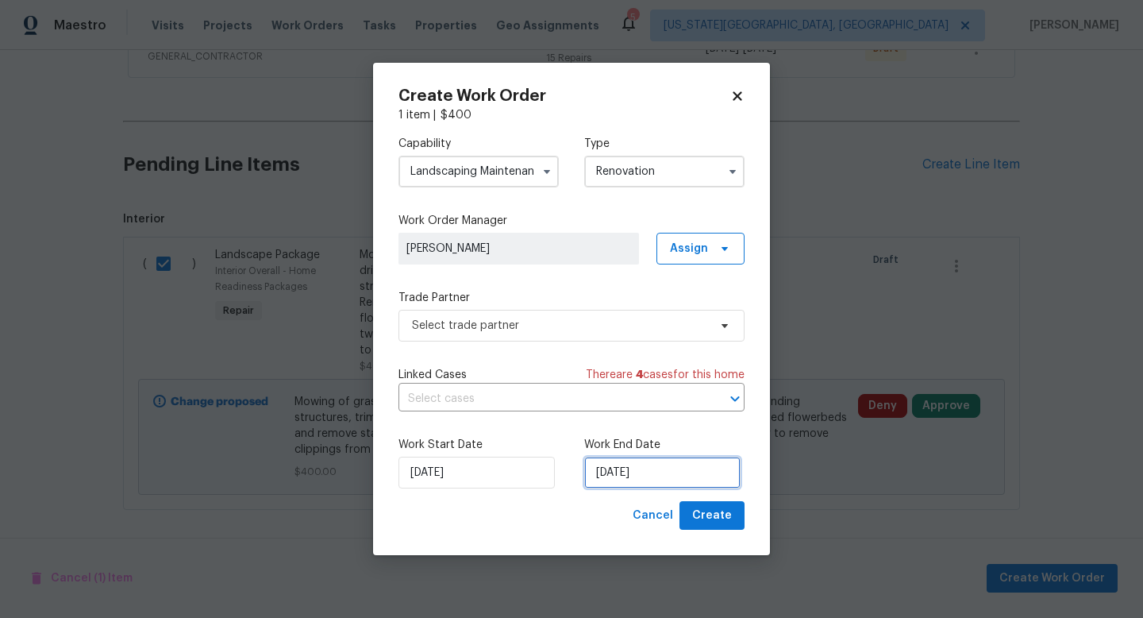
click at [651, 467] on input "[DATE]" at bounding box center [662, 473] width 156 height 32
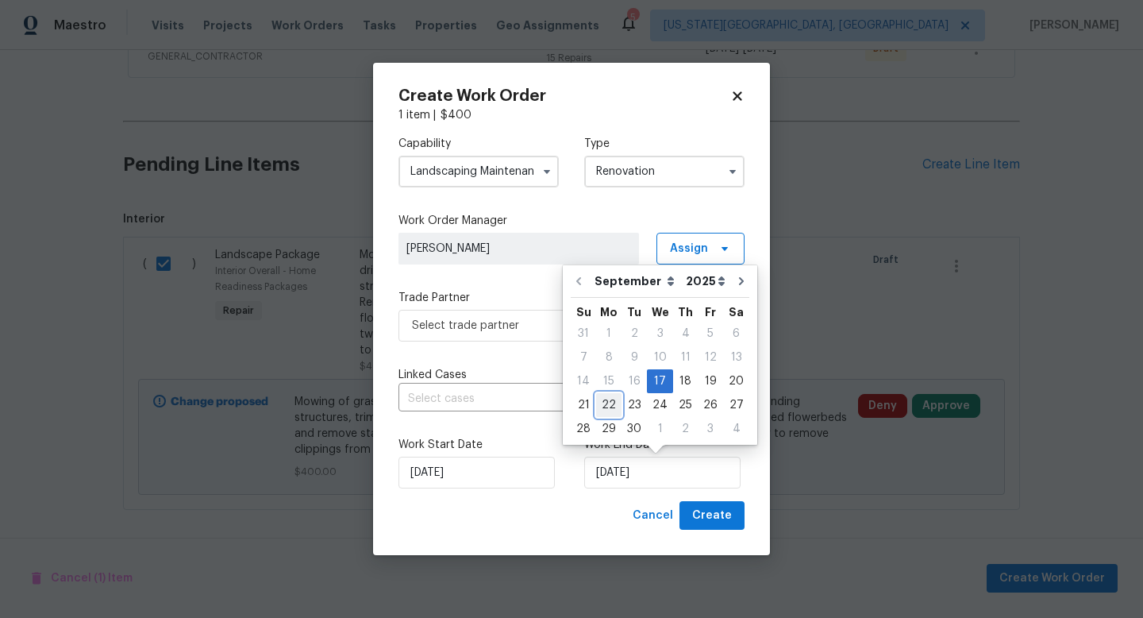
click at [607, 409] on div "22" at bounding box center [608, 405] width 25 height 22
type input "[DATE]"
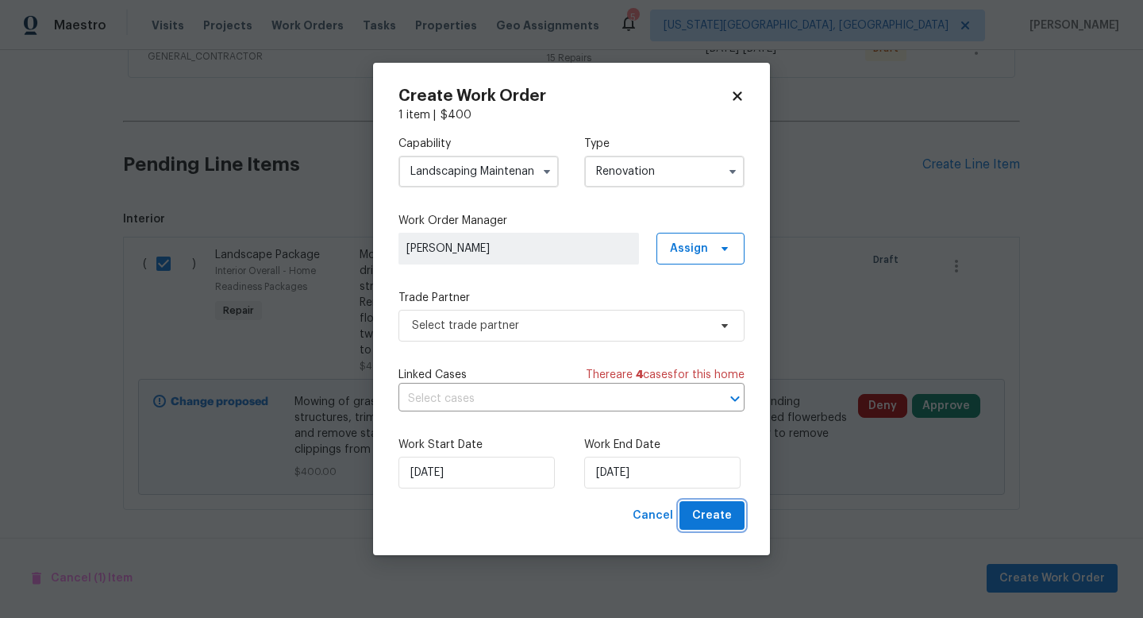
click at [713, 516] on span "Create" at bounding box center [712, 516] width 40 height 20
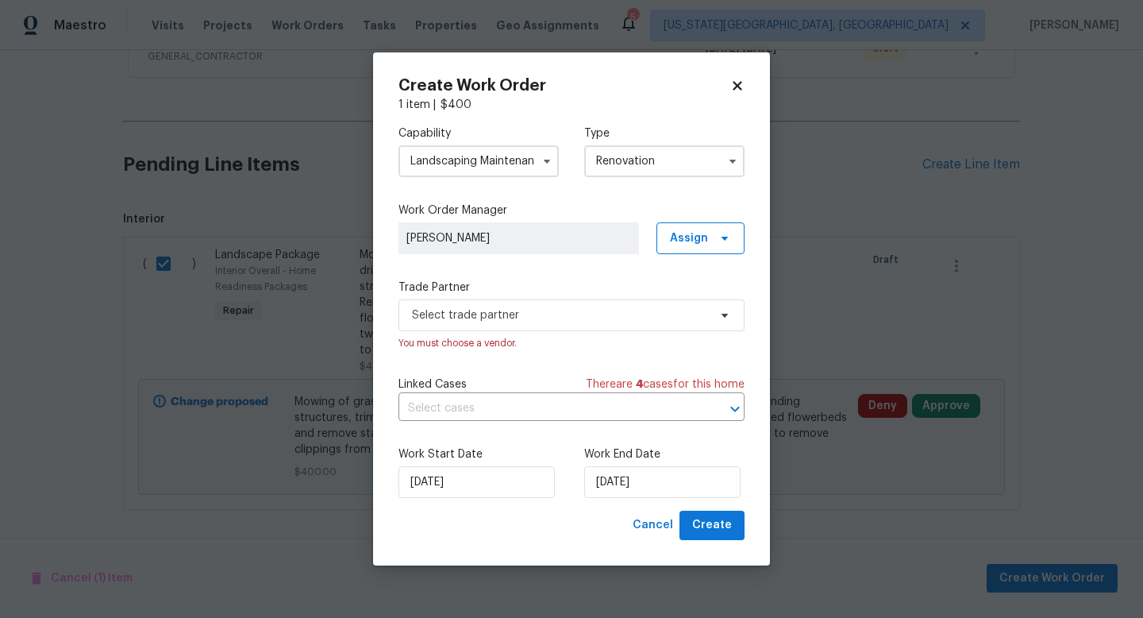
click at [450, 330] on div "Select trade partner You must choose a vendor." at bounding box center [572, 325] width 346 height 52
click at [449, 324] on span "Select trade partner" at bounding box center [572, 315] width 346 height 32
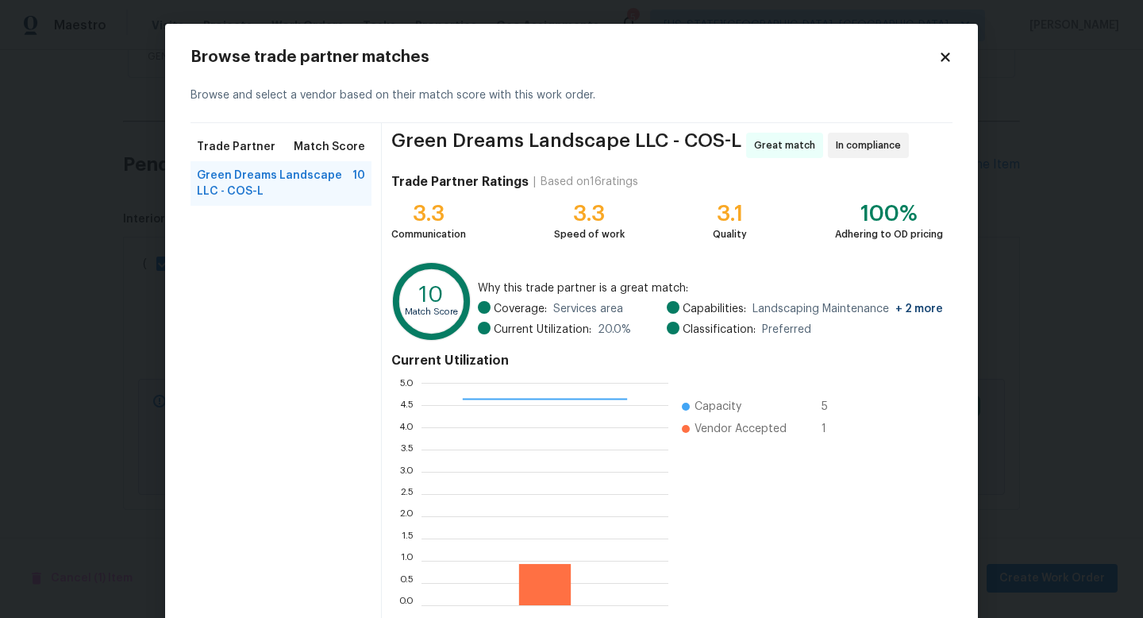
click at [298, 184] on span "Green Dreams Landscape LLC - COS-L" at bounding box center [275, 184] width 156 height 32
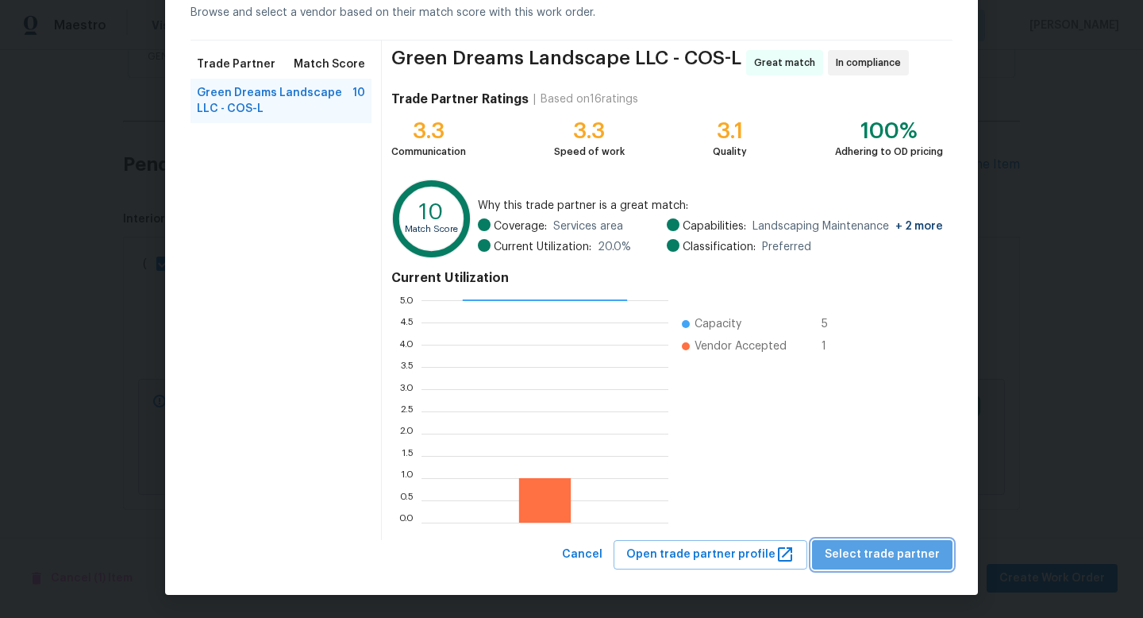
click at [900, 566] on button "Select trade partner" at bounding box center [882, 554] width 141 height 29
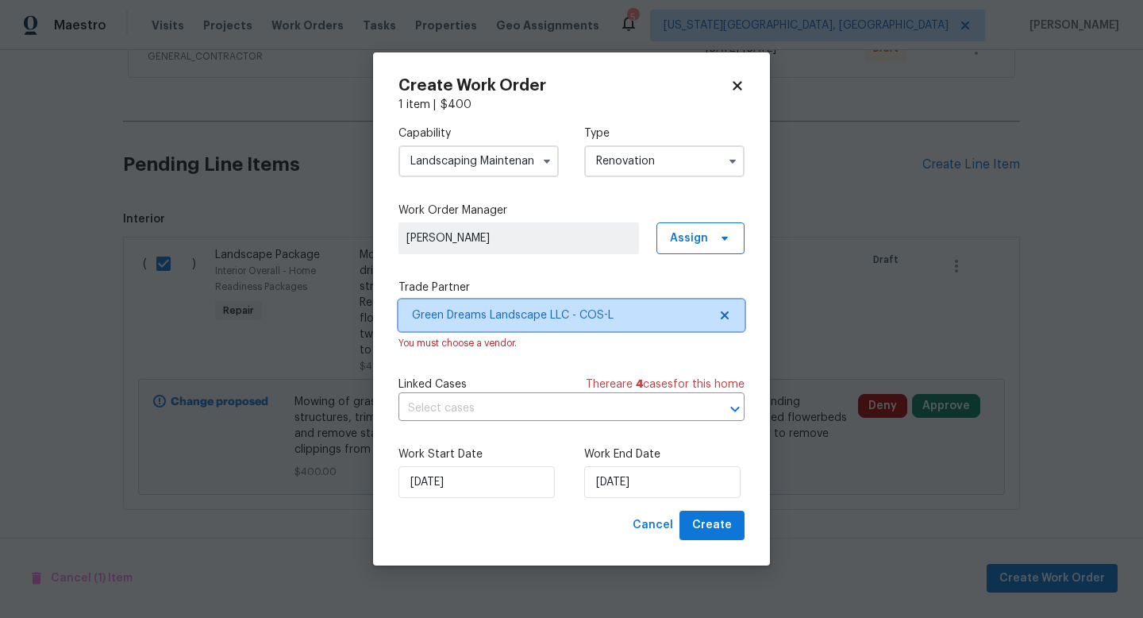
scroll to position [0, 0]
click at [723, 535] on button "Create" at bounding box center [712, 524] width 65 height 29
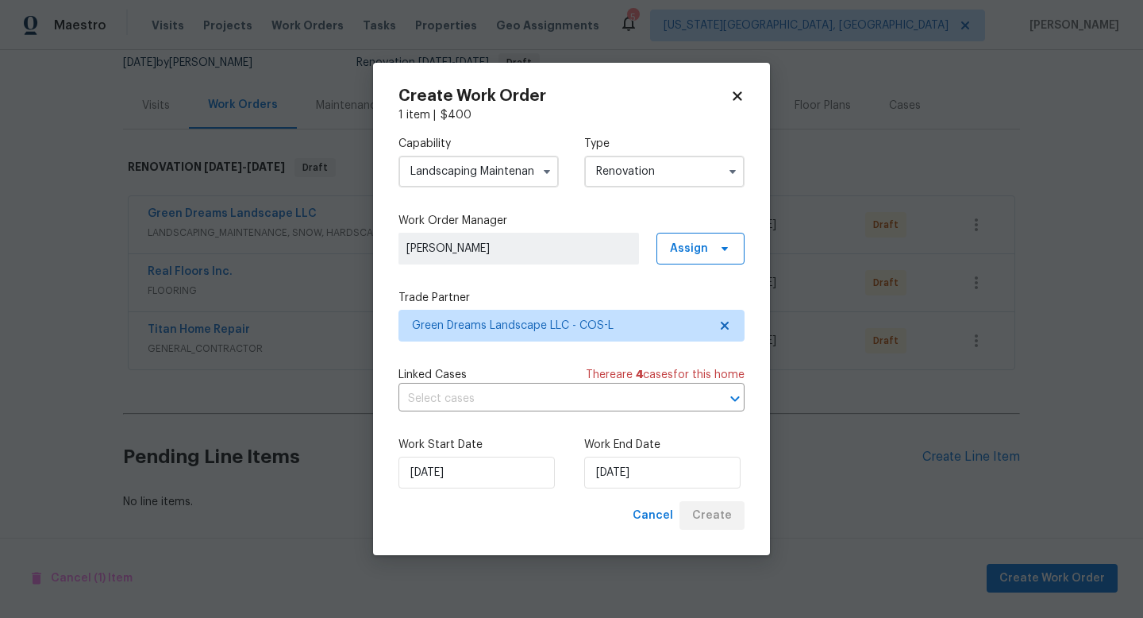
scroll to position [159, 0]
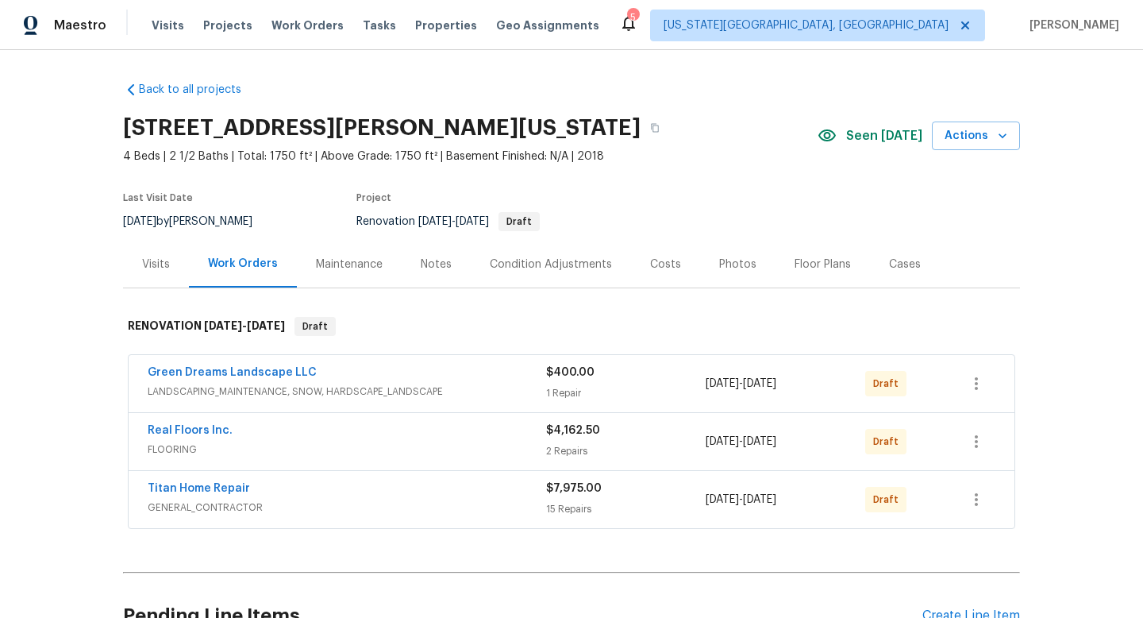
scroll to position [159, 0]
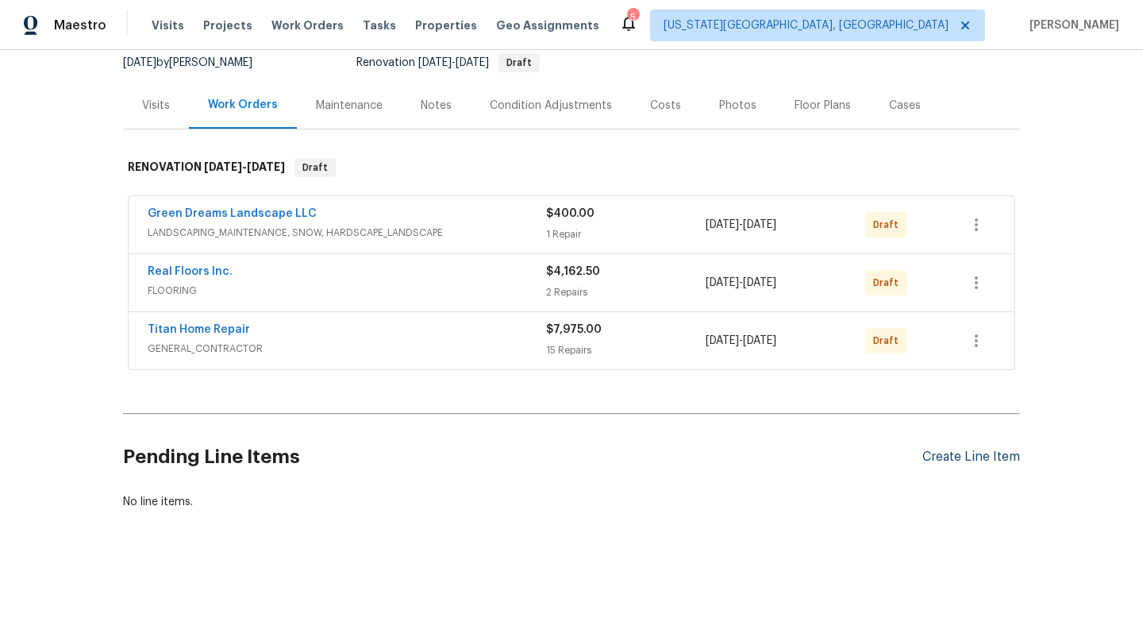
click at [965, 459] on div "Create Line Item" at bounding box center [972, 456] width 98 height 15
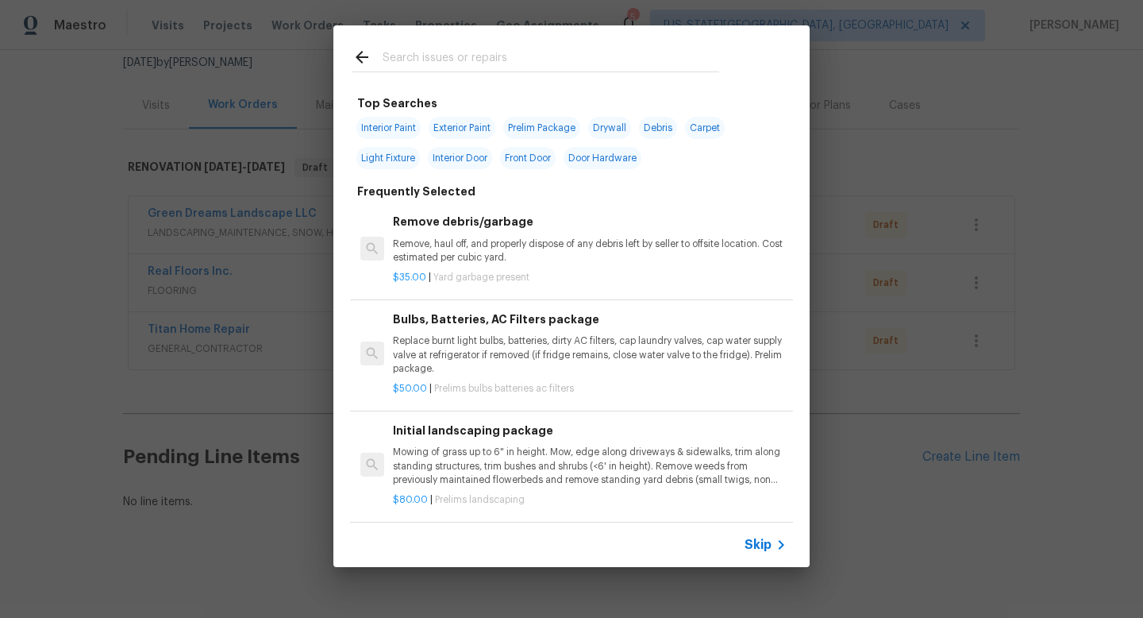
click at [433, 49] on input "text" at bounding box center [551, 60] width 337 height 24
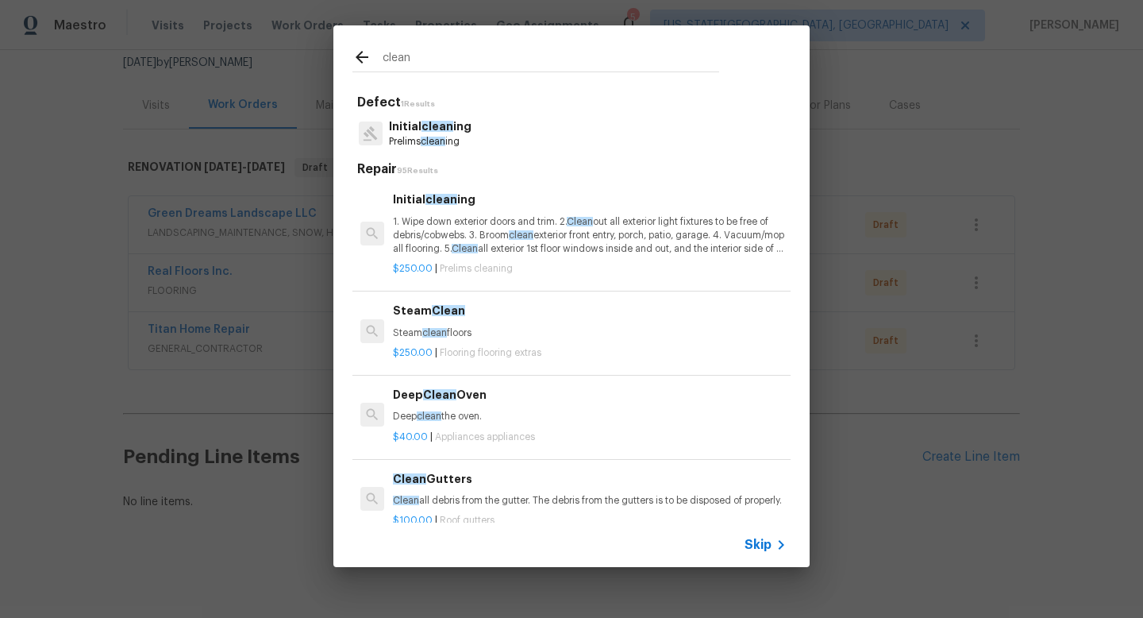
type input "clean"
click at [437, 216] on p "1. Wipe down exterior doors and trim. 2. Clean out all exterior light fixtures …" at bounding box center [590, 235] width 394 height 40
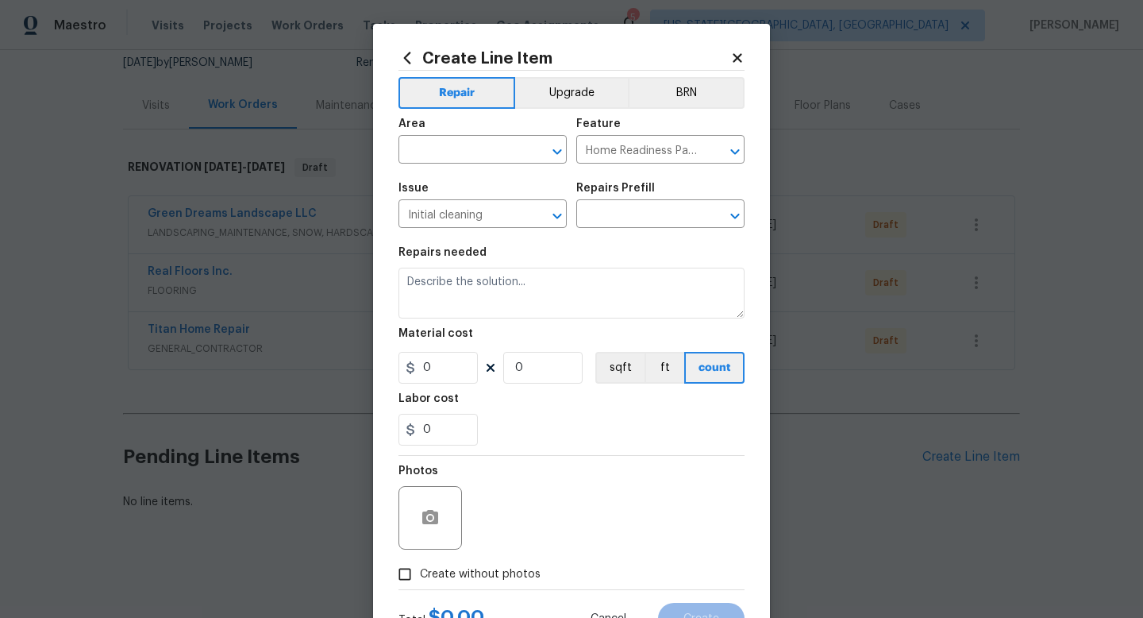
type input "Initial cleaning $250.00"
type textarea "1. Wipe down exterior doors and trim. 2. Clean out all exterior light fixtures …"
type input "250"
type input "1"
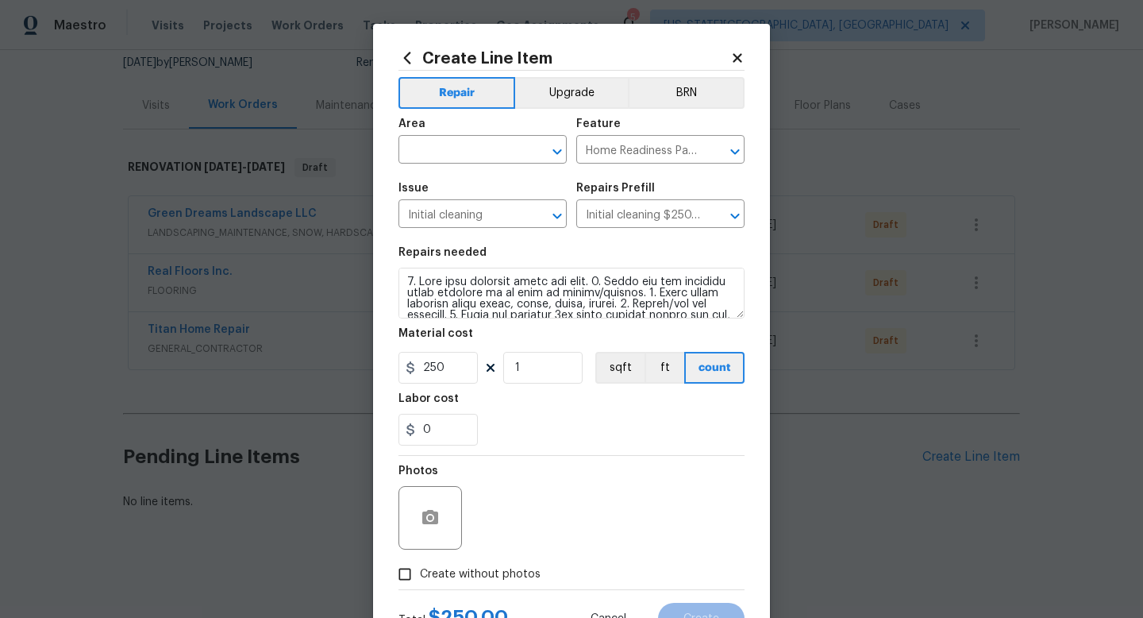
scroll to position [67, 0]
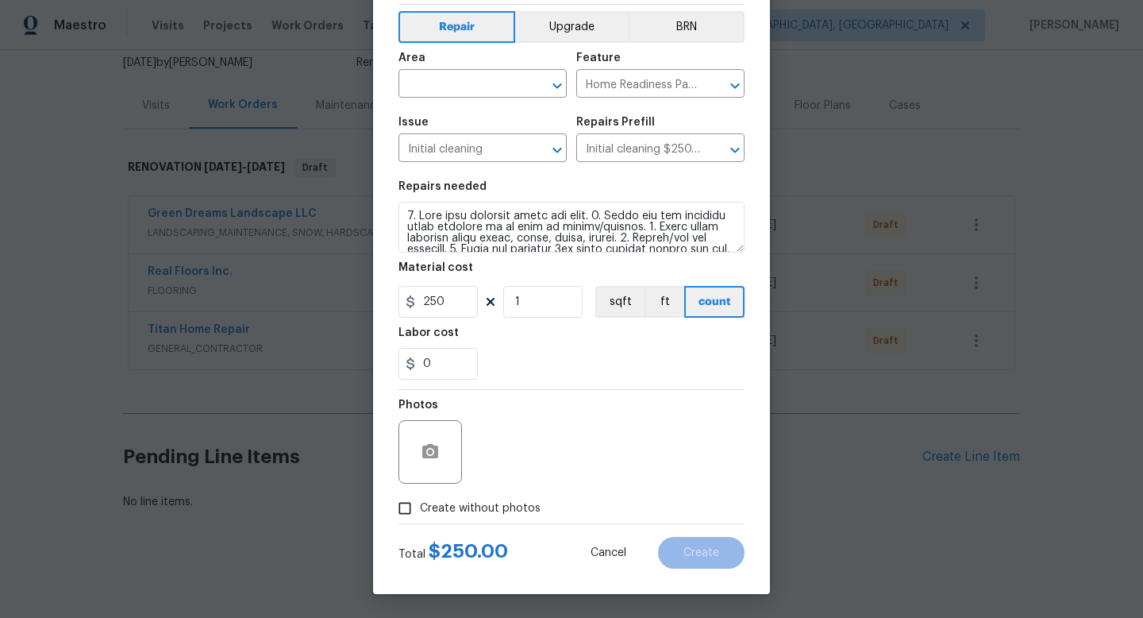
click at [480, 513] on span "Create without photos" at bounding box center [480, 508] width 121 height 17
click at [420, 513] on input "Create without photos" at bounding box center [405, 508] width 30 height 30
checkbox input "true"
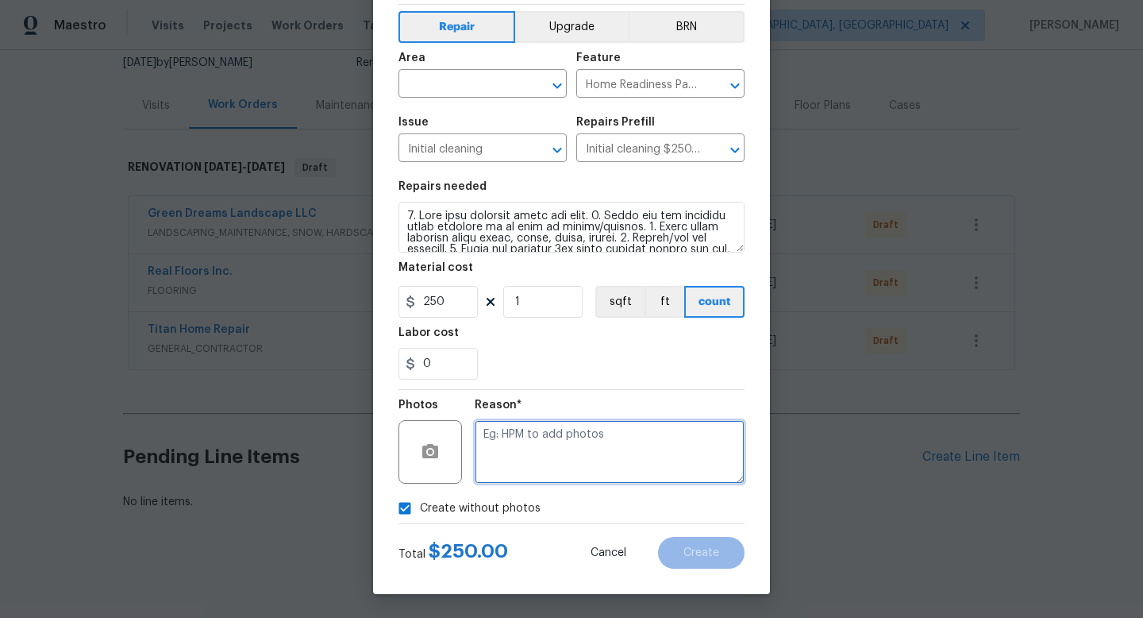
click at [521, 447] on textarea at bounding box center [610, 452] width 270 height 64
type textarea "a"
type textarea "na"
click at [437, 85] on input "text" at bounding box center [461, 85] width 124 height 25
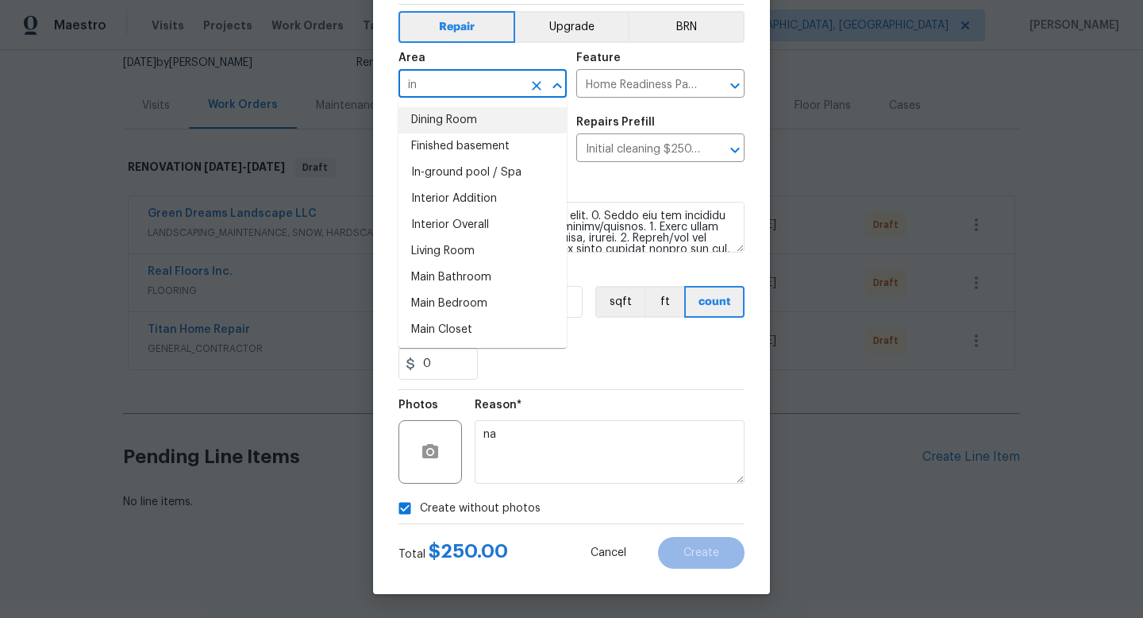
type input "i"
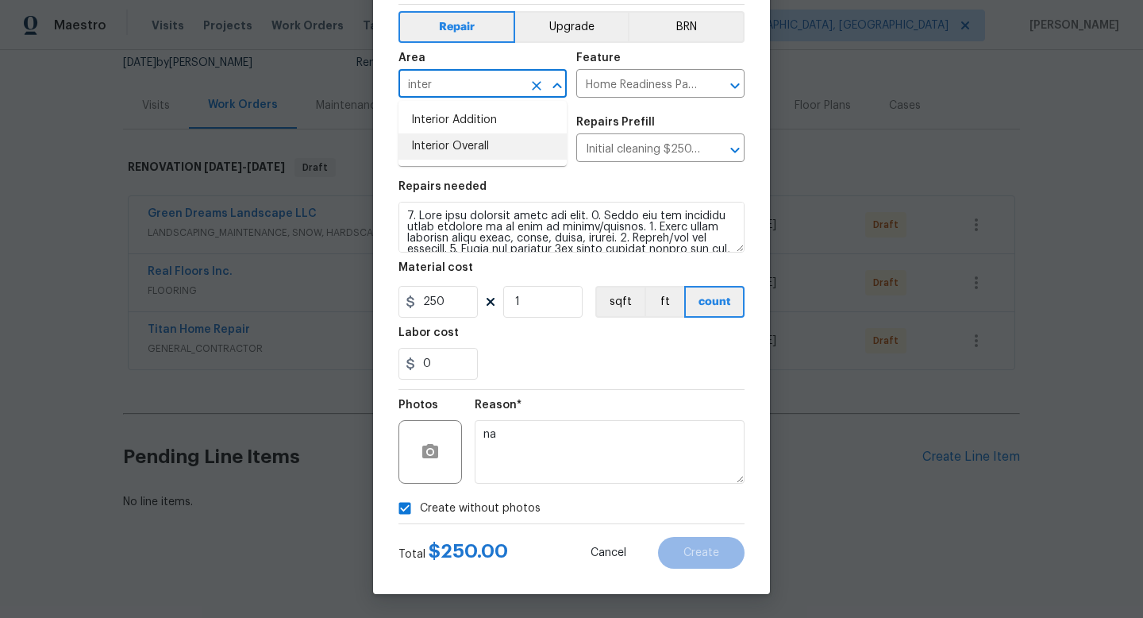
click at [439, 143] on li "Interior Overall" at bounding box center [483, 146] width 168 height 26
type input "Interior Overall"
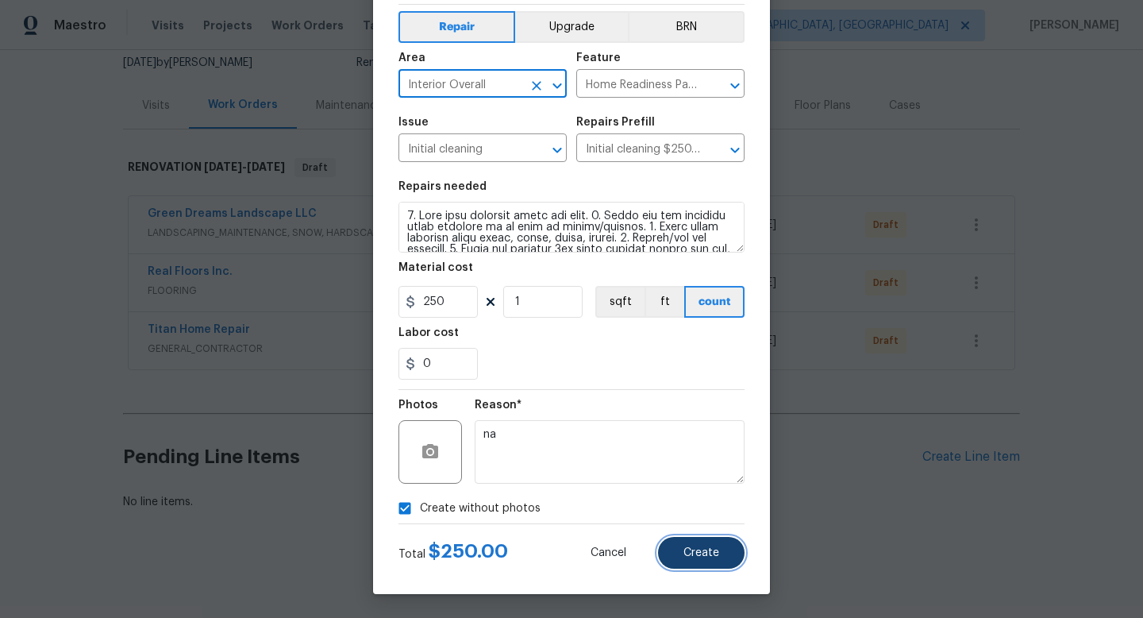
click at [699, 554] on span "Create" at bounding box center [702, 553] width 36 height 12
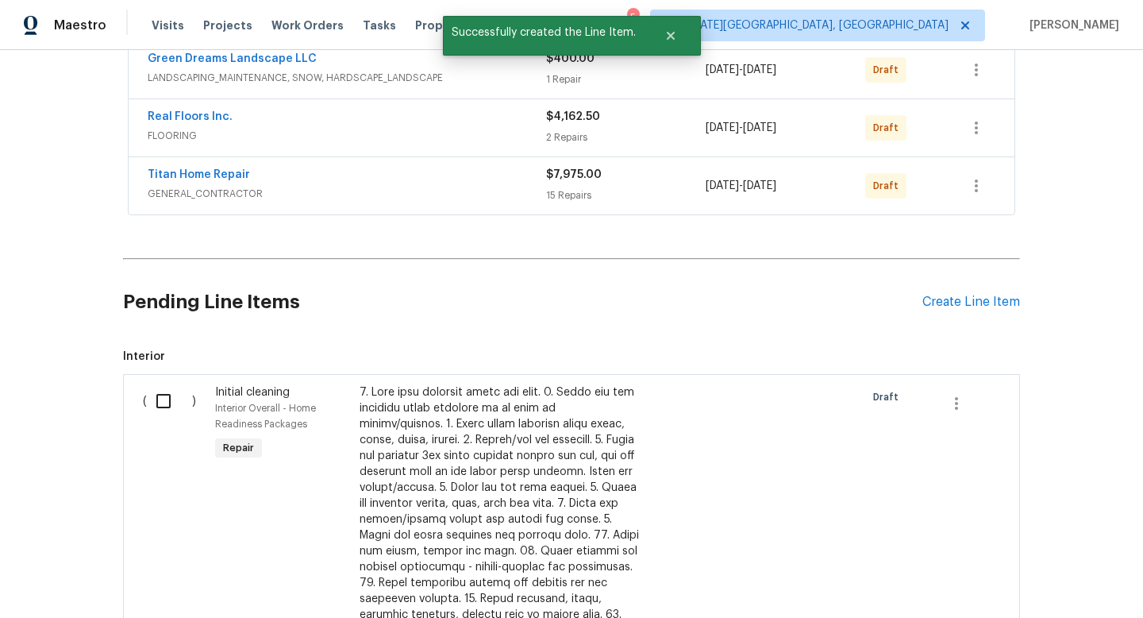
scroll to position [331, 0]
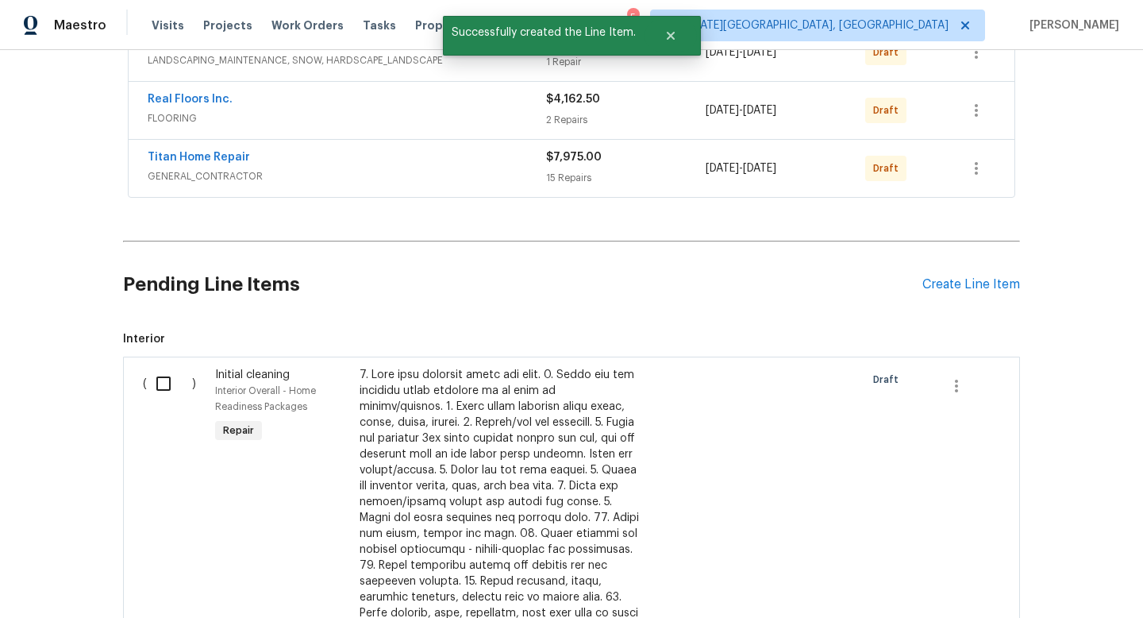
click at [164, 391] on input "checkbox" at bounding box center [169, 383] width 45 height 33
checkbox input "true"
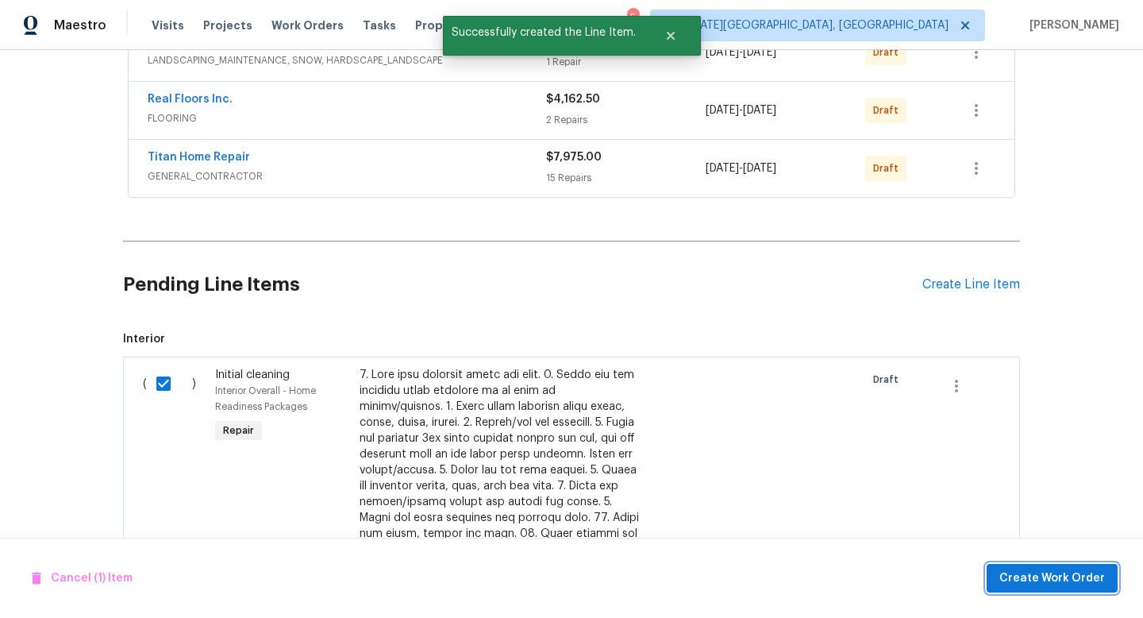
click at [1059, 580] on span "Create Work Order" at bounding box center [1053, 578] width 106 height 20
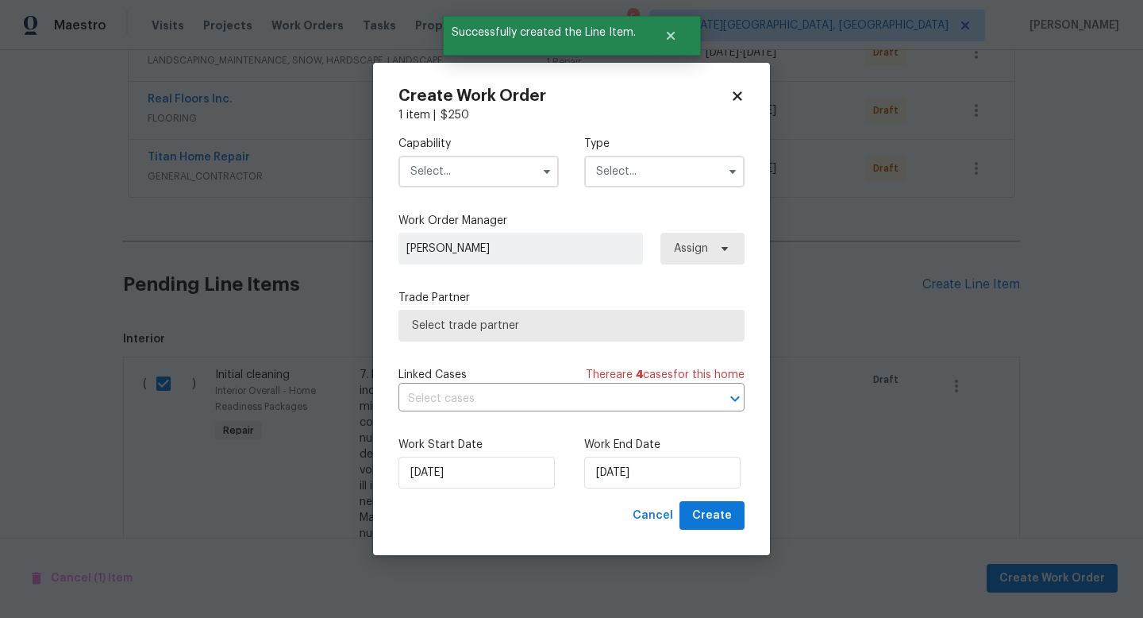
click at [450, 169] on input "text" at bounding box center [479, 172] width 160 height 32
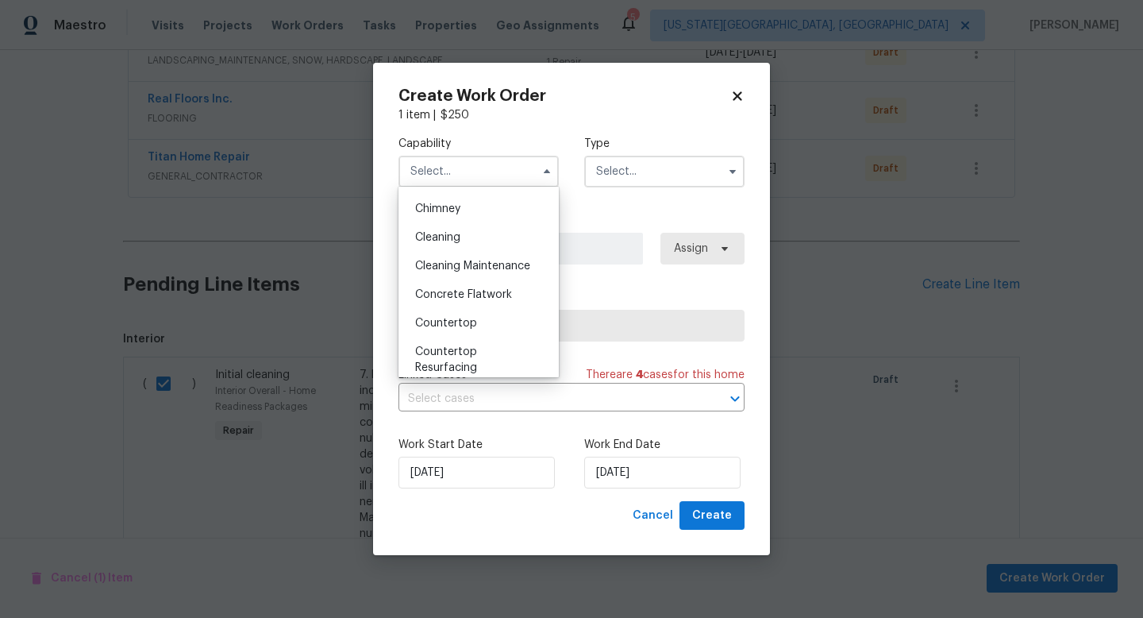
scroll to position [195, 0]
click at [447, 235] on span "Cleaning" at bounding box center [437, 238] width 45 height 11
type input "Cleaning"
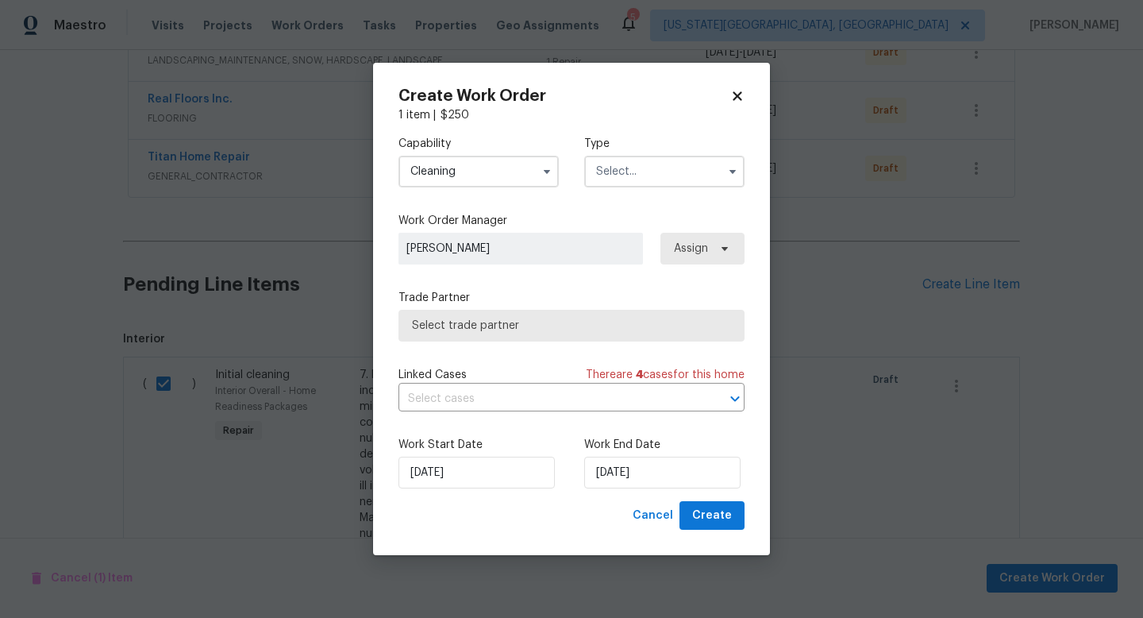
click at [626, 169] on input "text" at bounding box center [664, 172] width 160 height 32
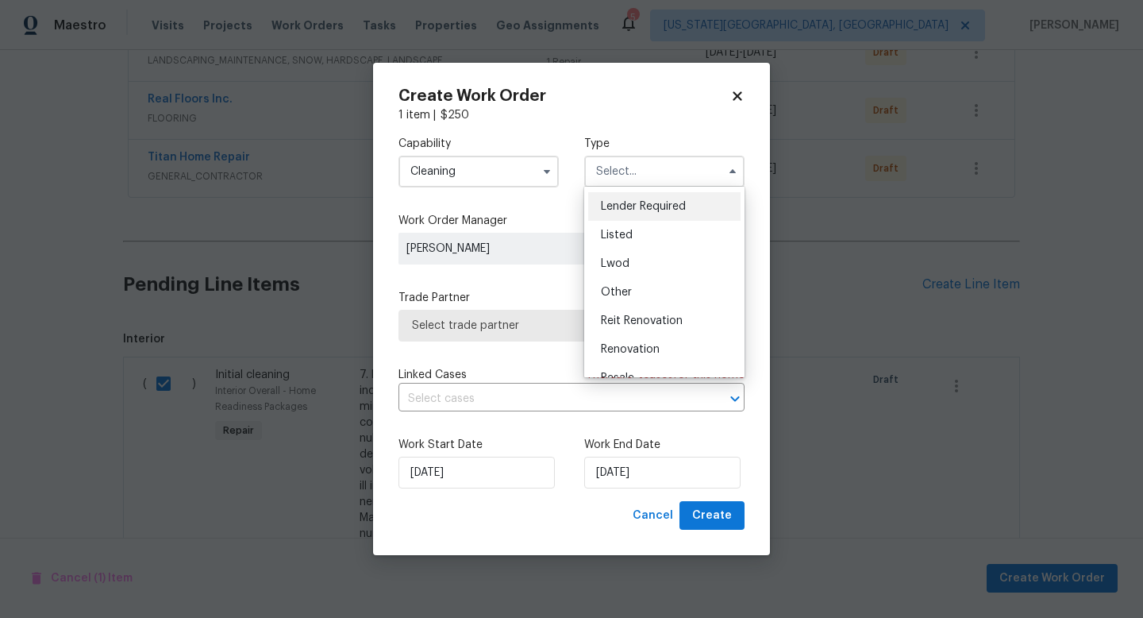
scroll to position [189, 0]
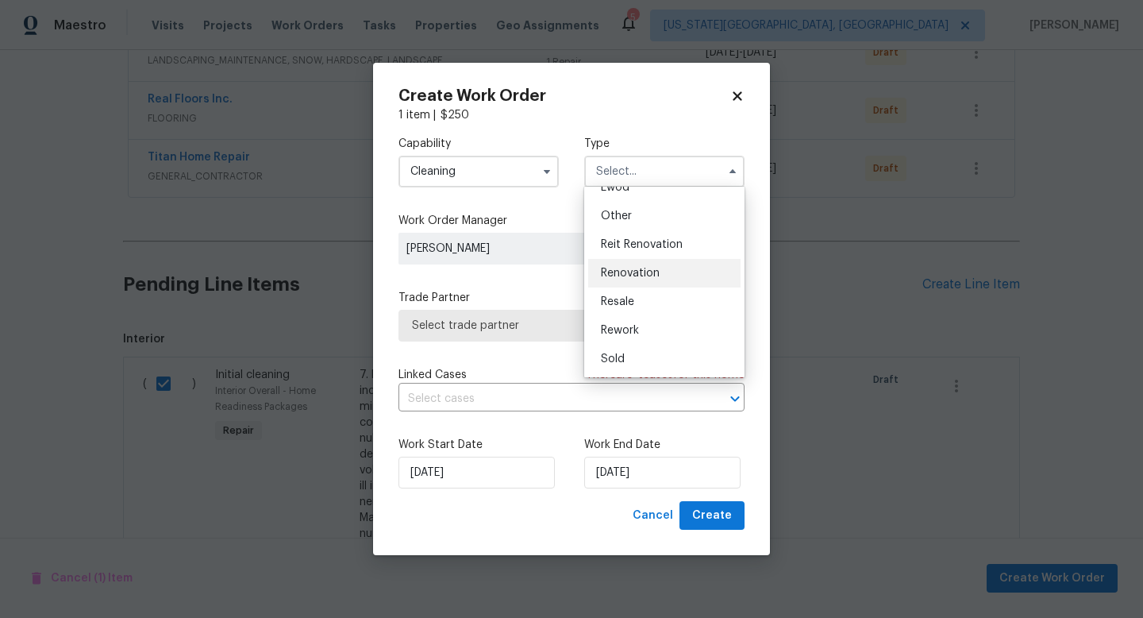
click at [625, 268] on span "Renovation" at bounding box center [630, 273] width 59 height 11
type input "Renovation"
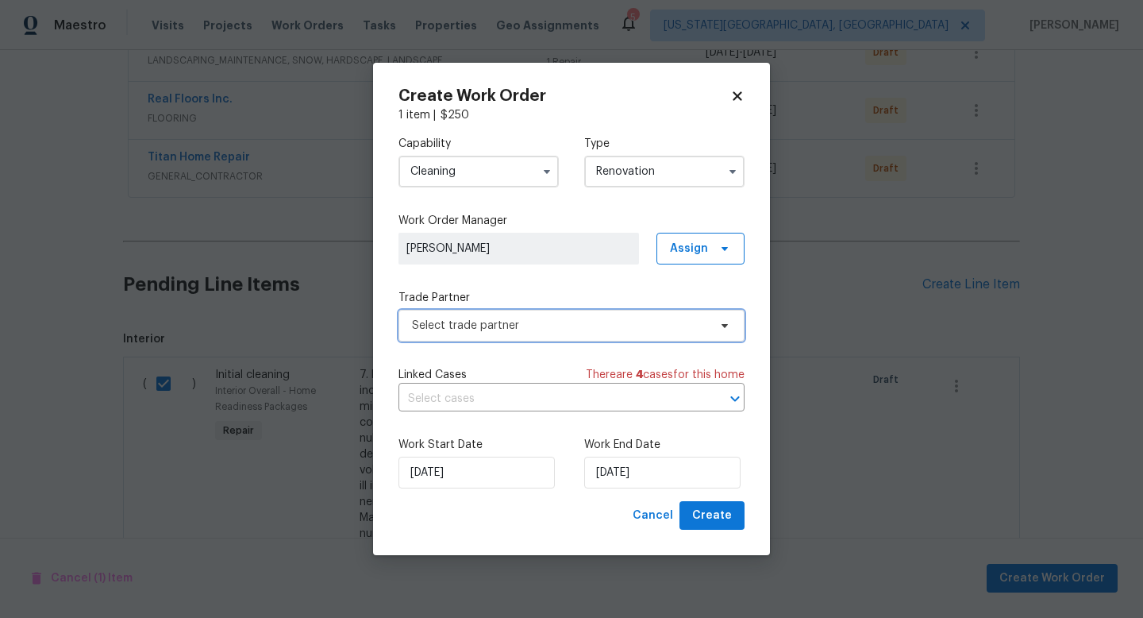
click at [495, 318] on span "Select trade partner" at bounding box center [560, 326] width 296 height 16
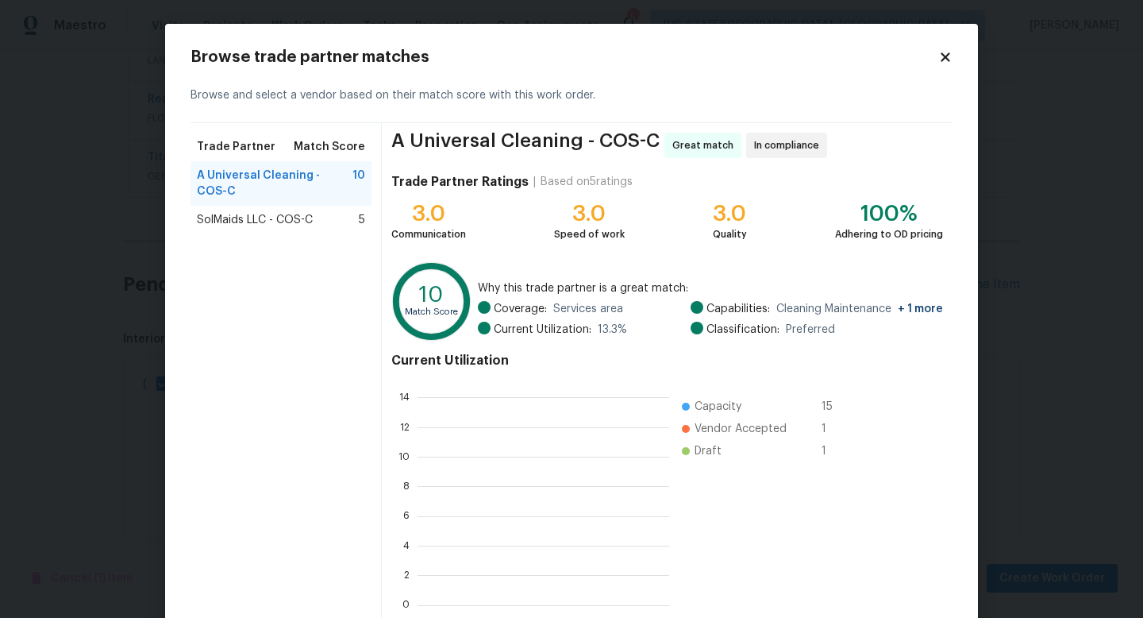
scroll to position [222, 252]
click at [286, 212] on span "SolMaids LLC - COS-C" at bounding box center [255, 220] width 116 height 16
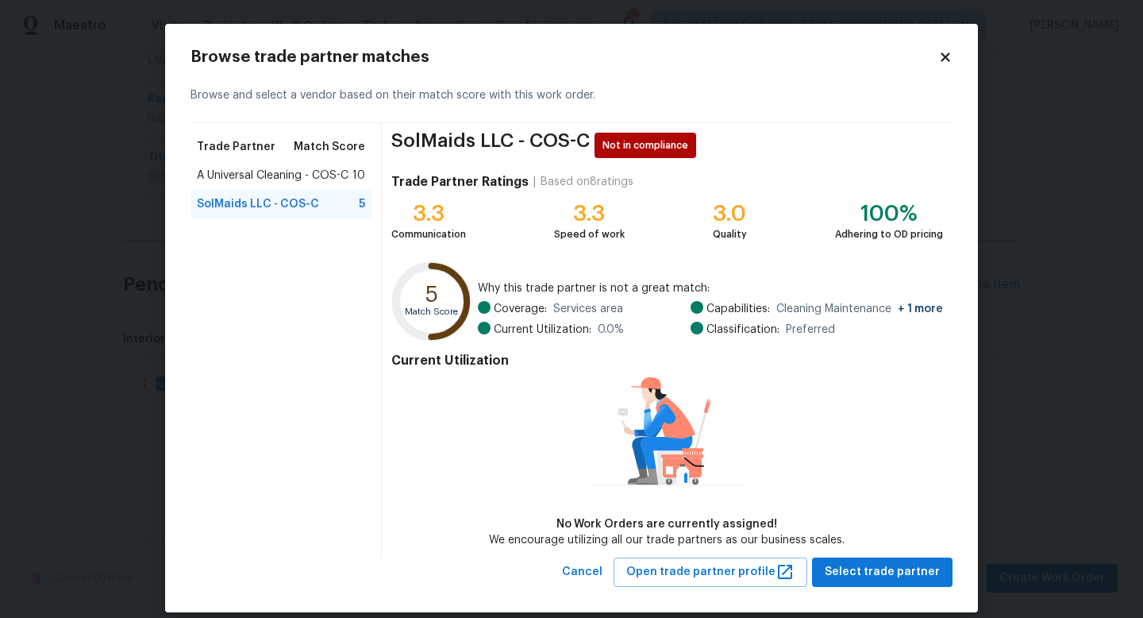
scroll to position [17, 0]
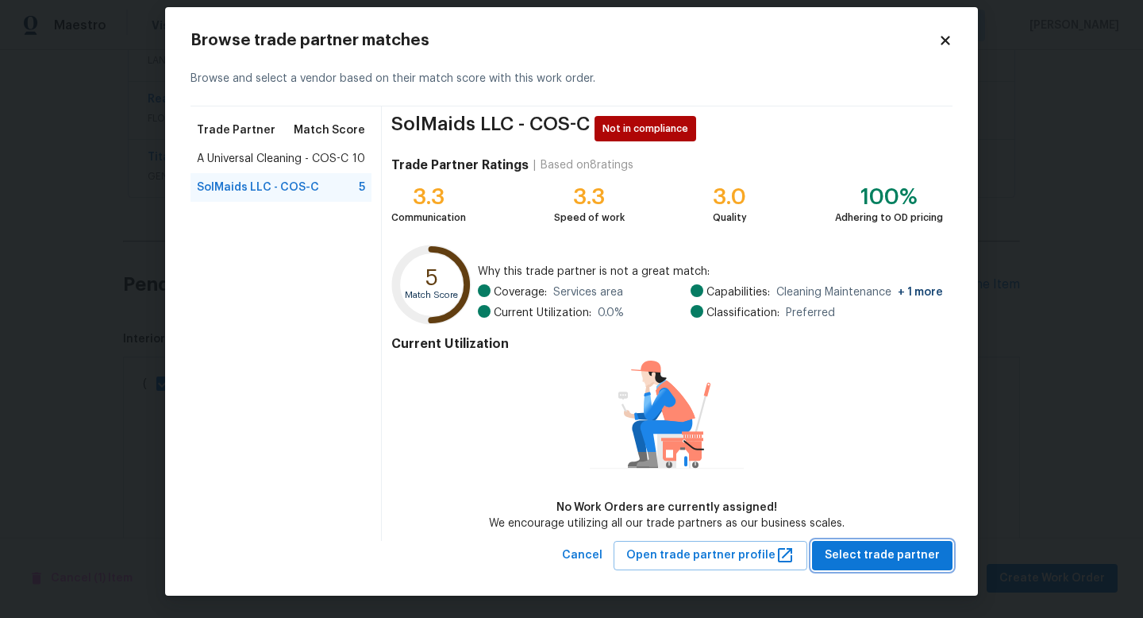
click at [858, 564] on button "Select trade partner" at bounding box center [882, 555] width 141 height 29
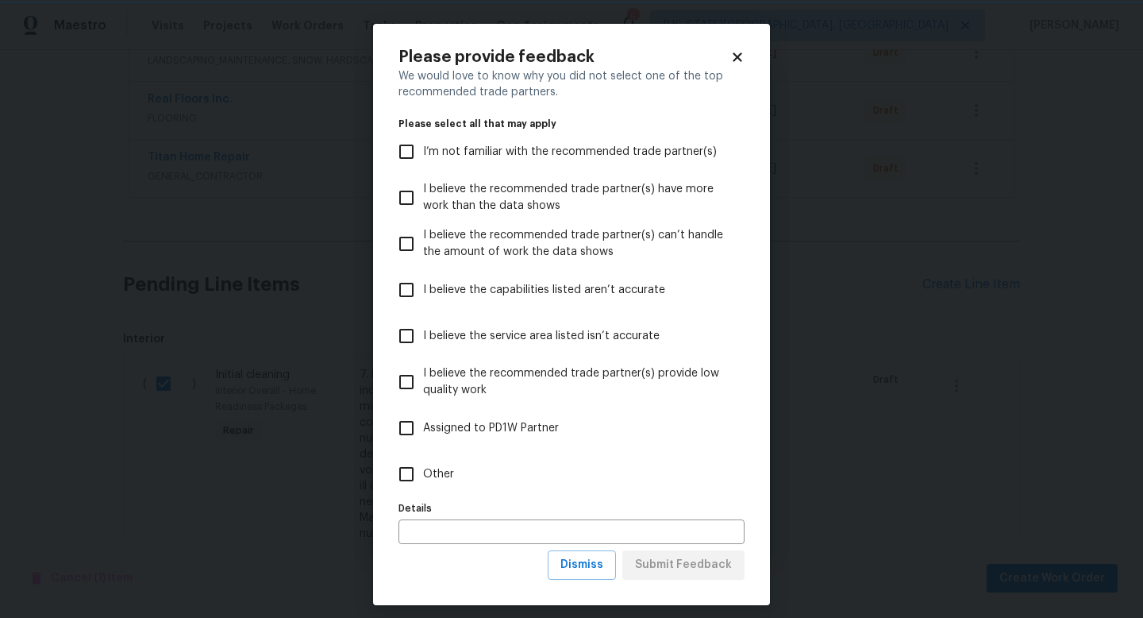
scroll to position [0, 0]
click at [477, 478] on label "Other" at bounding box center [561, 474] width 342 height 46
click at [423, 478] on input "Other" at bounding box center [406, 473] width 33 height 33
checkbox input "true"
click at [674, 571] on span "Submit Feedback" at bounding box center [683, 565] width 97 height 20
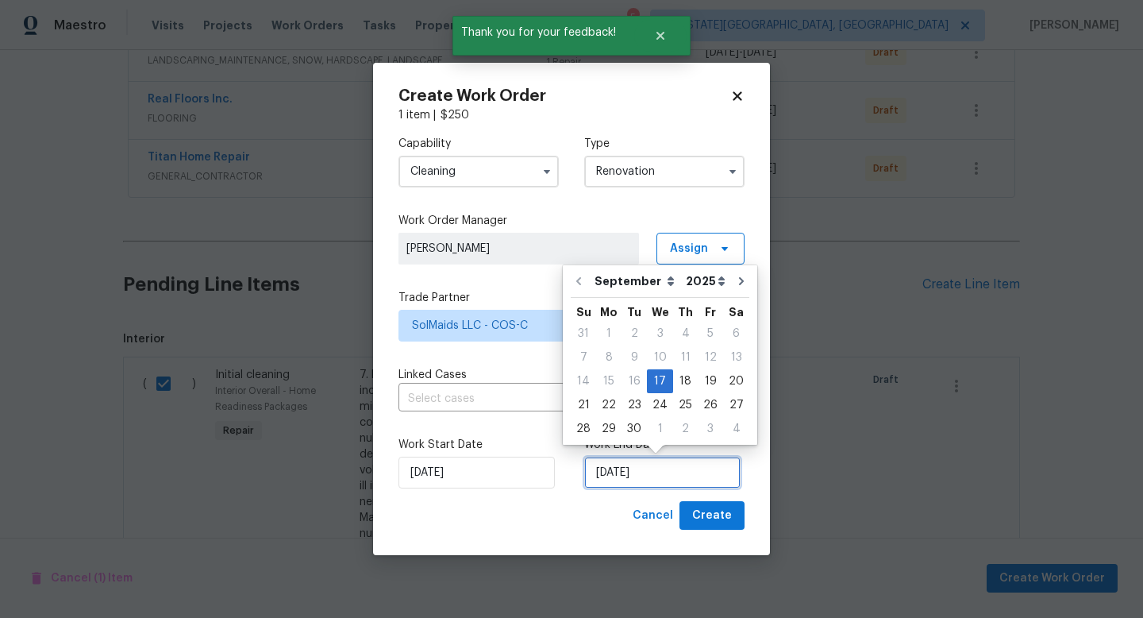
click at [692, 465] on input "[DATE]" at bounding box center [662, 473] width 156 height 32
click at [609, 429] on div "29" at bounding box center [608, 429] width 25 height 22
type input "[DATE]"
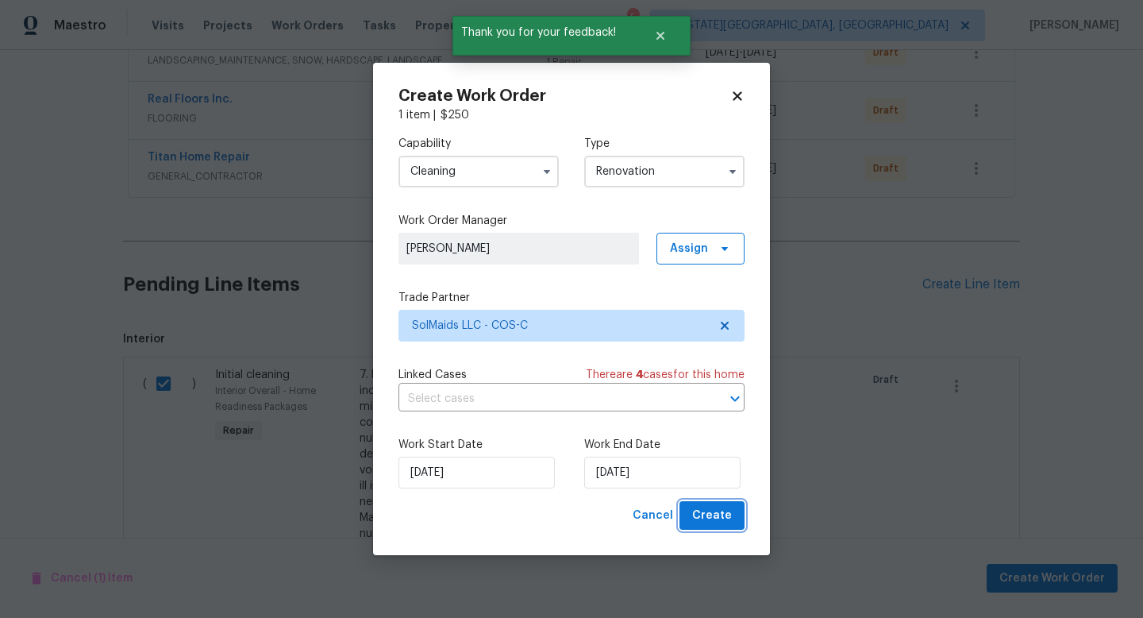
click at [706, 520] on span "Create" at bounding box center [712, 516] width 40 height 20
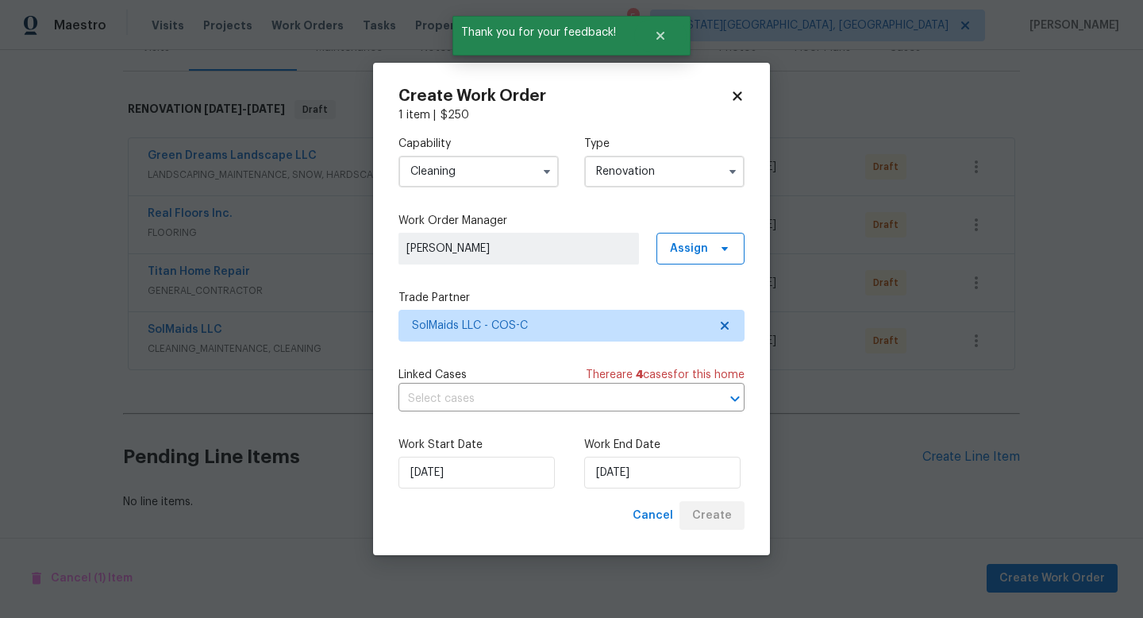
scroll to position [217, 0]
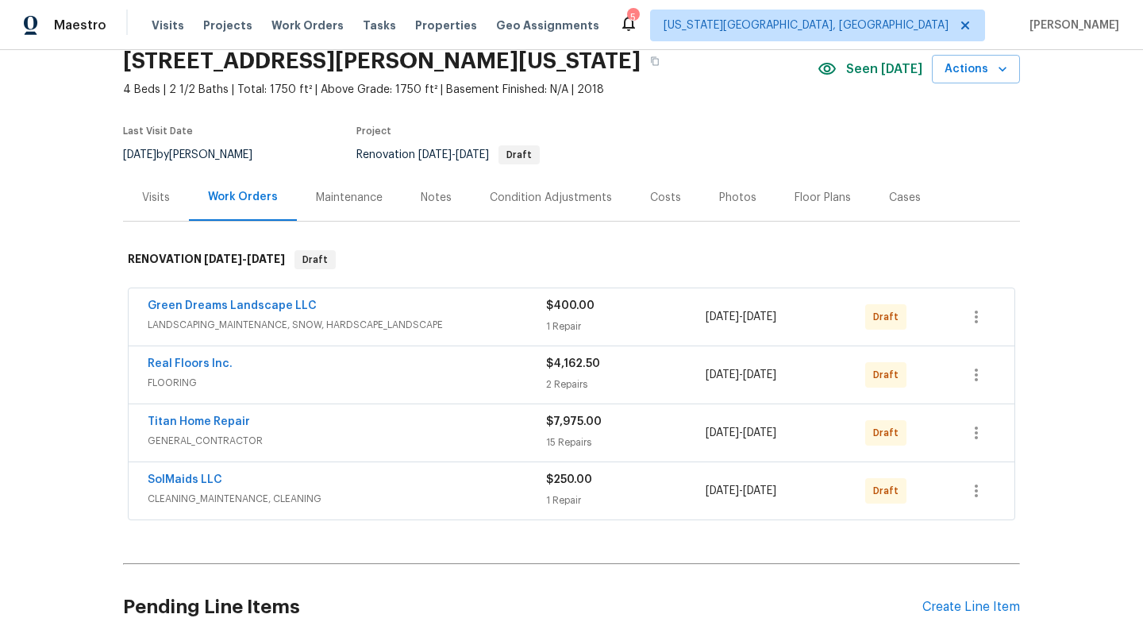
scroll to position [217, 0]
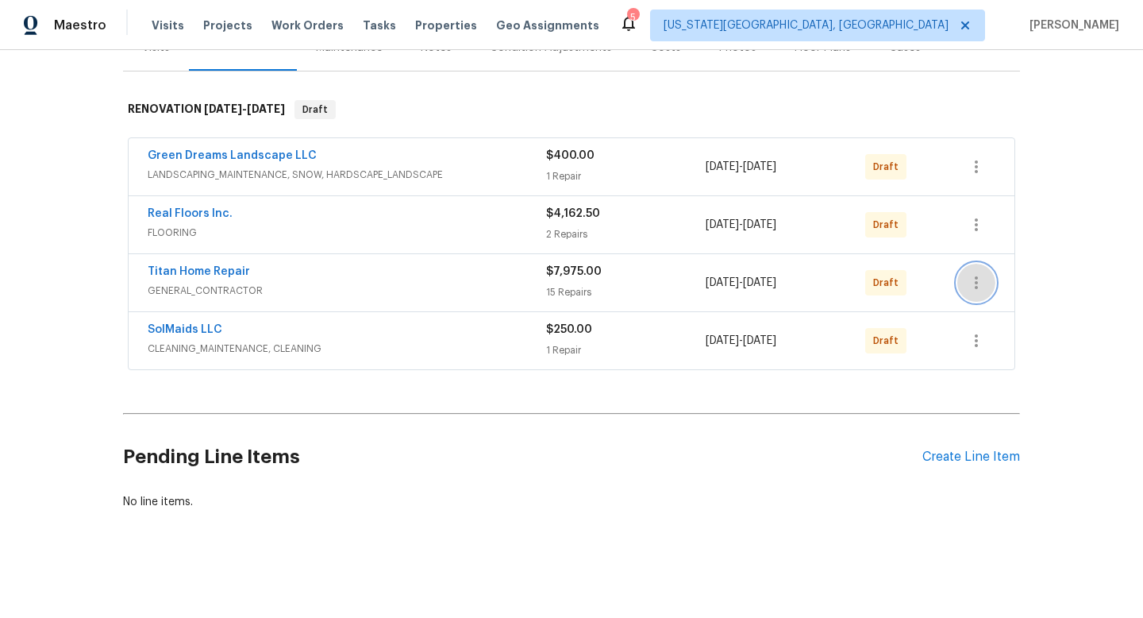
click at [977, 288] on icon "button" at bounding box center [976, 282] width 3 height 13
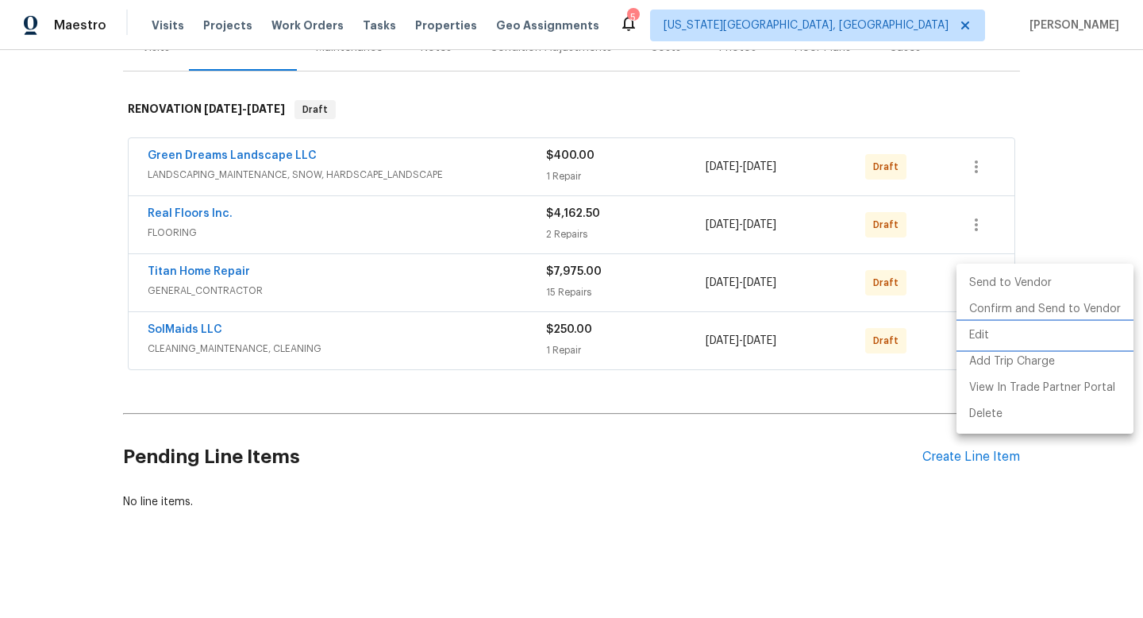
click at [978, 337] on li "Edit" at bounding box center [1045, 335] width 177 height 26
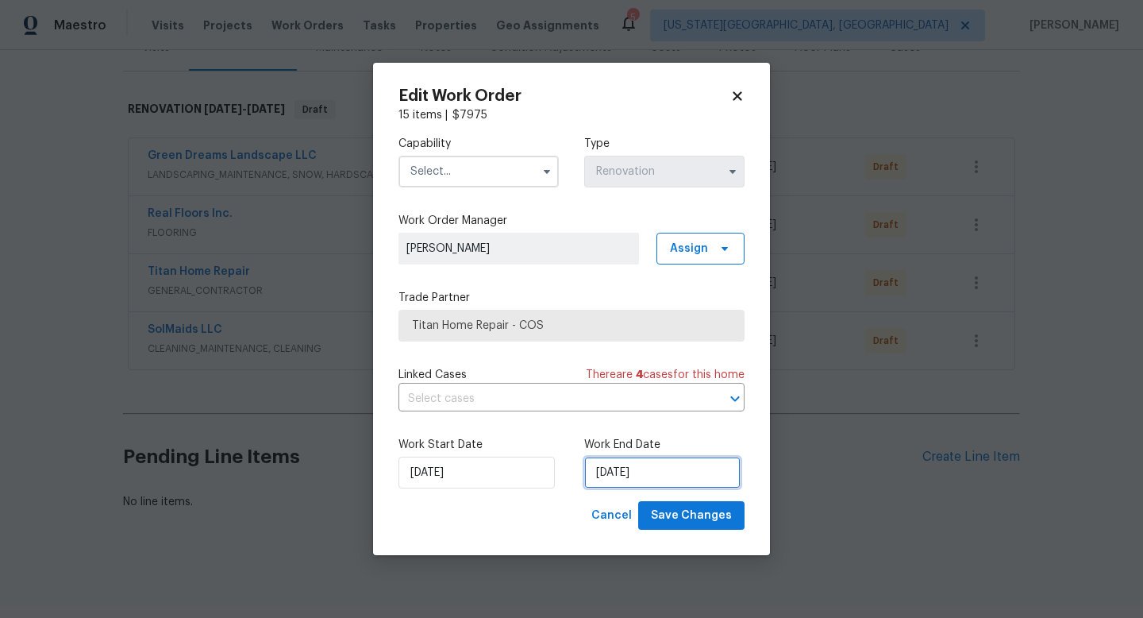
click at [669, 474] on input "[DATE]" at bounding box center [662, 473] width 156 height 32
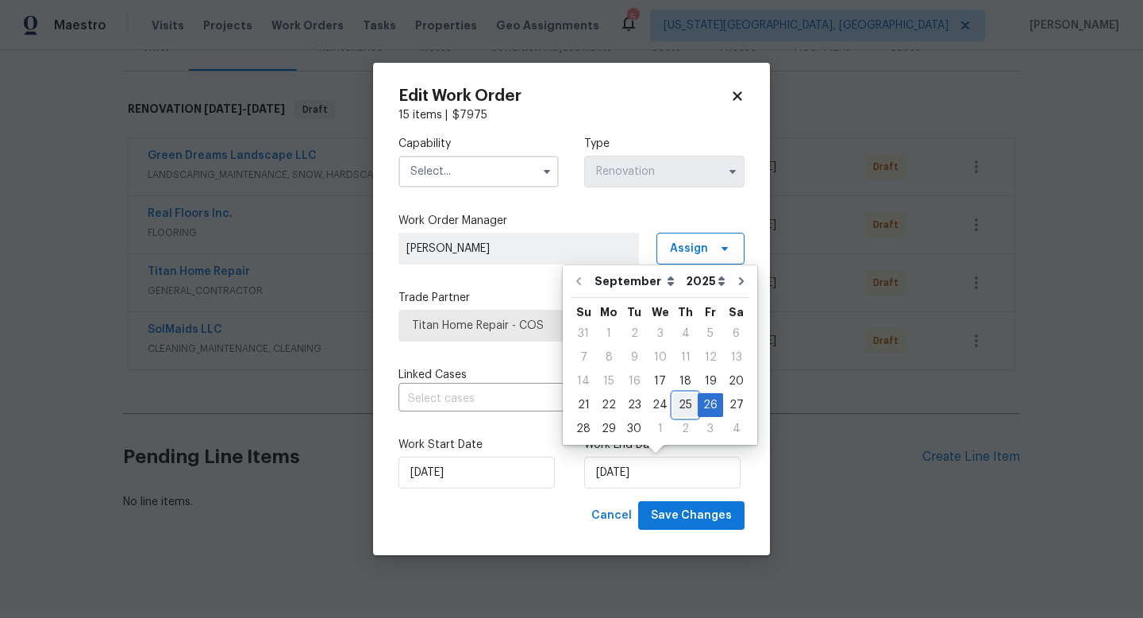
click at [684, 406] on div "25" at bounding box center [685, 405] width 25 height 22
type input "[DATE]"
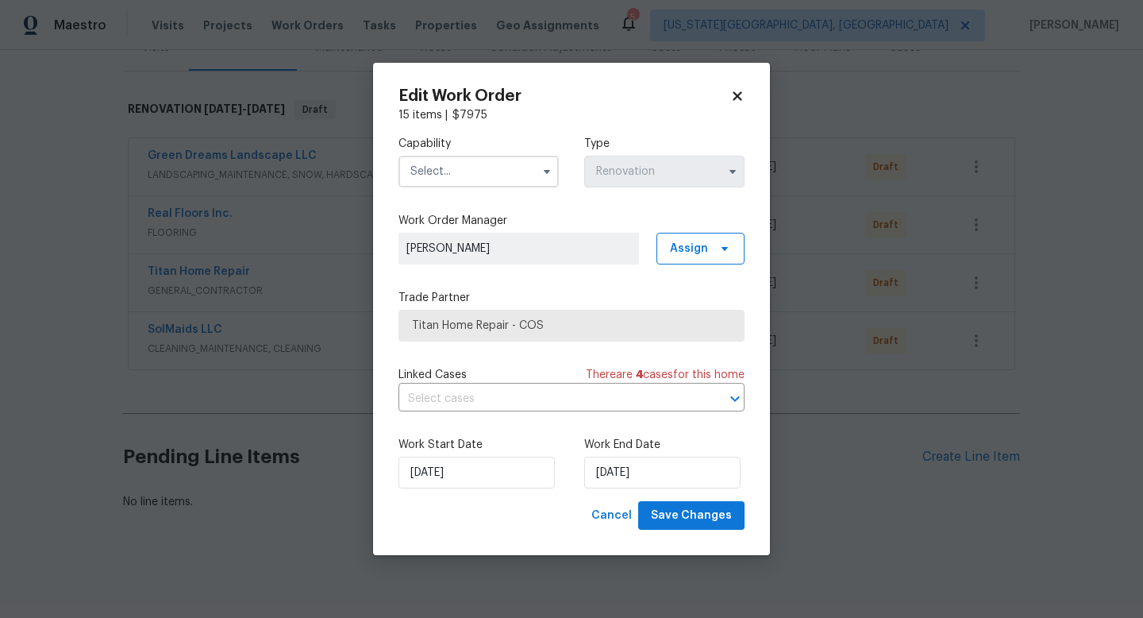
click at [480, 172] on input "text" at bounding box center [479, 172] width 160 height 32
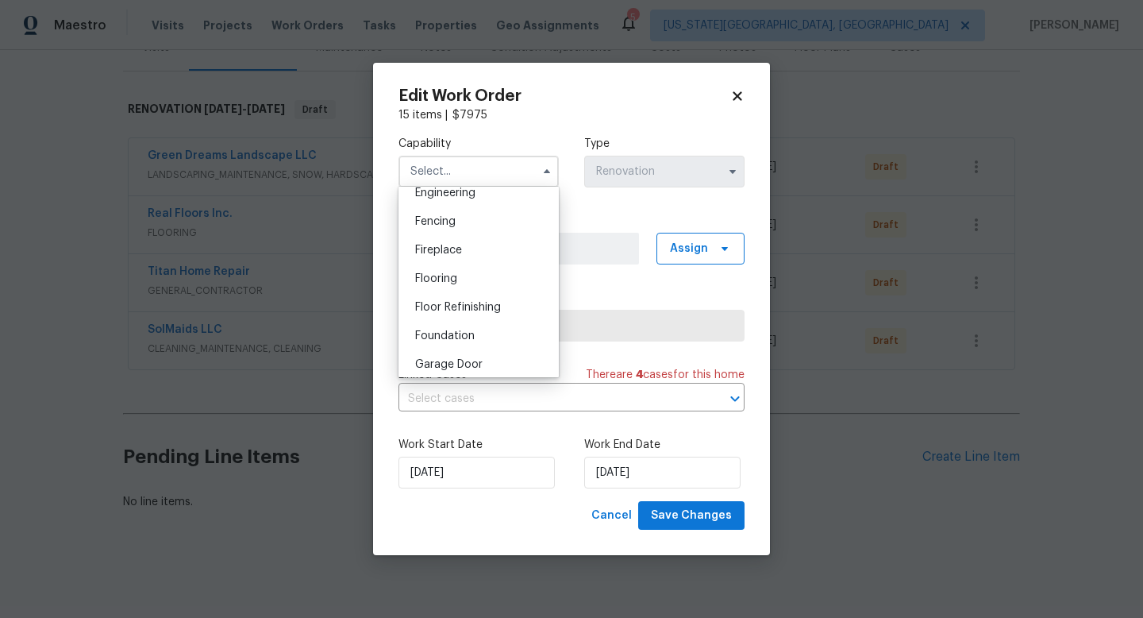
scroll to position [655, 0]
click at [466, 310] on span "General Contractor" at bounding box center [466, 308] width 102 height 11
type input "General Contractor"
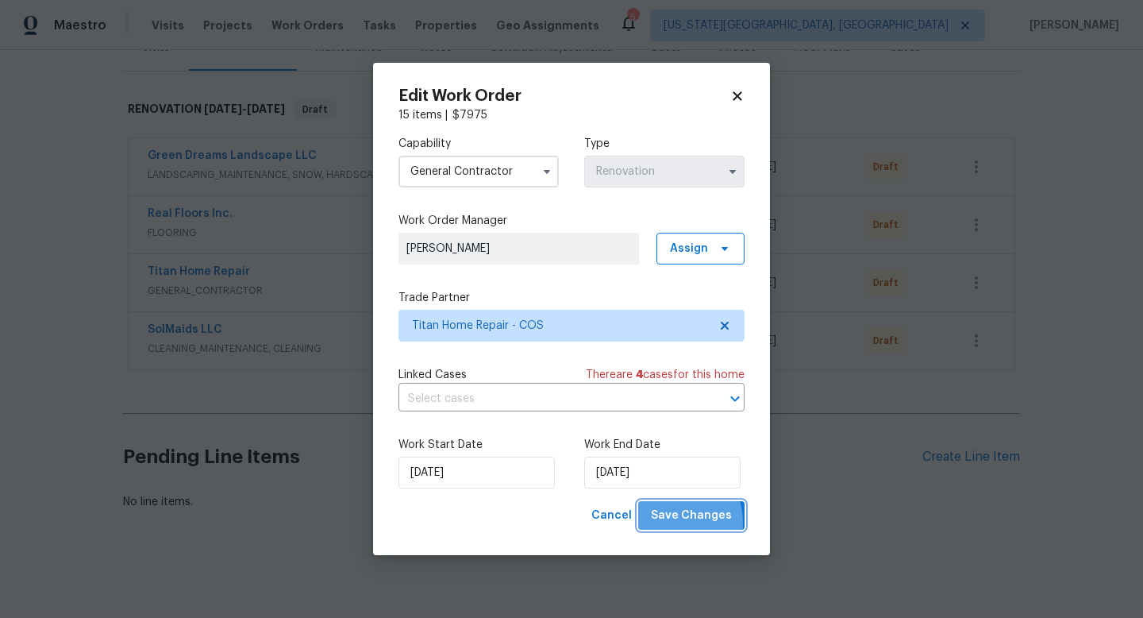
click at [671, 522] on span "Save Changes" at bounding box center [691, 516] width 81 height 20
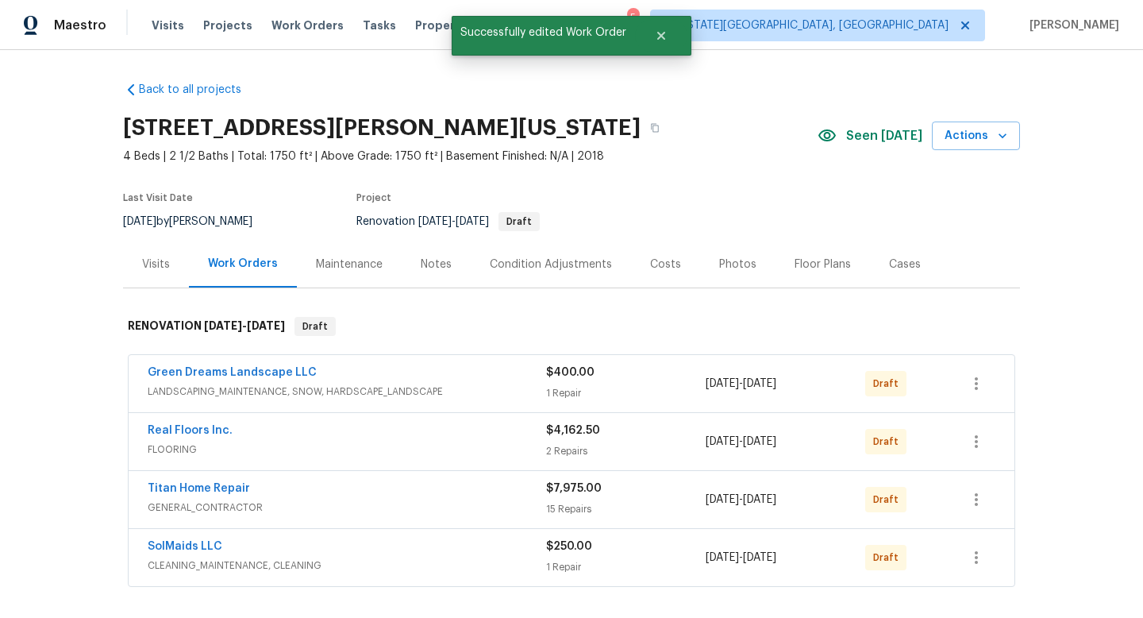
scroll to position [177, 0]
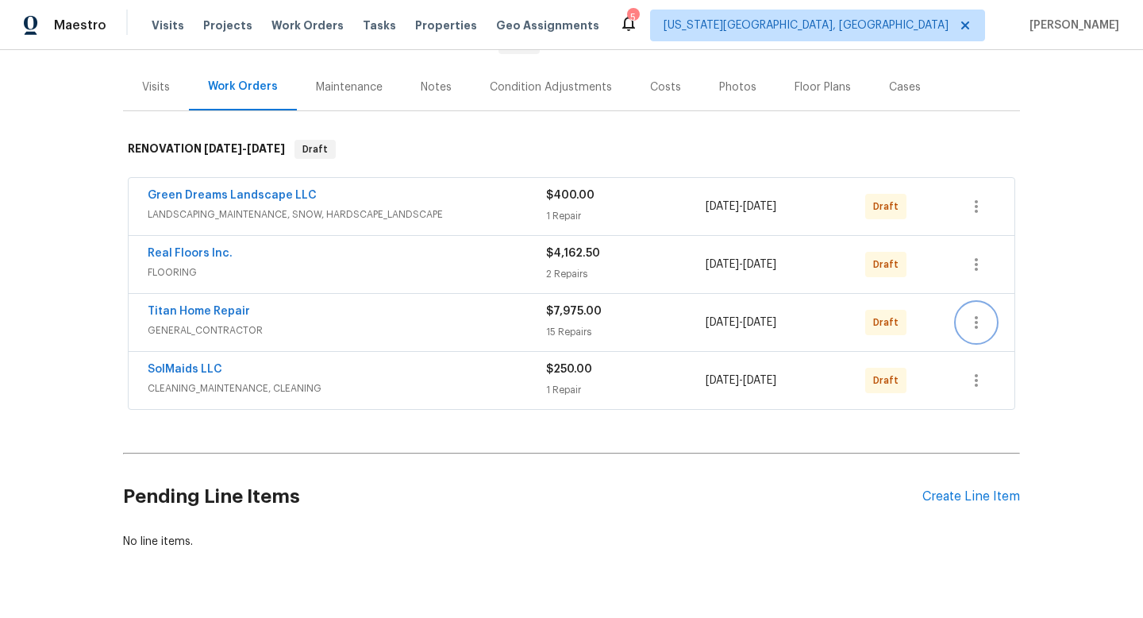
click at [969, 322] on icon "button" at bounding box center [976, 322] width 19 height 19
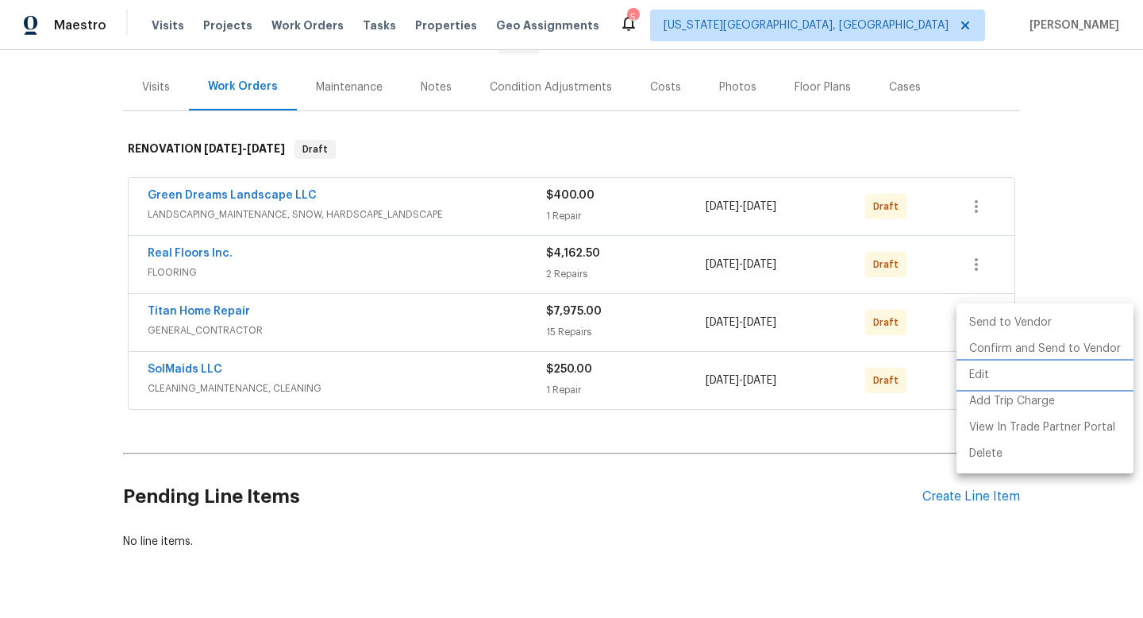
click at [973, 364] on li "Edit" at bounding box center [1045, 375] width 177 height 26
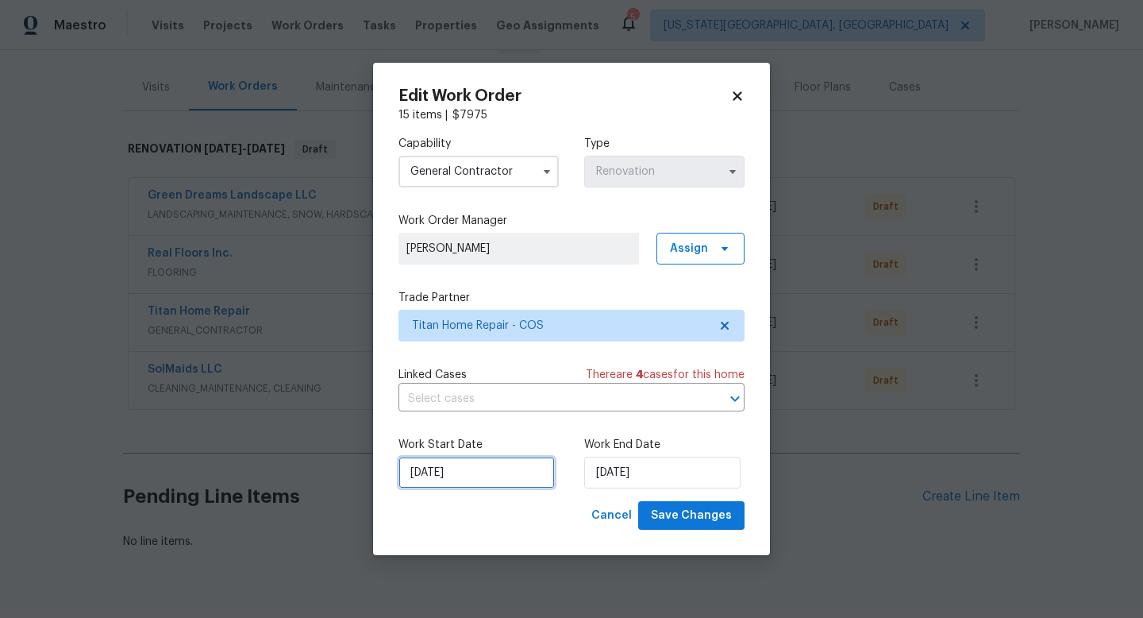
click at [496, 472] on input "[DATE]" at bounding box center [477, 473] width 156 height 32
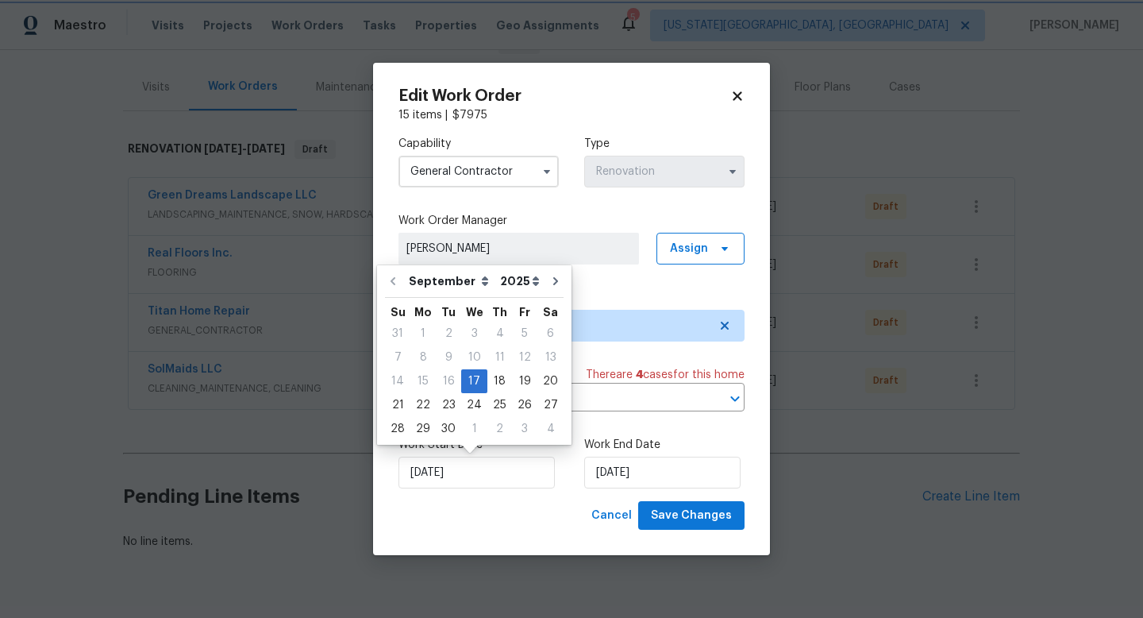
click at [561, 98] on h2 "Edit Work Order" at bounding box center [565, 96] width 332 height 16
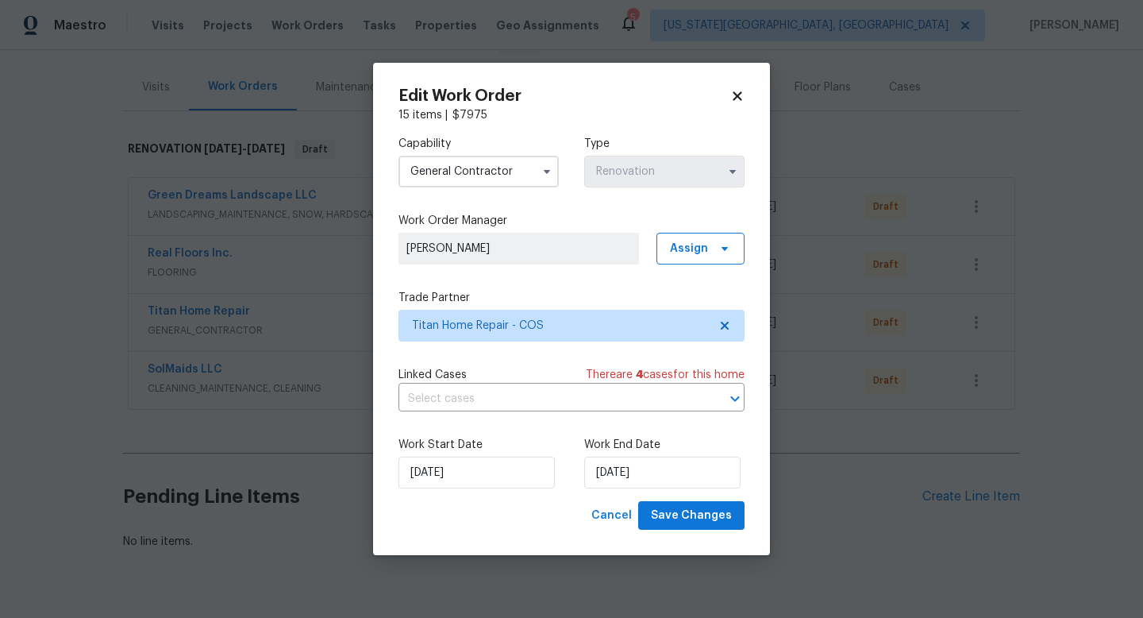
click at [737, 96] on icon at bounding box center [737, 95] width 9 height 9
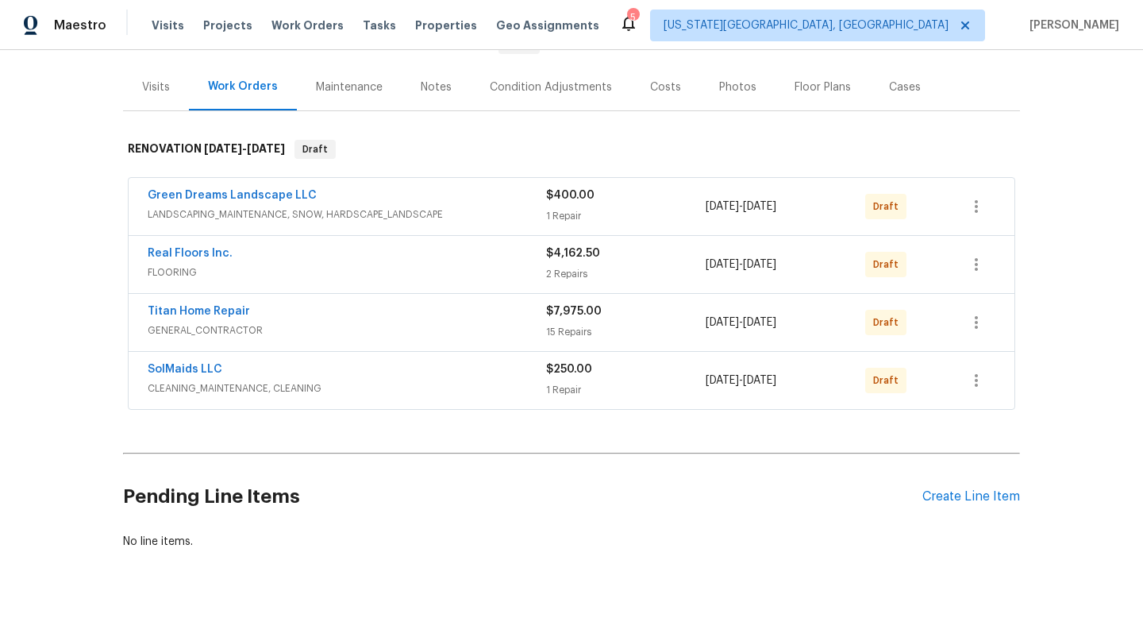
click at [660, 87] on div "Costs" at bounding box center [665, 87] width 31 height 16
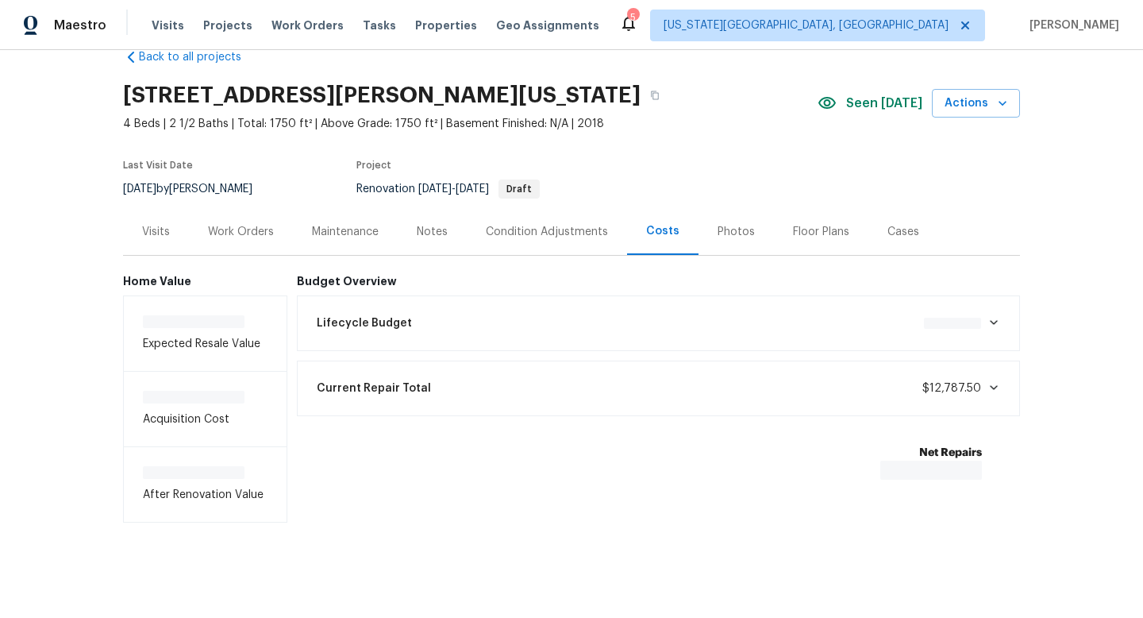
scroll to position [36, 0]
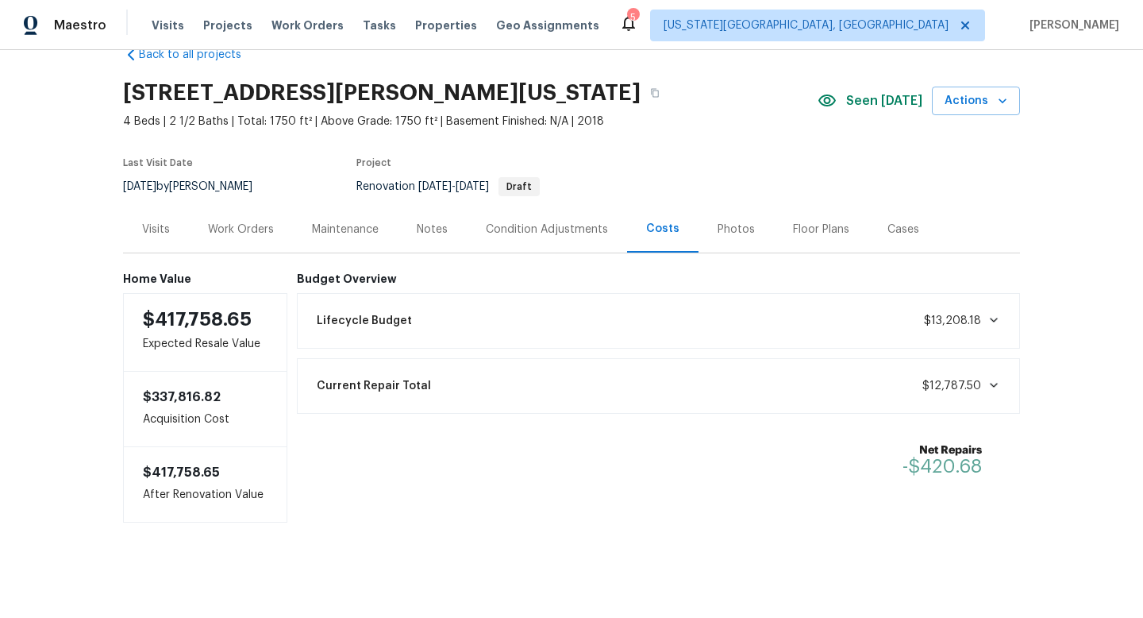
click at [256, 231] on div "Work Orders" at bounding box center [241, 230] width 66 height 16
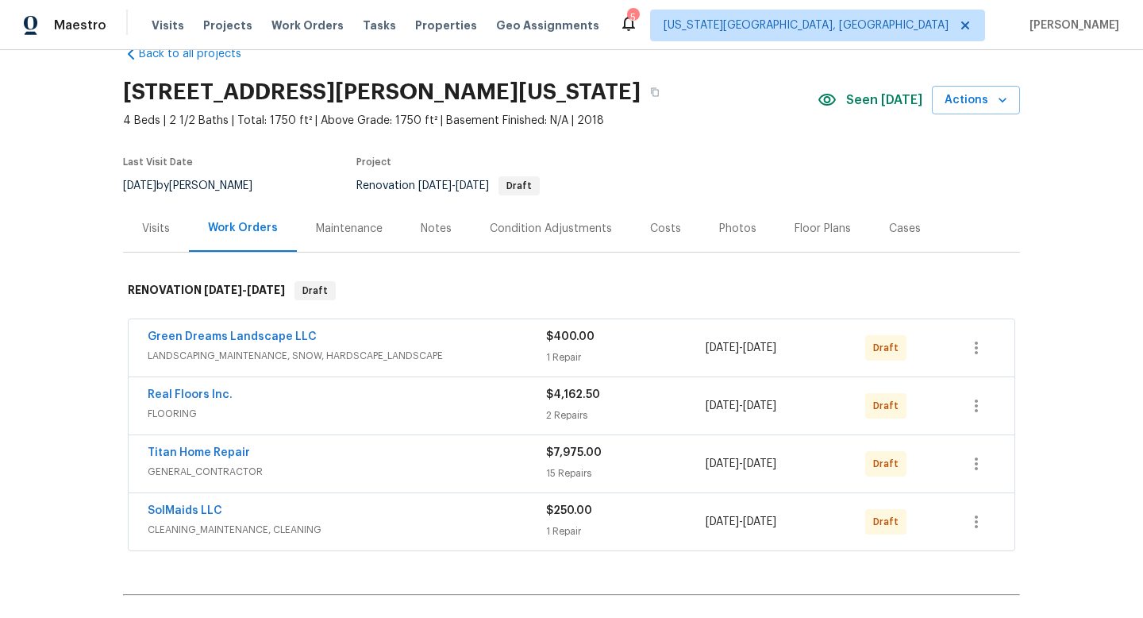
scroll to position [177, 0]
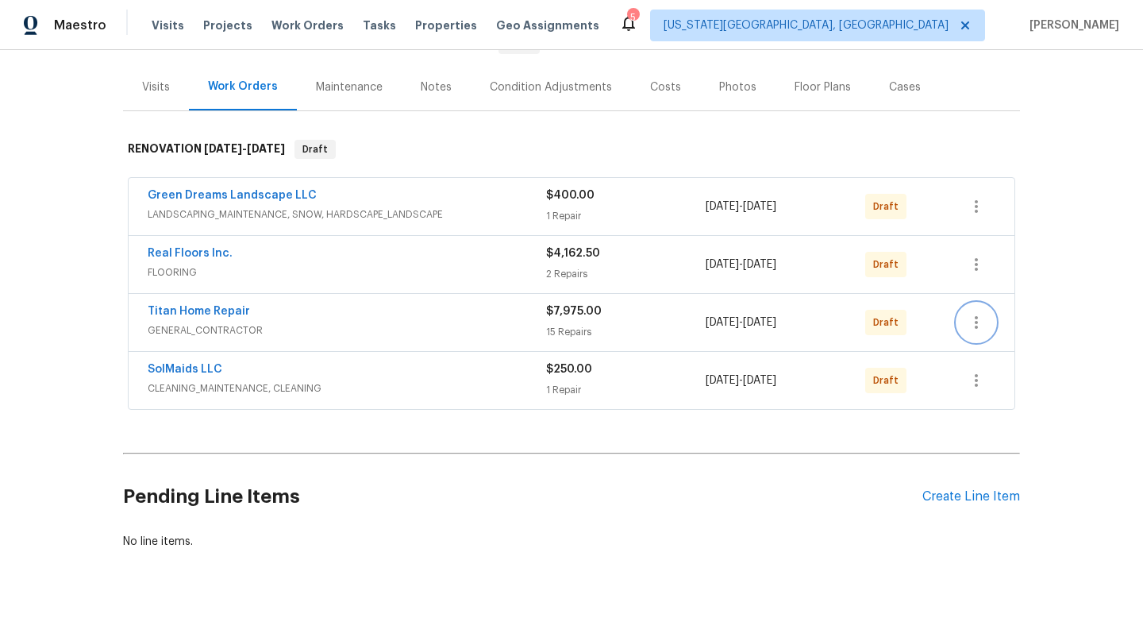
click at [989, 327] on button "button" at bounding box center [976, 322] width 38 height 38
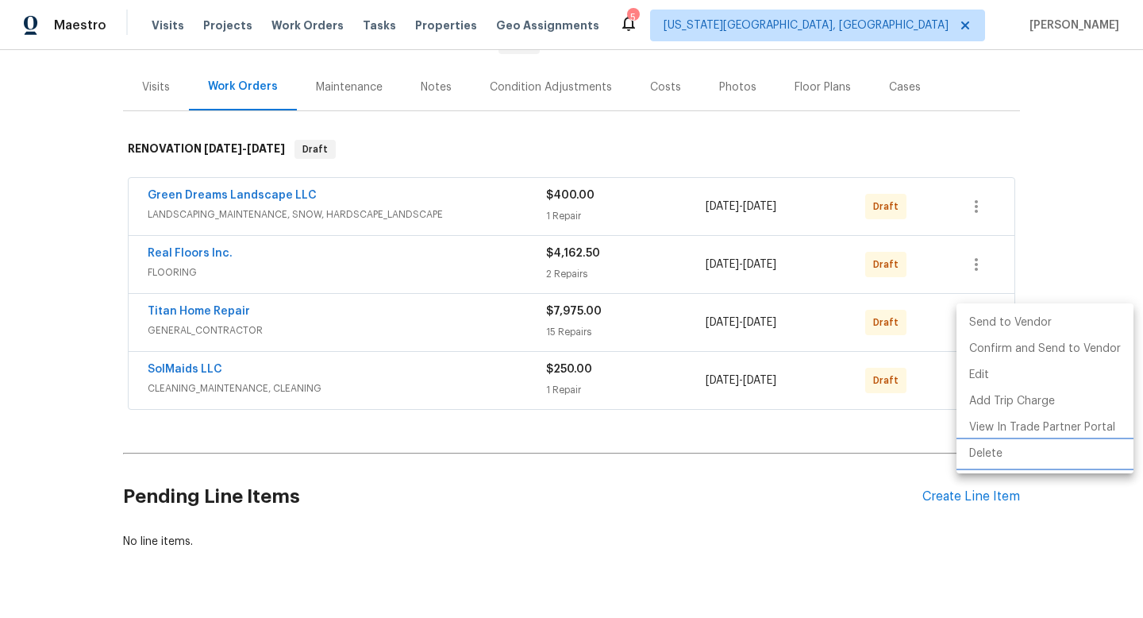
click at [985, 458] on li "Delete" at bounding box center [1045, 454] width 177 height 26
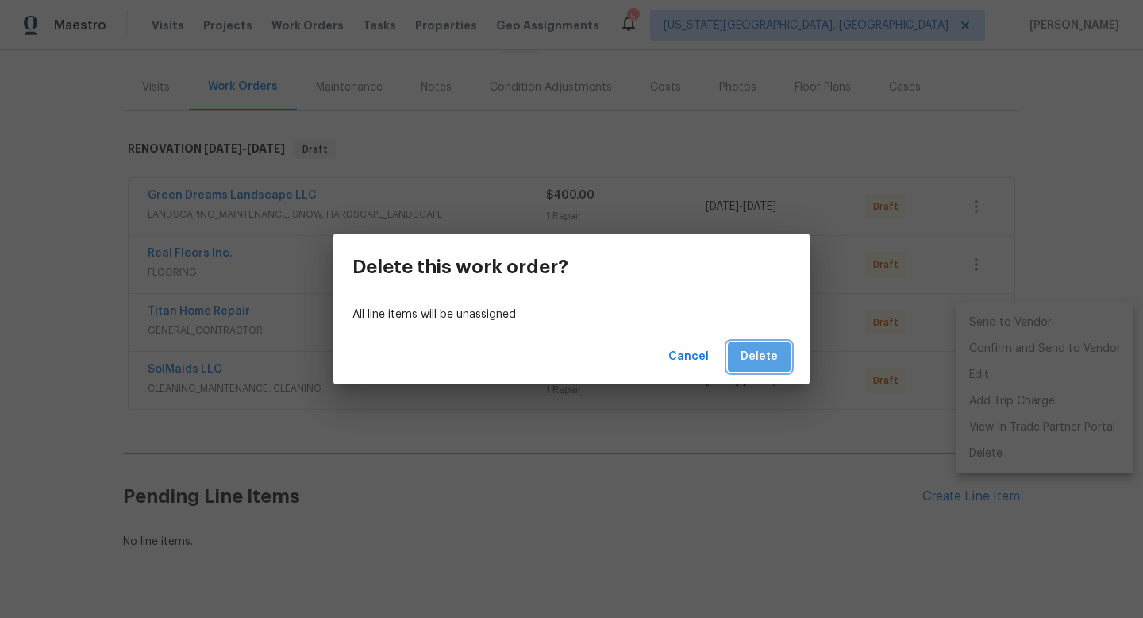
click at [765, 364] on span "Delete" at bounding box center [759, 357] width 37 height 20
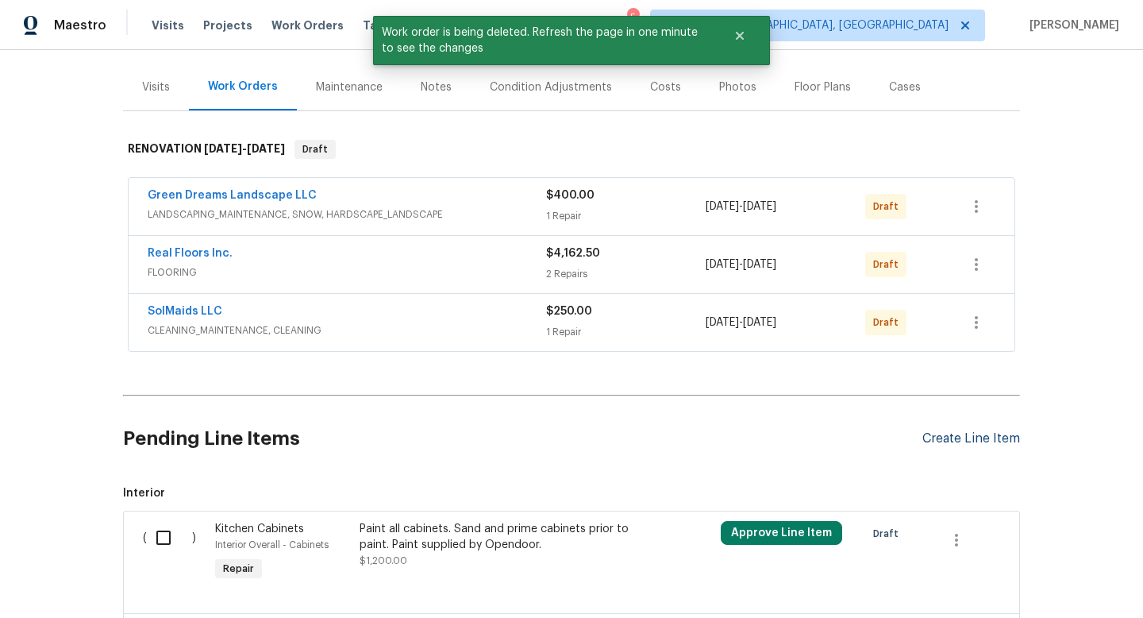
click at [982, 438] on div "Create Line Item" at bounding box center [972, 438] width 98 height 15
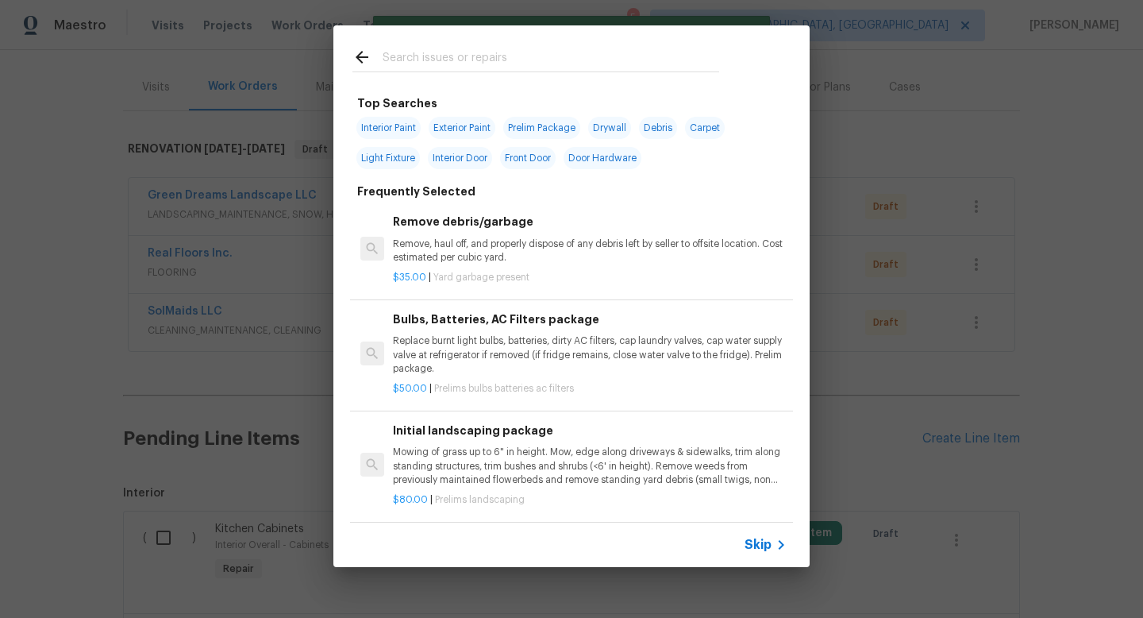
click at [460, 48] on input "text" at bounding box center [551, 60] width 337 height 24
type input "t"
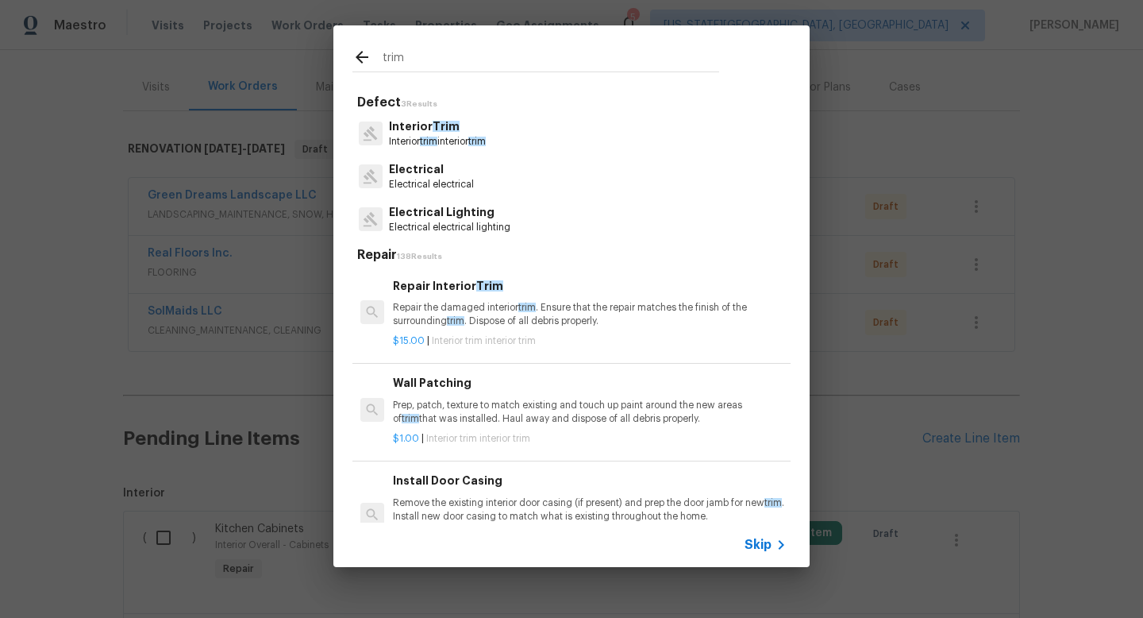
type input "trim"
click at [433, 131] on span "Trim" at bounding box center [446, 126] width 27 height 11
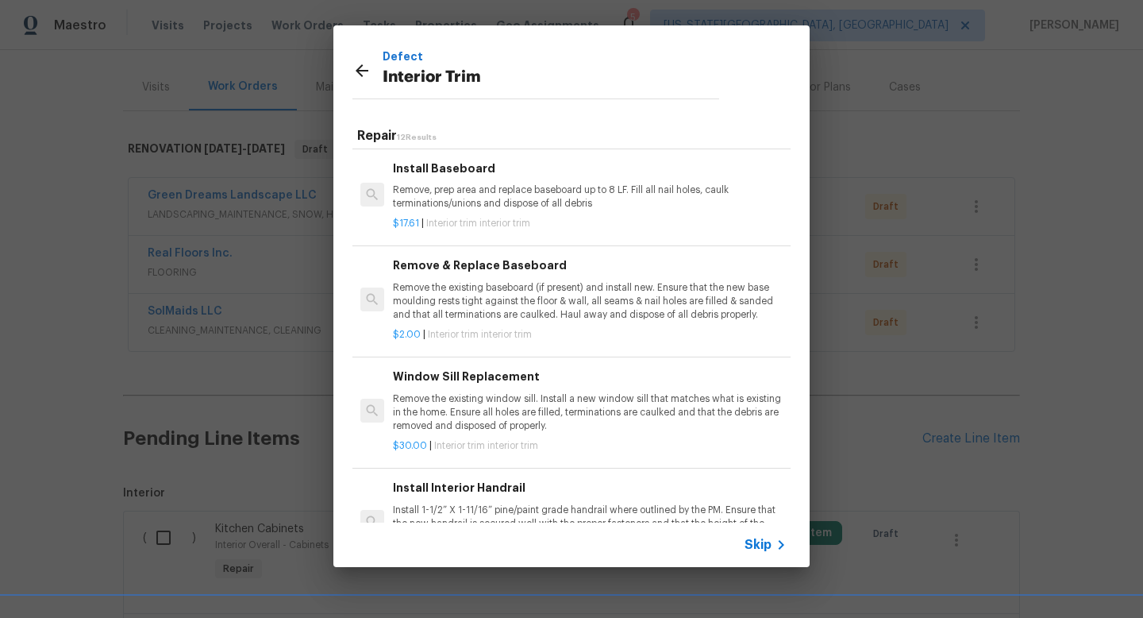
scroll to position [844, 0]
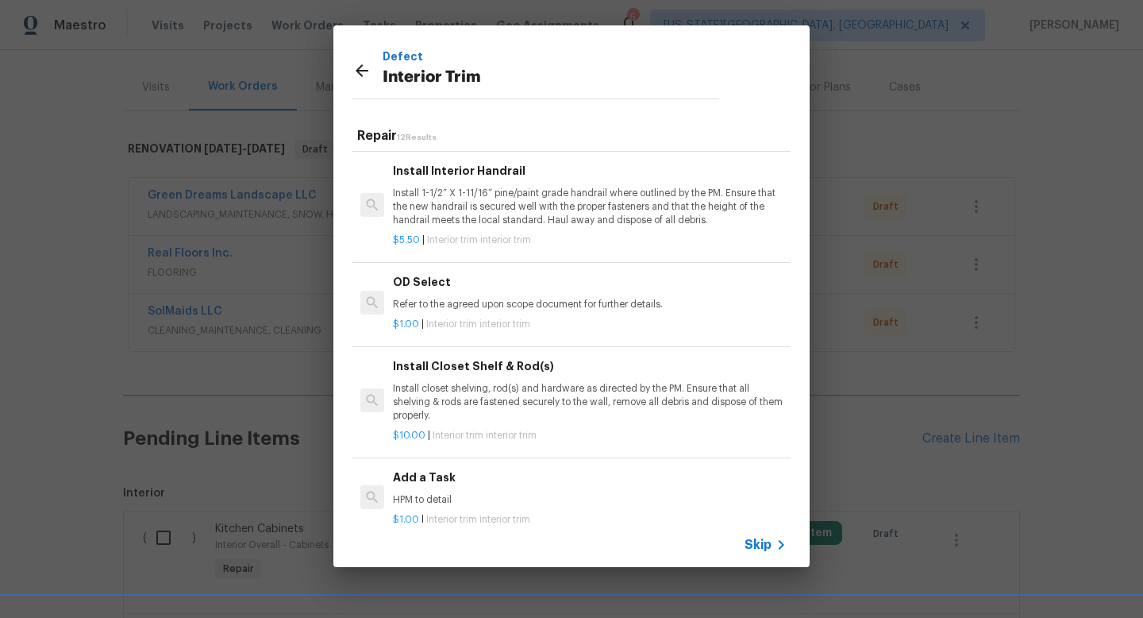
click at [438, 495] on p "HPM to detail" at bounding box center [590, 499] width 394 height 13
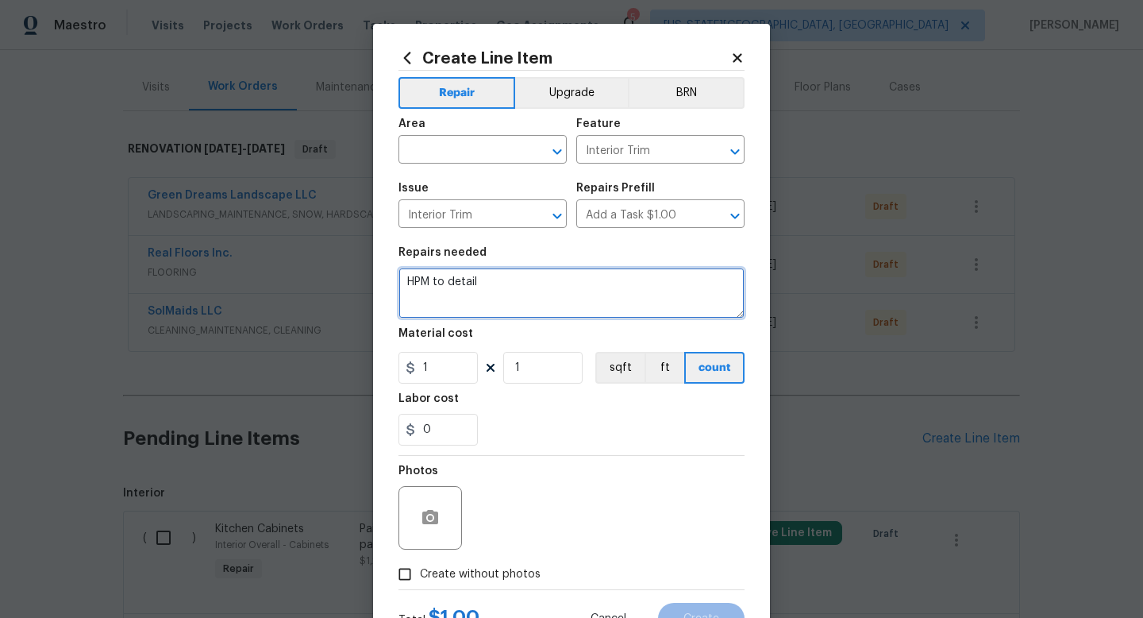
drag, startPoint x: 499, startPoint y: 286, endPoint x: 336, endPoint y: 284, distance: 162.8
click at [336, 284] on div "Create Line Item Repair Upgrade BRN Area ​ Feature Interior Trim ​ Issue Interi…" at bounding box center [571, 309] width 1143 height 618
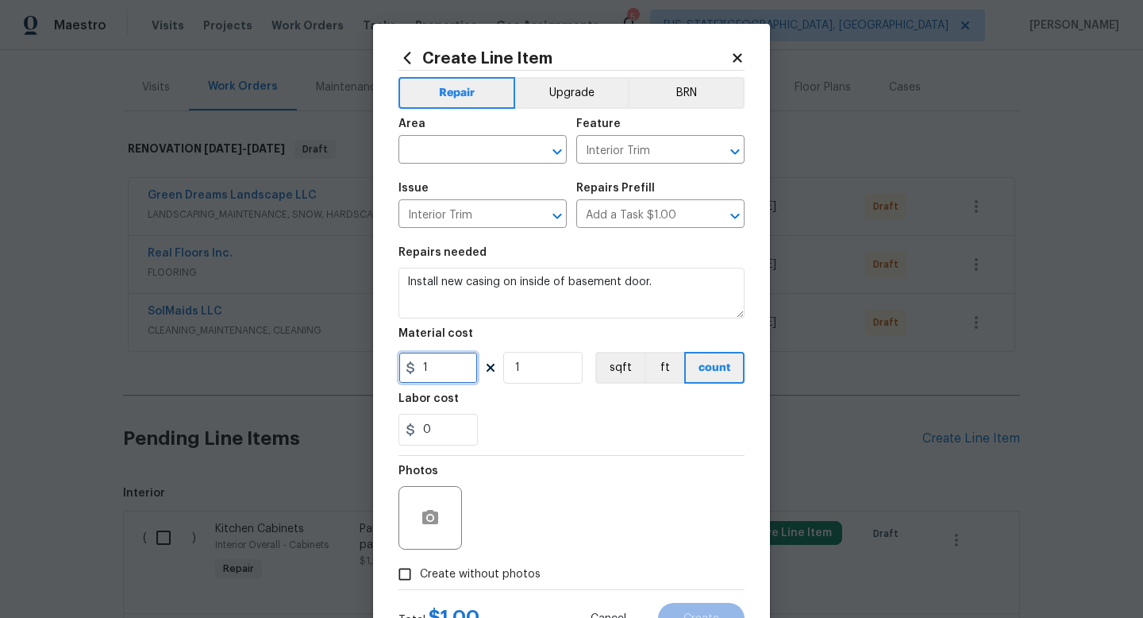
click at [446, 366] on input "1" at bounding box center [438, 368] width 79 height 32
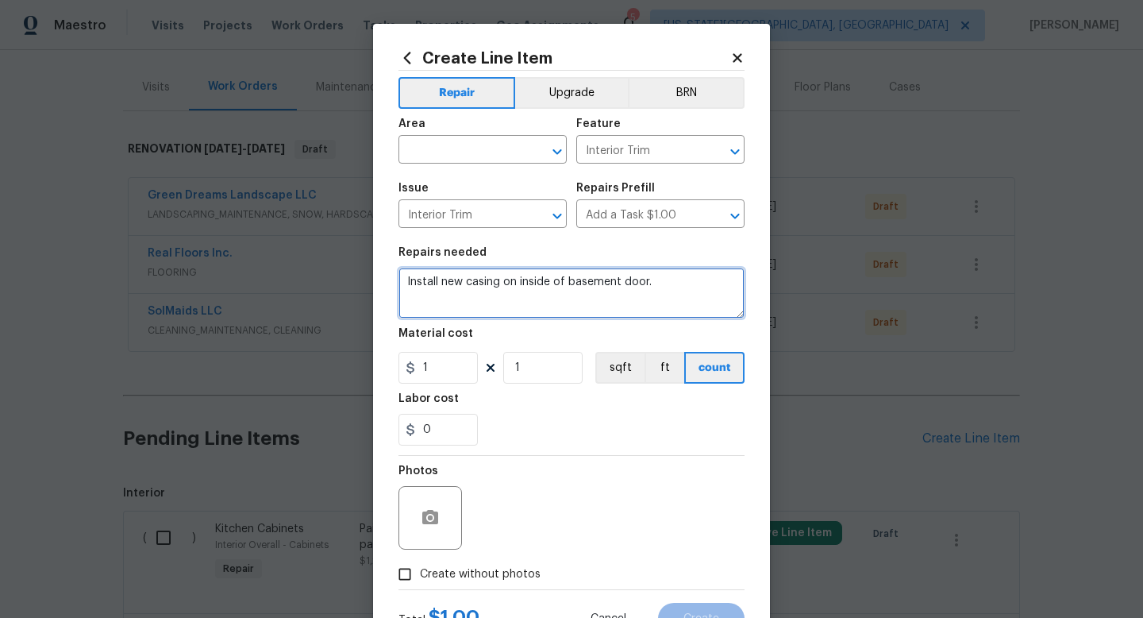
click at [661, 284] on textarea "Install new casing on inside of basement door." at bounding box center [572, 293] width 346 height 51
type textarea "Install new casing on inside of basement door.(right side only)"
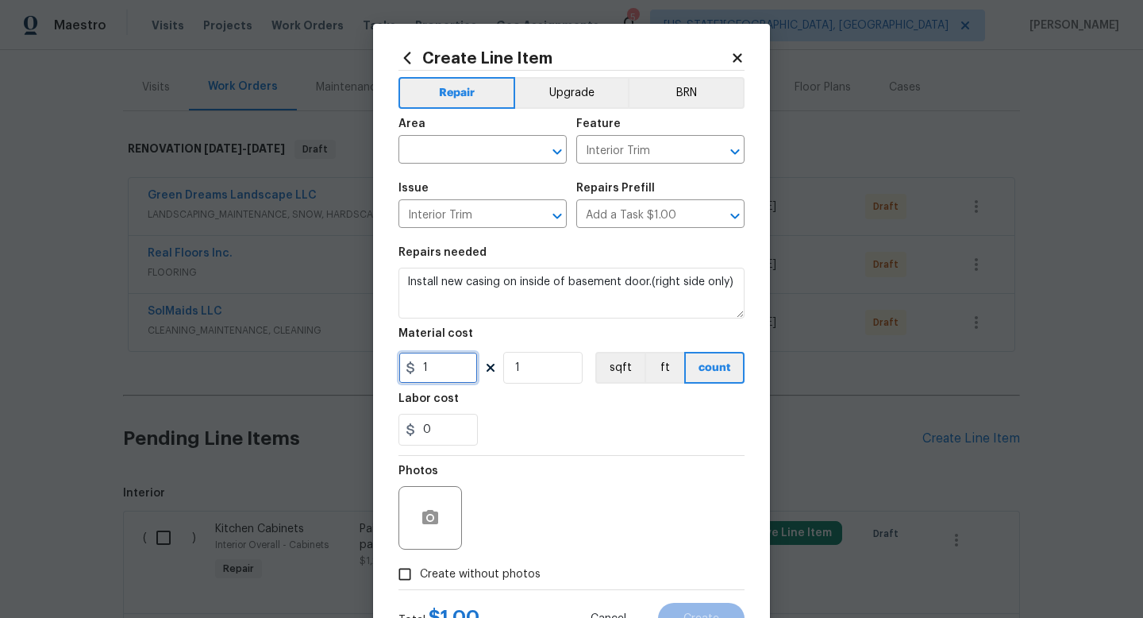
drag, startPoint x: 444, startPoint y: 372, endPoint x: 369, endPoint y: 367, distance: 74.8
click at [369, 367] on div "Create Line Item Repair Upgrade BRN Area ​ Feature Interior Trim ​ Issue Interi…" at bounding box center [571, 309] width 1143 height 618
type input "15"
click at [476, 567] on span "Create without photos" at bounding box center [480, 574] width 121 height 17
click at [420, 567] on input "Create without photos" at bounding box center [405, 574] width 30 height 30
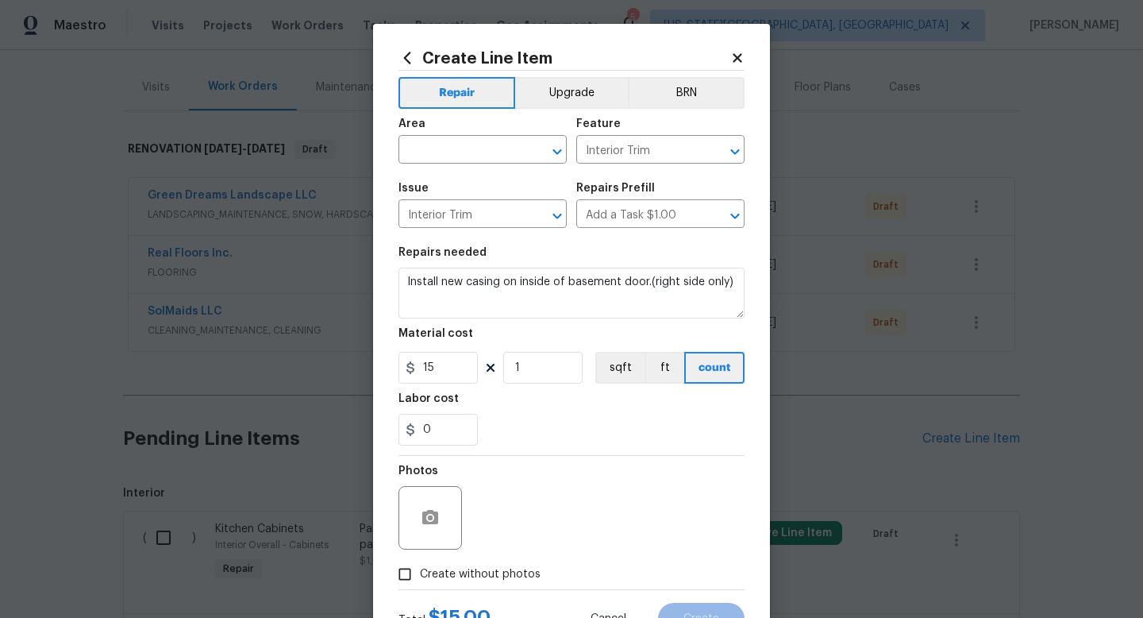
checkbox input "true"
click at [518, 497] on textarea at bounding box center [610, 518] width 270 height 64
type textarea "na"
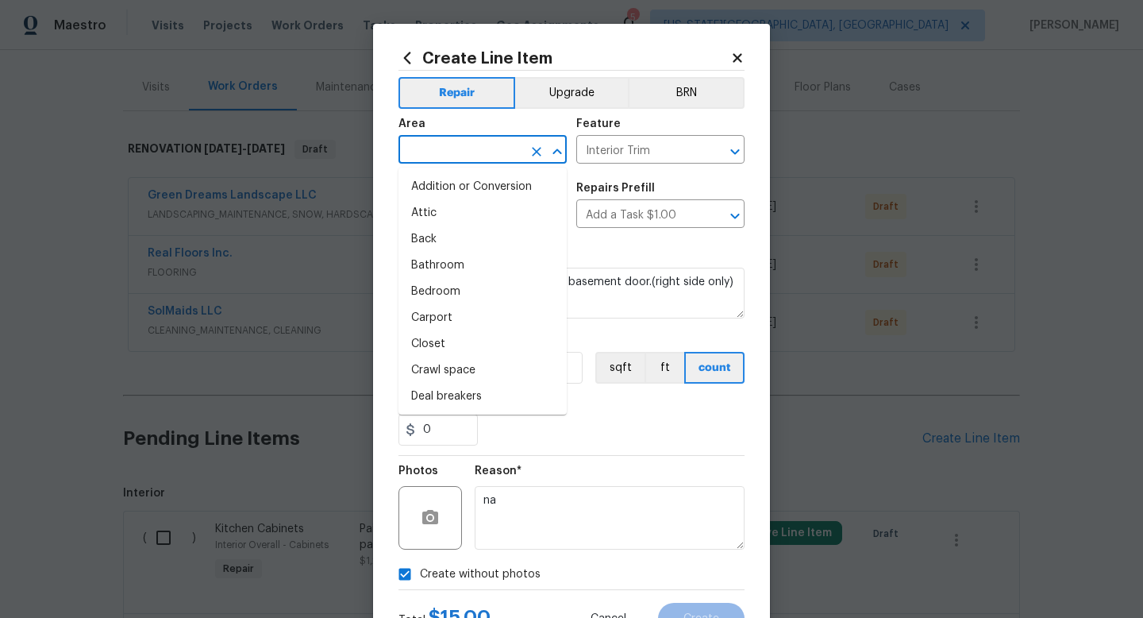
click at [438, 147] on input "text" at bounding box center [461, 151] width 124 height 25
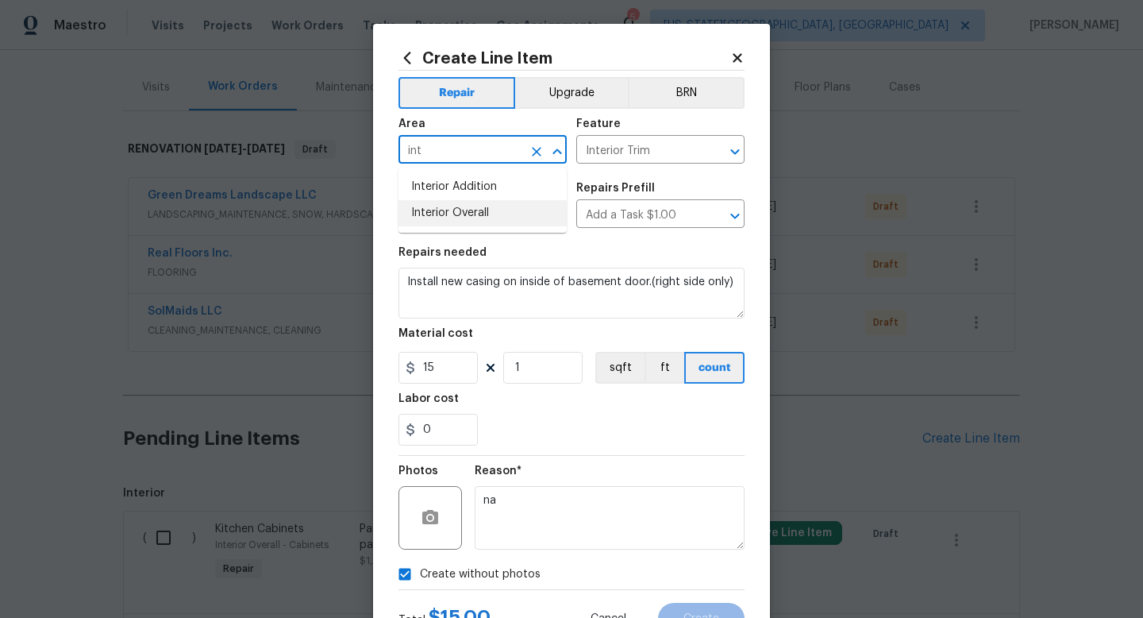
click at [437, 215] on li "Interior Overall" at bounding box center [483, 213] width 168 height 26
type input "Interior Overall"
click at [693, 617] on span "Create" at bounding box center [702, 619] width 36 height 12
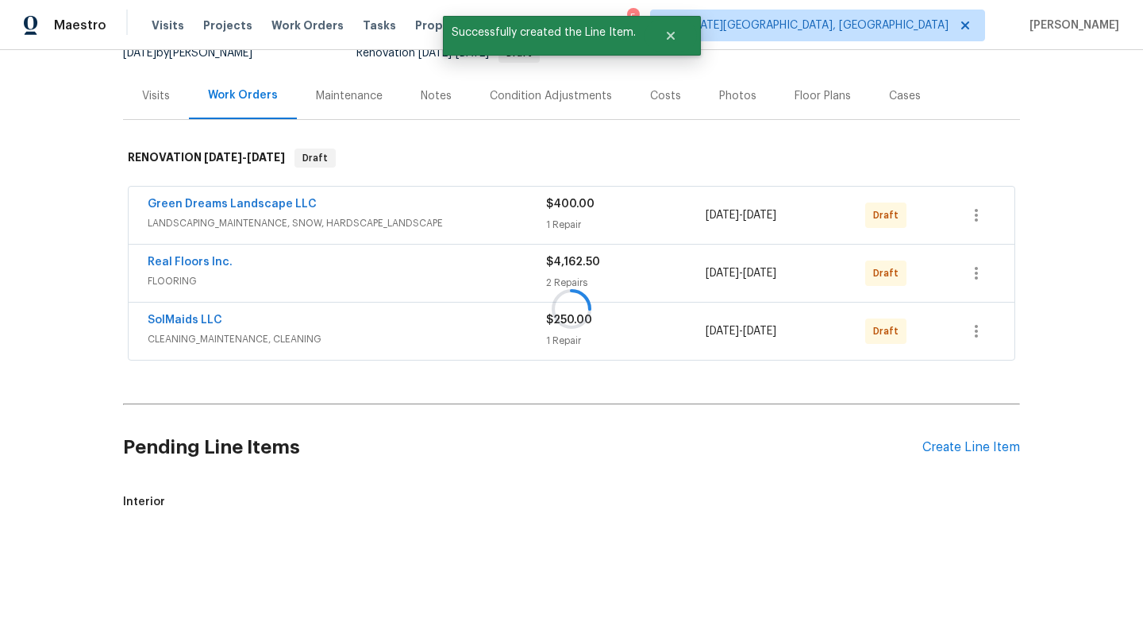
scroll to position [177, 0]
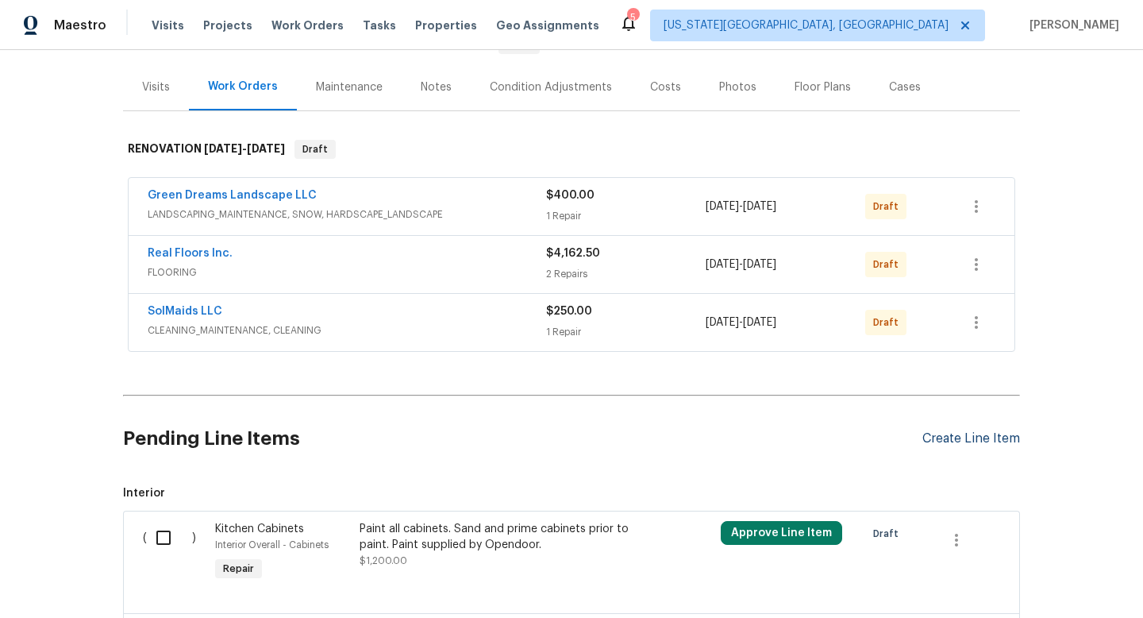
click at [1007, 445] on div "Create Line Item" at bounding box center [972, 438] width 98 height 15
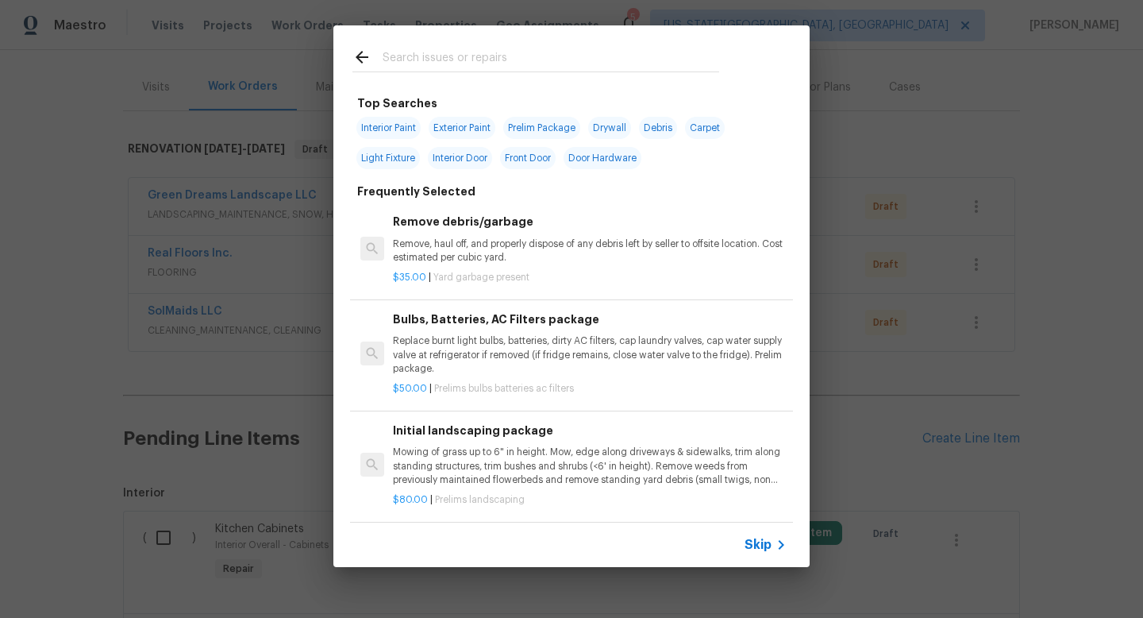
click at [482, 65] on input "text" at bounding box center [551, 60] width 337 height 24
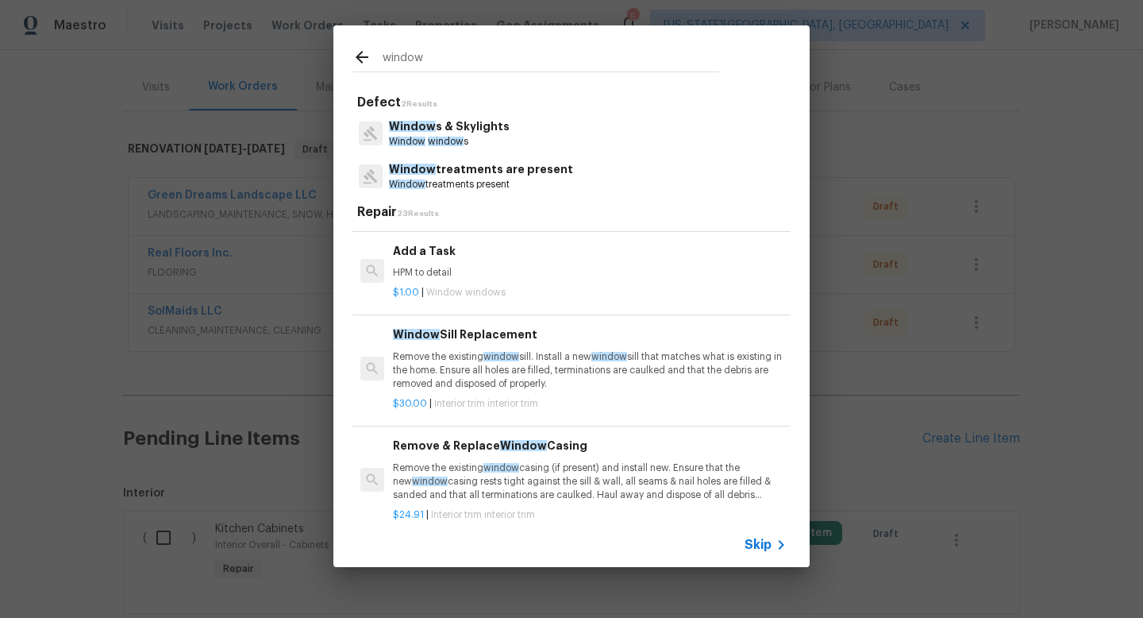
scroll to position [1431, 0]
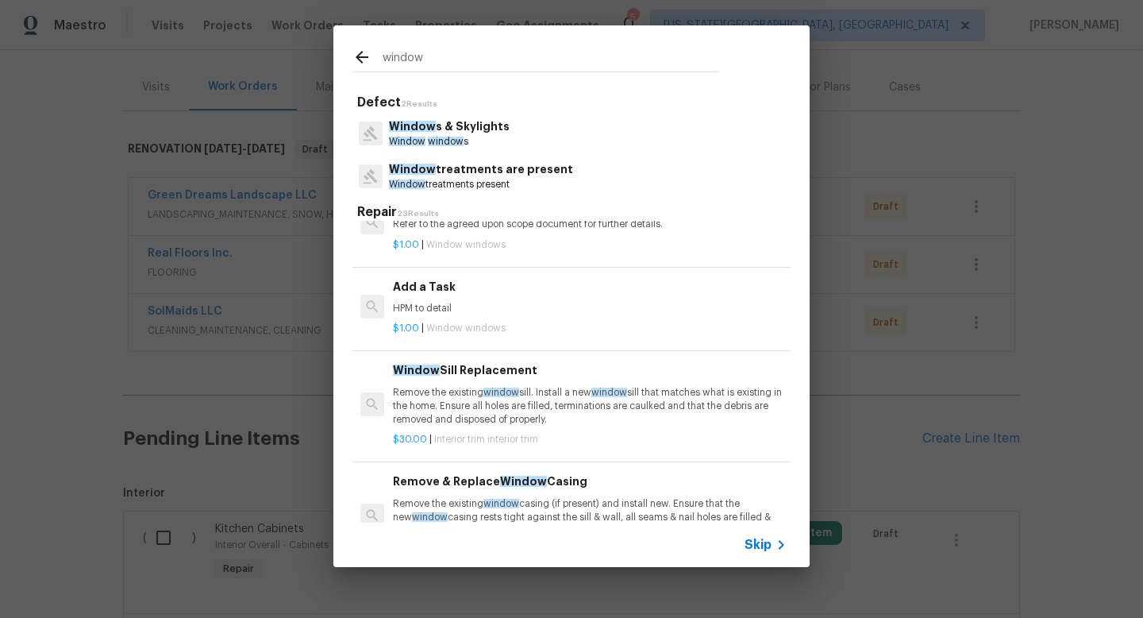
type input "window"
click at [473, 322] on div "$1.00 | Window windows" at bounding box center [590, 325] width 394 height 20
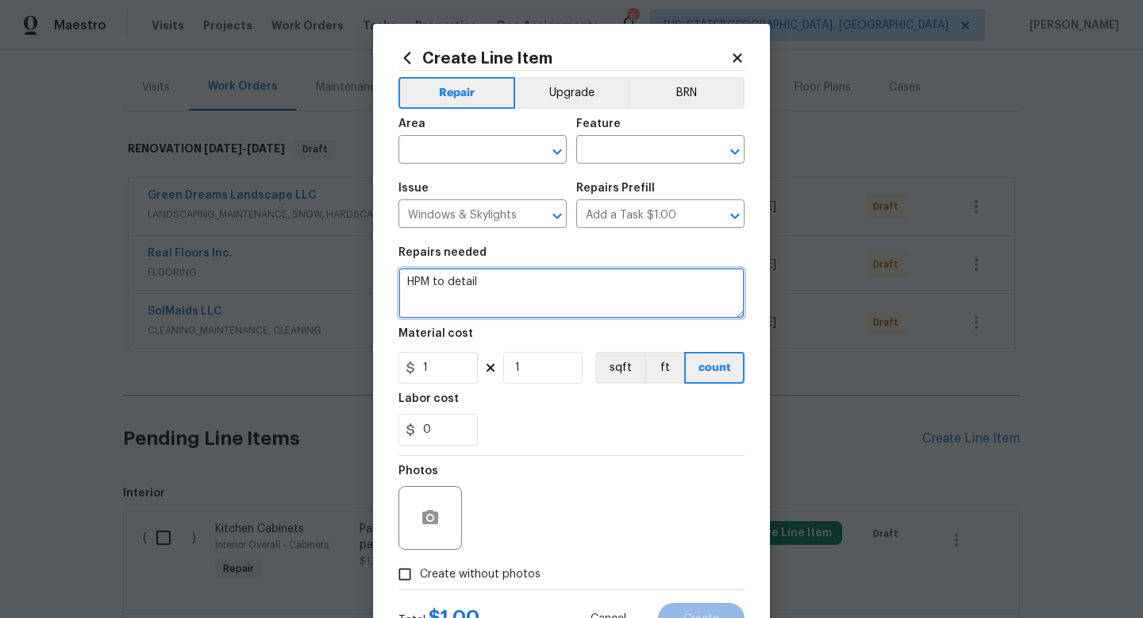
drag, startPoint x: 498, startPoint y: 282, endPoint x: 319, endPoint y: 268, distance: 179.2
click at [330, 272] on div "Create Line Item Repair Upgrade BRN Area ​ Feature ​ Issue Windows & Skylights …" at bounding box center [571, 309] width 1143 height 618
type textarea "Replace fixed glass at master window."
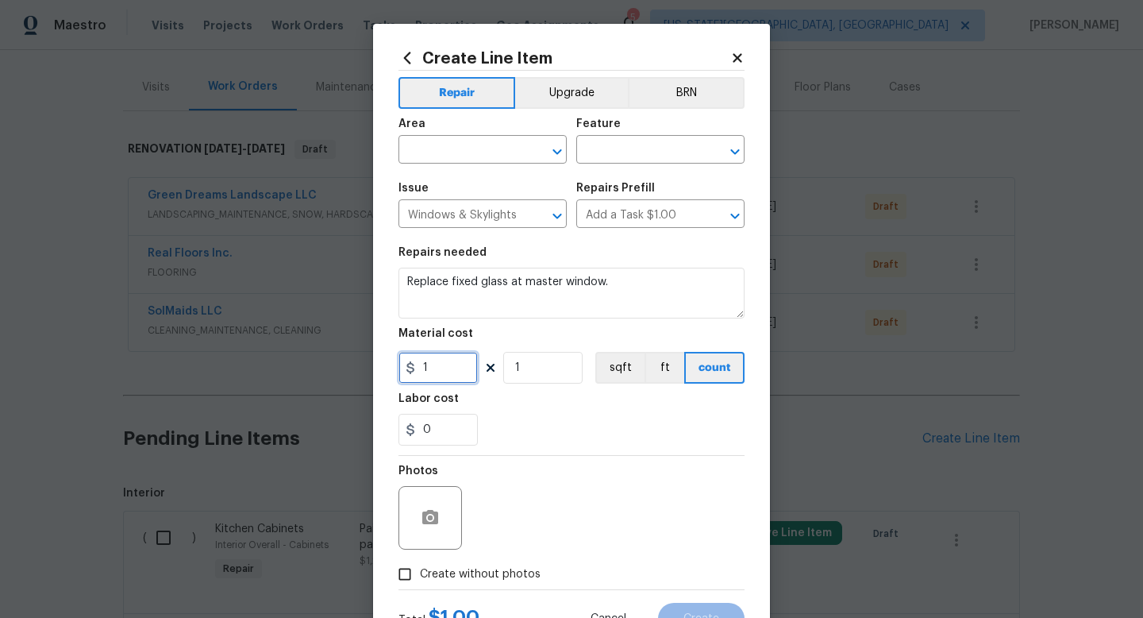
click at [443, 376] on input "1" at bounding box center [438, 368] width 79 height 32
type input "300"
click at [510, 576] on span "Create without photos" at bounding box center [480, 574] width 121 height 17
click at [420, 576] on input "Create without photos" at bounding box center [405, 574] width 30 height 30
checkbox input "true"
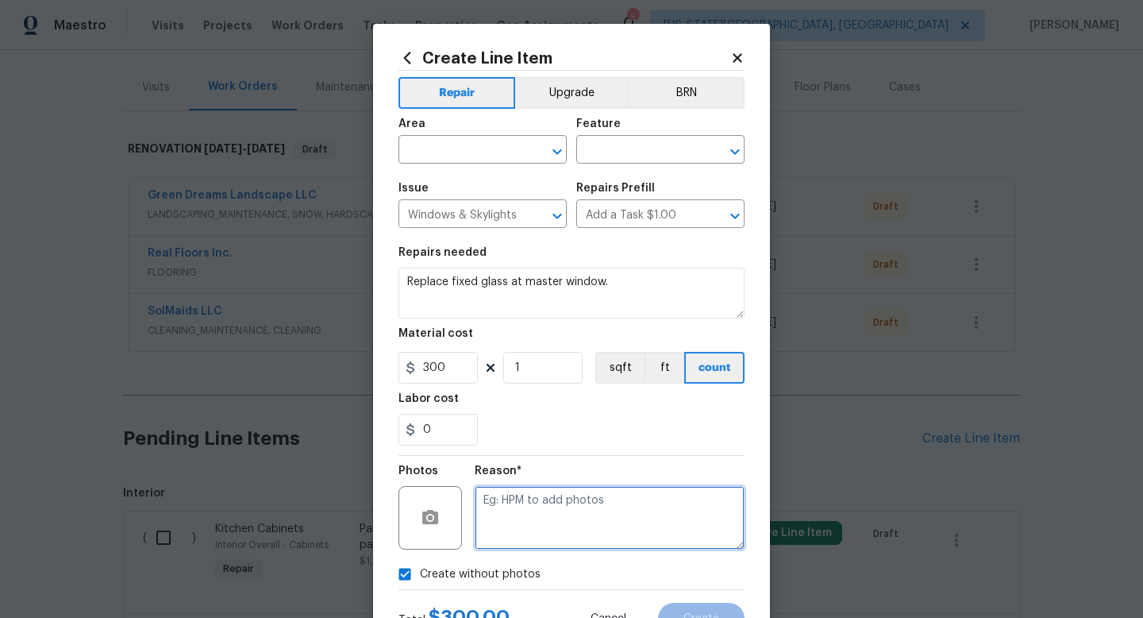
click at [519, 518] on textarea at bounding box center [610, 518] width 270 height 64
type textarea "na"
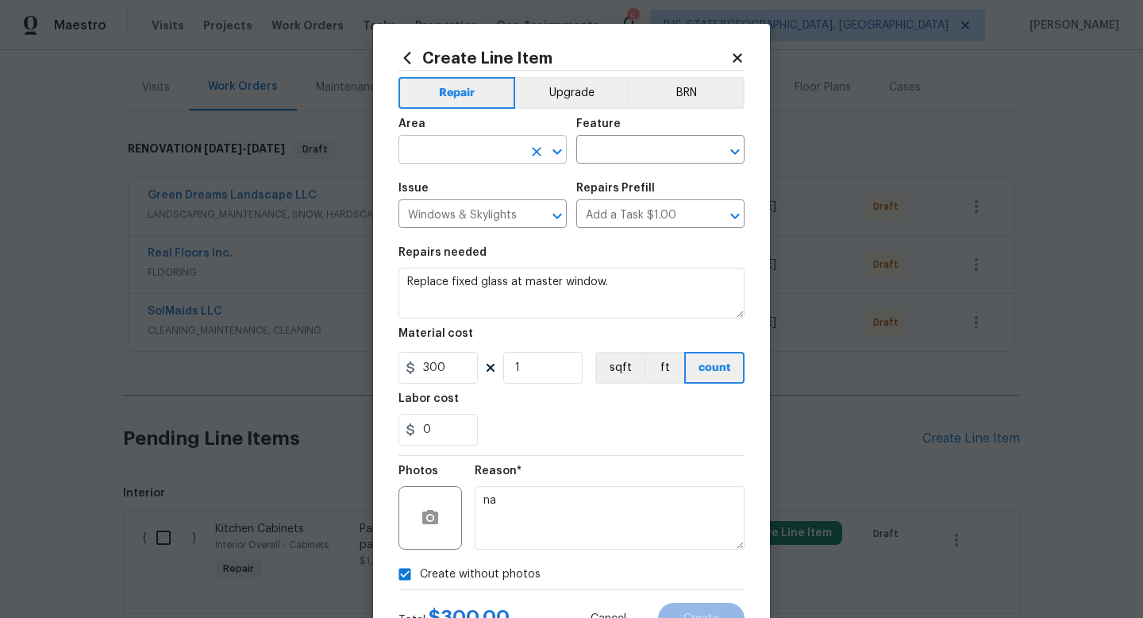
click at [424, 152] on input "text" at bounding box center [461, 151] width 124 height 25
click at [438, 217] on li "Interior Overall" at bounding box center [483, 213] width 168 height 26
type input "Interior Overall"
click at [643, 142] on input "text" at bounding box center [638, 151] width 124 height 25
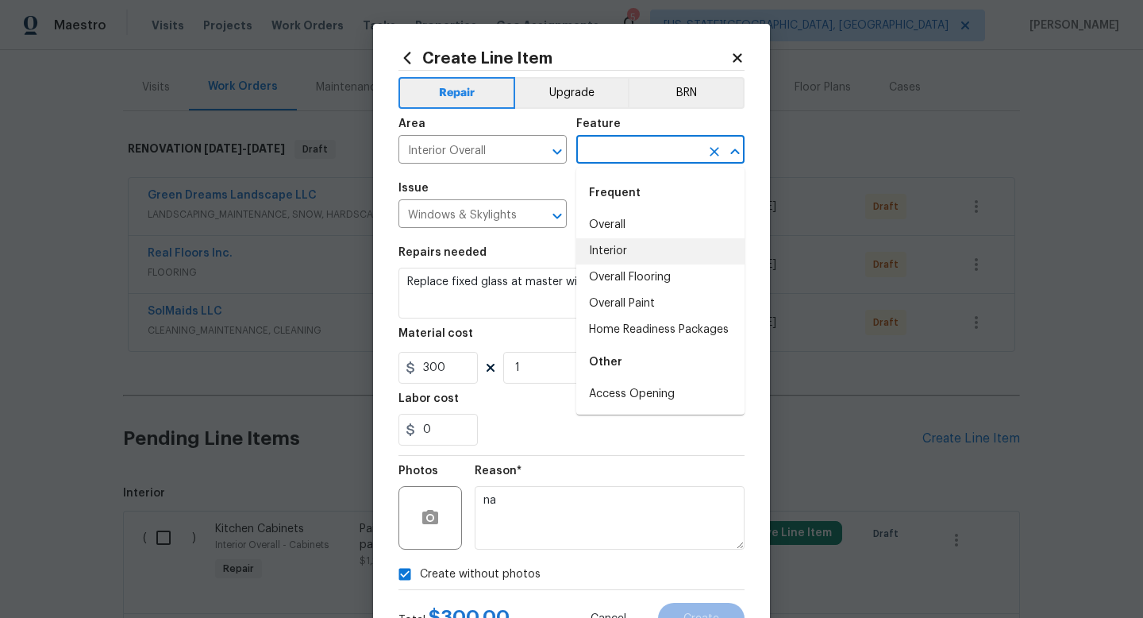
click at [624, 249] on li "Interior" at bounding box center [660, 251] width 168 height 26
type input "Interior"
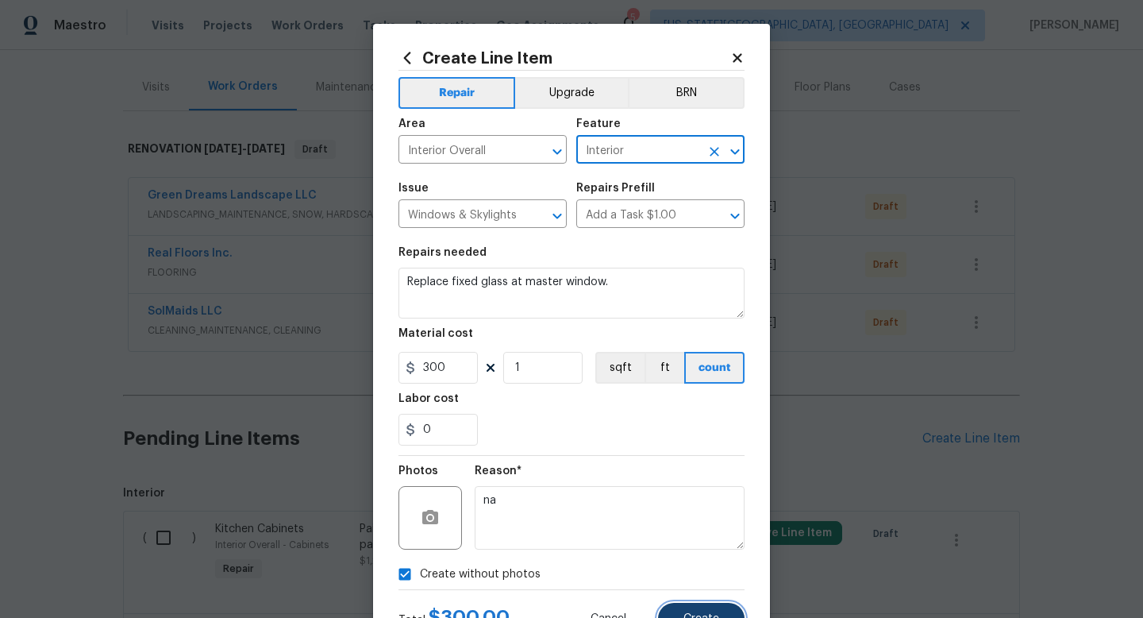
click at [715, 617] on span "Create" at bounding box center [702, 619] width 36 height 12
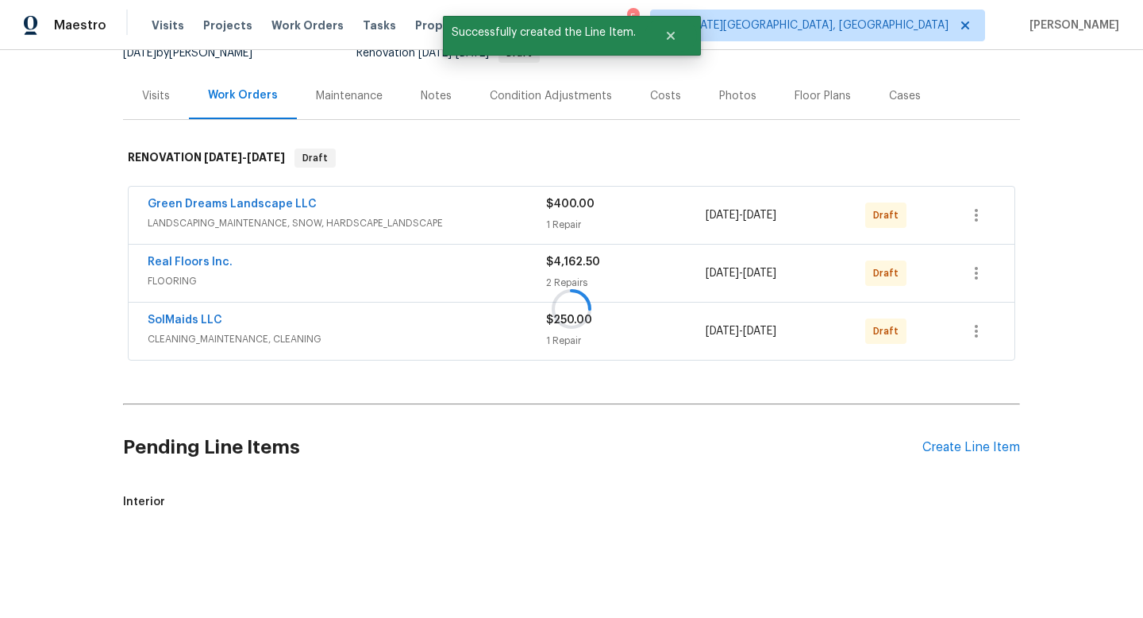
scroll to position [177, 0]
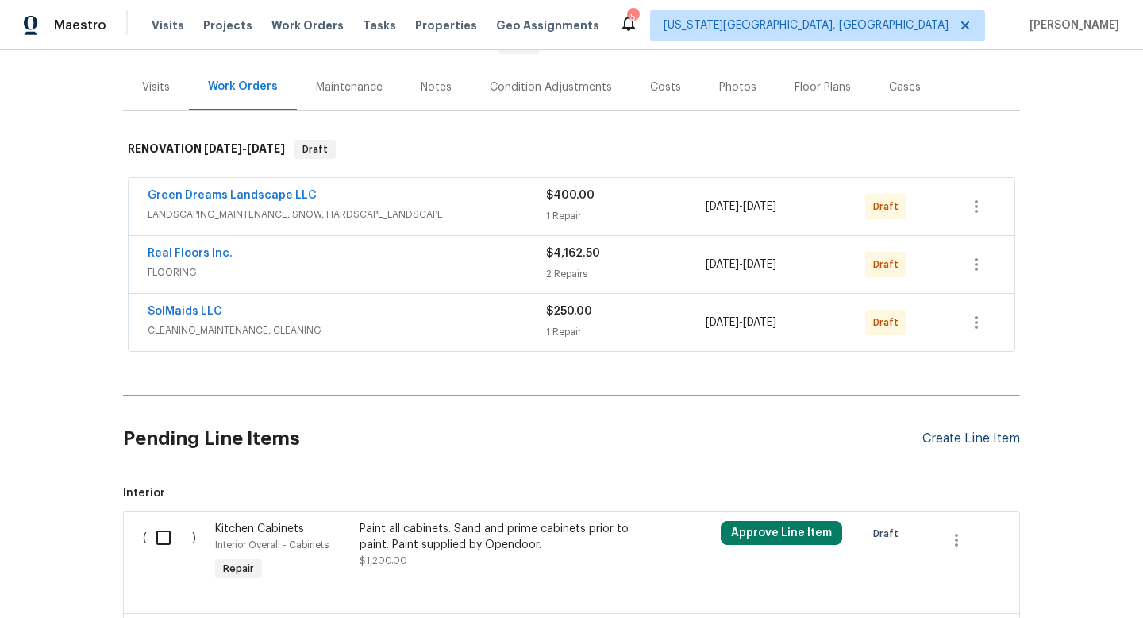
click at [987, 443] on div "Create Line Item" at bounding box center [972, 438] width 98 height 15
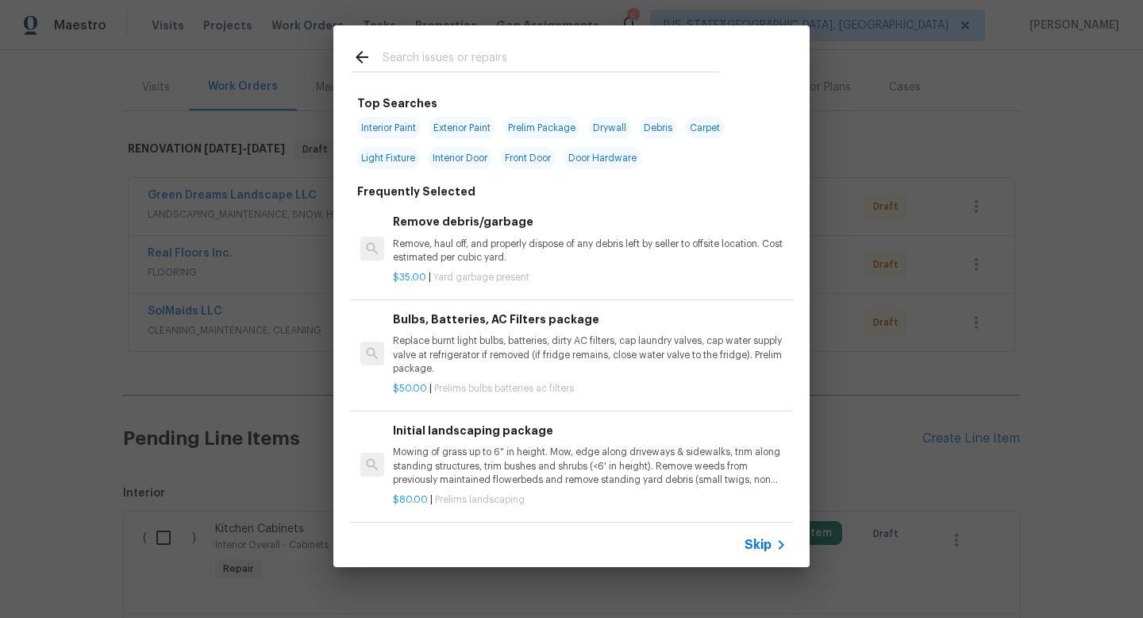
click at [472, 48] on input "text" at bounding box center [551, 60] width 337 height 24
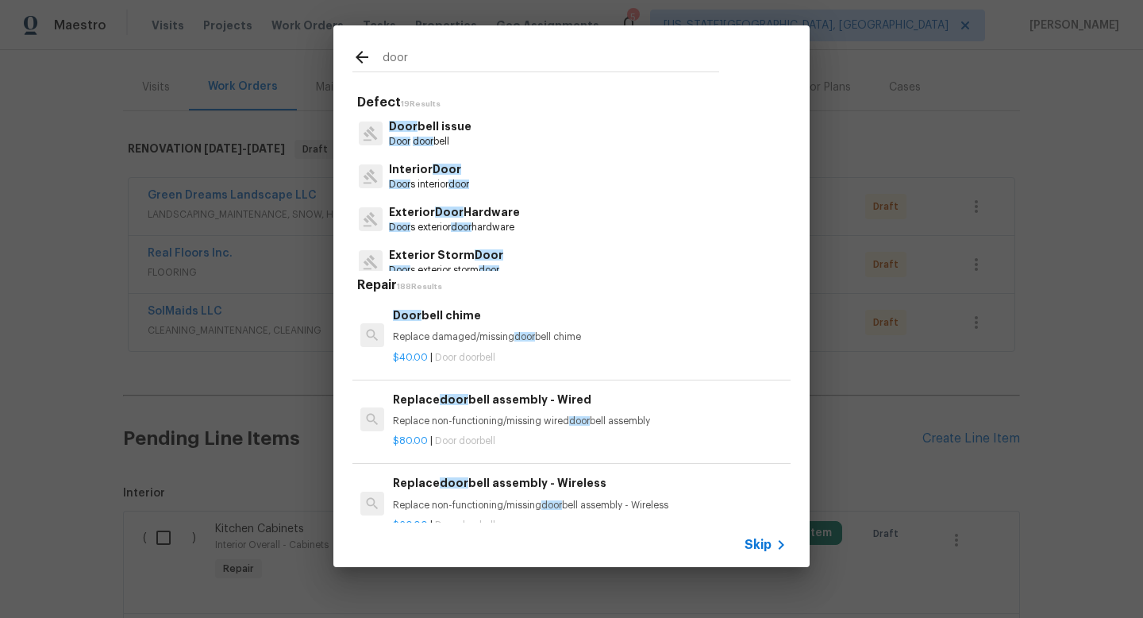
type input "door"
click at [456, 173] on span "Door" at bounding box center [447, 169] width 29 height 11
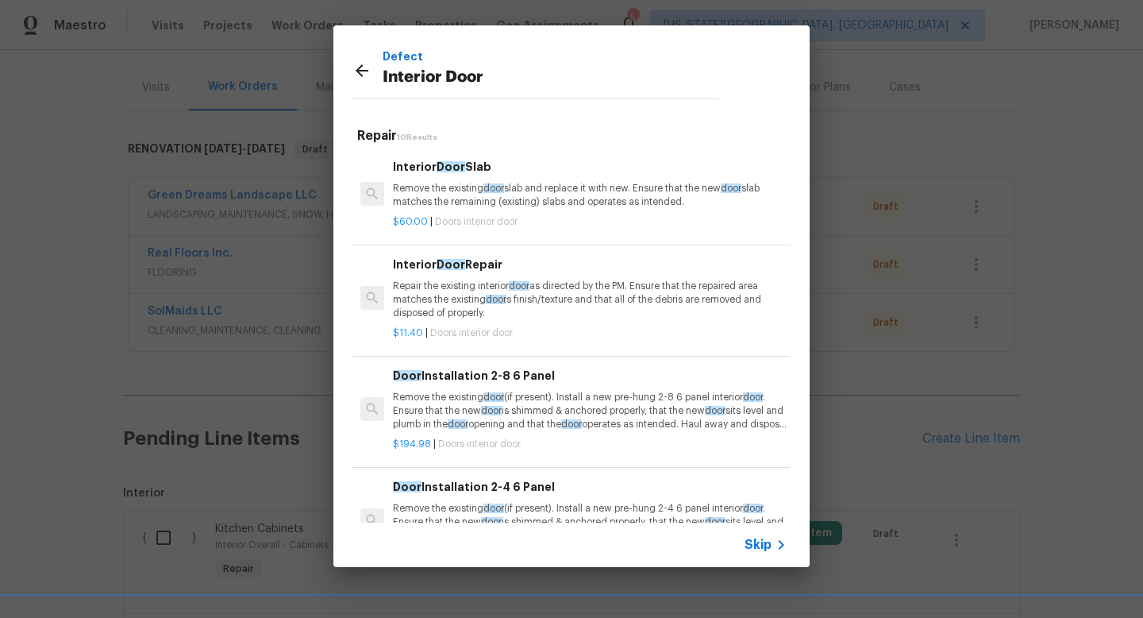
scroll to position [649, 0]
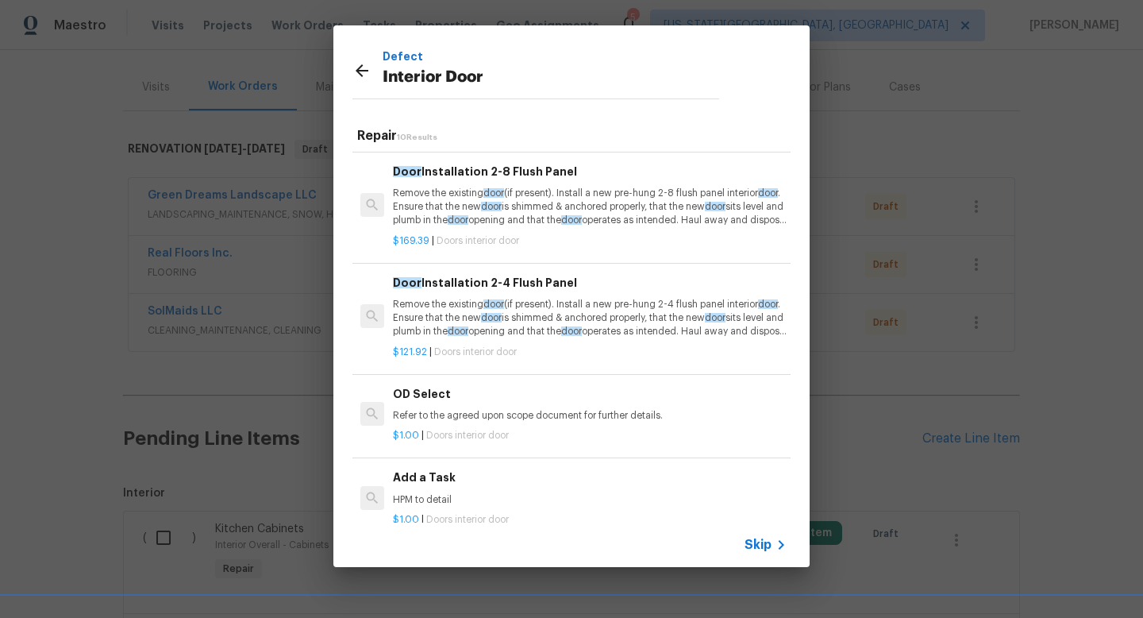
click at [441, 510] on div "$1.00 | Doors interior door" at bounding box center [590, 517] width 394 height 20
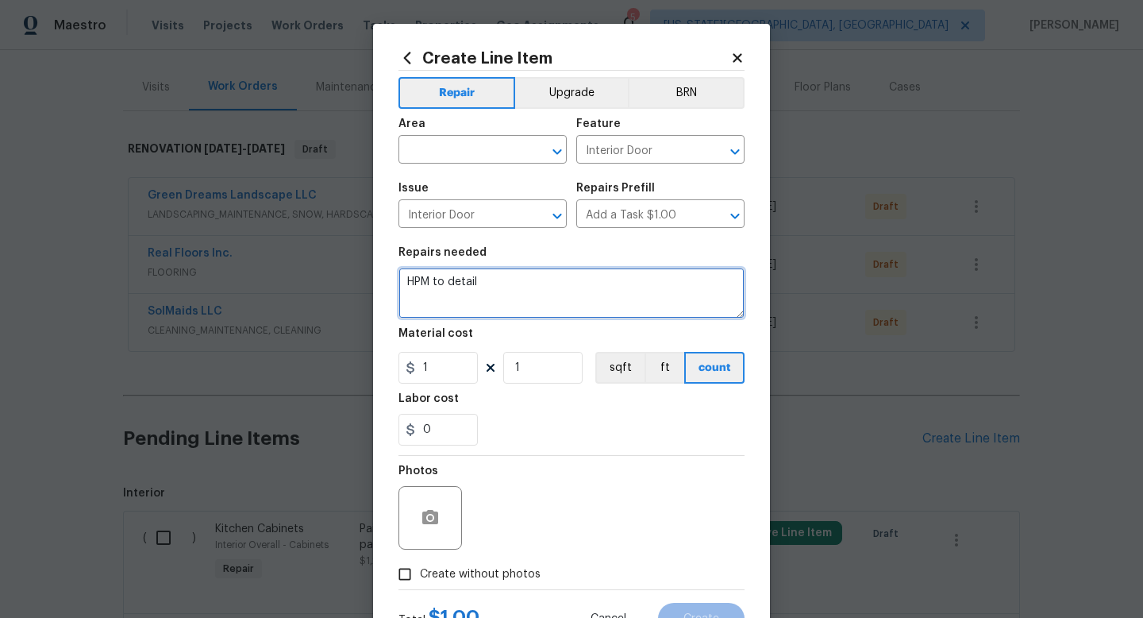
drag, startPoint x: 487, startPoint y: 296, endPoint x: 261, endPoint y: 257, distance: 229.6
click at [261, 264] on div "Create Line Item Repair Upgrade BRN Area ​ Feature Interior Door ​ Issue Interi…" at bounding box center [571, 309] width 1143 height 618
type textarea "Replace door to bedroom 1."
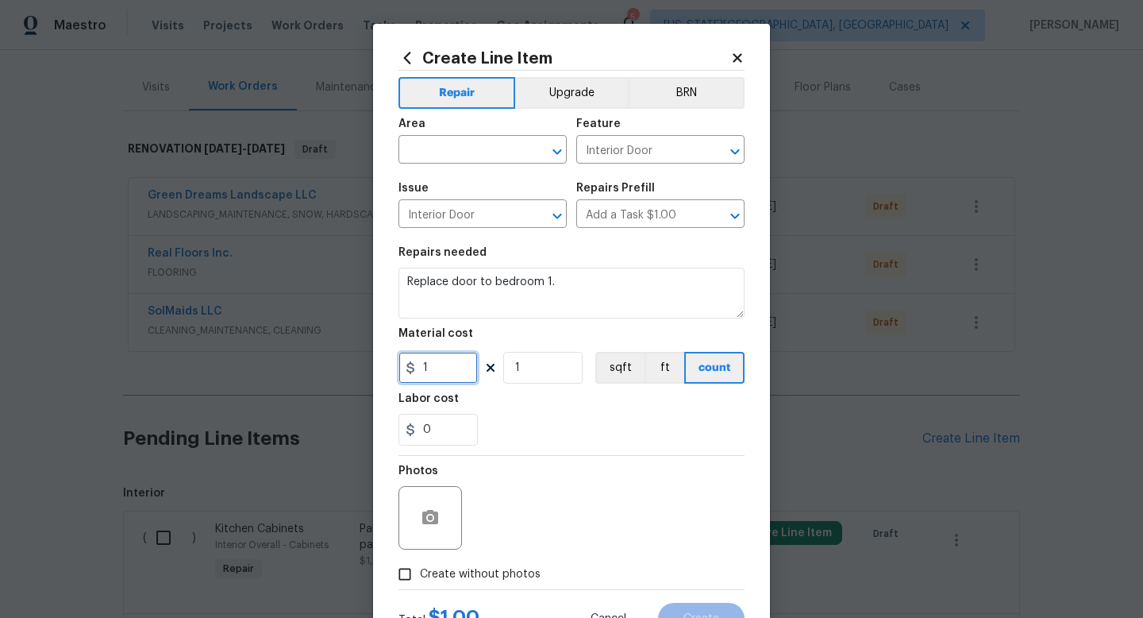
drag, startPoint x: 447, startPoint y: 368, endPoint x: 318, endPoint y: 358, distance: 129.8
click at [318, 358] on div "Create Line Item Repair Upgrade BRN Area ​ Feature Interior Door ​ Issue Interi…" at bounding box center [571, 309] width 1143 height 618
type input "175"
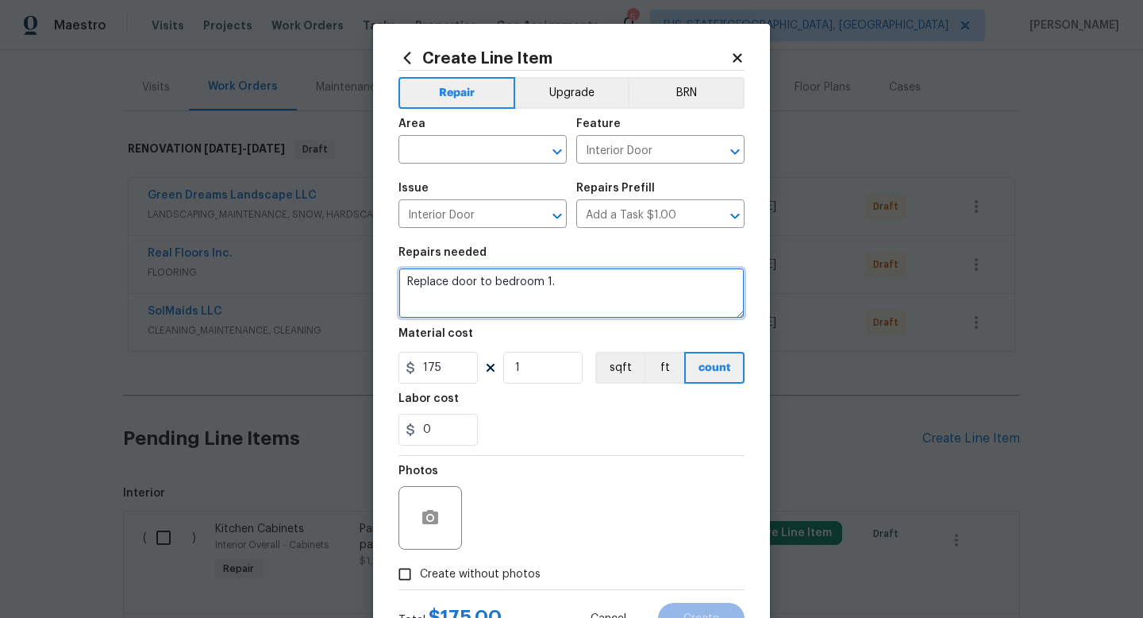
click at [589, 284] on textarea "Replace door to bedroom 1." at bounding box center [572, 293] width 346 height 51
type textarea "Replace door to bedroom 1. Paint to match trim"
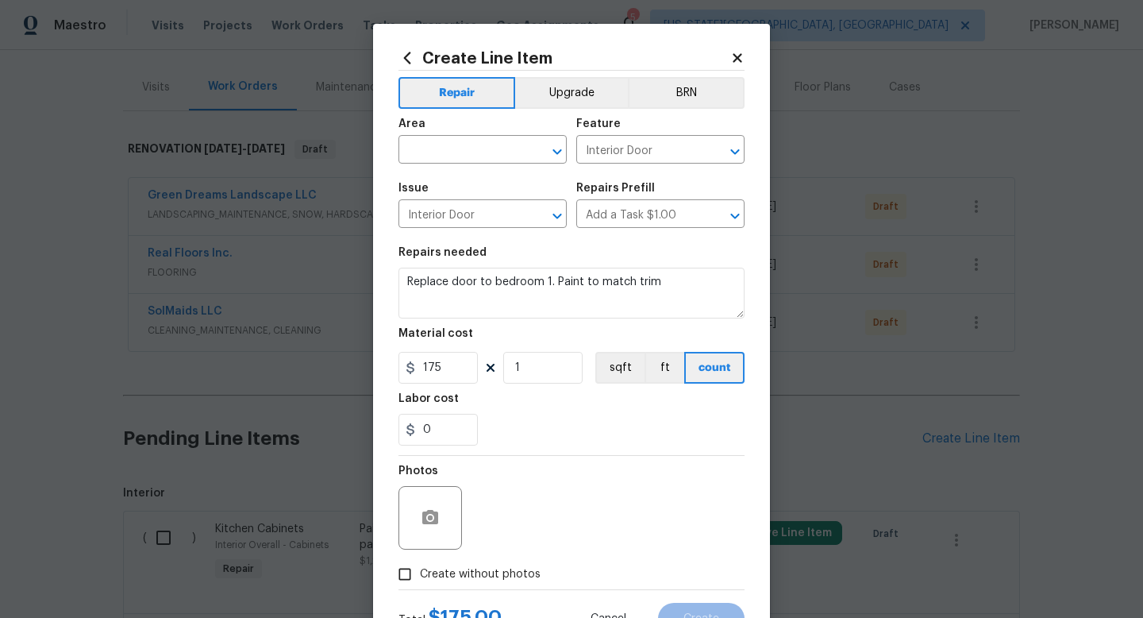
click at [510, 575] on span "Create without photos" at bounding box center [480, 574] width 121 height 17
click at [420, 575] on input "Create without photos" at bounding box center [405, 574] width 30 height 30
checkbox input "true"
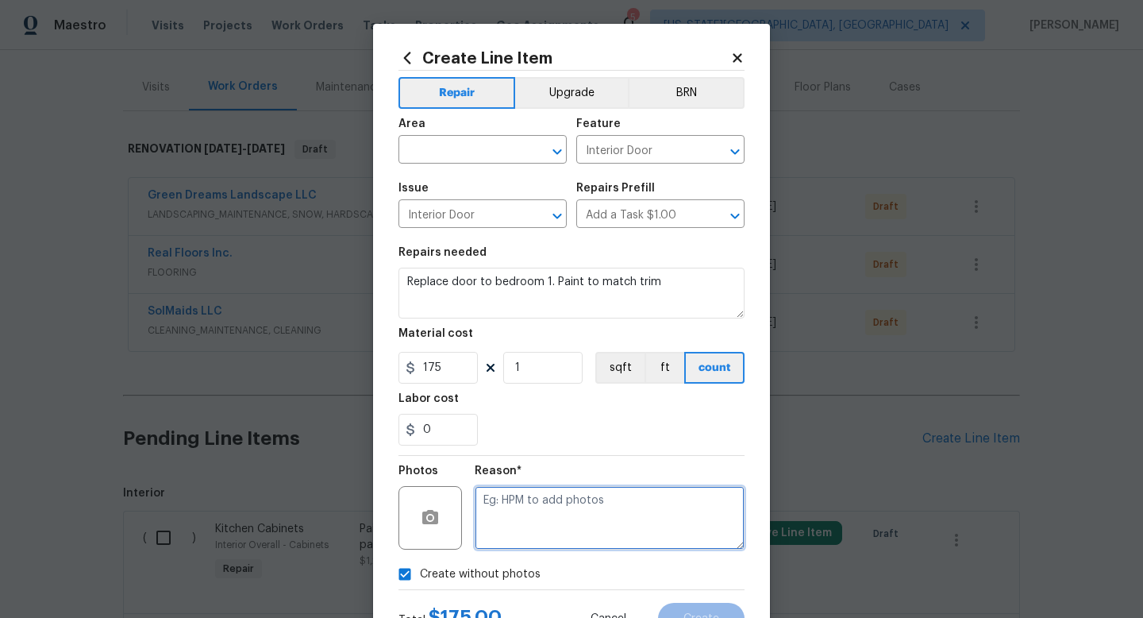
click at [510, 511] on textarea at bounding box center [610, 518] width 270 height 64
type textarea "na"
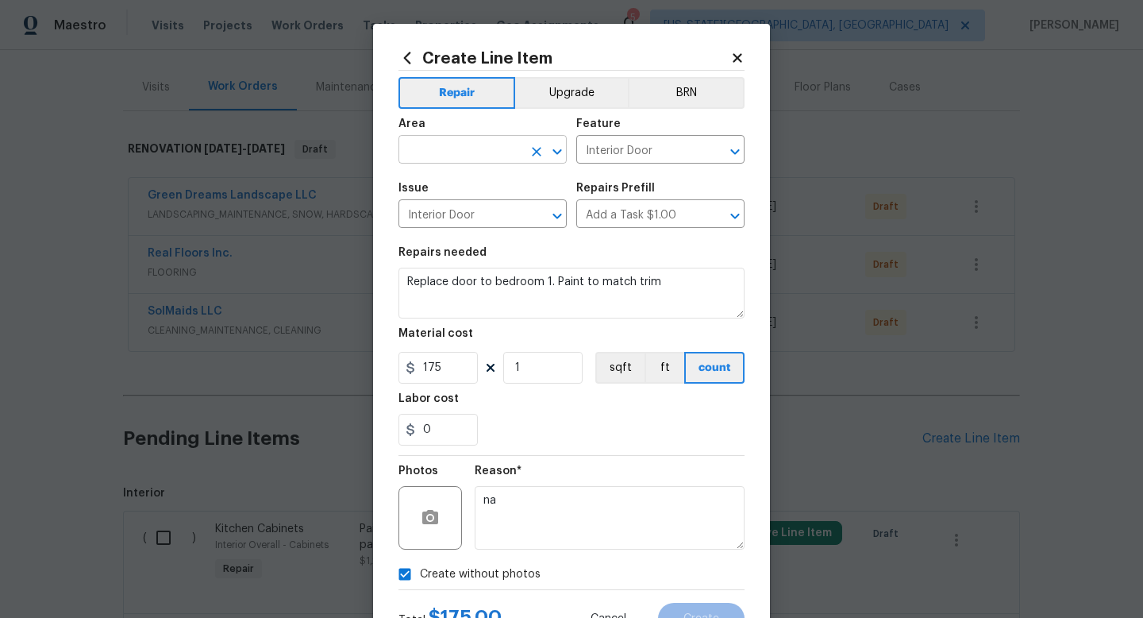
click at [454, 141] on input "text" at bounding box center [461, 151] width 124 height 25
click at [451, 212] on li "Interior Overall" at bounding box center [483, 213] width 168 height 26
type input "Interior Overall"
click at [686, 615] on span "Create" at bounding box center [702, 619] width 36 height 12
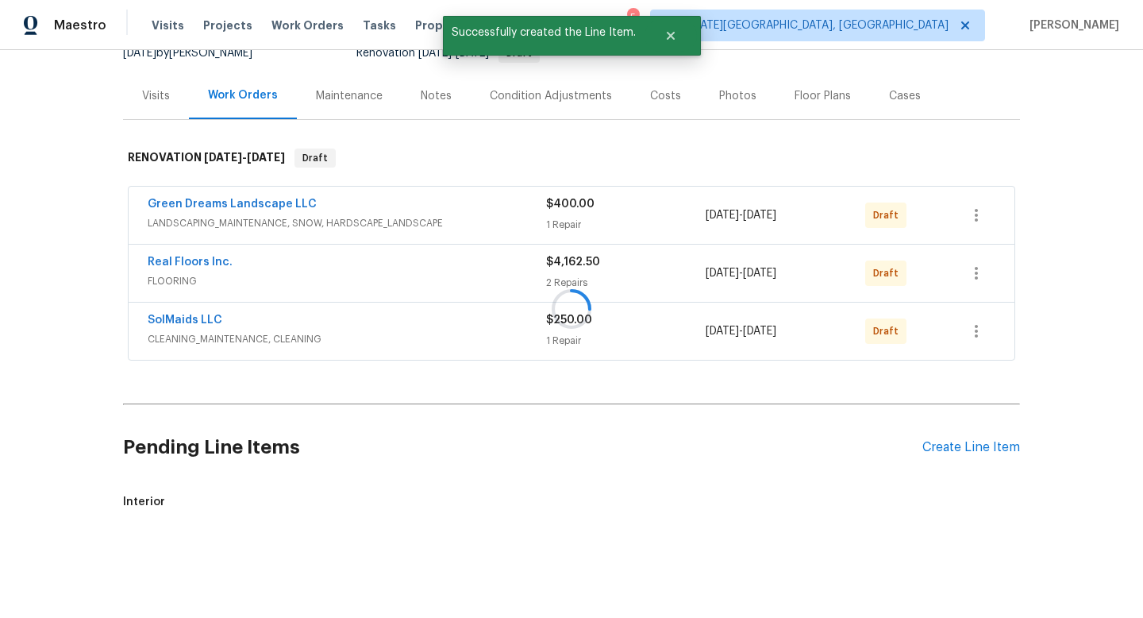
scroll to position [177, 0]
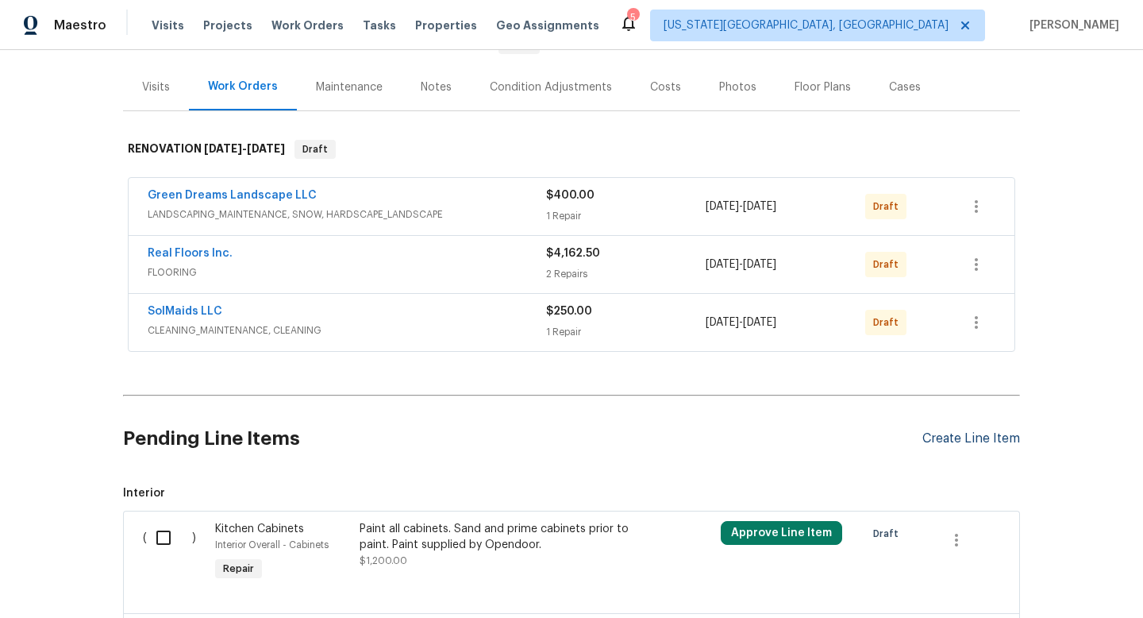
click at [954, 435] on div "Create Line Item" at bounding box center [972, 438] width 98 height 15
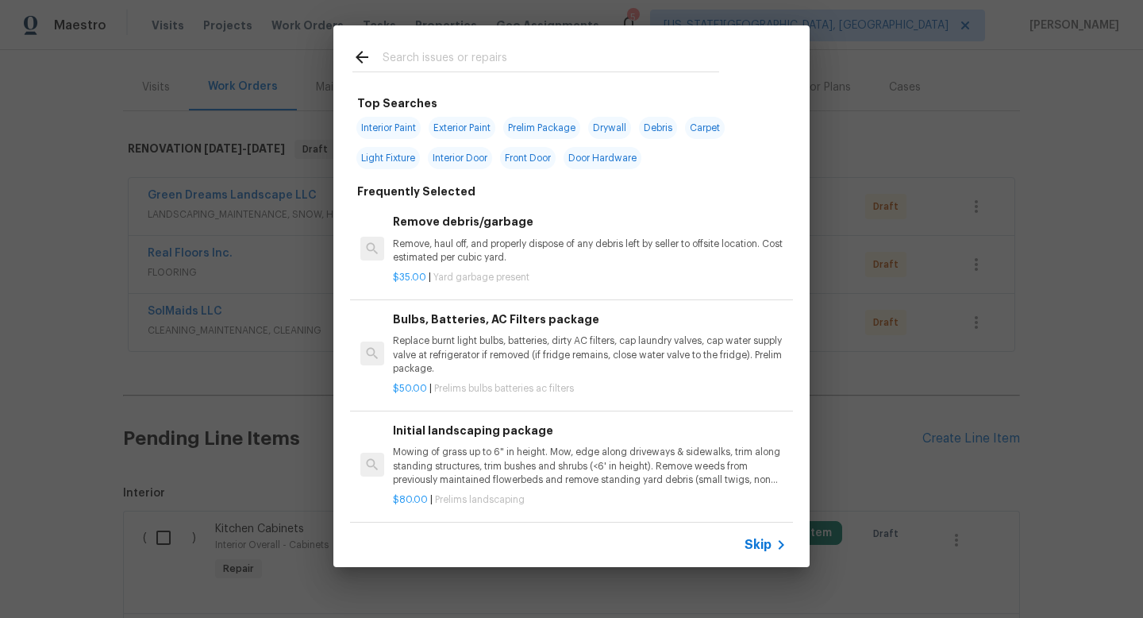
click at [457, 49] on input "text" at bounding box center [551, 60] width 337 height 24
type input "i"
type input "c"
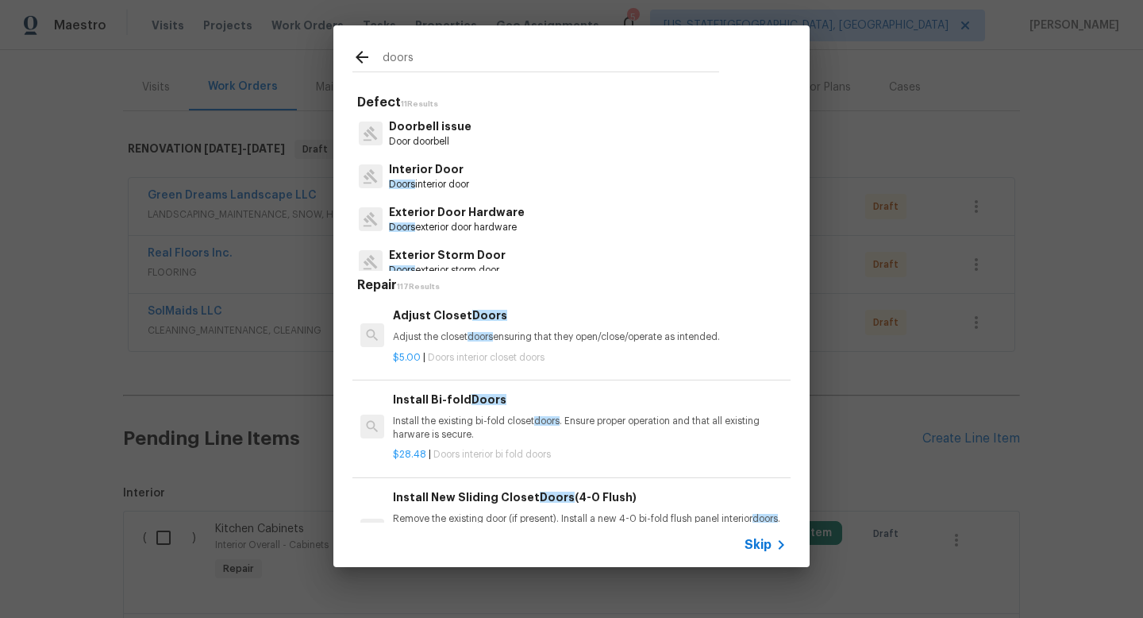
type input "doors"
click at [445, 168] on p "Interior Door" at bounding box center [429, 169] width 80 height 17
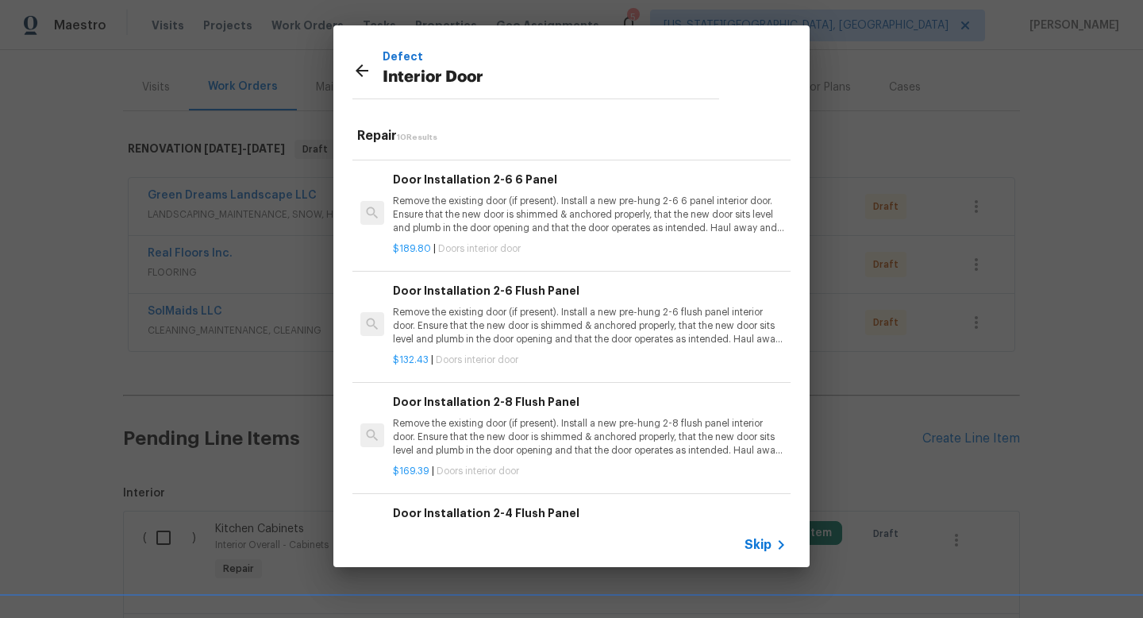
scroll to position [649, 0]
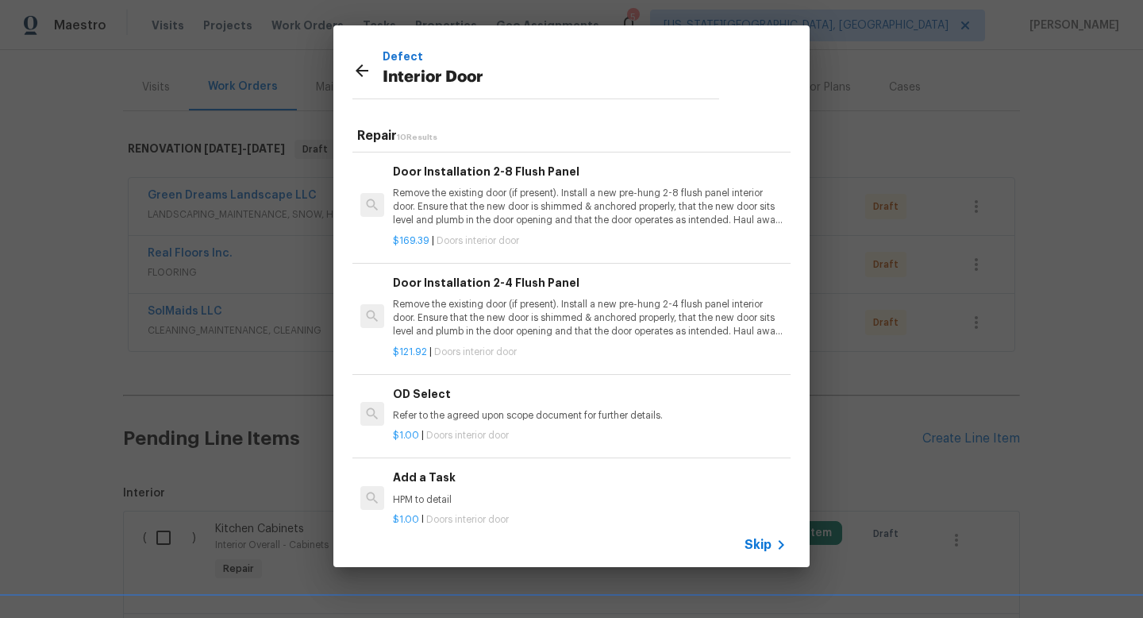
click at [491, 487] on div "Add a Task HPM to detail" at bounding box center [590, 487] width 394 height 38
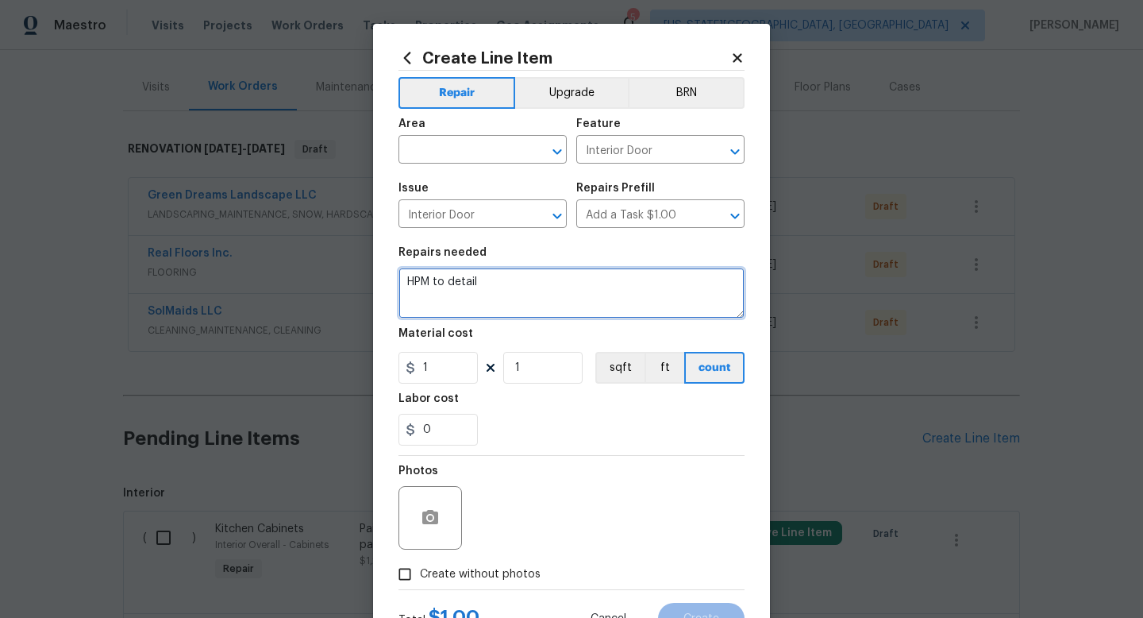
drag, startPoint x: 485, startPoint y: 279, endPoint x: 382, endPoint y: 273, distance: 103.4
click at [385, 276] on div "Create Line Item Repair Upgrade BRN Area ​ Feature Interior Door ​ Issue Interi…" at bounding box center [571, 342] width 397 height 636
type textarea "Replace all missing bi-pass doors throughout."
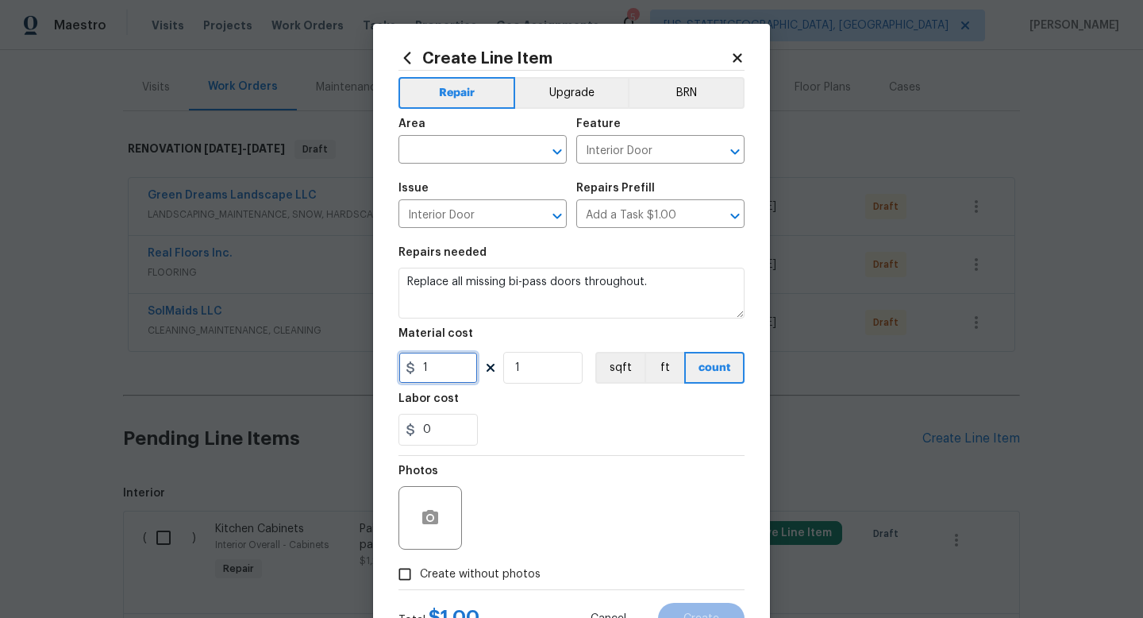
click at [433, 371] on input "1" at bounding box center [438, 368] width 79 height 32
type input "250"
click at [562, 377] on input "1" at bounding box center [542, 368] width 79 height 32
type input "3"
click at [457, 588] on label "Create without photos" at bounding box center [465, 574] width 151 height 30
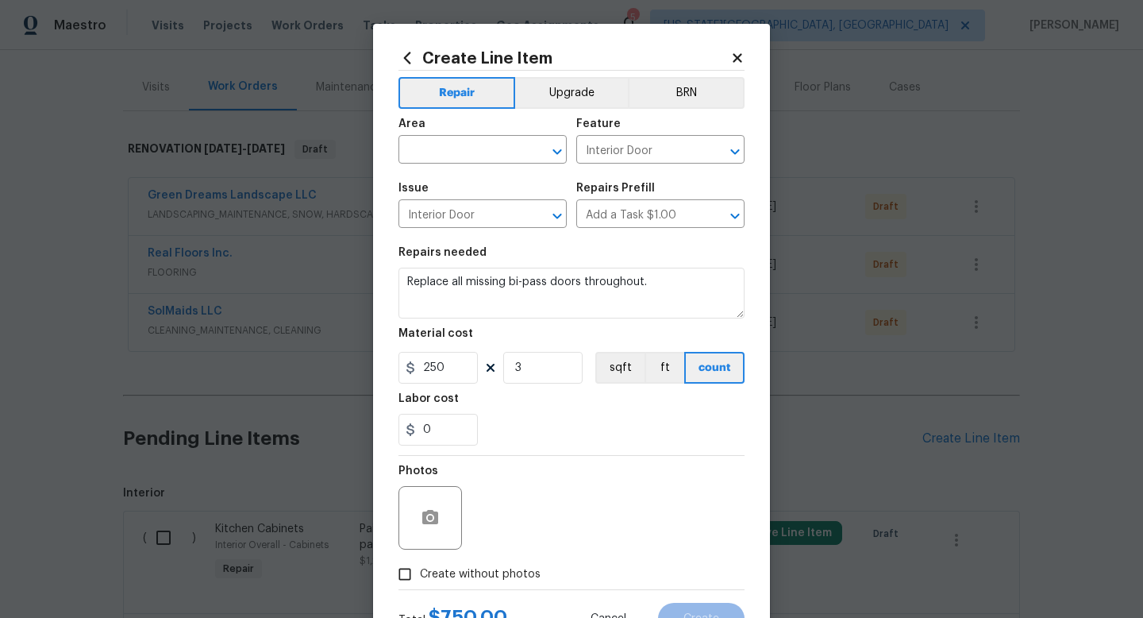
click at [420, 588] on input "Create without photos" at bounding box center [405, 574] width 30 height 30
checkbox input "true"
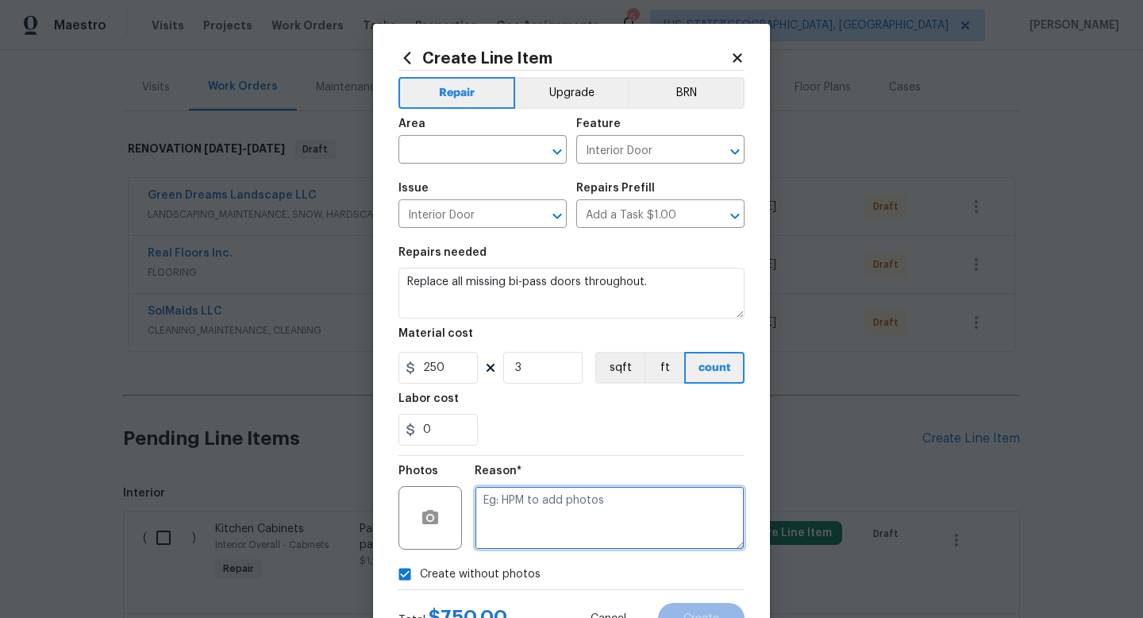
click at [494, 520] on textarea at bounding box center [610, 518] width 270 height 64
type textarea "na"
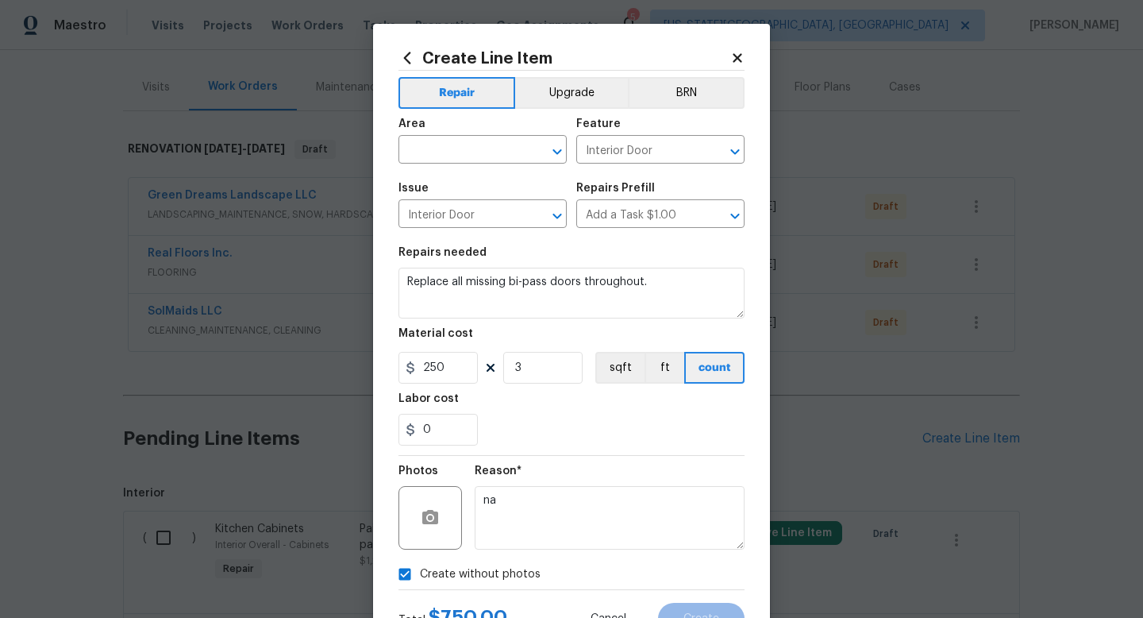
click at [439, 137] on div "Area" at bounding box center [483, 128] width 168 height 21
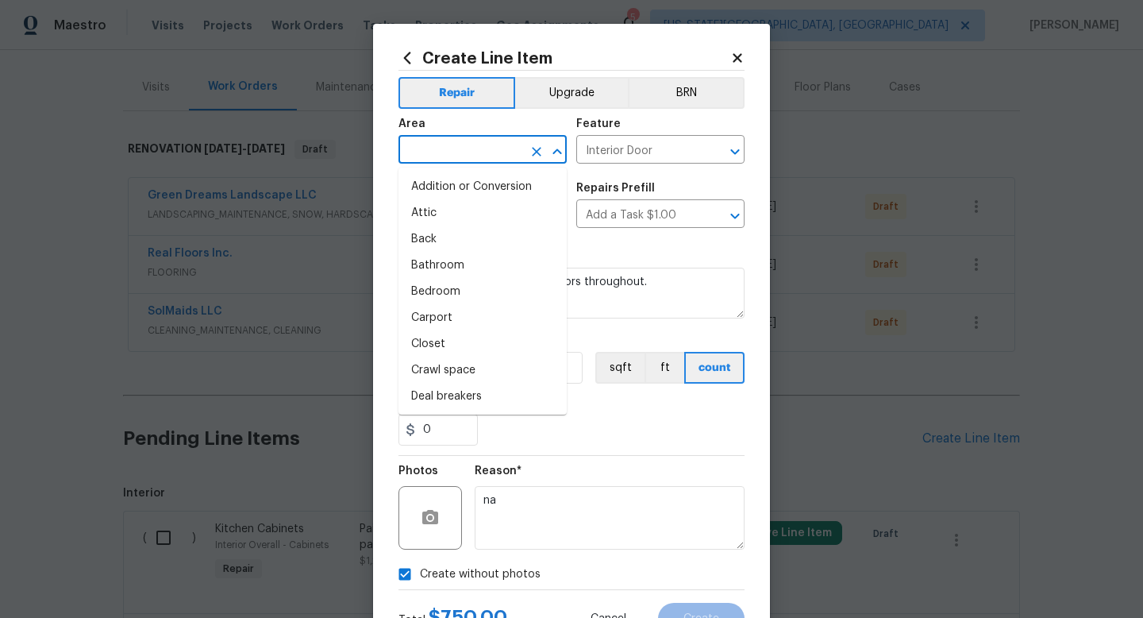
click at [435, 156] on input "text" at bounding box center [461, 151] width 124 height 25
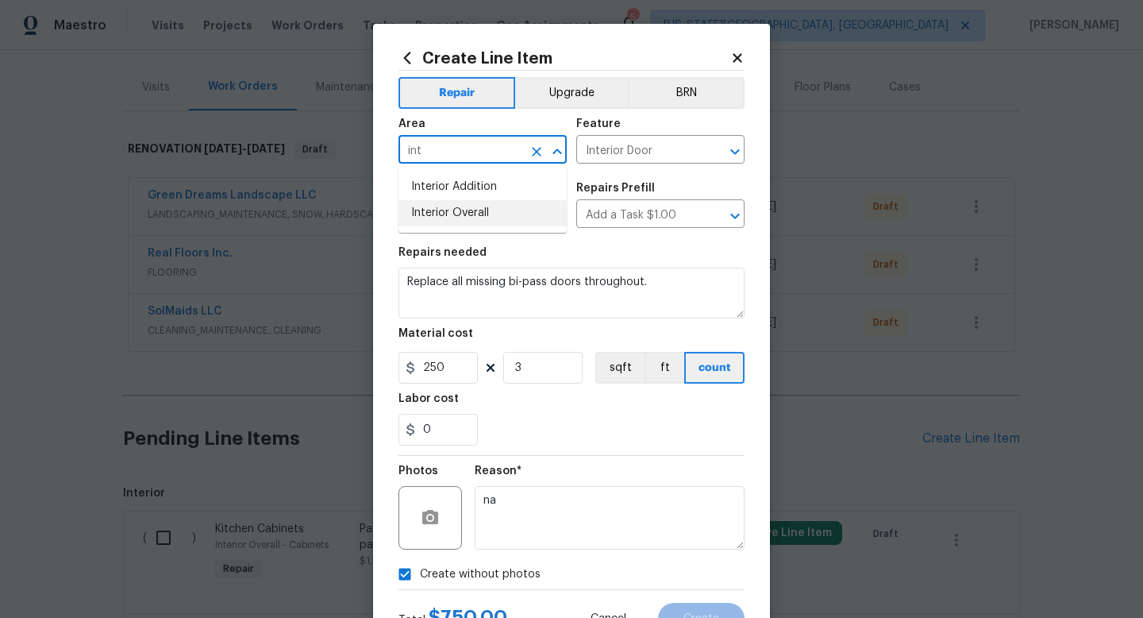
click at [431, 229] on ul "Interior Addition Interior Overall" at bounding box center [483, 200] width 168 height 65
click at [434, 206] on li "Interior Overall" at bounding box center [483, 213] width 168 height 26
type input "Interior Overall"
click at [719, 616] on span "Create" at bounding box center [702, 619] width 36 height 12
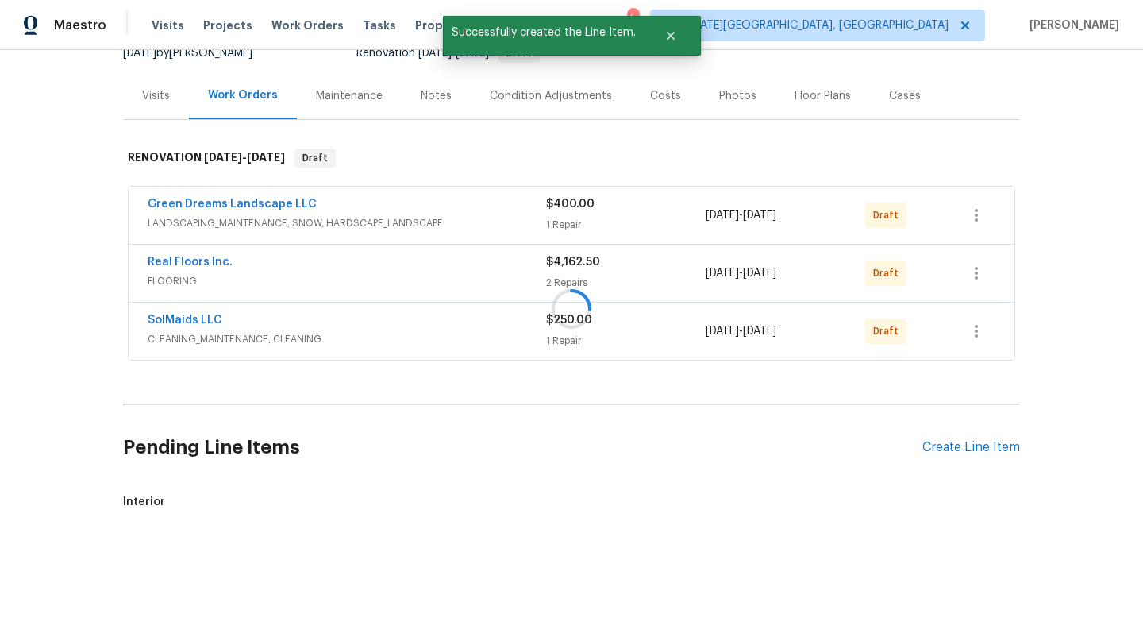
scroll to position [177, 0]
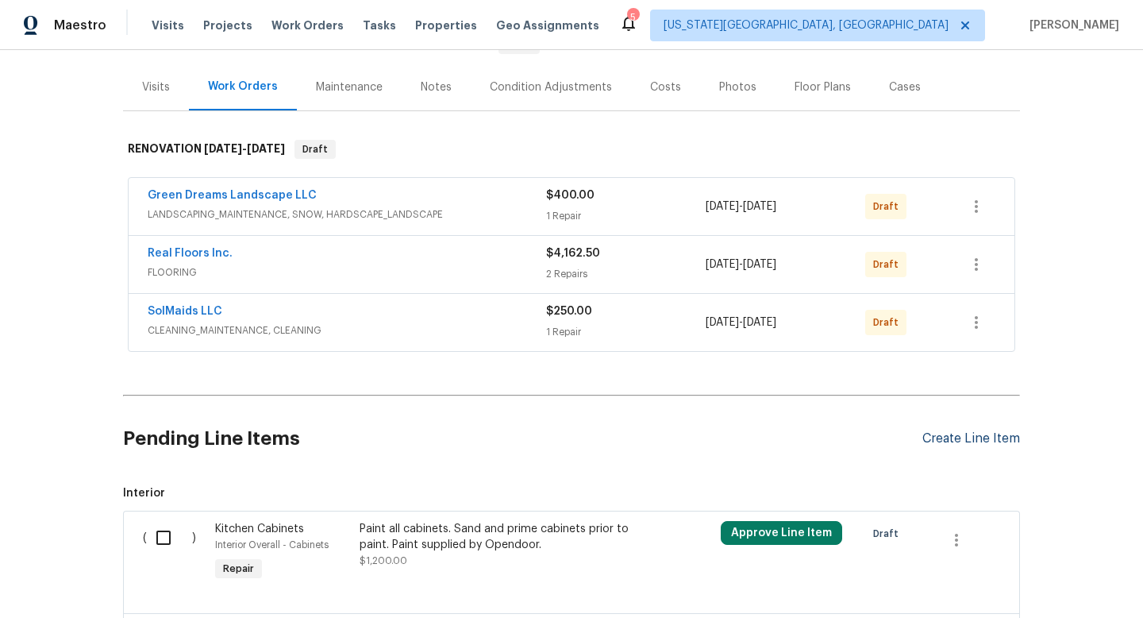
click at [972, 433] on div "Create Line Item" at bounding box center [972, 438] width 98 height 15
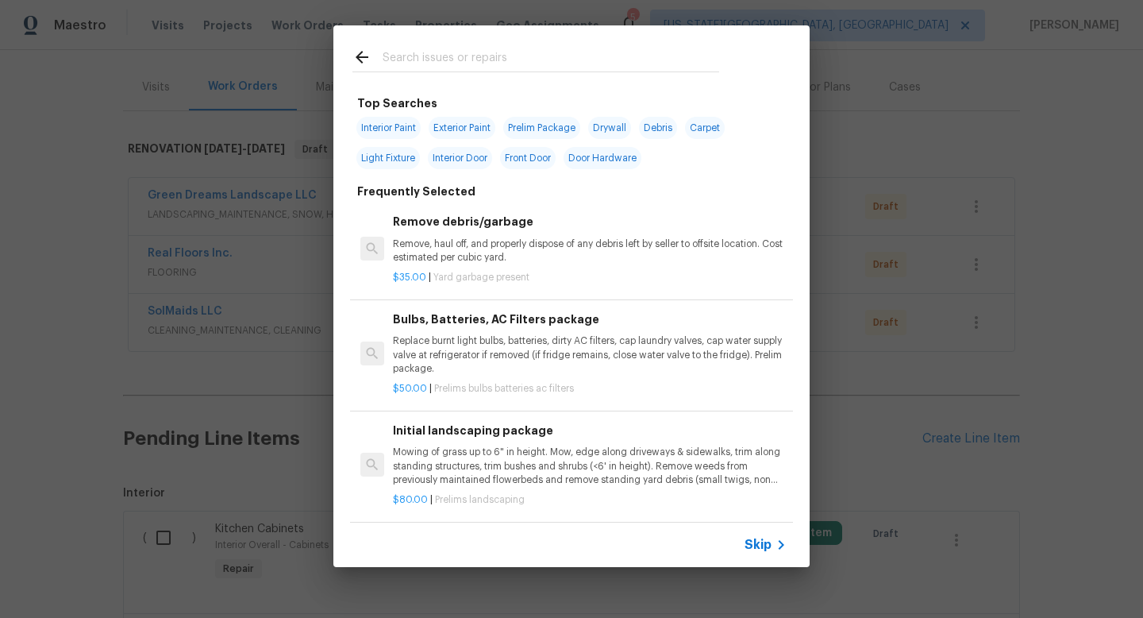
click at [476, 52] on input "text" at bounding box center [551, 60] width 337 height 24
type input "i"
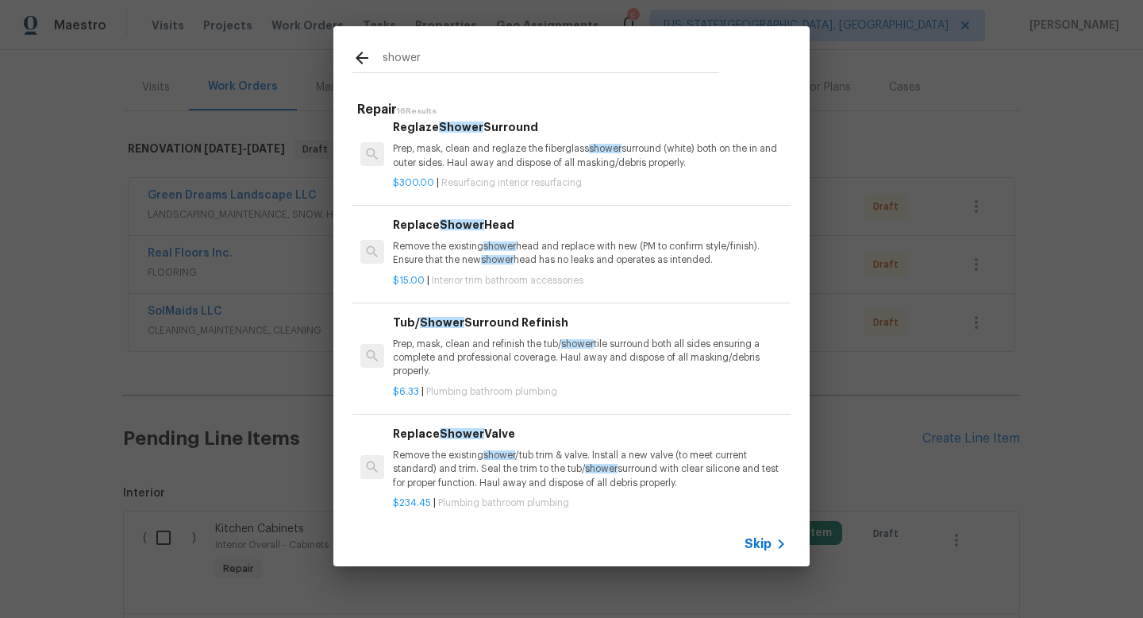
scroll to position [92, 0]
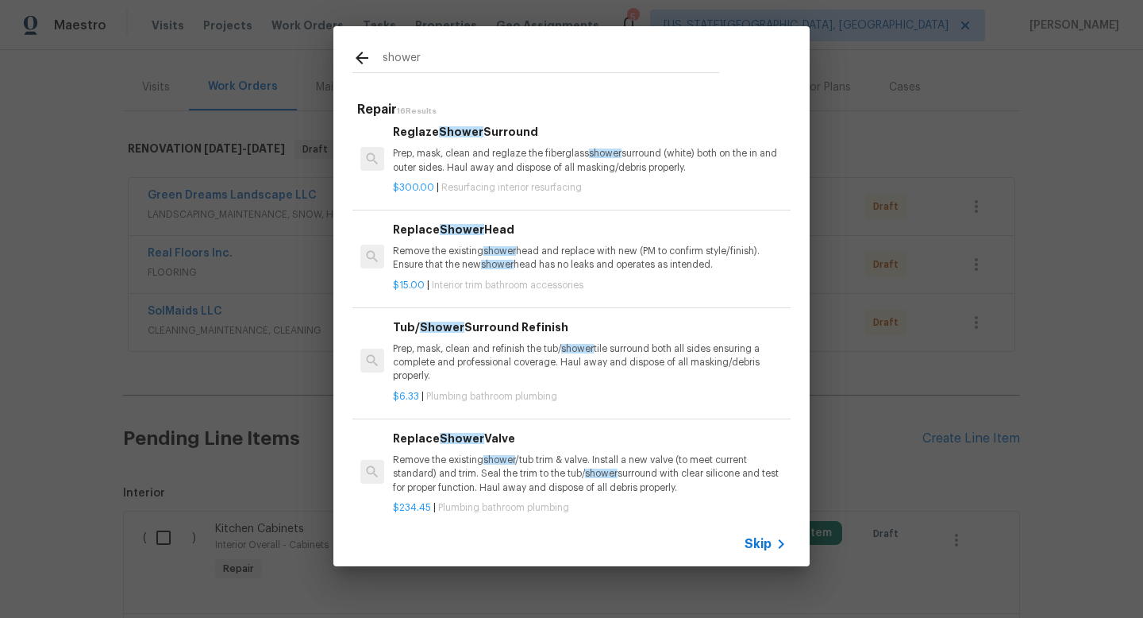
type input "shower"
click at [463, 259] on p "Remove the existing shower head and replace with new (PM to confirm style/finis…" at bounding box center [590, 258] width 394 height 27
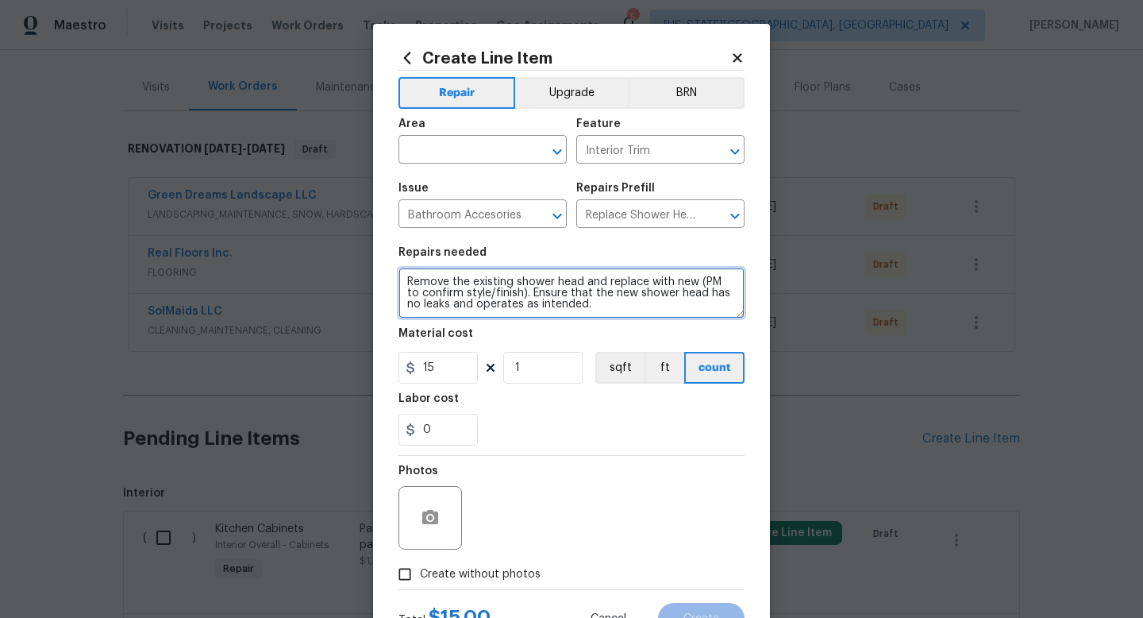
click at [603, 300] on textarea "Remove the existing shower head and replace with new (PM to confirm style/finis…" at bounding box center [572, 293] width 346 height 51
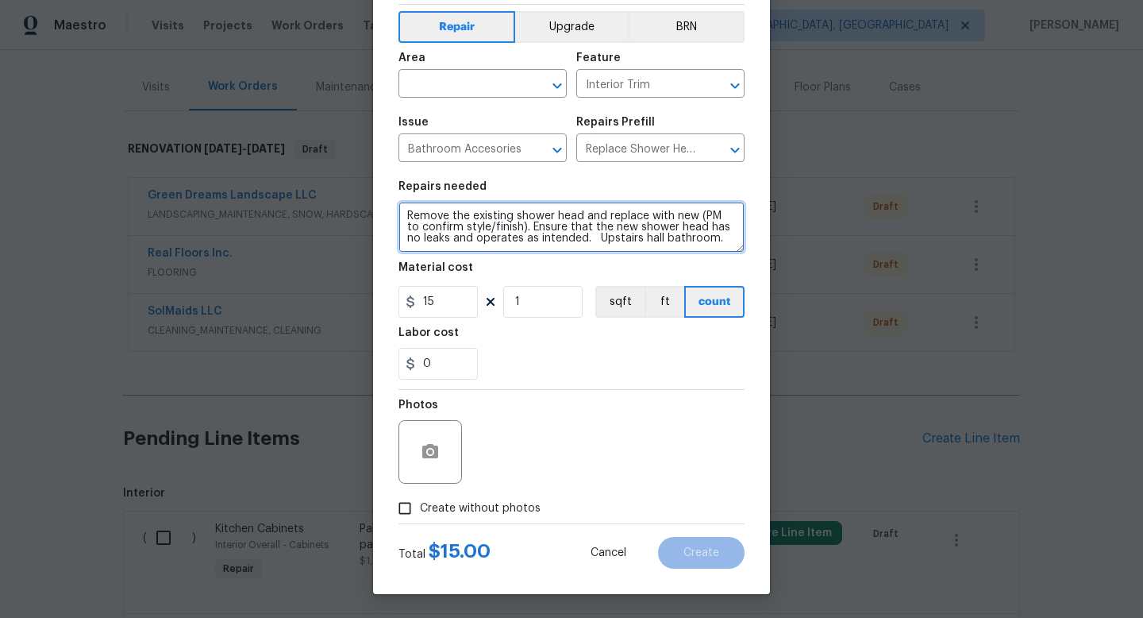
type textarea "Remove the existing shower head and replace with new (PM to confirm style/finis…"
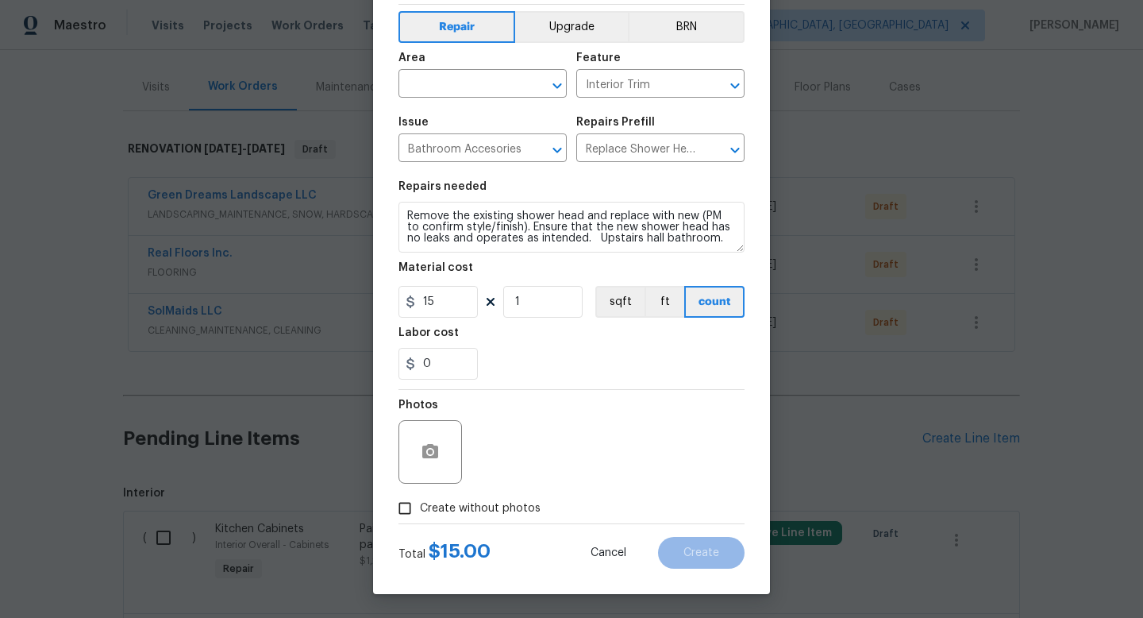
click at [483, 512] on span "Create without photos" at bounding box center [480, 508] width 121 height 17
click at [420, 512] on input "Create without photos" at bounding box center [405, 508] width 30 height 30
checkbox input "true"
click at [491, 462] on textarea at bounding box center [610, 452] width 270 height 64
type textarea "na"
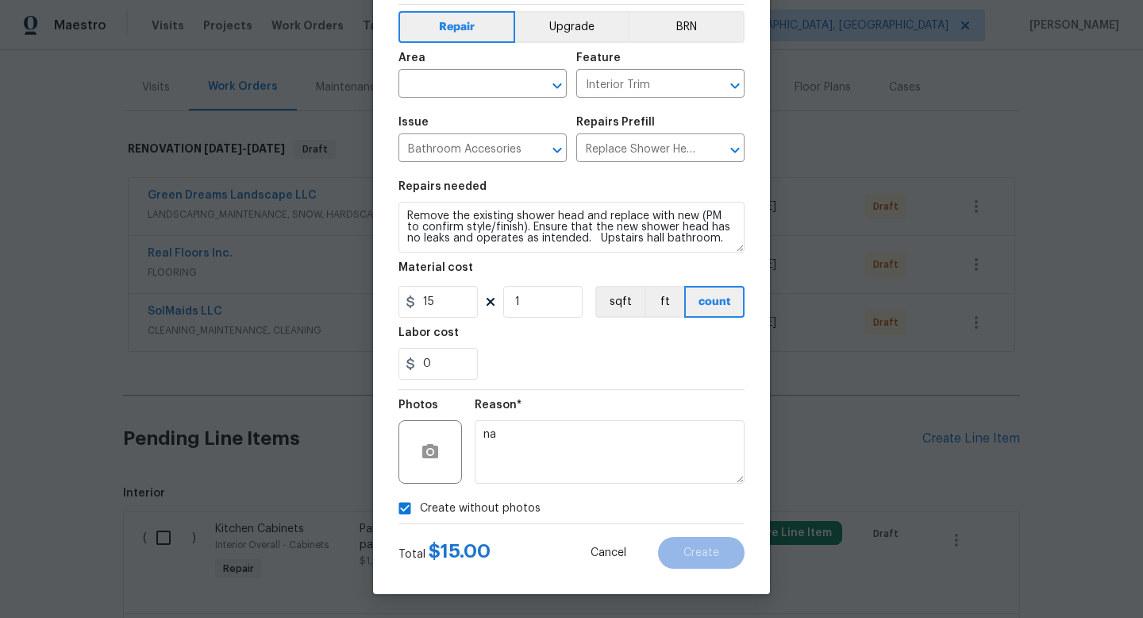
click at [453, 68] on div "Area" at bounding box center [483, 62] width 168 height 21
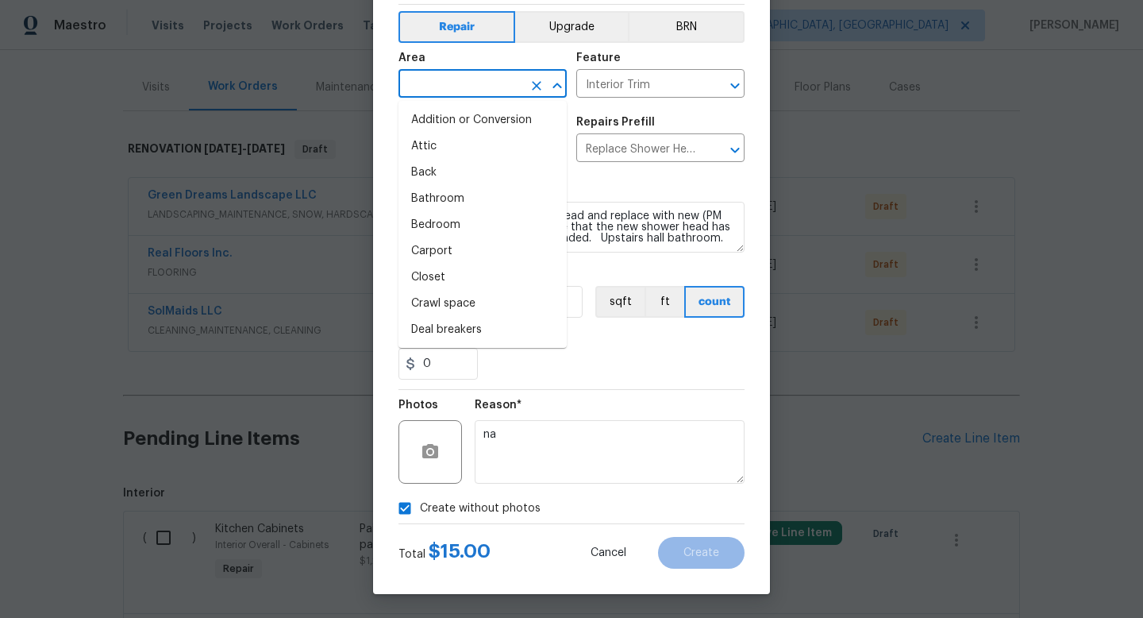
click at [447, 79] on input "text" at bounding box center [461, 85] width 124 height 25
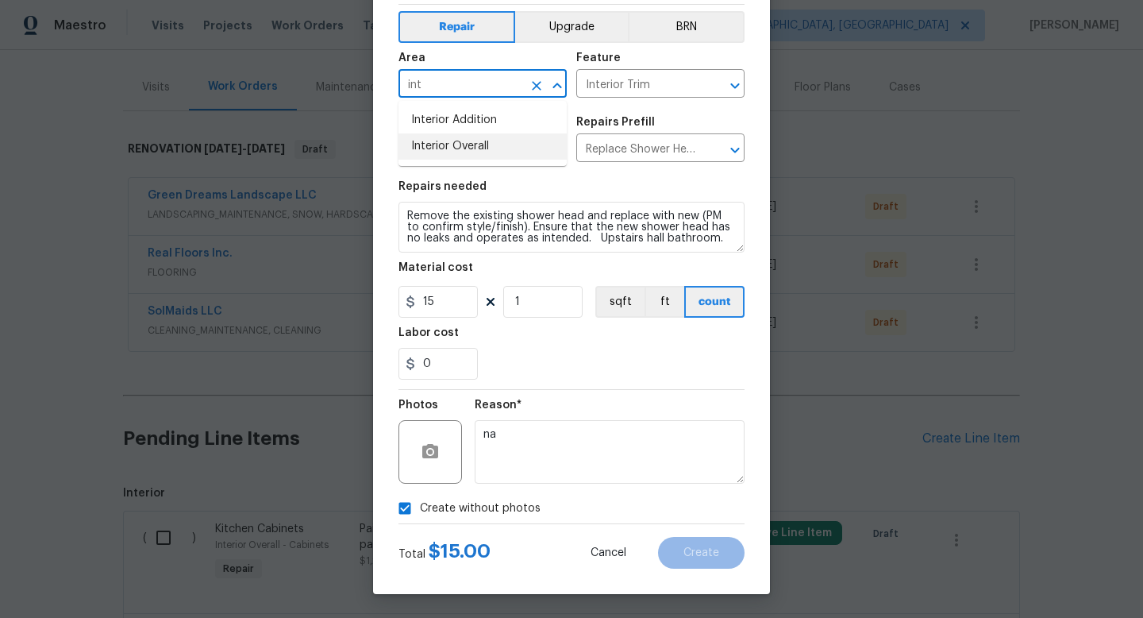
click at [440, 137] on li "Interior Overall" at bounding box center [483, 146] width 168 height 26
type input "Interior Overall"
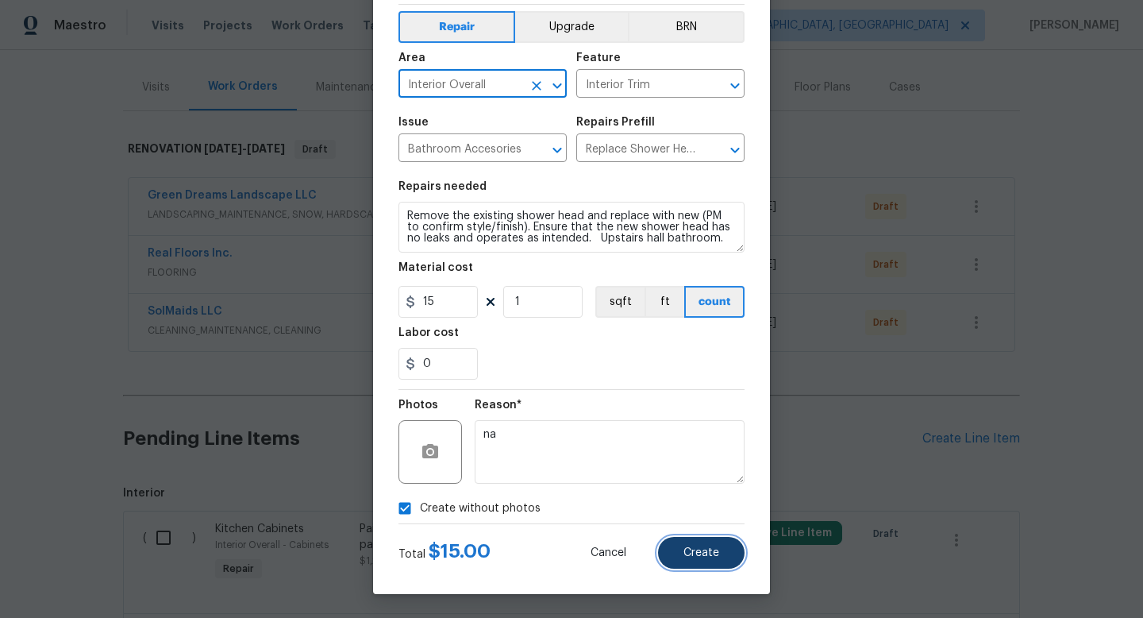
click at [703, 556] on span "Create" at bounding box center [702, 553] width 36 height 12
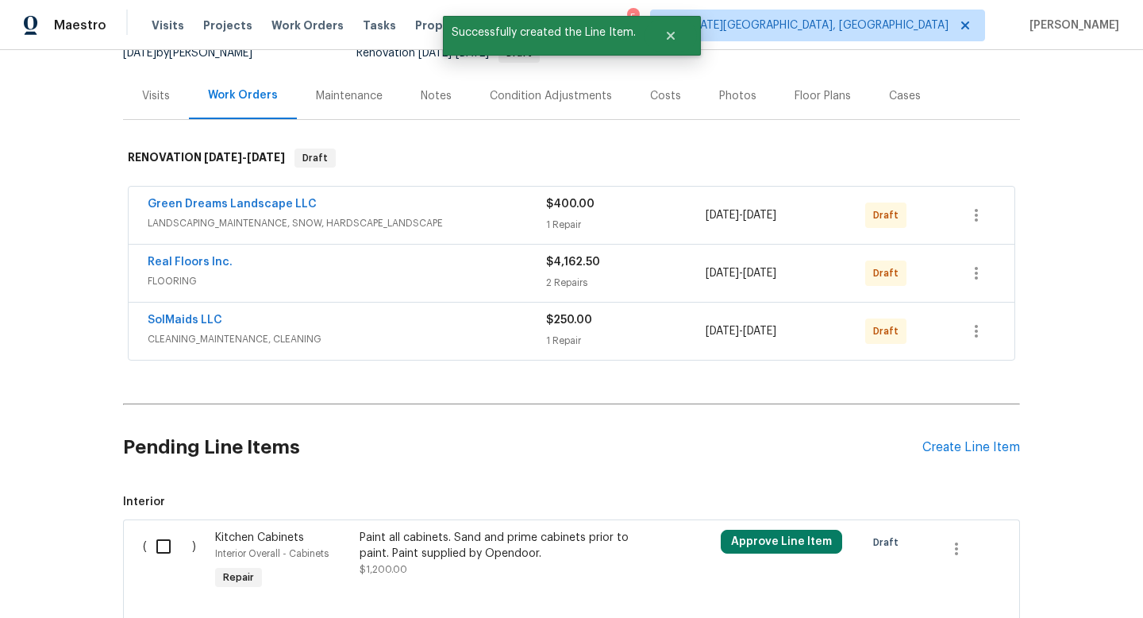
scroll to position [177, 0]
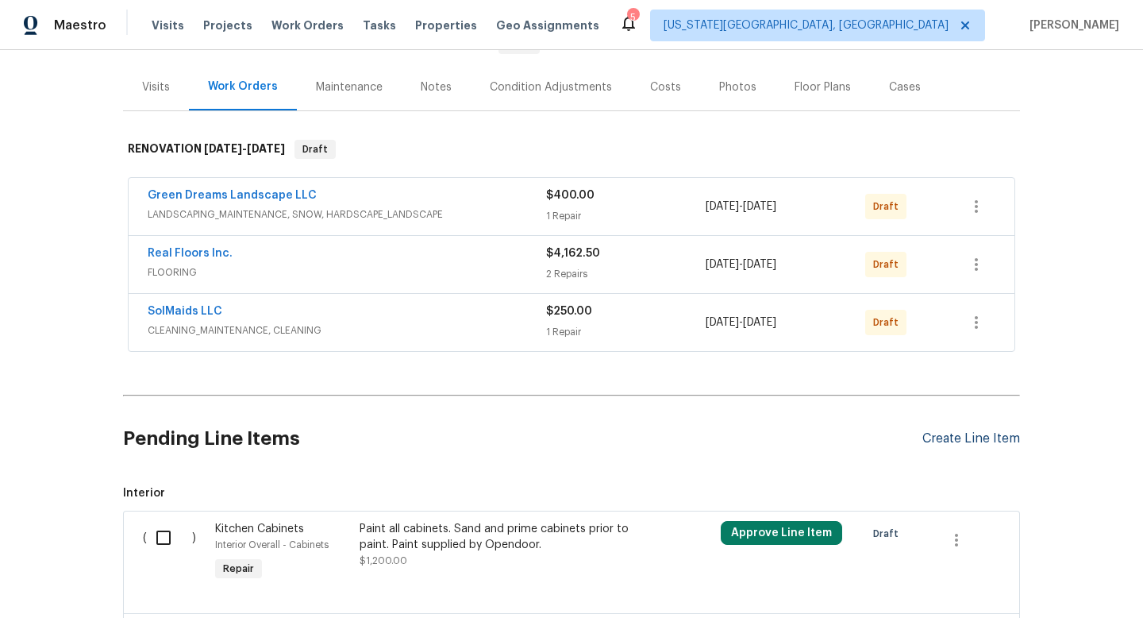
click at [982, 431] on div "Create Line Item" at bounding box center [972, 438] width 98 height 15
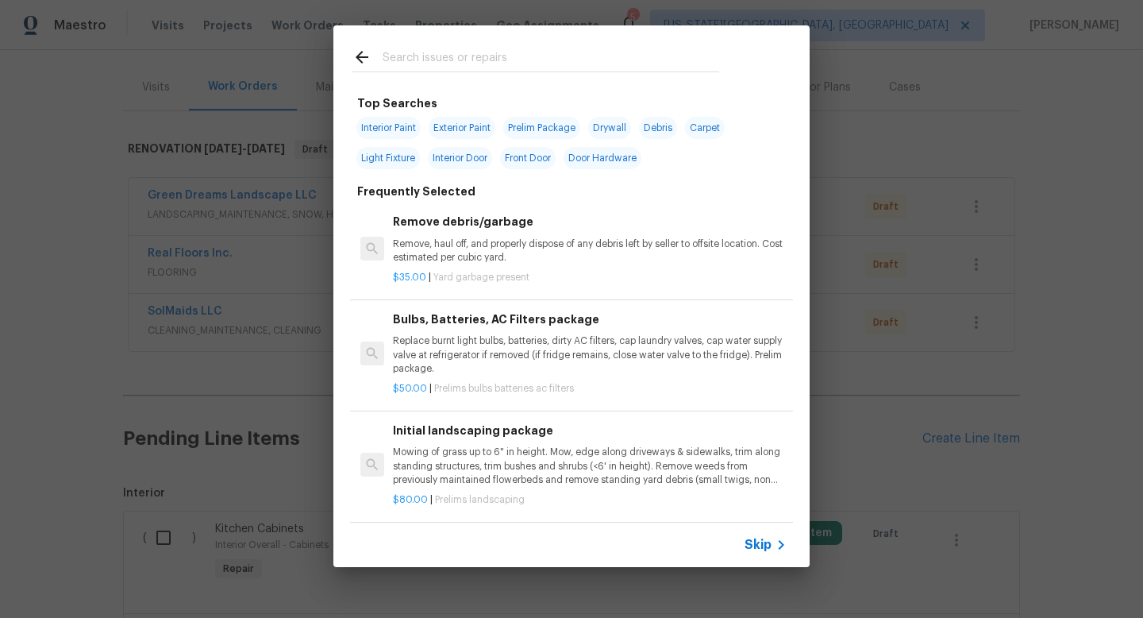
click at [468, 63] on input "text" at bounding box center [551, 60] width 337 height 24
type input "o"
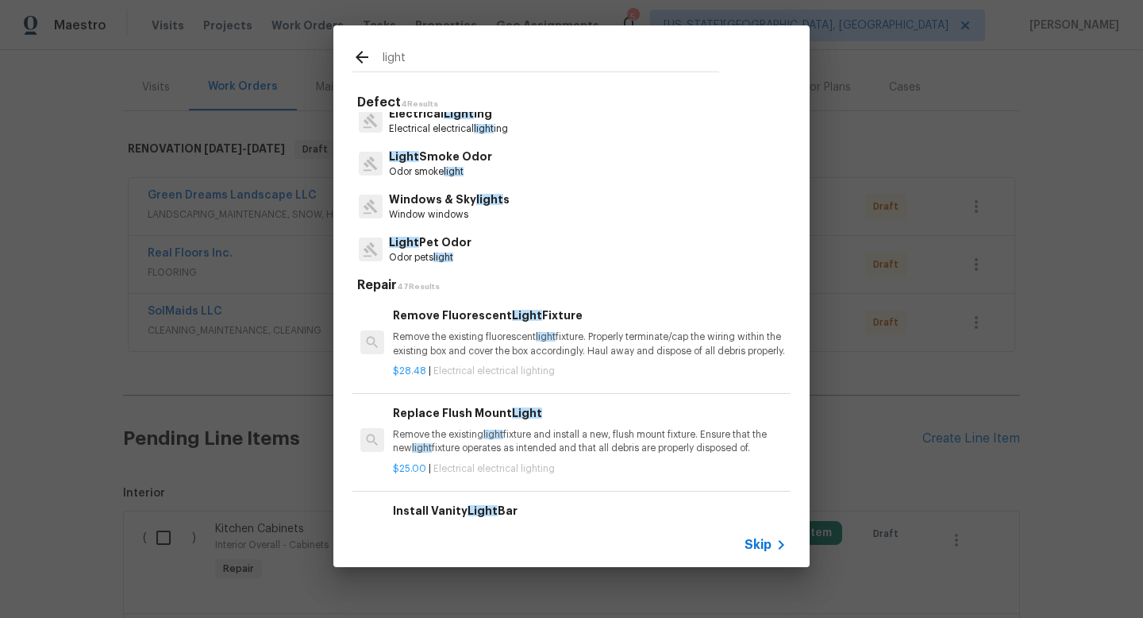
scroll to position [0, 0]
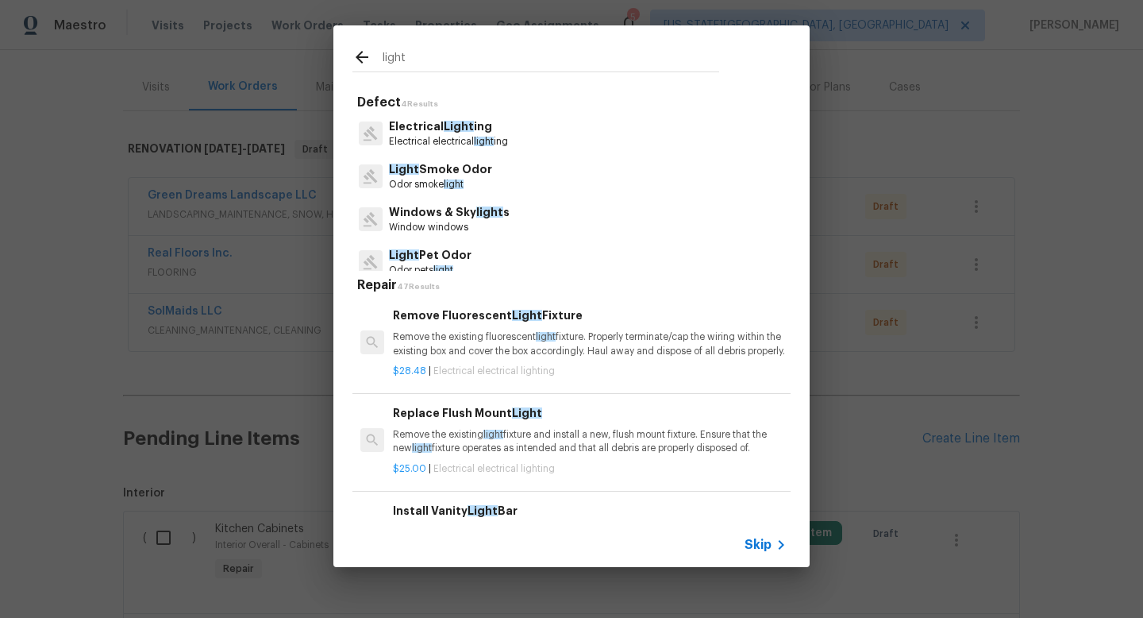
type input "light"
click at [444, 123] on span "Light" at bounding box center [459, 126] width 30 height 11
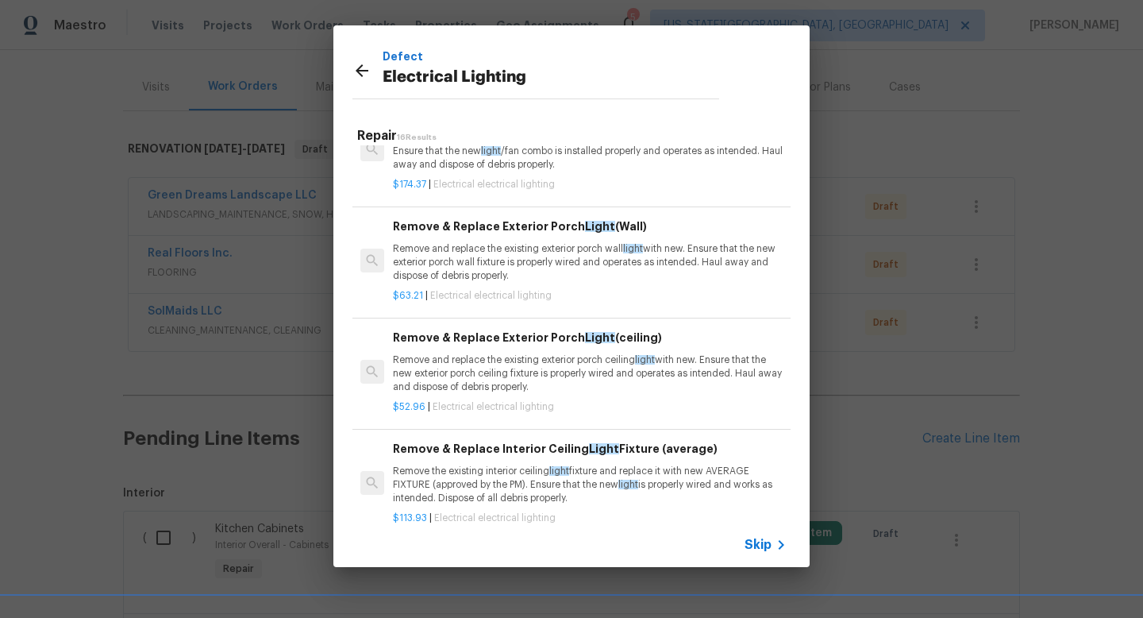
scroll to position [1302, 0]
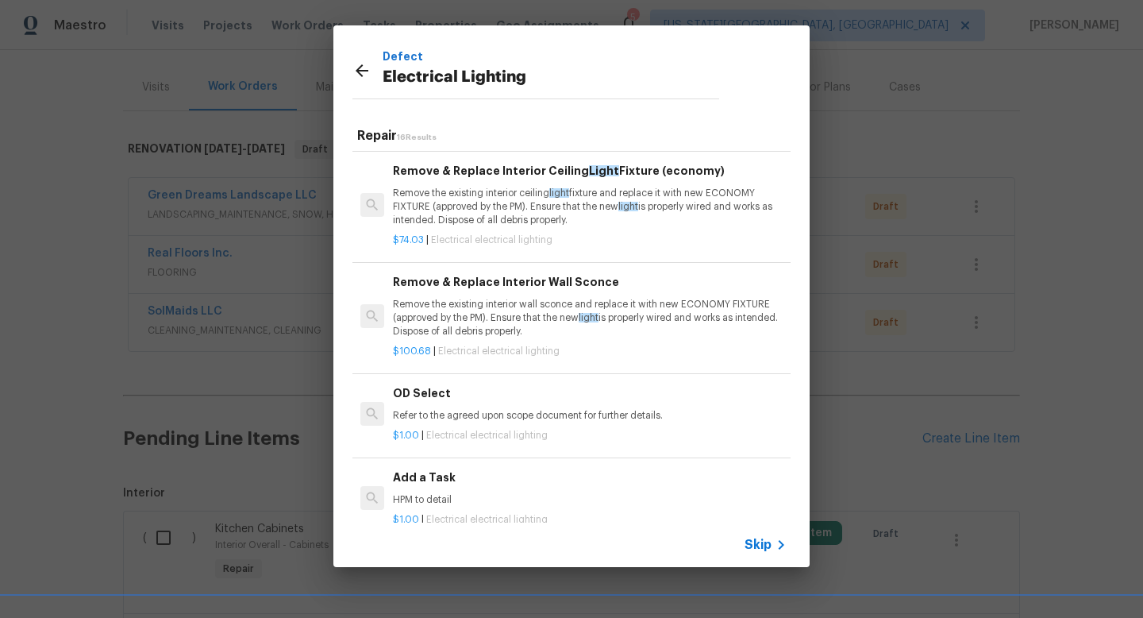
click at [434, 485] on h6 "Add a Task" at bounding box center [590, 476] width 394 height 17
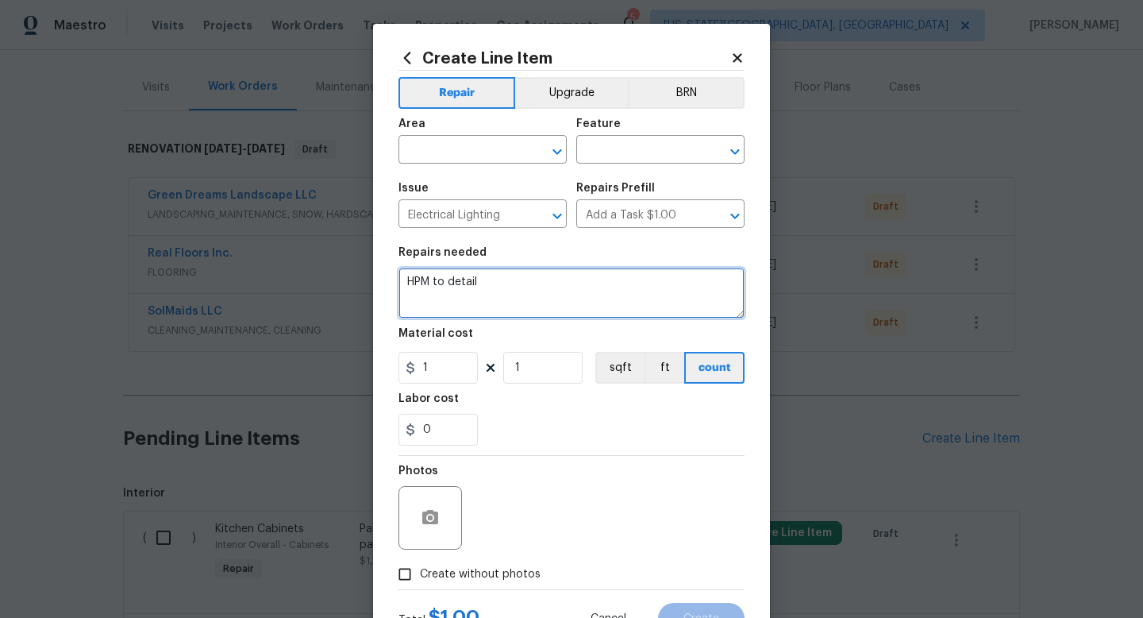
drag, startPoint x: 506, startPoint y: 282, endPoint x: 376, endPoint y: 267, distance: 131.1
click at [390, 275] on div "Create Line Item Repair Upgrade BRN Area ​ Feature ​ Issue Electrical Lighting …" at bounding box center [571, 342] width 397 height 636
type textarea "Replace light in bedroom 2 with flush mount"
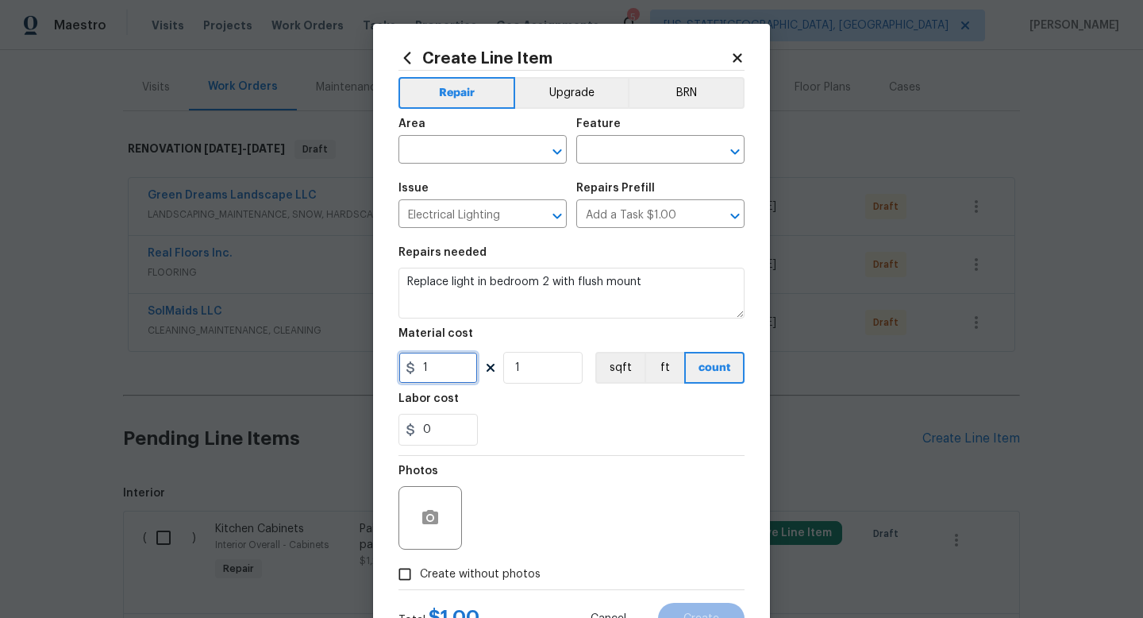
drag, startPoint x: 453, startPoint y: 364, endPoint x: 319, endPoint y: 364, distance: 134.2
click at [319, 364] on div "Create Line Item Repair Upgrade BRN Area ​ Feature ​ Issue Electrical Lighting …" at bounding box center [571, 309] width 1143 height 618
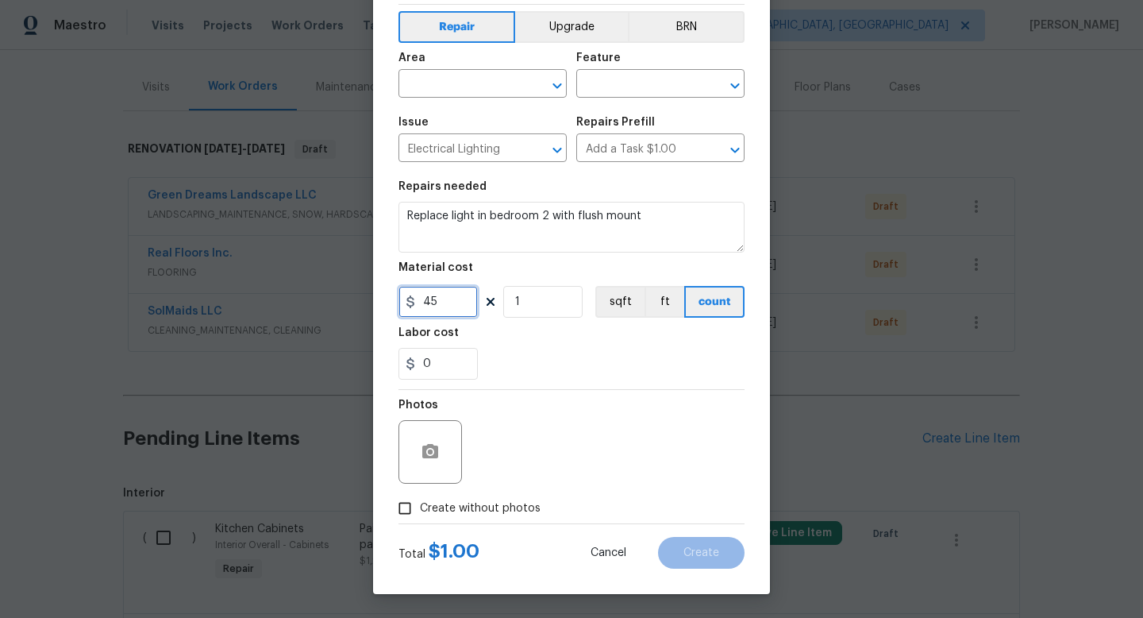
type input "45"
click at [453, 503] on span "Create without photos" at bounding box center [480, 508] width 121 height 17
click at [420, 503] on input "Create without photos" at bounding box center [405, 508] width 30 height 30
checkbox input "true"
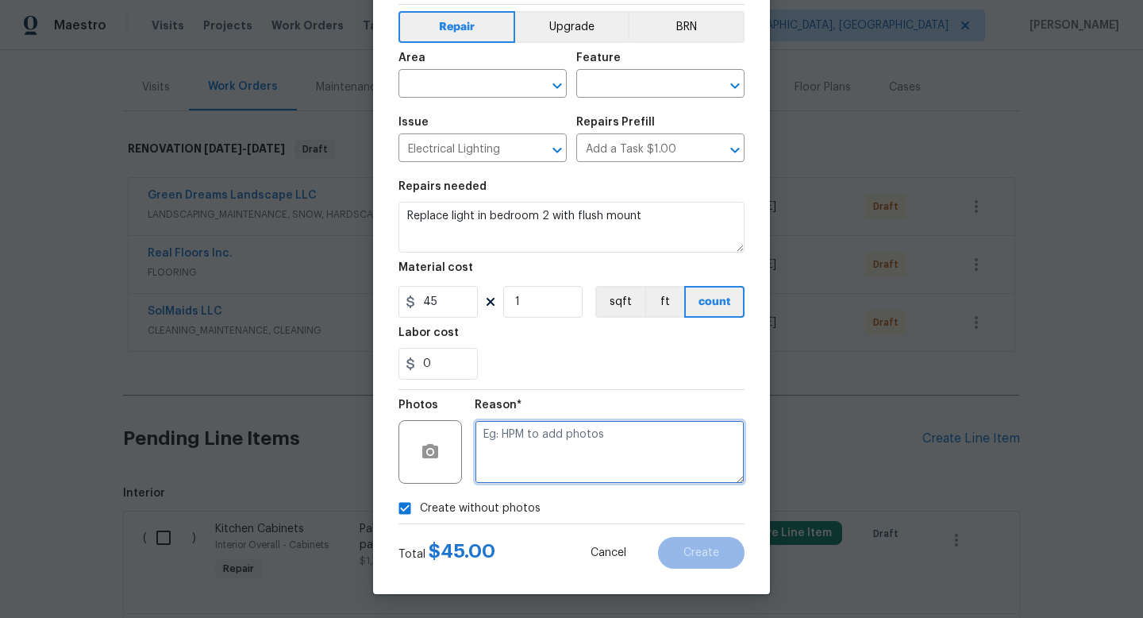
click at [517, 457] on textarea at bounding box center [610, 452] width 270 height 64
type textarea "na"
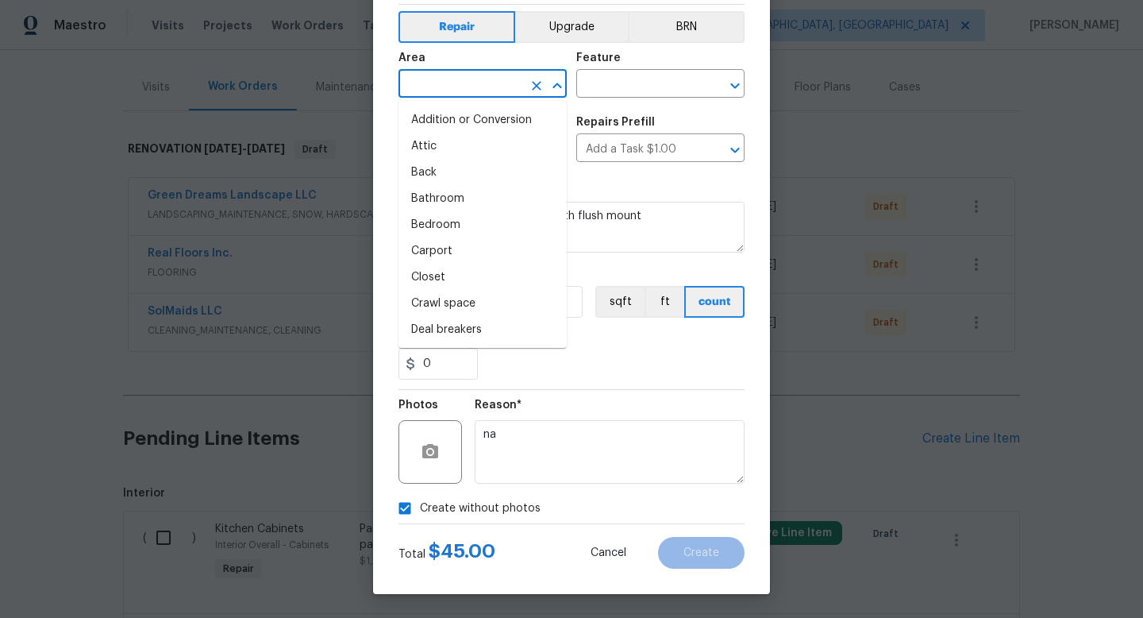
click at [431, 83] on input "text" at bounding box center [461, 85] width 124 height 25
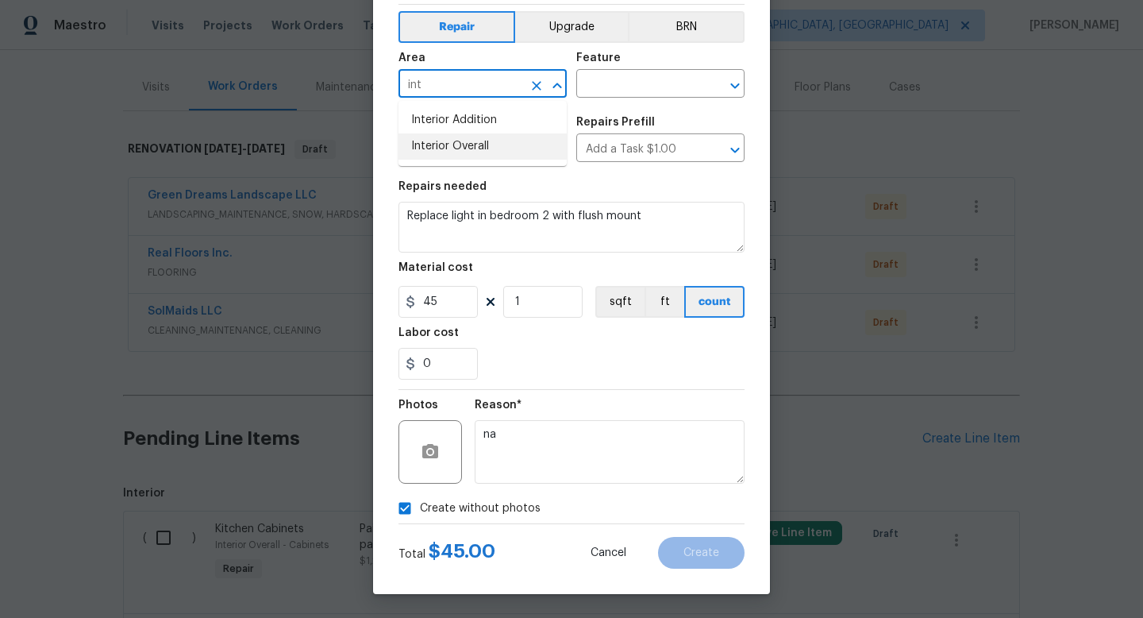
click at [436, 148] on li "Interior Overall" at bounding box center [483, 146] width 168 height 26
type input "Interior Overall"
click at [603, 79] on input "text" at bounding box center [638, 85] width 124 height 25
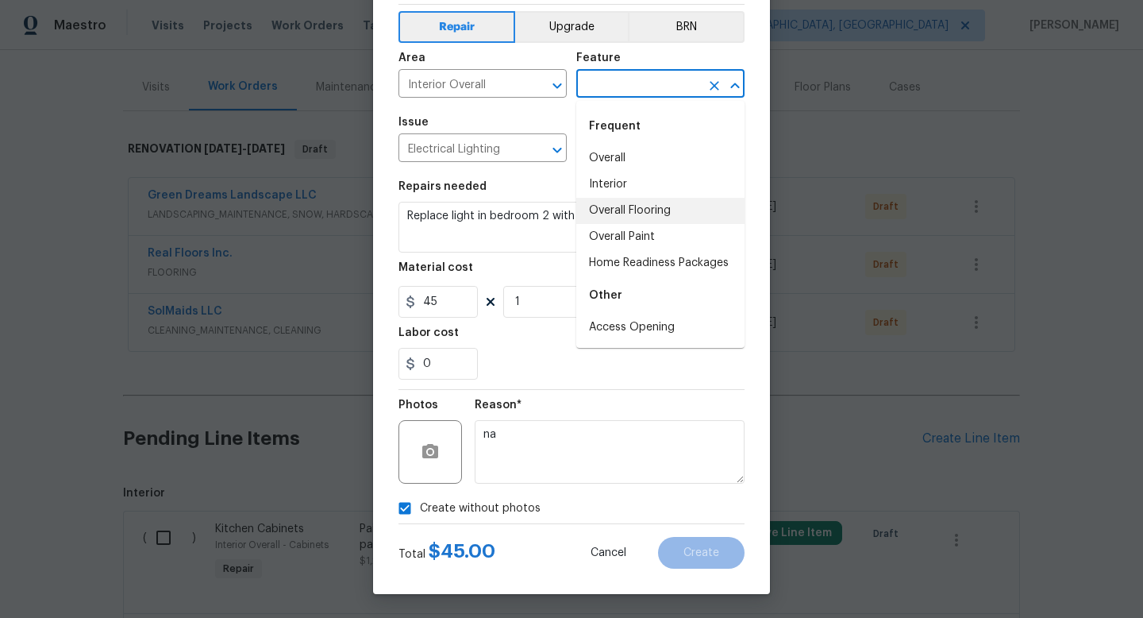
click at [620, 190] on li "Interior" at bounding box center [660, 184] width 168 height 26
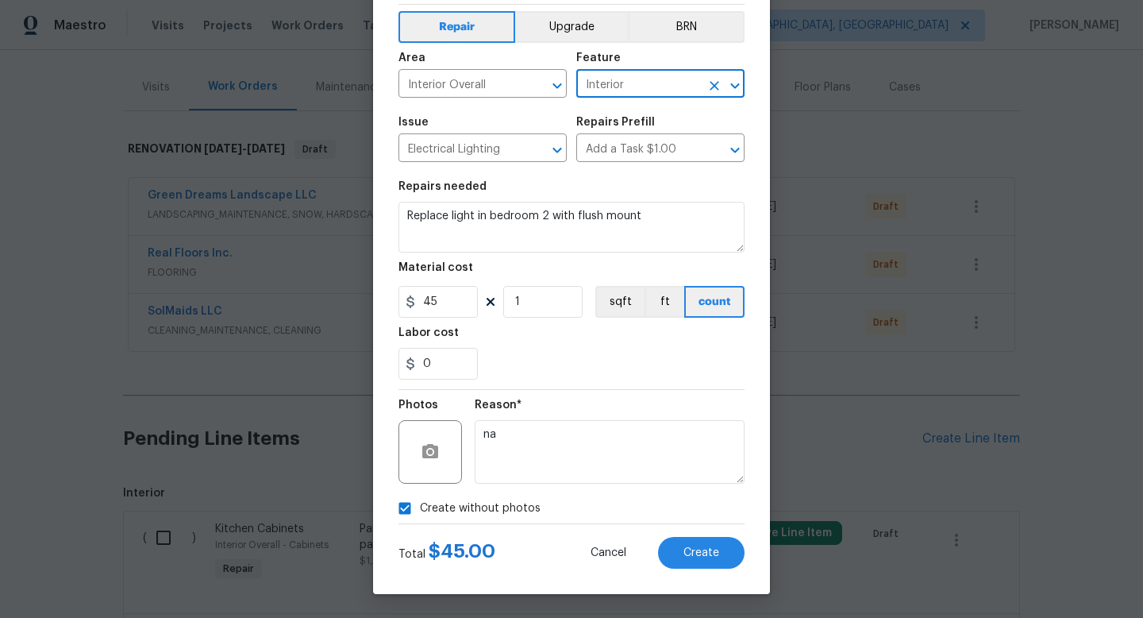
type input "Interior"
click at [703, 555] on span "Create" at bounding box center [702, 553] width 36 height 12
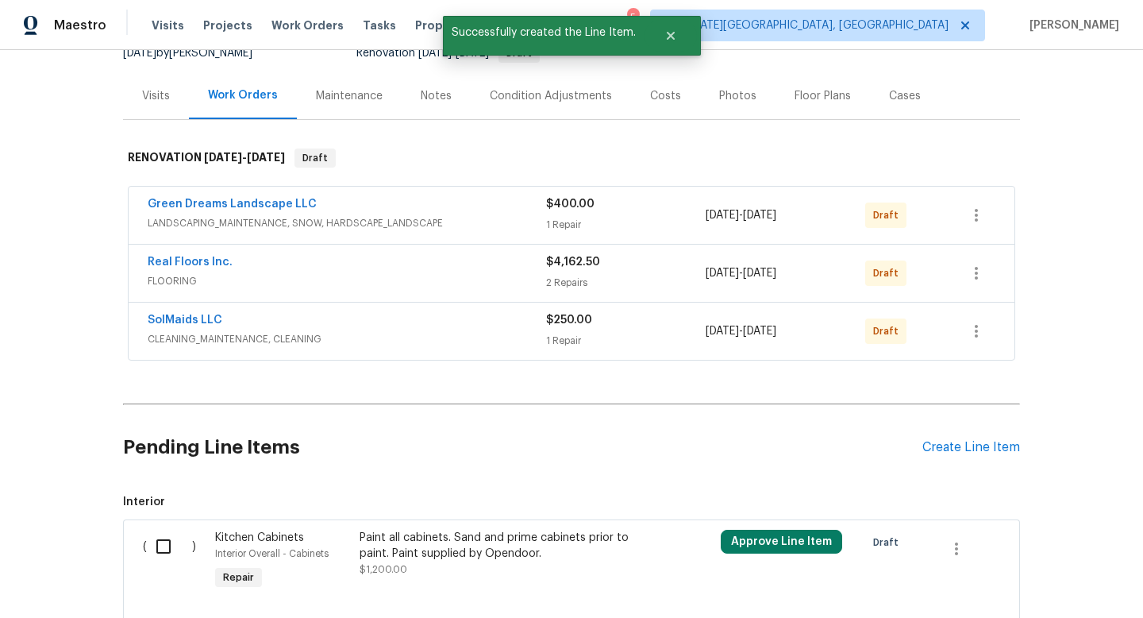
scroll to position [177, 0]
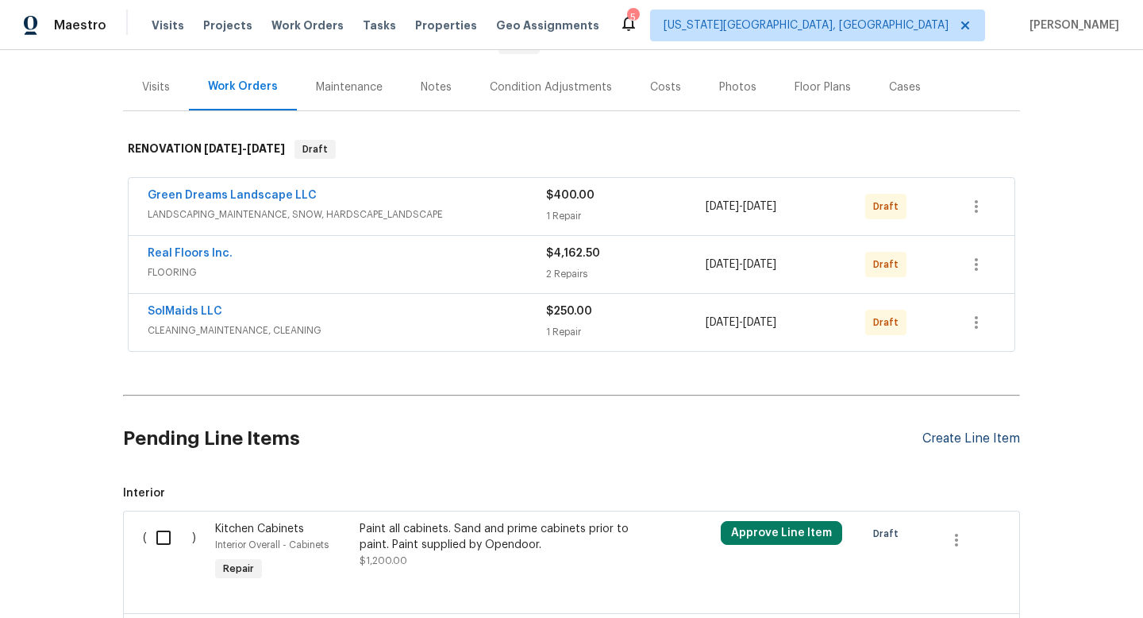
click at [971, 436] on div "Create Line Item" at bounding box center [972, 438] width 98 height 15
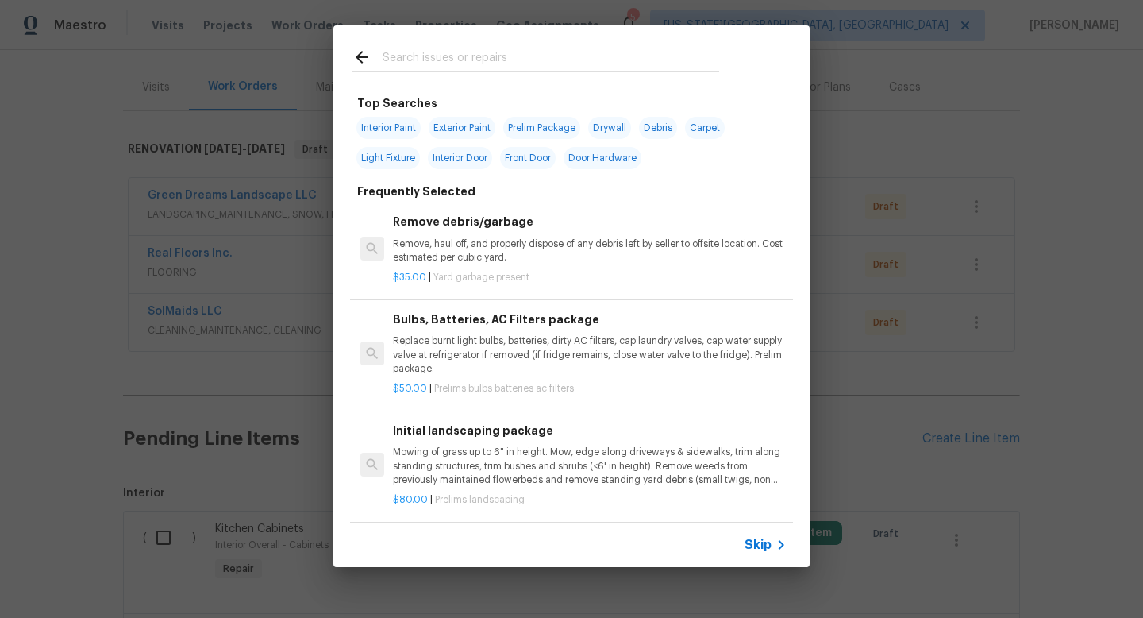
click at [448, 52] on input "text" at bounding box center [551, 60] width 337 height 24
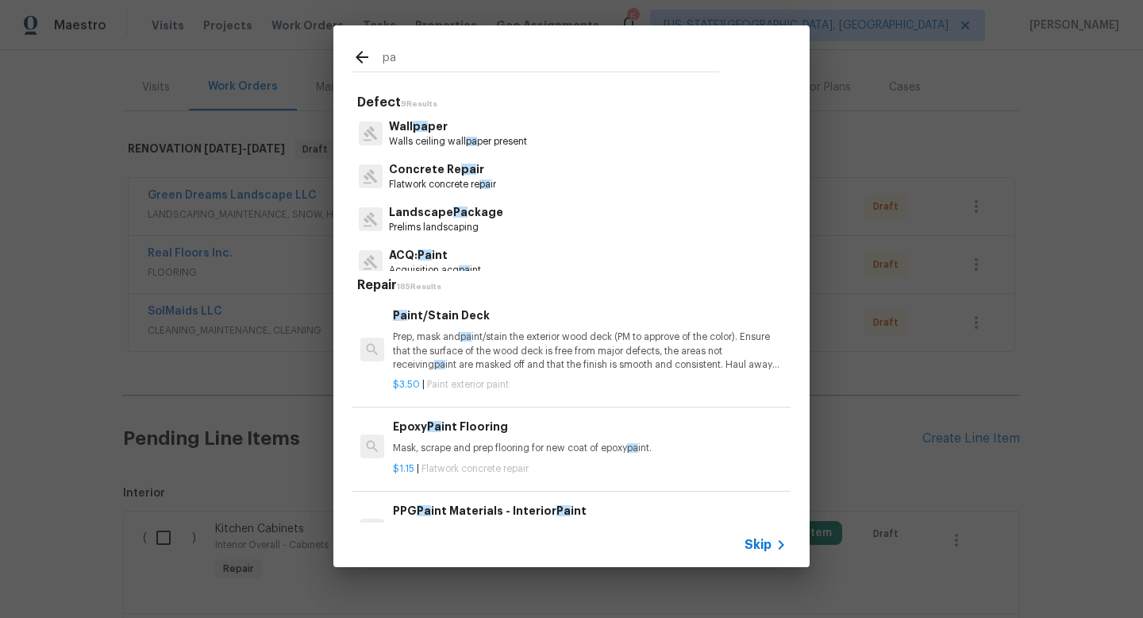
type input "p"
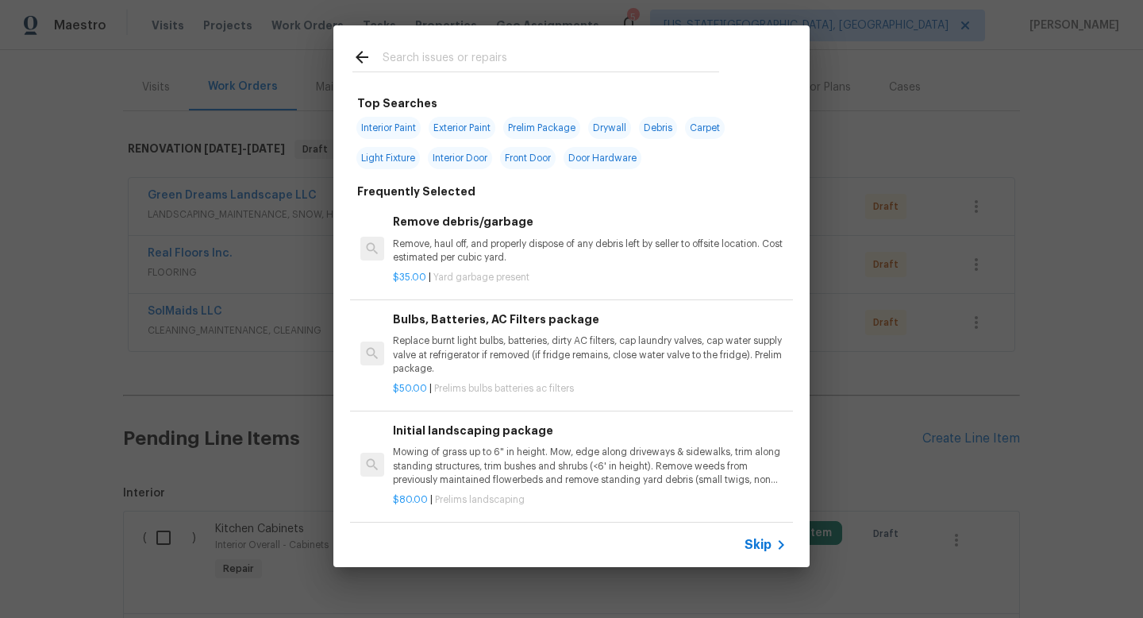
type input "t"
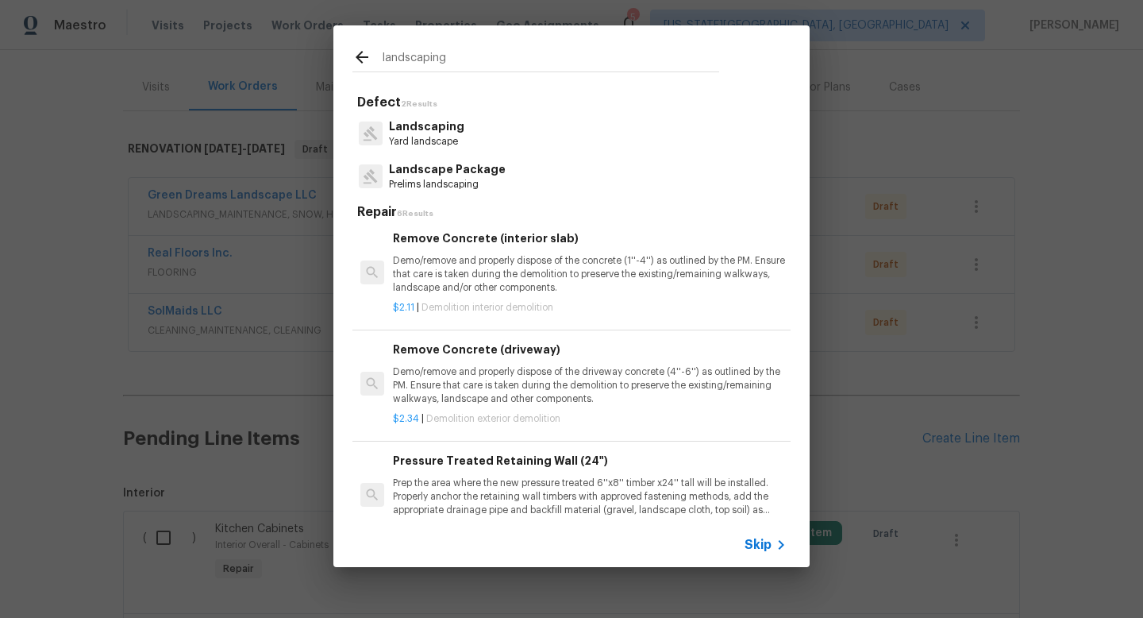
scroll to position [210, 0]
type input "landscaping"
click at [445, 139] on p "Yard landscape" at bounding box center [426, 141] width 75 height 13
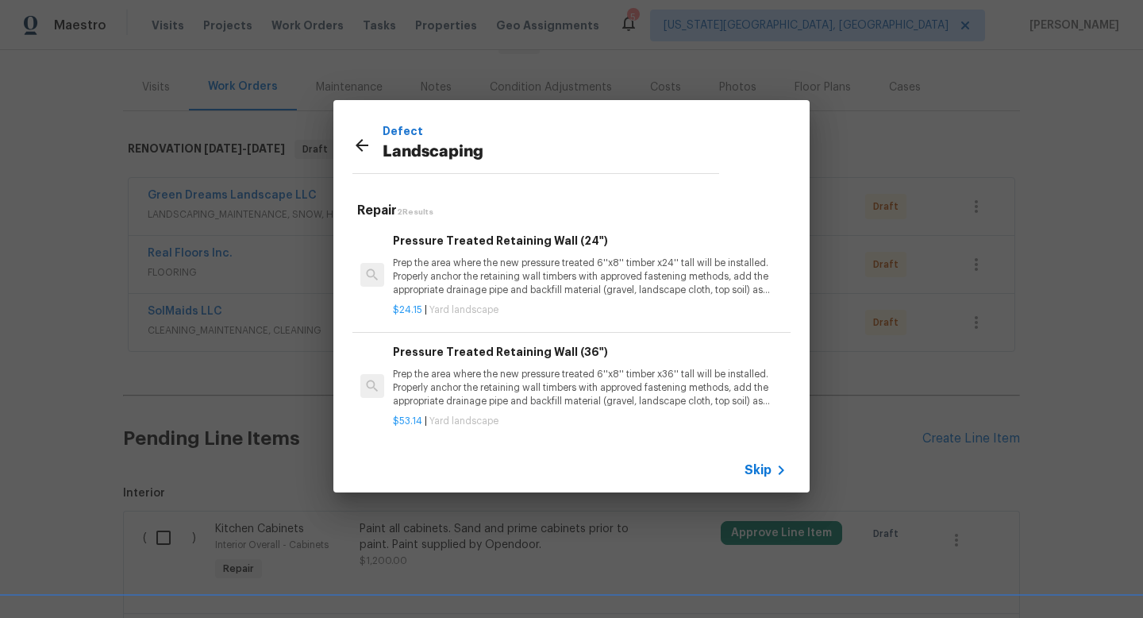
scroll to position [2, 0]
click at [357, 145] on icon at bounding box center [362, 145] width 13 height 13
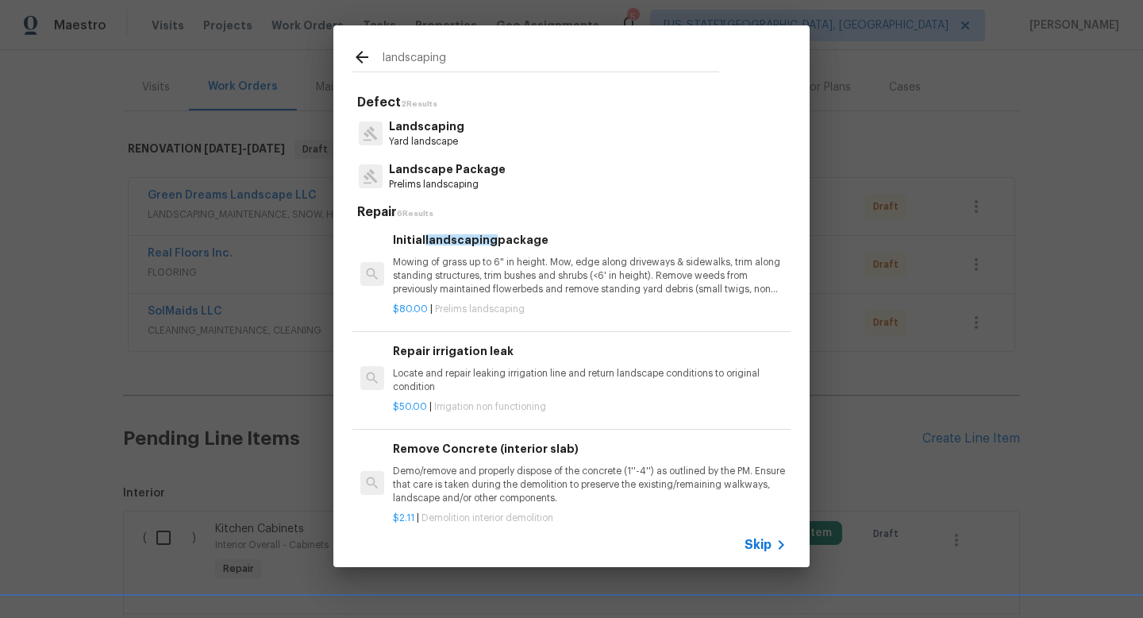
click at [458, 129] on div "Landscaping Yard landscape" at bounding box center [572, 133] width 438 height 43
click at [422, 119] on p "Landscaping" at bounding box center [426, 126] width 75 height 17
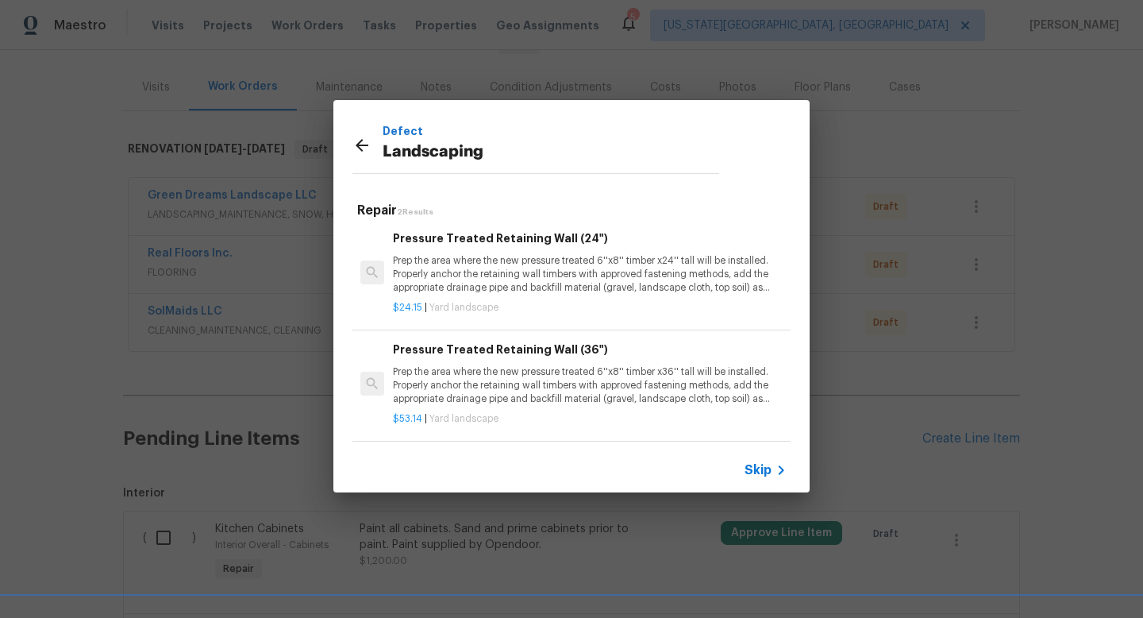
click at [776, 468] on icon at bounding box center [781, 469] width 19 height 19
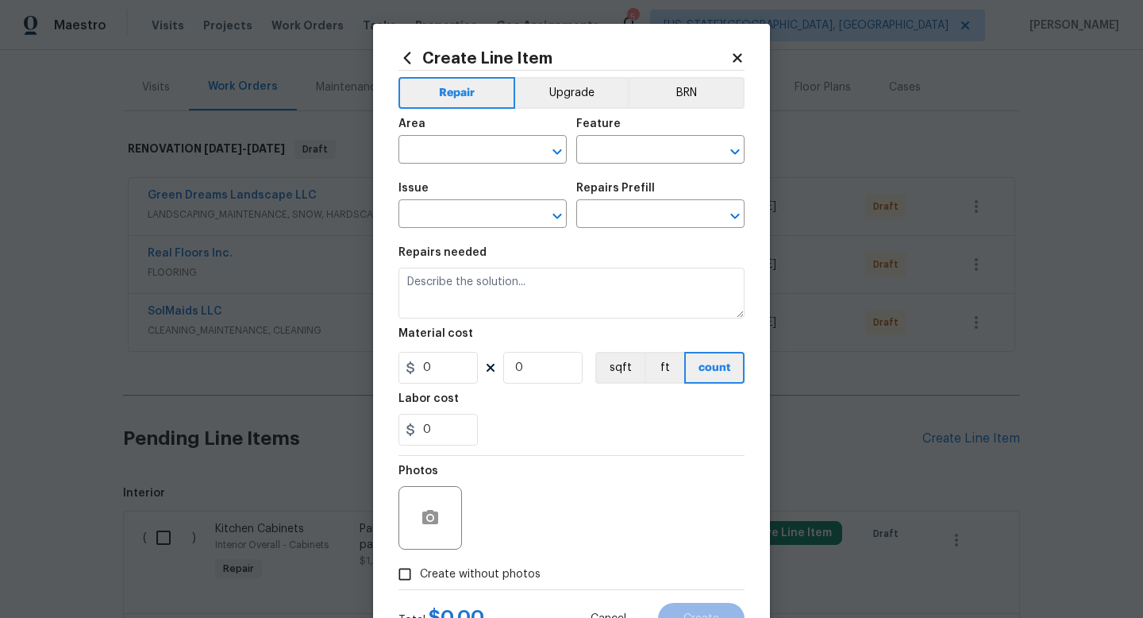
click at [739, 51] on icon at bounding box center [737, 58] width 14 height 14
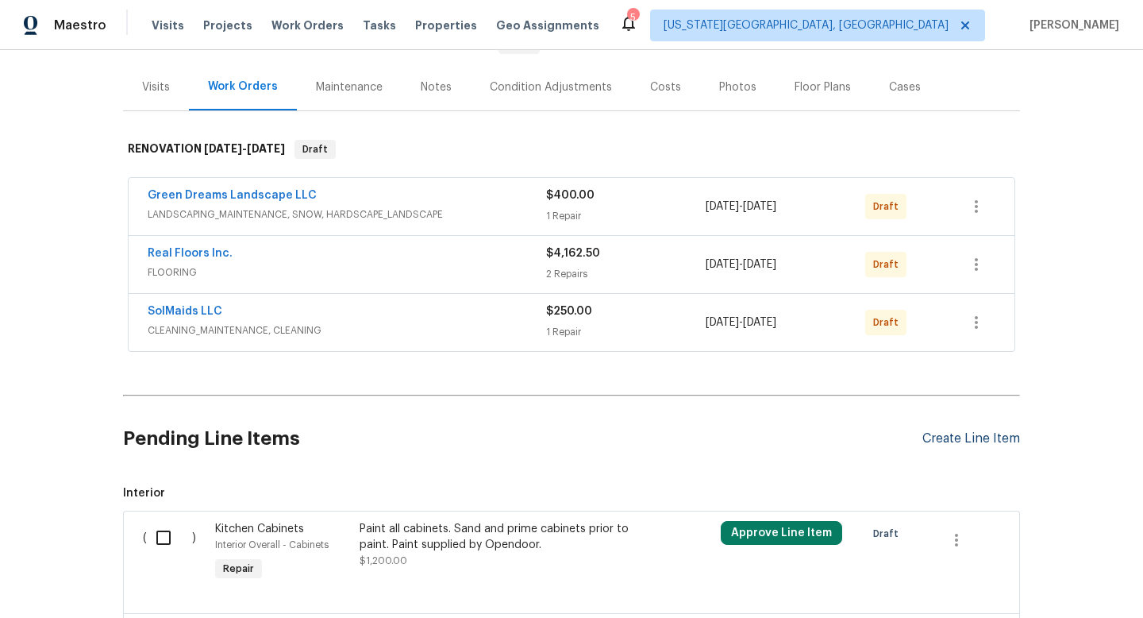
click at [954, 437] on div "Create Line Item" at bounding box center [972, 438] width 98 height 15
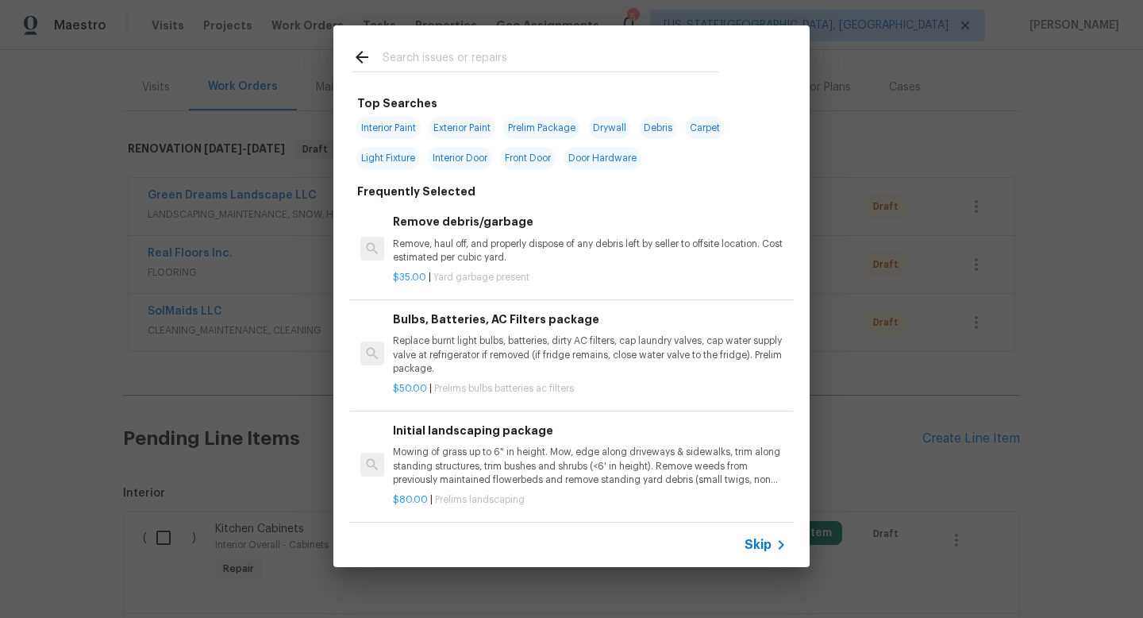
click at [409, 52] on input "text" at bounding box center [551, 60] width 337 height 24
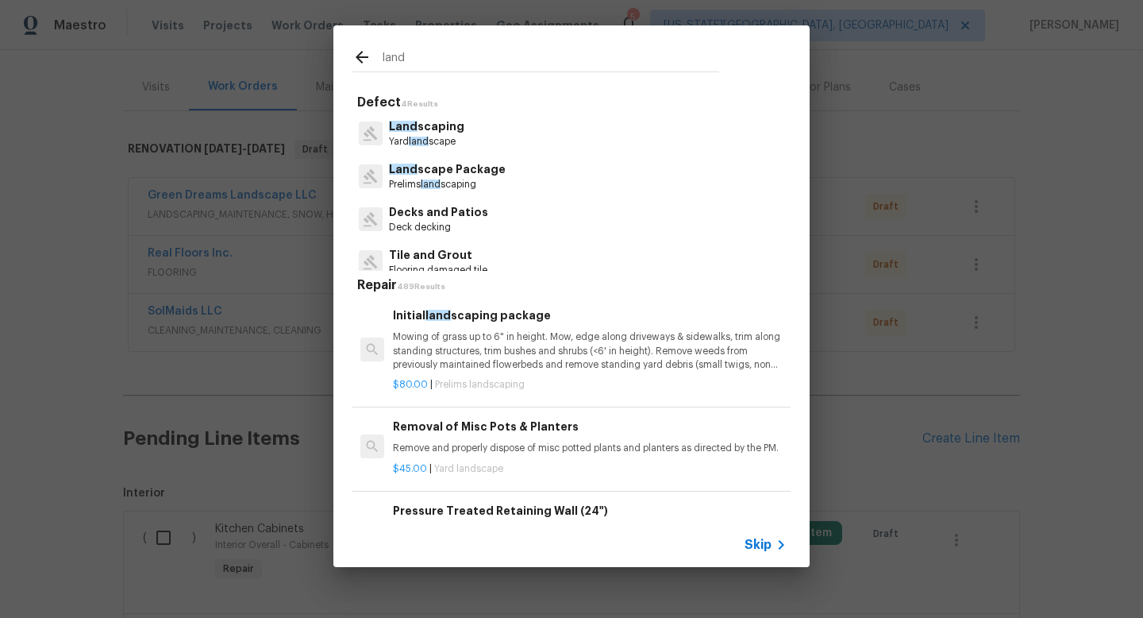
type input "land"
click at [414, 127] on span "Land" at bounding box center [403, 126] width 29 height 11
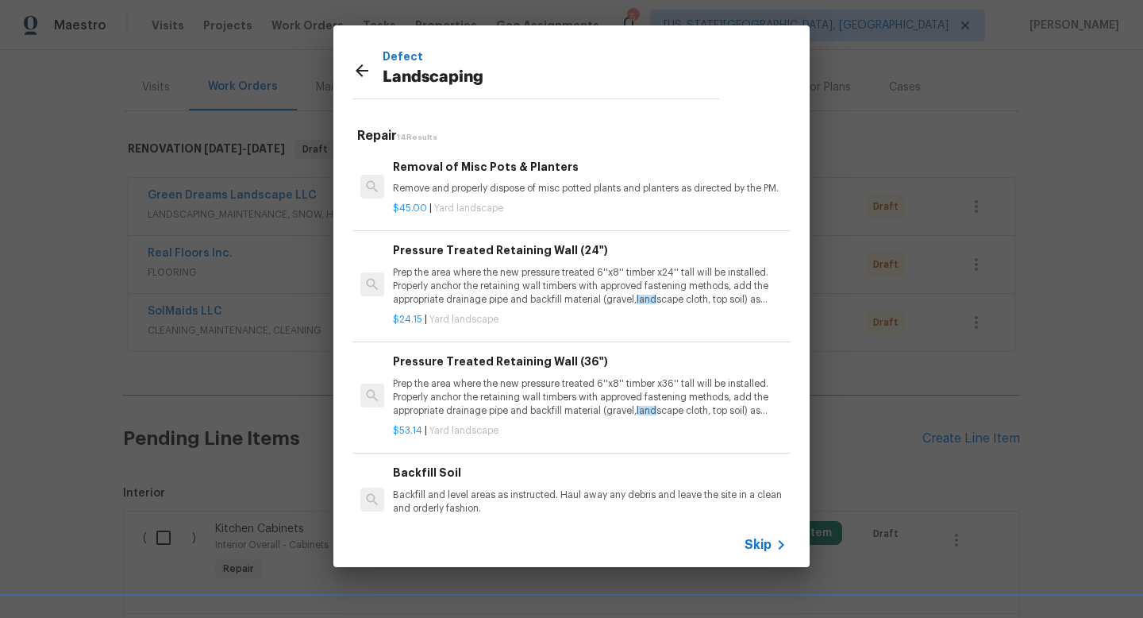
click at [443, 493] on p "Backfill and level areas as instructed. Haul away any debris and leave the site…" at bounding box center [590, 501] width 394 height 27
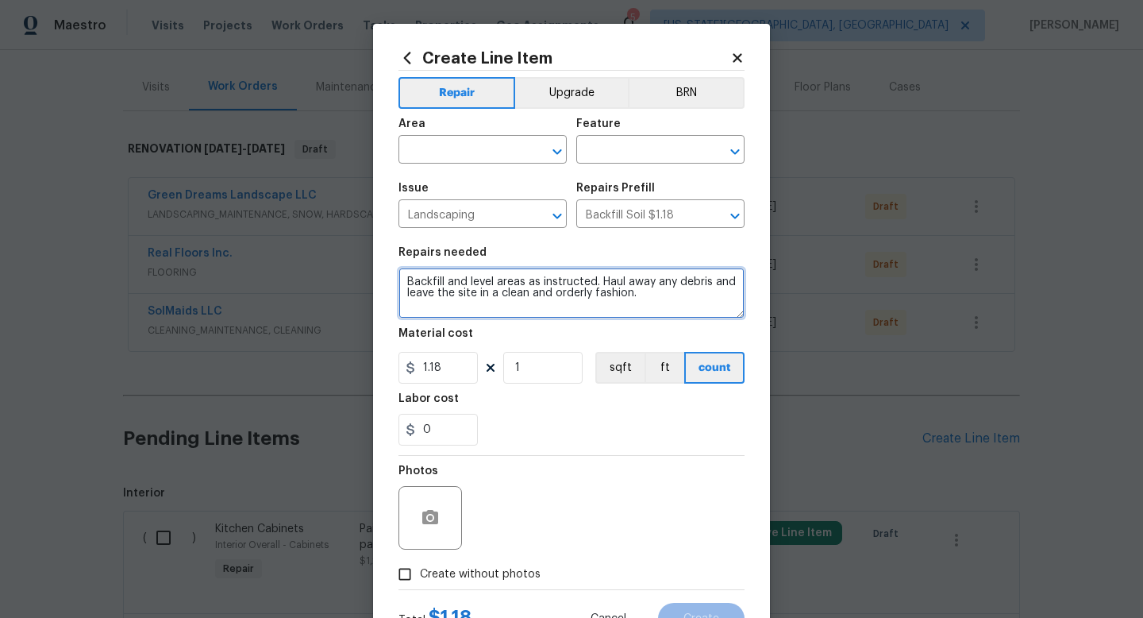
drag, startPoint x: 651, startPoint y: 296, endPoint x: 335, endPoint y: 268, distance: 317.2
click at [335, 270] on div "Create Line Item Repair Upgrade BRN Area ​ Feature ​ Issue Landscaping ​ Repair…" at bounding box center [571, 309] width 1143 height 618
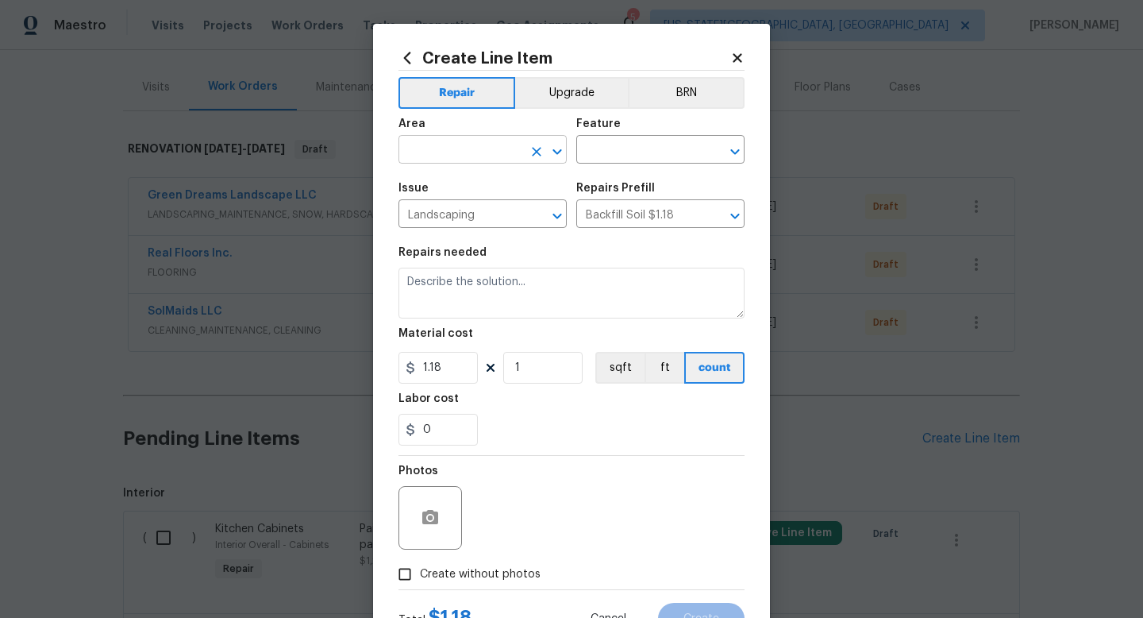
click at [450, 144] on input "text" at bounding box center [461, 151] width 124 height 25
click at [438, 218] on li "Interior Overall" at bounding box center [483, 213] width 168 height 26
type input "Interior Overall"
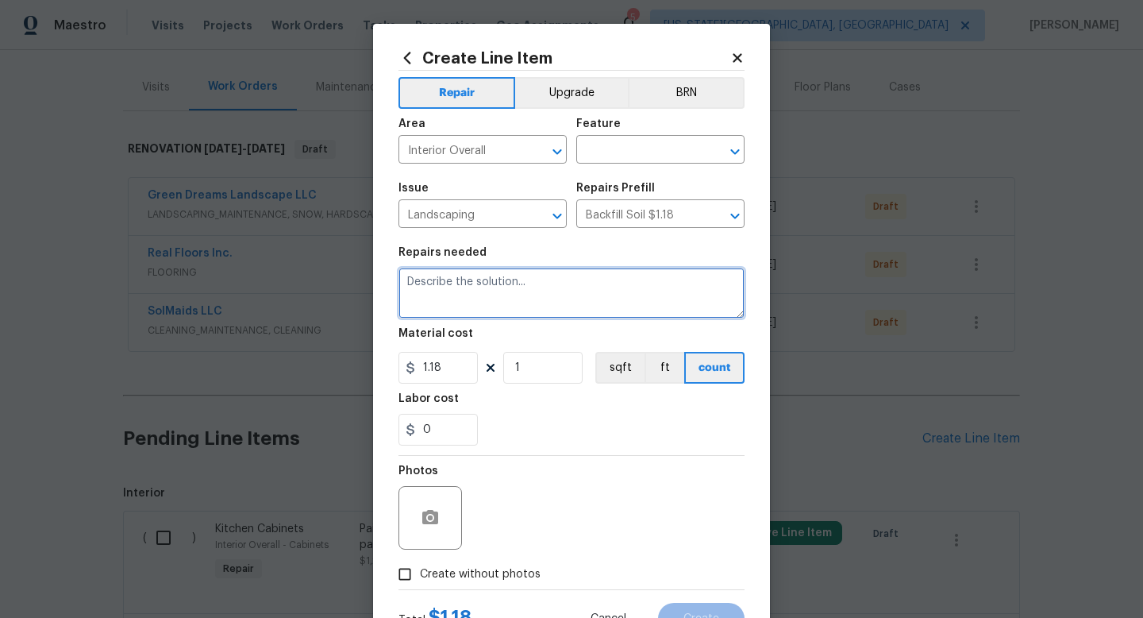
click at [456, 286] on textarea at bounding box center [572, 293] width 346 height 51
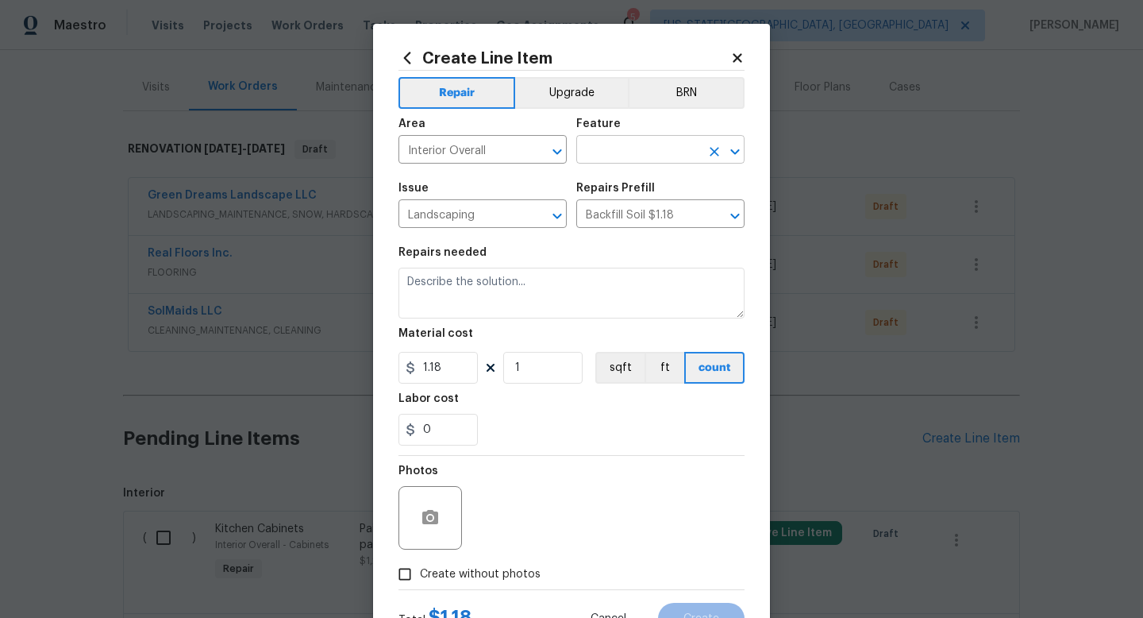
click at [648, 142] on input "text" at bounding box center [638, 151] width 124 height 25
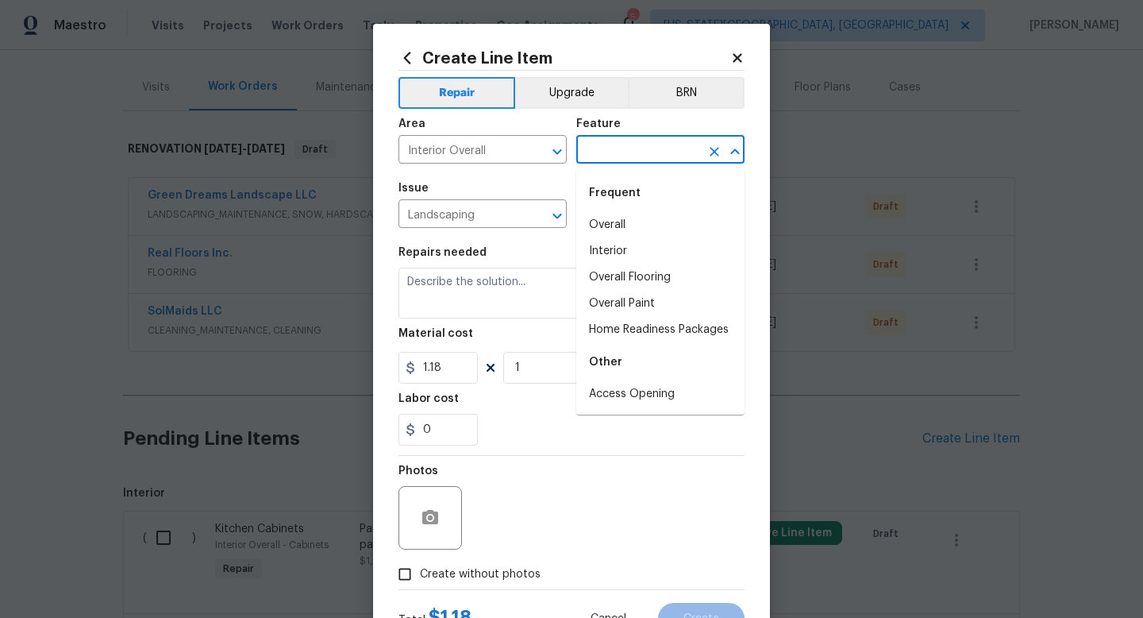
type input "i"
click at [526, 157] on div at bounding box center [546, 152] width 41 height 22
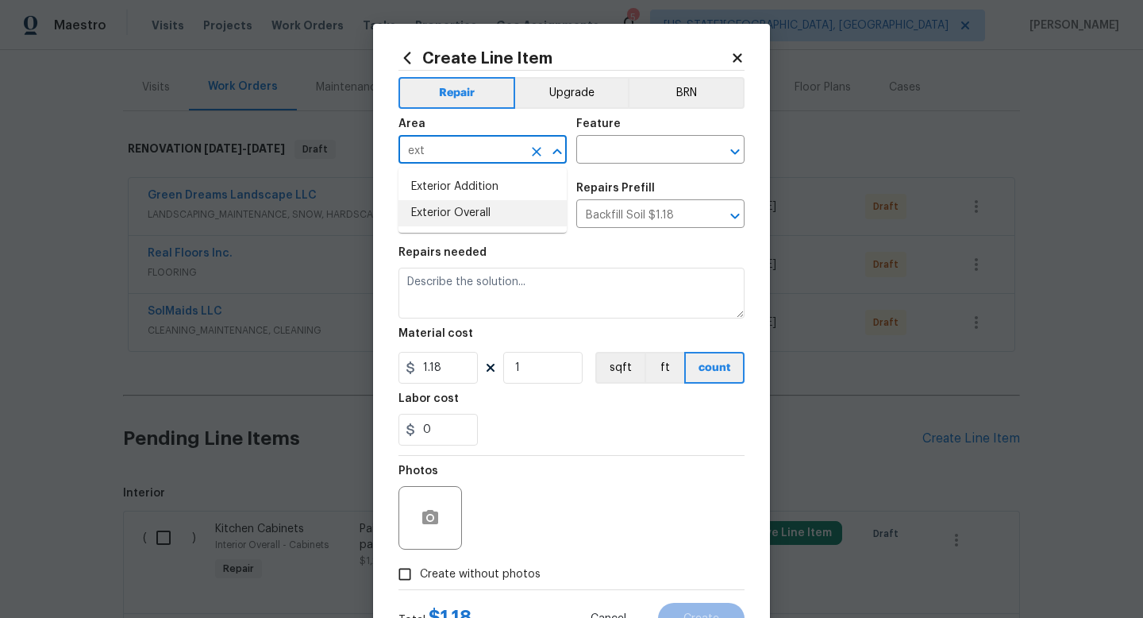
click at [472, 209] on li "Exterior Overall" at bounding box center [483, 213] width 168 height 26
type input "Exterior Overall"
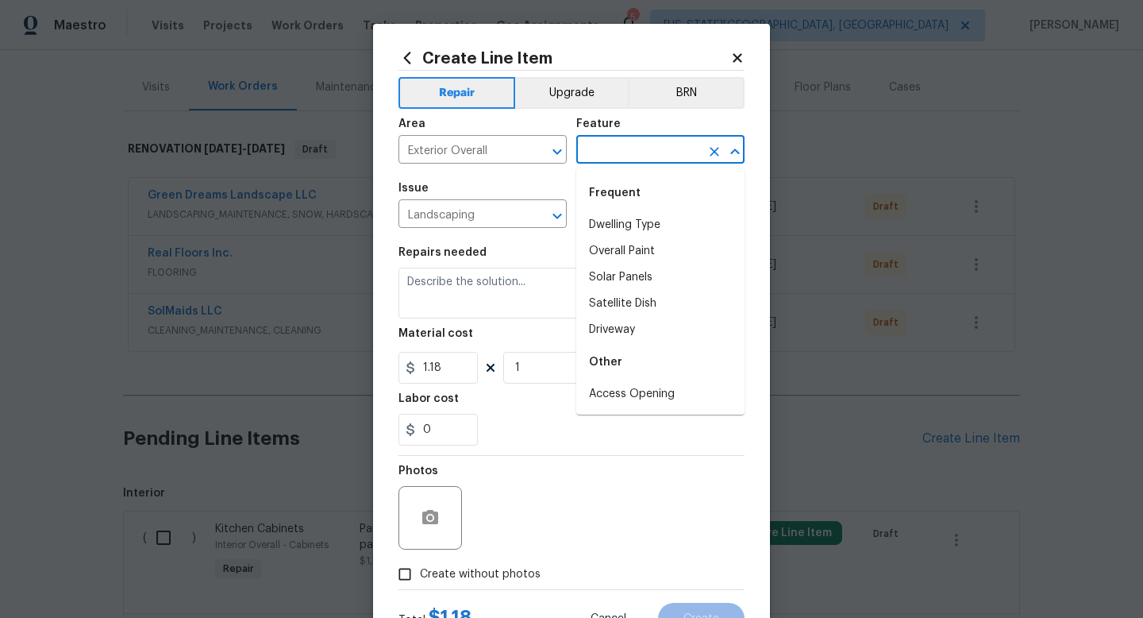
click at [634, 152] on input "text" at bounding box center [638, 151] width 124 height 25
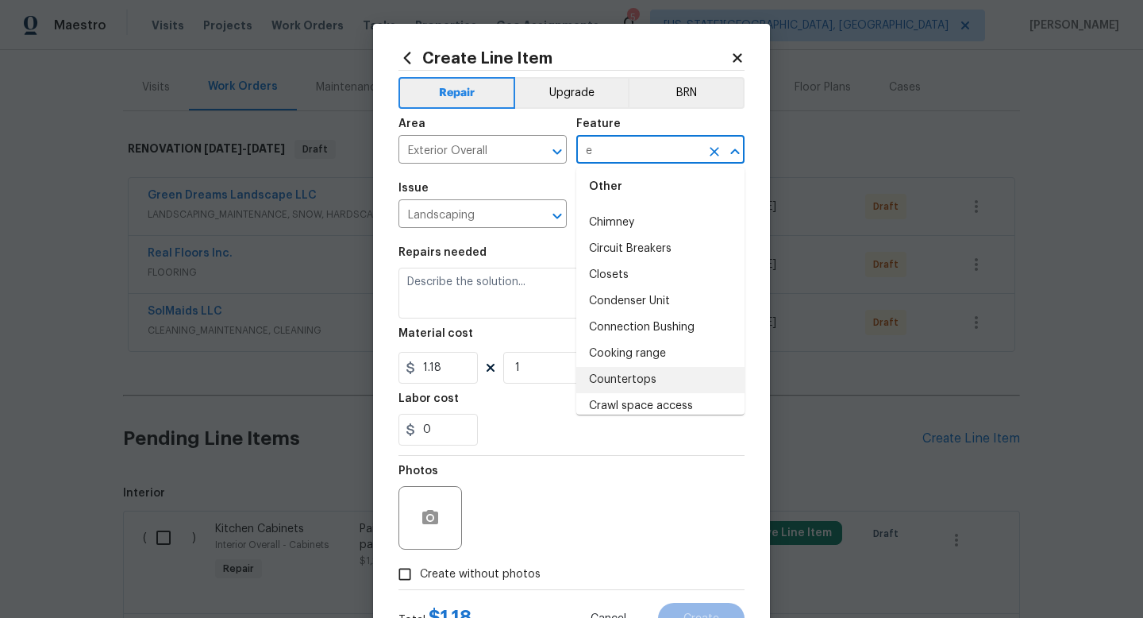
scroll to position [0, 0]
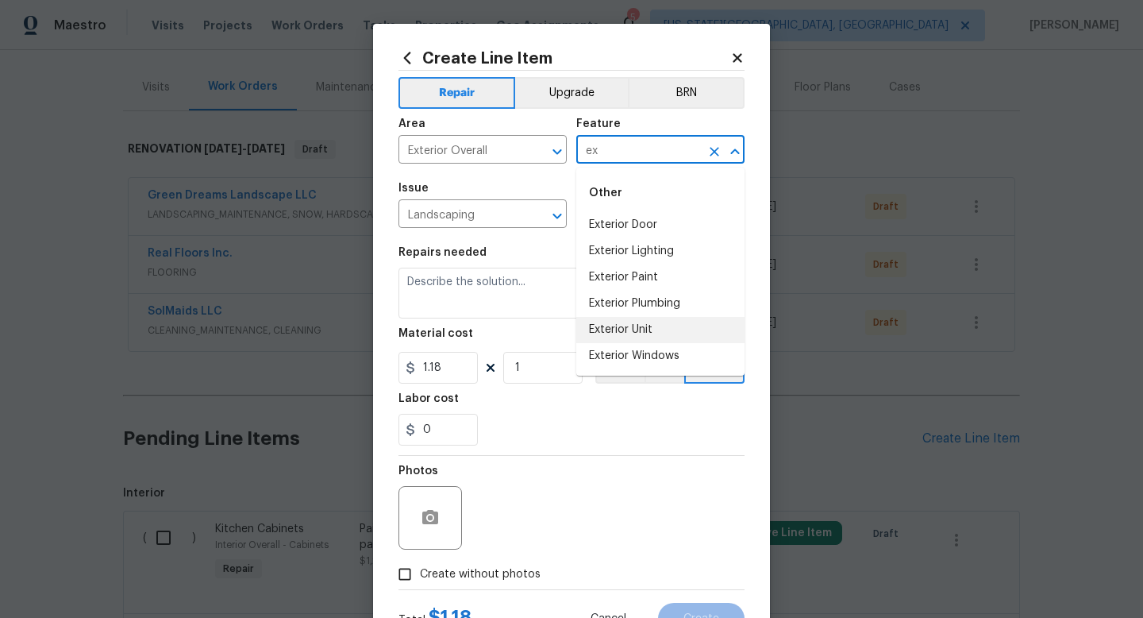
click at [627, 330] on li "Exterior Unit" at bounding box center [660, 330] width 168 height 26
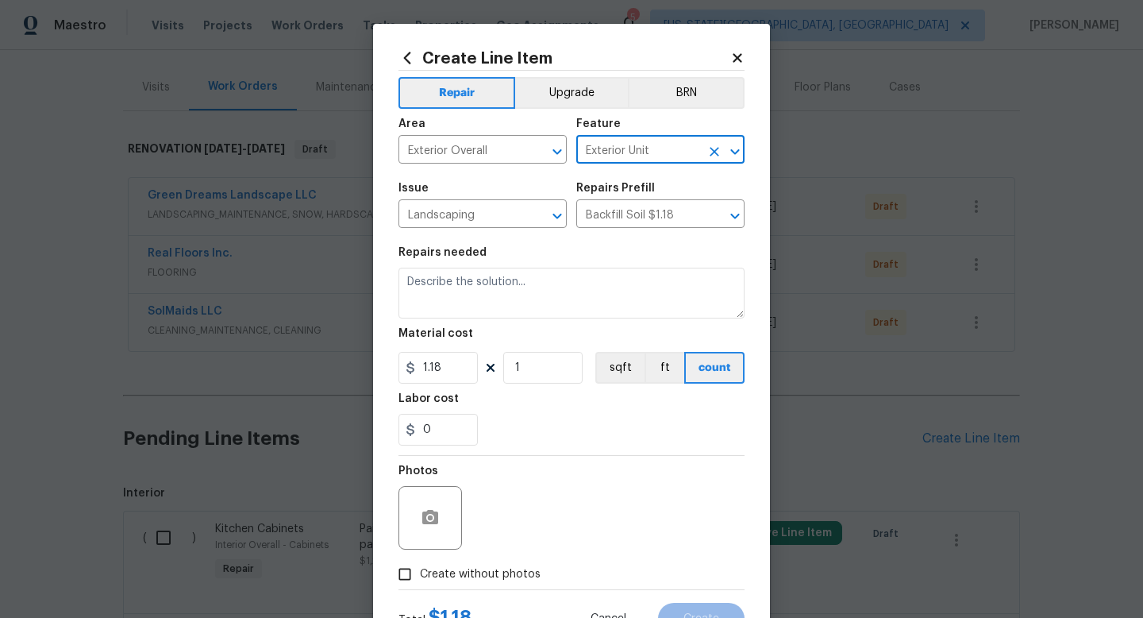
type input "Exterior Unit"
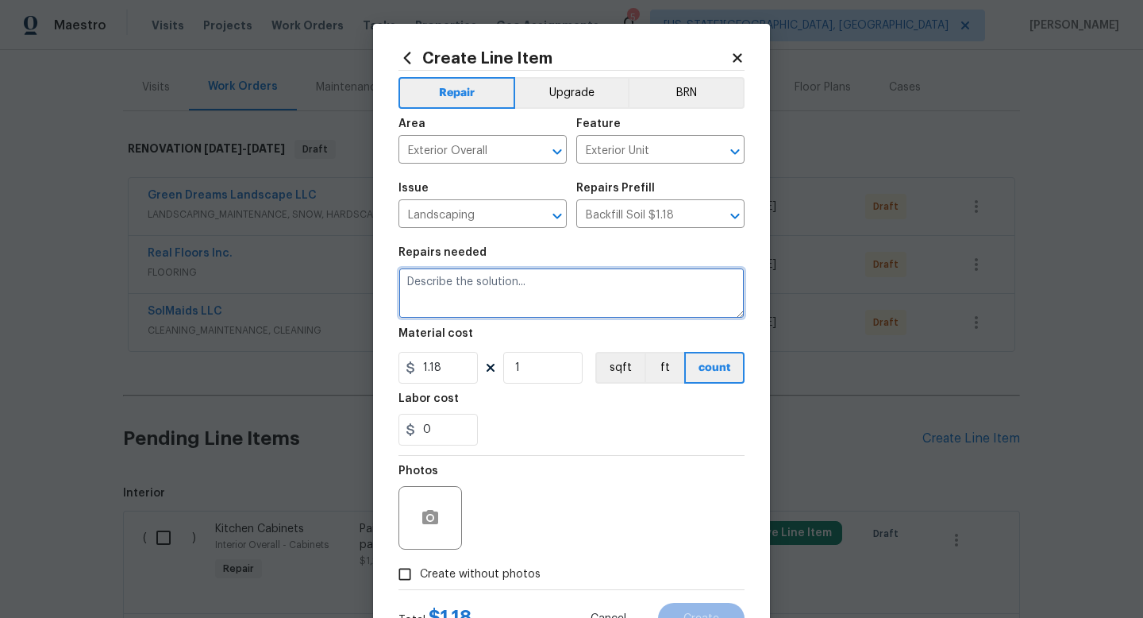
drag, startPoint x: 523, startPoint y: 283, endPoint x: 299, endPoint y: 280, distance: 224.7
click at [299, 280] on div "Create Line Item Repair Upgrade BRN Area Exterior Overall ​ Feature Exterior Un…" at bounding box center [571, 309] width 1143 height 618
type textarea "Backfill at back patio."
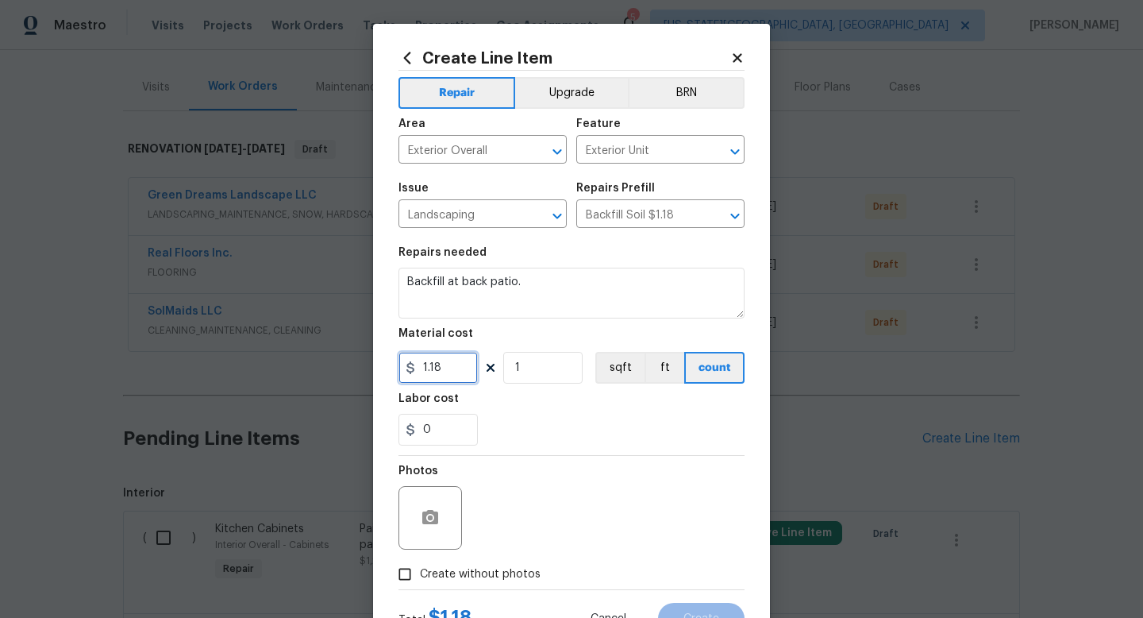
drag, startPoint x: 463, startPoint y: 367, endPoint x: 219, endPoint y: 353, distance: 244.1
click at [219, 359] on div "Create Line Item Repair Upgrade BRN Area Exterior Overall ​ Feature Exterior Un…" at bounding box center [571, 309] width 1143 height 618
type input "175"
click at [470, 580] on span "Create without photos" at bounding box center [480, 574] width 121 height 17
click at [420, 580] on input "Create without photos" at bounding box center [405, 574] width 30 height 30
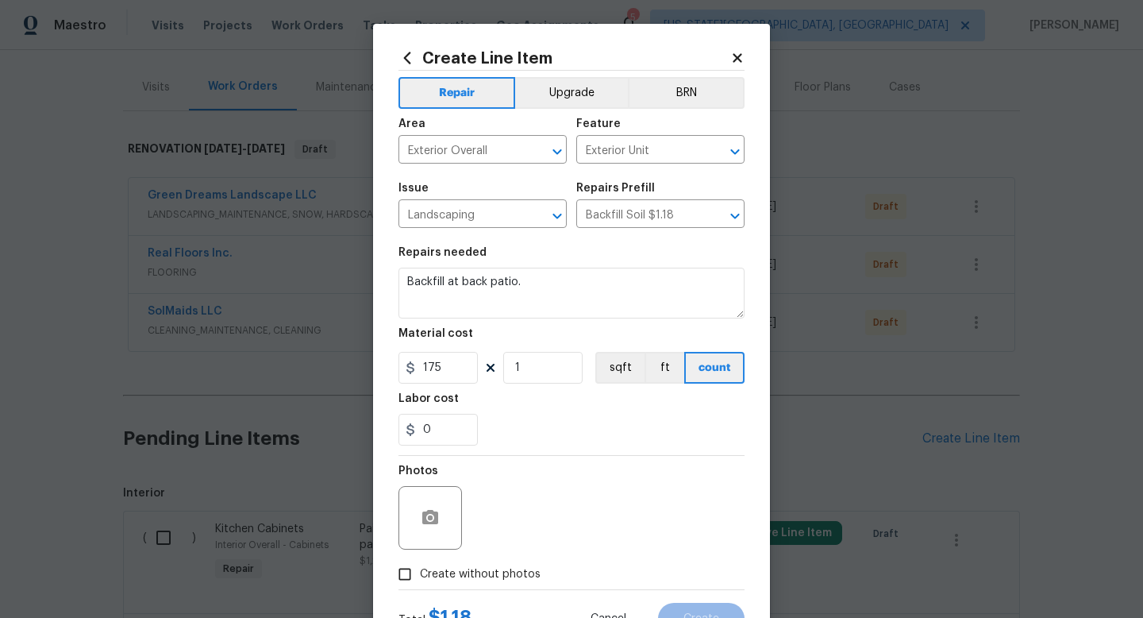
checkbox input "true"
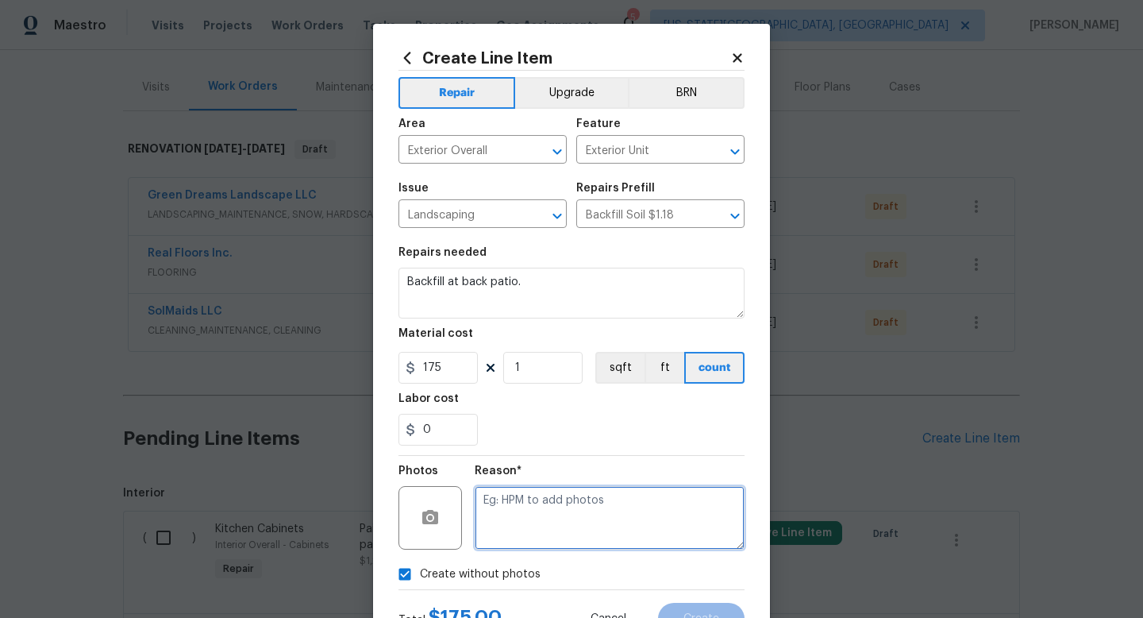
click at [506, 533] on textarea at bounding box center [610, 518] width 270 height 64
type textarea "a"
type textarea "na"
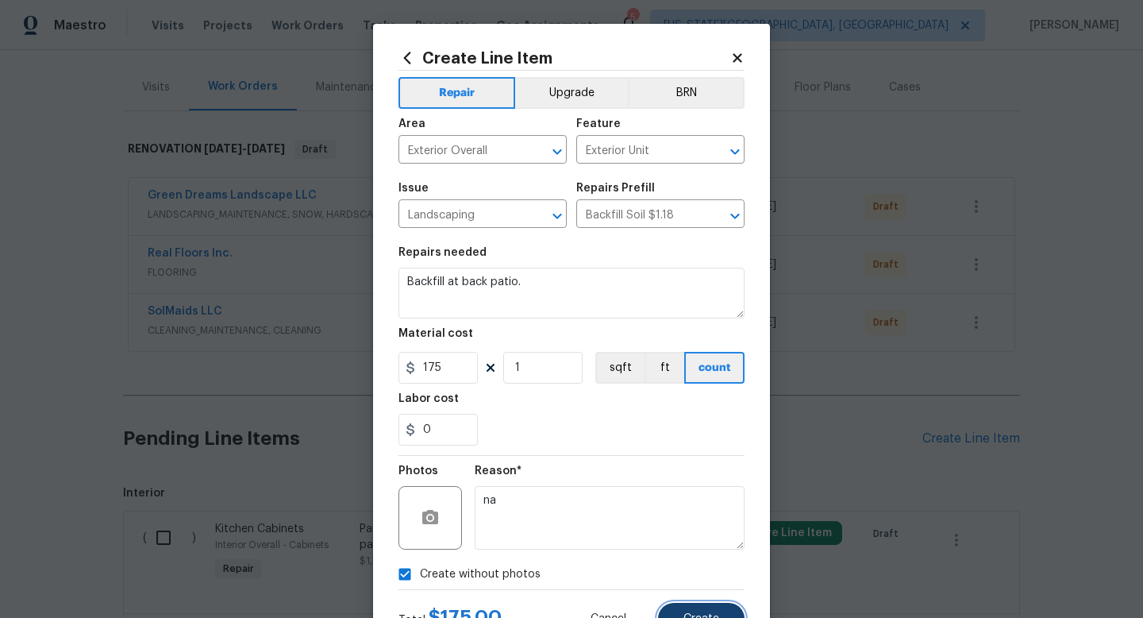
click at [713, 614] on span "Create" at bounding box center [702, 619] width 36 height 12
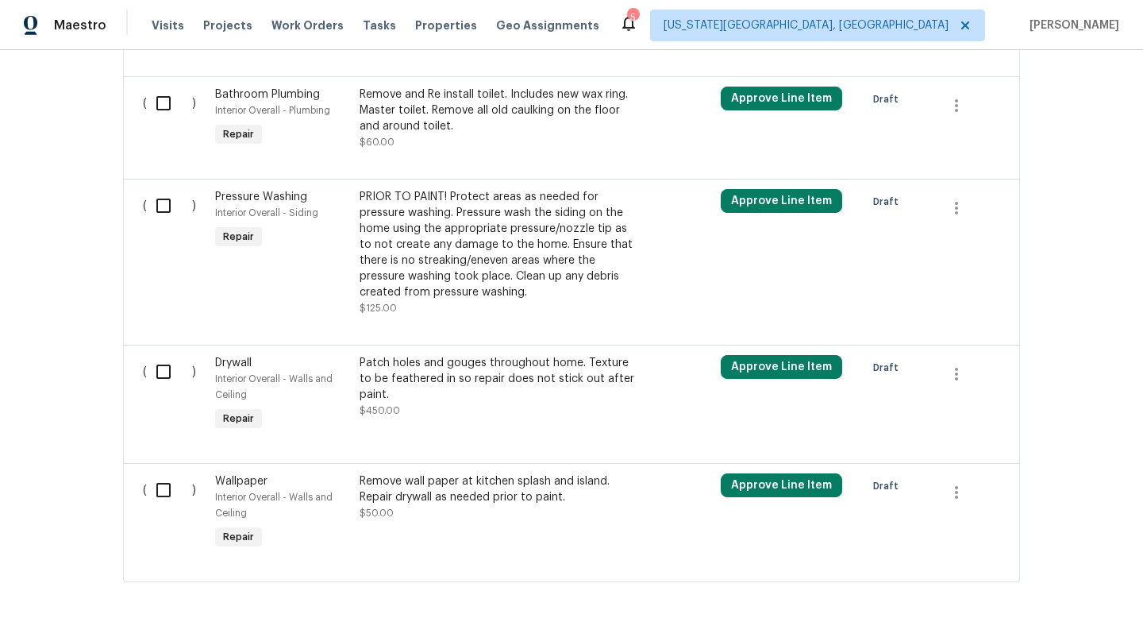
scroll to position [3381, 0]
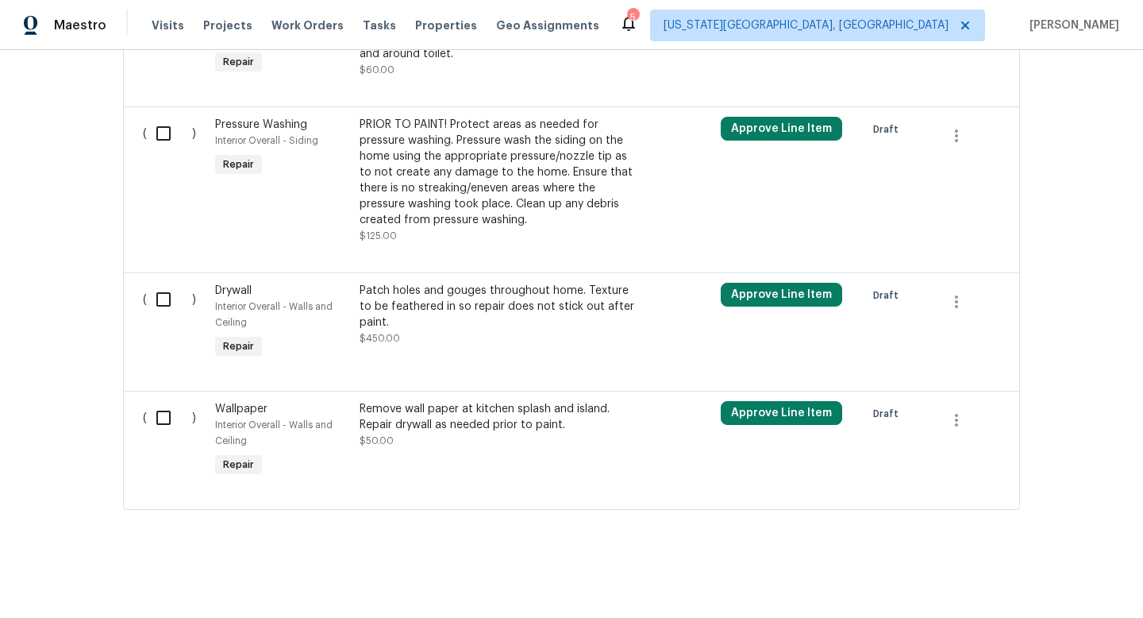
click at [160, 416] on input "checkbox" at bounding box center [169, 417] width 45 height 33
checkbox input "true"
click at [178, 266] on div "( ) Pressure Washing Interior Overall - Siding Repair PRIOR TO PAINT! Protect a…" at bounding box center [571, 189] width 897 height 166
click at [165, 295] on input "checkbox" at bounding box center [169, 299] width 45 height 33
checkbox input "true"
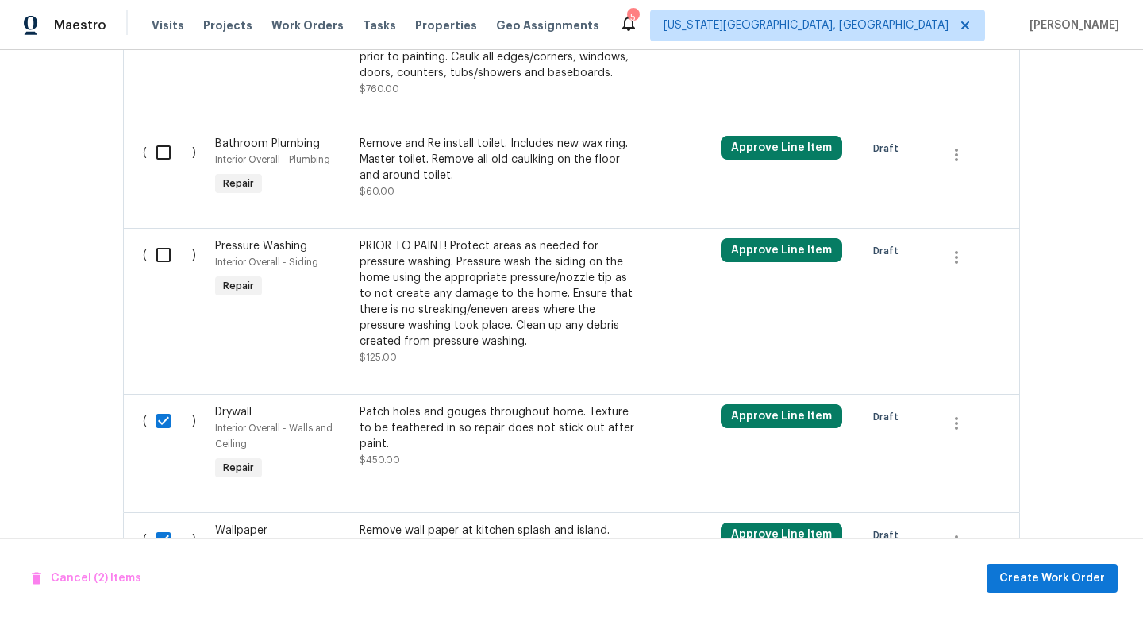
scroll to position [3204, 0]
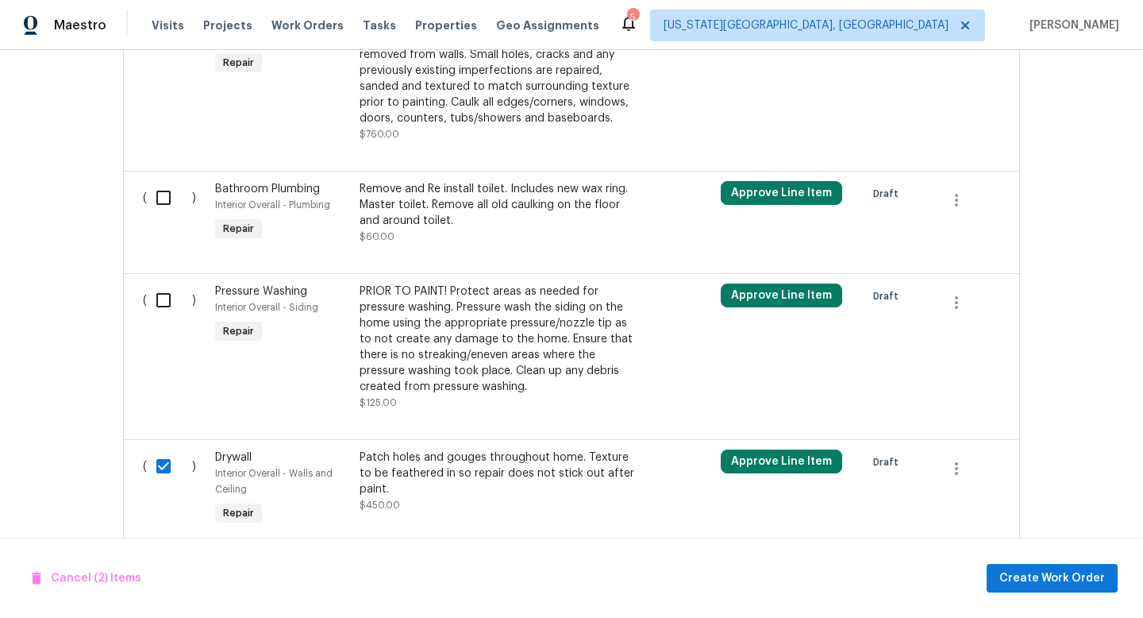
click at [171, 273] on div "( ) Bathroom Plumbing Interior Overall - Plumbing Repair Remove and Re install …" at bounding box center [571, 222] width 897 height 102
click at [169, 302] on input "checkbox" at bounding box center [169, 299] width 45 height 33
checkbox input "true"
click at [169, 195] on input "checkbox" at bounding box center [169, 197] width 45 height 33
checkbox input "true"
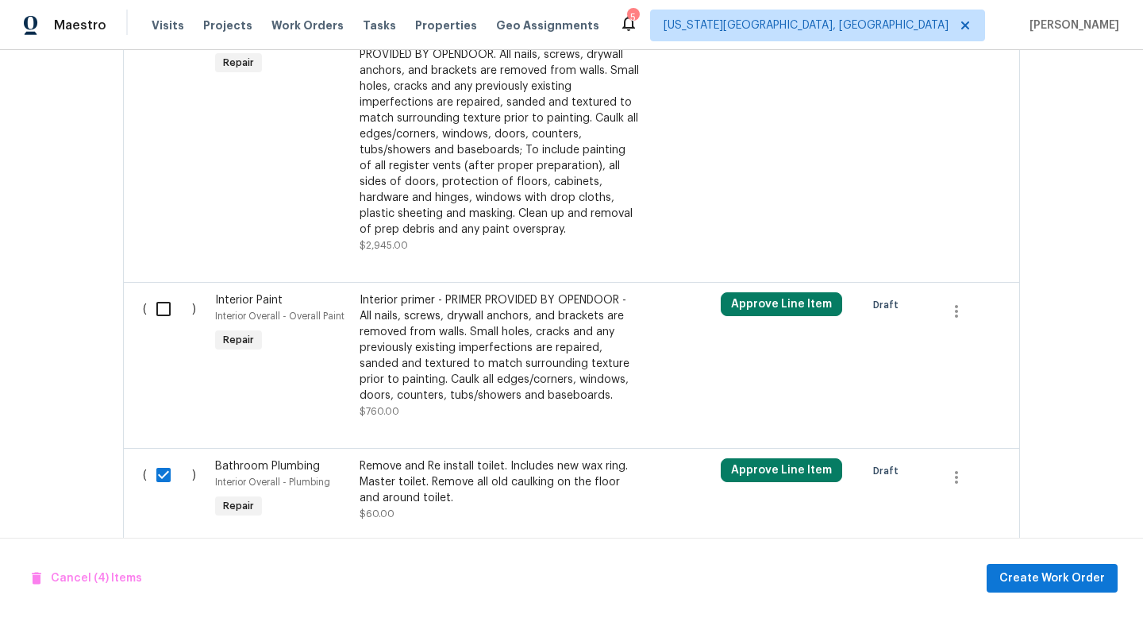
scroll to position [2917, 0]
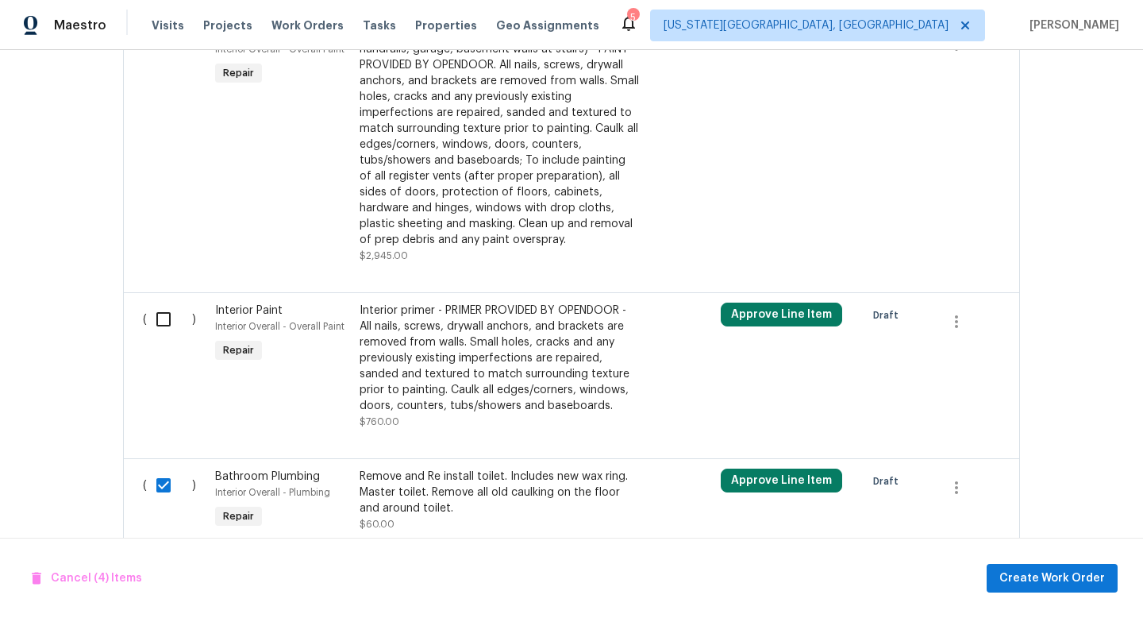
click at [170, 345] on div "( )" at bounding box center [174, 366] width 72 height 137
click at [164, 321] on input "checkbox" at bounding box center [169, 318] width 45 height 33
checkbox input "true"
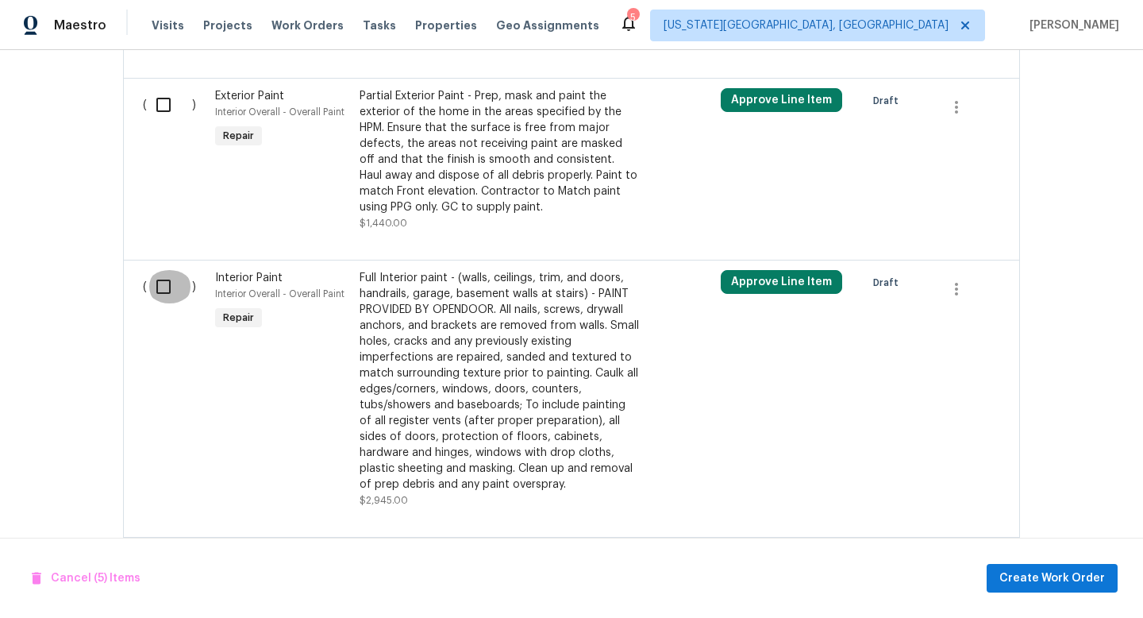
click at [164, 296] on input "checkbox" at bounding box center [169, 286] width 45 height 33
checkbox input "true"
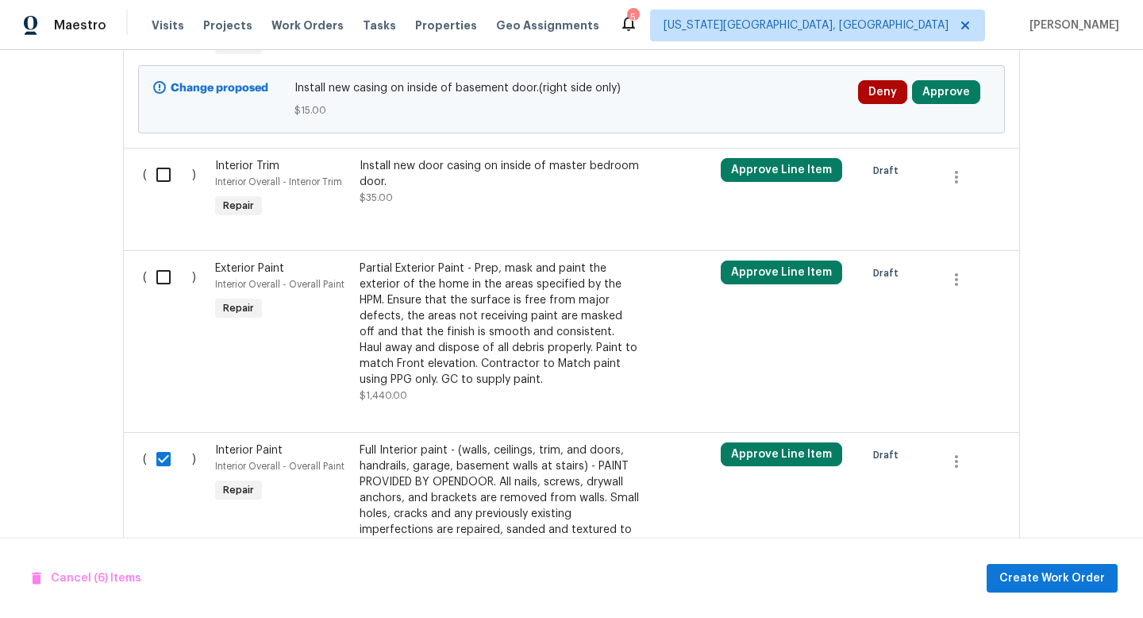
click at [164, 292] on input "checkbox" at bounding box center [169, 276] width 45 height 33
checkbox input "true"
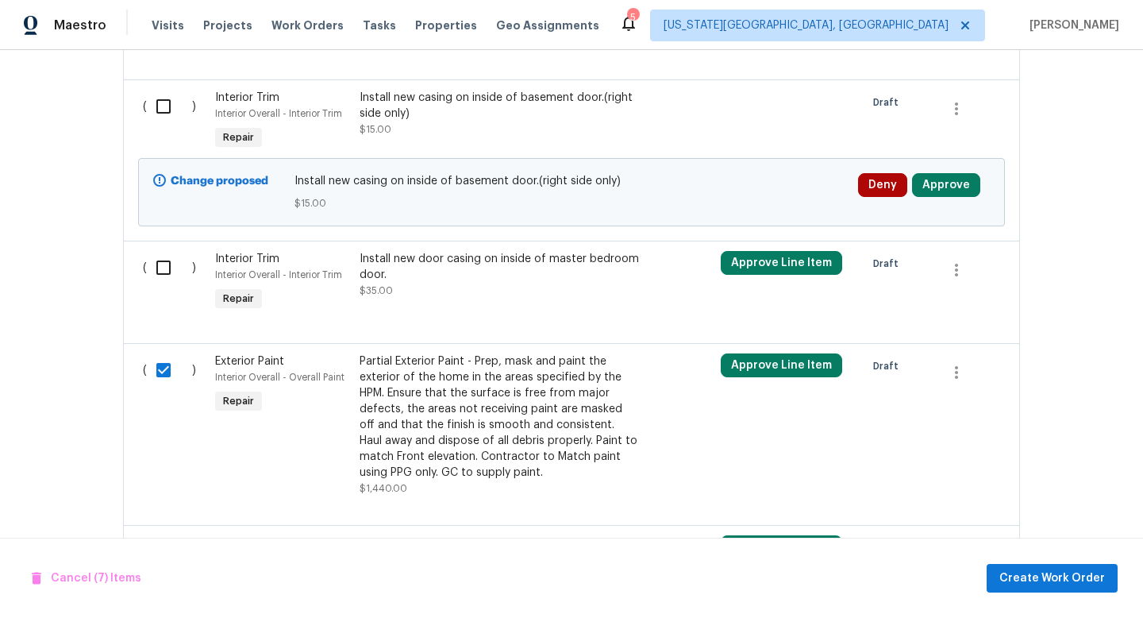
click at [164, 278] on input "checkbox" at bounding box center [169, 267] width 45 height 33
checkbox input "true"
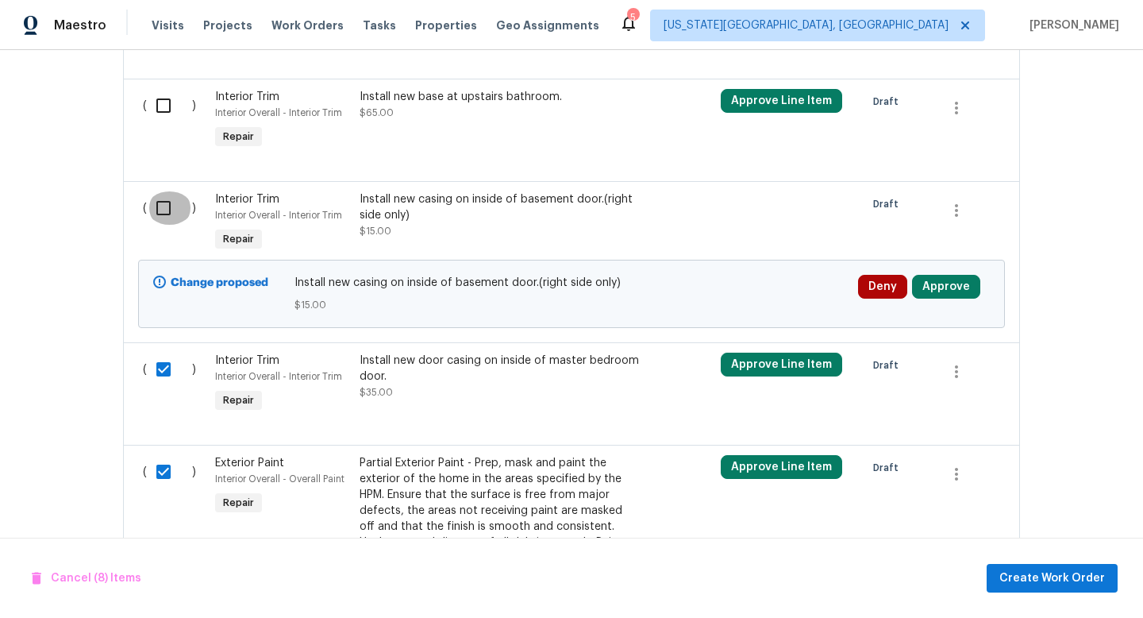
click at [167, 210] on input "checkbox" at bounding box center [169, 207] width 45 height 33
checkbox input "true"
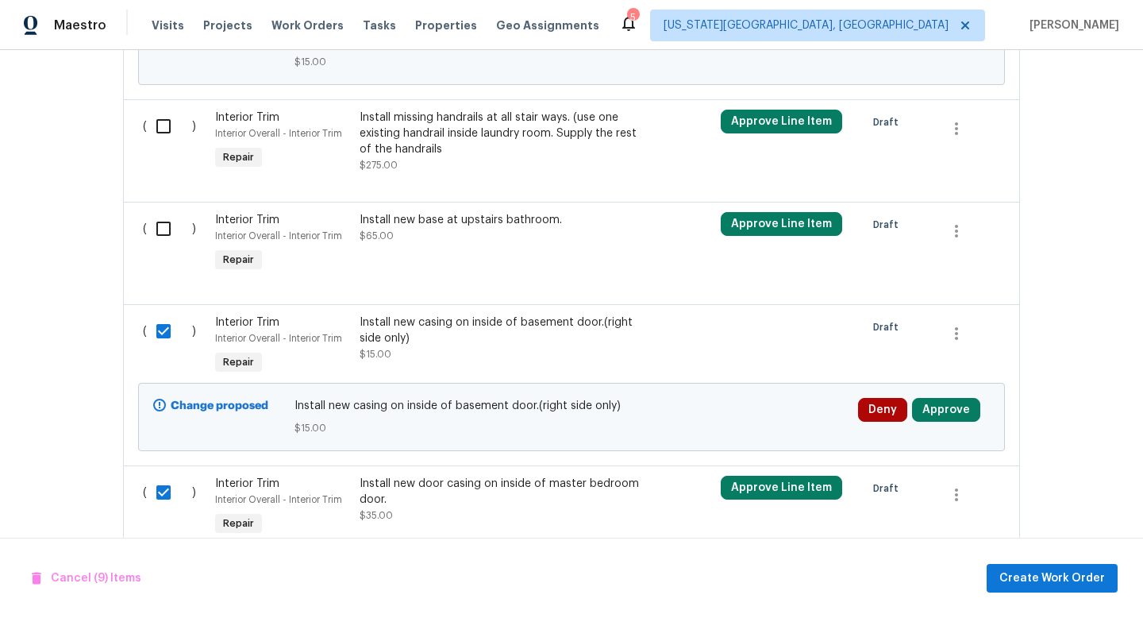
scroll to position [2159, 0]
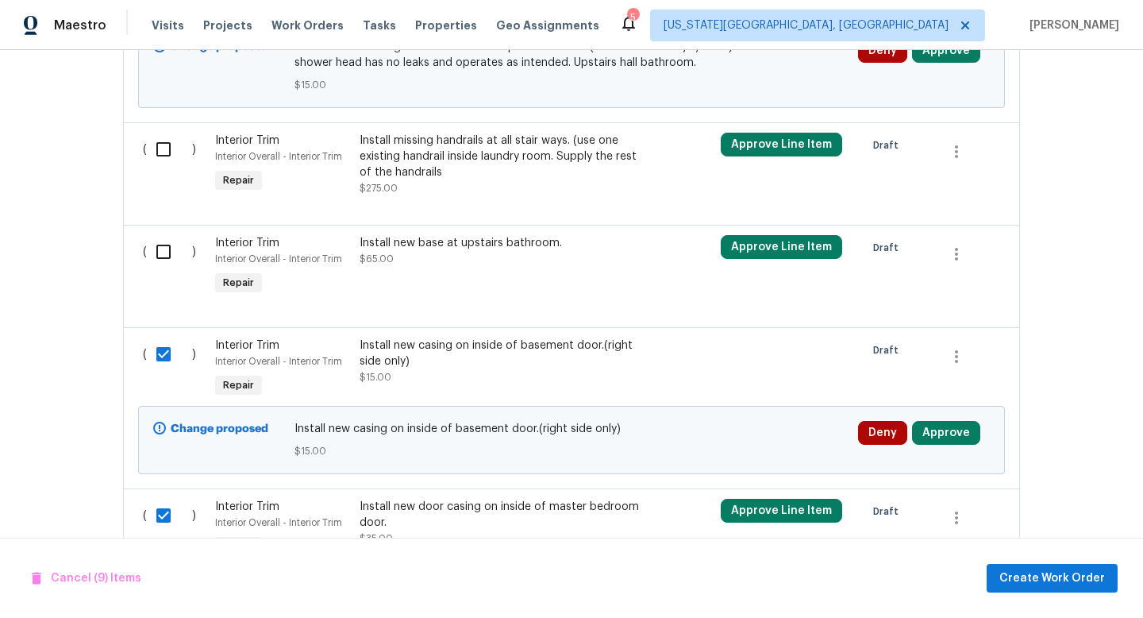
click at [156, 256] on input "checkbox" at bounding box center [169, 251] width 45 height 33
checkbox input "true"
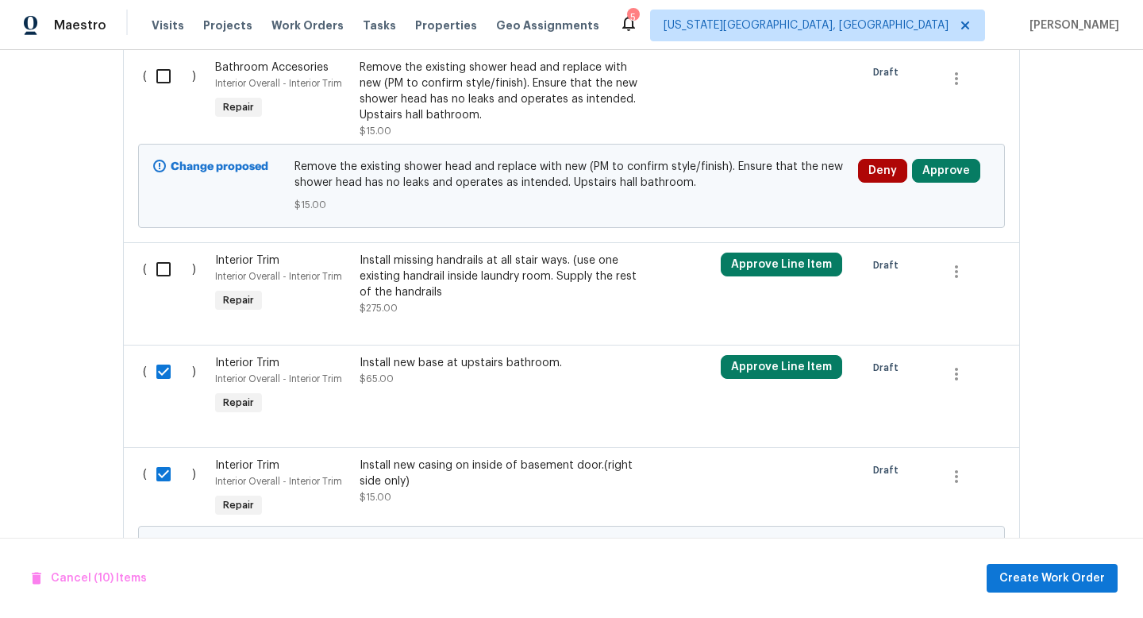
click at [156, 278] on input "checkbox" at bounding box center [169, 268] width 45 height 33
checkbox input "true"
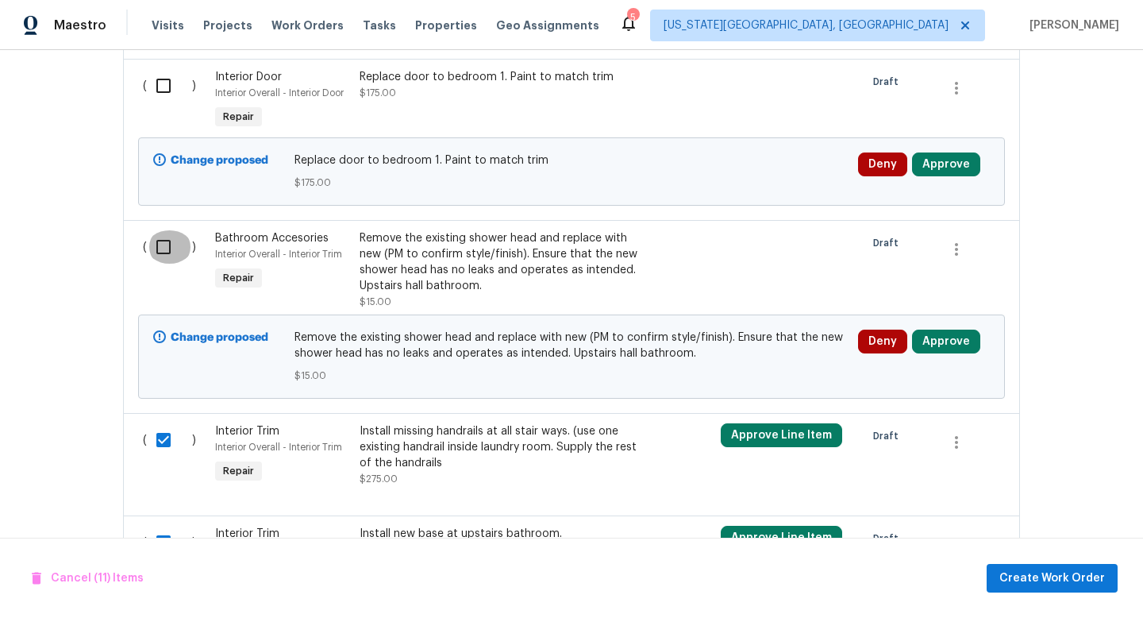
click at [158, 262] on input "checkbox" at bounding box center [169, 246] width 45 height 33
checkbox input "true"
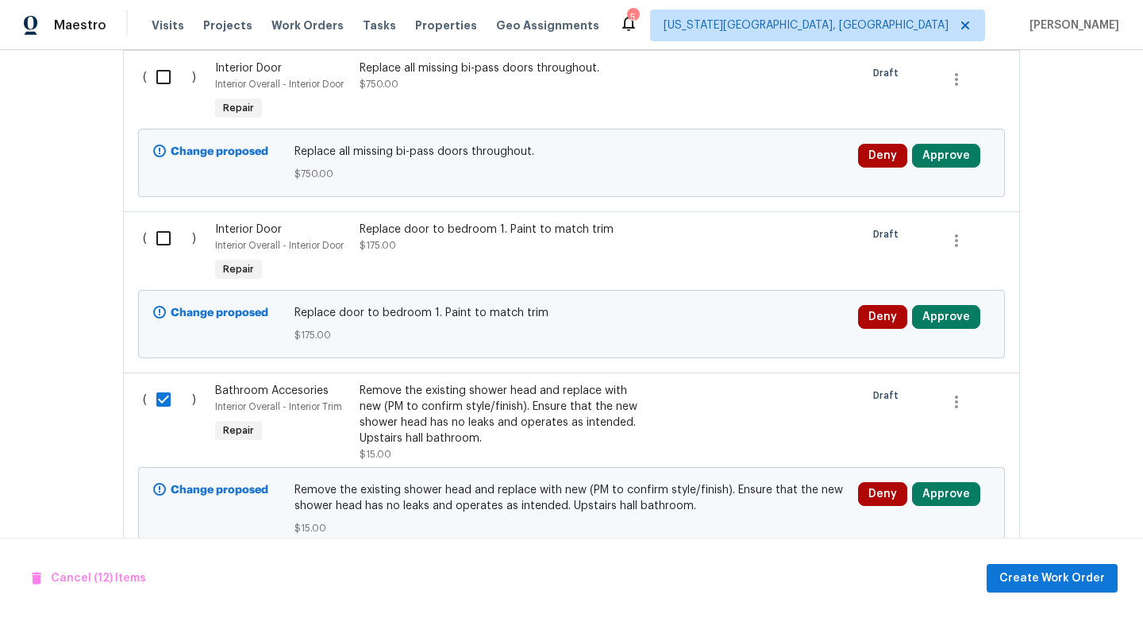
click at [161, 239] on input "checkbox" at bounding box center [169, 238] width 45 height 33
checkbox input "true"
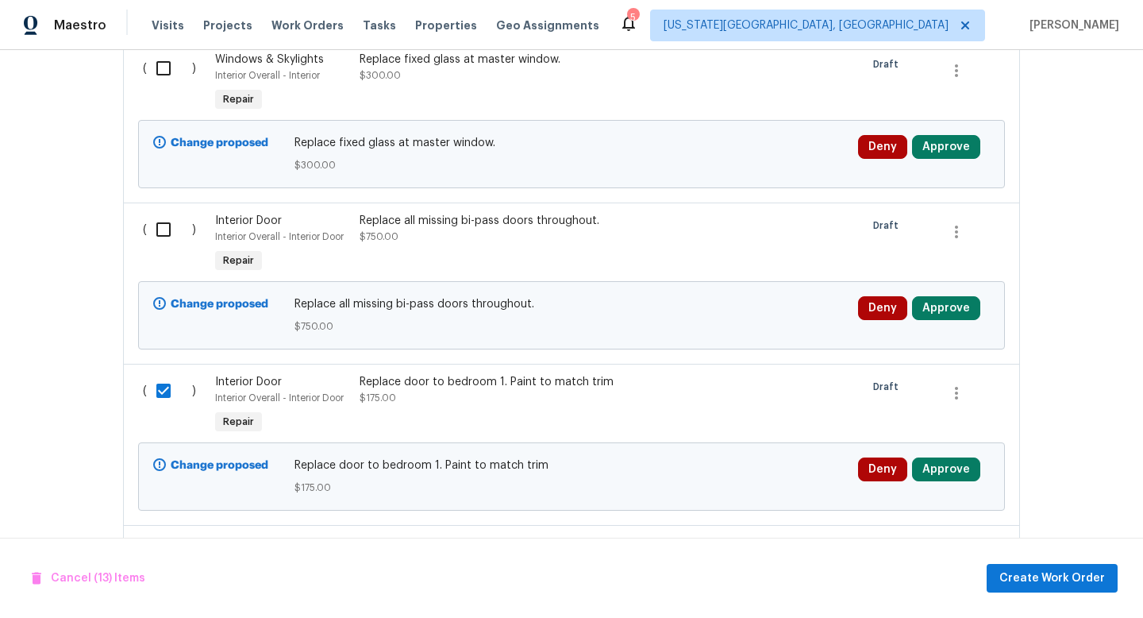
click at [164, 245] on input "checkbox" at bounding box center [169, 229] width 45 height 33
checkbox input "true"
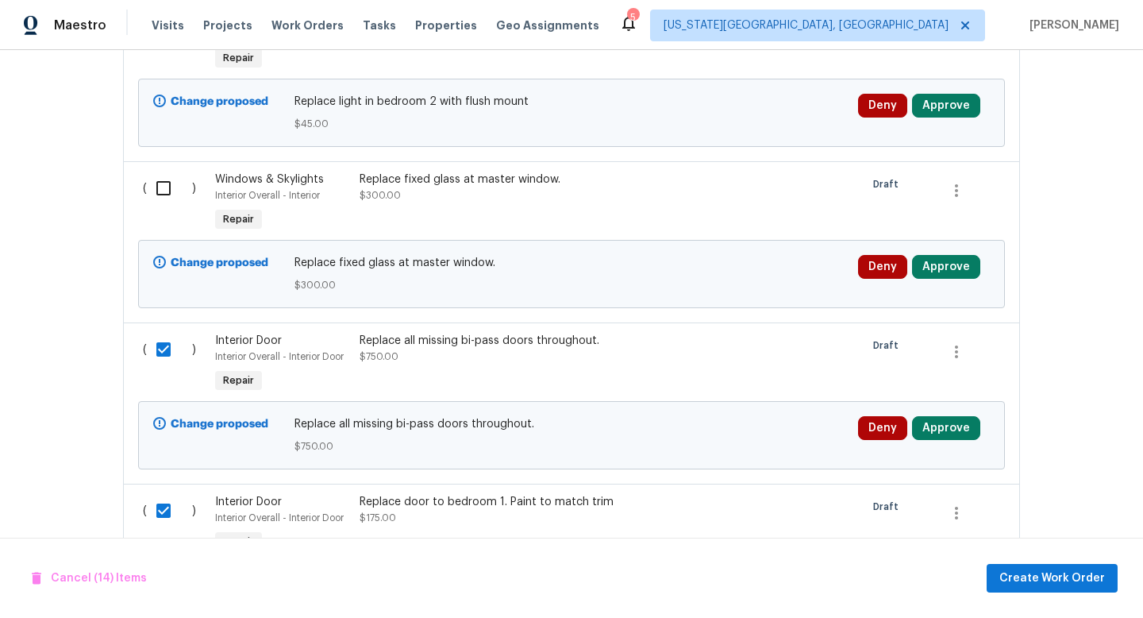
click at [168, 185] on input "checkbox" at bounding box center [169, 187] width 45 height 33
checkbox input "true"
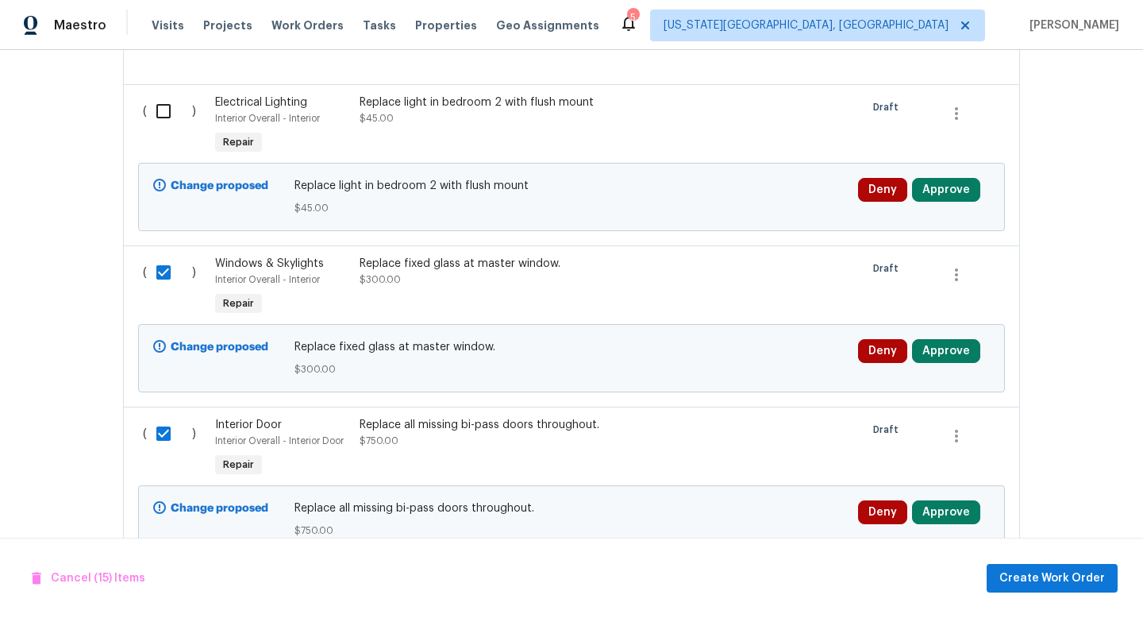
scroll to position [1279, 0]
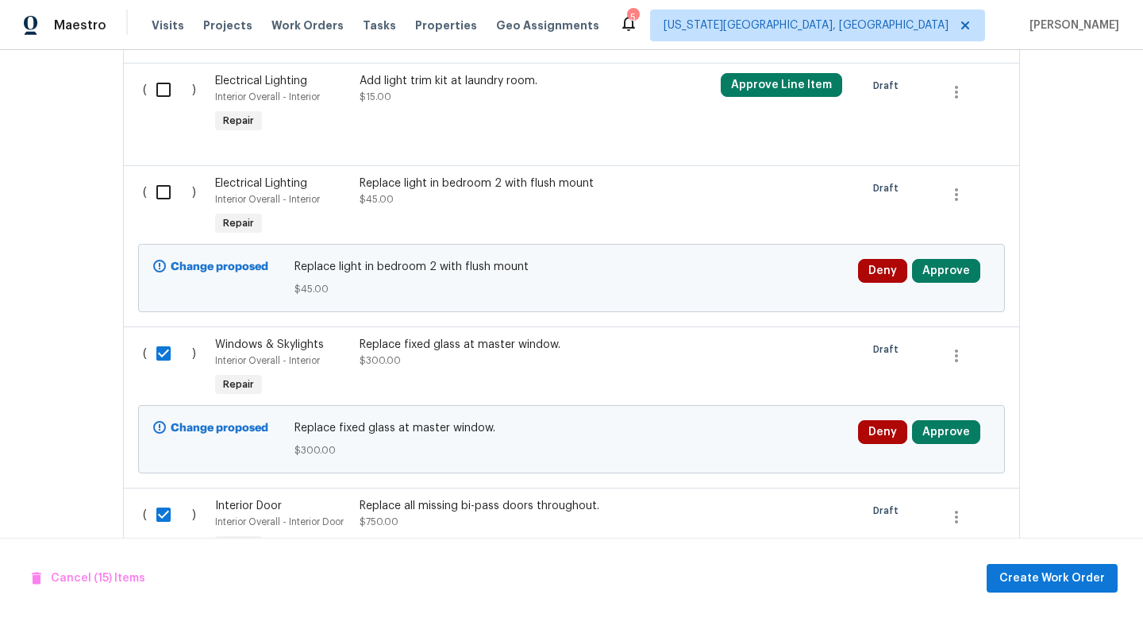
click at [168, 200] on input "checkbox" at bounding box center [169, 191] width 45 height 33
checkbox input "true"
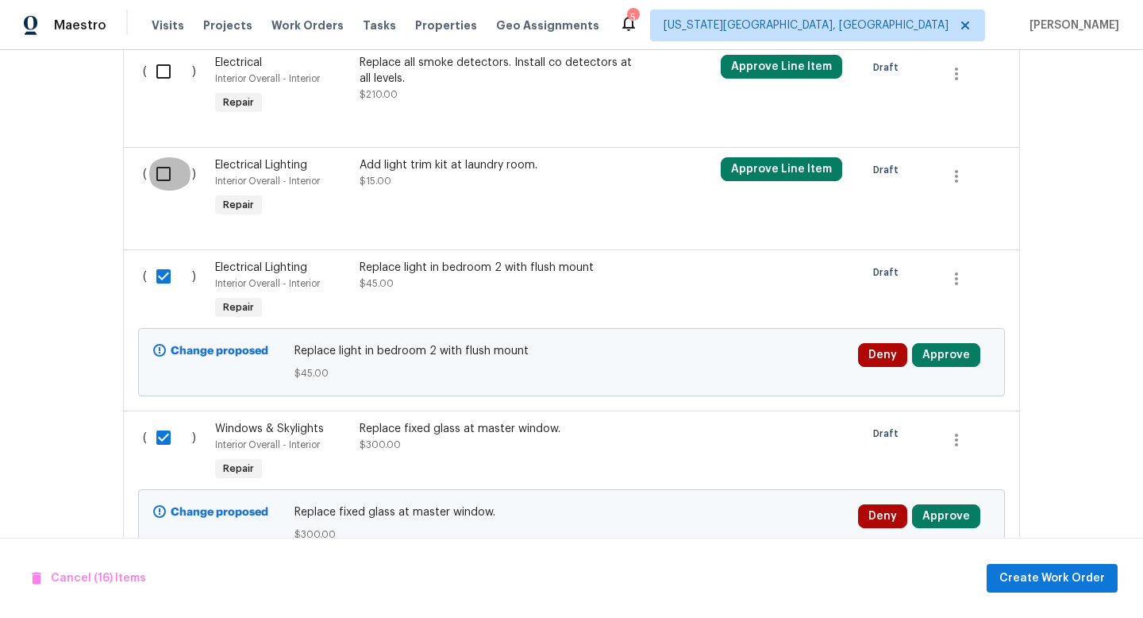
click at [168, 178] on input "checkbox" at bounding box center [169, 173] width 45 height 33
checkbox input "true"
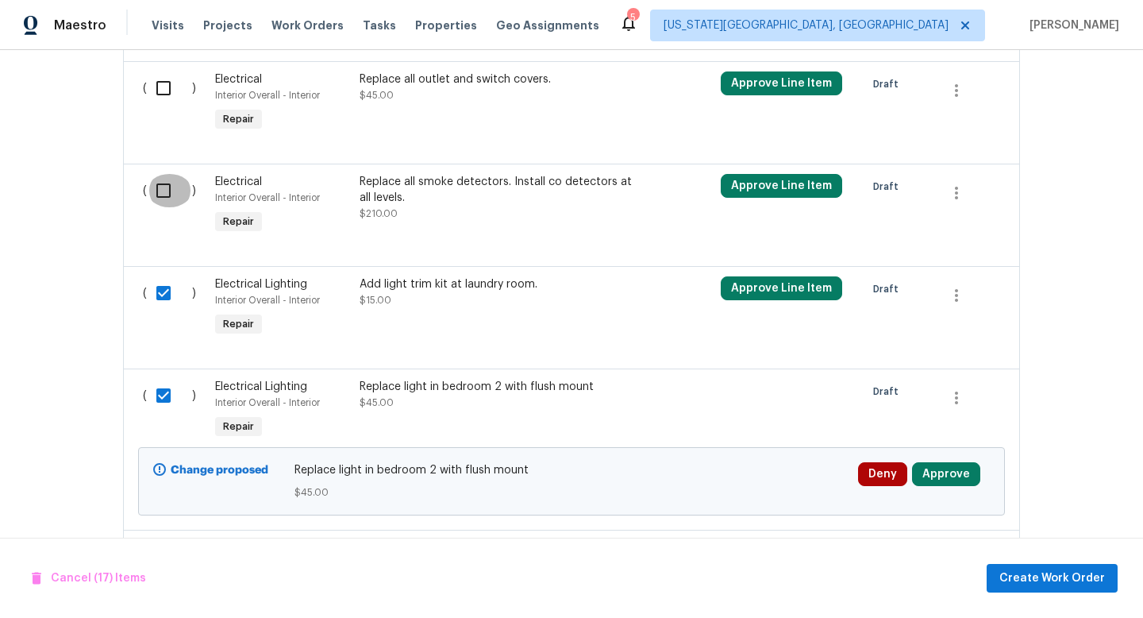
click at [168, 178] on input "checkbox" at bounding box center [169, 190] width 45 height 33
checkbox input "true"
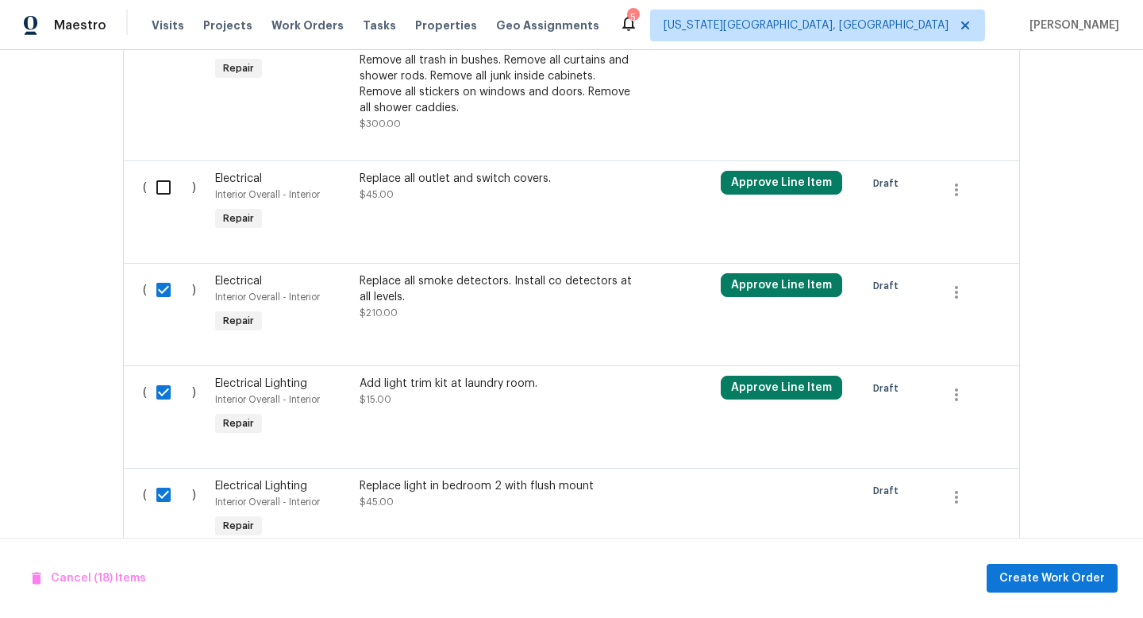
click at [168, 178] on input "checkbox" at bounding box center [169, 187] width 45 height 33
checkbox input "true"
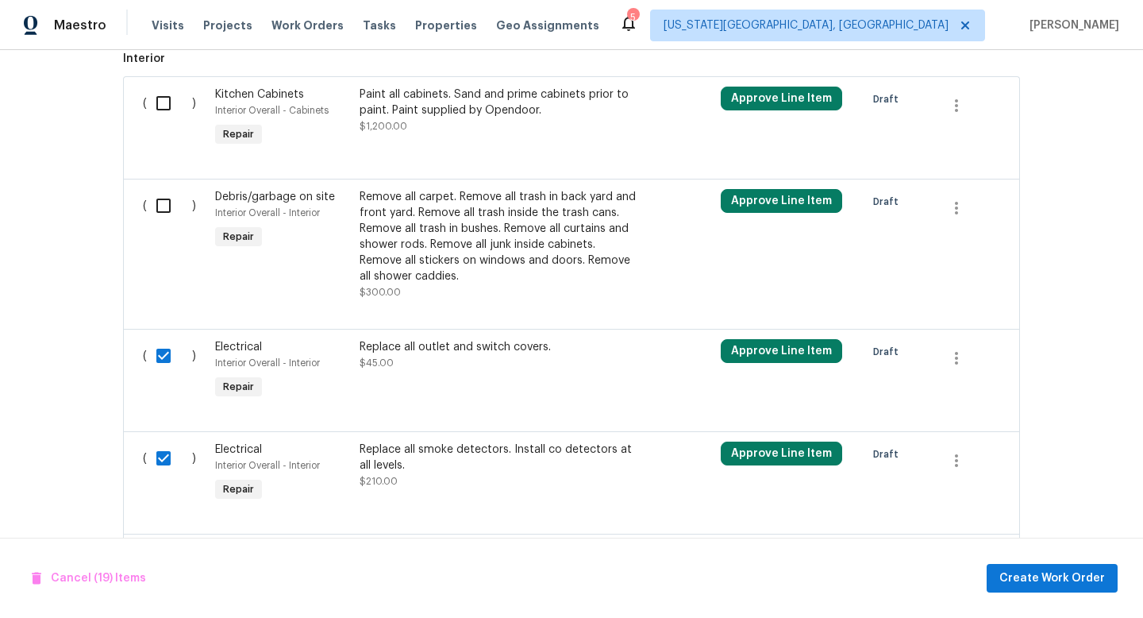
scroll to position [806, 0]
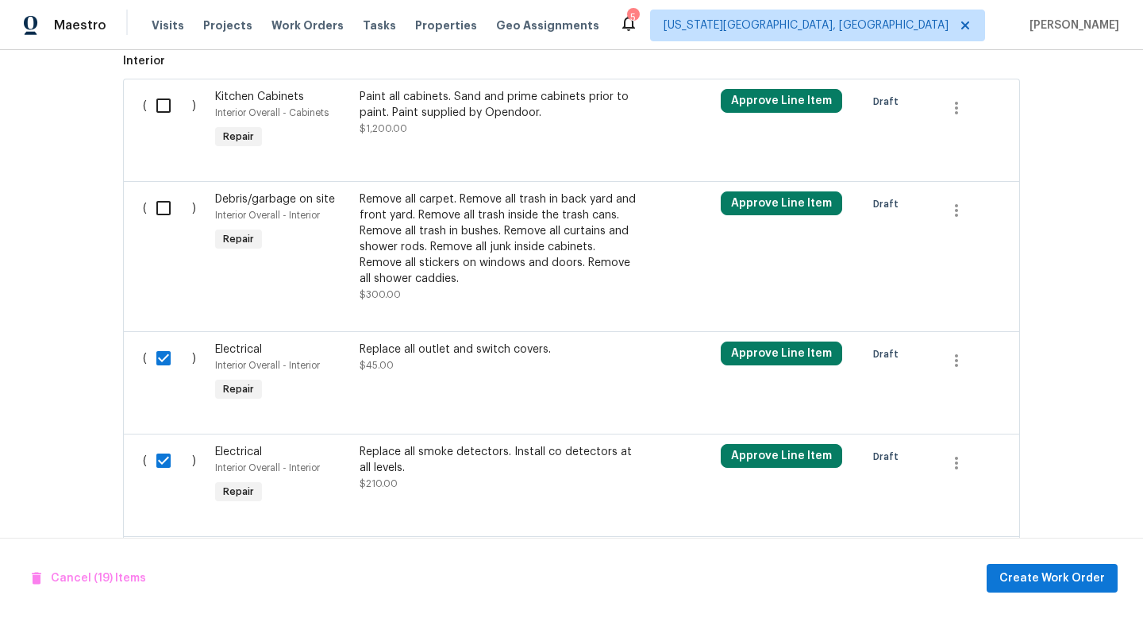
click at [168, 207] on input "checkbox" at bounding box center [169, 207] width 45 height 33
checkbox input "true"
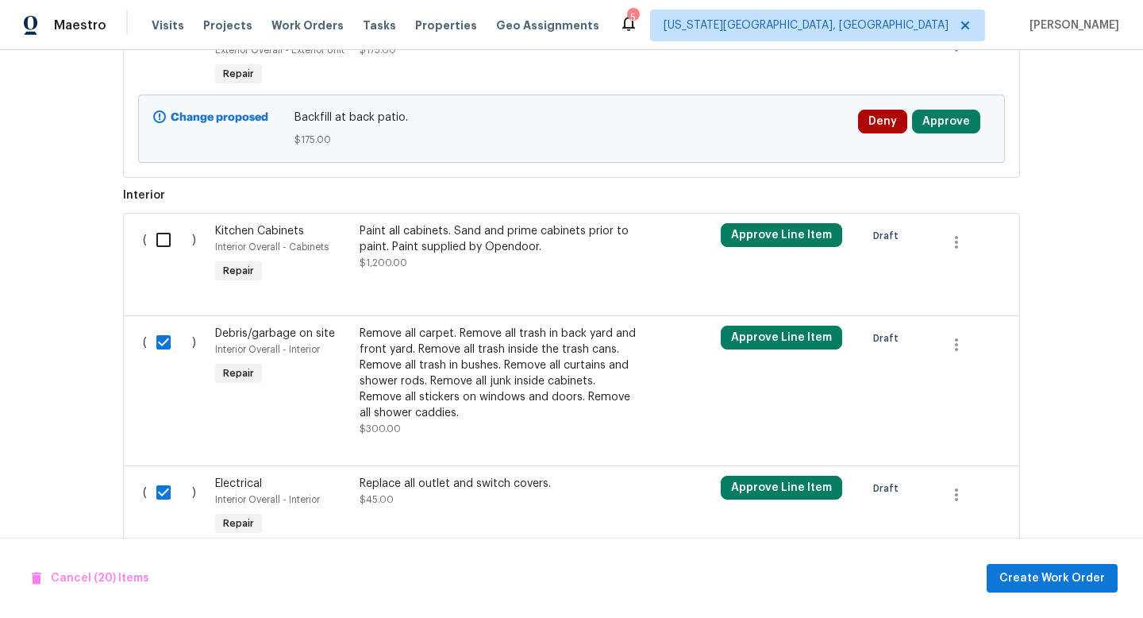
scroll to position [674, 0]
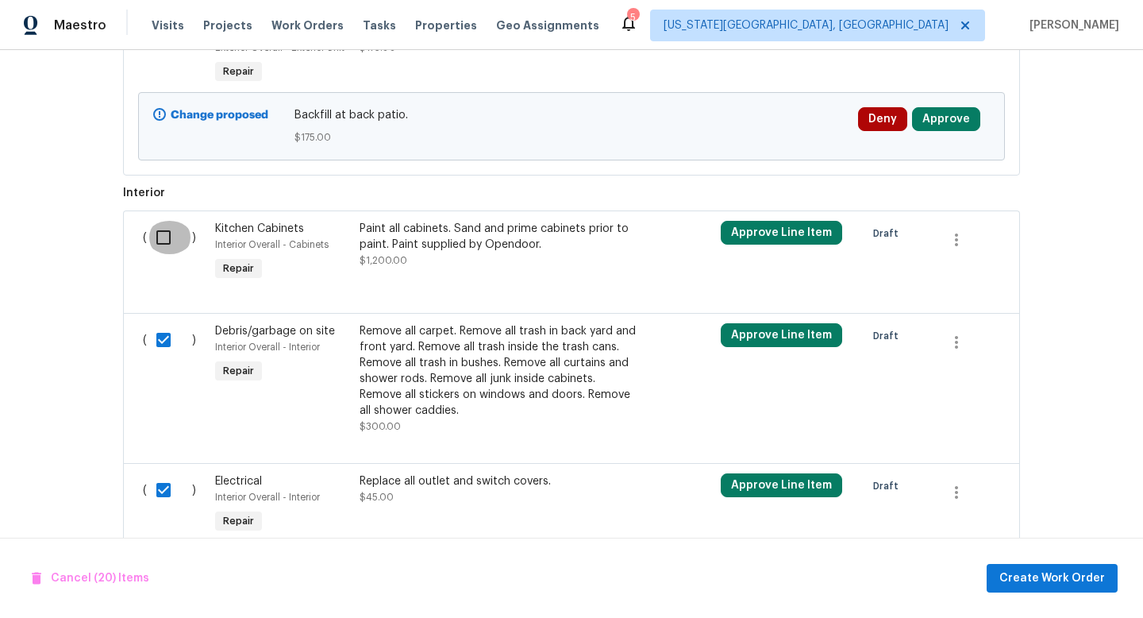
click at [167, 240] on input "checkbox" at bounding box center [169, 237] width 45 height 33
checkbox input "true"
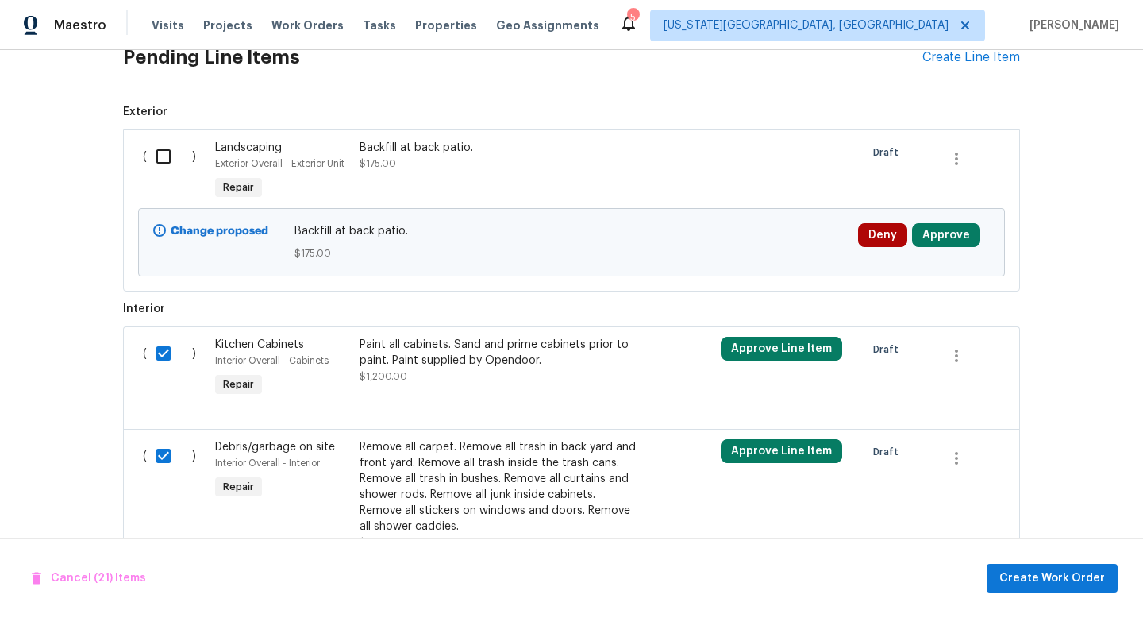
scroll to position [564, 0]
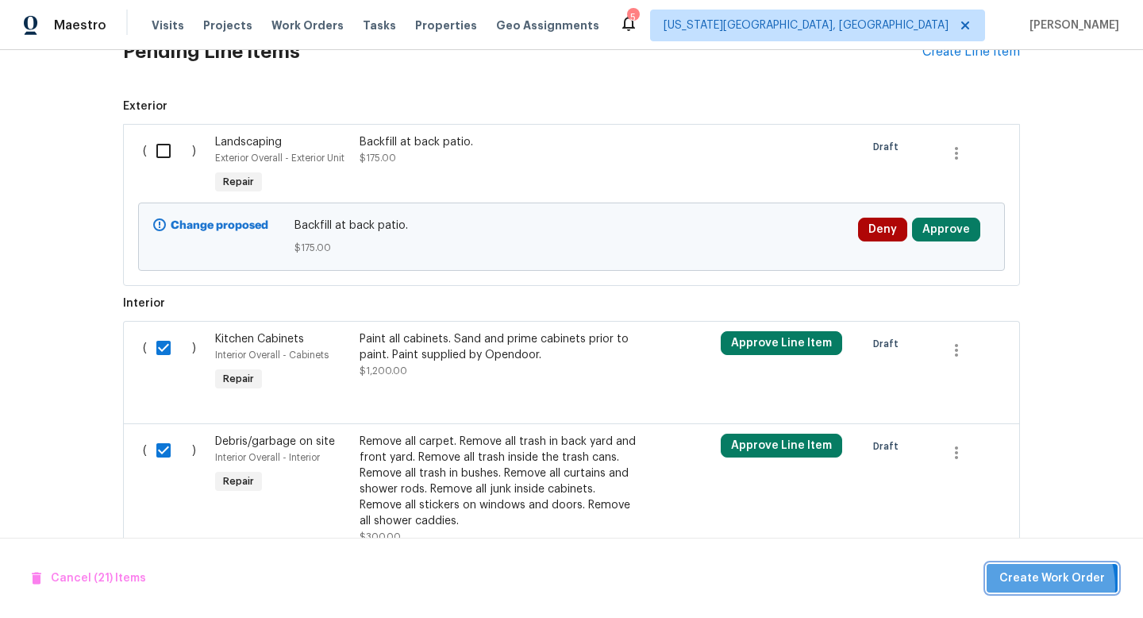
click at [1030, 586] on span "Create Work Order" at bounding box center [1053, 578] width 106 height 20
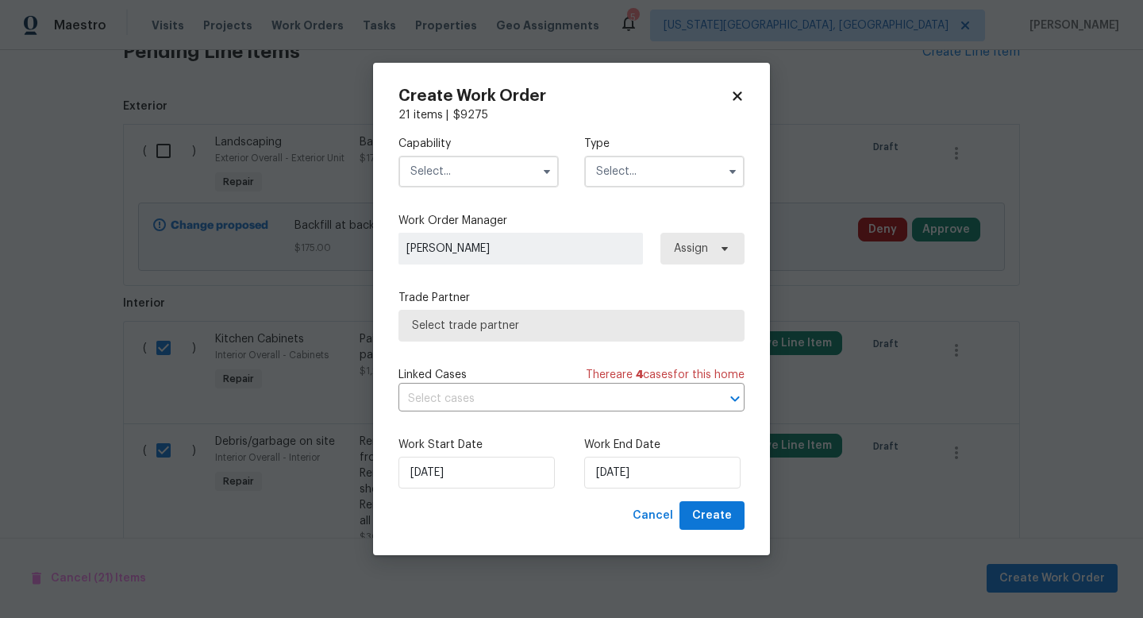
click at [472, 177] on input "text" at bounding box center [479, 172] width 160 height 32
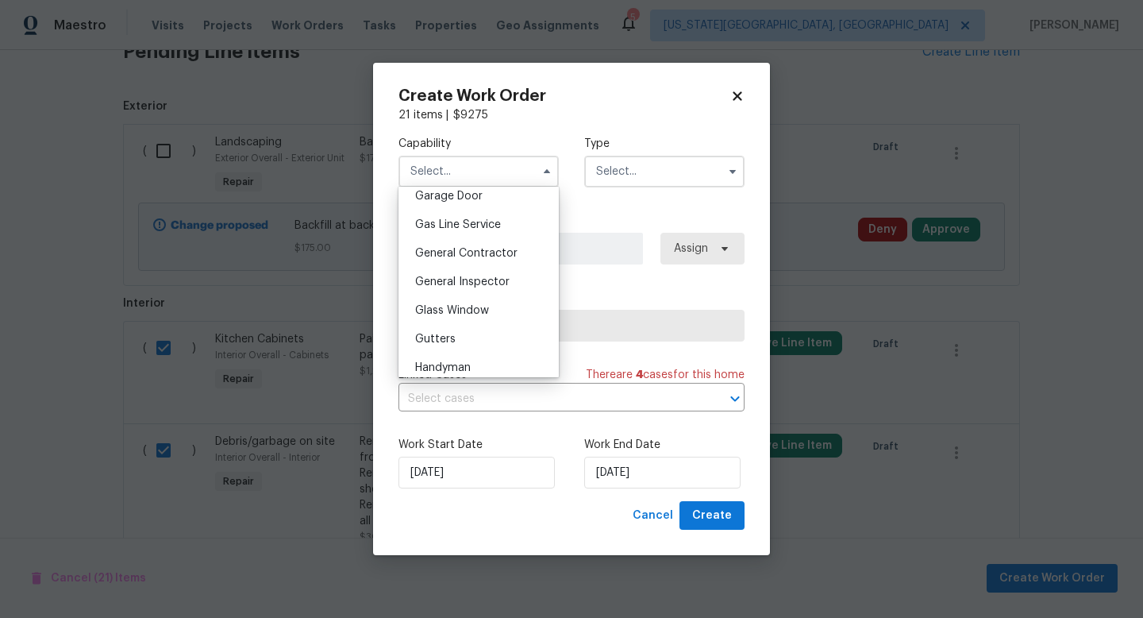
scroll to position [710, 0]
click at [459, 251] on span "General Contractor" at bounding box center [466, 254] width 102 height 11
type input "General Contractor"
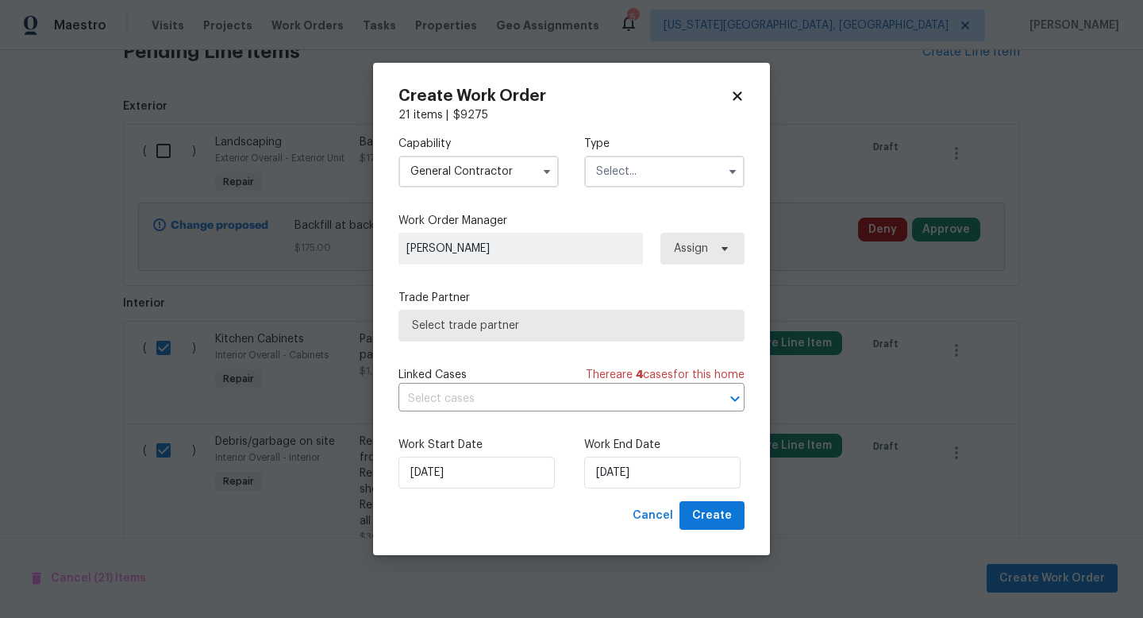
click at [620, 176] on input "text" at bounding box center [664, 172] width 160 height 32
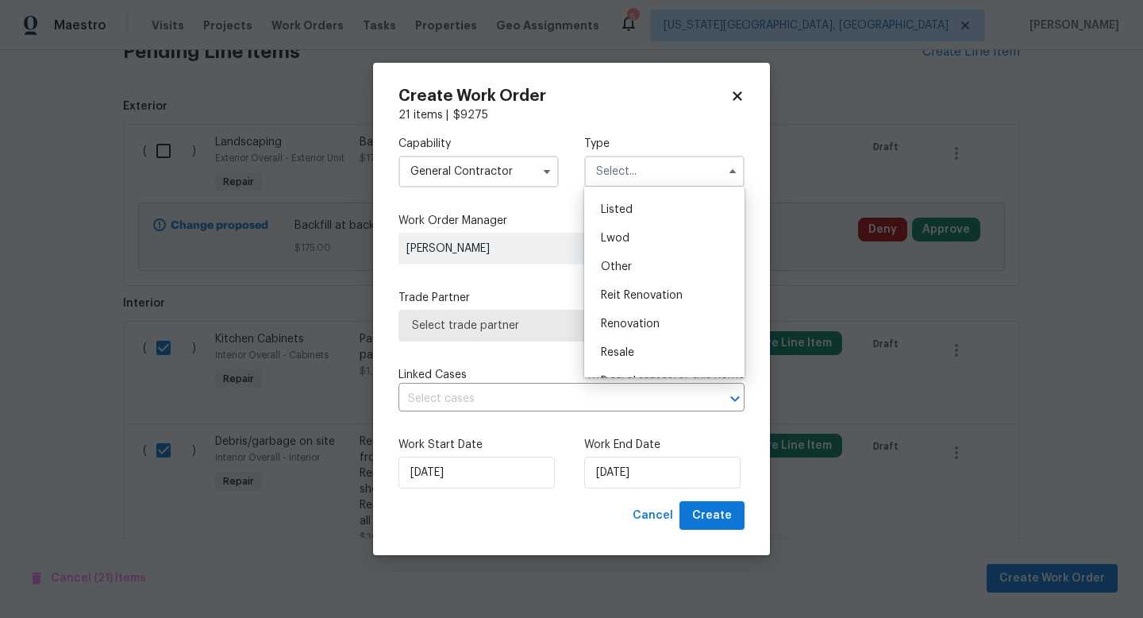
scroll to position [189, 0]
click at [637, 277] on span "Renovation" at bounding box center [630, 273] width 59 height 11
type input "Renovation"
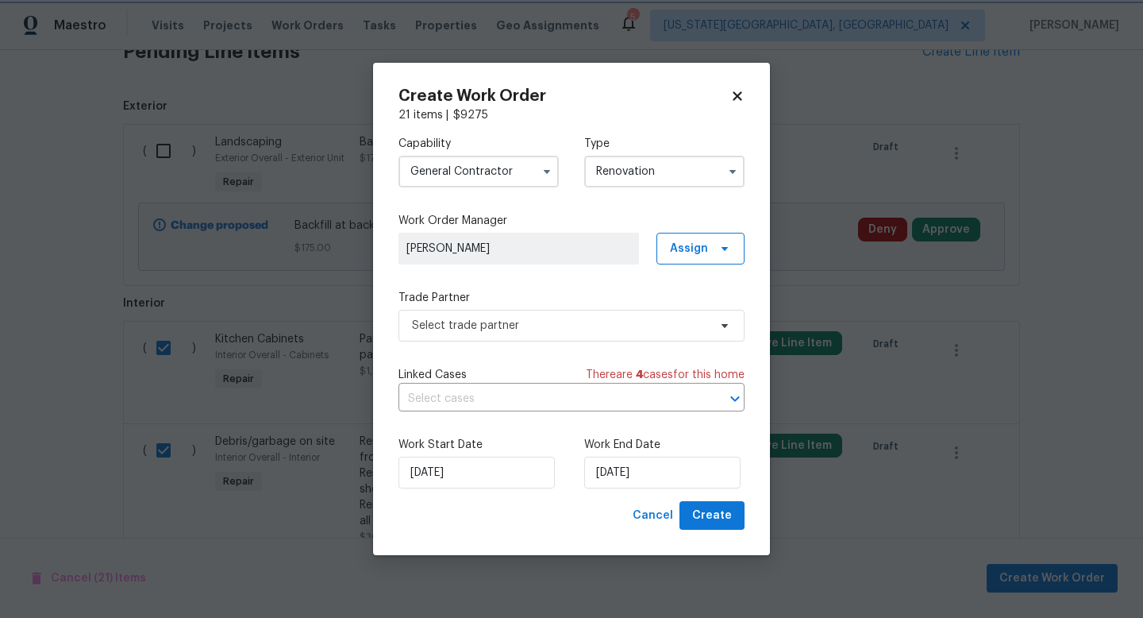
scroll to position [0, 0]
click at [528, 329] on span "Select trade partner" at bounding box center [560, 326] width 296 height 16
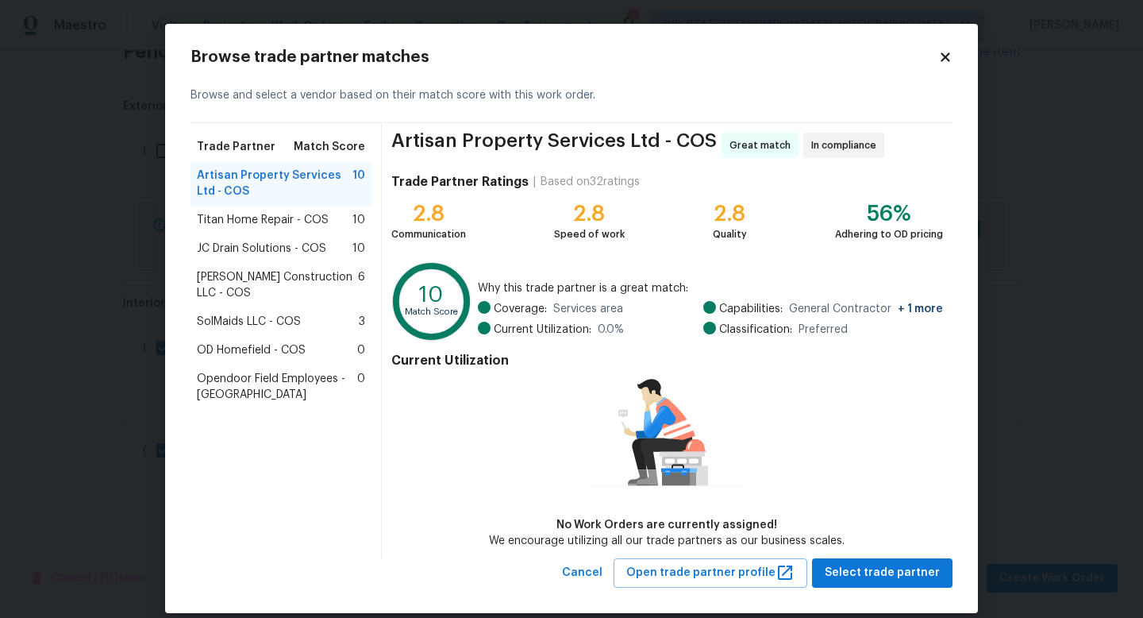
click at [219, 223] on span "Titan Home Repair - COS" at bounding box center [263, 220] width 132 height 16
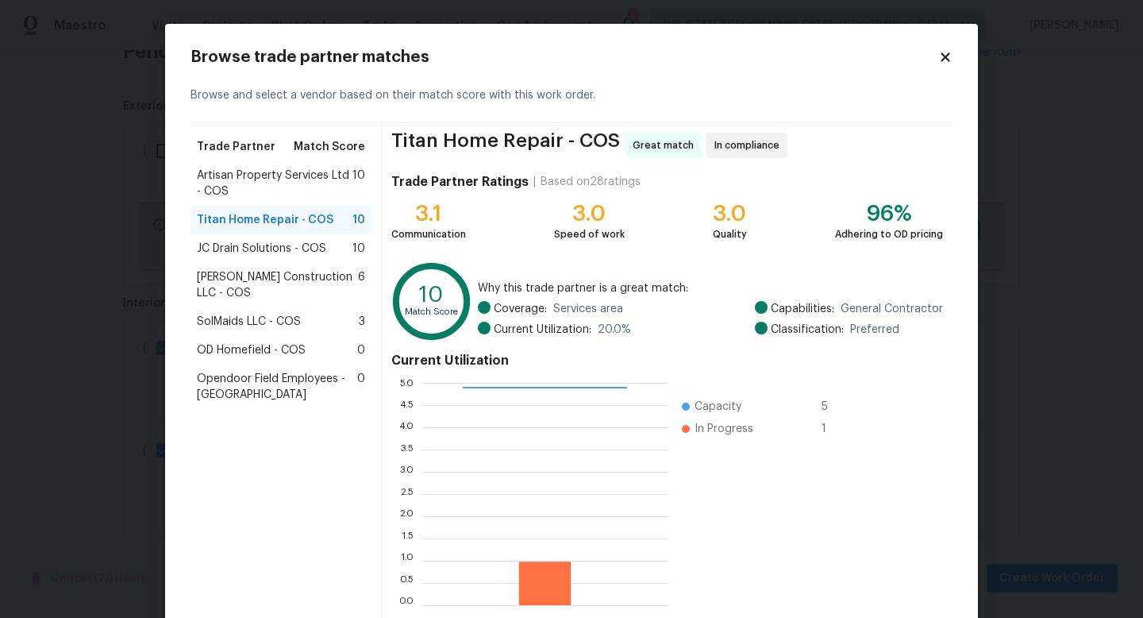
scroll to position [83, 0]
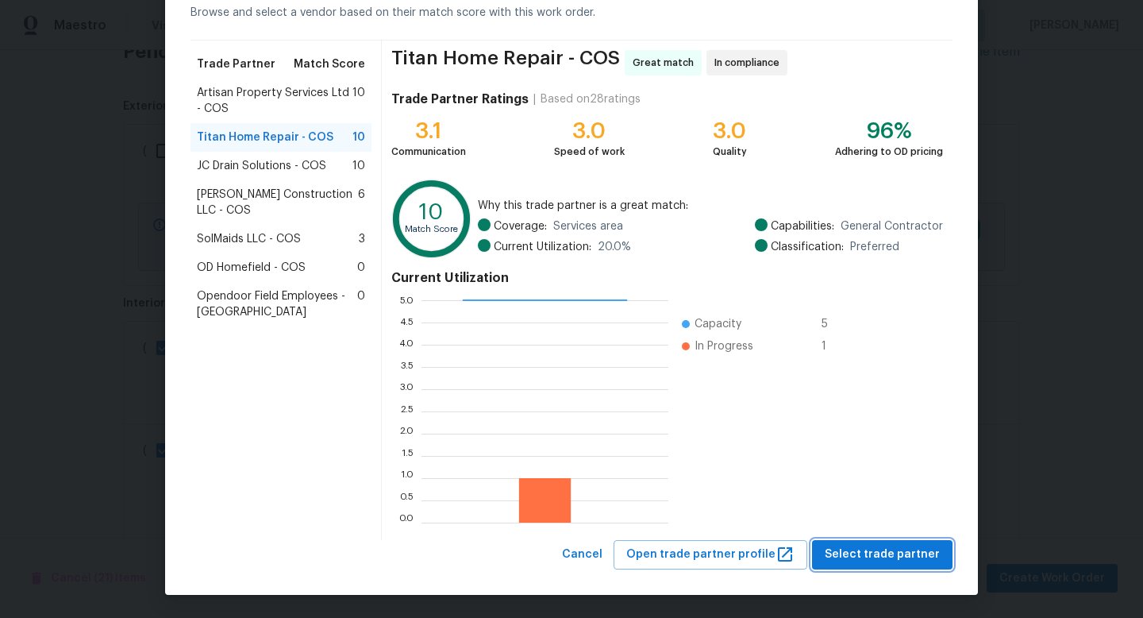
click at [867, 556] on span "Select trade partner" at bounding box center [882, 555] width 115 height 20
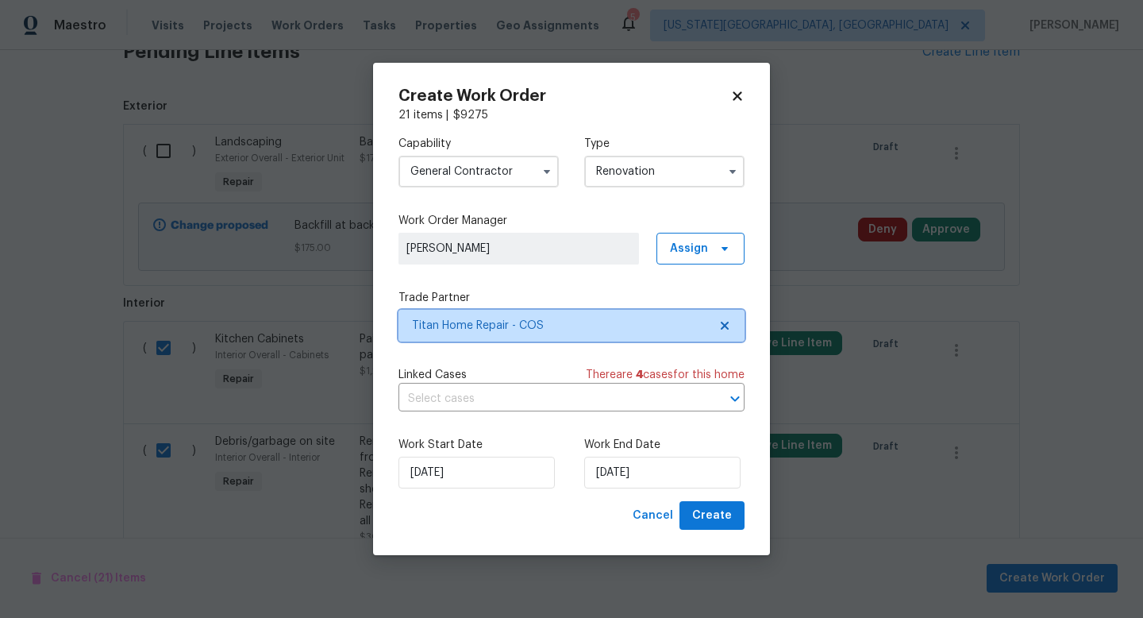
scroll to position [0, 0]
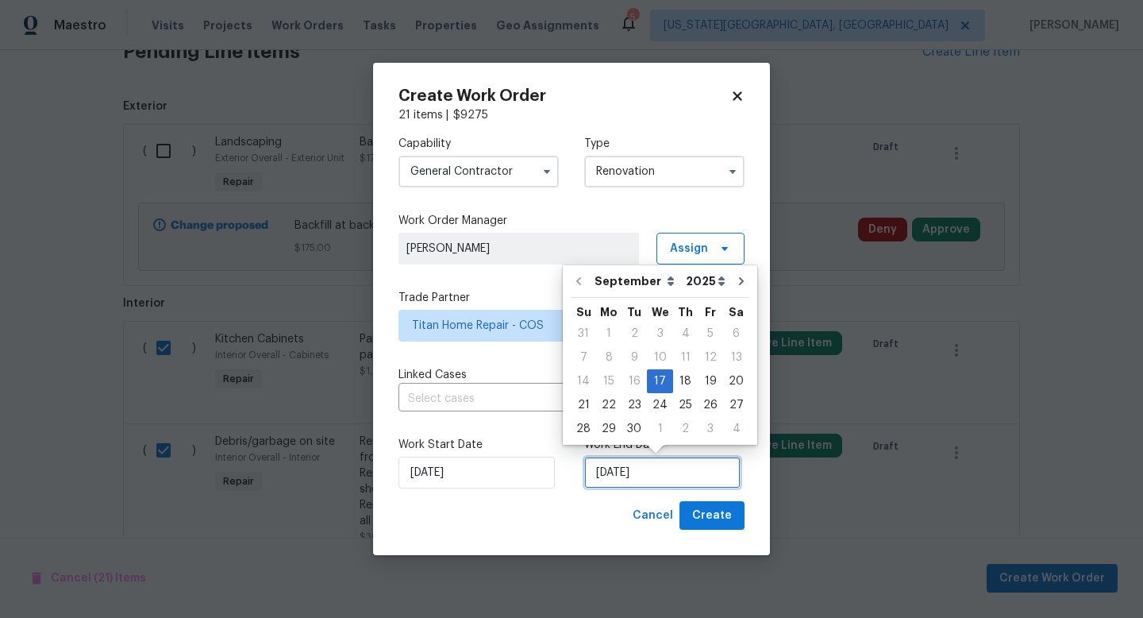
click at [679, 477] on input "[DATE]" at bounding box center [662, 473] width 156 height 32
click at [606, 430] on div "29" at bounding box center [608, 429] width 25 height 22
type input "[DATE]"
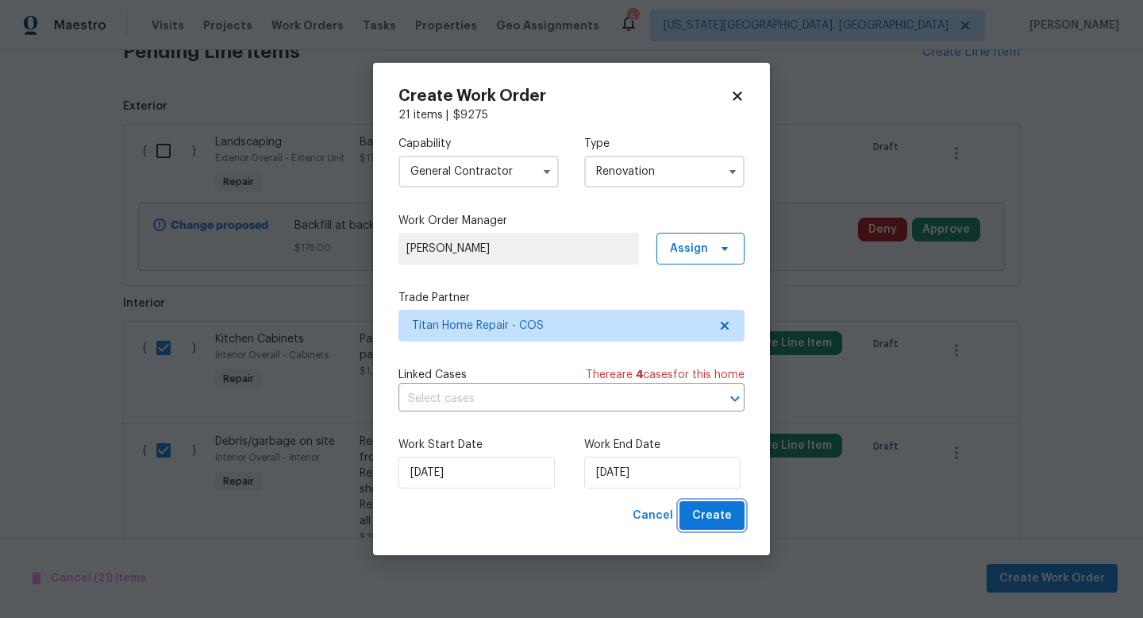
click at [715, 526] on button "Create" at bounding box center [712, 515] width 65 height 29
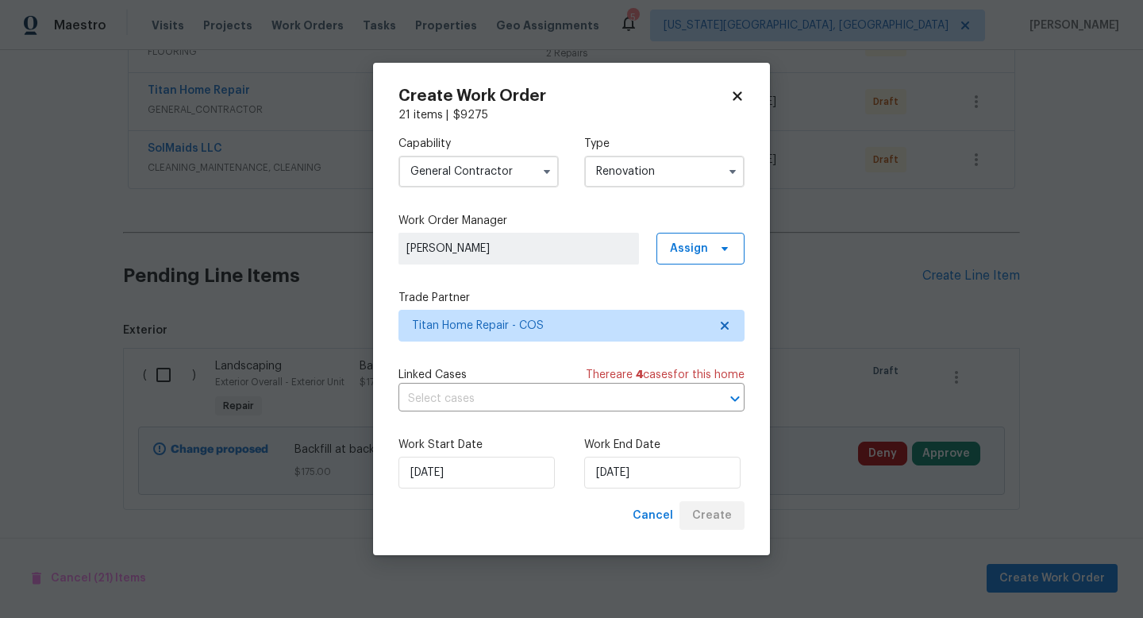
scroll to position [398, 0]
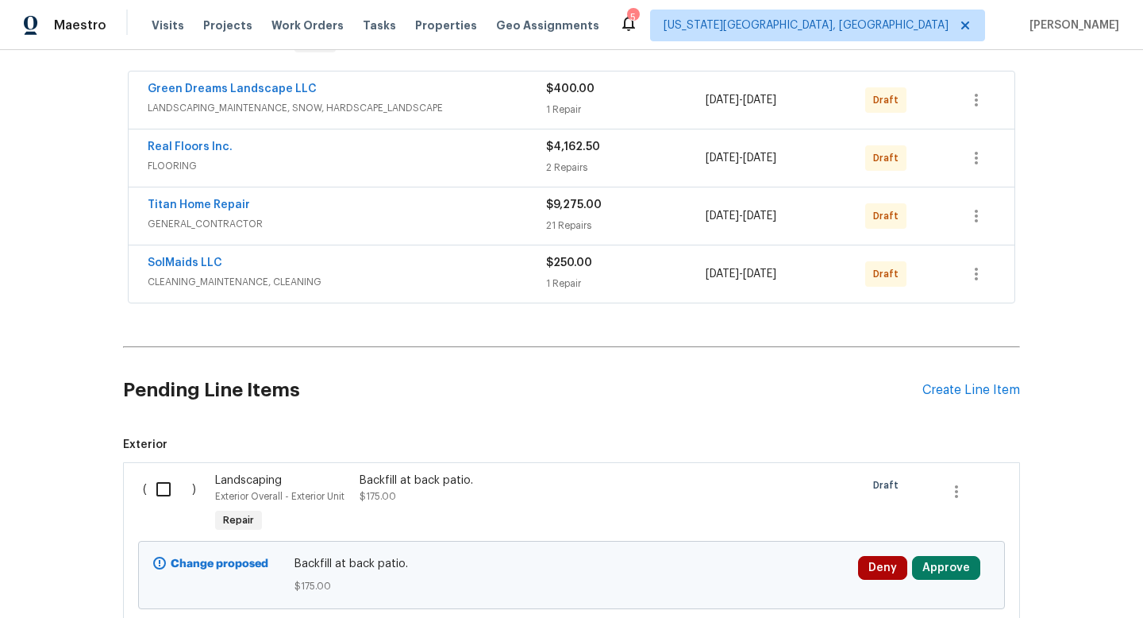
scroll to position [277, 0]
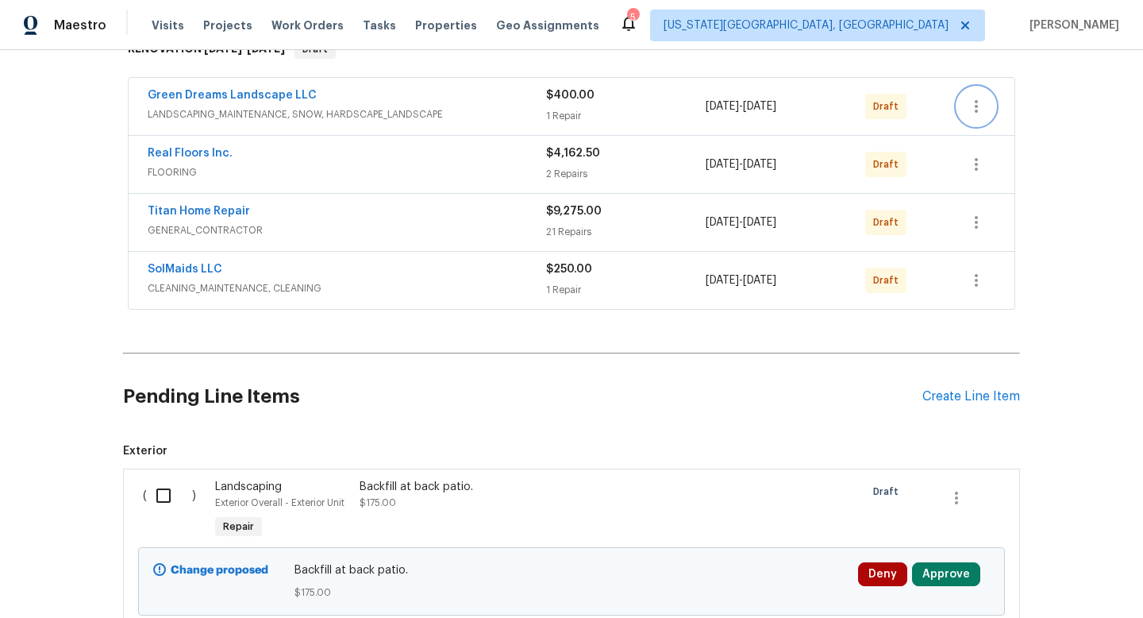
click at [979, 108] on icon "button" at bounding box center [976, 106] width 19 height 19
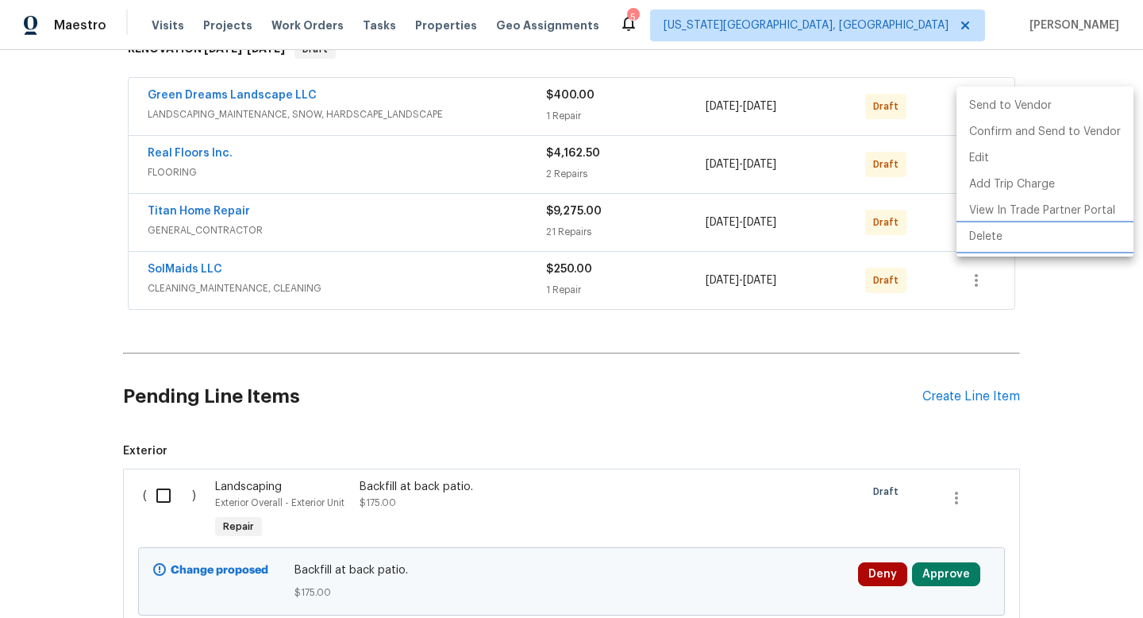
click at [974, 236] on li "Delete" at bounding box center [1045, 237] width 177 height 26
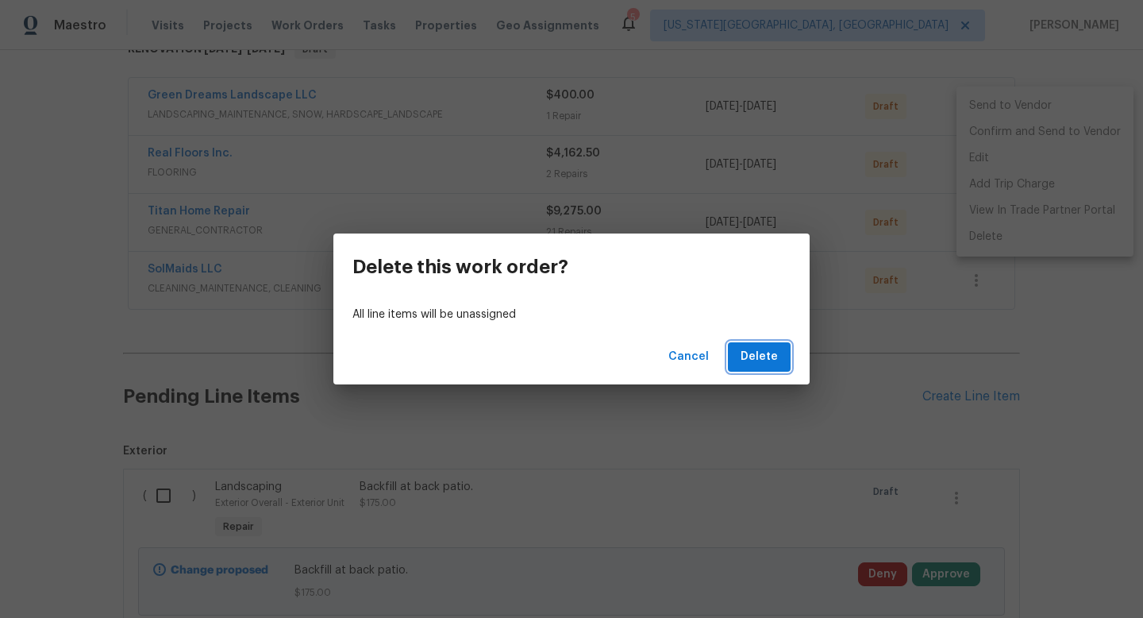
click at [761, 359] on span "Delete" at bounding box center [759, 357] width 37 height 20
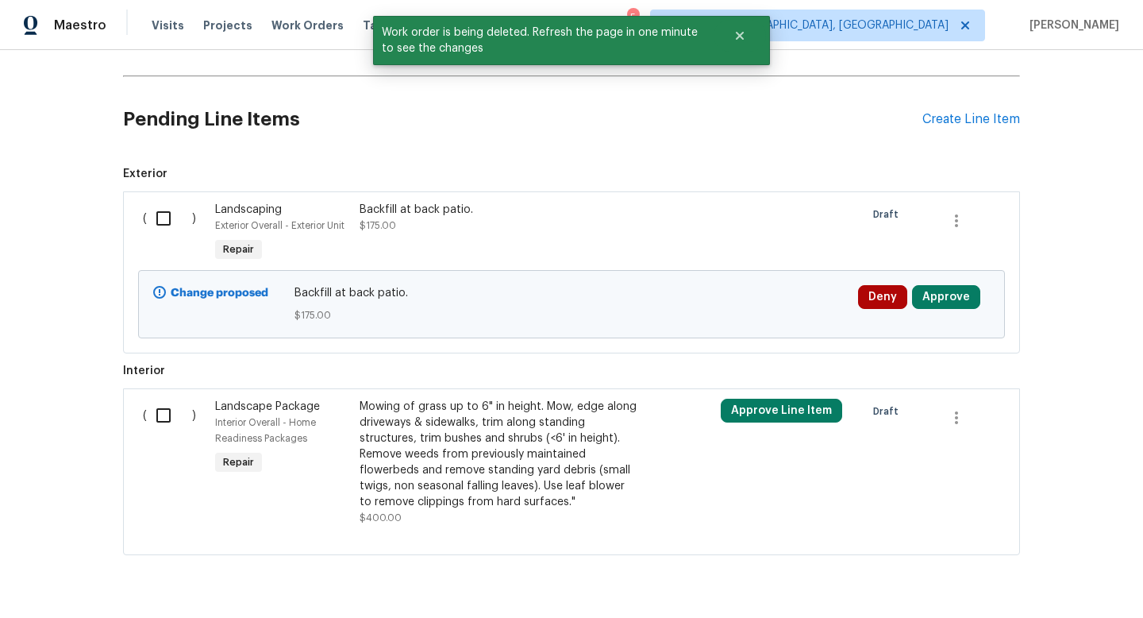
scroll to position [542, 0]
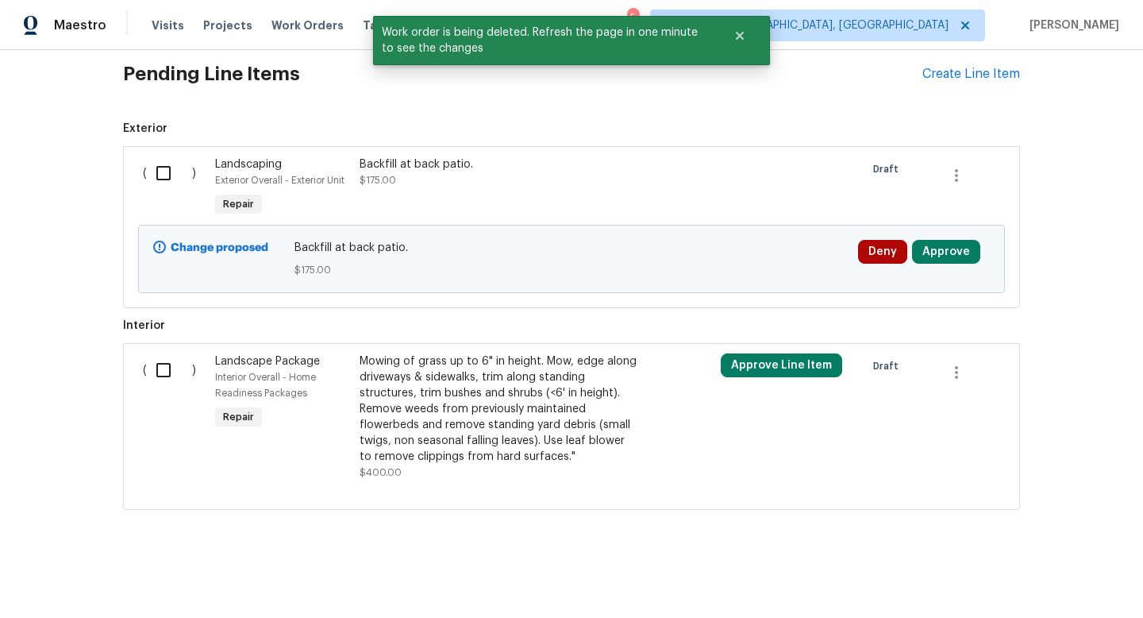
click at [185, 369] on input "checkbox" at bounding box center [169, 369] width 45 height 33
checkbox input "true"
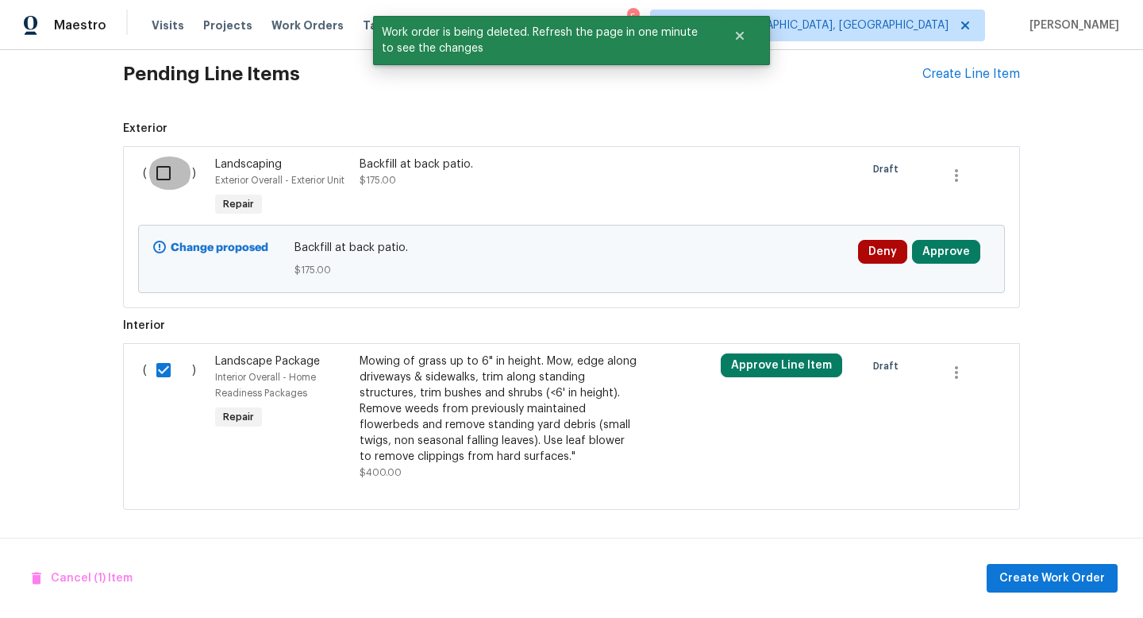
click at [167, 171] on input "checkbox" at bounding box center [169, 172] width 45 height 33
click at [1046, 574] on span "Create Work Order" at bounding box center [1053, 578] width 106 height 20
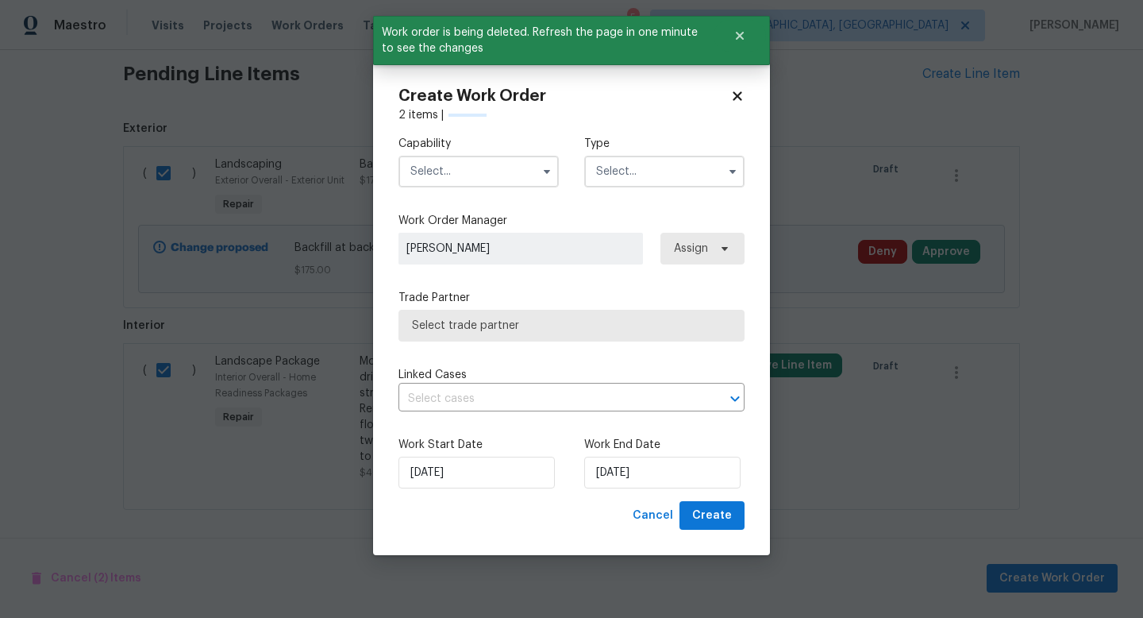
checkbox input "false"
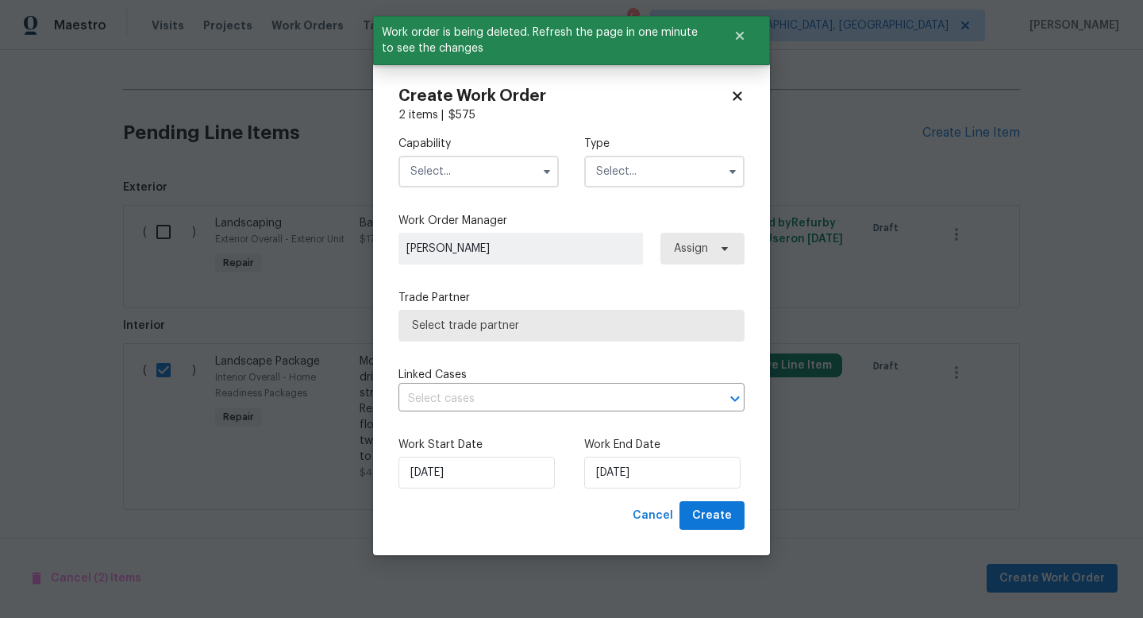
scroll to position [484, 0]
click at [468, 171] on input "text" at bounding box center [479, 172] width 160 height 32
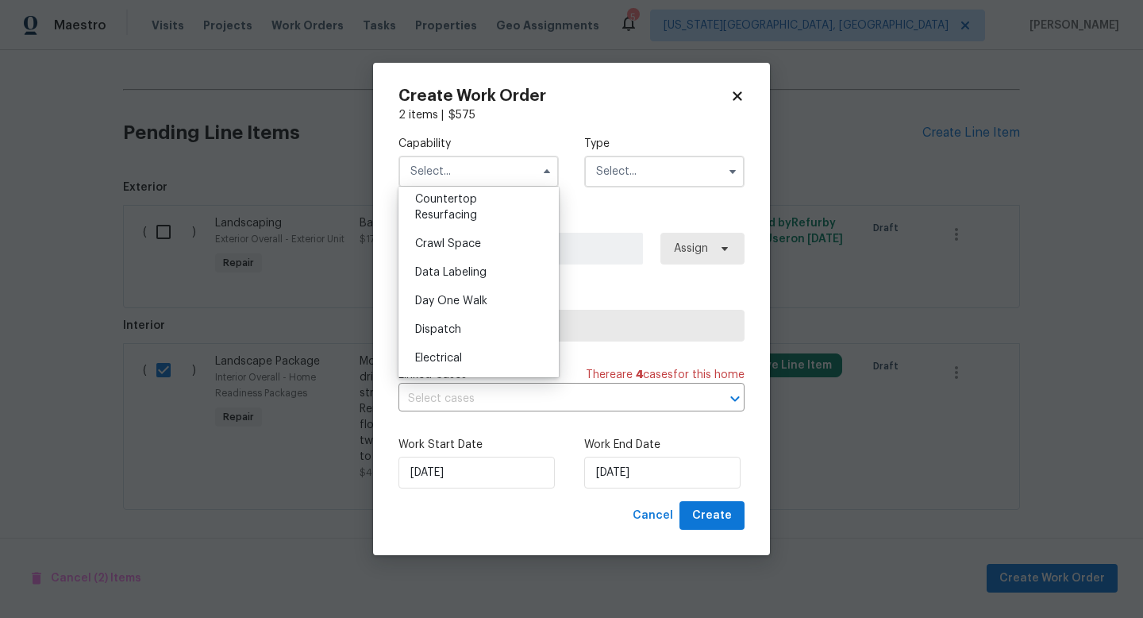
scroll to position [350, 0]
checkbox input "false"
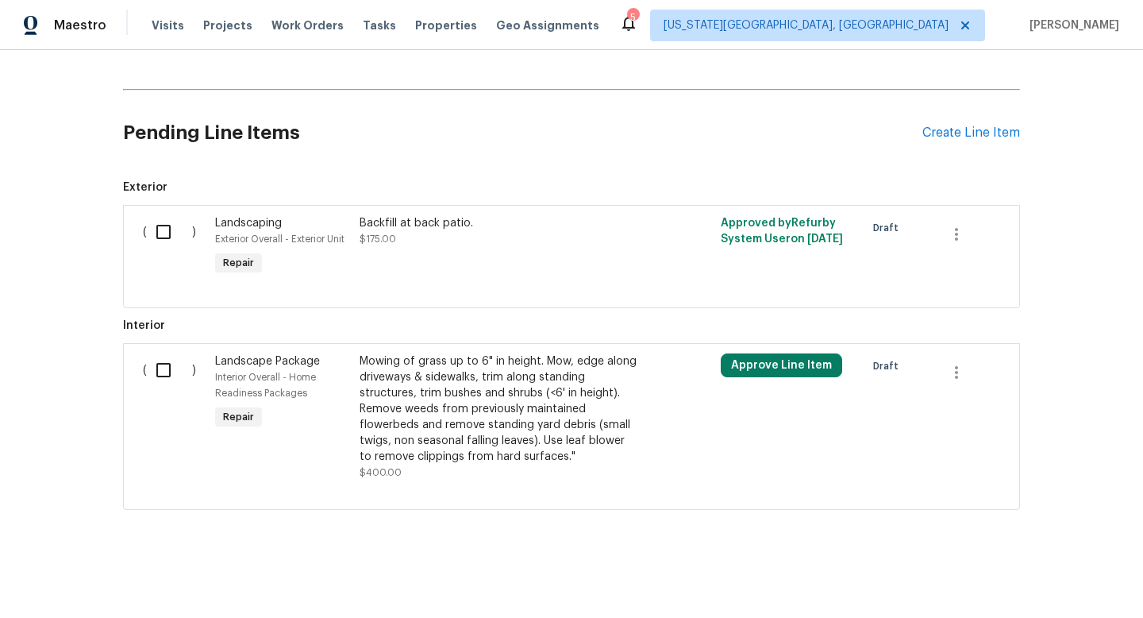
click at [461, 249] on div "Backfill at back patio. $175.00" at bounding box center [499, 246] width 289 height 73
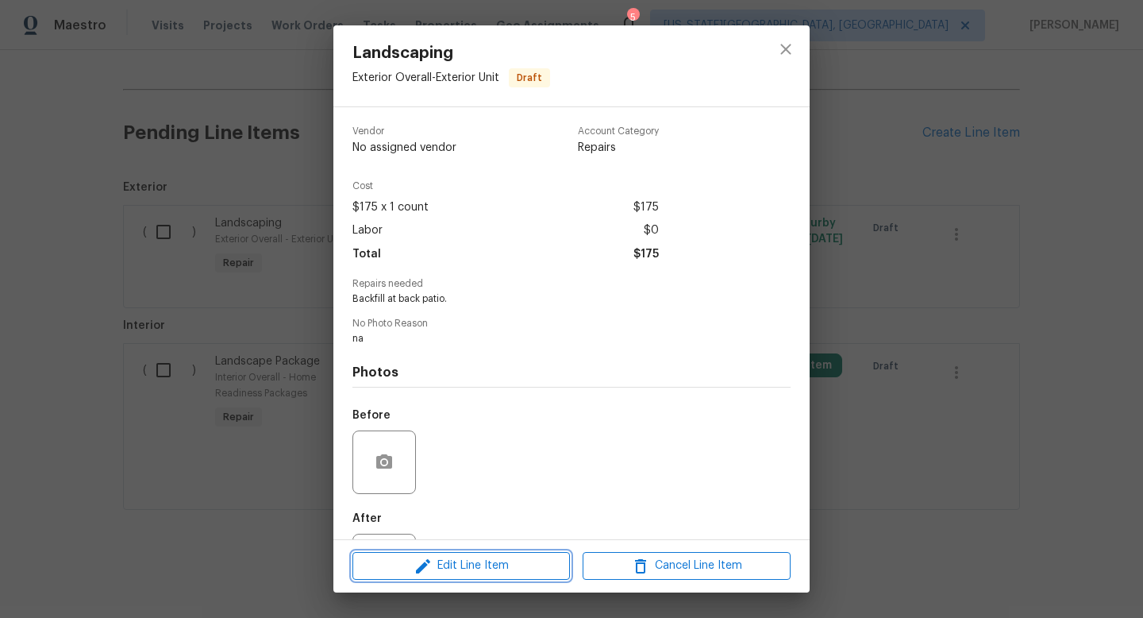
click at [471, 564] on span "Edit Line Item" at bounding box center [461, 566] width 208 height 20
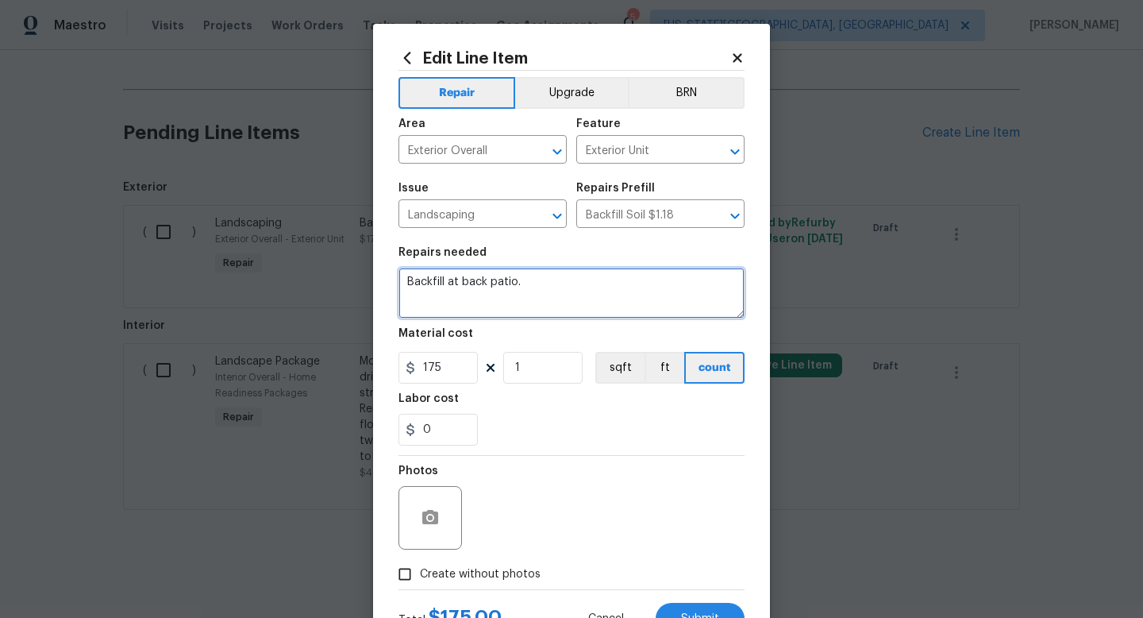
click at [530, 293] on textarea "Backfill at back patio." at bounding box center [572, 293] width 346 height 51
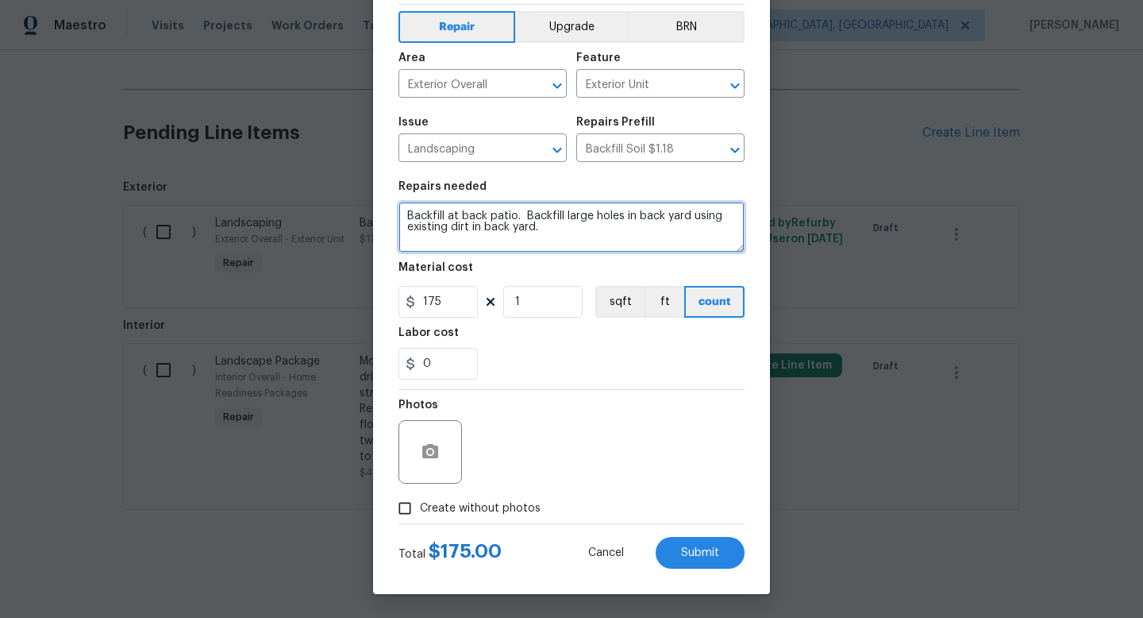
type textarea "Backfill at back patio. Backfill large holes in back yard using existing dirt i…"
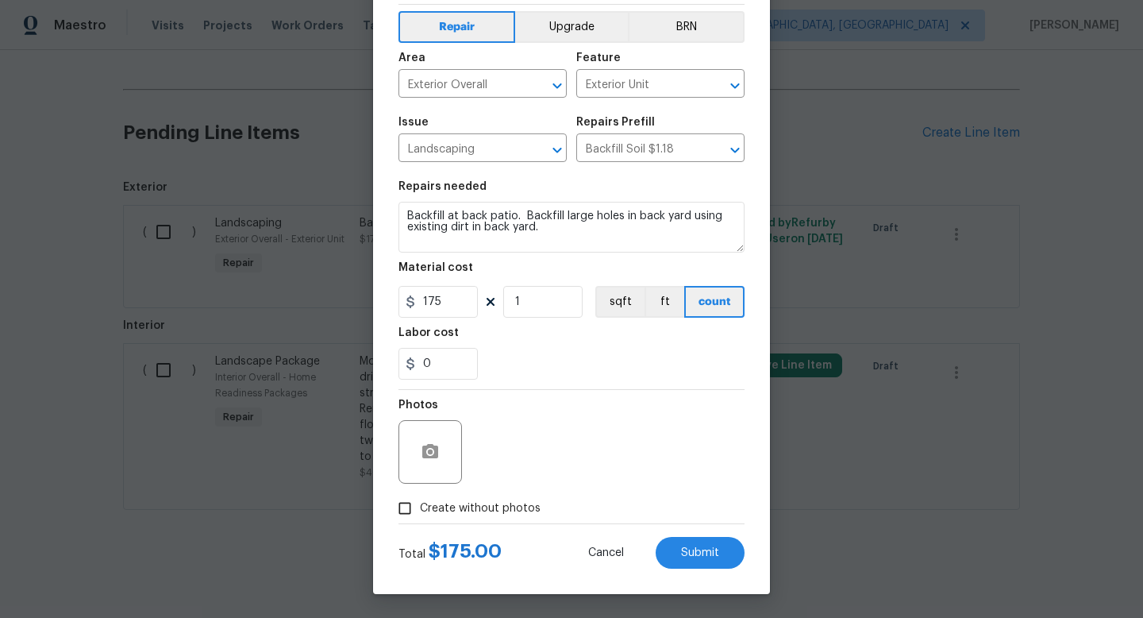
click at [520, 511] on span "Create without photos" at bounding box center [480, 508] width 121 height 17
click at [420, 511] on input "Create without photos" at bounding box center [405, 508] width 30 height 30
checkbox input "true"
click at [521, 489] on div "Reason* na" at bounding box center [610, 441] width 270 height 103
click at [724, 568] on button "Submit" at bounding box center [700, 553] width 89 height 32
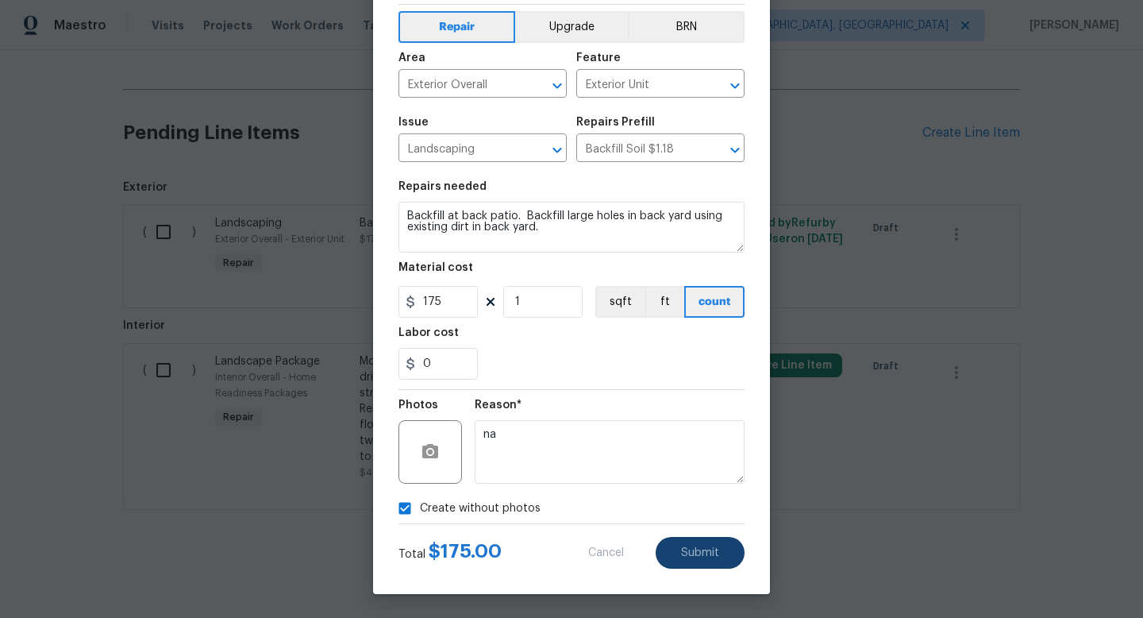
type textarea "Backfill at back patio. Backfill large holes in back yard using existing dirt i…"
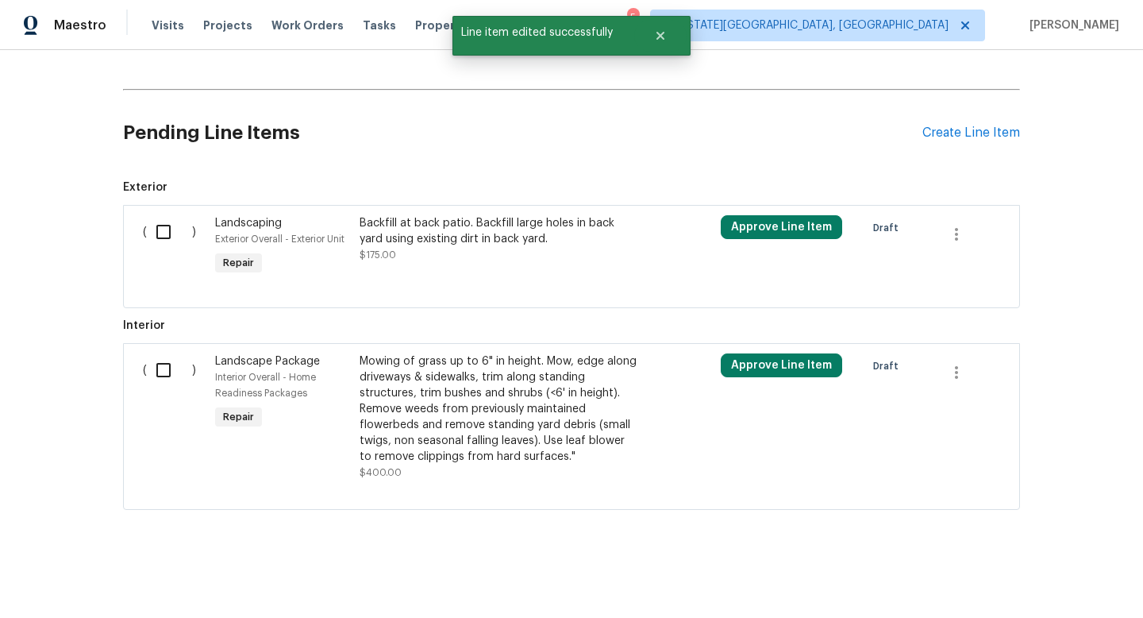
scroll to position [0, 0]
click at [166, 240] on input "checkbox" at bounding box center [169, 231] width 45 height 33
checkbox input "true"
click at [166, 383] on input "checkbox" at bounding box center [169, 369] width 45 height 33
checkbox input "true"
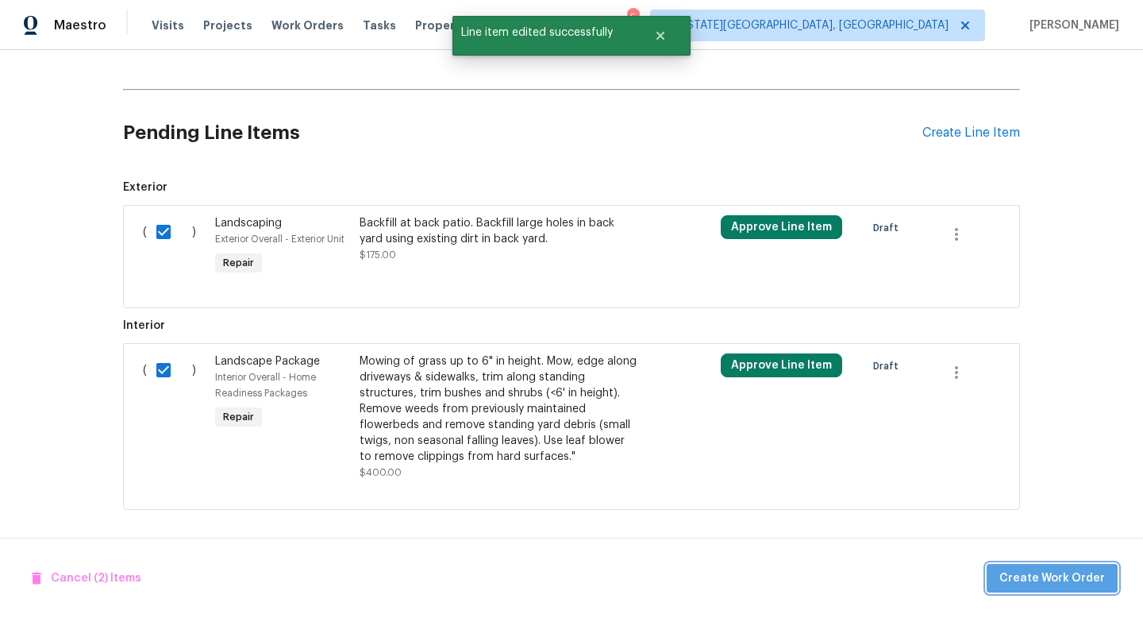
click at [1072, 574] on span "Create Work Order" at bounding box center [1053, 578] width 106 height 20
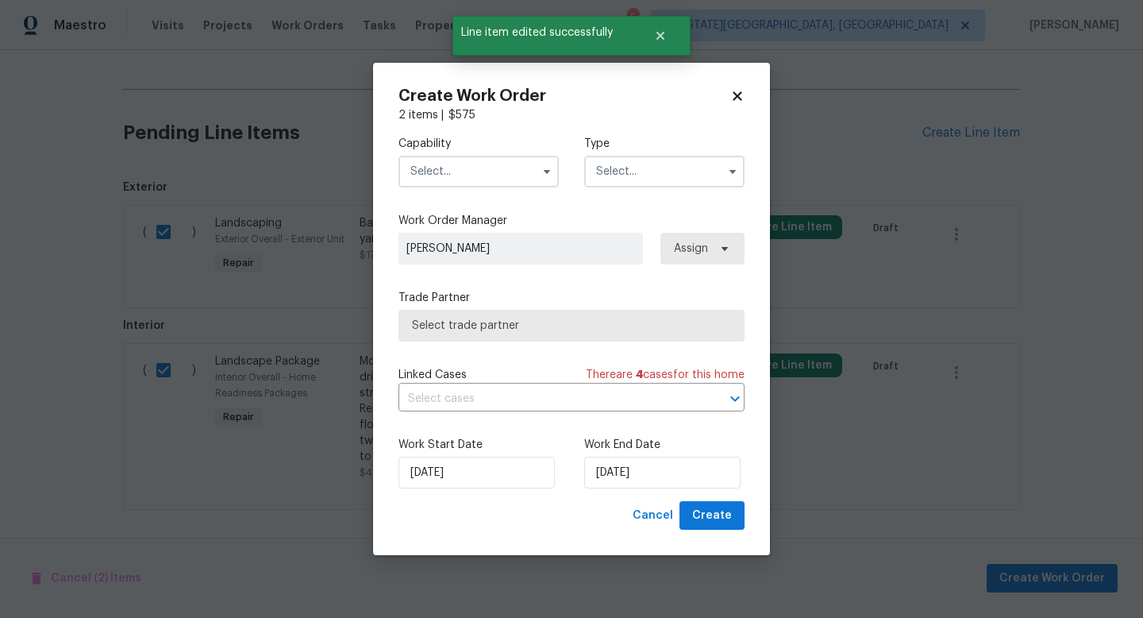
click at [472, 160] on input "text" at bounding box center [479, 172] width 160 height 32
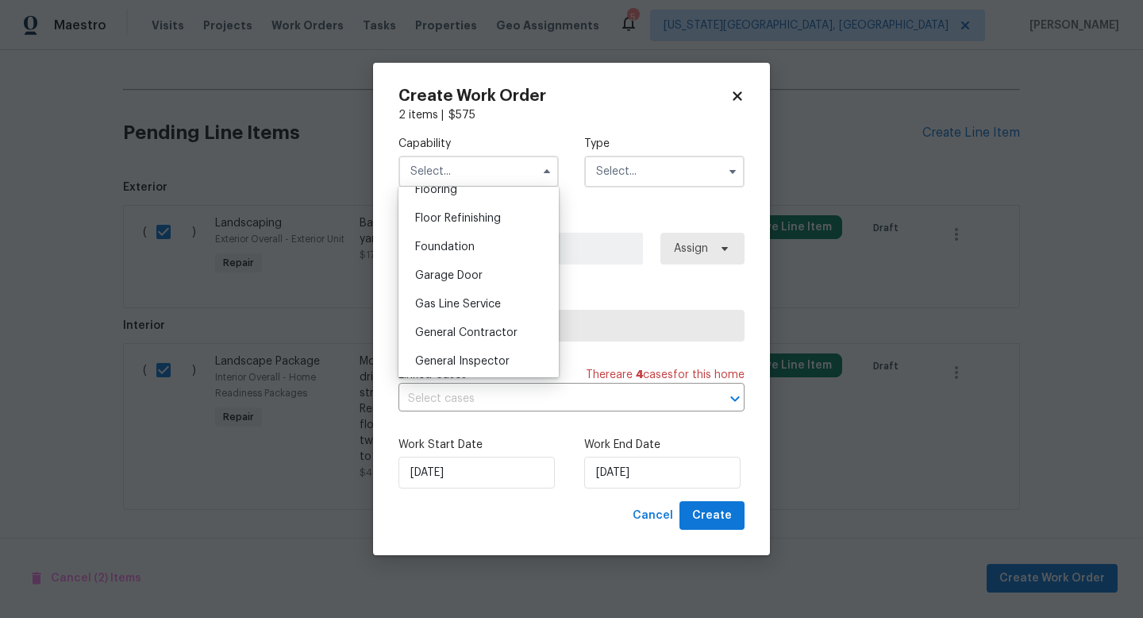
scroll to position [632, 0]
click at [458, 337] on div "General Contractor" at bounding box center [479, 332] width 152 height 29
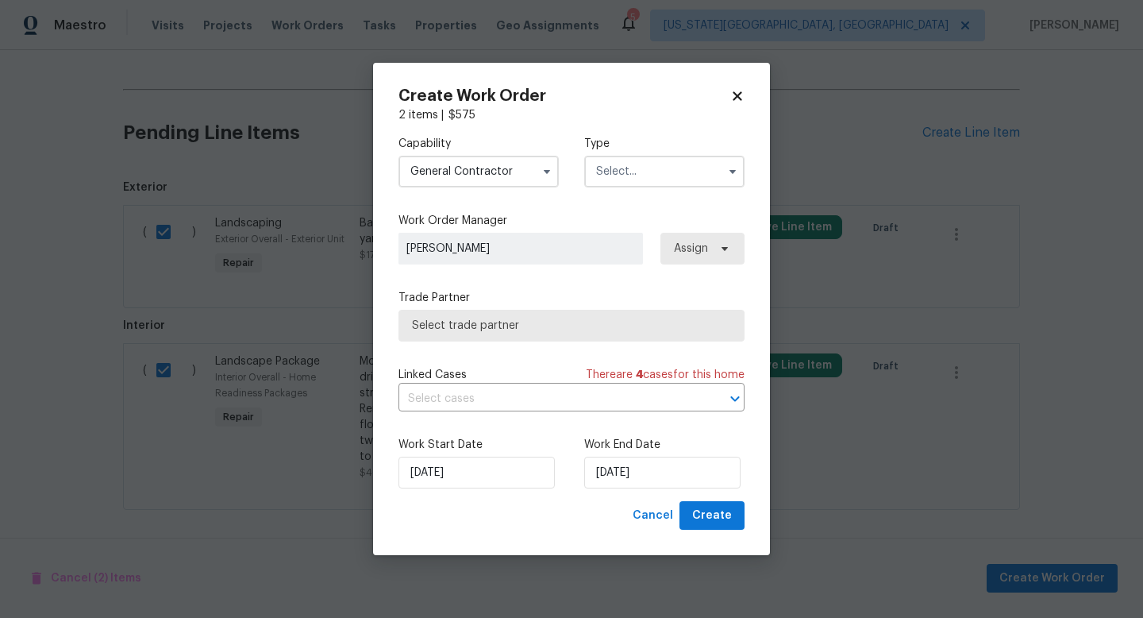
click at [488, 161] on input "General Contractor" at bounding box center [479, 172] width 160 height 32
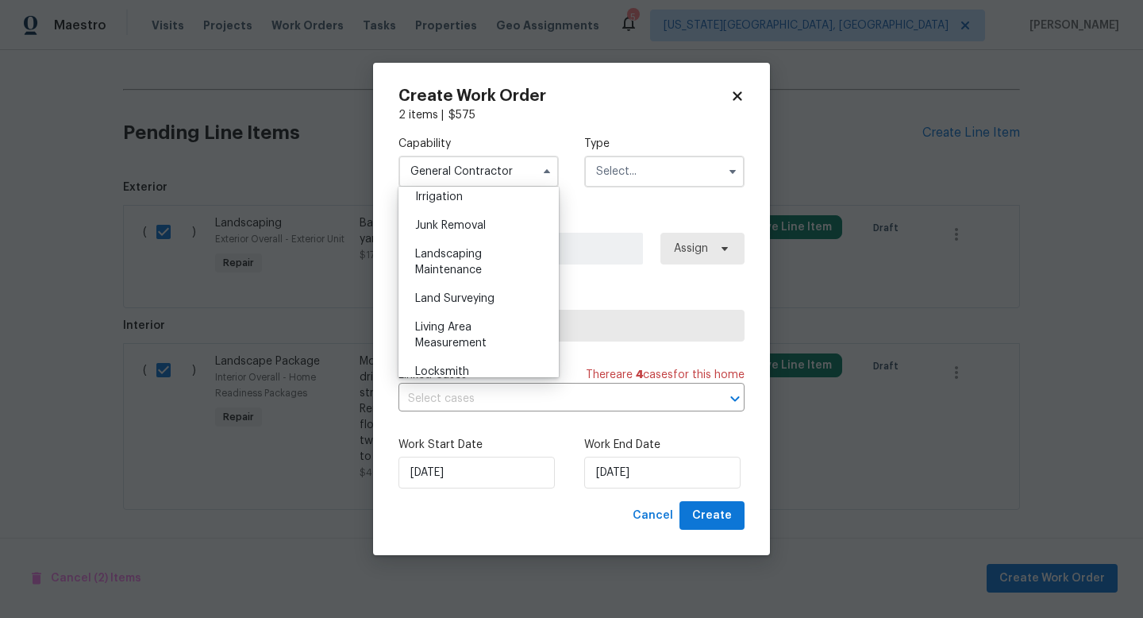
scroll to position [999, 0]
click at [454, 257] on div "Landscaping Maintenance" at bounding box center [479, 259] width 152 height 44
type input "Landscaping Maintenance"
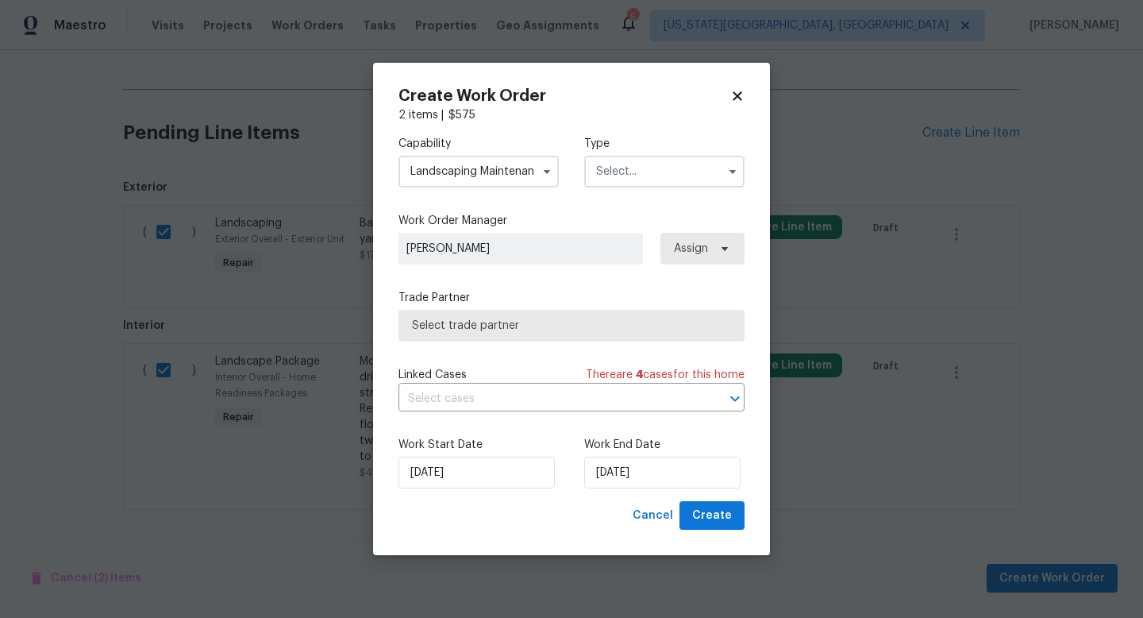
click at [642, 179] on input "text" at bounding box center [664, 172] width 160 height 32
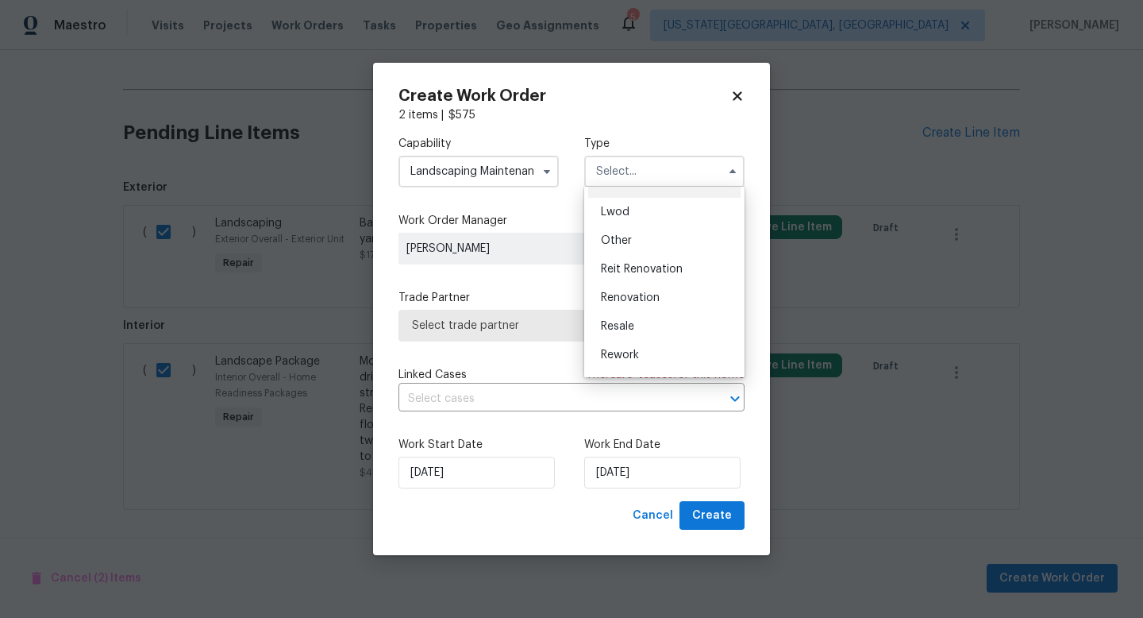
scroll to position [189, 0]
click at [638, 272] on span "Renovation" at bounding box center [630, 273] width 59 height 11
type input "Renovation"
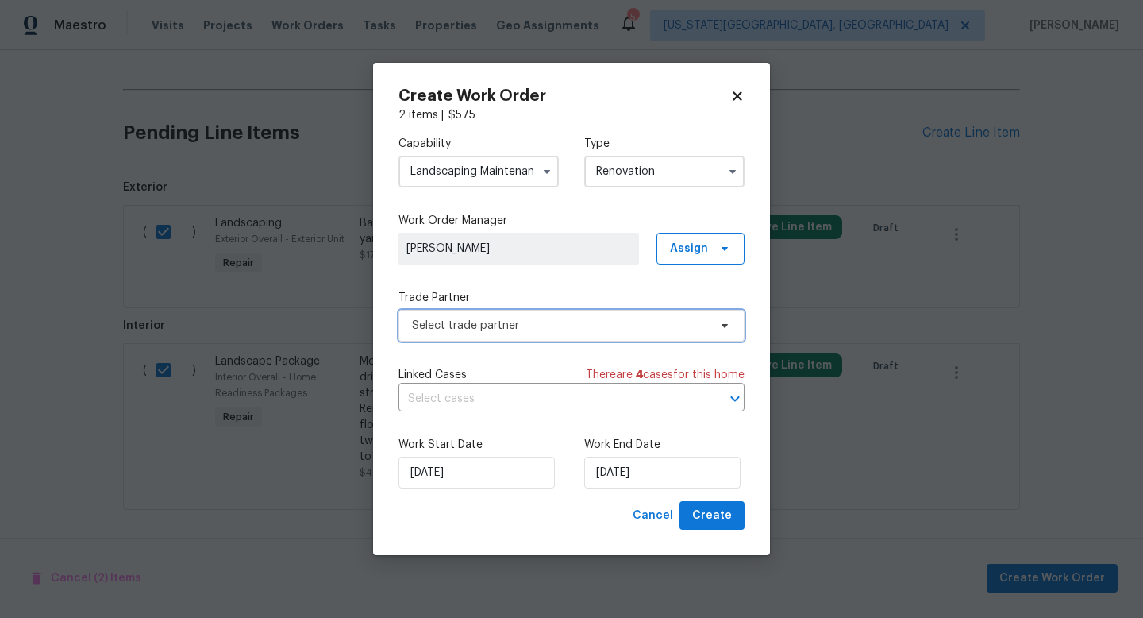
click at [545, 336] on span "Select trade partner" at bounding box center [572, 326] width 346 height 32
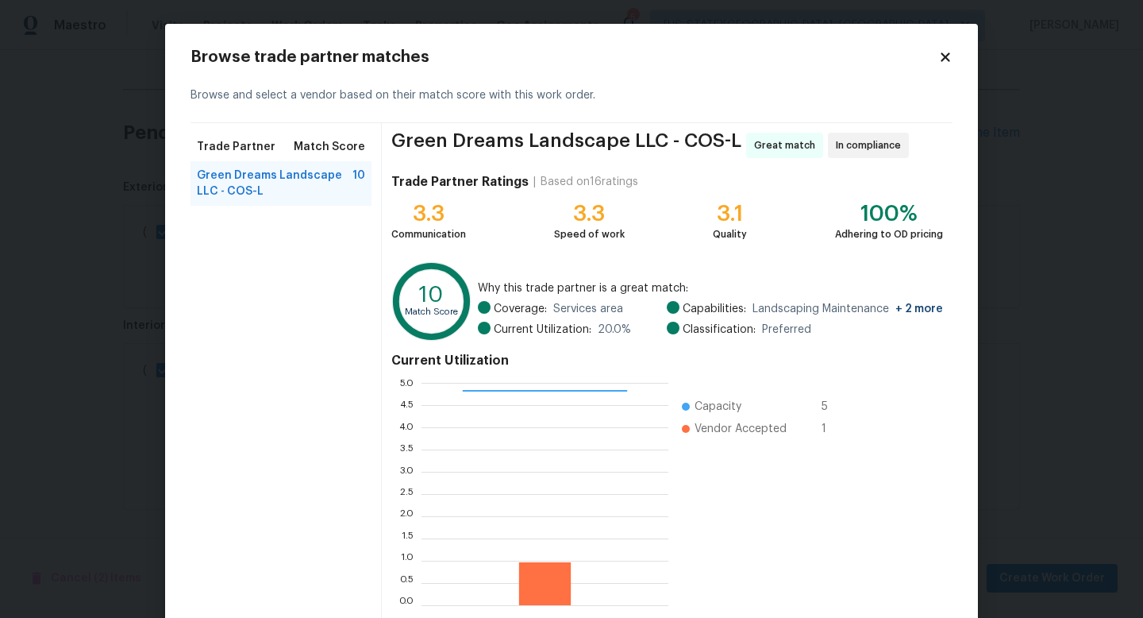
scroll to position [83, 0]
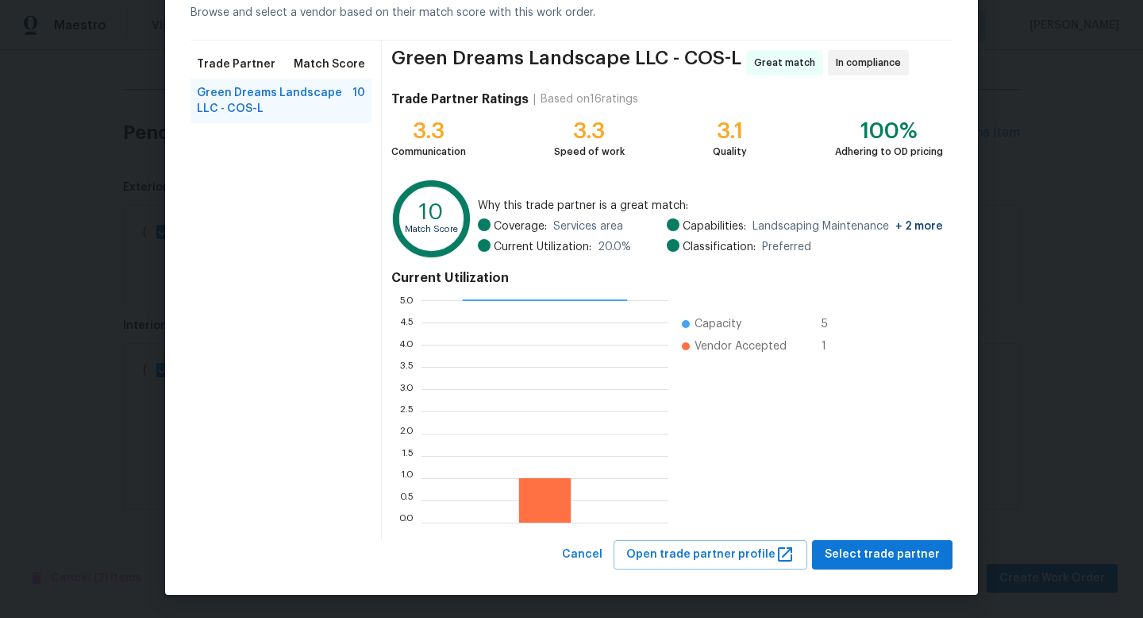
click at [851, 572] on div "Browse trade partner matches Browse and select a vendor based on their match sc…" at bounding box center [571, 267] width 813 height 653
click at [850, 554] on span "Select trade partner" at bounding box center [882, 555] width 115 height 20
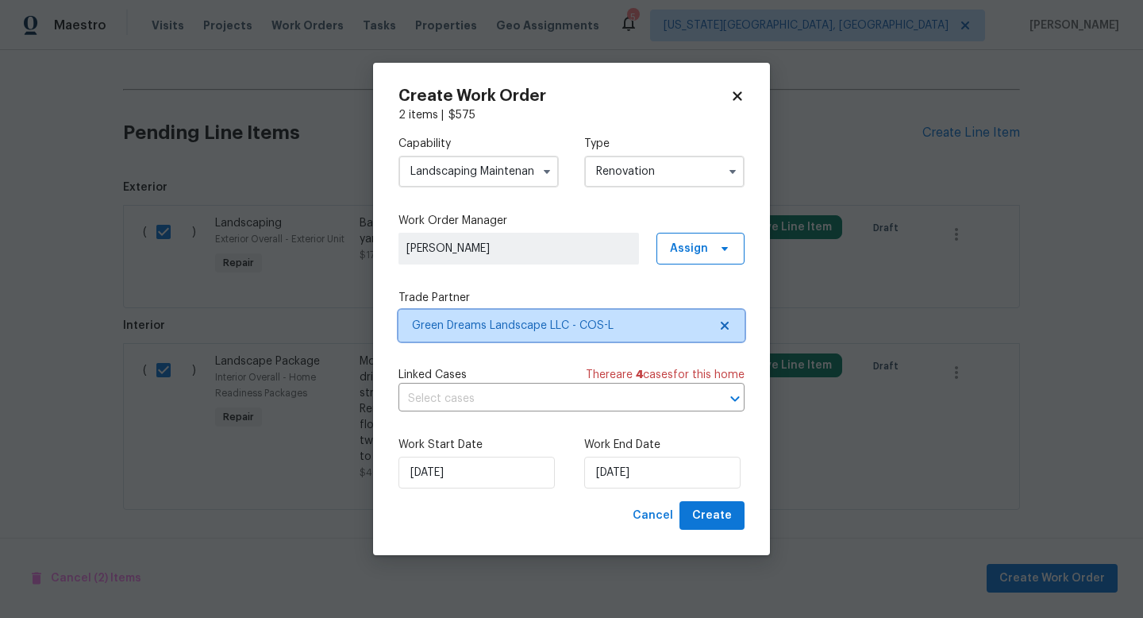
scroll to position [0, 0]
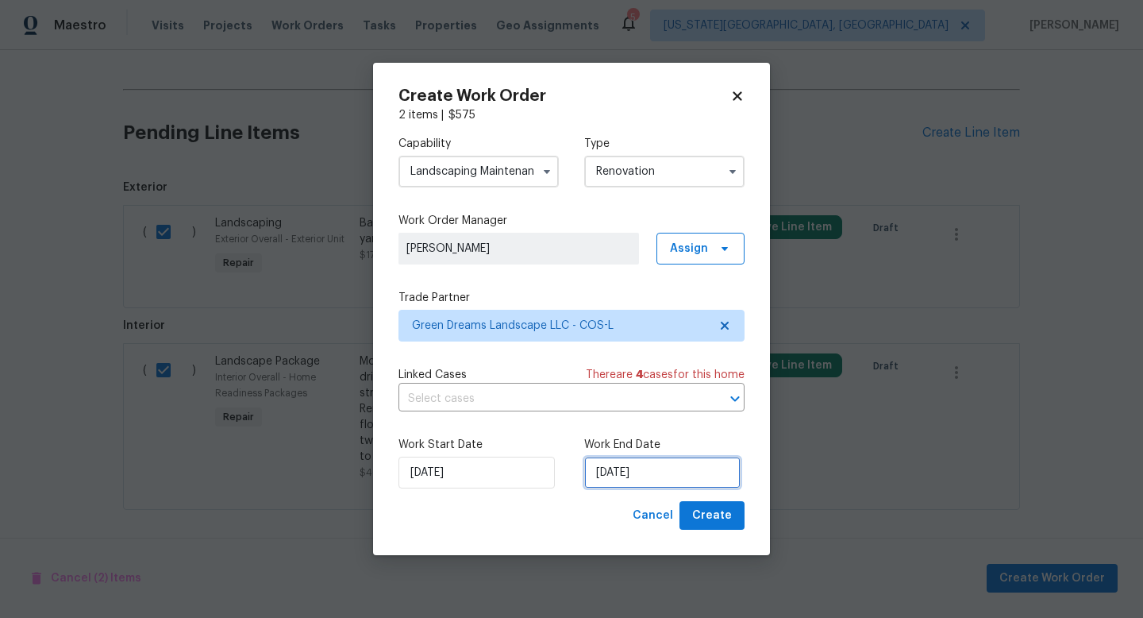
click at [637, 472] on input "[DATE]" at bounding box center [662, 473] width 156 height 32
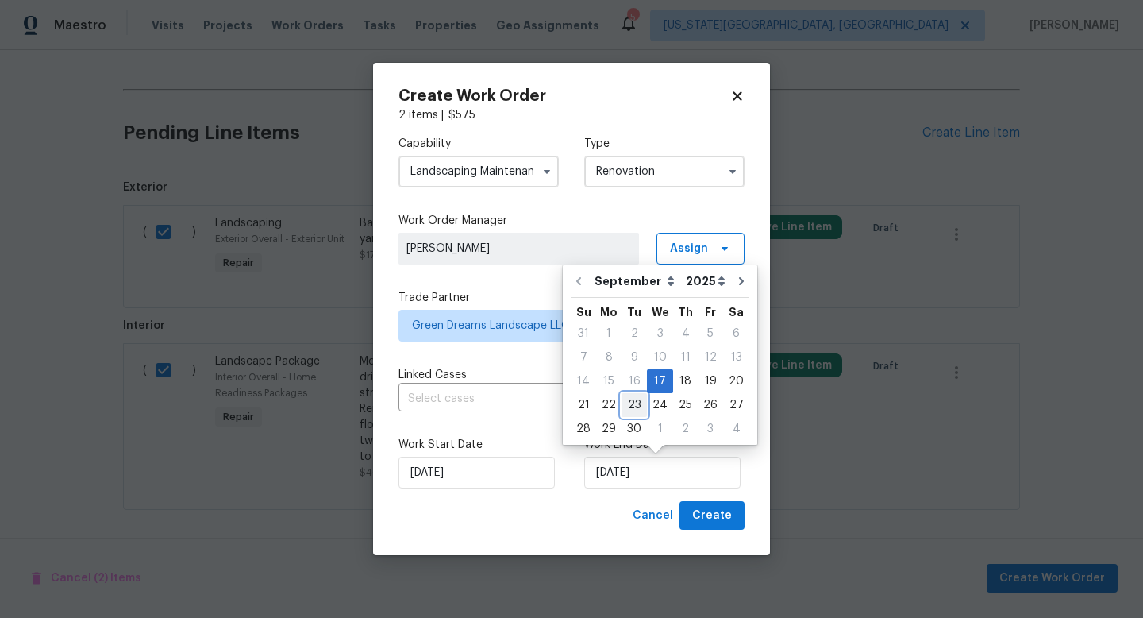
click at [634, 406] on div "23" at bounding box center [634, 405] width 25 height 22
type input "[DATE]"
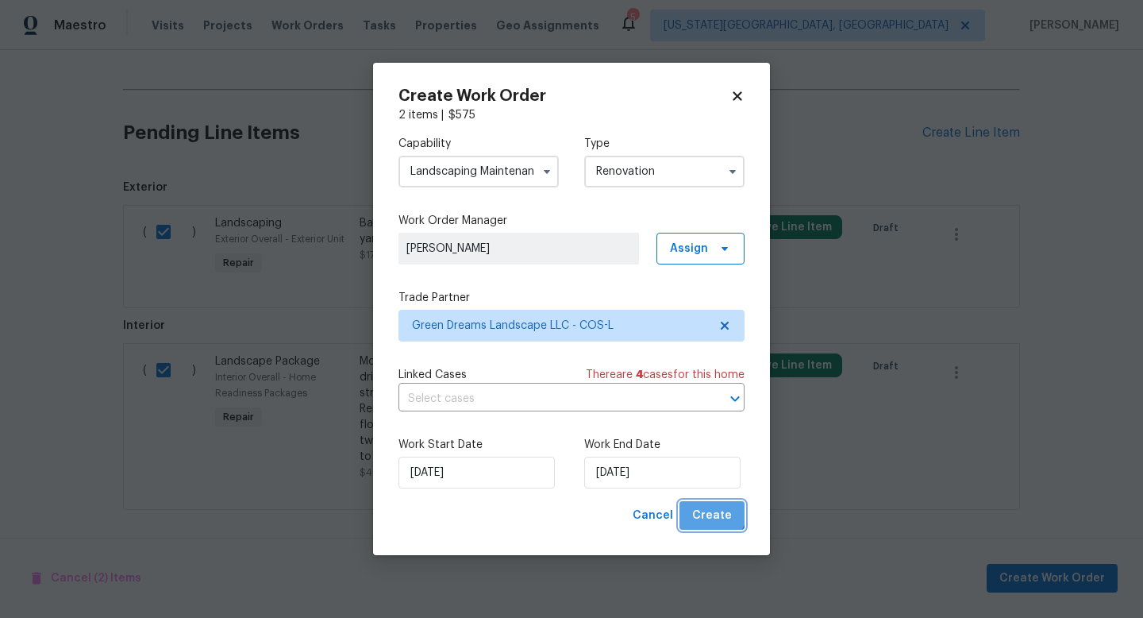
click at [703, 505] on button "Create" at bounding box center [712, 515] width 65 height 29
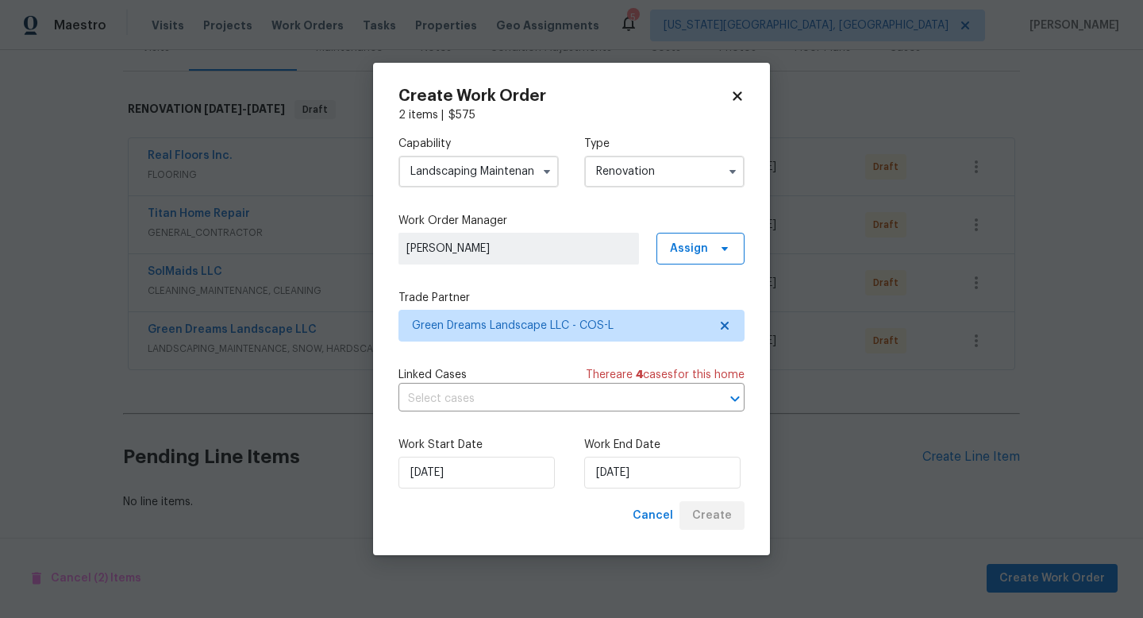
scroll to position [217, 0]
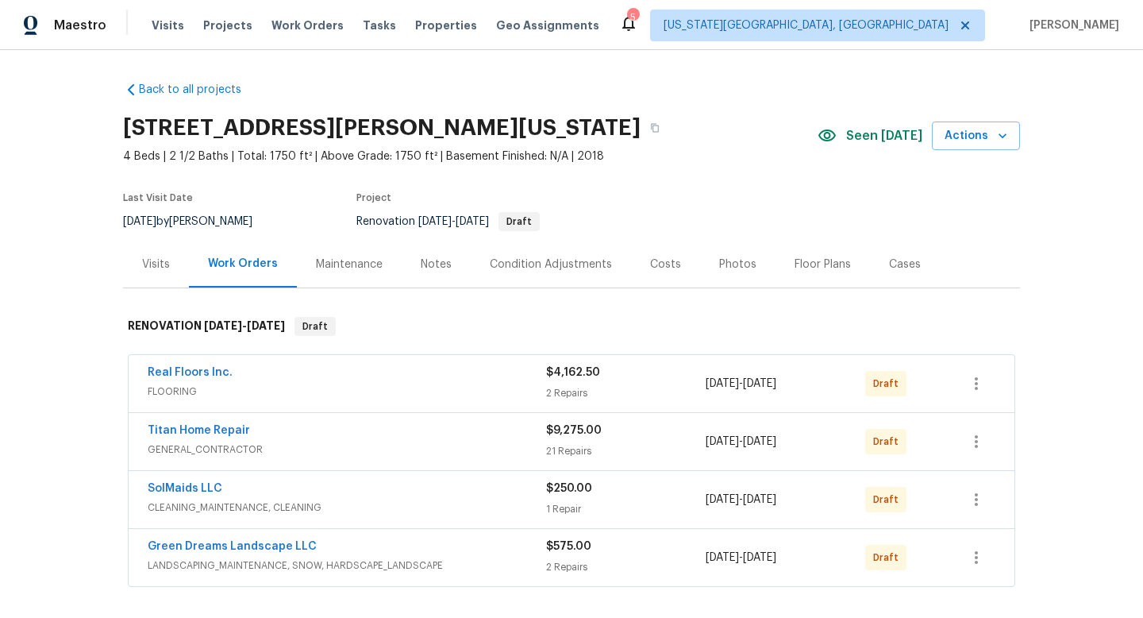
scroll to position [217, 0]
